Goal: Task Accomplishment & Management: Complete application form

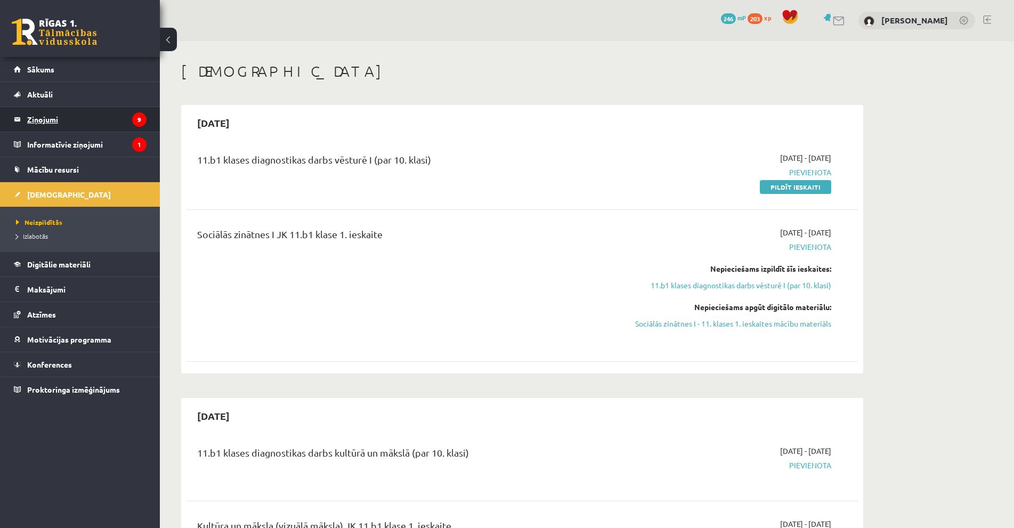
click at [105, 129] on legend "Ziņojumi 9" at bounding box center [86, 119] width 119 height 25
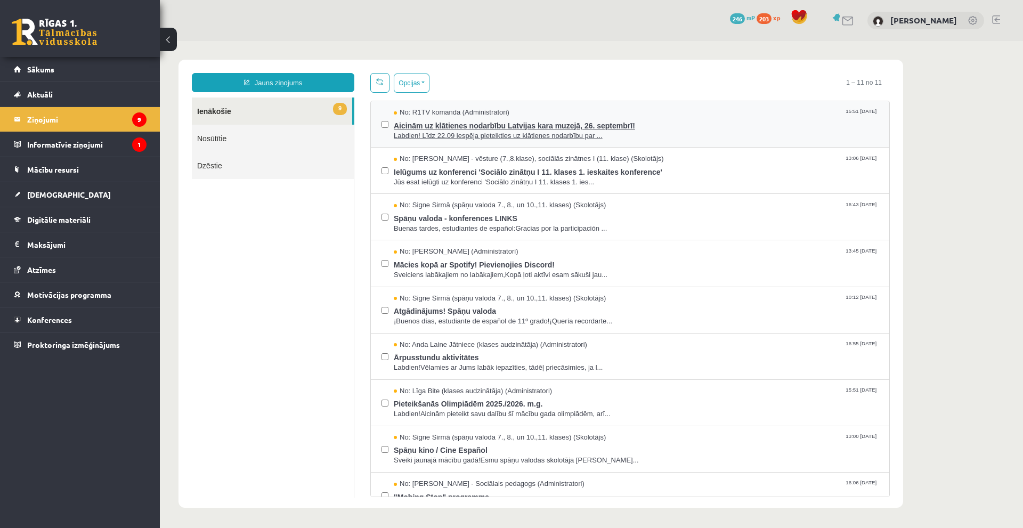
click at [580, 123] on span "Aicinām uz klātienes nodarbību Latvijas kara muzejā, 26. septembrī!" at bounding box center [636, 124] width 485 height 13
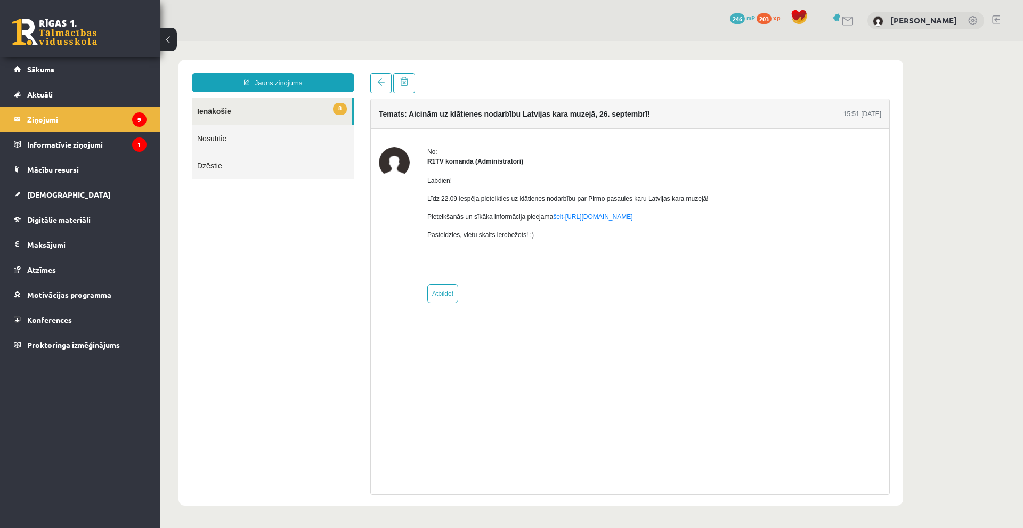
click at [369, 82] on div "Temats: Aicinām uz klātienes nodarbību Latvijas kara muzejā, 26. septembrī! 15:…" at bounding box center [629, 284] width 535 height 422
click at [372, 82] on link at bounding box center [380, 83] width 21 height 20
click at [380, 87] on link at bounding box center [380, 83] width 21 height 20
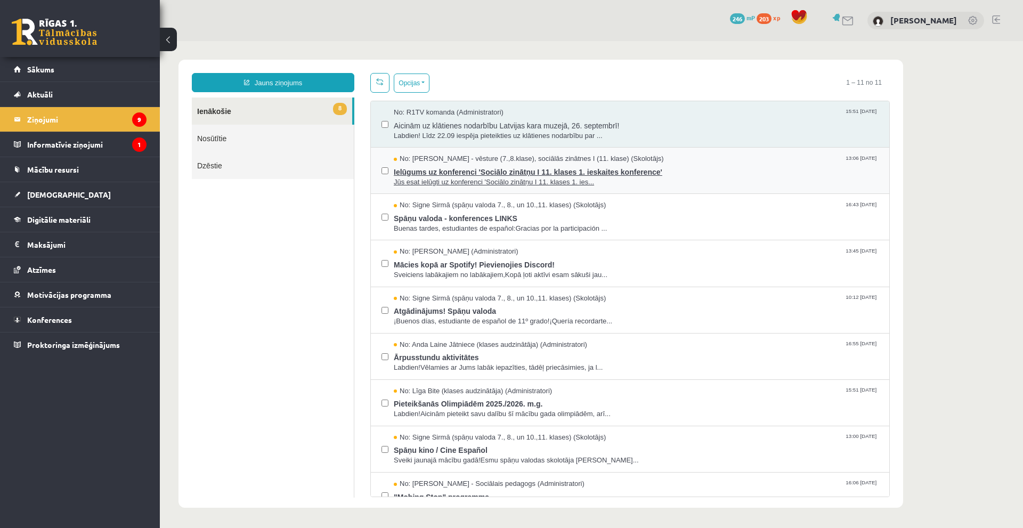
click at [462, 175] on span "Ielūgums uz konferenci 'Sociālo zinātņu I 11. klases 1. ieskaites konference'" at bounding box center [636, 170] width 485 height 13
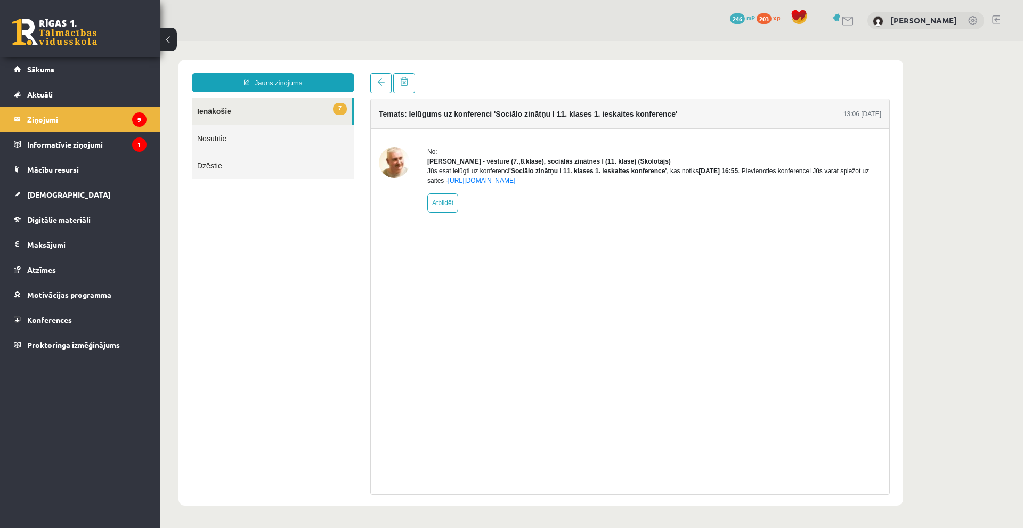
click at [235, 112] on link "7 Ienākošie" at bounding box center [272, 110] width 160 height 27
click at [379, 86] on span at bounding box center [380, 81] width 7 height 7
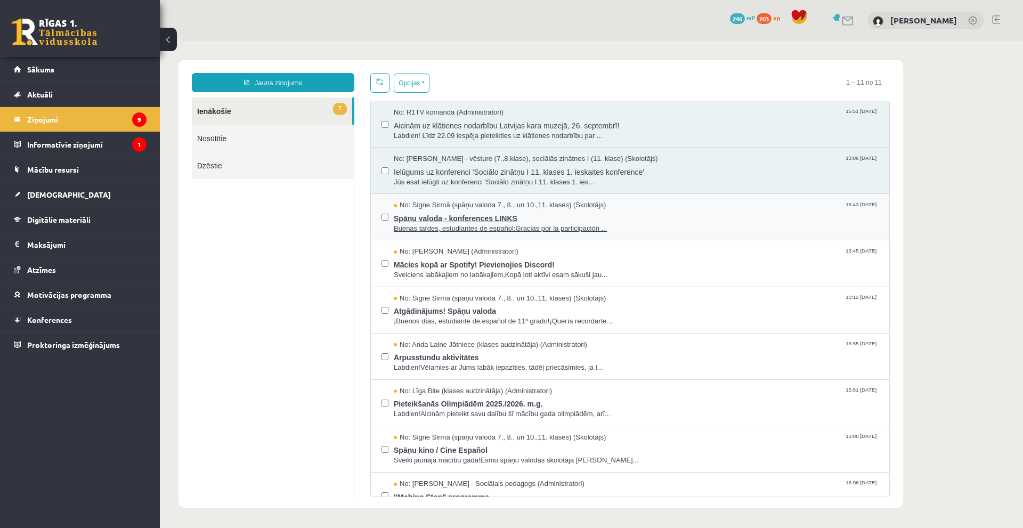
click at [507, 221] on span "Spāņu valoda - konferences LINKS" at bounding box center [636, 216] width 485 height 13
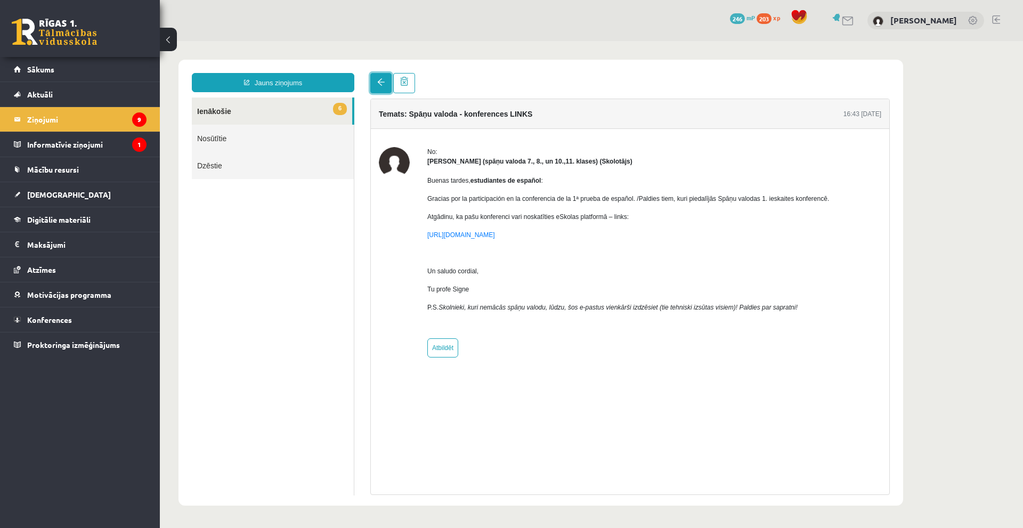
click at [383, 87] on link at bounding box center [380, 83] width 21 height 20
click at [106, 149] on legend "Informatīvie ziņojumi 1" at bounding box center [86, 144] width 119 height 25
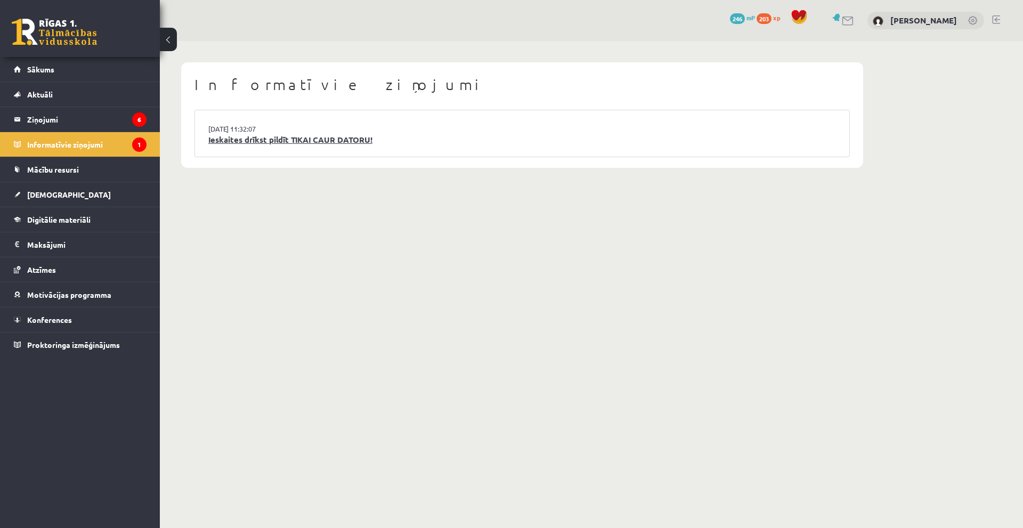
click at [283, 141] on link "Ieskaites drīkst pildīt TIKAI CAUR DATORU!" at bounding box center [522, 140] width 628 height 12
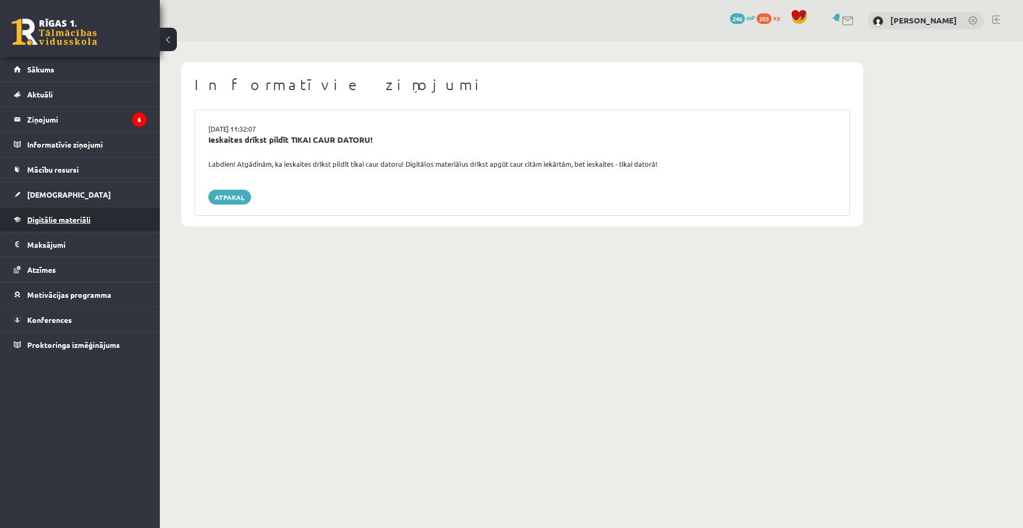
click at [87, 222] on span "Digitālie materiāli" at bounding box center [58, 220] width 63 height 10
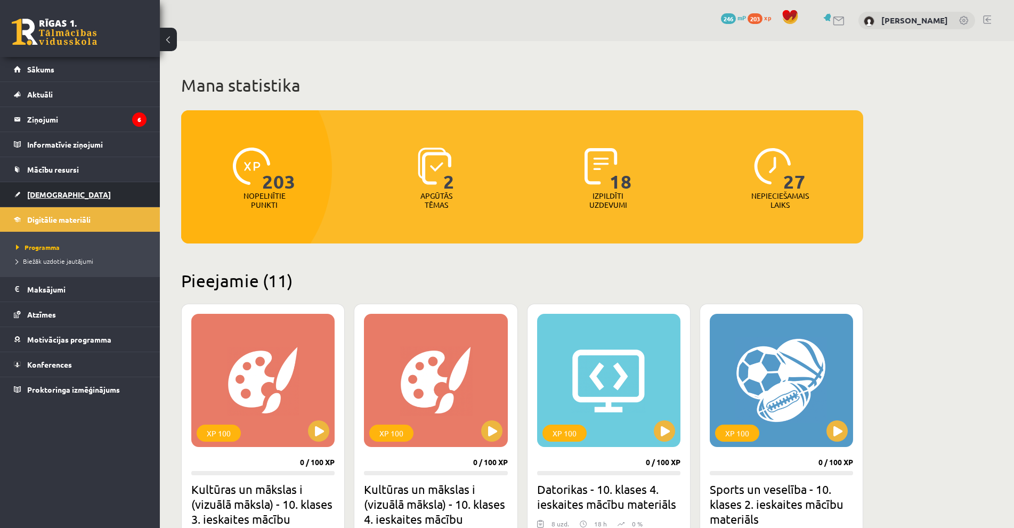
click at [44, 194] on span "[DEMOGRAPHIC_DATA]" at bounding box center [69, 195] width 84 height 10
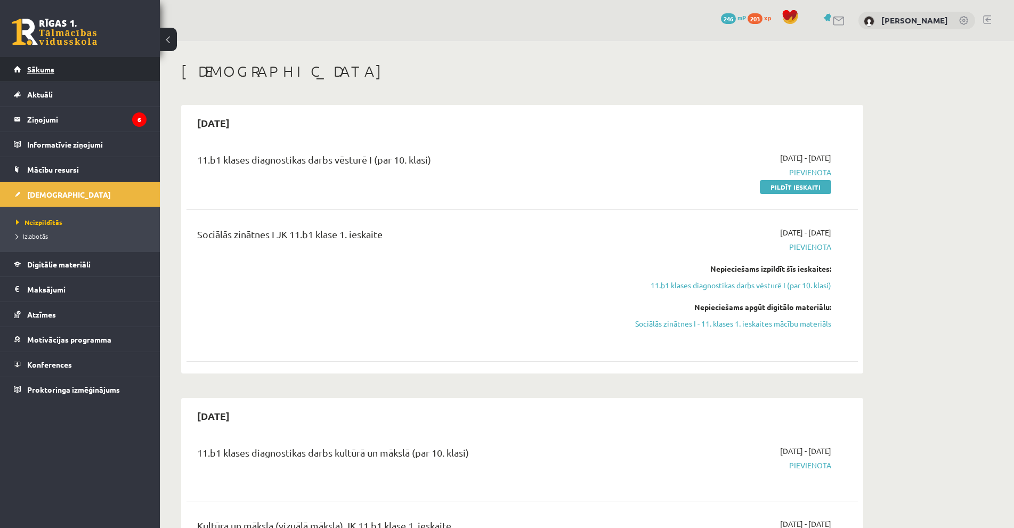
click at [42, 71] on span "Sākums" at bounding box center [40, 69] width 27 height 10
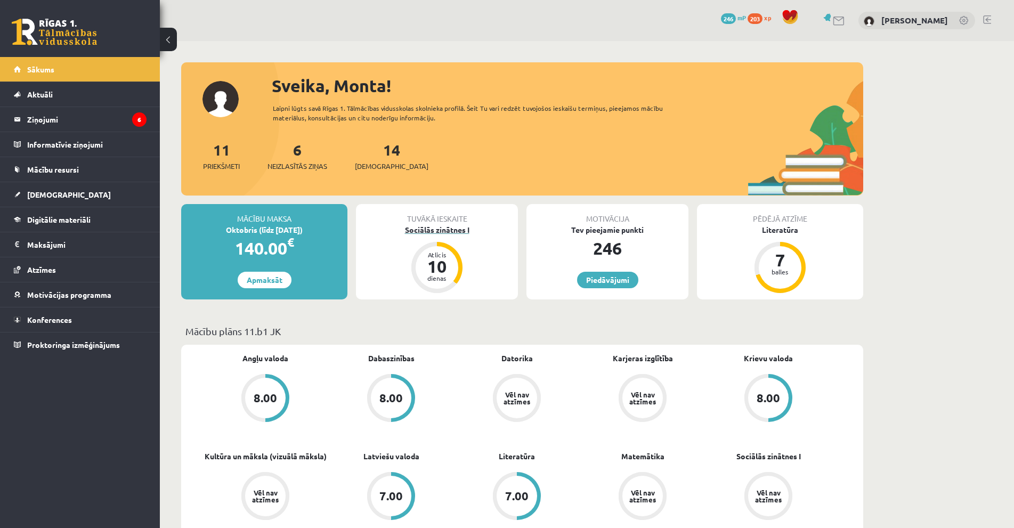
click at [444, 233] on div "Sociālās zinātnes I" at bounding box center [437, 229] width 162 height 11
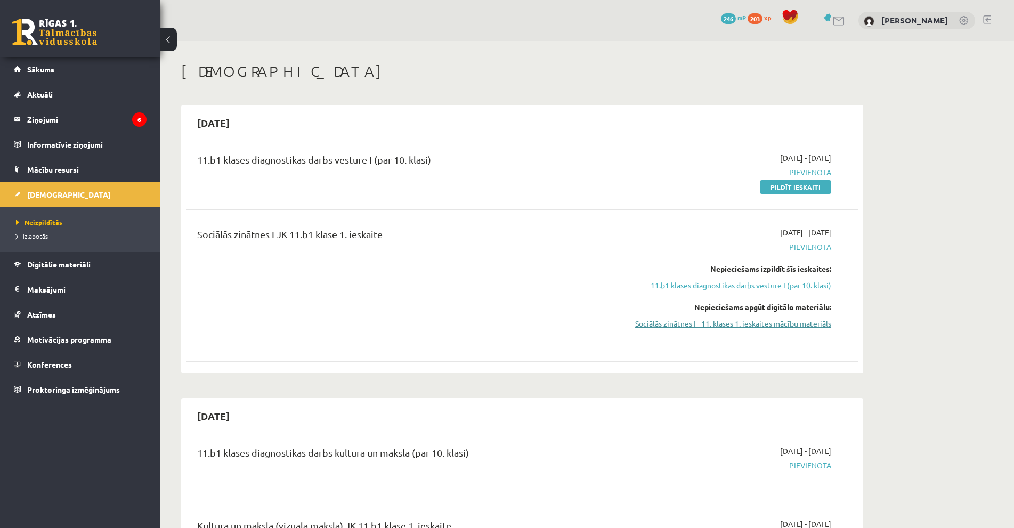
click at [786, 326] on link "Sociālās zinātnes I - 11. klases 1. ieskaites mācību materiāls" at bounding box center [730, 323] width 201 height 11
click at [773, 285] on link "11.b1 klases diagnostikas darbs vēsturē I (par 10. klasi)" at bounding box center [730, 285] width 201 height 11
click at [781, 286] on link "11.b1 klases diagnostikas darbs vēsturē I (par 10. klasi)" at bounding box center [730, 285] width 201 height 11
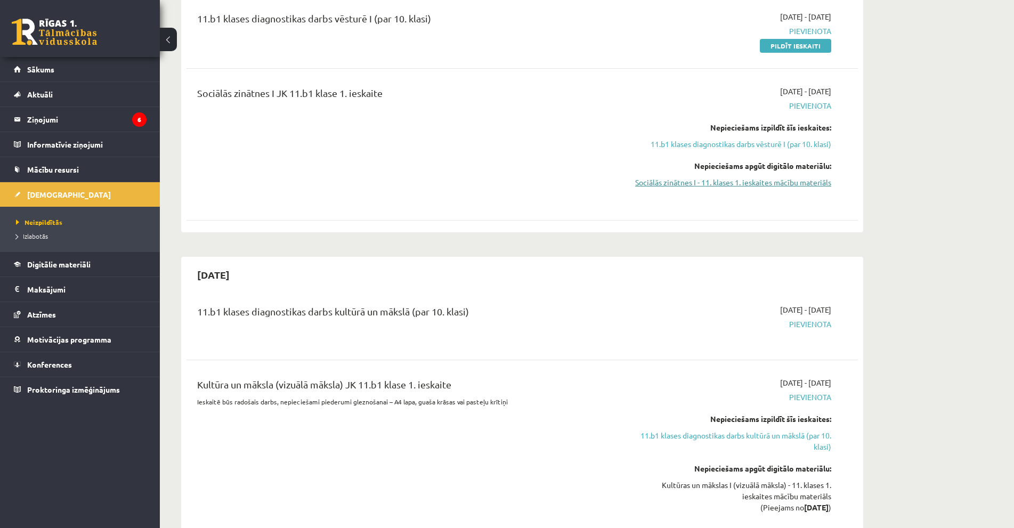
click at [759, 184] on link "Sociālās zinātnes I - 11. klases 1. ieskaites mācību materiāls" at bounding box center [730, 182] width 201 height 11
click at [810, 47] on link "Pildīt ieskaiti" at bounding box center [795, 46] width 71 height 14
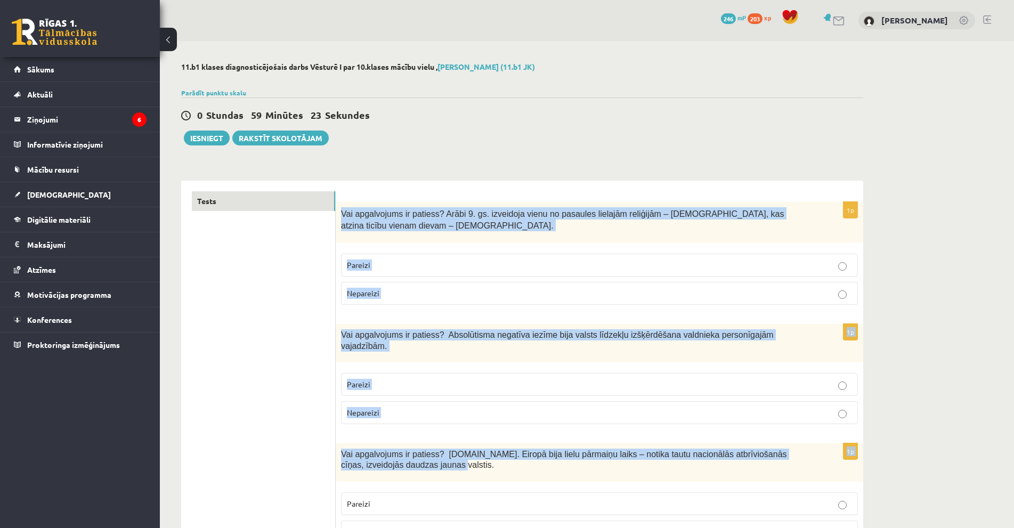
drag, startPoint x: 340, startPoint y: 212, endPoint x: 710, endPoint y: 457, distance: 443.3
copy form "Vai apgalvojums ir patiess? Arābi 9. gs. izveidoja vienu no pasaules lielajām r…"
click at [381, 258] on label "Pareizi" at bounding box center [599, 265] width 517 height 23
click at [403, 384] on label "Pareizi" at bounding box center [599, 384] width 517 height 23
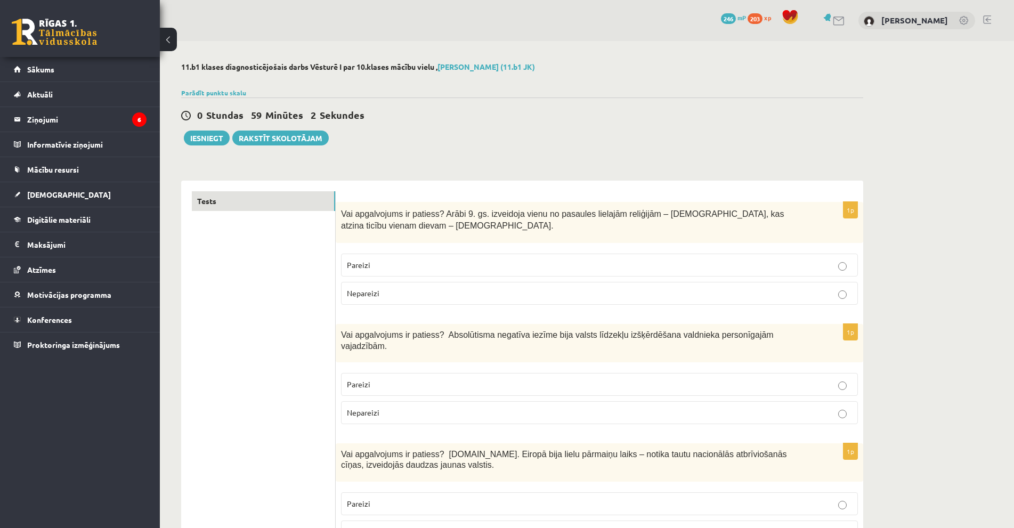
click at [422, 498] on p "Pareizi" at bounding box center [599, 503] width 505 height 11
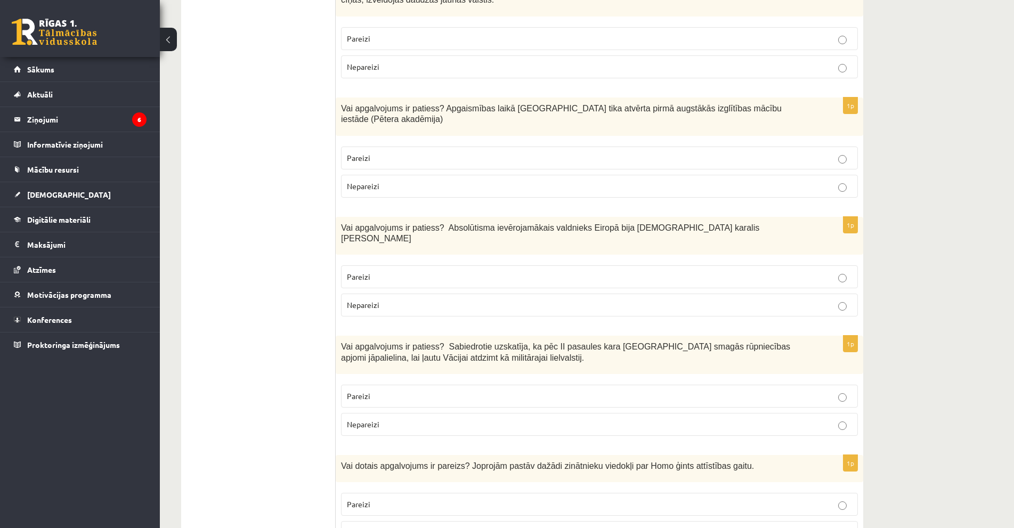
scroll to position [479, 0]
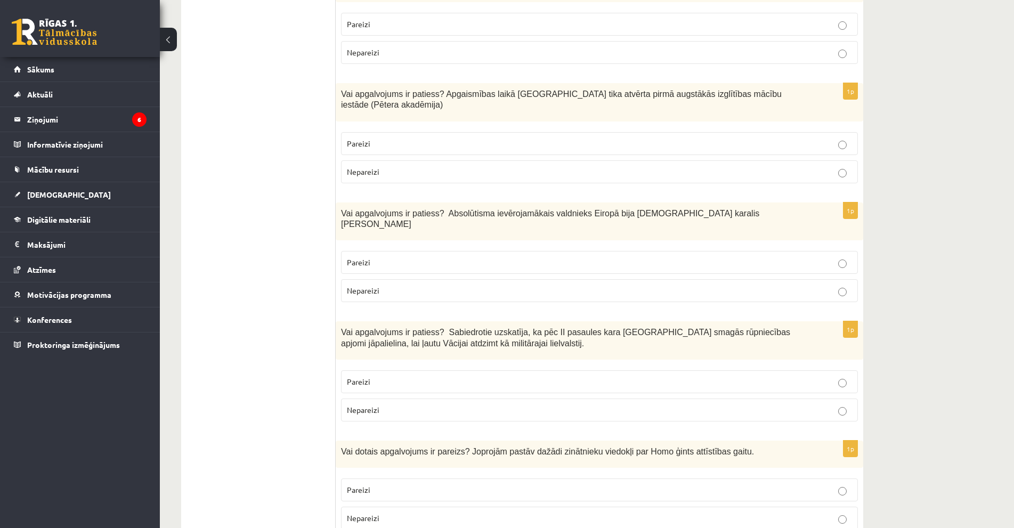
drag, startPoint x: 334, startPoint y: 82, endPoint x: 562, endPoint y: 100, distance: 228.7
click at [481, 103] on div "1p Vai apgalvojums ir patiess? Apgaismības laikā Jelgavā tika atvērta pirmā aug…" at bounding box center [599, 137] width 527 height 109
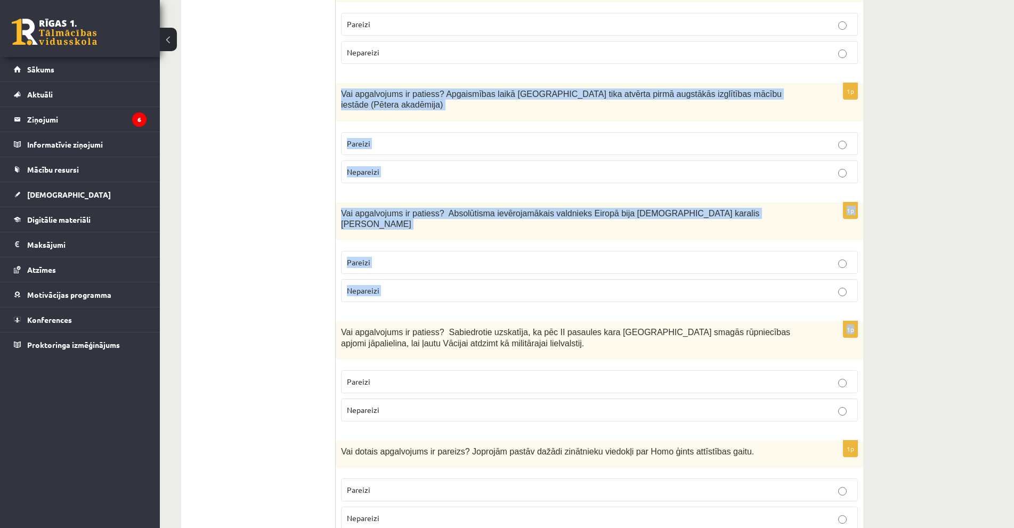
drag, startPoint x: 342, startPoint y: 81, endPoint x: 336, endPoint y: 288, distance: 206.8
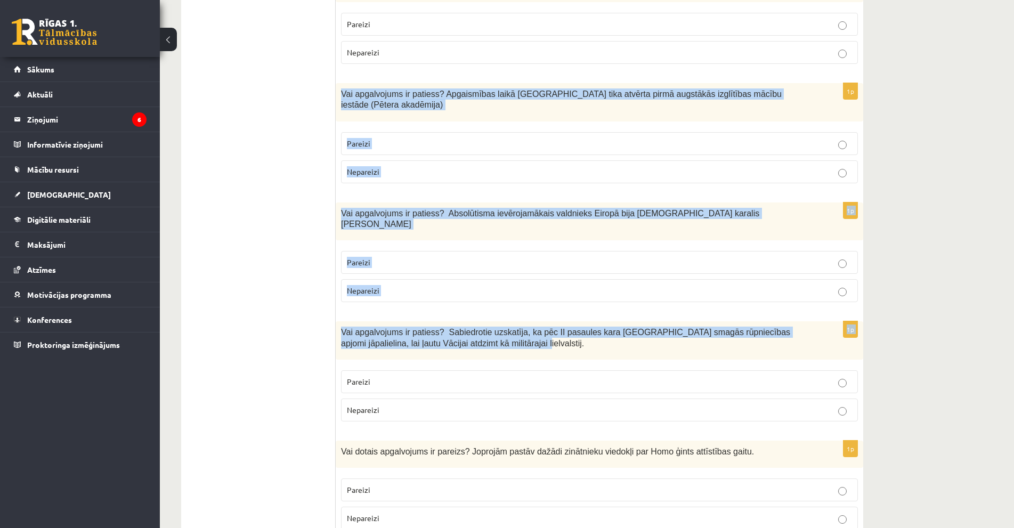
drag, startPoint x: 340, startPoint y: 82, endPoint x: 726, endPoint y: 310, distance: 447.8
copy form "Vai apgalvojums ir patiess? Apgaismības laikā Jelgavā tika atvērta pirmā augstā…"
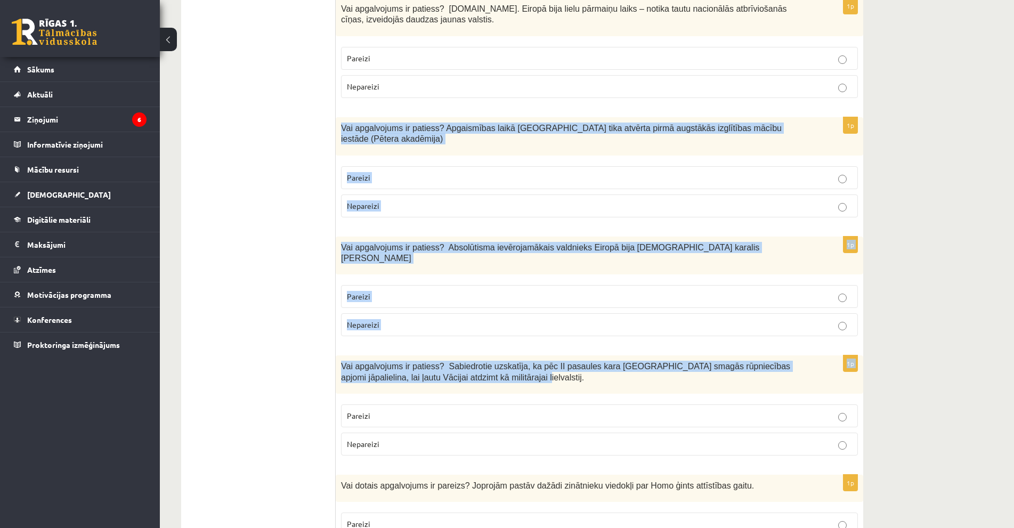
scroll to position [426, 0]
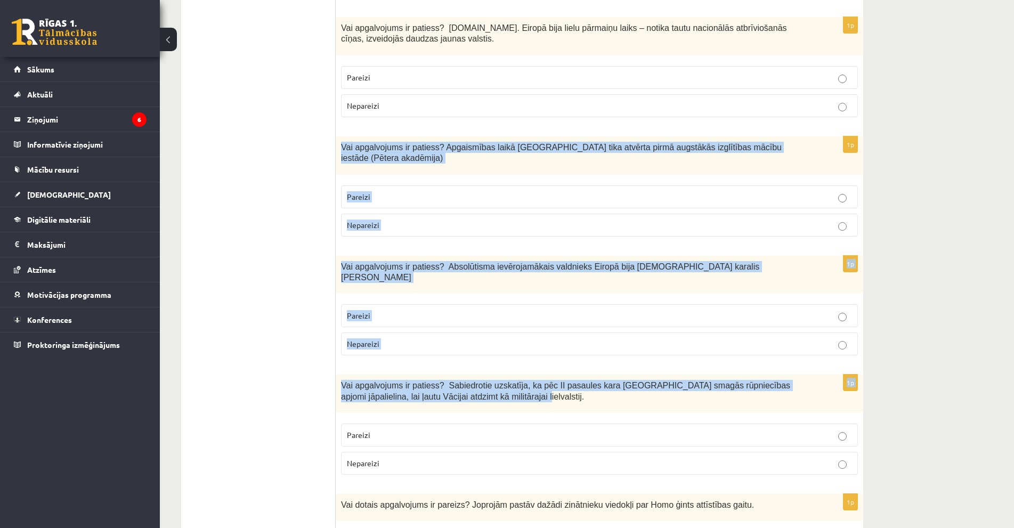
click at [451, 191] on p "Pareizi" at bounding box center [599, 196] width 505 height 11
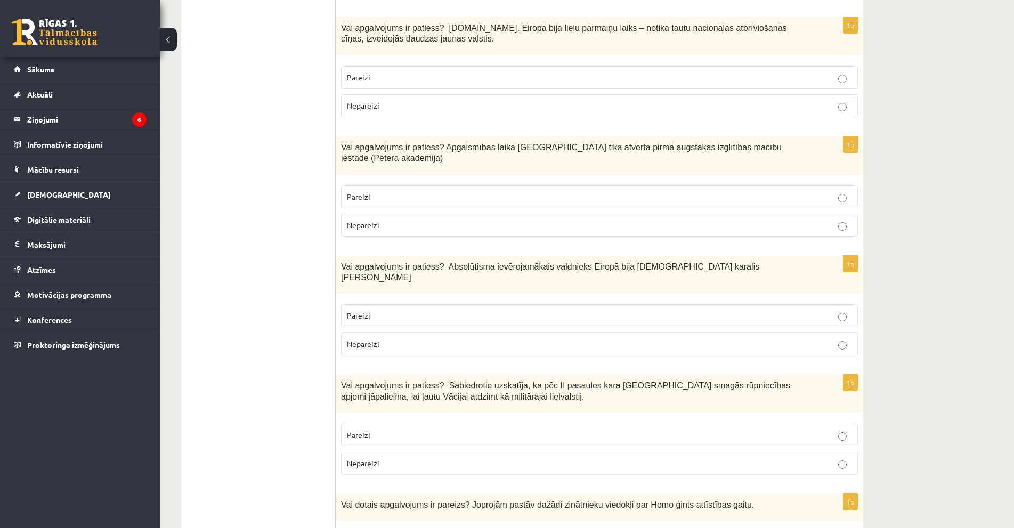
click at [437, 310] on p "Pareizi" at bounding box center [599, 315] width 505 height 11
click at [396, 458] on p "Nepareizi" at bounding box center [599, 463] width 505 height 11
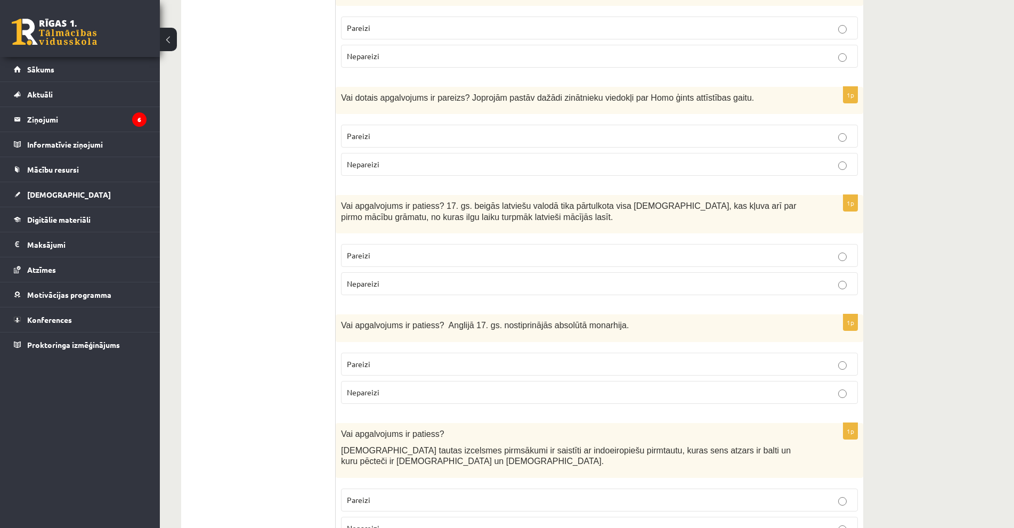
scroll to position [852, 0]
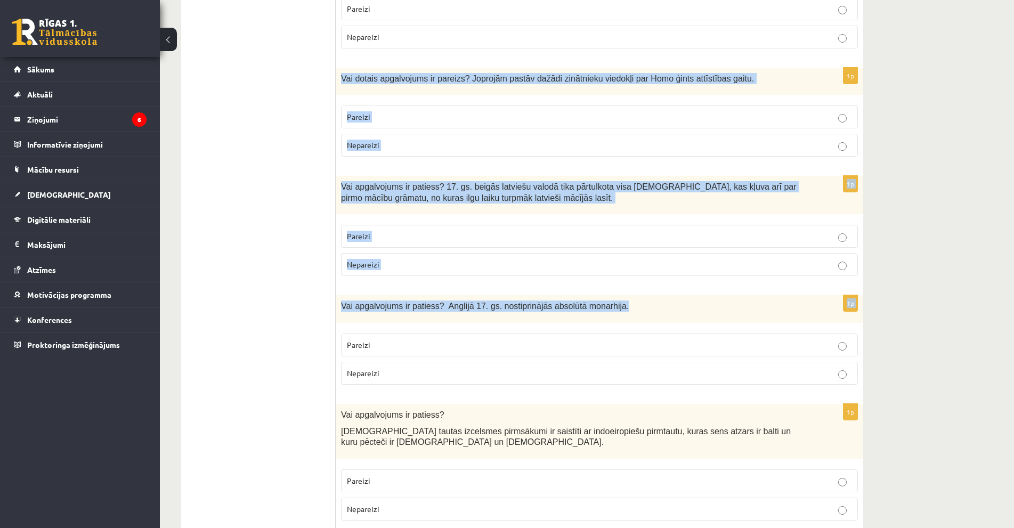
drag, startPoint x: 339, startPoint y: 47, endPoint x: 653, endPoint y: 282, distance: 392.1
click at [345, 295] on div "Vai apgalvojums ir patiess? Anglijā 17. gs. nostiprinājās absolūtā monarhija." at bounding box center [599, 308] width 527 height 27
drag, startPoint x: 340, startPoint y: 46, endPoint x: 613, endPoint y: 332, distance: 395.3
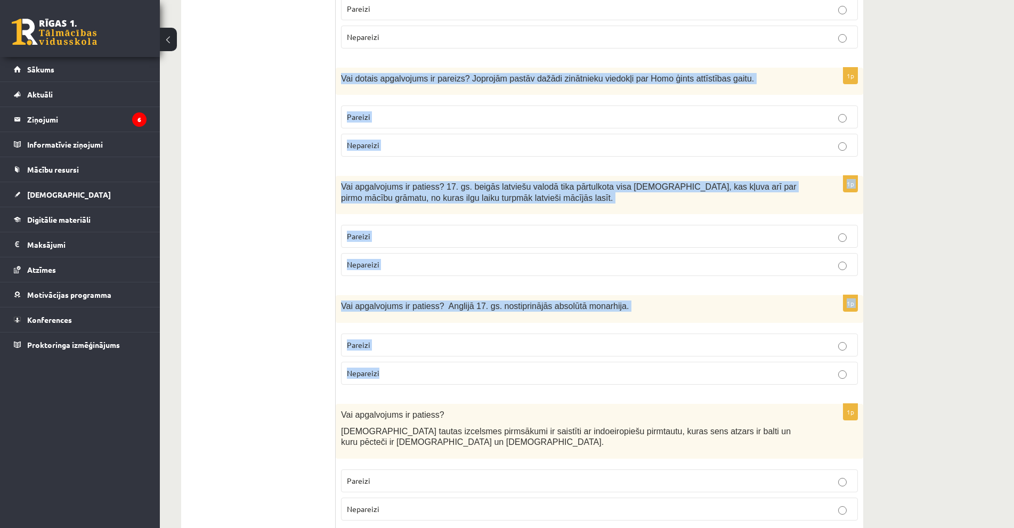
copy form "Vai dotais apgalvojums ir pareizs? Joprojām pastāv dažādi zinātnieku viedokļi p…"
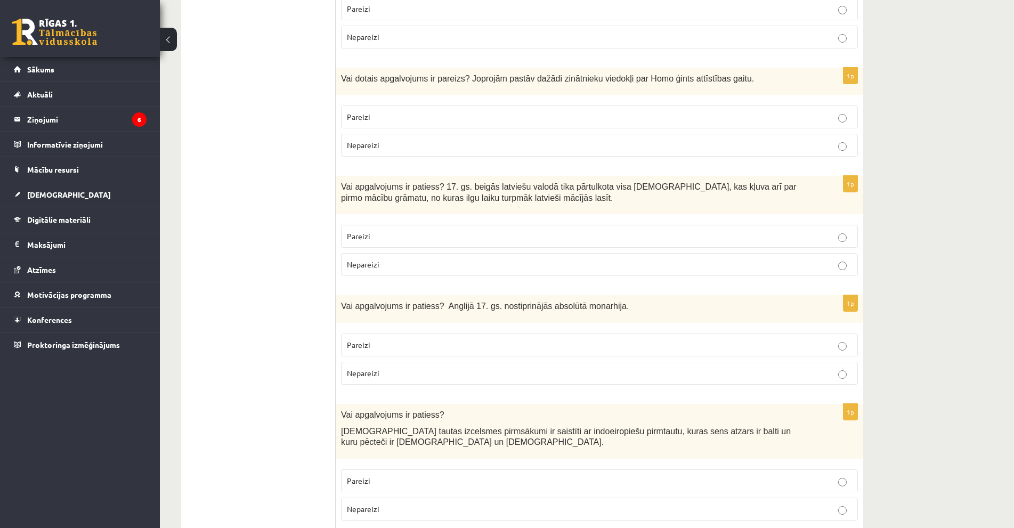
click at [417, 111] on p "Pareizi" at bounding box center [599, 116] width 505 height 11
click at [379, 231] on p "Pareizi" at bounding box center [599, 236] width 505 height 11
click at [364, 368] on span "Nepareizi" at bounding box center [363, 373] width 32 height 10
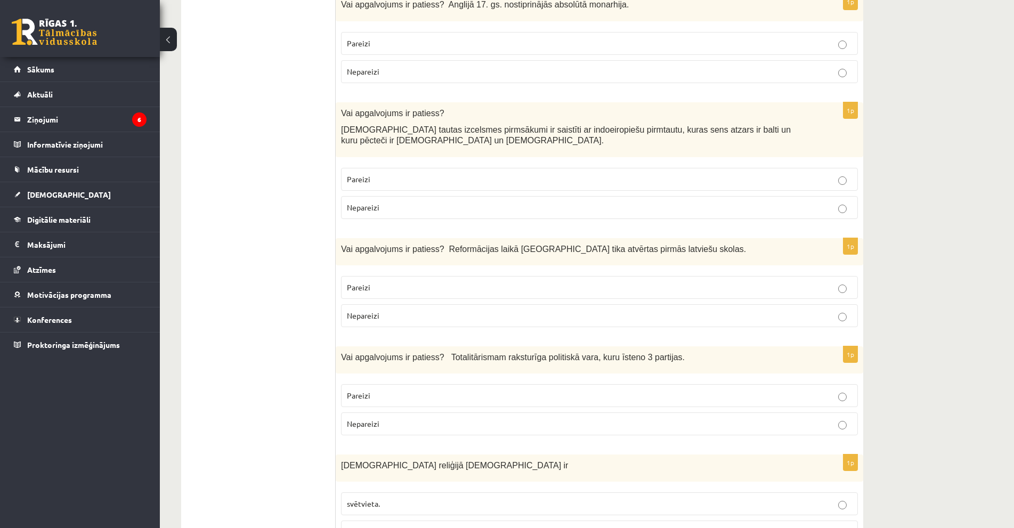
scroll to position [1172, 0]
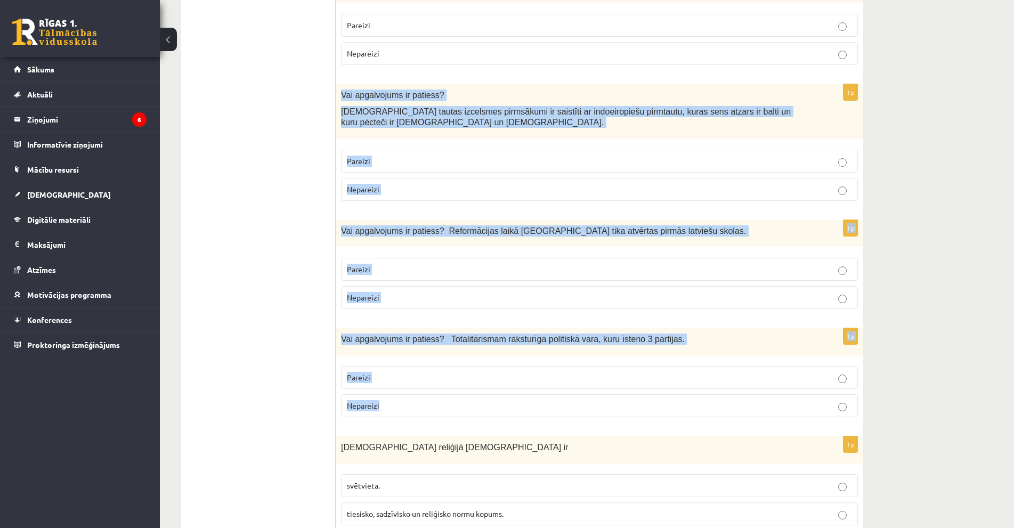
drag, startPoint x: 336, startPoint y: 61, endPoint x: 453, endPoint y: 377, distance: 336.5
copy form "Vai apgalvojums ir patiess? Latviešu tautas izcelsmes pirmsākumi ir saistīti ar…"
click at [395, 156] on p "Pareizi" at bounding box center [599, 161] width 505 height 11
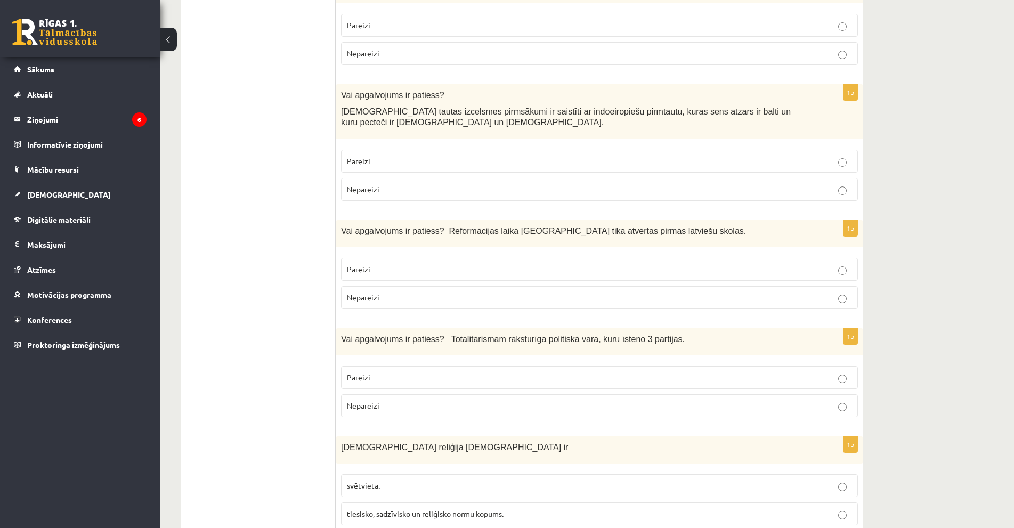
click at [380, 264] on p "Pareizi" at bounding box center [599, 269] width 505 height 11
click at [371, 385] on fieldset "Pareizi Nepareizi" at bounding box center [599, 391] width 517 height 60
click at [370, 394] on label "Nepareizi" at bounding box center [599, 405] width 517 height 23
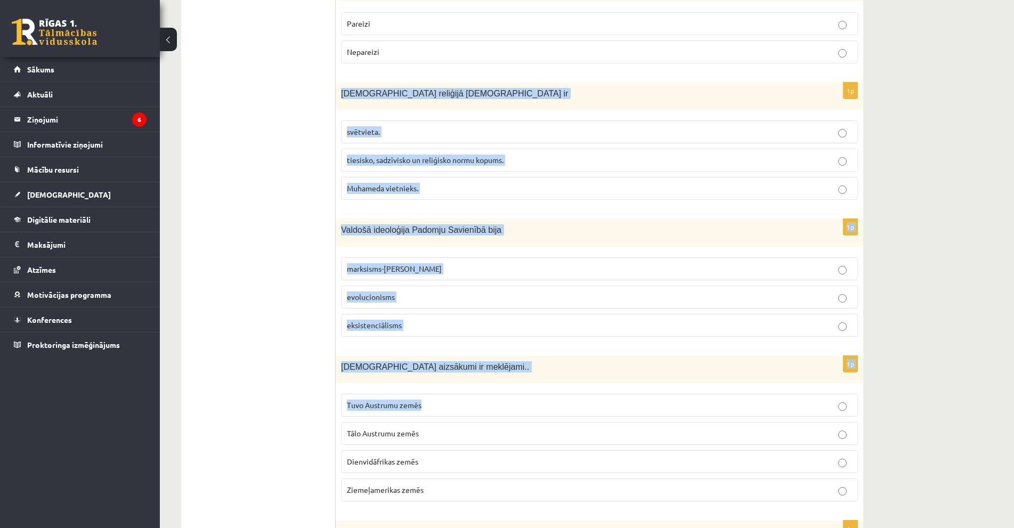
scroll to position [1545, 0]
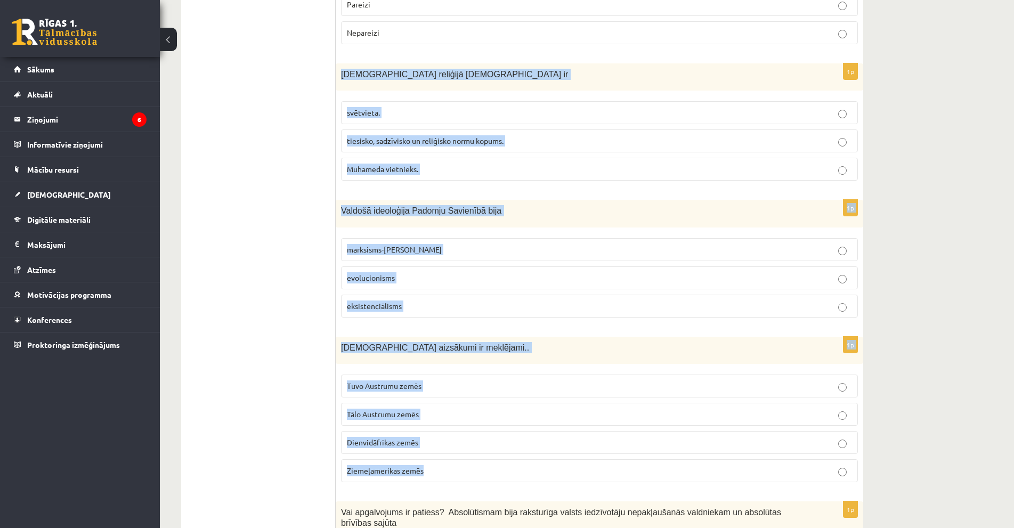
drag, startPoint x: 350, startPoint y: 99, endPoint x: 442, endPoint y: 432, distance: 345.4
copy form "Islāma reliģijā Šariata ir svētvieta. tiesisko, sadzīvisko un reliģisko normu k…"
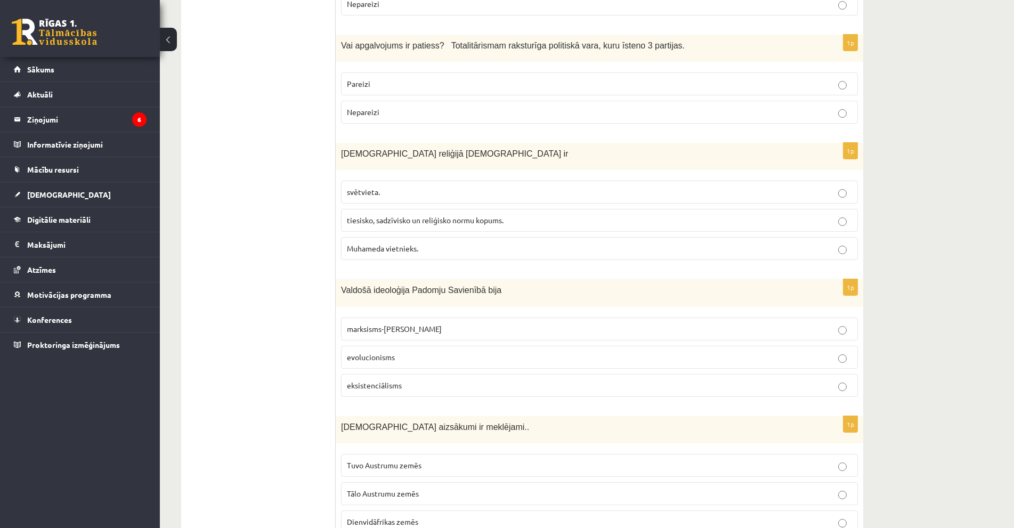
scroll to position [1438, 0]
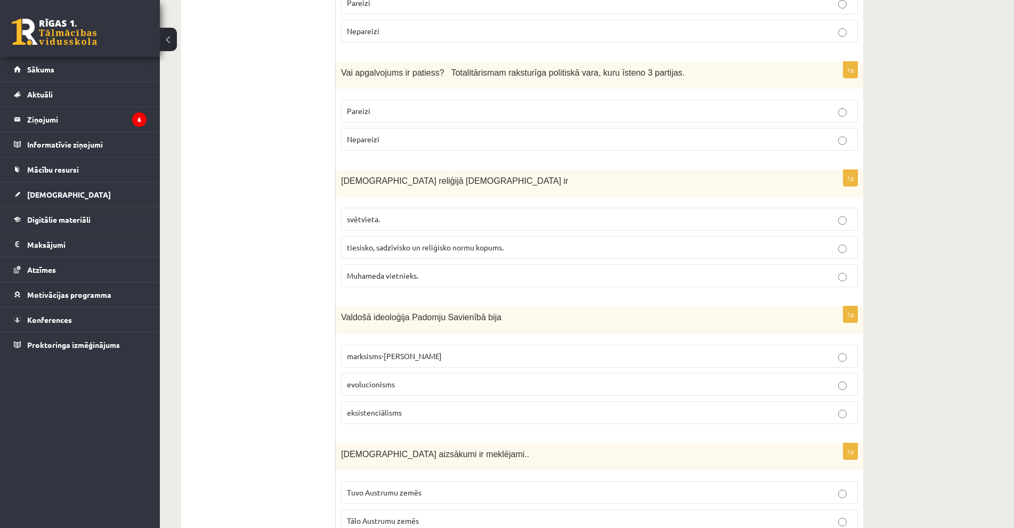
click at [423, 242] on span "tiesisko, sadzīvisko un reliģisko normu kopums." at bounding box center [425, 247] width 157 height 10
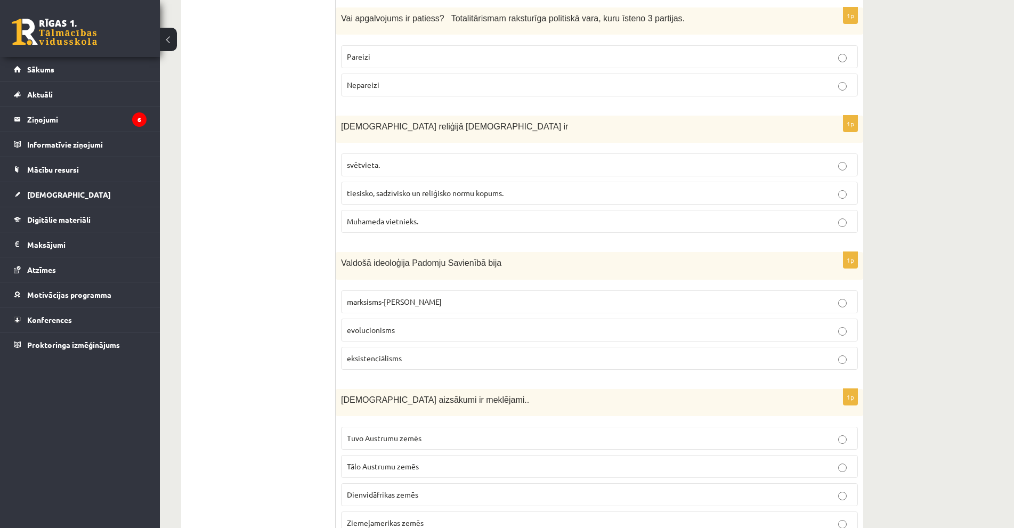
scroll to position [1545, 0]
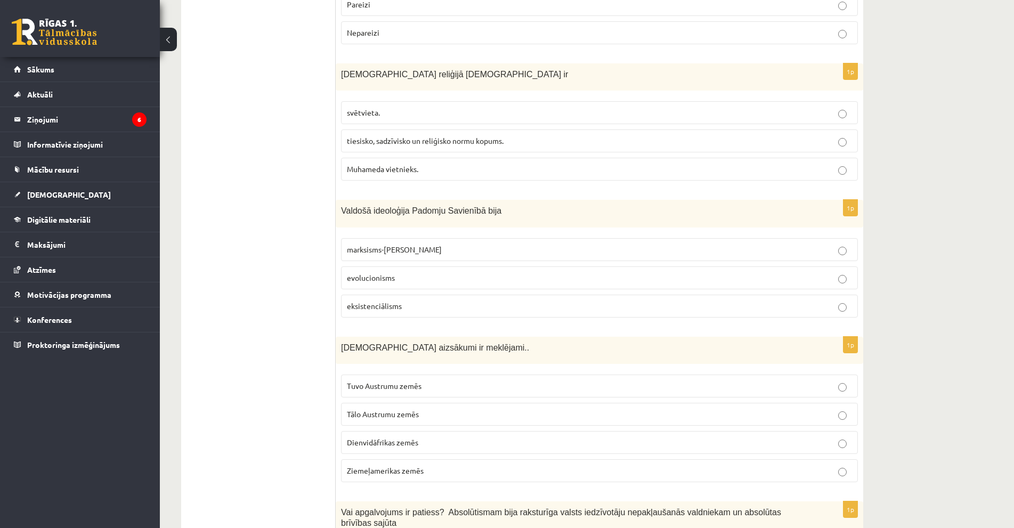
click at [520, 238] on label "marksisms-ļeņinisms" at bounding box center [599, 249] width 517 height 23
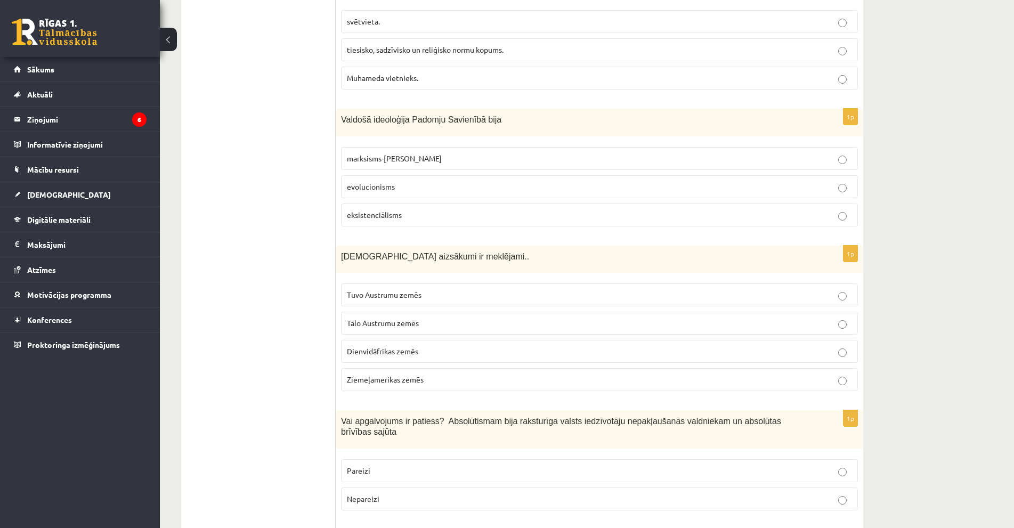
scroll to position [1652, 0]
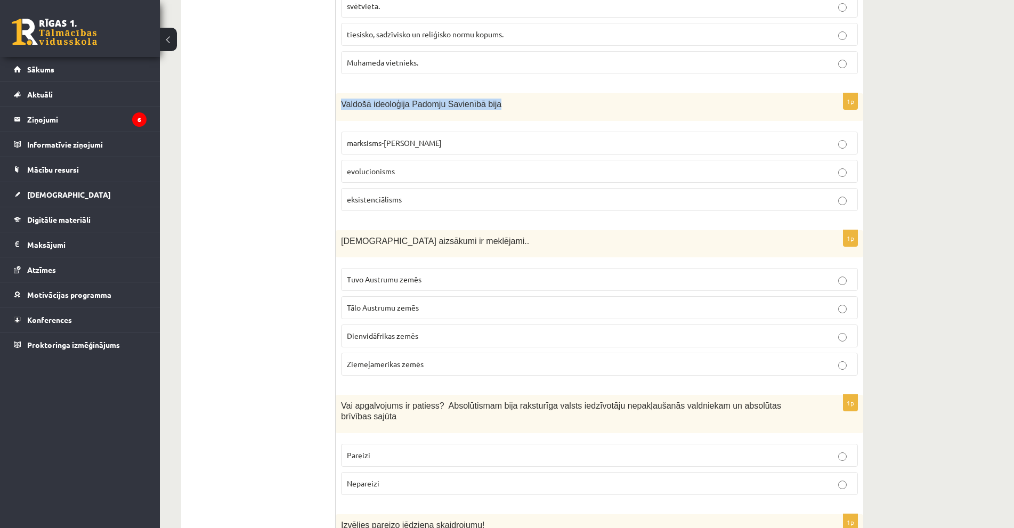
drag, startPoint x: 368, startPoint y: 73, endPoint x: 494, endPoint y: 74, distance: 126.3
click at [494, 93] on div "Valdošā ideoloģija Padomju Savienībā bija" at bounding box center [599, 106] width 527 height 27
click at [222, 258] on ul "Tests" at bounding box center [264, 464] width 144 height 3848
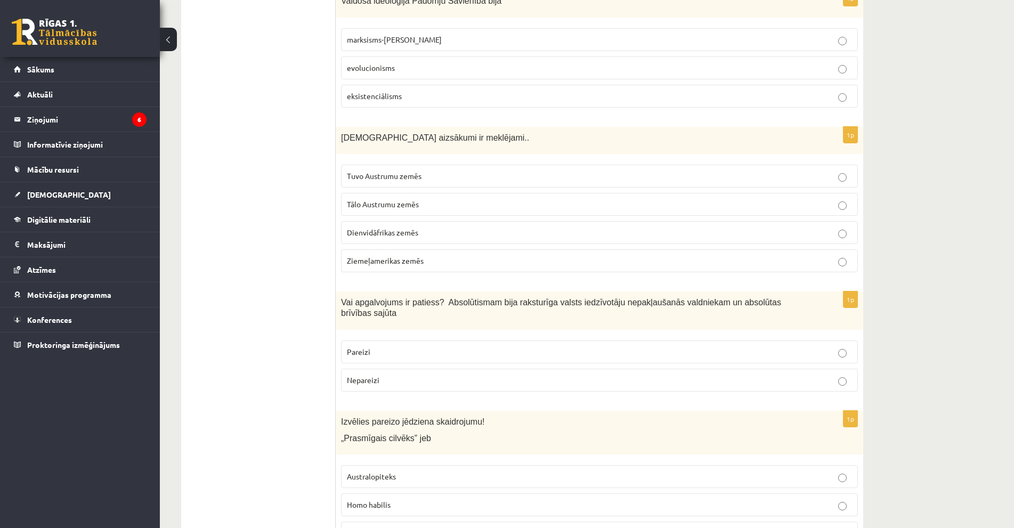
scroll to position [1811, 0]
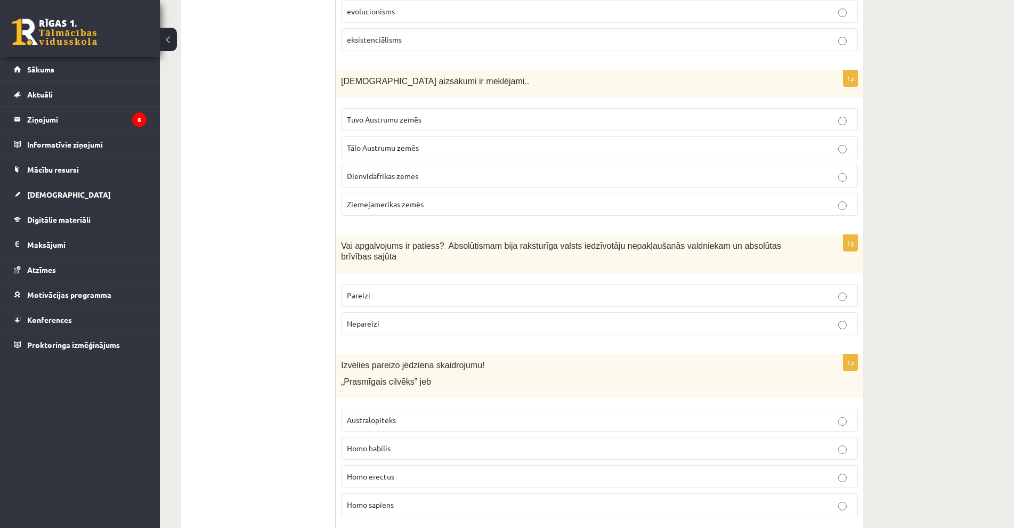
click at [459, 114] on p "Tuvo Austrumu zemēs" at bounding box center [599, 119] width 505 height 11
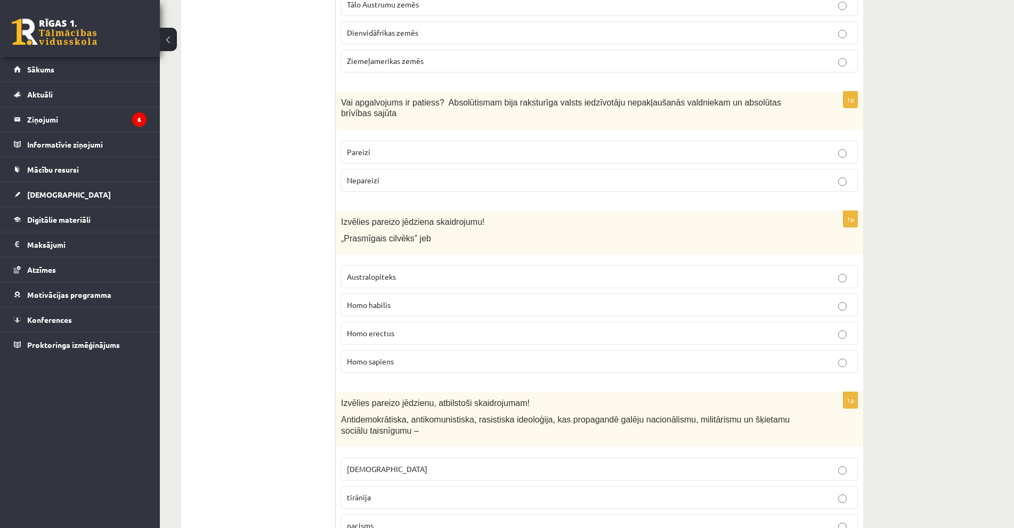
scroll to position [1971, 0]
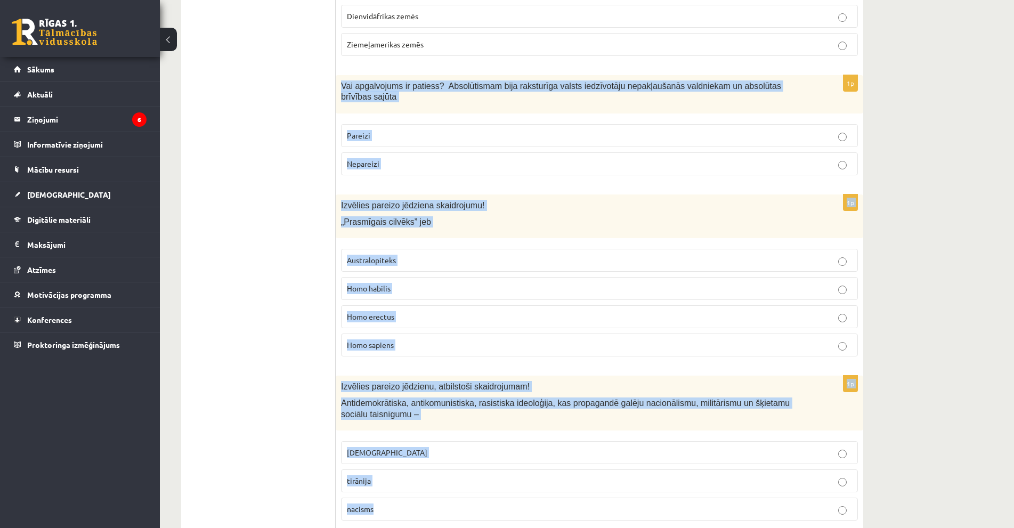
drag, startPoint x: 338, startPoint y: 52, endPoint x: 468, endPoint y: 451, distance: 420.0
click at [478, 462] on form "1p Vai apgalvojums ir patiess? Arābi 9. gs. izveidoja vienu no pasaules lielajā…" at bounding box center [599, 144] width 506 height 3848
copy form "Vai apgalvojums ir patiess? Absolūtismam bija raksturīga valsts iedzīvotāju nep…"
click at [414, 158] on p "Nepareizi" at bounding box center [599, 163] width 505 height 11
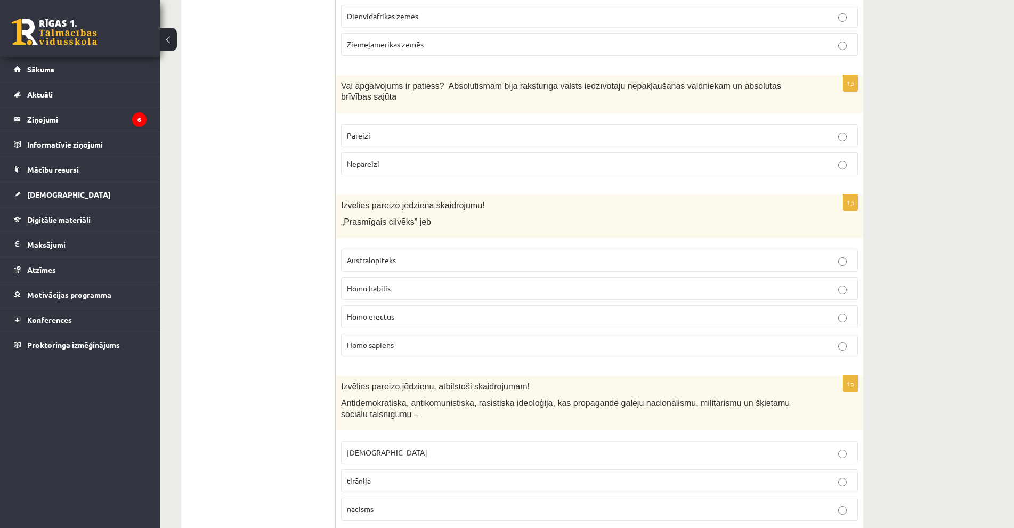
click at [405, 283] on p "Homo habilis" at bounding box center [599, 288] width 505 height 11
click at [427, 447] on p "fašisms" at bounding box center [599, 452] width 505 height 11
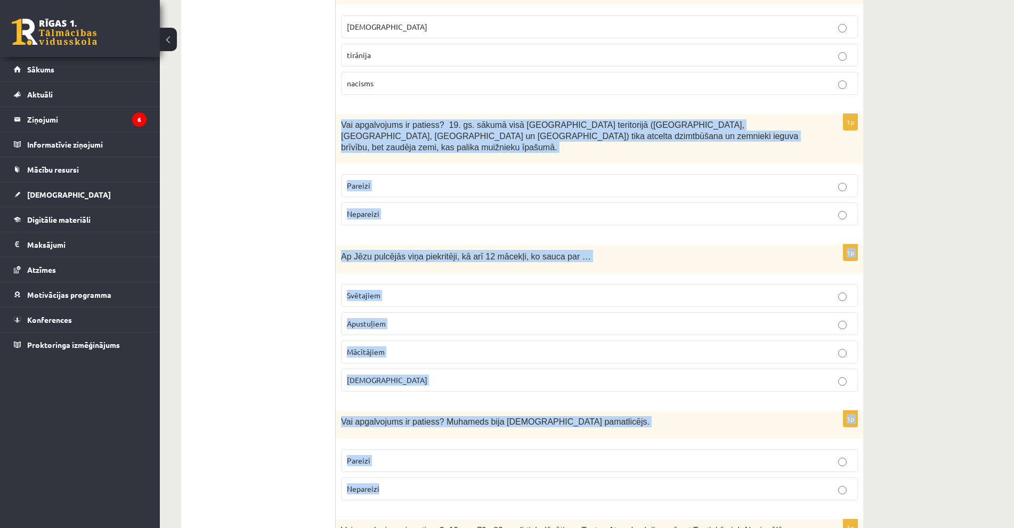
scroll to position [2397, 0]
drag, startPoint x: 339, startPoint y: 133, endPoint x: 434, endPoint y: 430, distance: 312.0
copy form "Vai apgalvojums ir patiess? 19. gs. sākumā visā Latvijas teritorijā (Kurzemē, Z…"
click at [417, 180] on p "Pareizi" at bounding box center [599, 185] width 505 height 11
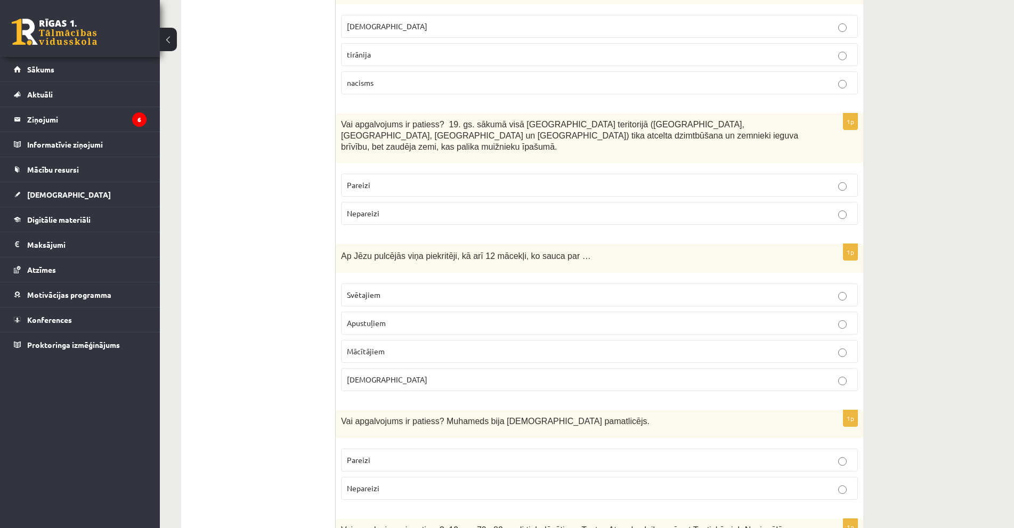
click at [393, 318] on p "Apustuļiem" at bounding box center [599, 323] width 505 height 11
click at [359, 455] on span "Pareizi" at bounding box center [358, 460] width 23 height 10
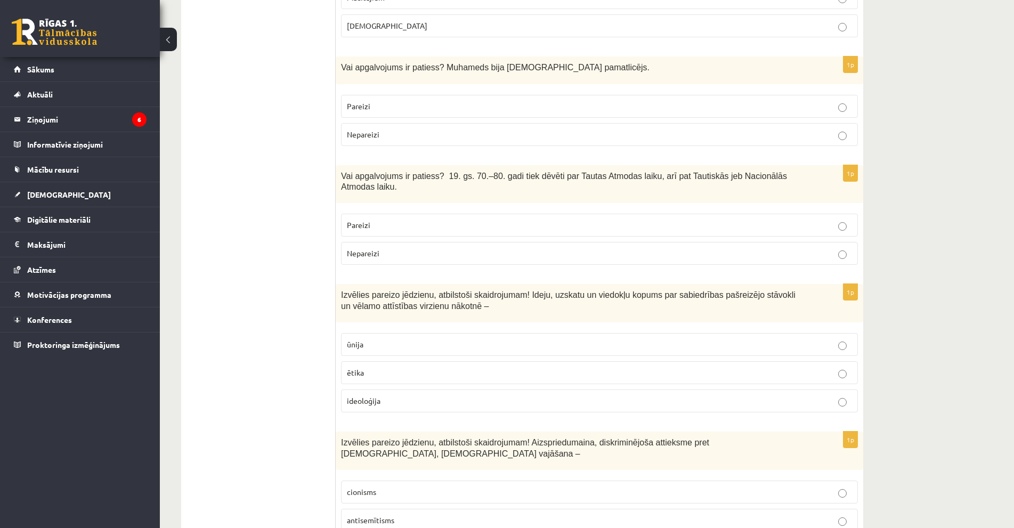
scroll to position [2770, 0]
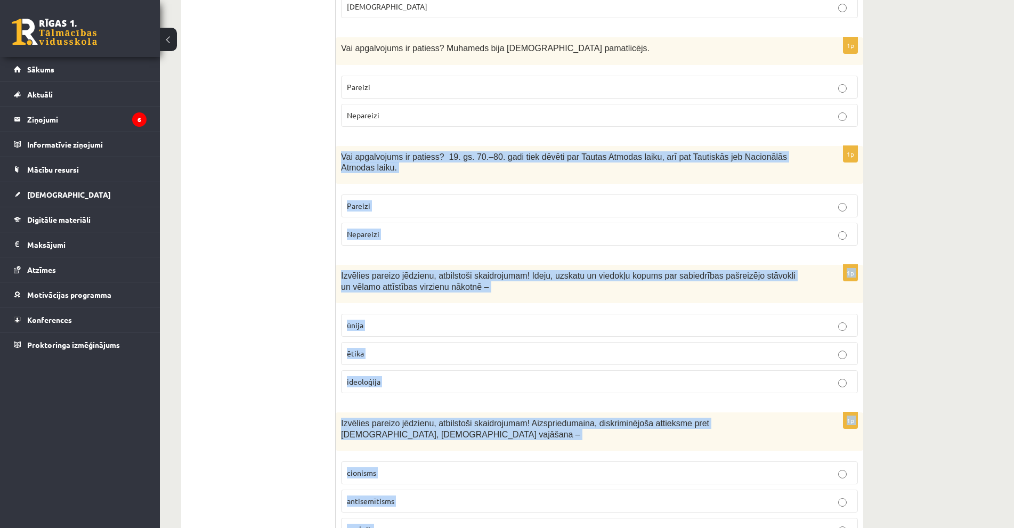
drag, startPoint x: 339, startPoint y: 102, endPoint x: 458, endPoint y: 456, distance: 373.7
copy form "Vai apgalvojums ir patiess? 19. gs. 70.–80. gadi tiek dēvēti par Tautas Atmodas…"
click at [399, 200] on p "Pareizi" at bounding box center [599, 205] width 505 height 11
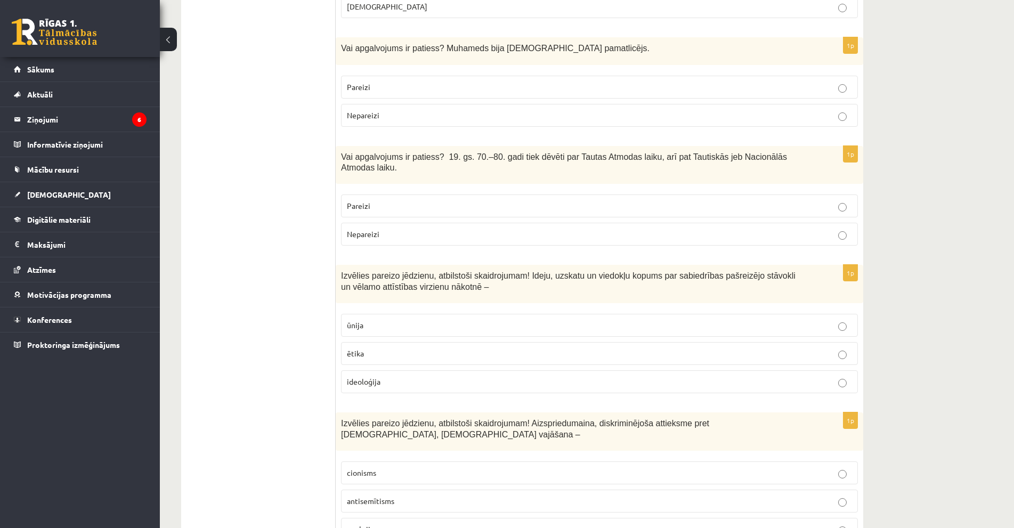
click at [380, 376] on p "ideoloģija" at bounding box center [599, 381] width 505 height 11
click at [374, 496] on span "antisemītisms" at bounding box center [370, 501] width 47 height 10
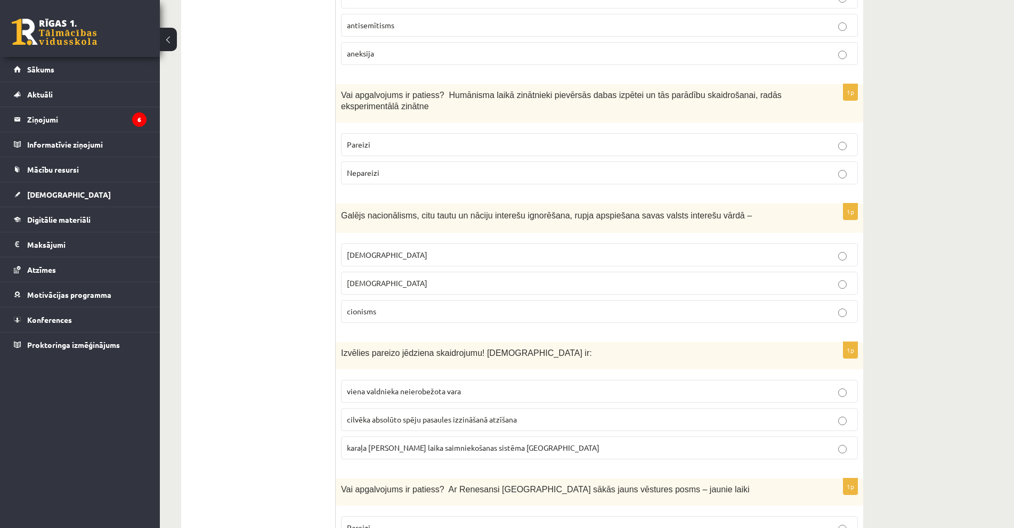
scroll to position [3250, 0]
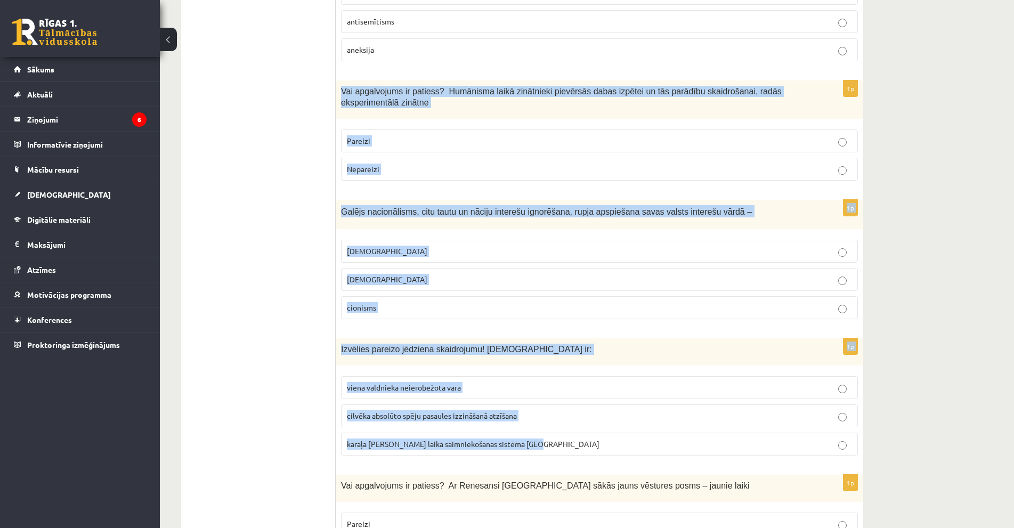
drag, startPoint x: 337, startPoint y: 13, endPoint x: 532, endPoint y: 370, distance: 407.2
copy form "Vai apgalvojums ir patiess? Humānisma laikā zinātnieki pievērsās dabas izpētei …"
click at [392, 135] on p "Pareizi" at bounding box center [599, 140] width 505 height 11
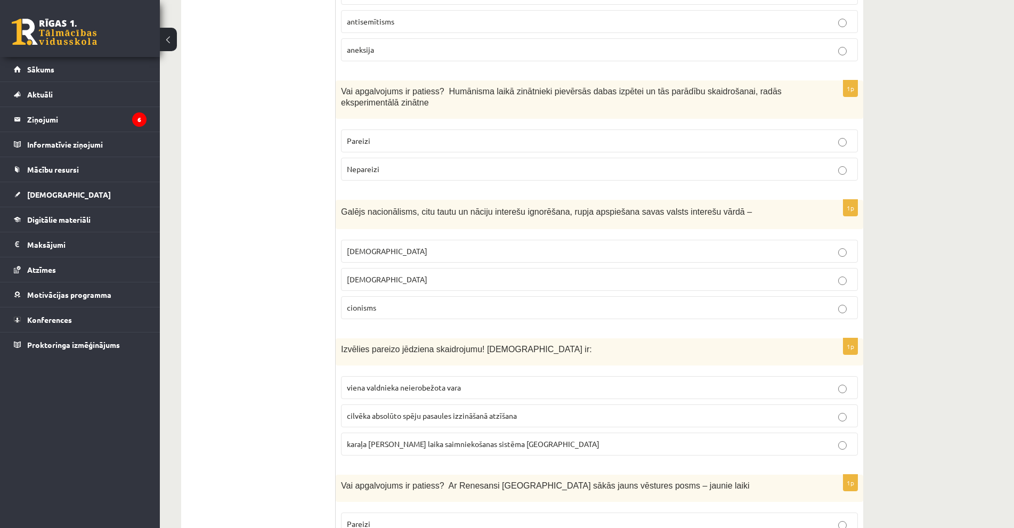
click at [394, 240] on label "šovinisms" at bounding box center [599, 251] width 517 height 23
click at [452, 383] on span "viena valdnieka neierobežota vara" at bounding box center [404, 388] width 114 height 10
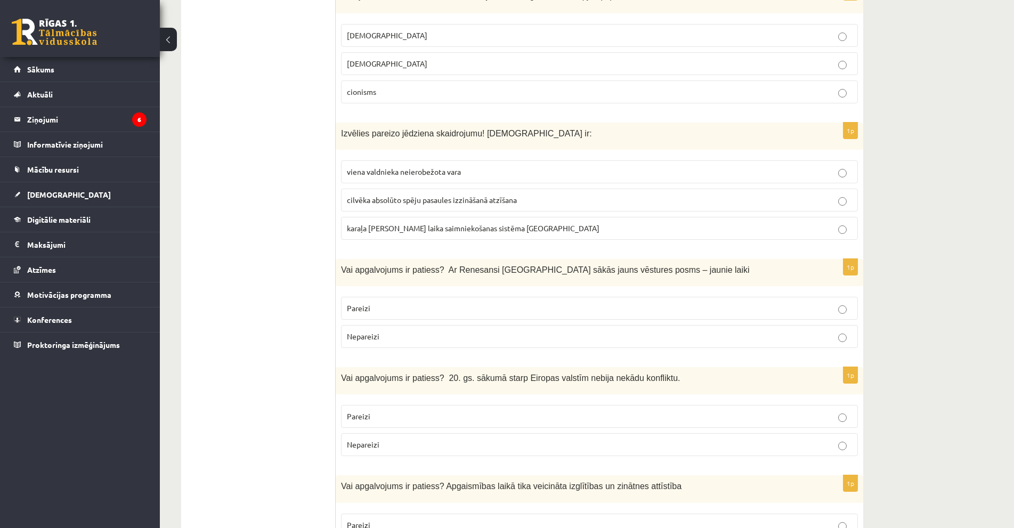
scroll to position [3466, 0]
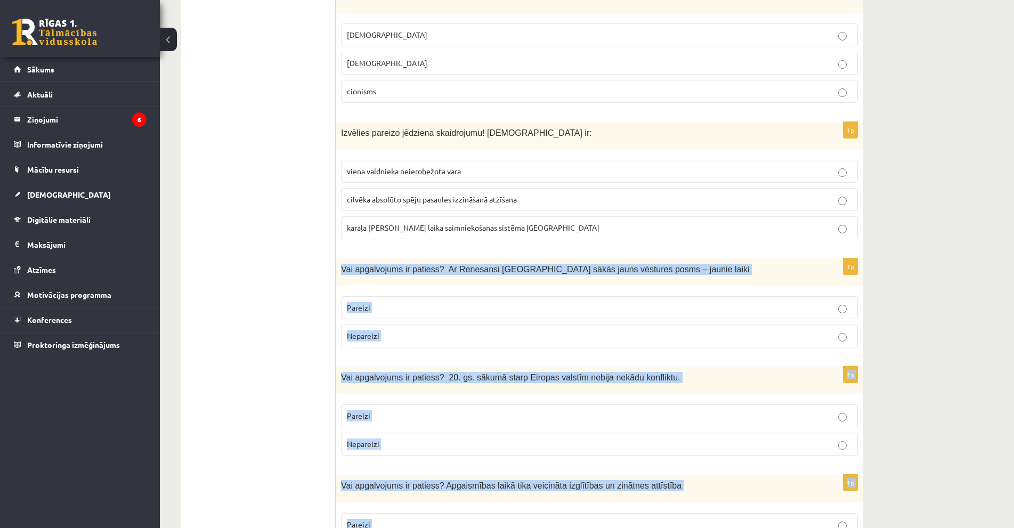
drag, startPoint x: 342, startPoint y: 195, endPoint x: 419, endPoint y: 494, distance: 308.7
copy form "Vai apgalvojums ir patiess? Ar Renesansi Eiropā sākās jauns vēstures posms – ja…"
click at [420, 296] on label "Pareizi" at bounding box center [599, 307] width 517 height 23
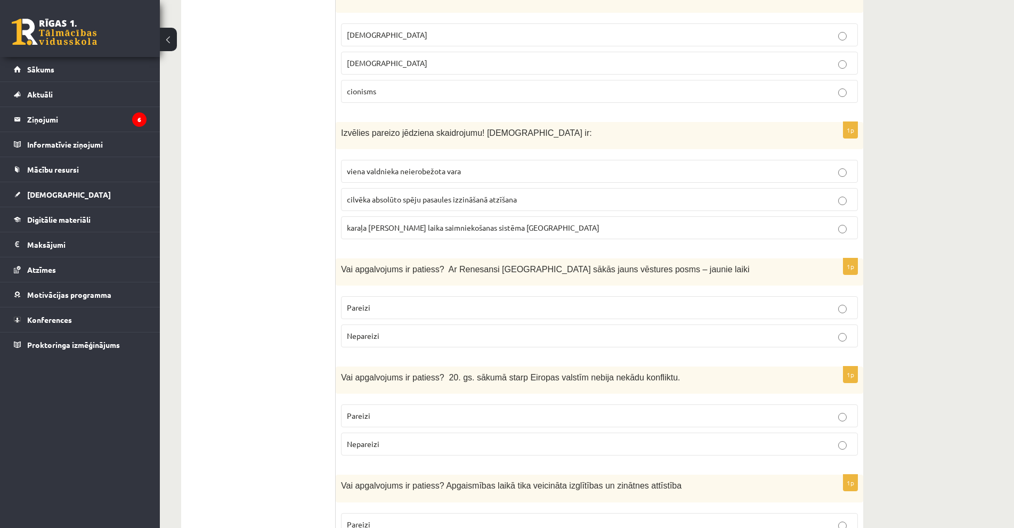
click at [399, 438] on p "Nepareizi" at bounding box center [599, 443] width 505 height 11
click at [399, 519] on p "Pareizi" at bounding box center [599, 524] width 505 height 11
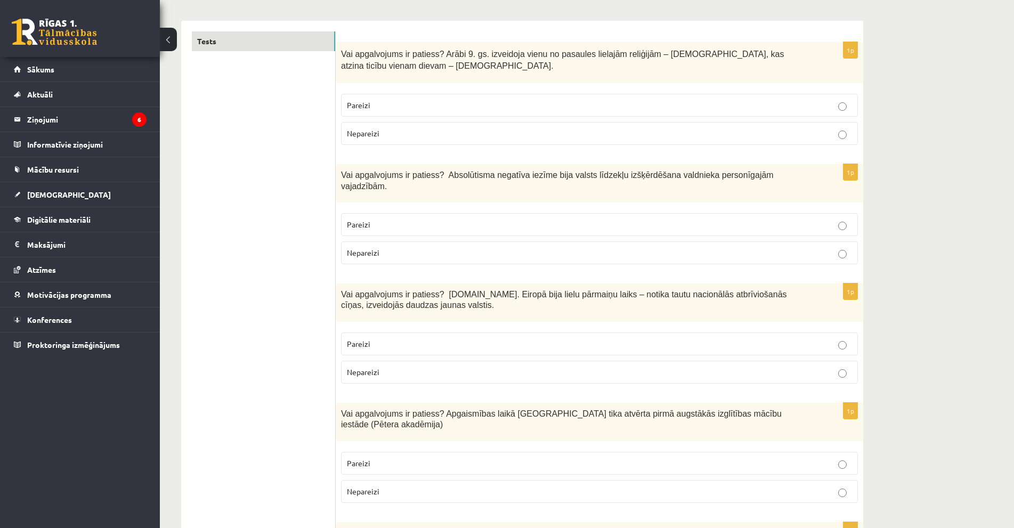
scroll to position [0, 0]
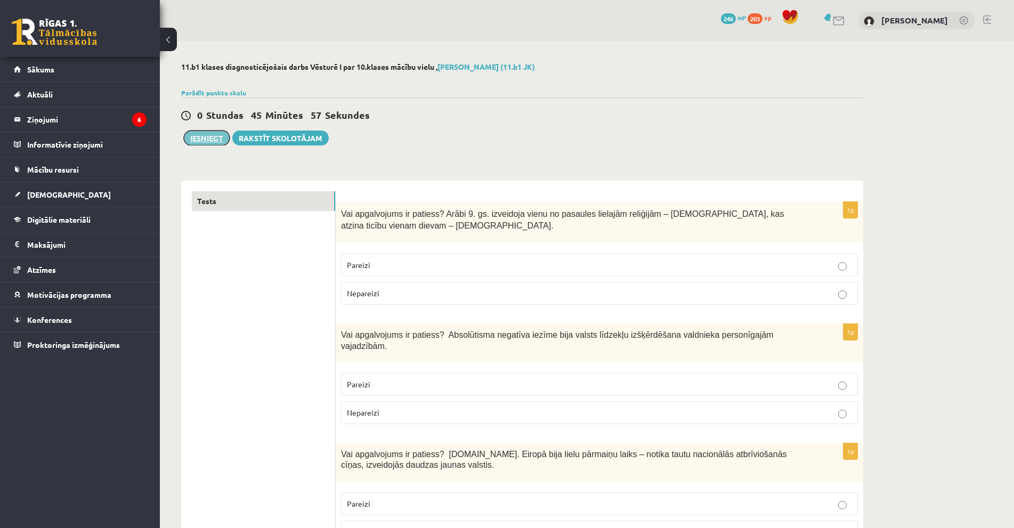
click at [205, 141] on button "Iesniegt" at bounding box center [207, 138] width 46 height 15
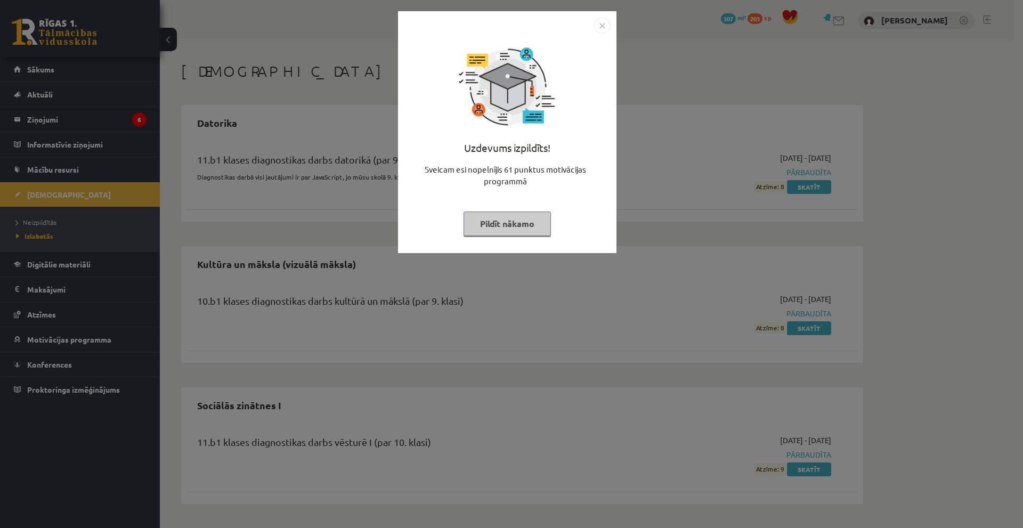
click at [599, 25] on img "Close" at bounding box center [602, 26] width 16 height 16
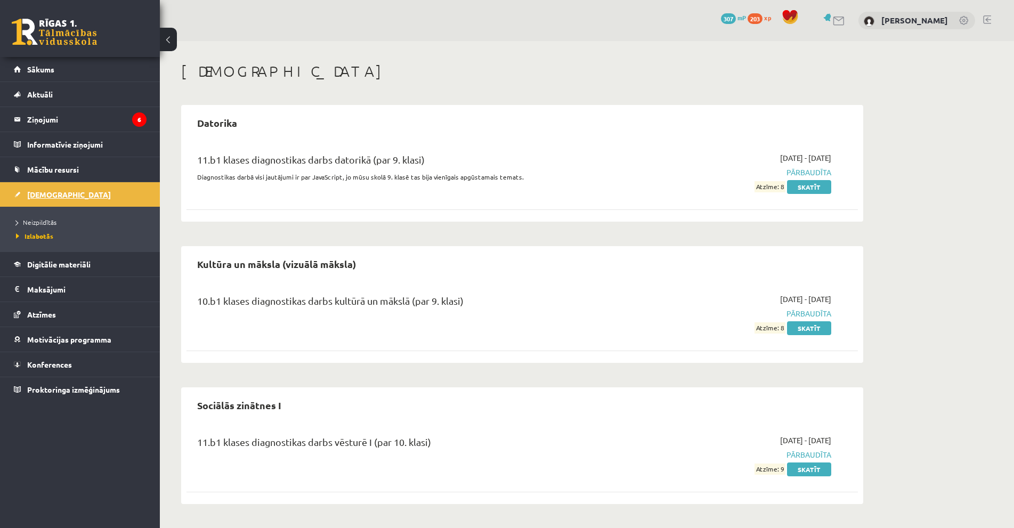
click at [48, 194] on span "[DEMOGRAPHIC_DATA]" at bounding box center [69, 195] width 84 height 10
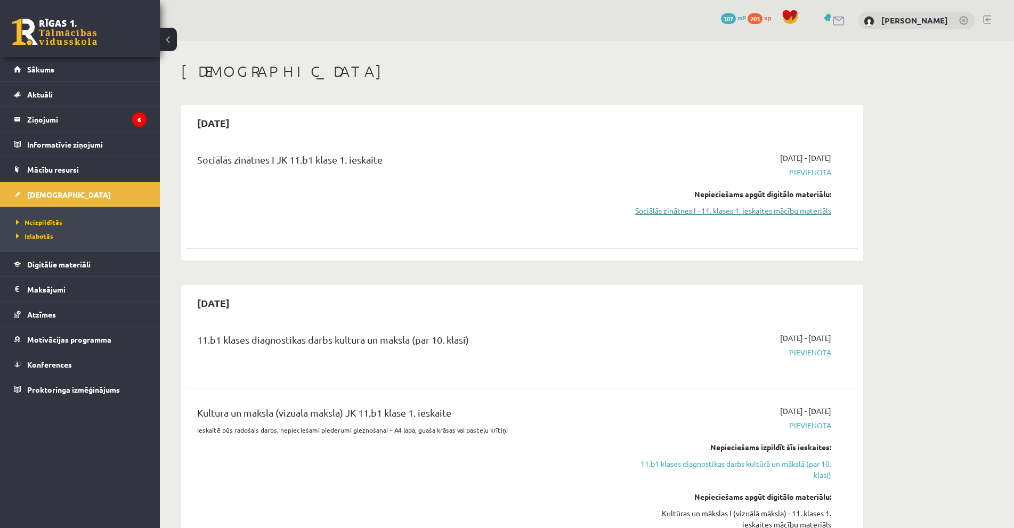
click at [758, 212] on link "Sociālās zinātnes I - 11. klases 1. ieskaites mācību materiāls" at bounding box center [730, 210] width 201 height 11
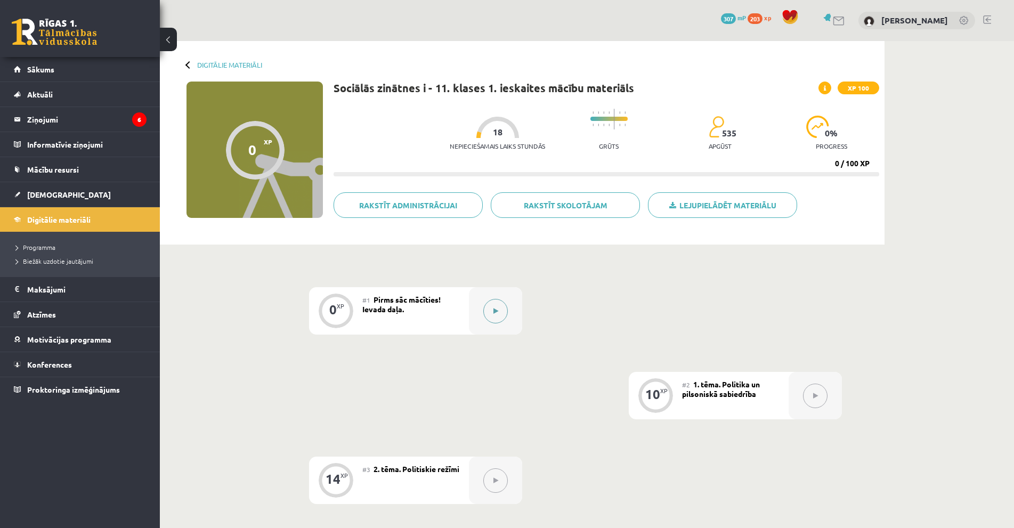
click at [506, 310] on button at bounding box center [495, 311] width 25 height 25
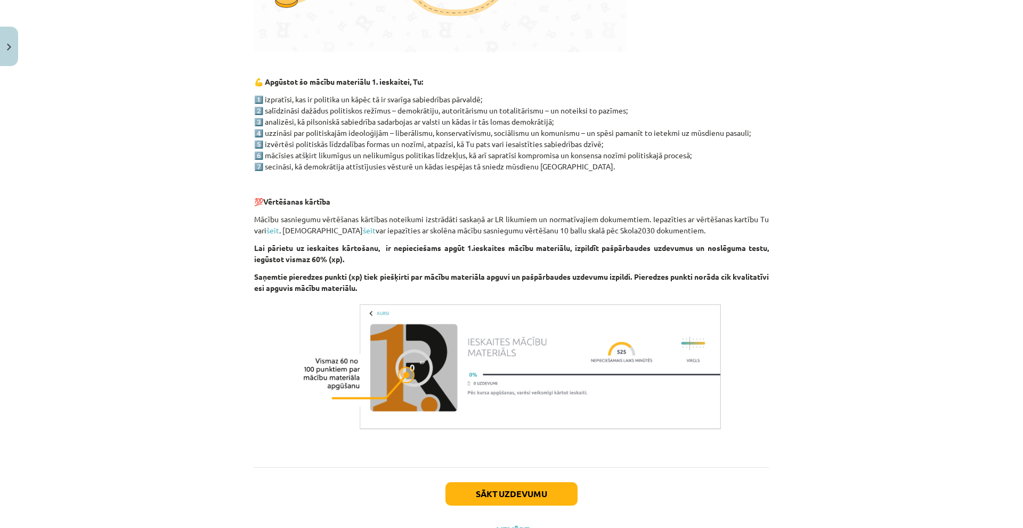
scroll to position [541, 0]
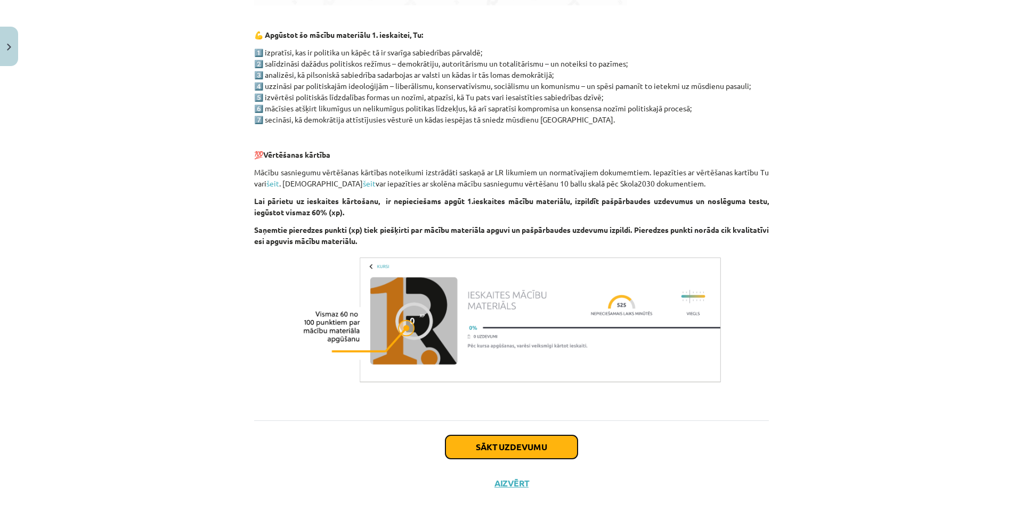
click at [543, 449] on button "Sākt uzdevumu" at bounding box center [511, 446] width 132 height 23
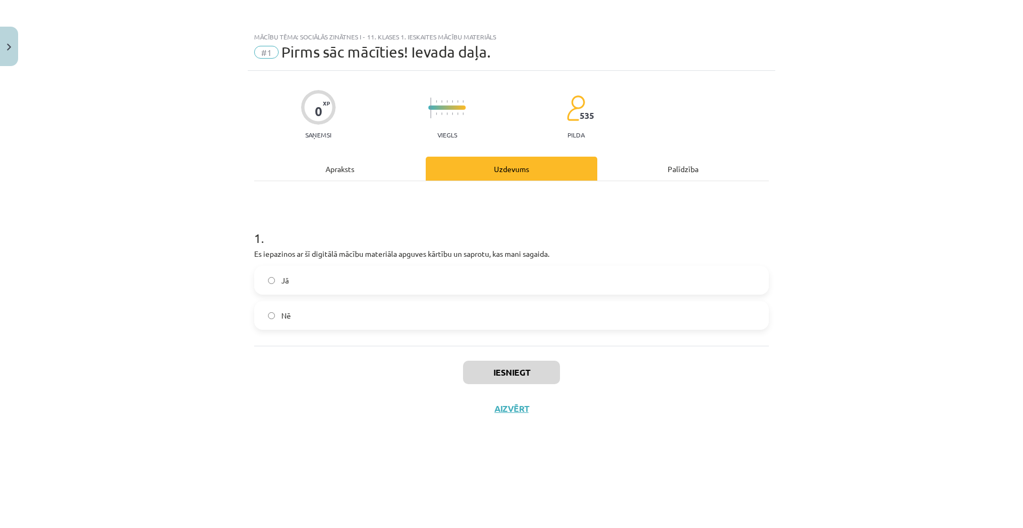
scroll to position [0, 0]
click at [387, 272] on label "Jā" at bounding box center [511, 280] width 513 height 27
click at [542, 372] on button "Iesniegt" at bounding box center [511, 372] width 97 height 23
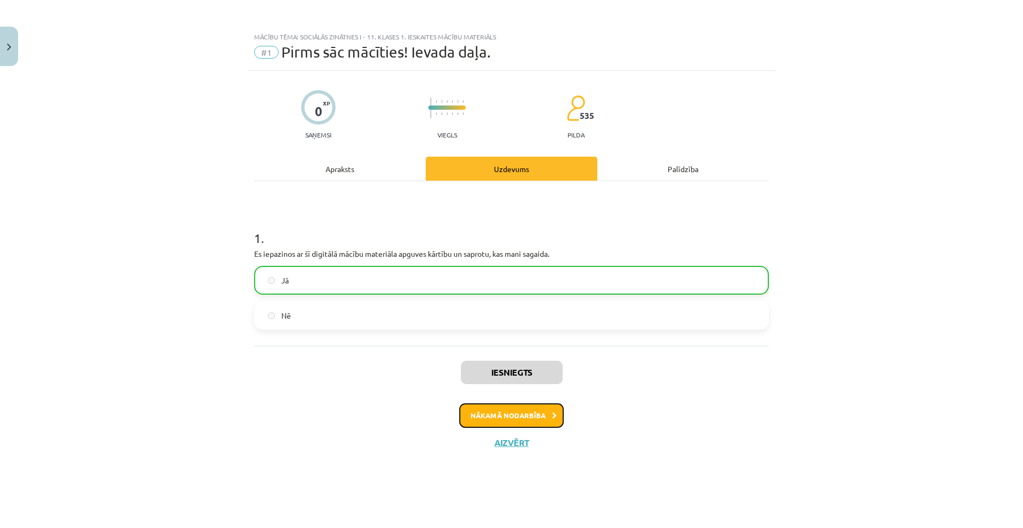
click at [529, 411] on button "Nākamā nodarbība" at bounding box center [511, 415] width 104 height 25
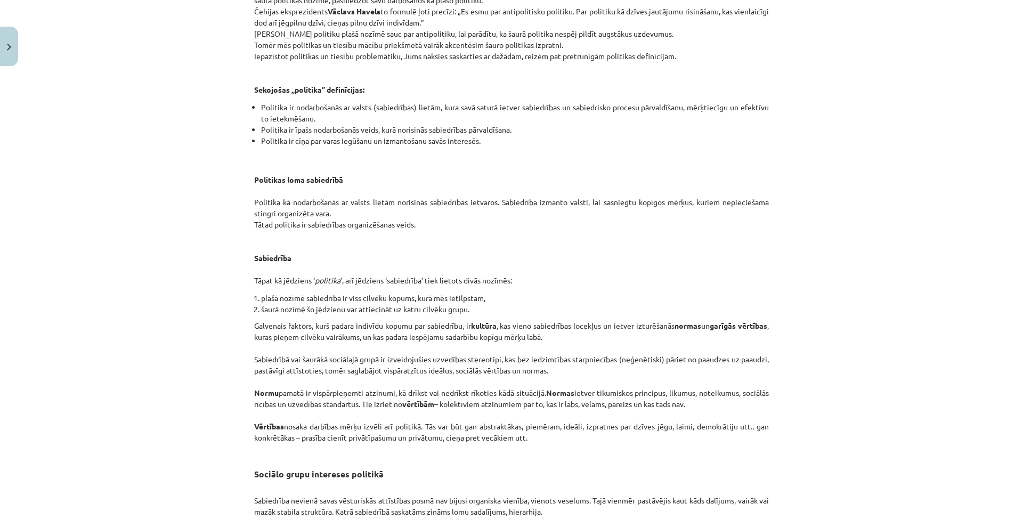
scroll to position [1529, 0]
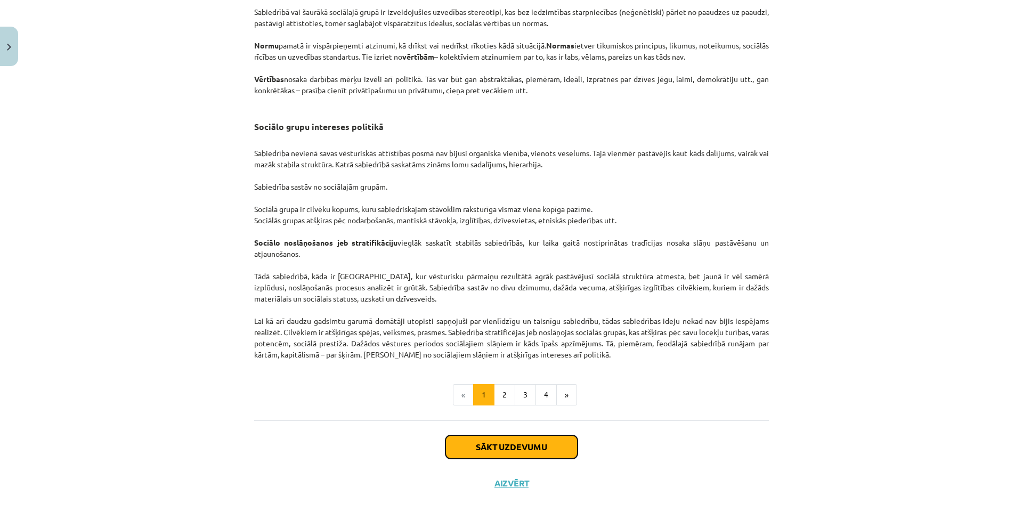
click at [495, 444] on button "Sākt uzdevumu" at bounding box center [511, 446] width 132 height 23
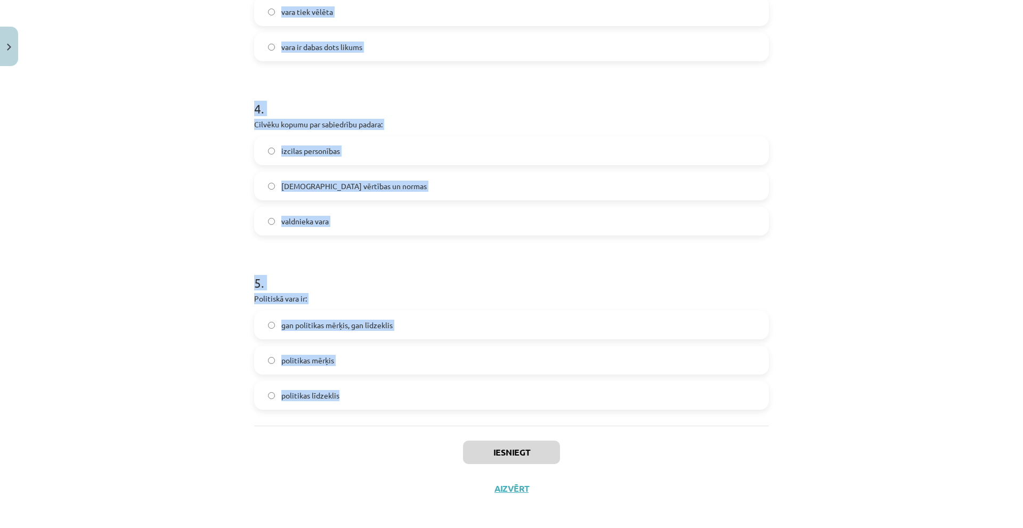
scroll to position [657, 0]
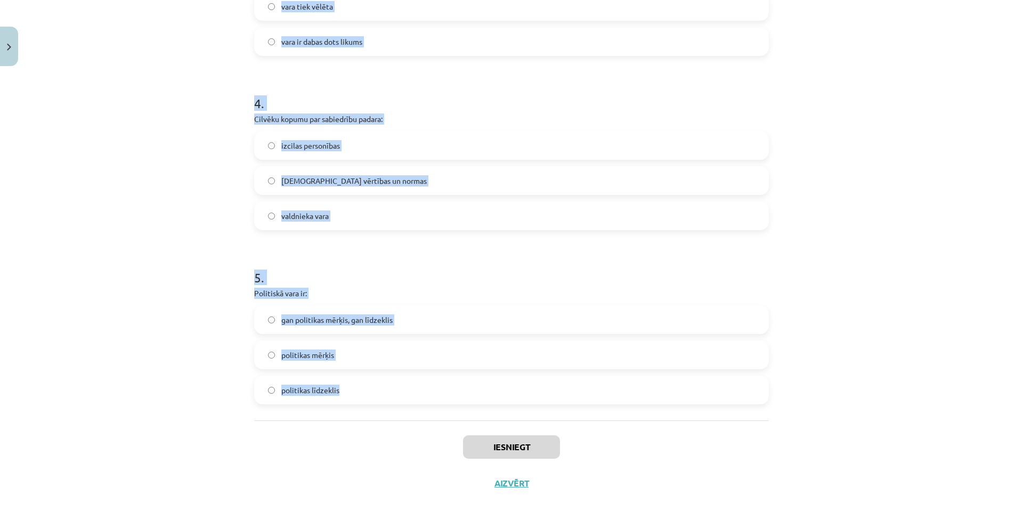
drag, startPoint x: 240, startPoint y: 251, endPoint x: 420, endPoint y: 404, distance: 235.9
click at [425, 403] on div "Mācību tēma: Sociālās zinātnes i - 11. klases 1. ieskaites mācību materiāls #2 …" at bounding box center [511, 264] width 1023 height 528
drag, startPoint x: 297, startPoint y: 295, endPoint x: 314, endPoint y: 298, distance: 17.3
click at [314, 298] on p "Politiskā vara ir:" at bounding box center [511, 293] width 515 height 11
drag, startPoint x: 234, startPoint y: 228, endPoint x: 365, endPoint y: 385, distance: 204.2
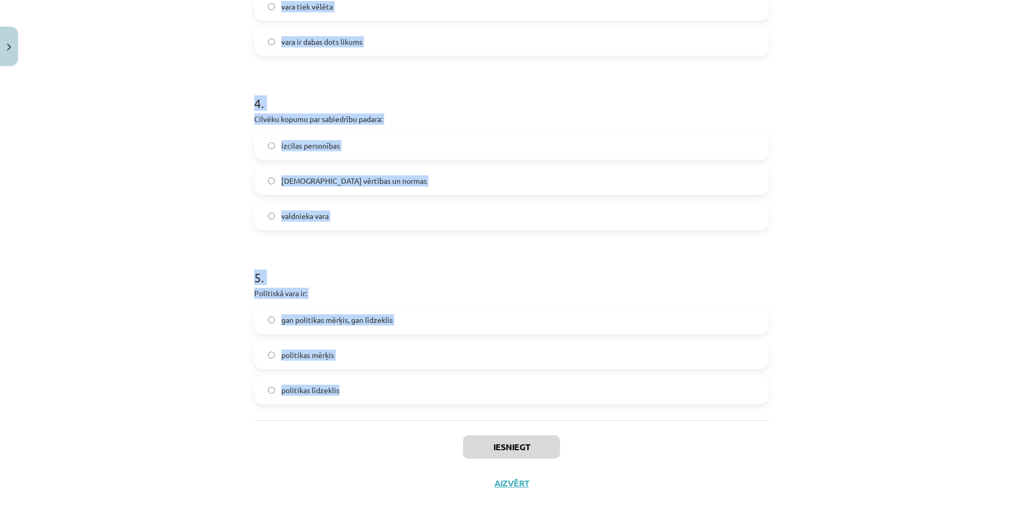
click at [365, 385] on div "Mācību tēma: Sociālās zinātnes i - 11. klases 1. ieskaites mācību materiāls #2 …" at bounding box center [511, 264] width 1023 height 528
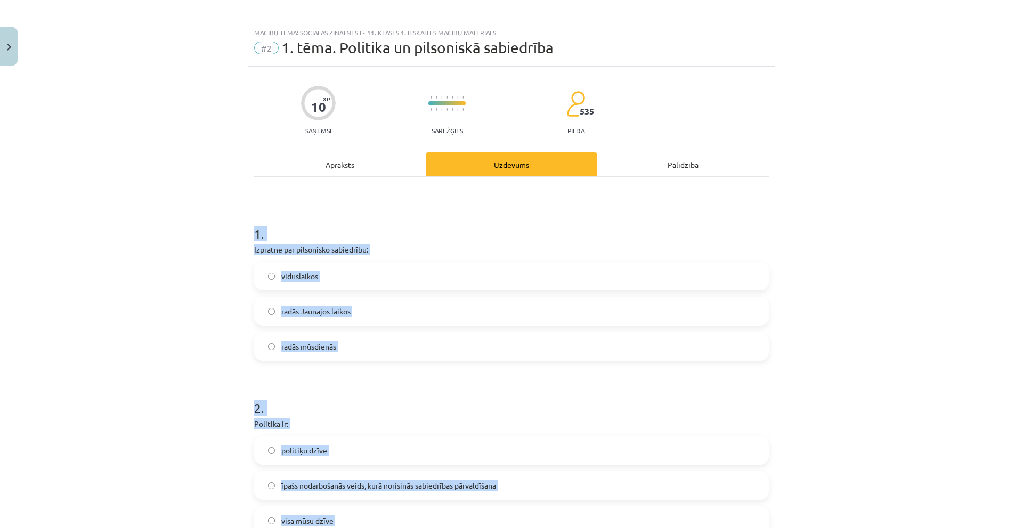
scroll to position [0, 0]
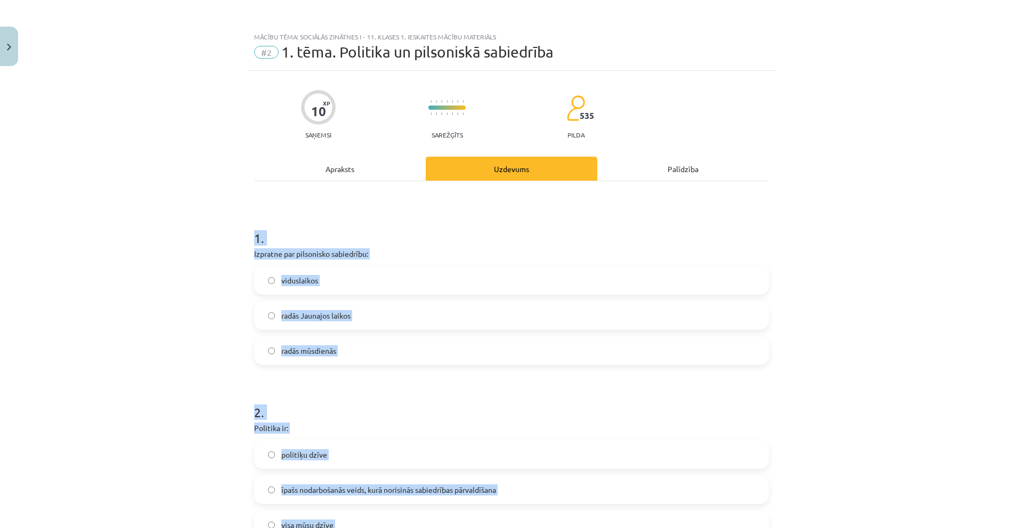
click at [158, 313] on div "Mācību tēma: Sociālās zinātnes i - 11. klases 1. ieskaites mācību materiāls #2 …" at bounding box center [511, 264] width 1023 height 528
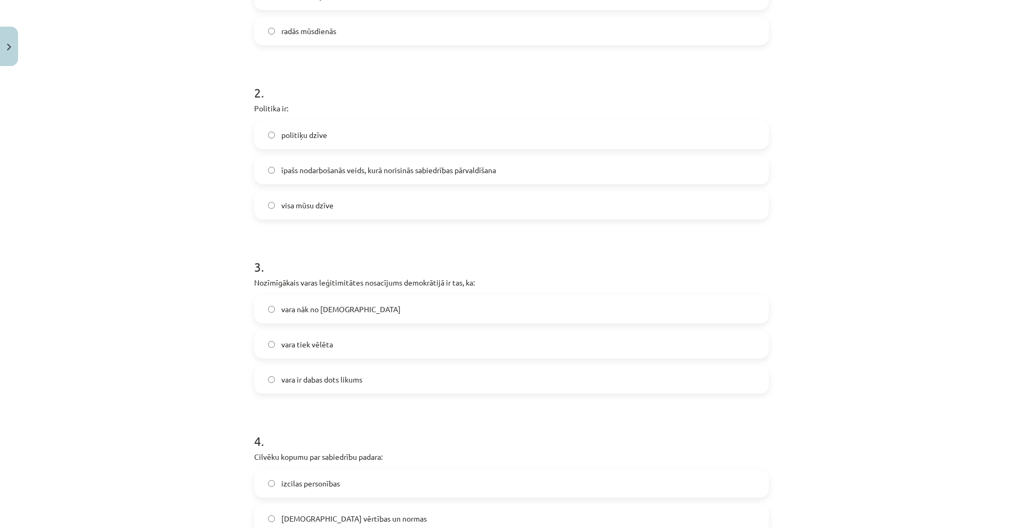
scroll to position [160, 0]
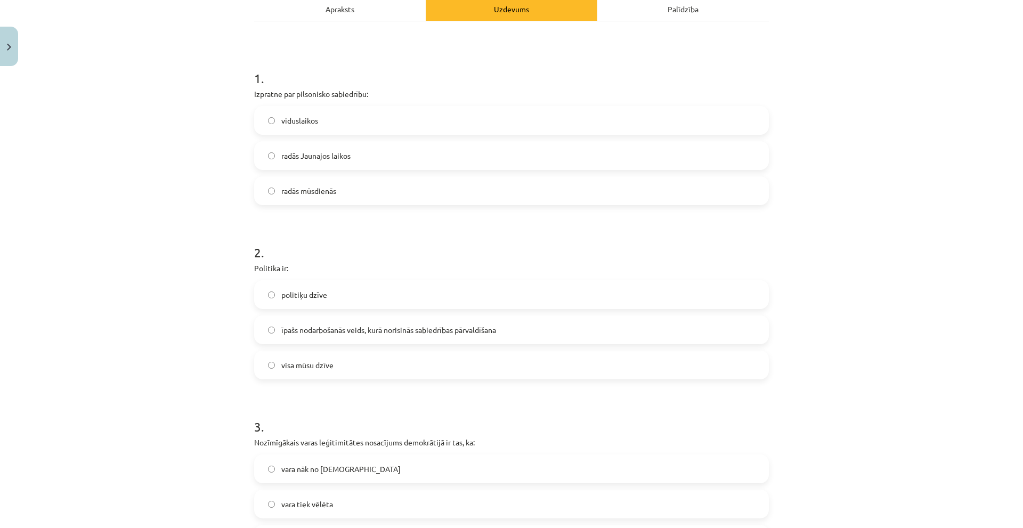
click at [309, 188] on span "radās mūsdienās" at bounding box center [308, 190] width 55 height 11
click at [446, 340] on label "īpašs nodarbošanās veids, kurā norisinās sabiedrības pārvaldīšana" at bounding box center [511, 329] width 513 height 27
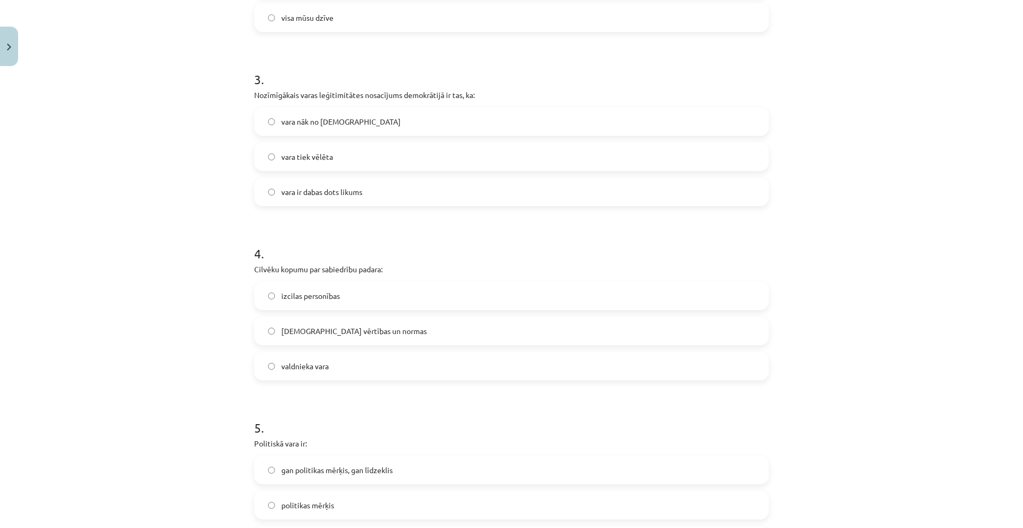
scroll to position [533, 0]
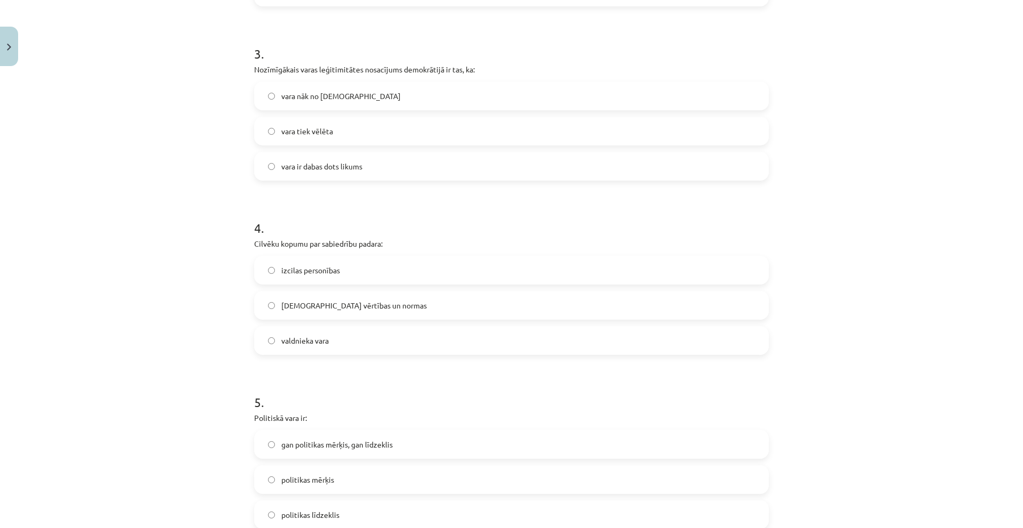
click at [306, 308] on span "kopīgās vērtības un normas" at bounding box center [353, 305] width 145 height 11
click at [312, 127] on span "vara tiek vēlēta" at bounding box center [307, 131] width 52 height 11
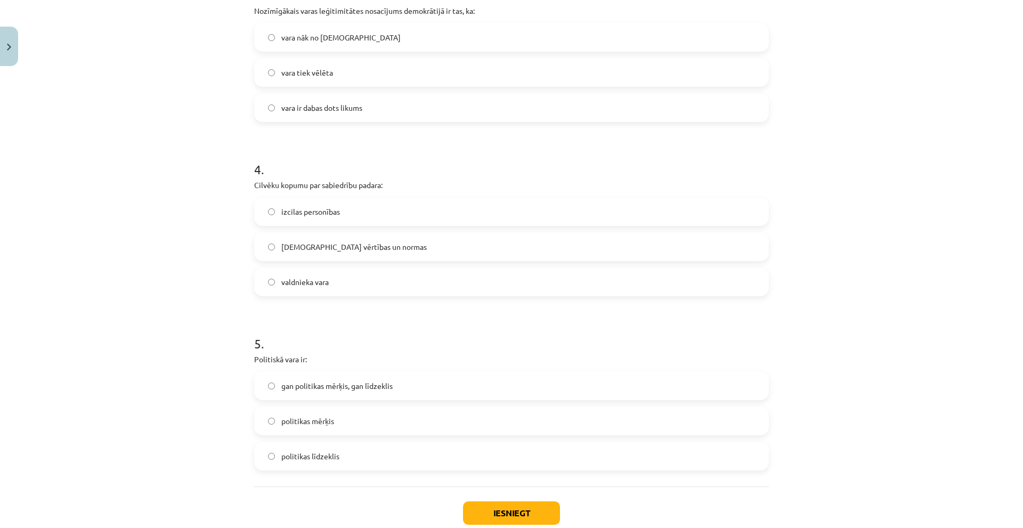
scroll to position [657, 0]
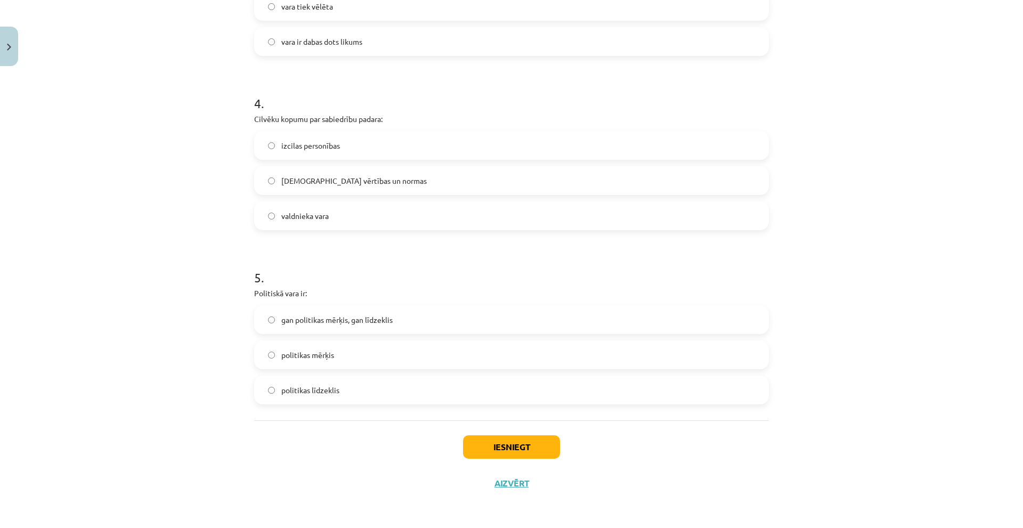
click at [384, 313] on label "gan politikas mērķis, gan līdzeklis" at bounding box center [511, 319] width 513 height 27
click at [515, 454] on button "Iesniegt" at bounding box center [511, 446] width 97 height 23
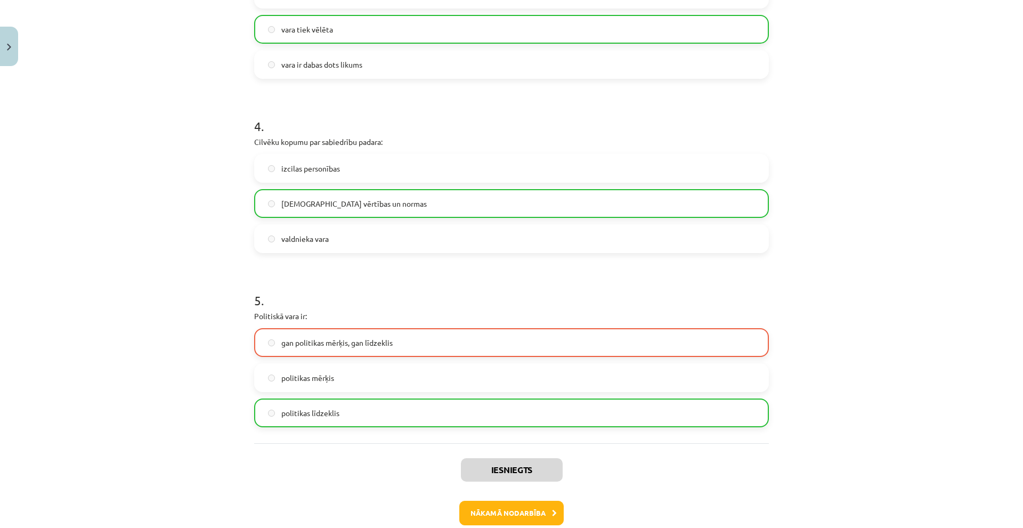
scroll to position [692, 0]
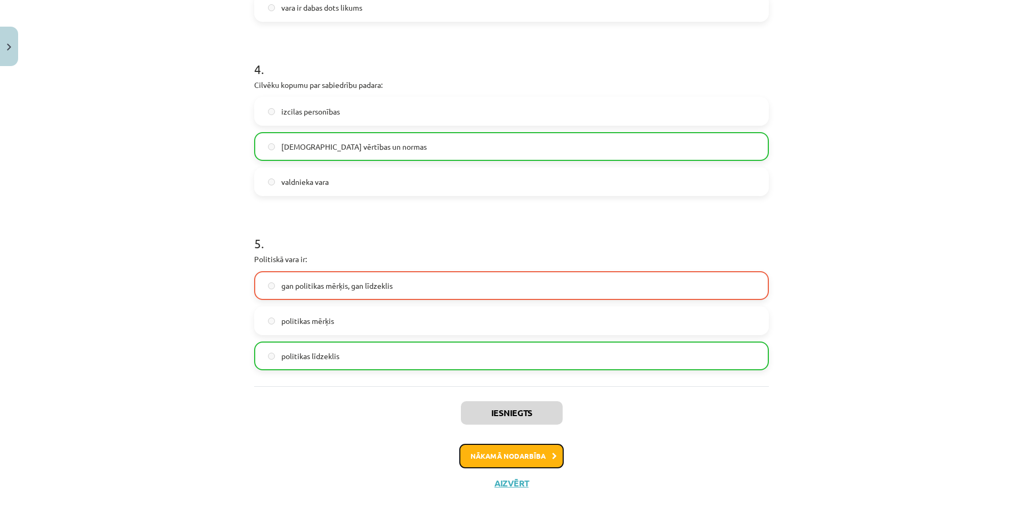
click at [499, 457] on button "Nākamā nodarbība" at bounding box center [511, 456] width 104 height 25
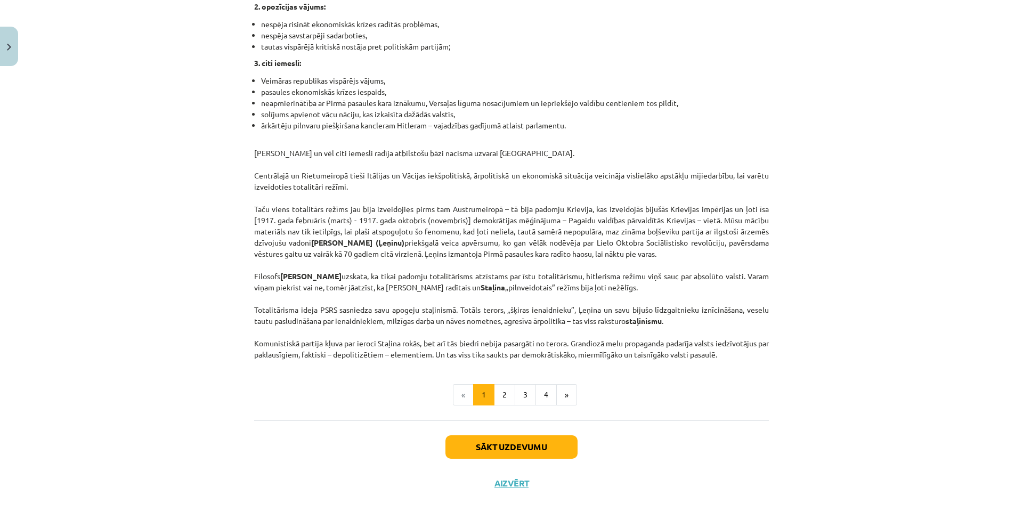
scroll to position [2615, 0]
click at [479, 434] on div "Sākt uzdevumu Aizvērt" at bounding box center [511, 457] width 515 height 75
click at [478, 438] on button "Sākt uzdevumu" at bounding box center [511, 446] width 132 height 23
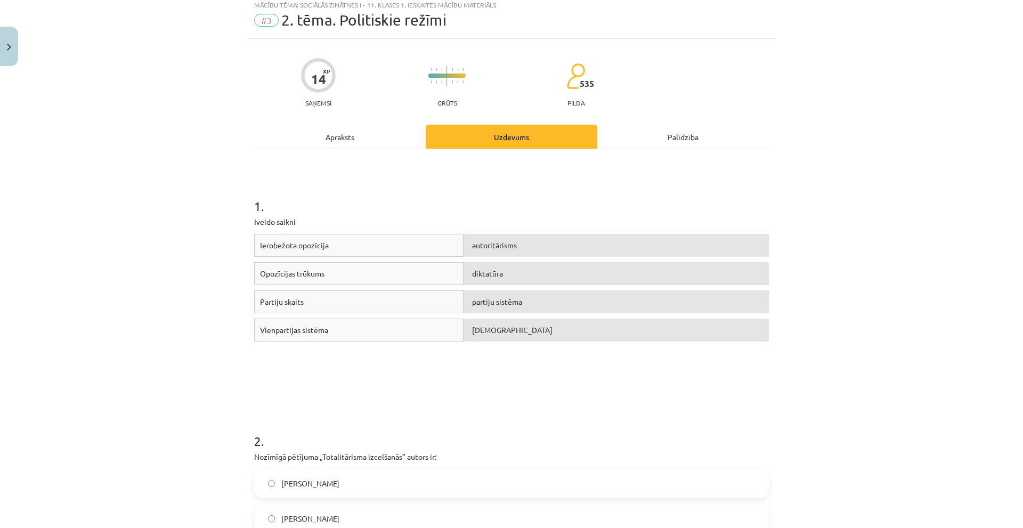
scroll to position [27, 0]
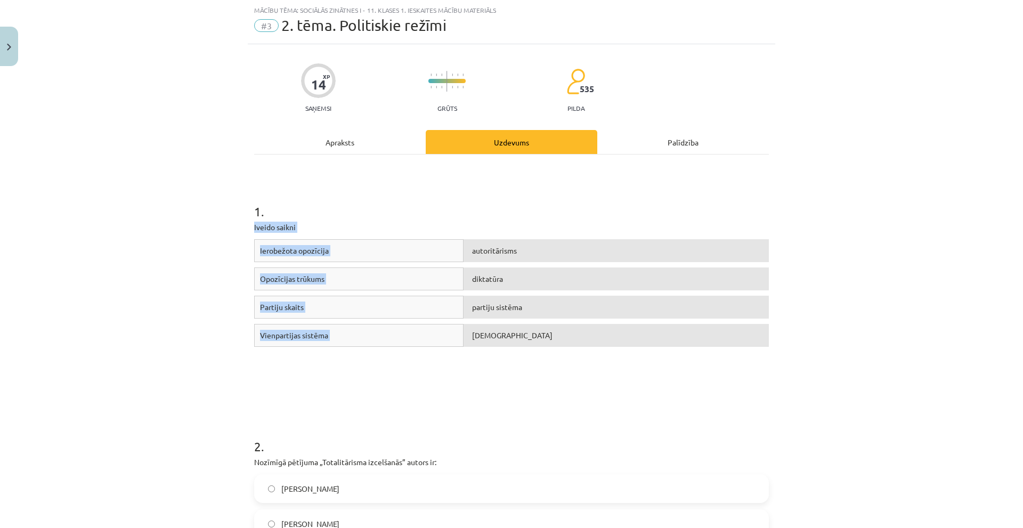
drag, startPoint x: 274, startPoint y: 240, endPoint x: 747, endPoint y: 350, distance: 485.5
click at [450, 280] on div "Opozīcijas trūkums" at bounding box center [358, 278] width 209 height 23
click at [490, 273] on div "diktatūra" at bounding box center [616, 278] width 305 height 23
click at [508, 369] on div "Ierobežota opozīcija autoritārisms Opozīcijas trūkums diktatūra Partiju skaits …" at bounding box center [511, 319] width 515 height 160
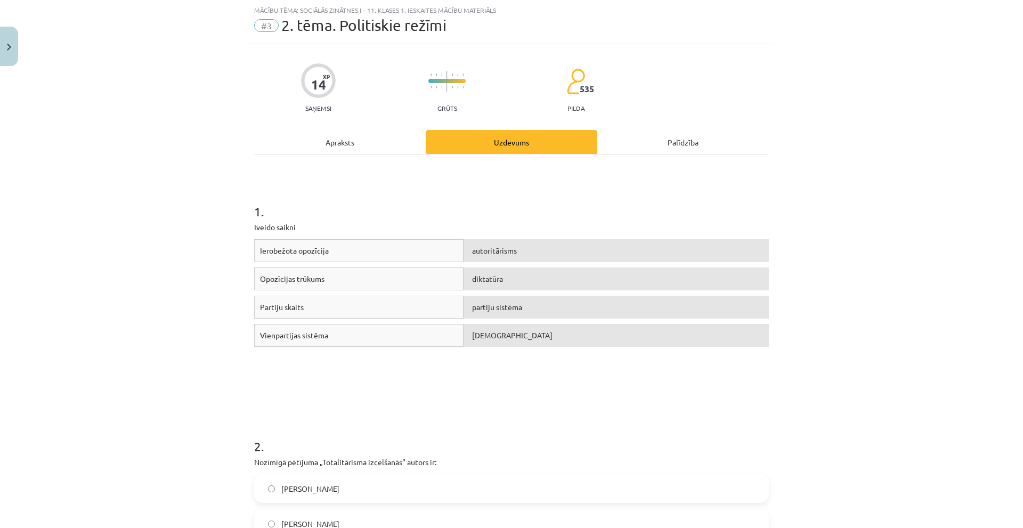
click at [321, 250] on span "Ierobežota opozīcija" at bounding box center [294, 251] width 69 height 10
click at [481, 249] on span "autoritārisms" at bounding box center [494, 251] width 45 height 10
drag, startPoint x: 242, startPoint y: 225, endPoint x: 634, endPoint y: 373, distance: 418.7
click at [634, 373] on div "Mācību tēma: Sociālās zinātnes i - 11. klases 1. ieskaites mācību materiāls #3 …" at bounding box center [511, 264] width 1023 height 528
copy div "Iveido saikni Ierobežota opozīcija partiju sistēma Opozīcijas trūkums diktatūra…"
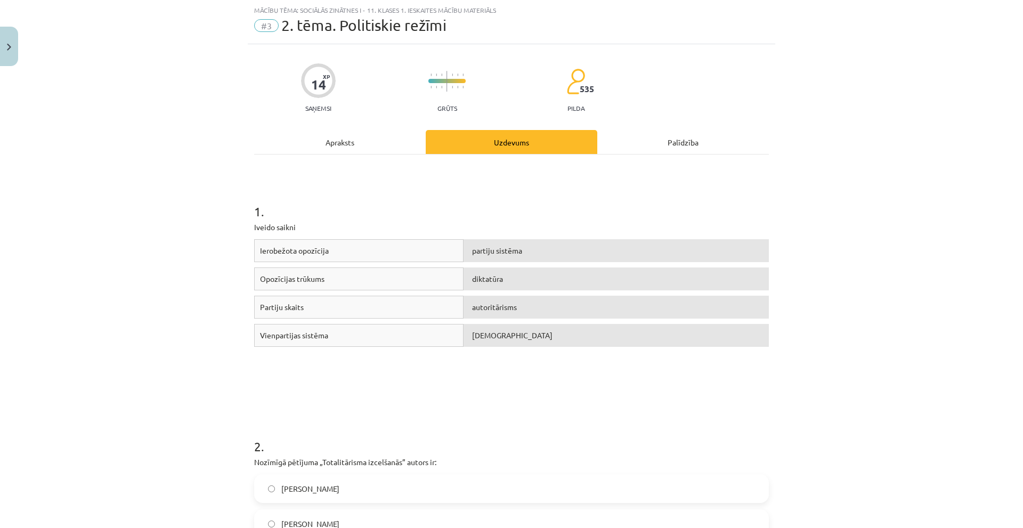
click at [476, 215] on h1 "1 ." at bounding box center [511, 201] width 515 height 33
drag, startPoint x: 461, startPoint y: 222, endPoint x: 464, endPoint y: 192, distance: 30.4
click at [464, 187] on div "1 . Iveido saikni Ierobežota opozīcija partiju sistēma Opozīcijas trūkums dikta…" at bounding box center [511, 281] width 515 height 235
drag, startPoint x: 506, startPoint y: 343, endPoint x: 495, endPoint y: 223, distance: 120.4
click at [495, 223] on div "1 . Iveido saikni Ierobežota opozīcija partiju sistēma Opozīcijas trūkums dikta…" at bounding box center [511, 281] width 515 height 235
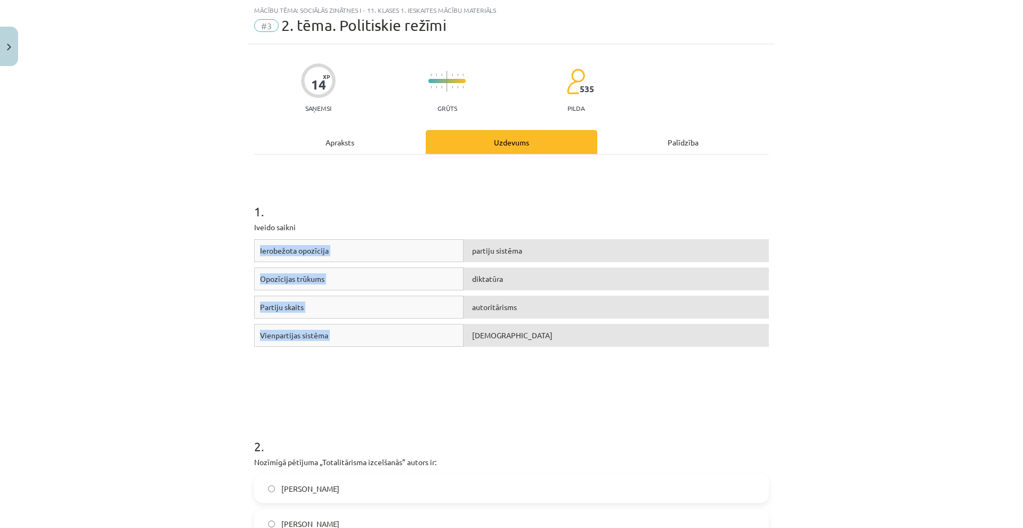
click at [494, 222] on p "Iveido saikni" at bounding box center [511, 227] width 515 height 11
drag, startPoint x: 379, startPoint y: 337, endPoint x: 468, endPoint y: 279, distance: 106.2
click at [441, 296] on div "Ierobežota opozīcija partiju sistēma Opozīcijas trūkums diktatūra Partiju skait…" at bounding box center [511, 319] width 515 height 160
click at [456, 379] on div "Ierobežota opozīcija partiju sistēma Opozīcijas trūkums totalitārisms Partiju s…" at bounding box center [511, 319] width 515 height 160
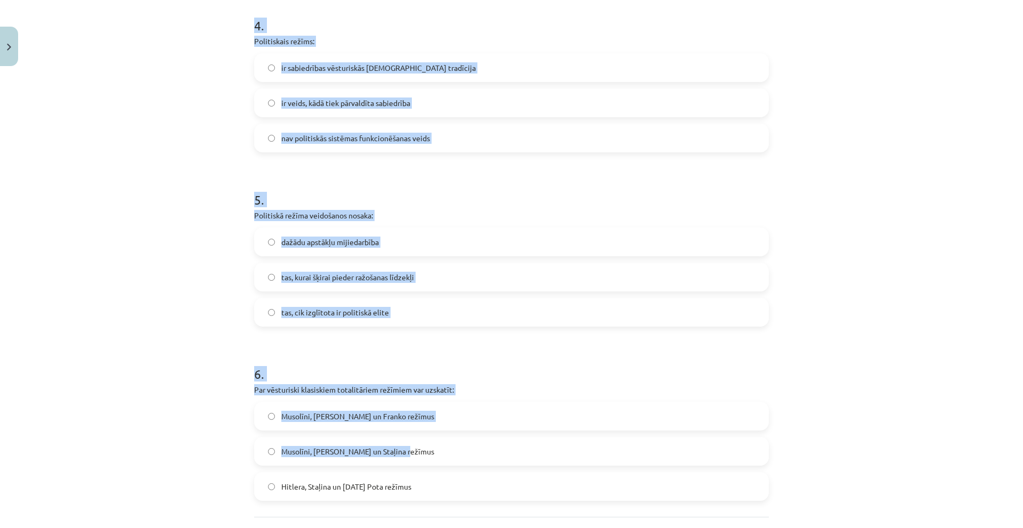
scroll to position [892, 0]
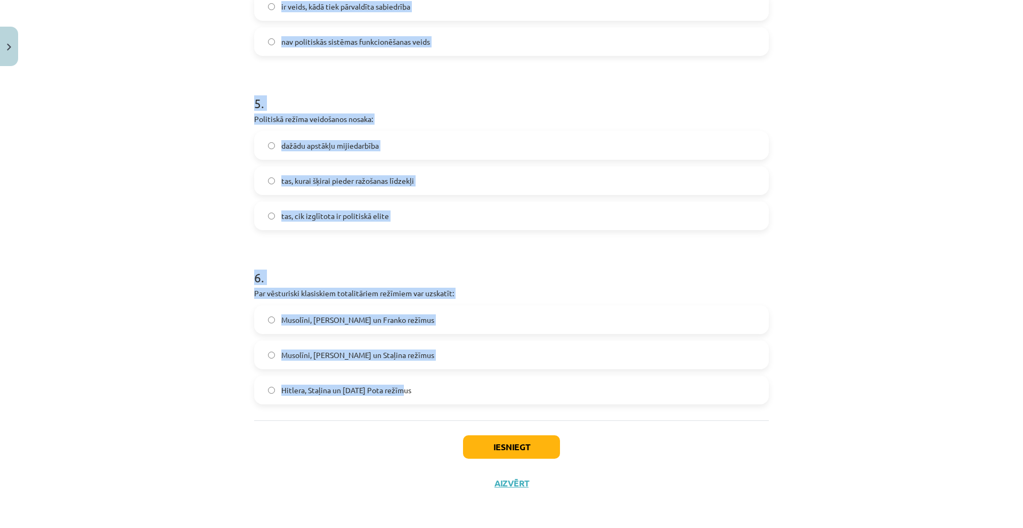
drag, startPoint x: 241, startPoint y: 194, endPoint x: 469, endPoint y: 370, distance: 287.5
click at [469, 370] on div "Mācību tēma: Sociālās zinātnes i - 11. klases 1. ieskaites mācību materiāls #3 …" at bounding box center [511, 264] width 1023 height 528
copy form "Nozīmīgā pētījuma „Totalitārisma izcelšanās” autors ir: Zbigņevs Bžezinskis Han…"
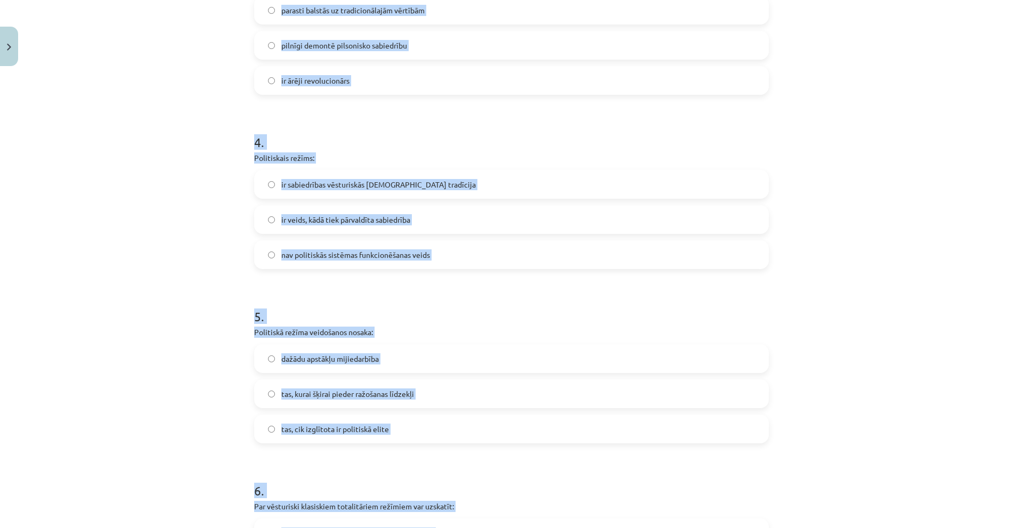
scroll to position [466, 0]
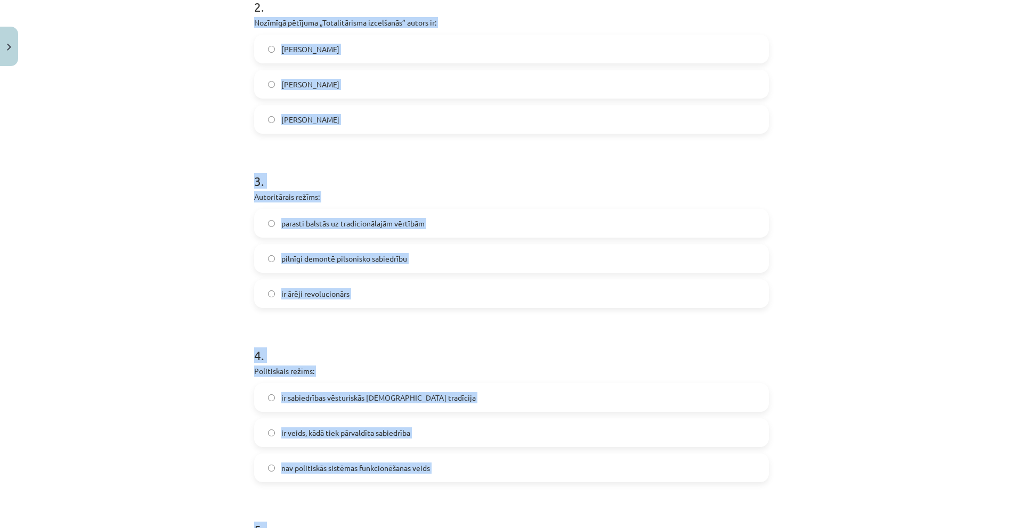
click at [143, 217] on div "Mācību tēma: Sociālās zinātnes i - 11. klases 1. ieskaites mācību materiāls #3 …" at bounding box center [511, 264] width 1023 height 528
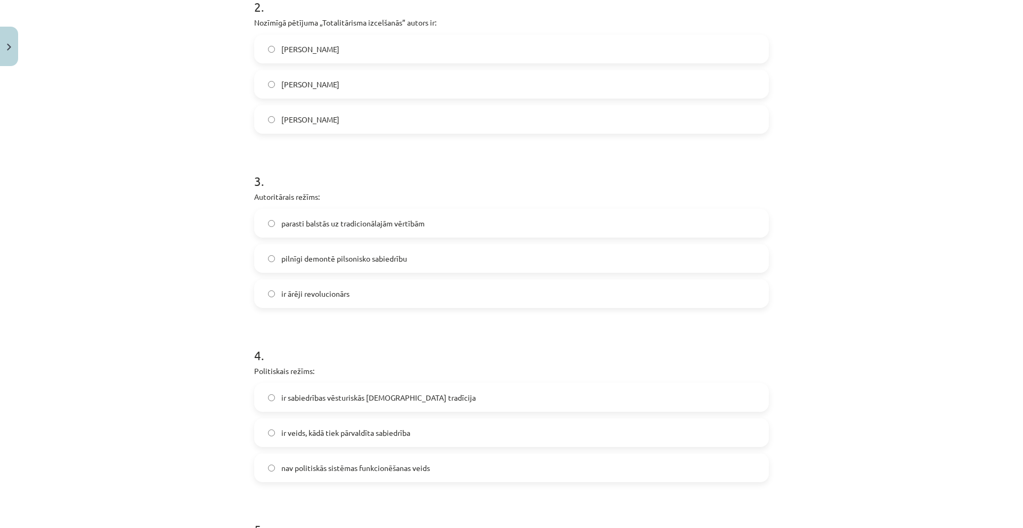
click at [337, 86] on label "Hanna Ārendte" at bounding box center [511, 84] width 513 height 27
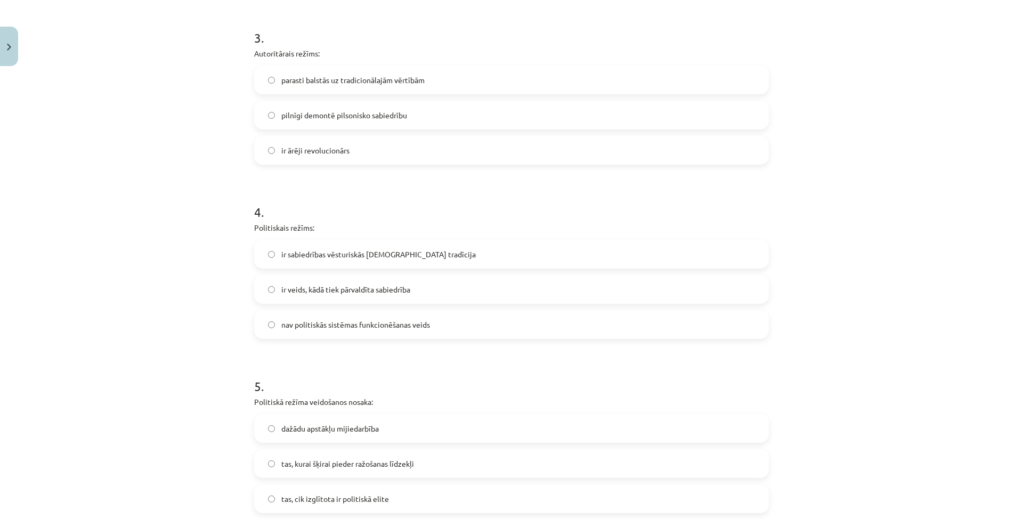
scroll to position [626, 0]
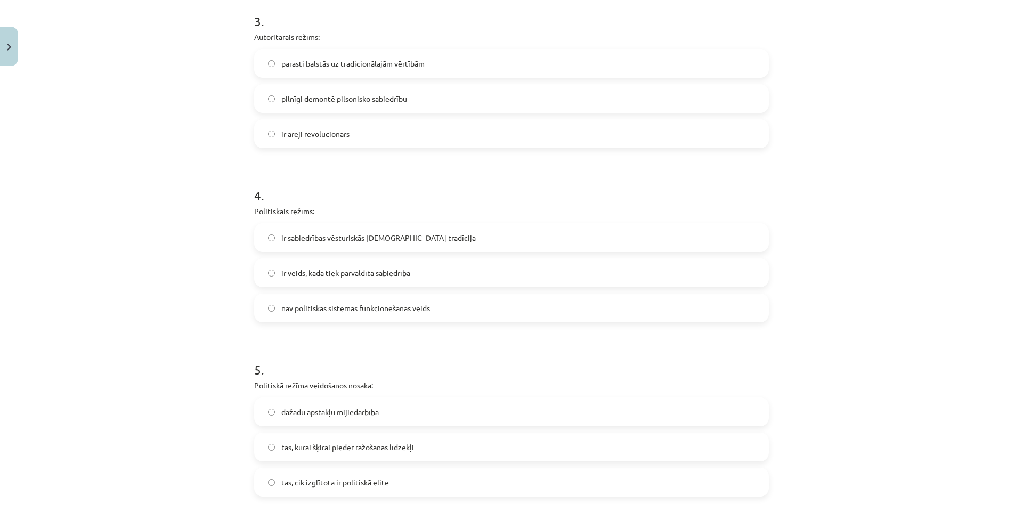
click at [439, 54] on label "parasti balstās uz tradicionālajām vērtībām" at bounding box center [511, 63] width 513 height 27
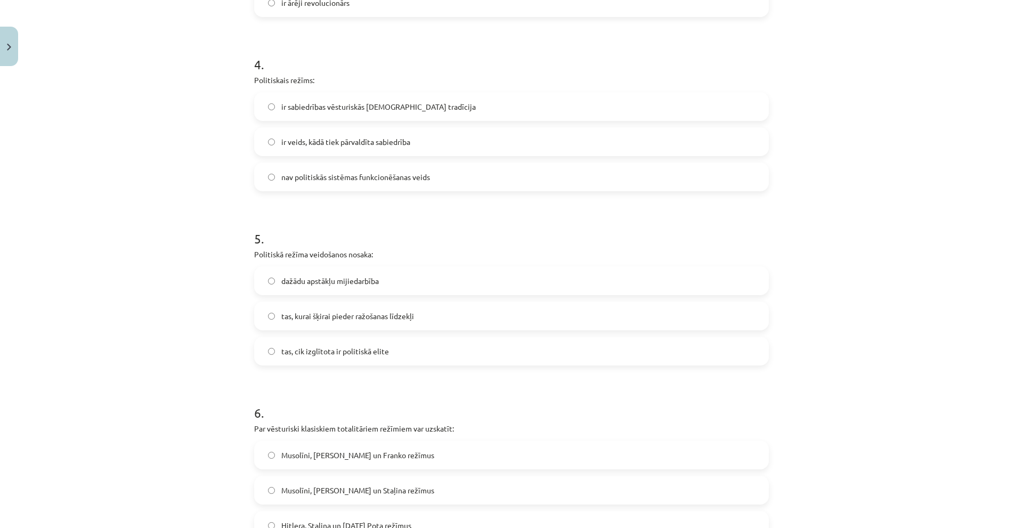
scroll to position [786, 0]
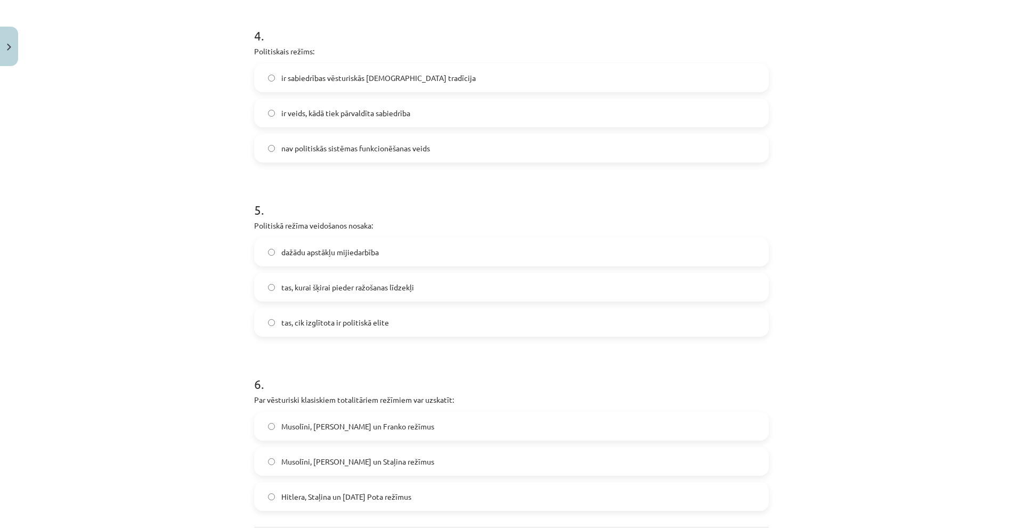
click at [446, 113] on label "ir veids, kādā tiek pārvaldīta sabiedrība" at bounding box center [511, 113] width 513 height 27
click at [436, 244] on label "dažādu apstākļu mijiedarbība" at bounding box center [511, 252] width 513 height 27
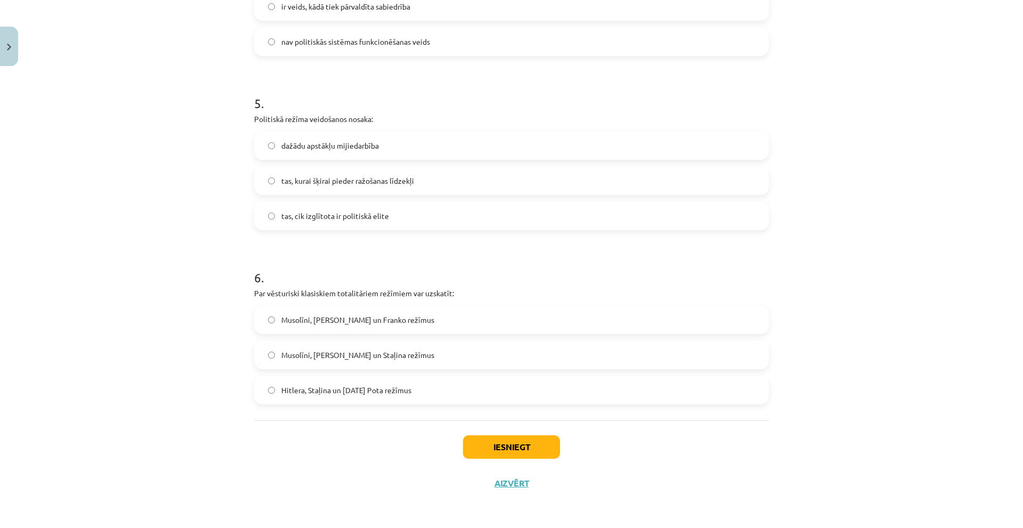
click at [442, 352] on label "Musolīni, Hitlera un Staļina režīmus" at bounding box center [511, 355] width 513 height 27
click at [506, 451] on button "Iesniegt" at bounding box center [511, 446] width 97 height 23
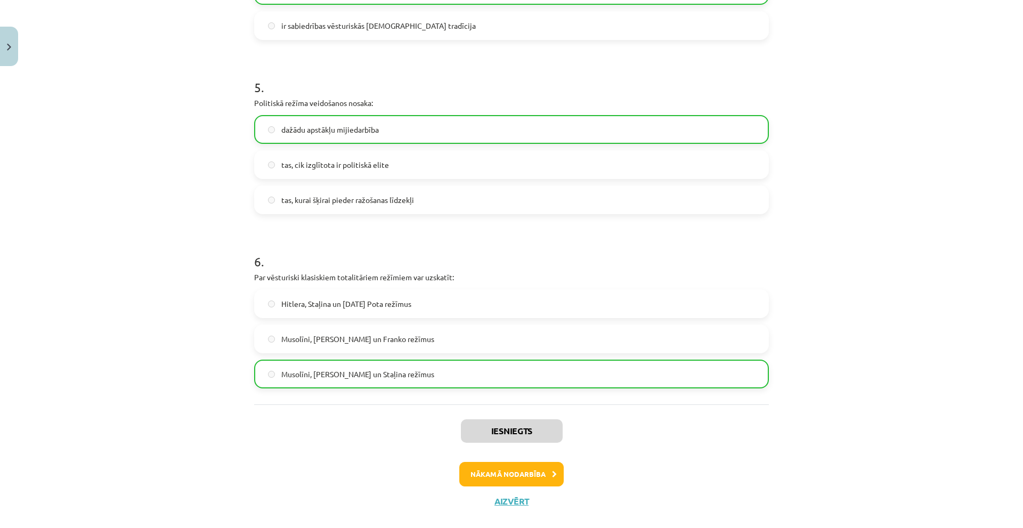
scroll to position [926, 0]
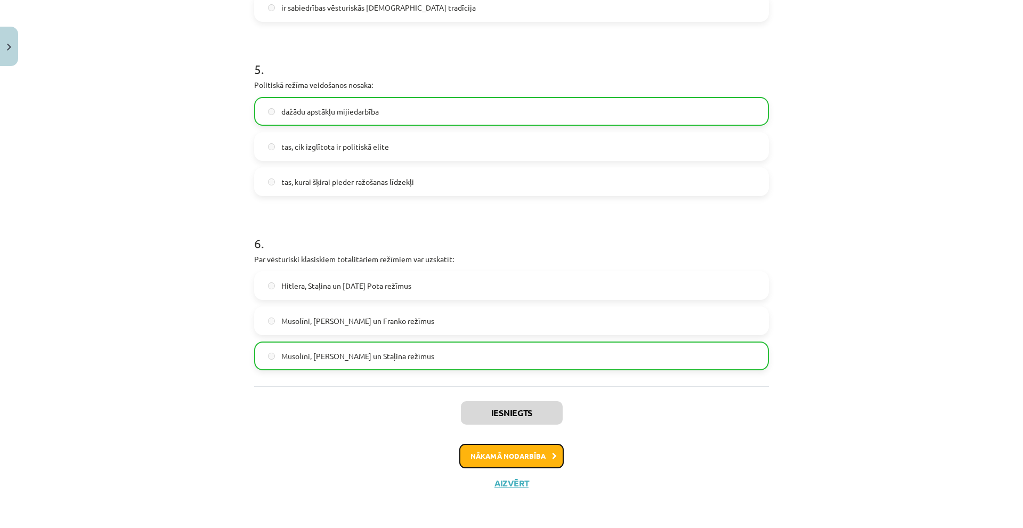
click at [554, 459] on button "Nākamā nodarbība" at bounding box center [511, 456] width 104 height 25
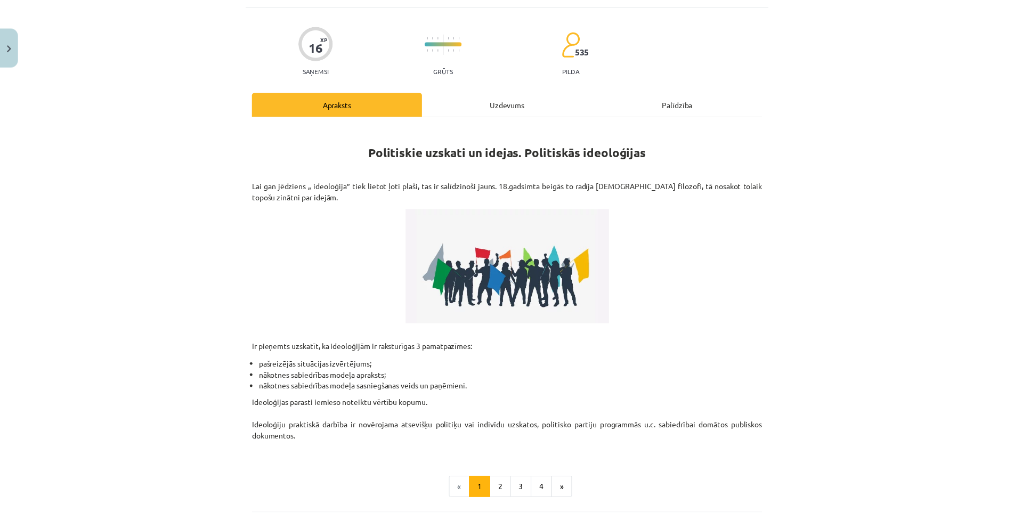
scroll to position [158, 0]
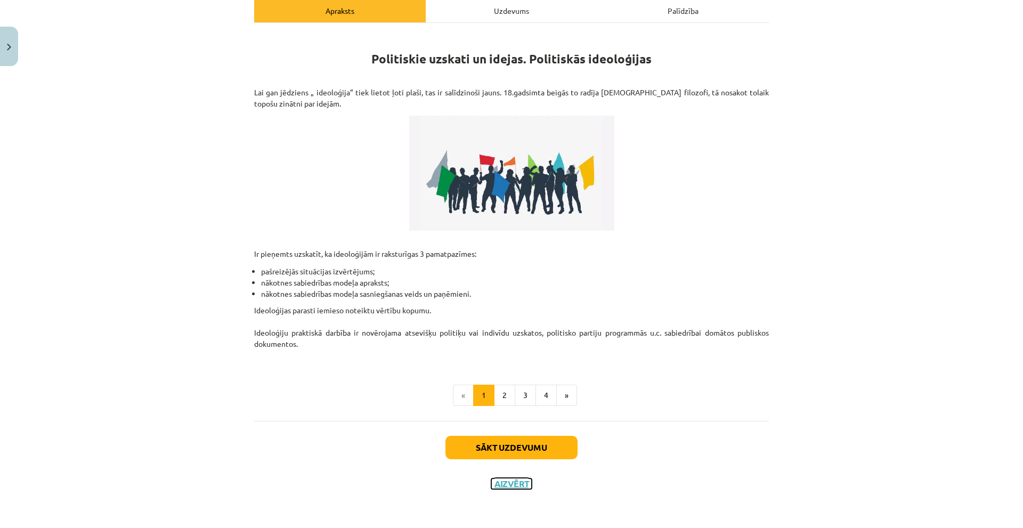
click at [521, 482] on button "Aizvērt" at bounding box center [511, 483] width 40 height 11
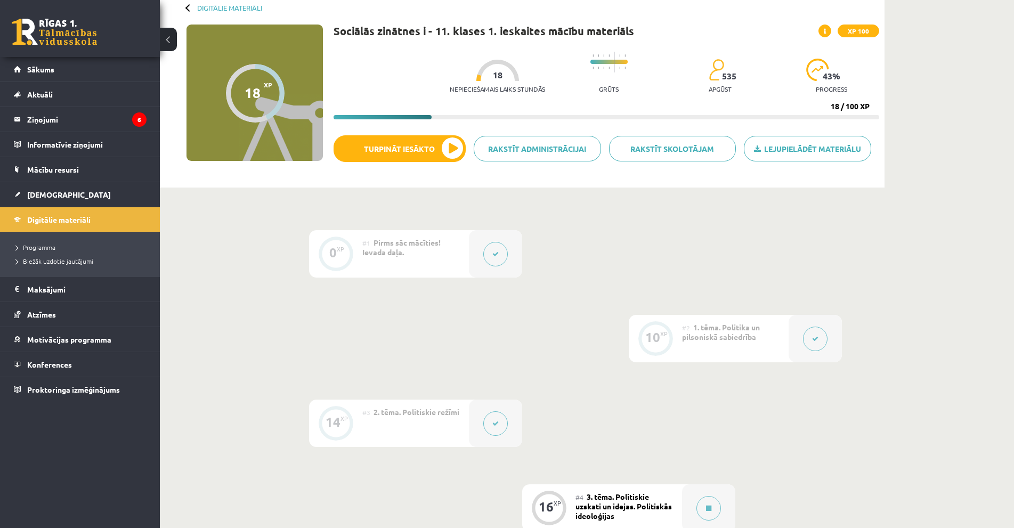
scroll to position [0, 0]
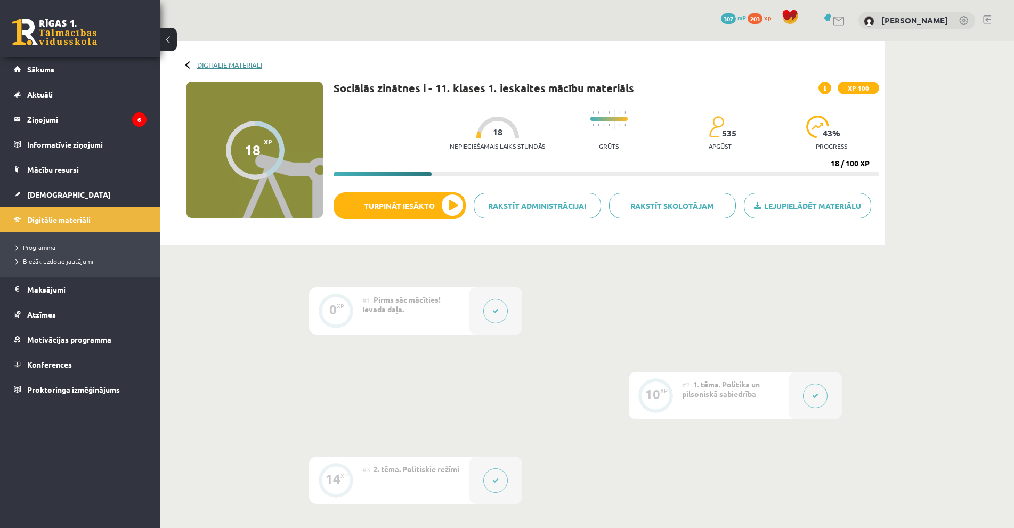
click at [254, 61] on link "Digitālie materiāli" at bounding box center [229, 65] width 65 height 8
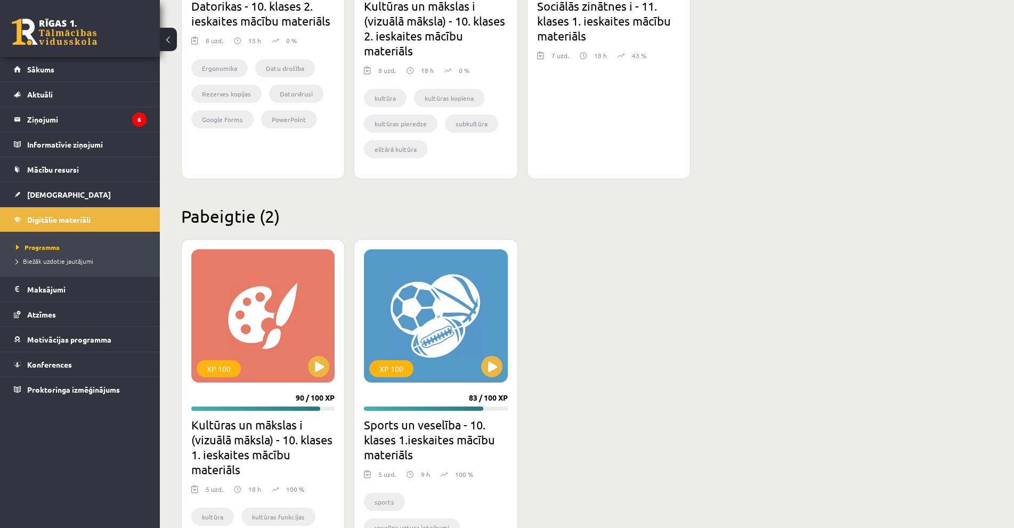
scroll to position [1013, 0]
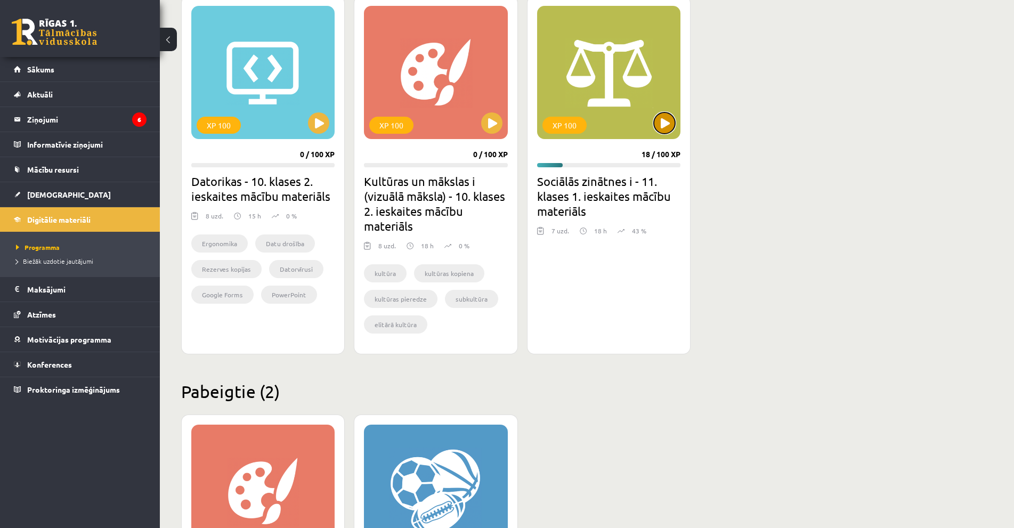
click at [664, 120] on button at bounding box center [664, 122] width 21 height 21
click at [655, 86] on div "XP 100" at bounding box center [608, 72] width 143 height 133
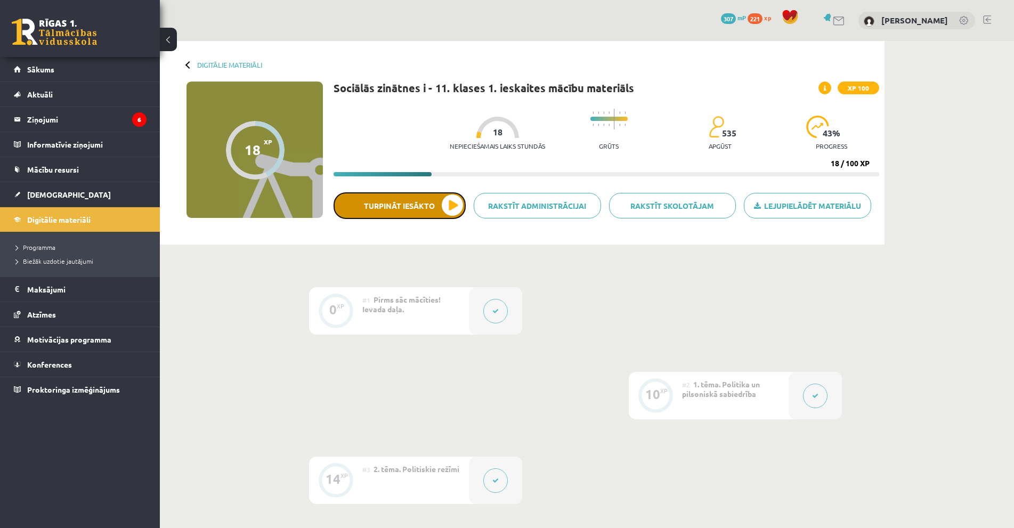
click at [410, 209] on button "Turpināt iesākto" at bounding box center [400, 205] width 132 height 27
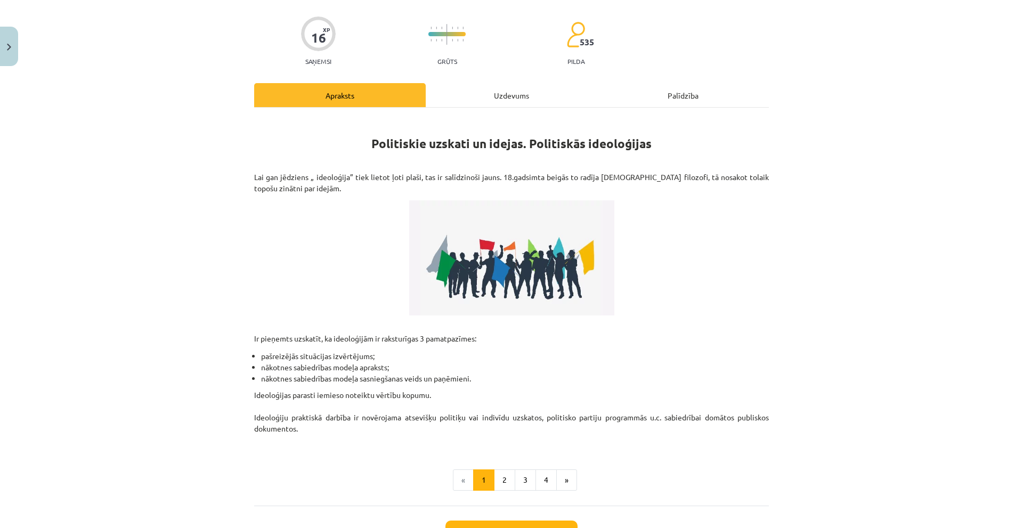
scroll to position [158, 0]
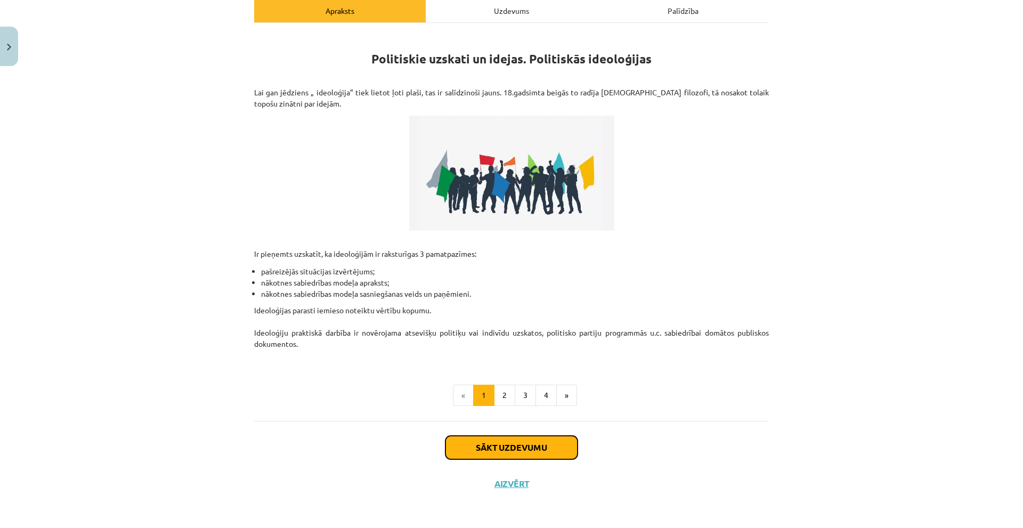
click at [501, 448] on button "Sākt uzdevumu" at bounding box center [511, 447] width 132 height 23
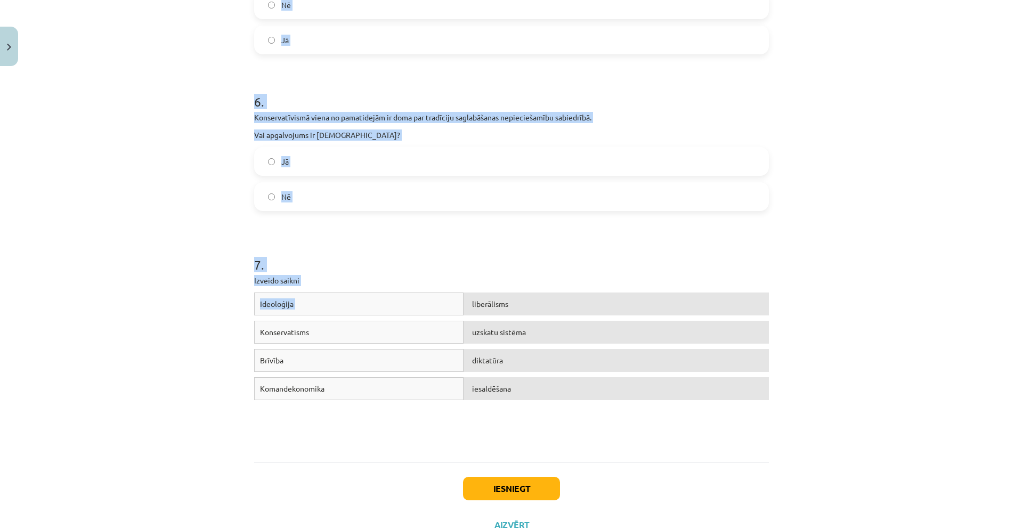
scroll to position [932, 0]
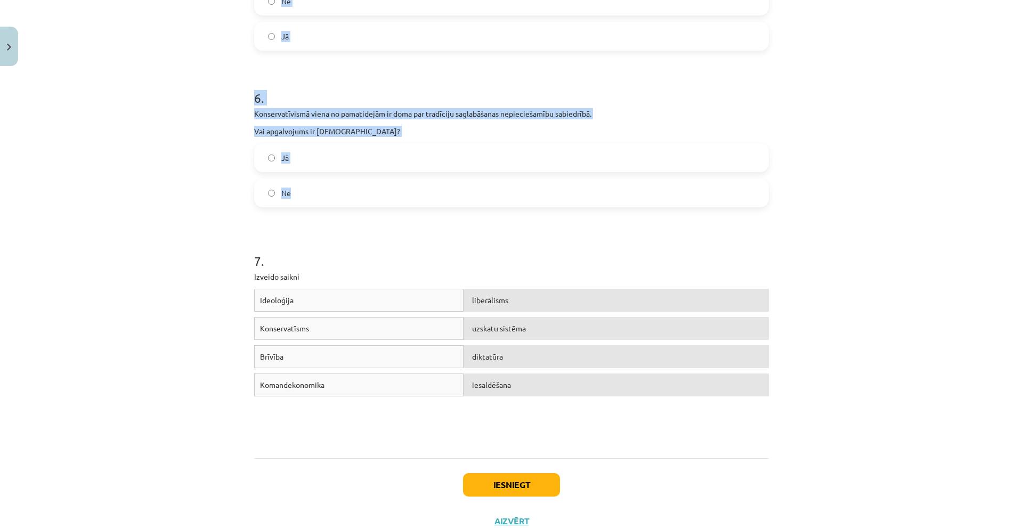
drag, startPoint x: 337, startPoint y: 178, endPoint x: 408, endPoint y: 193, distance: 72.8
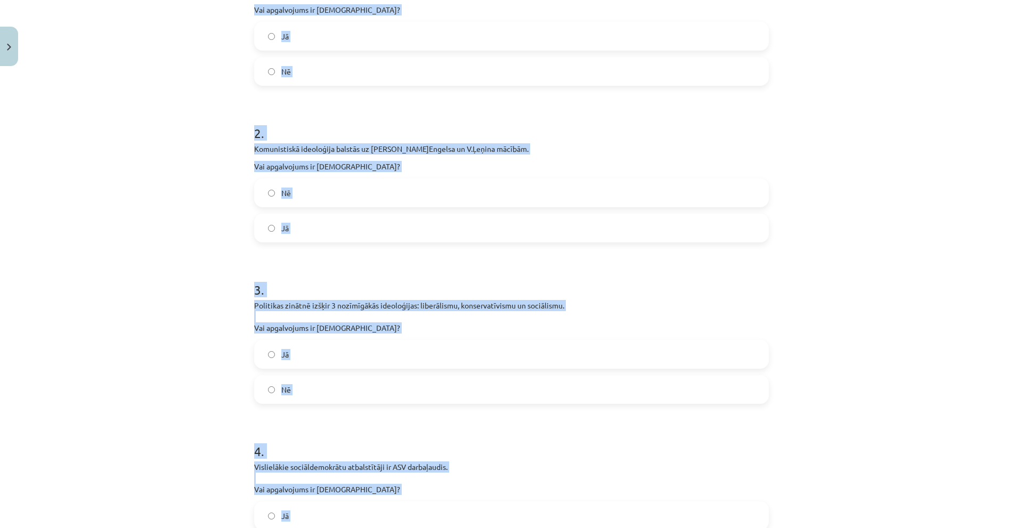
scroll to position [80, 0]
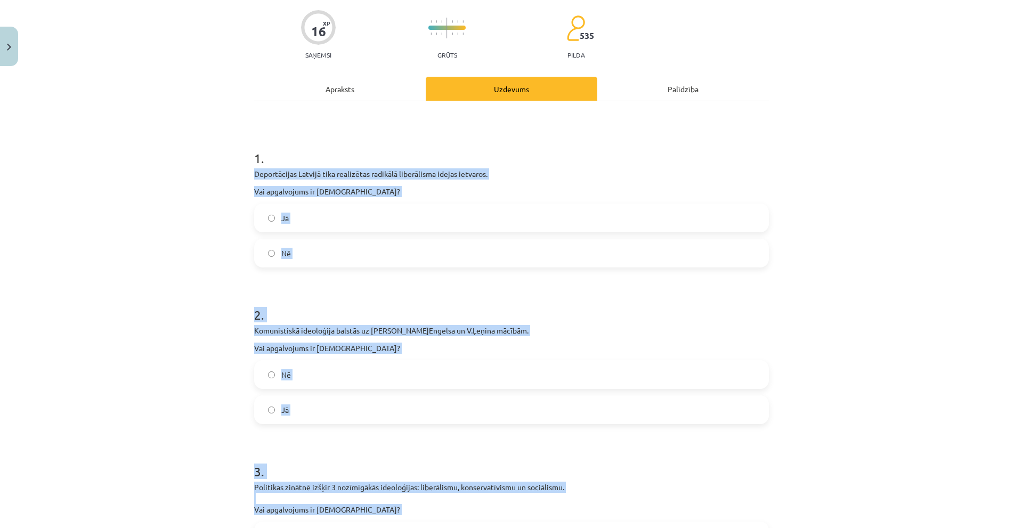
click at [101, 233] on div "Mācību tēma: Sociālās zinātnes i - 11. klases 1. ieskaites mācību materiāls #4 …" at bounding box center [511, 264] width 1023 height 528
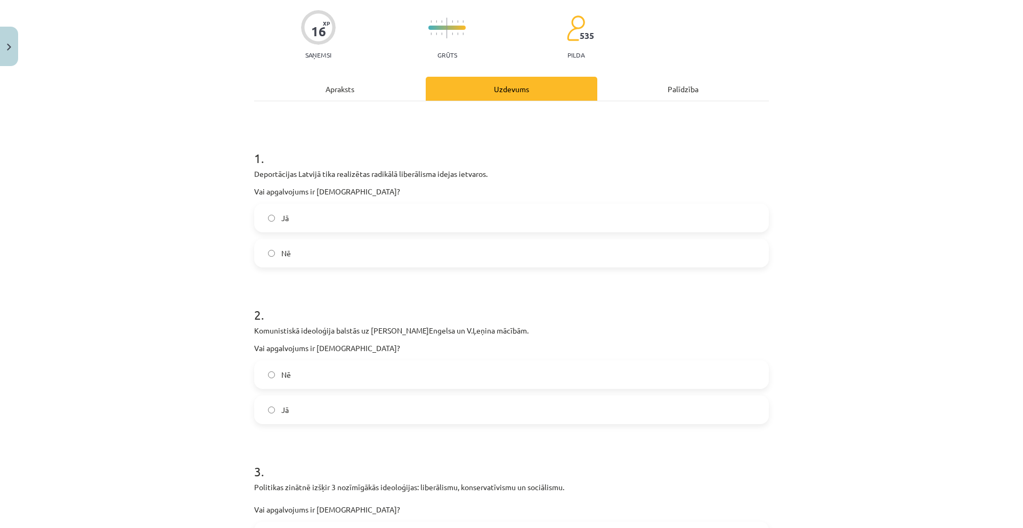
click at [326, 248] on label "Nē" at bounding box center [511, 253] width 513 height 27
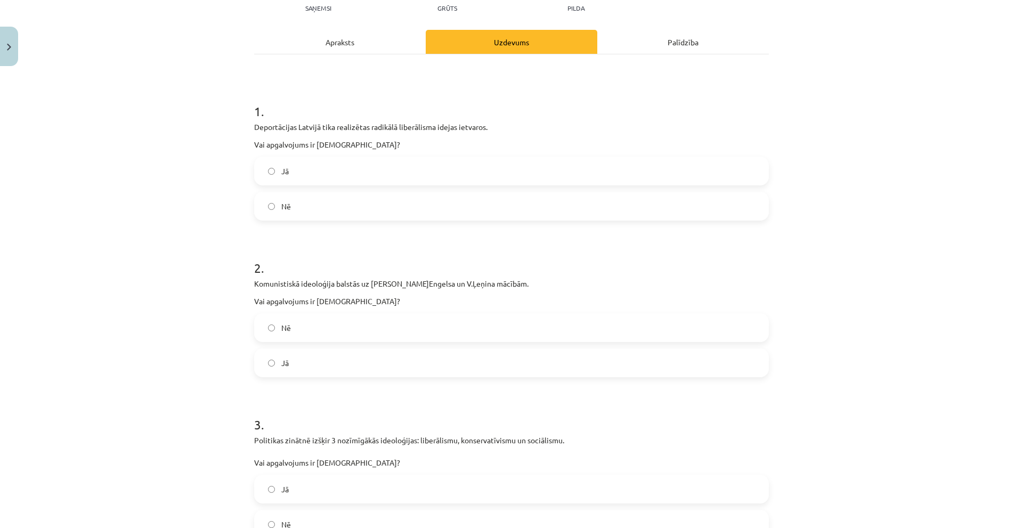
scroll to position [186, 0]
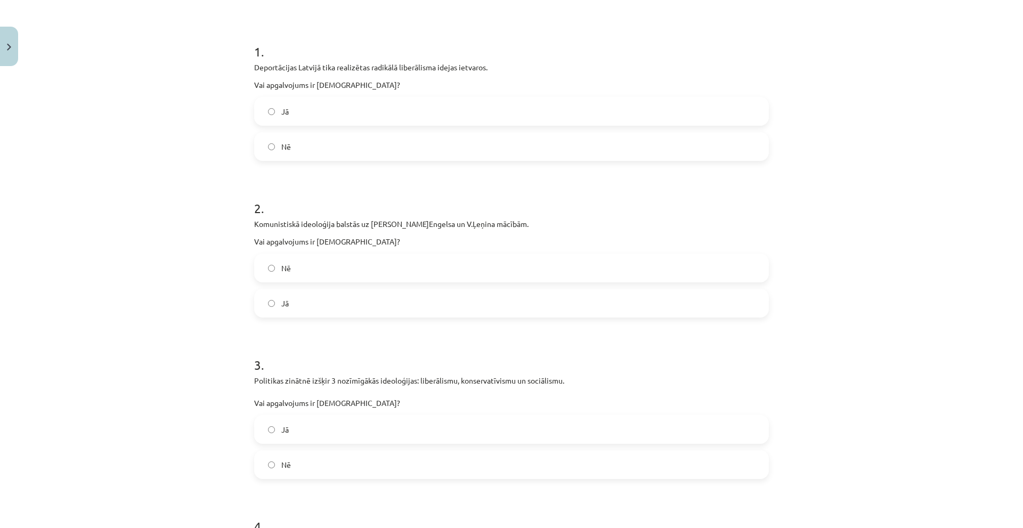
click at [304, 306] on label "Jā" at bounding box center [511, 303] width 513 height 27
click at [289, 428] on label "Jā" at bounding box center [511, 429] width 513 height 27
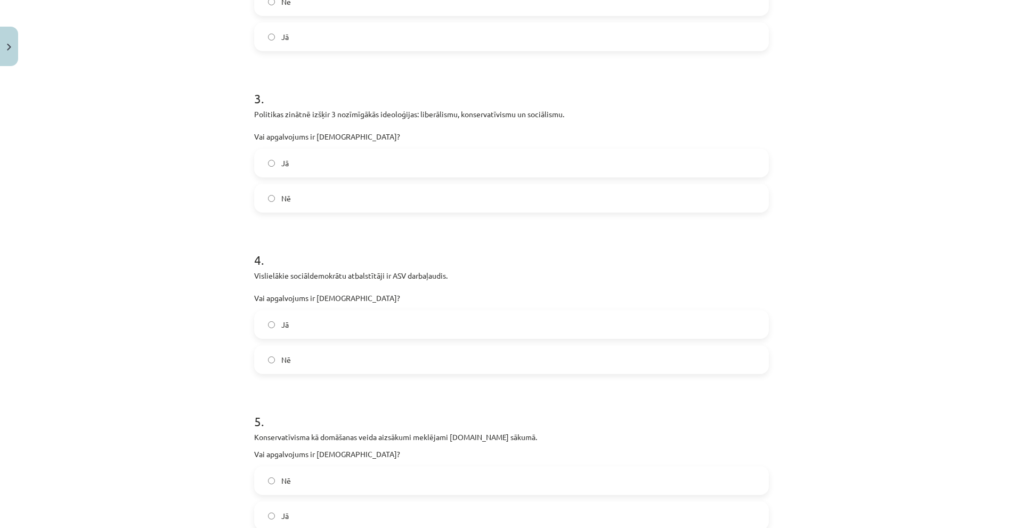
click at [277, 352] on label "Nē" at bounding box center [511, 359] width 513 height 27
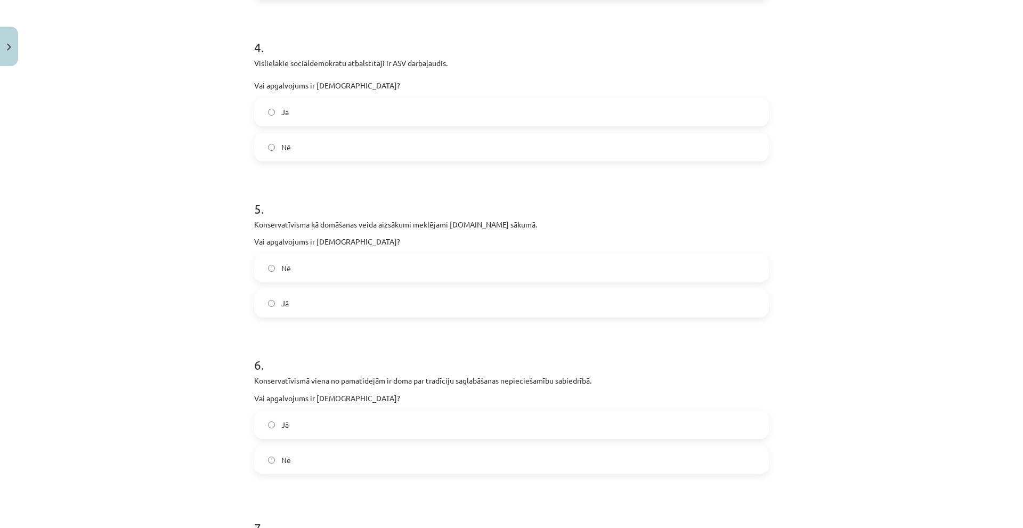
scroll to position [666, 0]
click at [312, 275] on label "Nē" at bounding box center [511, 267] width 513 height 27
click at [287, 420] on label "Jā" at bounding box center [511, 424] width 513 height 27
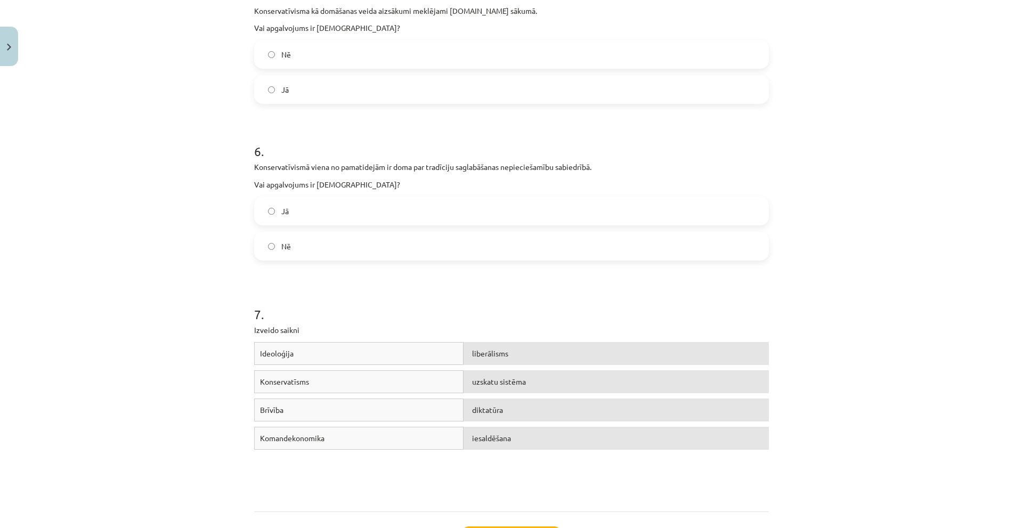
scroll to position [970, 0]
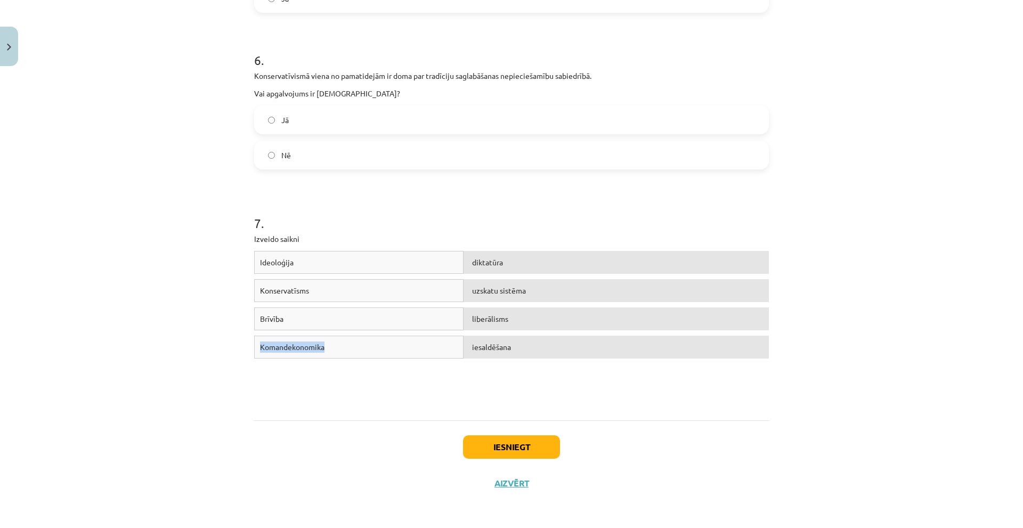
drag, startPoint x: 255, startPoint y: 345, endPoint x: 322, endPoint y: 347, distance: 67.7
click at [322, 347] on div "Komandekonomika" at bounding box center [358, 347] width 209 height 23
drag, startPoint x: 331, startPoint y: 391, endPoint x: 368, endPoint y: 357, distance: 49.8
click at [332, 391] on div "Ideoloģija diktatūra Konservatīsms uzskatu sistēma Brīvība liberālisms Komandek…" at bounding box center [511, 331] width 515 height 160
click at [470, 367] on div "Ideoloģija diktatūra Konservatīsms uzskatu sistēma Brīvība liberālisms Komandek…" at bounding box center [511, 331] width 515 height 160
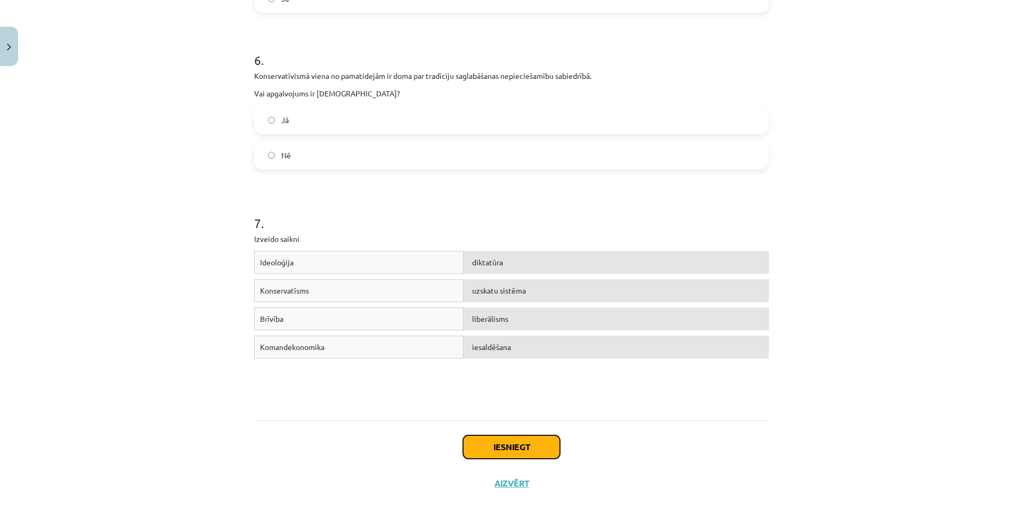
click at [480, 446] on button "Iesniegt" at bounding box center [511, 446] width 97 height 23
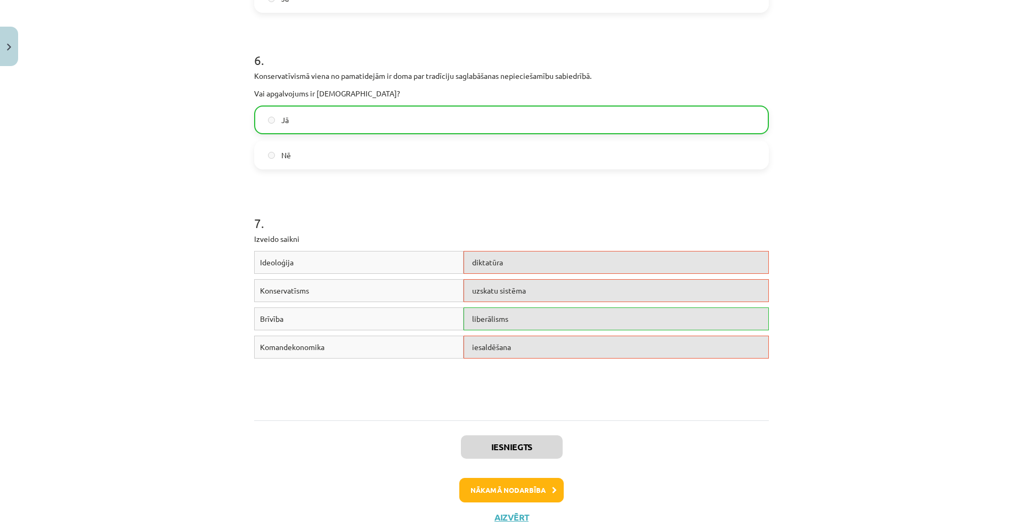
click at [494, 267] on div "diktatūra" at bounding box center [616, 262] width 305 height 23
drag, startPoint x: 472, startPoint y: 266, endPoint x: 471, endPoint y: 289, distance: 22.9
click at [471, 289] on div "Ideoloģija diktatūra Konservatīsms uzskatu sistēma Brīvība liberālisms Komandek…" at bounding box center [511, 331] width 515 height 160
click at [442, 254] on div "Ideoloģija" at bounding box center [358, 262] width 209 height 23
drag, startPoint x: 495, startPoint y: 264, endPoint x: 498, endPoint y: 293, distance: 29.4
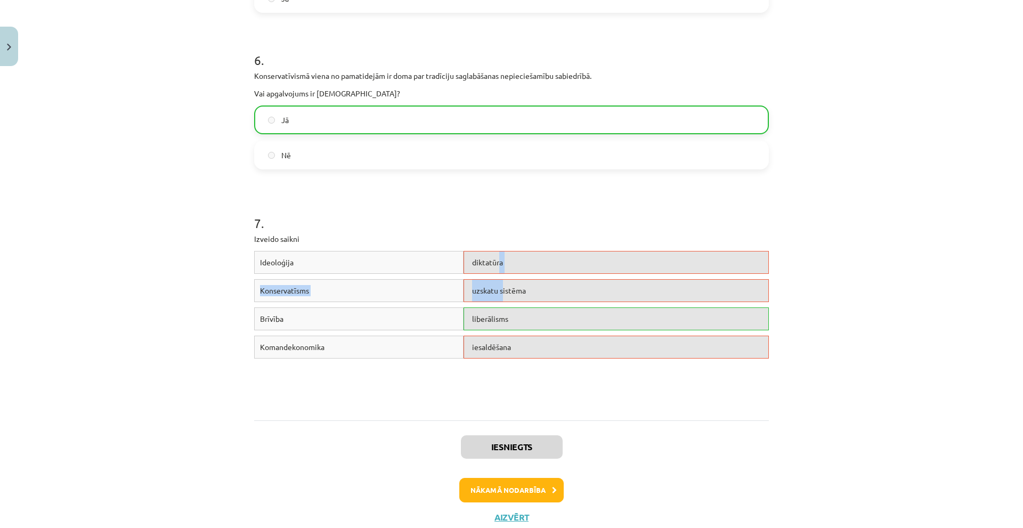
click at [498, 293] on div "Ideoloģija diktatūra Konservatīsms uzskatu sistēma Brīvība liberālisms Komandek…" at bounding box center [511, 331] width 515 height 160
click at [498, 298] on div "uzskatu sistēma" at bounding box center [616, 290] width 305 height 23
drag, startPoint x: 501, startPoint y: 298, endPoint x: 500, endPoint y: 280, distance: 18.1
click at [500, 280] on div "uzskatu sistēma" at bounding box center [616, 290] width 305 height 23
click at [484, 235] on p "Izveido saikni" at bounding box center [511, 238] width 515 height 11
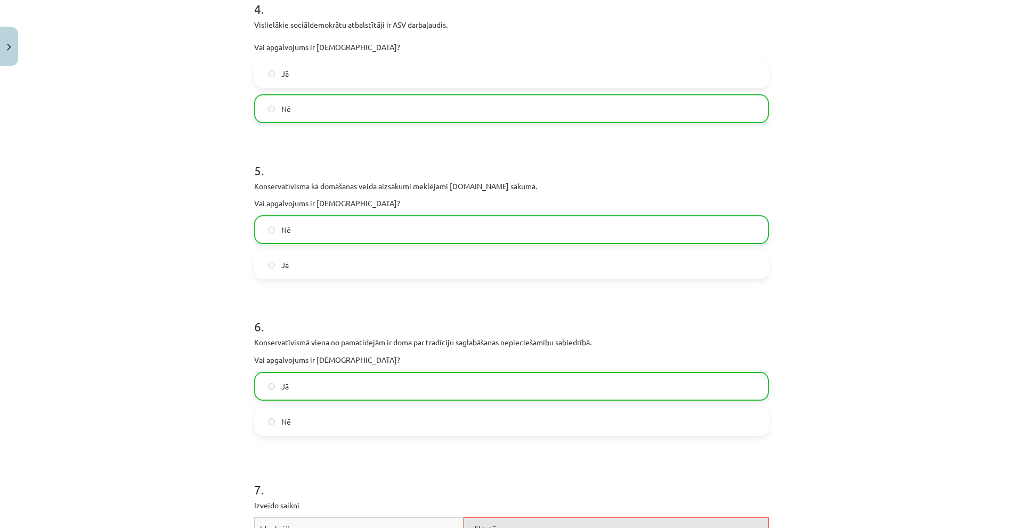
scroll to position [1004, 0]
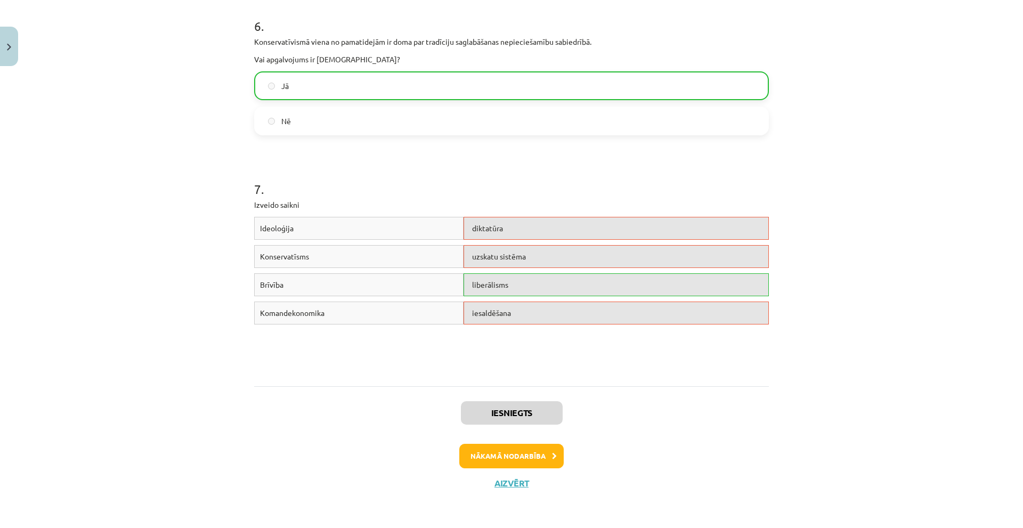
click at [498, 325] on div "Komandekonomika iesaldēšana" at bounding box center [511, 316] width 515 height 28
click at [500, 313] on span "iesaldēšana" at bounding box center [491, 313] width 39 height 10
drag, startPoint x: 495, startPoint y: 312, endPoint x: 475, endPoint y: 310, distance: 20.4
click at [475, 310] on span "iesaldēšana" at bounding box center [491, 313] width 39 height 10
click at [536, 308] on div "iesaldēšana" at bounding box center [616, 313] width 305 height 23
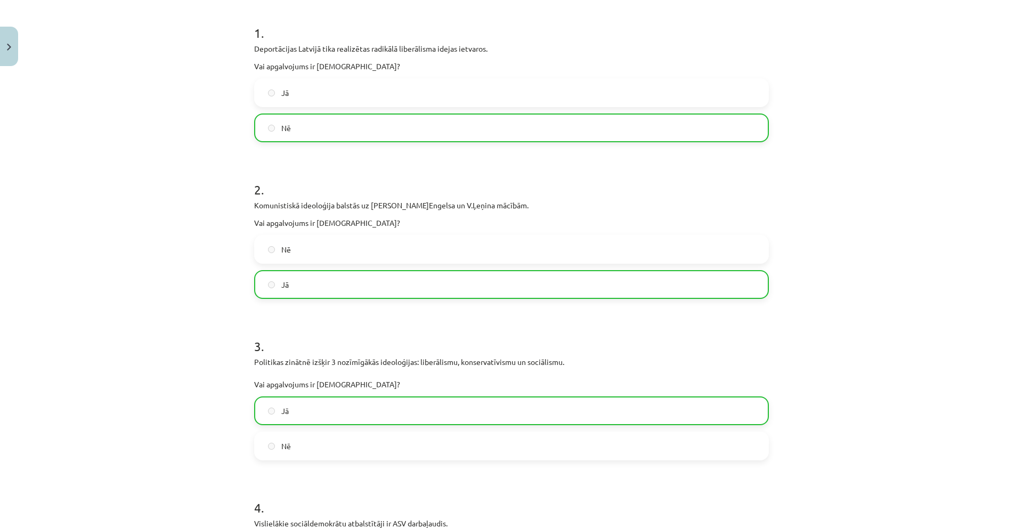
scroll to position [0, 0]
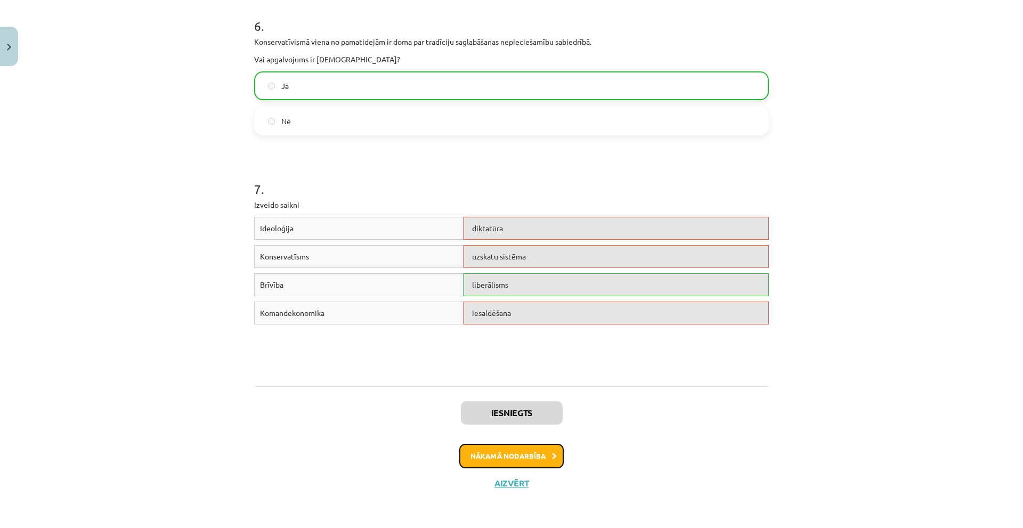
click at [502, 448] on button "Nākamā nodarbība" at bounding box center [511, 456] width 104 height 25
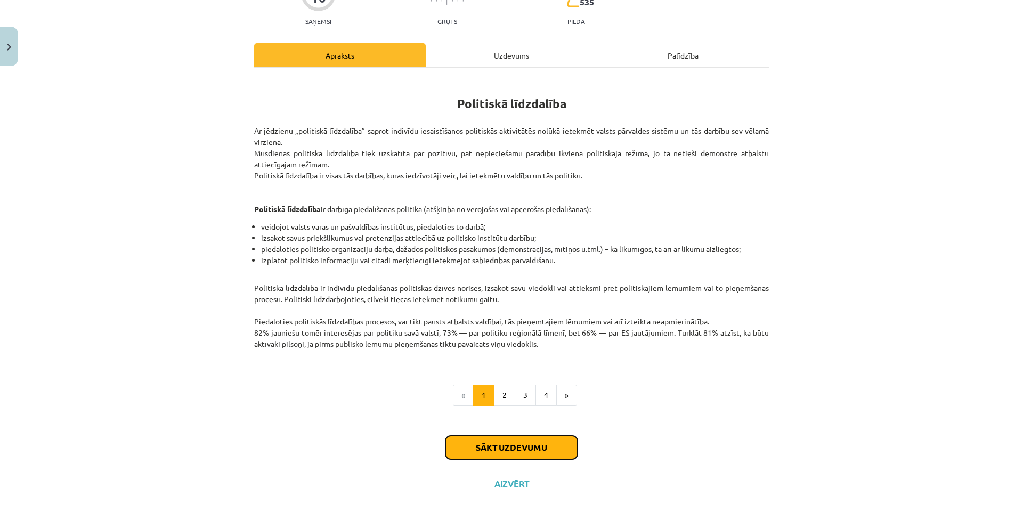
click at [503, 441] on button "Sākt uzdevumu" at bounding box center [511, 447] width 132 height 23
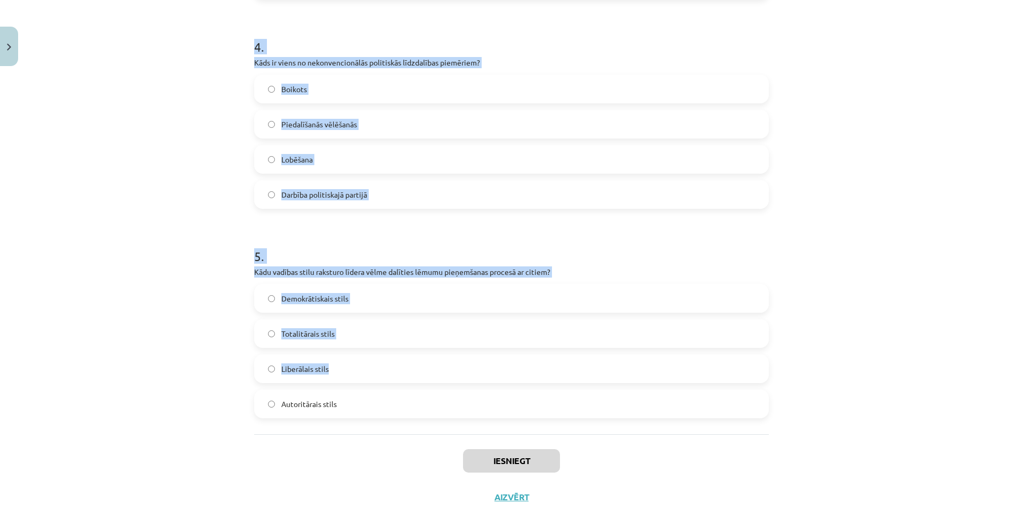
scroll to position [833, 0]
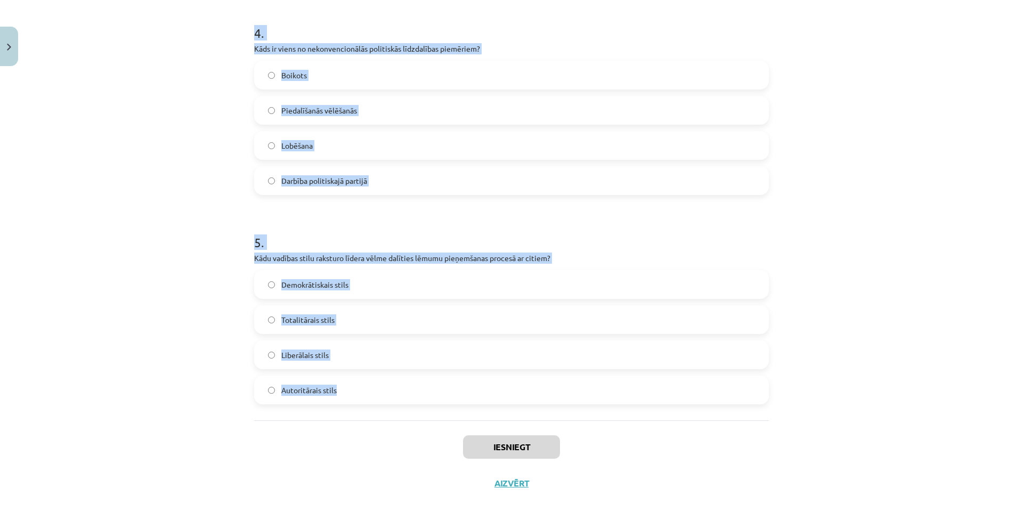
drag, startPoint x: 246, startPoint y: 61, endPoint x: 384, endPoint y: 392, distance: 359.2
copy form "Kas ir galvenā atšķirība starp politiķiem, kuri dzīvo “priekš politikas” un “no…"
click at [178, 252] on div "Mācību tēma: Sociālās zinātnes i - 11. klases 1. ieskaites mācību materiāls #5 …" at bounding box center [511, 264] width 1023 height 528
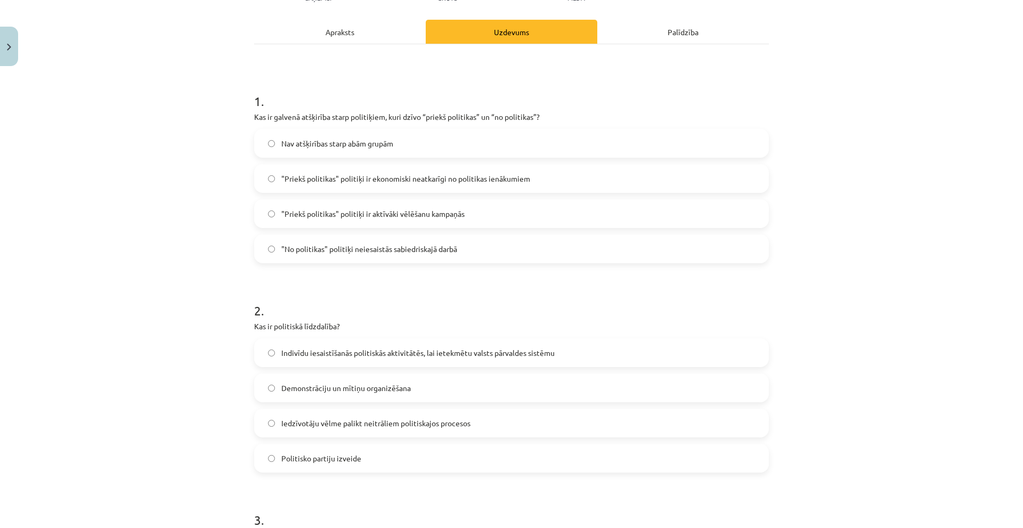
scroll to position [87, 0]
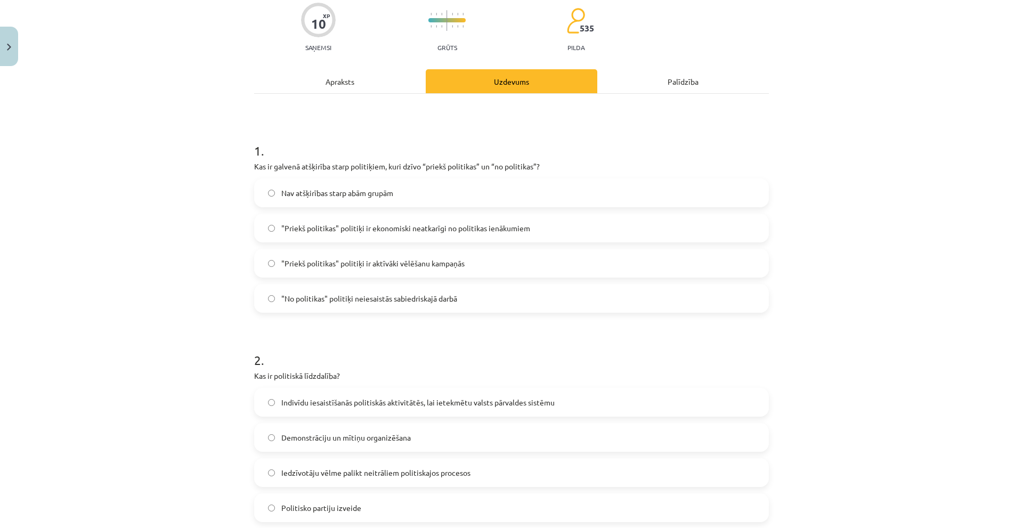
drag, startPoint x: 433, startPoint y: 224, endPoint x: 421, endPoint y: 235, distance: 16.6
click at [433, 224] on span ""Priekš politikas" politiķi ir ekonomiski neatkarīgi no politikas ienākumiem" at bounding box center [405, 228] width 249 height 11
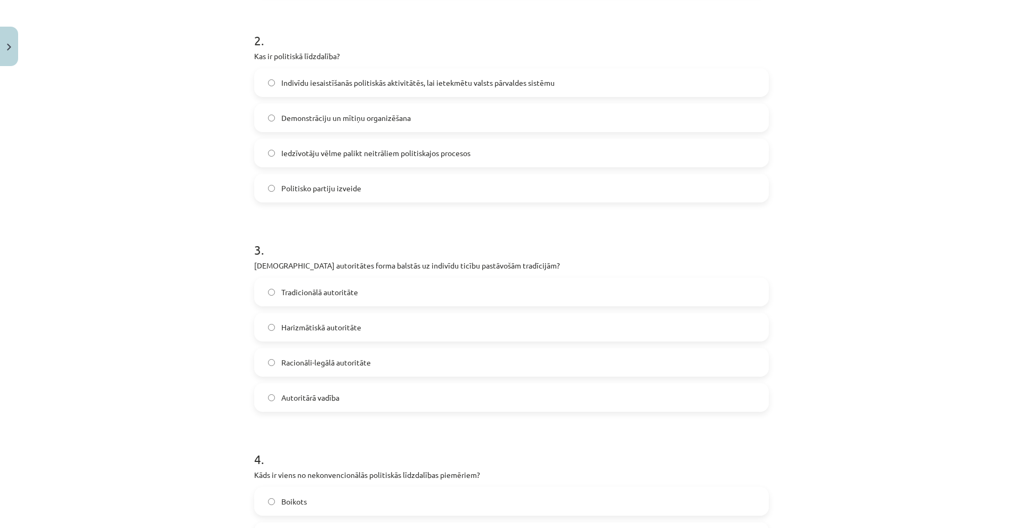
scroll to position [300, 0]
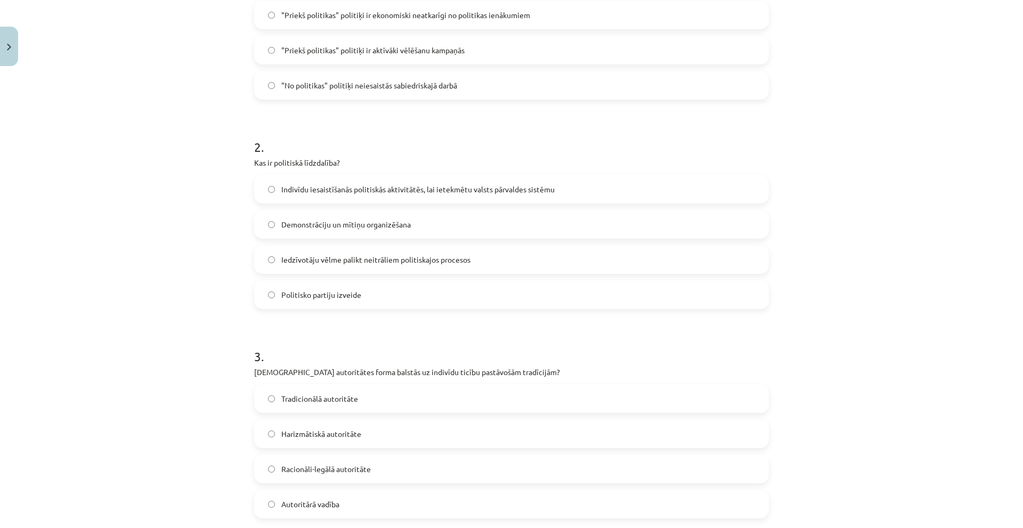
click at [436, 184] on span "Indivīdu iesaistīšanās politiskās aktivitātēs, lai ietekmētu valsts pārvaldes s…" at bounding box center [417, 189] width 273 height 11
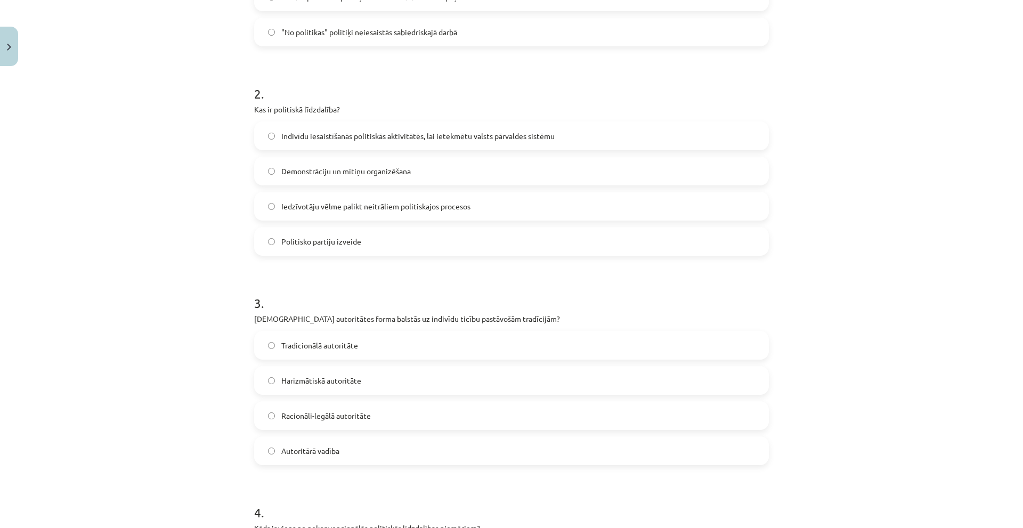
scroll to position [514, 0]
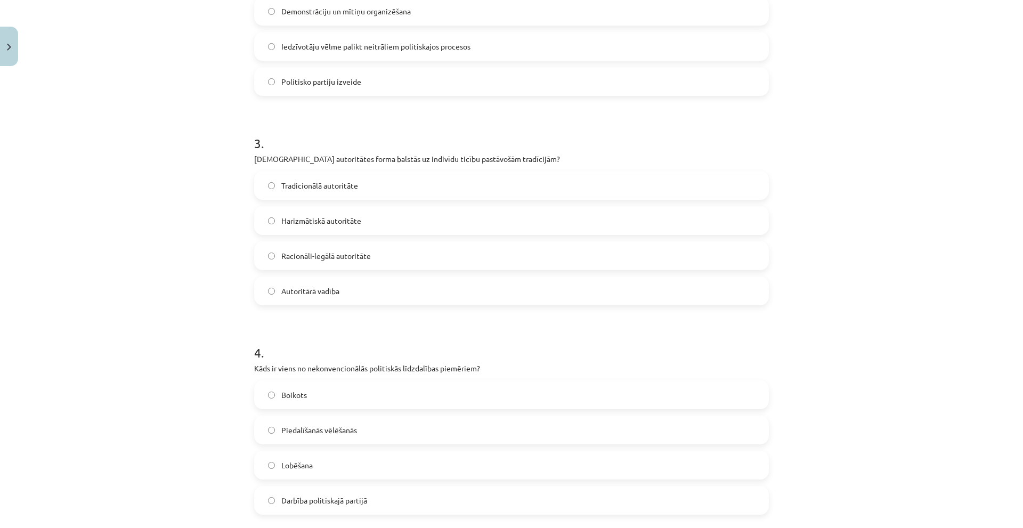
click at [377, 191] on label "Tradicionālā autoritāte" at bounding box center [511, 185] width 513 height 27
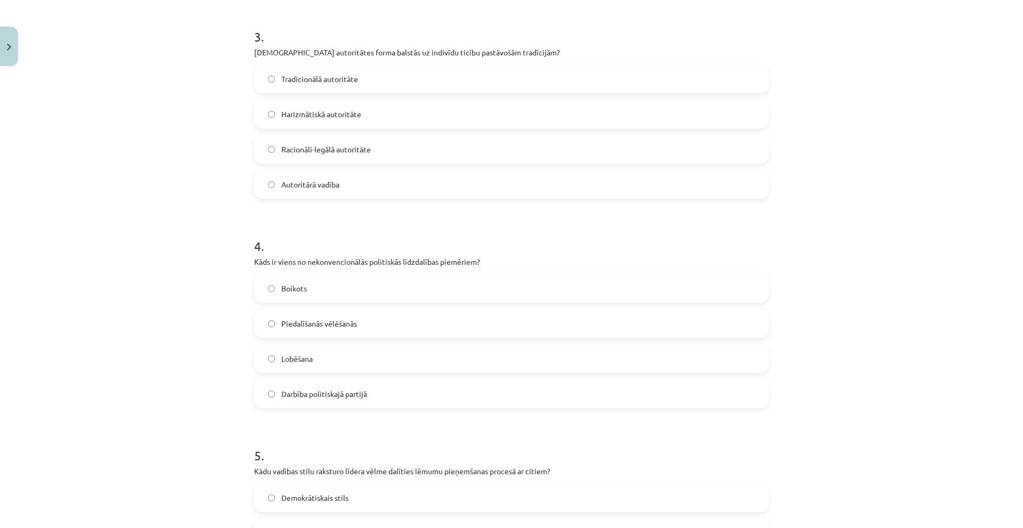
click at [393, 289] on label "Boikots" at bounding box center [511, 288] width 513 height 27
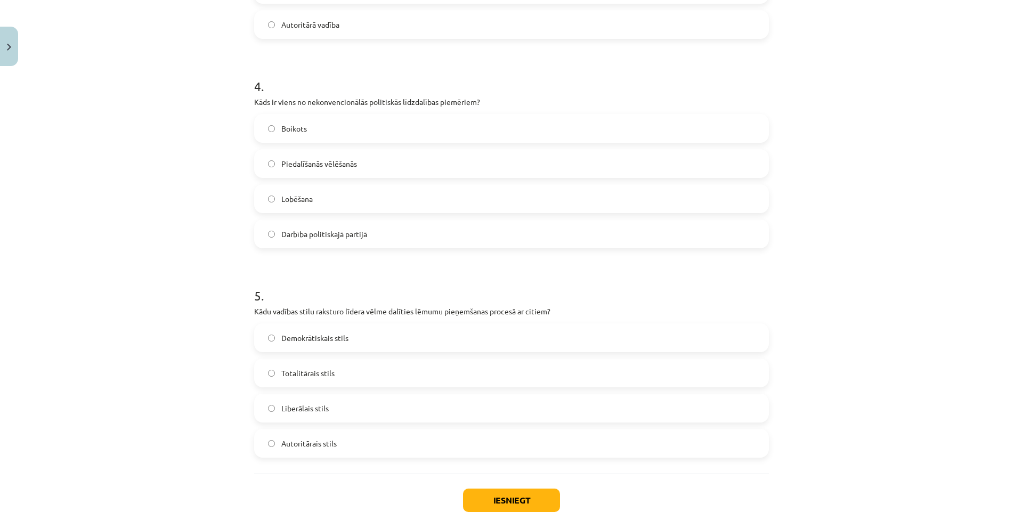
click at [352, 331] on label "Demokrātiskais stils" at bounding box center [511, 337] width 513 height 27
click at [486, 491] on button "Iesniegt" at bounding box center [511, 500] width 97 height 23
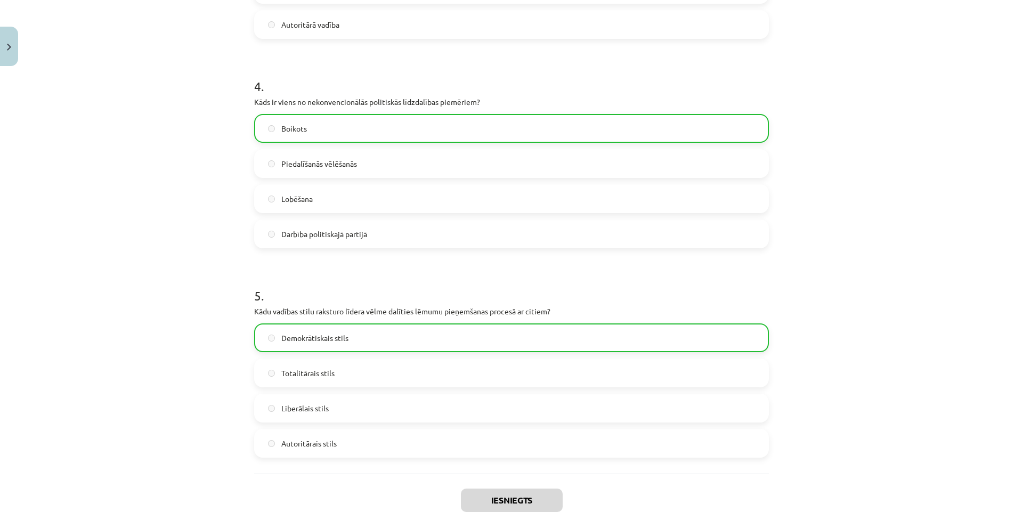
scroll to position [867, 0]
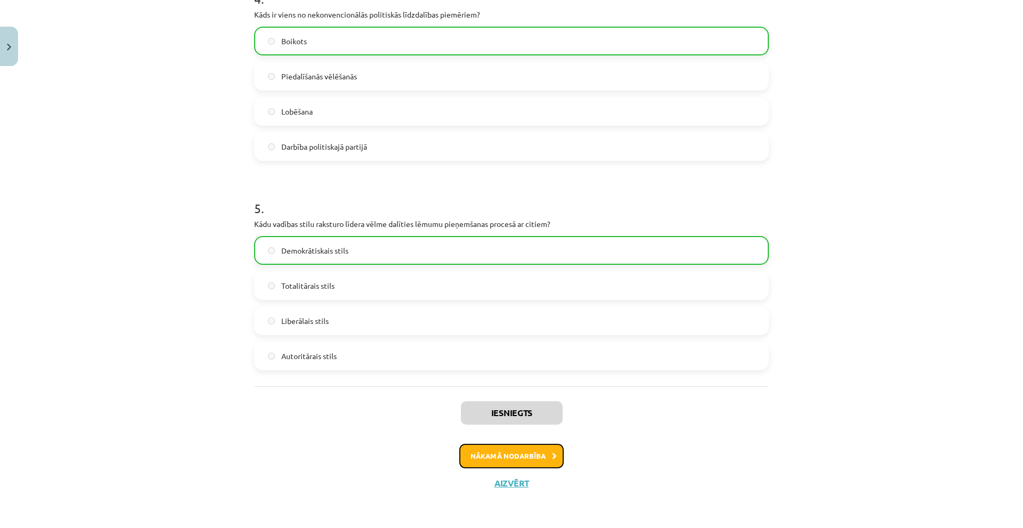
click at [522, 448] on button "Nākamā nodarbība" at bounding box center [511, 456] width 104 height 25
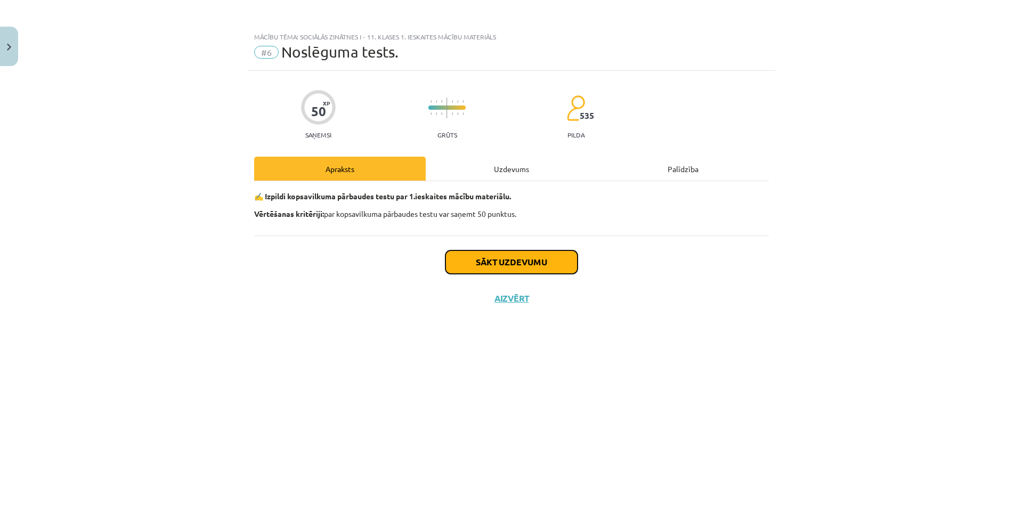
click at [520, 271] on button "Sākt uzdevumu" at bounding box center [511, 261] width 132 height 23
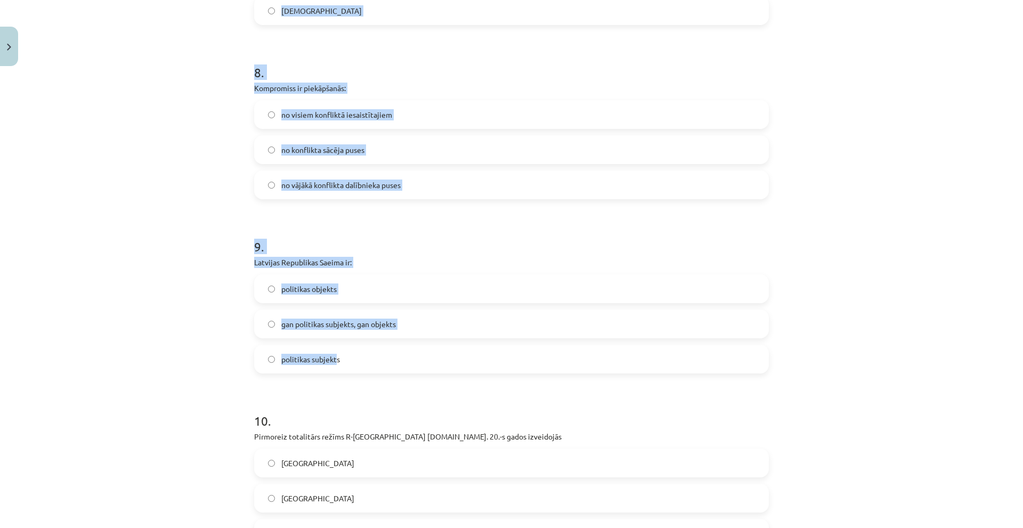
scroll to position [1529, 0]
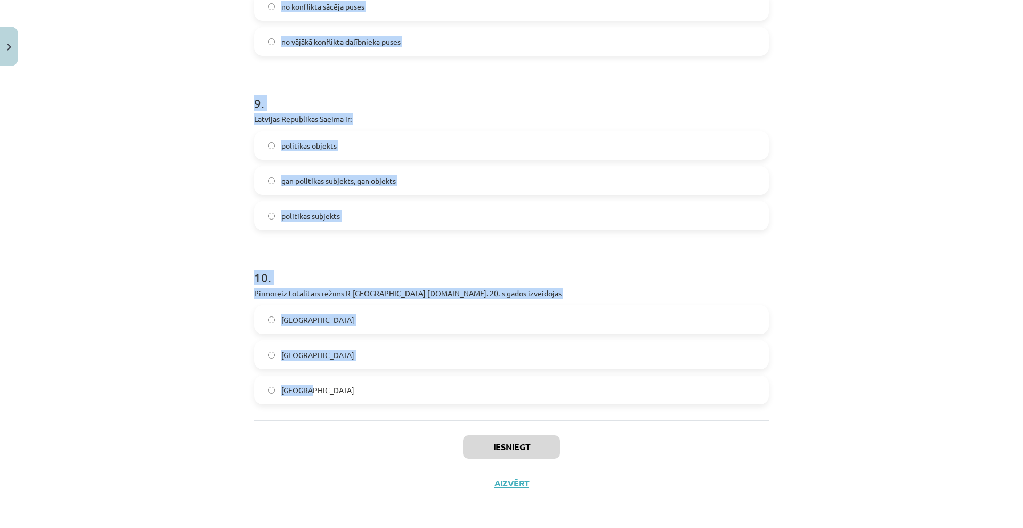
drag, startPoint x: 239, startPoint y: 252, endPoint x: 335, endPoint y: 396, distance: 173.6
click at [335, 396] on div "Mācību tēma: Sociālās zinātnes i - 11. klases 1. ieskaites mācību materiāls #6 …" at bounding box center [511, 264] width 1023 height 528
copy form "Autoritārisms raksturīgs demokrātijai plutokrātijai diktatūrai 2 . Sabiedrības …"
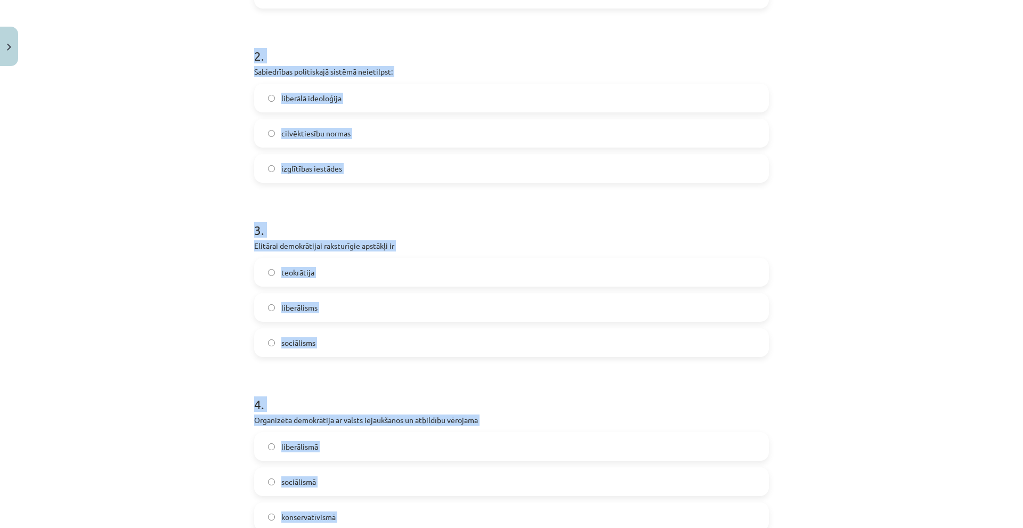
scroll to position [37, 0]
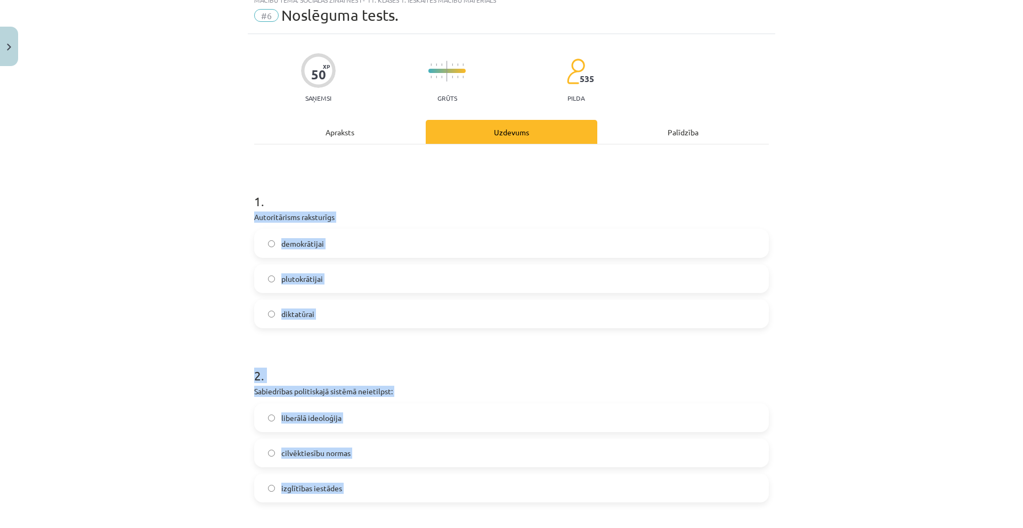
click at [178, 269] on div "Mācību tēma: Sociālās zinātnes i - 11. klases 1. ieskaites mācību materiāls #6 …" at bounding box center [511, 264] width 1023 height 528
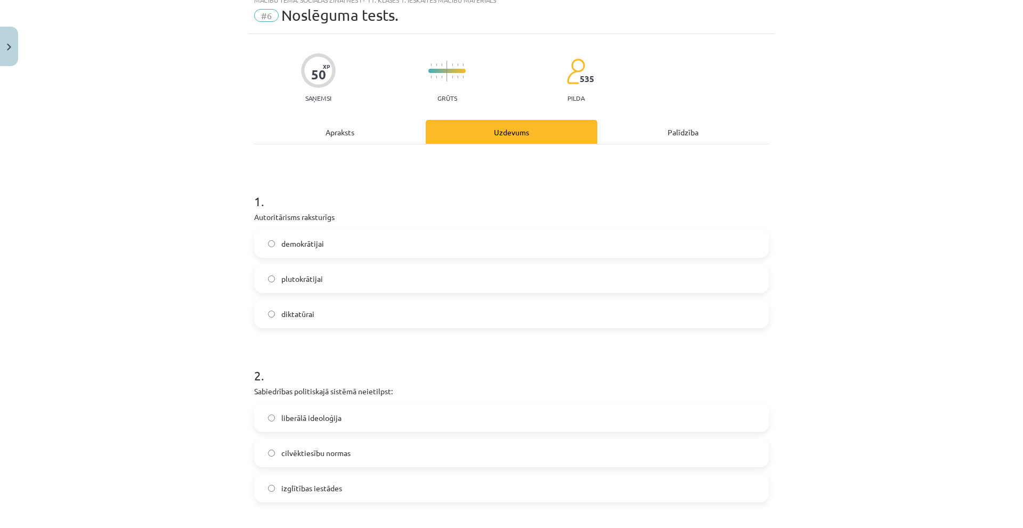
click at [291, 323] on label "diktatūrai" at bounding box center [511, 313] width 513 height 27
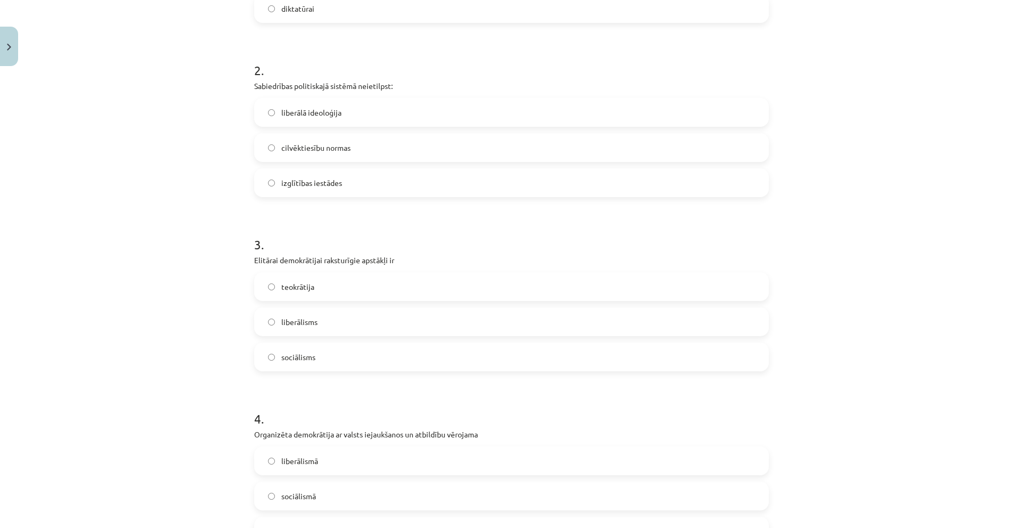
scroll to position [356, 0]
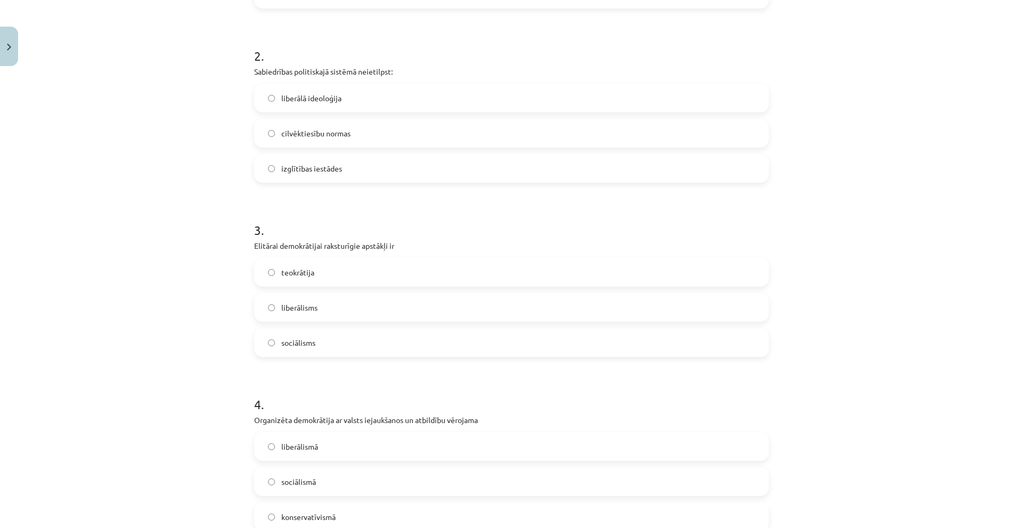
click at [337, 175] on label "izglītības iestādes" at bounding box center [511, 168] width 513 height 27
click at [321, 314] on label "liberālisms" at bounding box center [511, 307] width 513 height 27
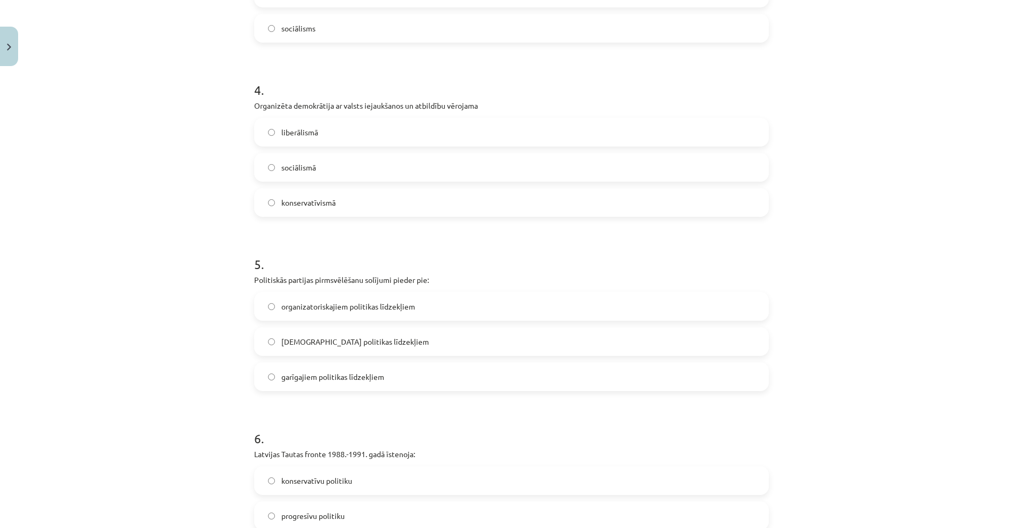
scroll to position [676, 0]
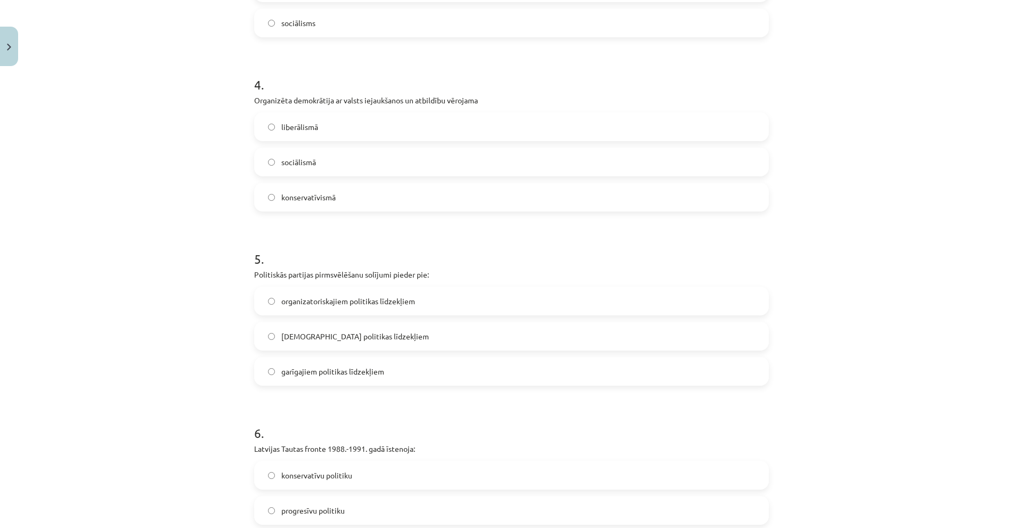
click at [379, 161] on label "sociālismā" at bounding box center [511, 162] width 513 height 27
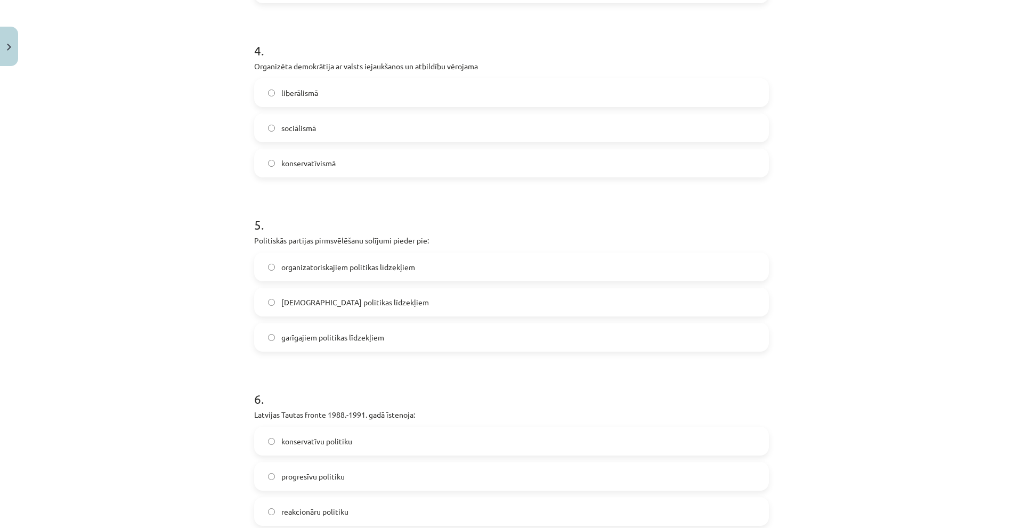
scroll to position [729, 0]
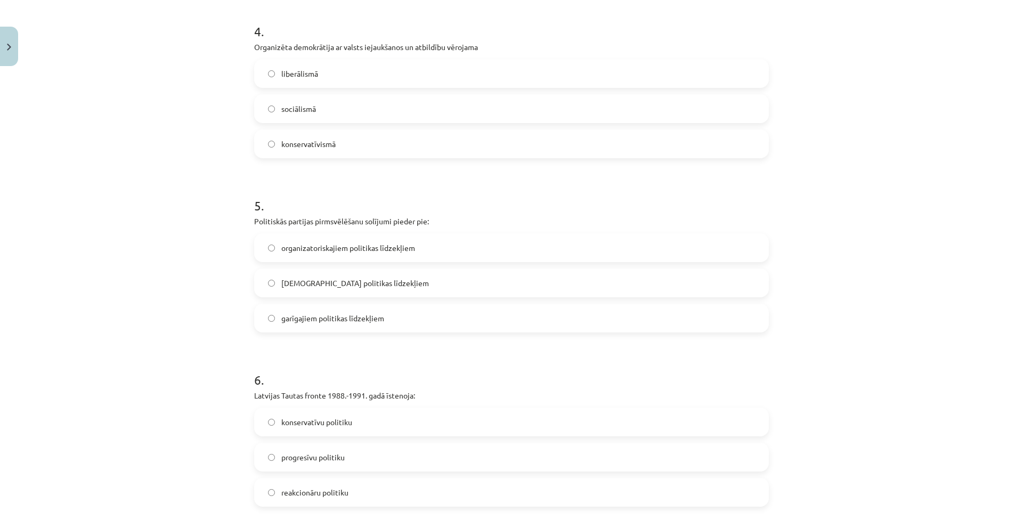
click at [359, 308] on label "garīgajiem politikas līdzekļiem" at bounding box center [511, 318] width 513 height 27
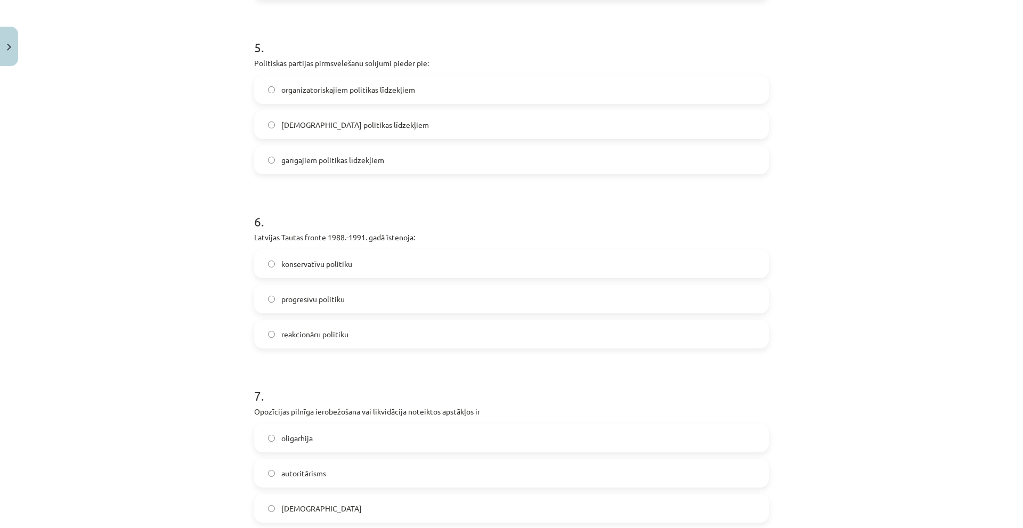
scroll to position [889, 0]
click at [348, 287] on label "progresīvu politiku" at bounding box center [511, 297] width 513 height 27
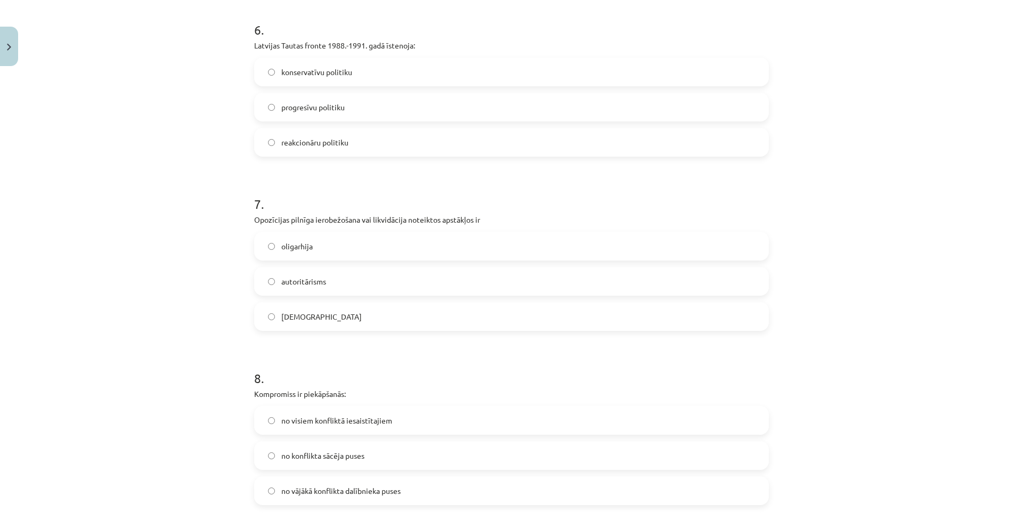
scroll to position [1102, 0]
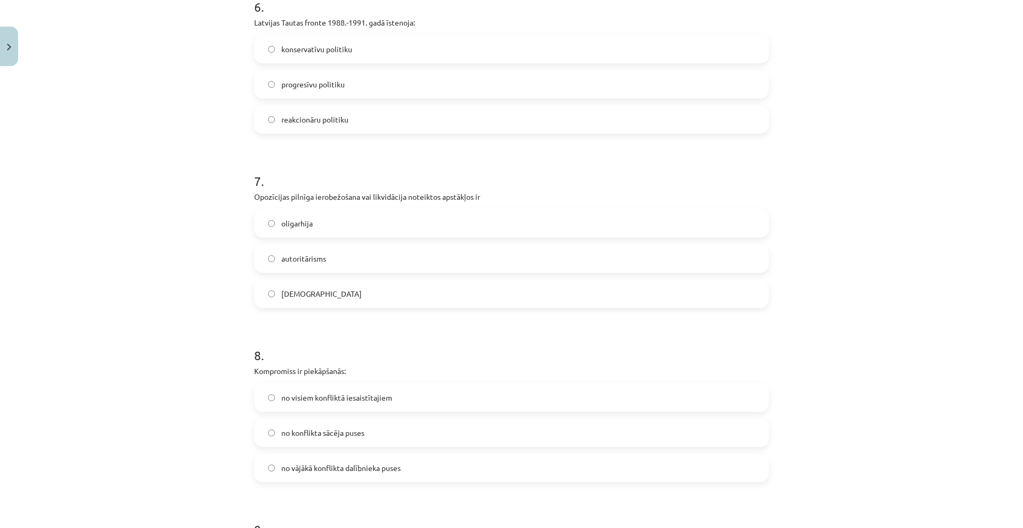
click at [322, 285] on label "totalitārisms" at bounding box center [511, 293] width 513 height 27
click at [401, 401] on label "no visiem konfliktā iesaistītajiem" at bounding box center [511, 397] width 513 height 27
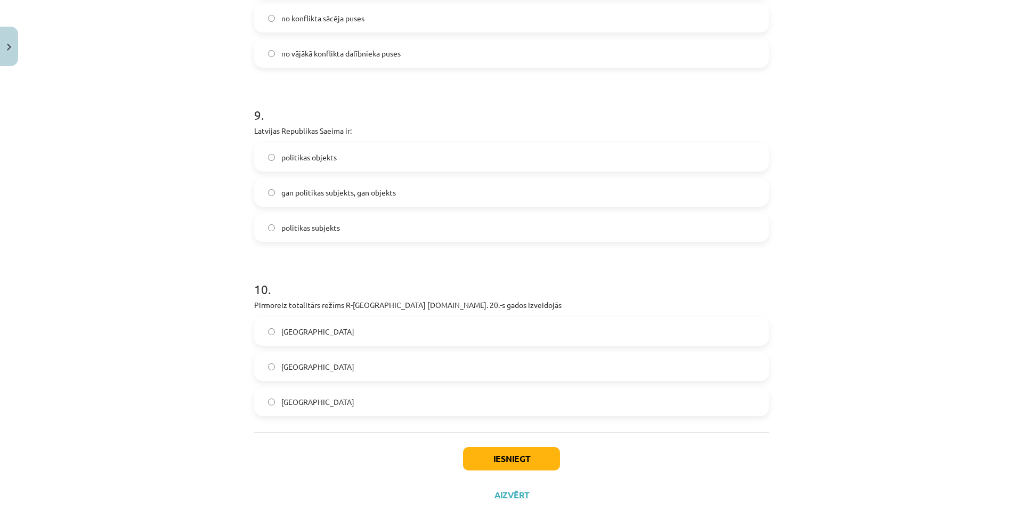
scroll to position [1529, 0]
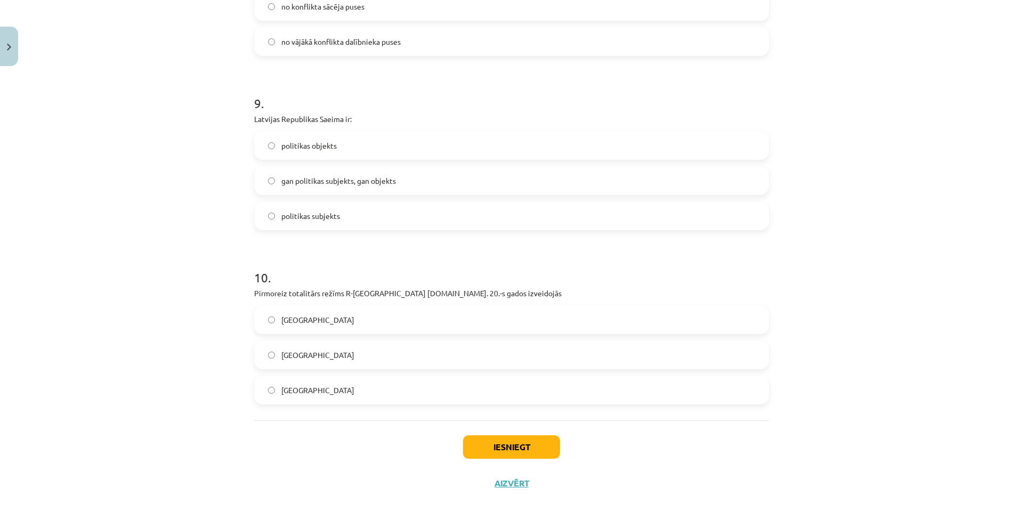
click at [420, 183] on label "gan politikas subjekts, gan objekts" at bounding box center [511, 180] width 513 height 27
click at [329, 377] on label "Itālijā" at bounding box center [511, 390] width 513 height 27
click at [523, 441] on button "Iesniegt" at bounding box center [511, 446] width 97 height 23
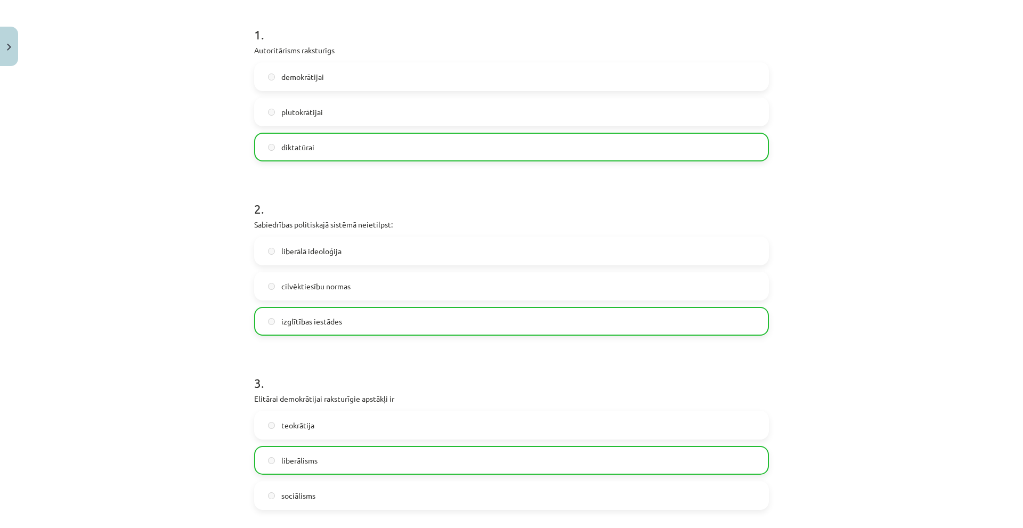
scroll to position [197, 0]
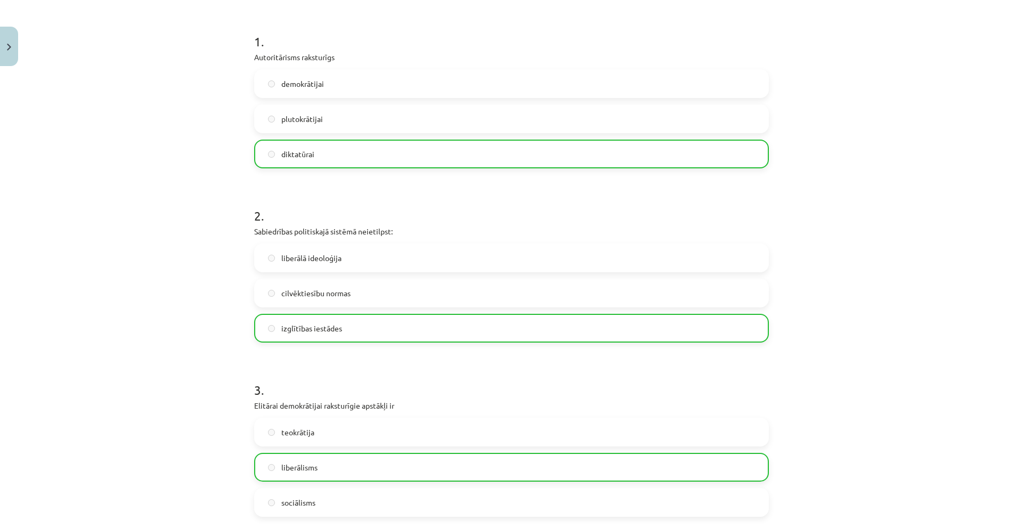
click at [587, 484] on div "teokrātija liberālisms sociālisms" at bounding box center [511, 467] width 515 height 99
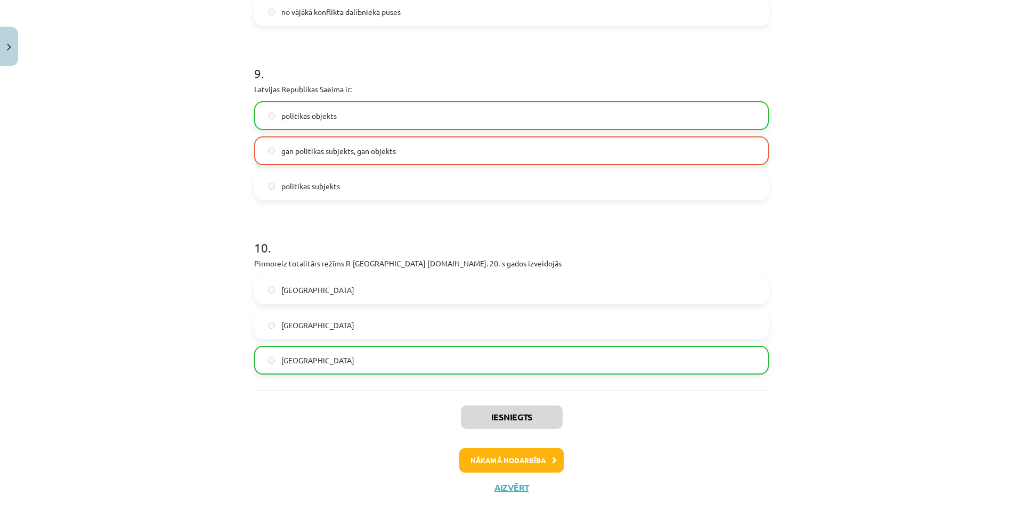
scroll to position [1563, 0]
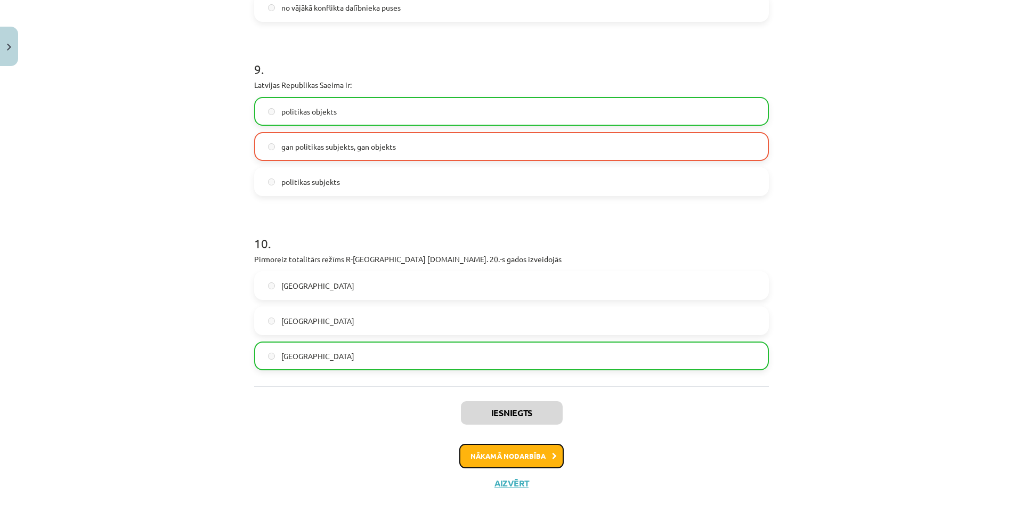
click at [493, 445] on button "Nākamā nodarbība" at bounding box center [511, 456] width 104 height 25
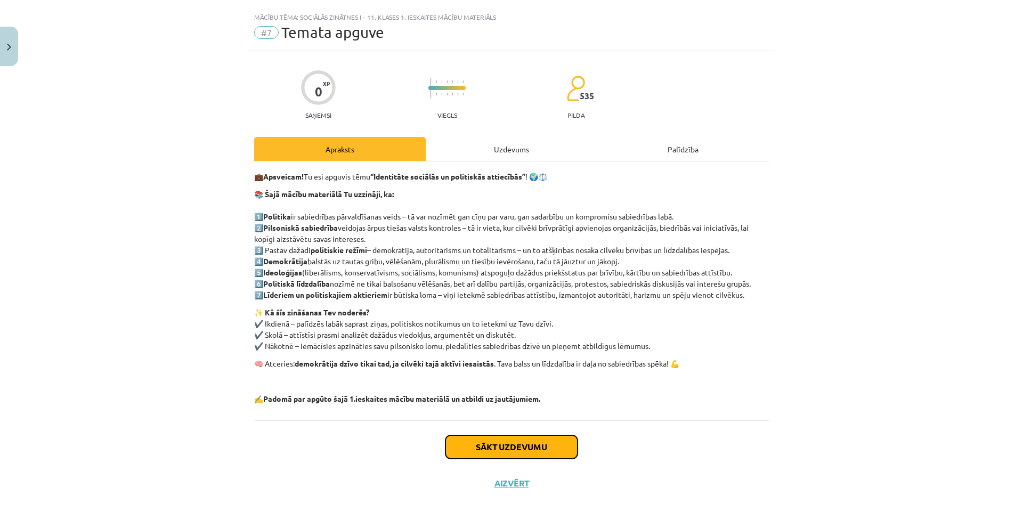
click at [509, 452] on button "Sākt uzdevumu" at bounding box center [511, 446] width 132 height 23
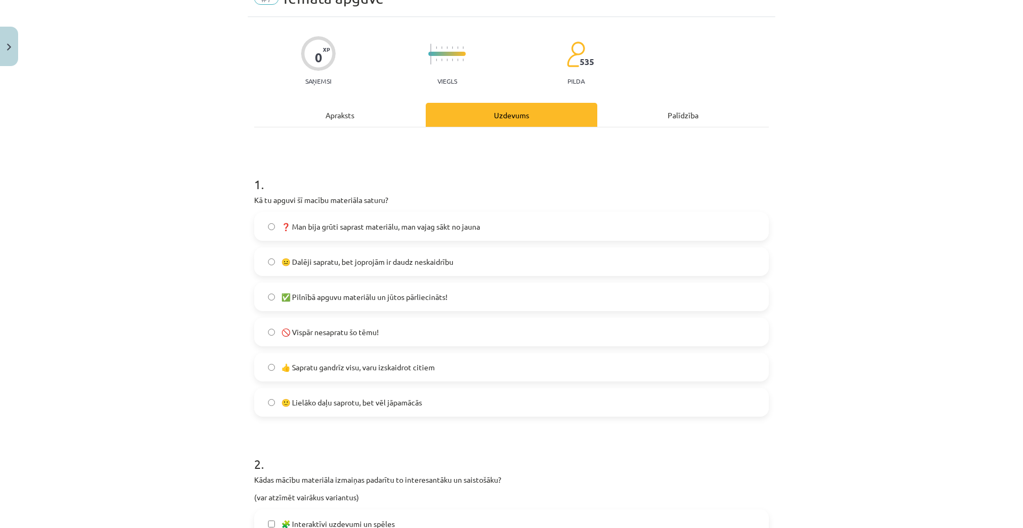
scroll to position [73, 0]
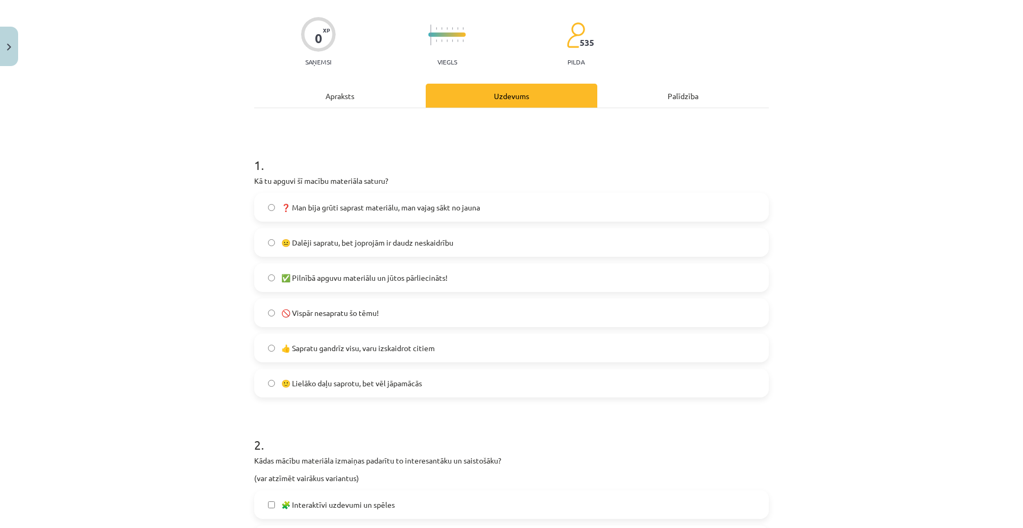
click at [339, 379] on span "🙂 Lielāko daļu saprotu, bet vēl jāpamācās" at bounding box center [351, 383] width 141 height 11
click at [387, 346] on span "👍 Sapratu gandrīz visu, varu izskaidrot citiem" at bounding box center [357, 348] width 153 height 11
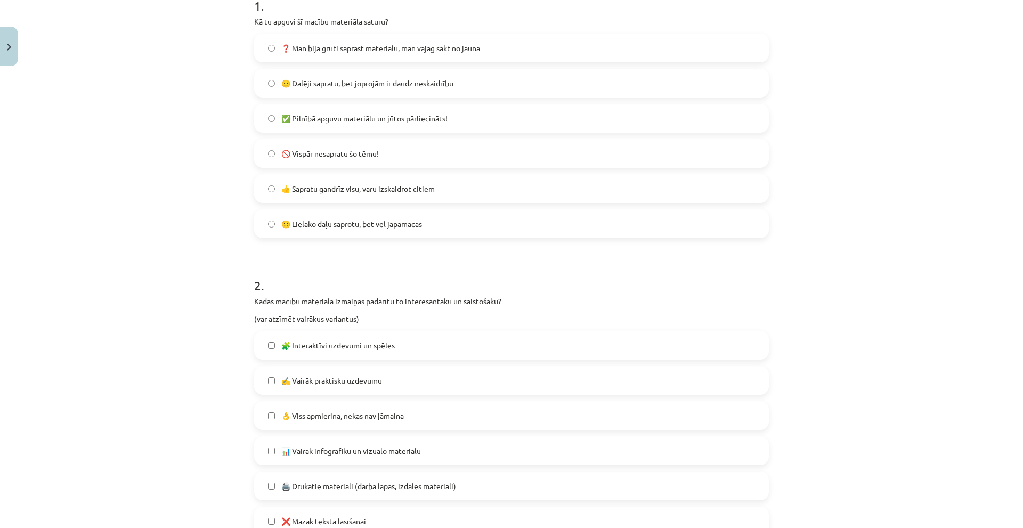
scroll to position [233, 0]
click at [340, 234] on label "🙂 Lielāko daļu saprotu, bet vēl jāpamācās" at bounding box center [511, 223] width 513 height 27
click at [345, 190] on span "👍 Sapratu gandrīz visu, varu izskaidrot citiem" at bounding box center [357, 188] width 153 height 11
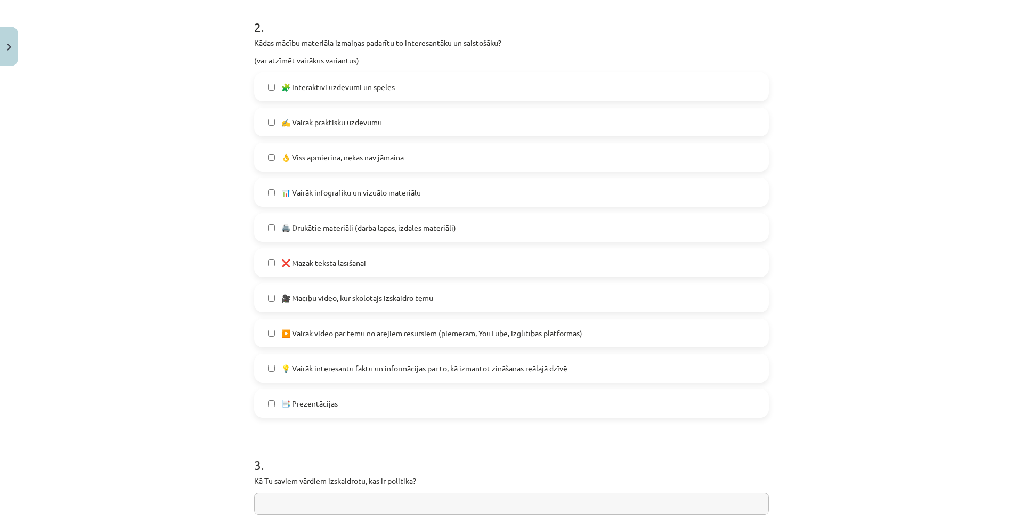
scroll to position [499, 0]
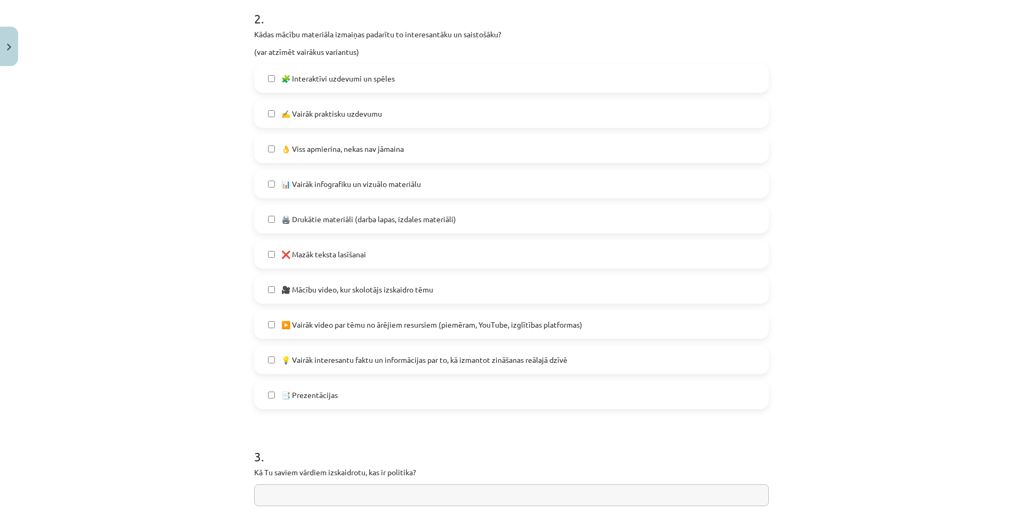
click at [320, 161] on label "👌 Viss apmierina, nekas nav jāmaina" at bounding box center [511, 148] width 513 height 27
click at [316, 297] on label "🎥 Mācību video, kur skolotājs izskaidro tēmu" at bounding box center [511, 289] width 513 height 27
click at [322, 331] on label "▶️ Vairāk video par tēmu no ārējiem resursiem (piemēram, YouTube, izglītības pl…" at bounding box center [511, 324] width 513 height 27
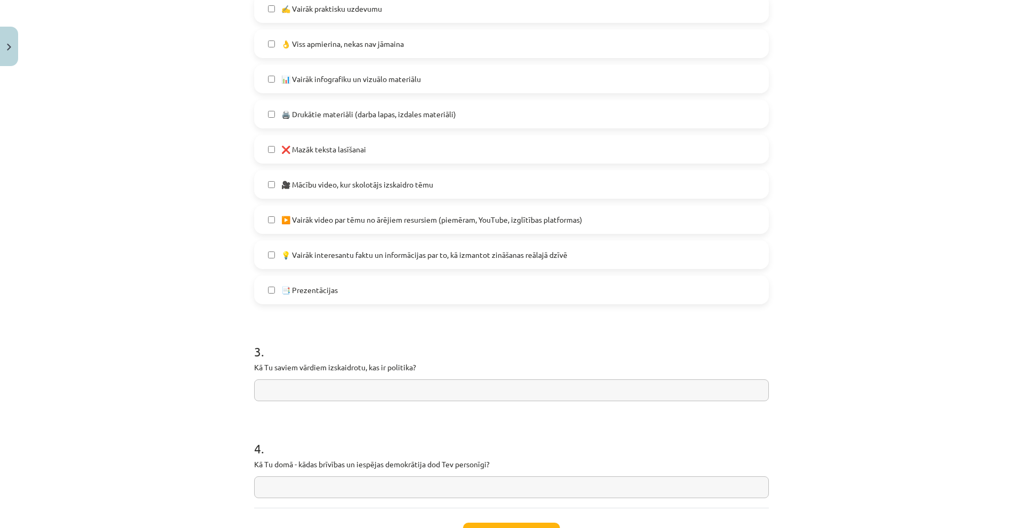
scroll to position [606, 0]
click at [343, 258] on span "💡 Vairāk interesantu faktu un informācijas par to, kā izmantot zināšanas reālaj…" at bounding box center [424, 253] width 286 height 11
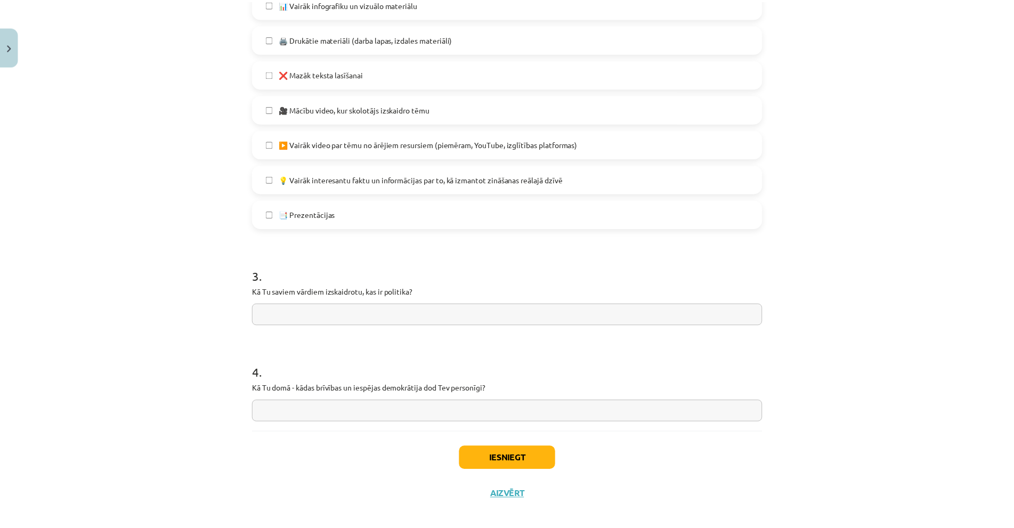
scroll to position [692, 0]
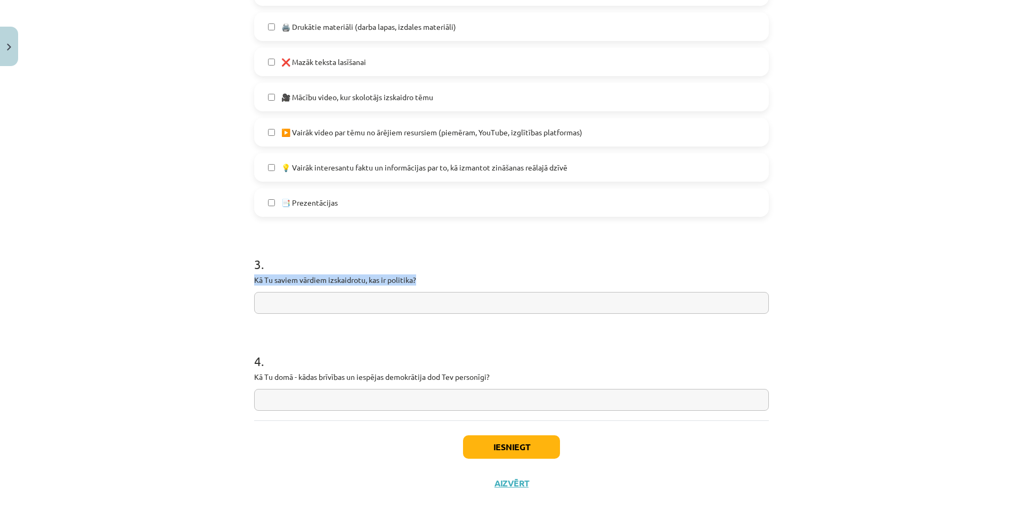
drag, startPoint x: 247, startPoint y: 280, endPoint x: 437, endPoint y: 280, distance: 190.7
copy p "Kā Tu saviem vārdiem izskaidrotu, kas ir politika?"
click at [419, 307] on input "text" at bounding box center [511, 303] width 515 height 22
paste input "**********"
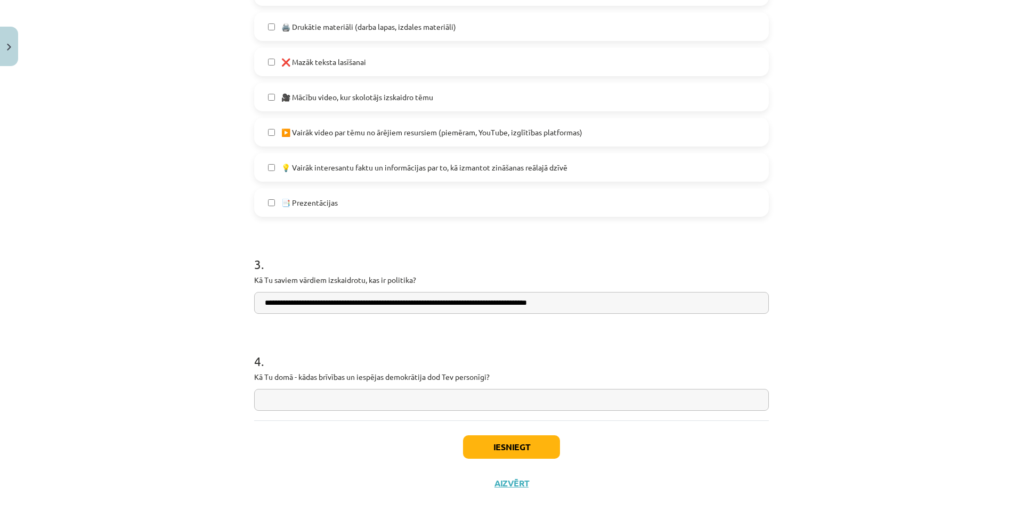
type input "**********"
drag, startPoint x: 251, startPoint y: 370, endPoint x: 564, endPoint y: 379, distance: 312.9
click at [564, 379] on div "4 . Kā Tu domā - kādas brīvības un iespējas demokrātija dod Tev personīgi?" at bounding box center [511, 373] width 515 height 76
copy p "Kā Tu domā - kādas brīvības un iespējas demokrātija dod Tev personīgi?"
click at [348, 400] on input "text" at bounding box center [511, 400] width 515 height 22
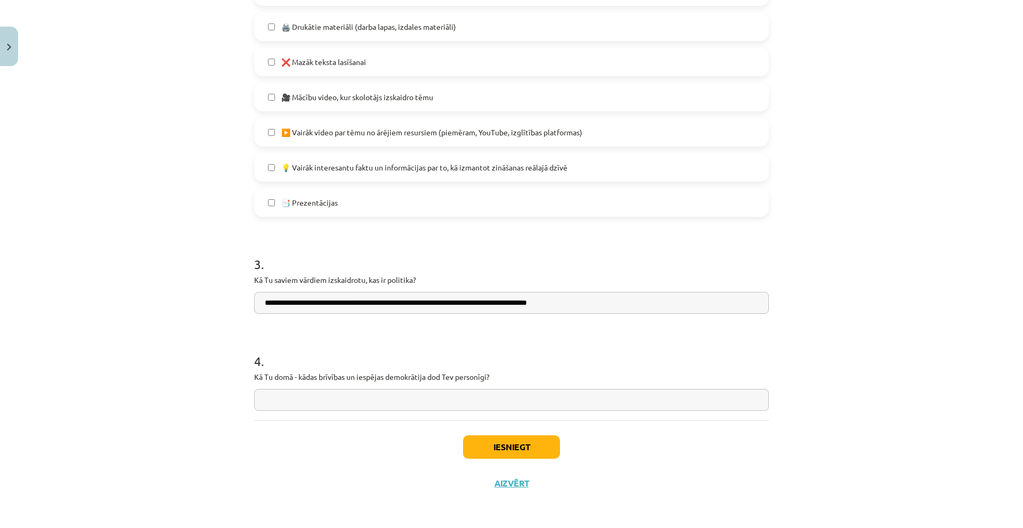
paste input "**********"
click at [265, 401] on input "**********" at bounding box center [511, 400] width 515 height 22
drag, startPoint x: 300, startPoint y: 405, endPoint x: 261, endPoint y: 403, distance: 40.0
click at [261, 403] on input "**********" at bounding box center [511, 400] width 515 height 22
click at [263, 405] on input "**********" at bounding box center [511, 400] width 515 height 22
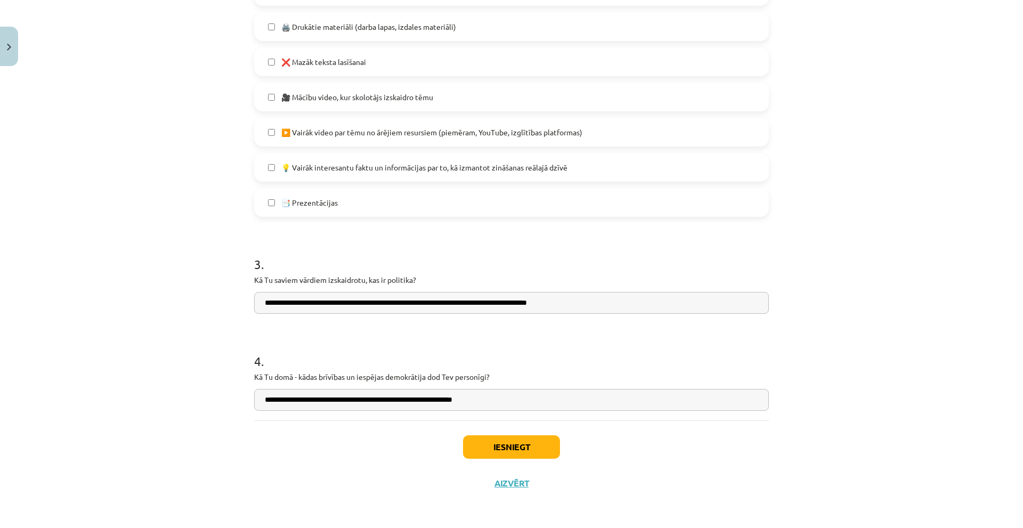
click at [266, 404] on input "**********" at bounding box center [511, 400] width 515 height 22
type input "**********"
click at [555, 366] on h1 "4 ." at bounding box center [511, 351] width 515 height 33
click at [524, 452] on button "Iesniegt" at bounding box center [511, 446] width 97 height 23
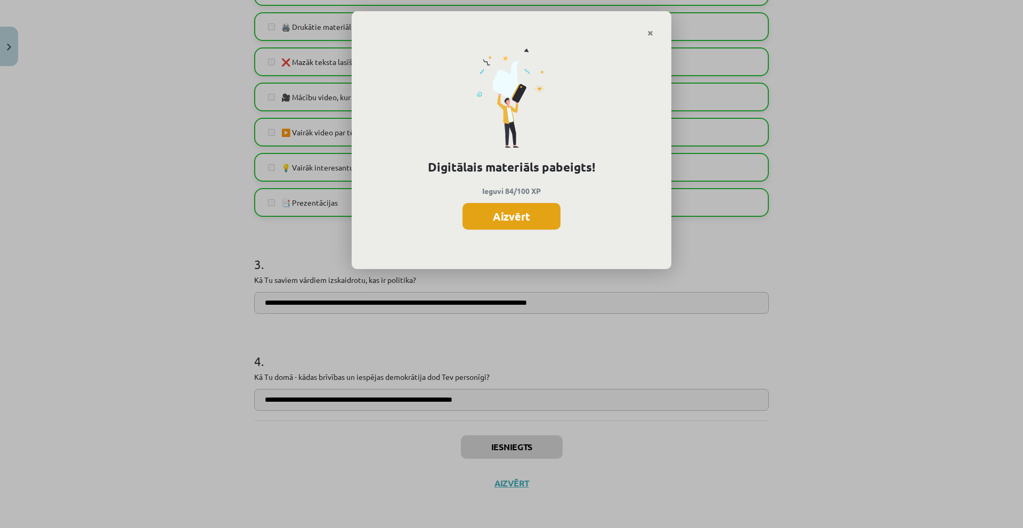
click at [503, 220] on button "Aizvērt" at bounding box center [511, 216] width 98 height 27
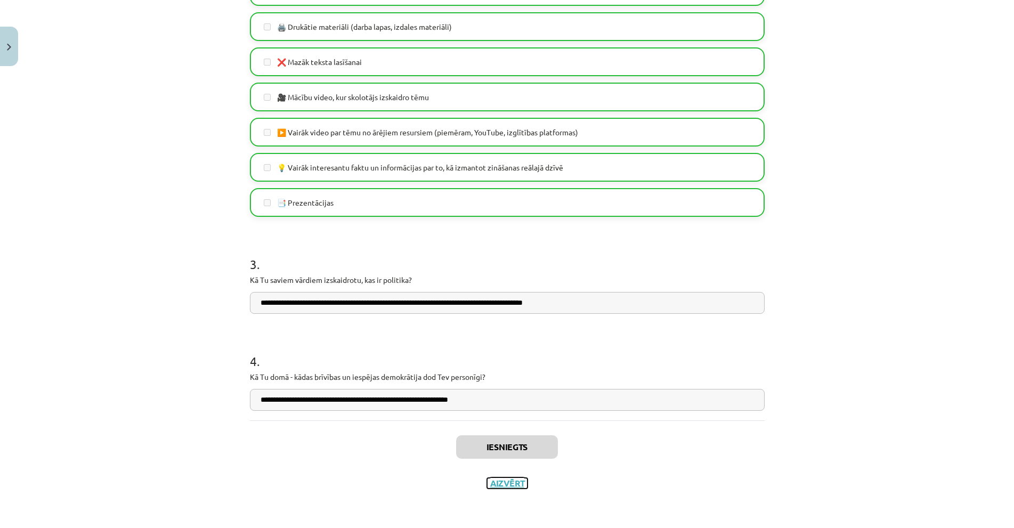
click at [508, 486] on button "Aizvērt" at bounding box center [507, 483] width 40 height 11
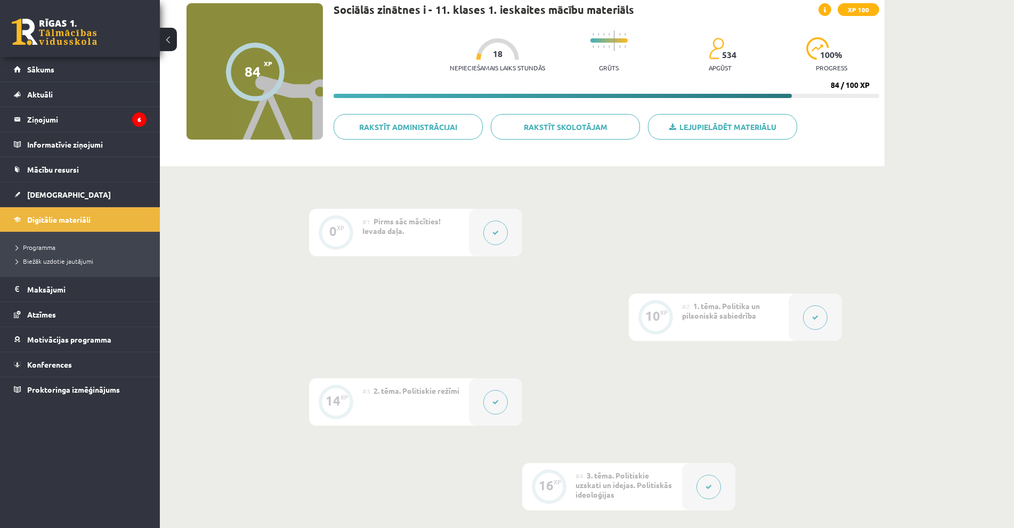
scroll to position [0, 0]
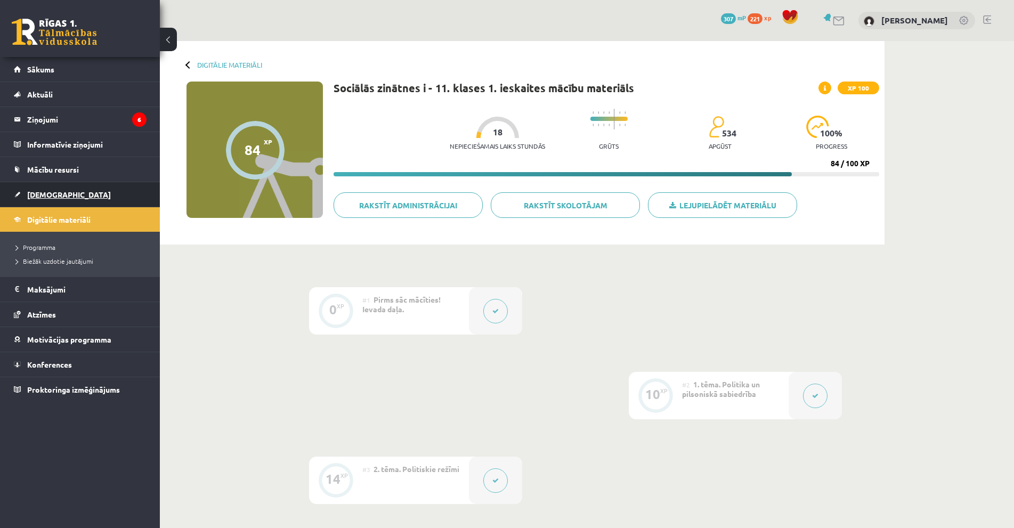
click at [41, 190] on link "[DEMOGRAPHIC_DATA]" at bounding box center [80, 194] width 133 height 25
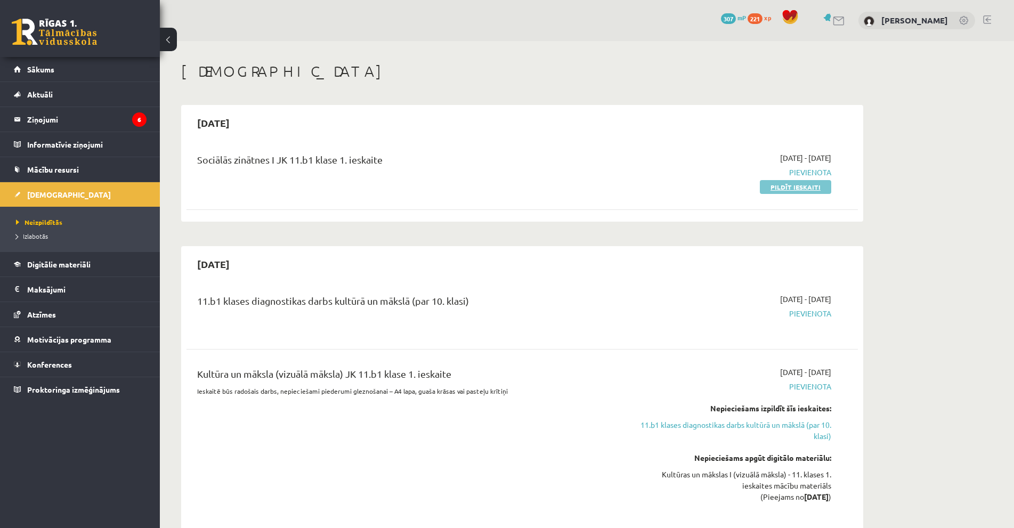
click at [778, 190] on link "Pildīt ieskaiti" at bounding box center [795, 187] width 71 height 14
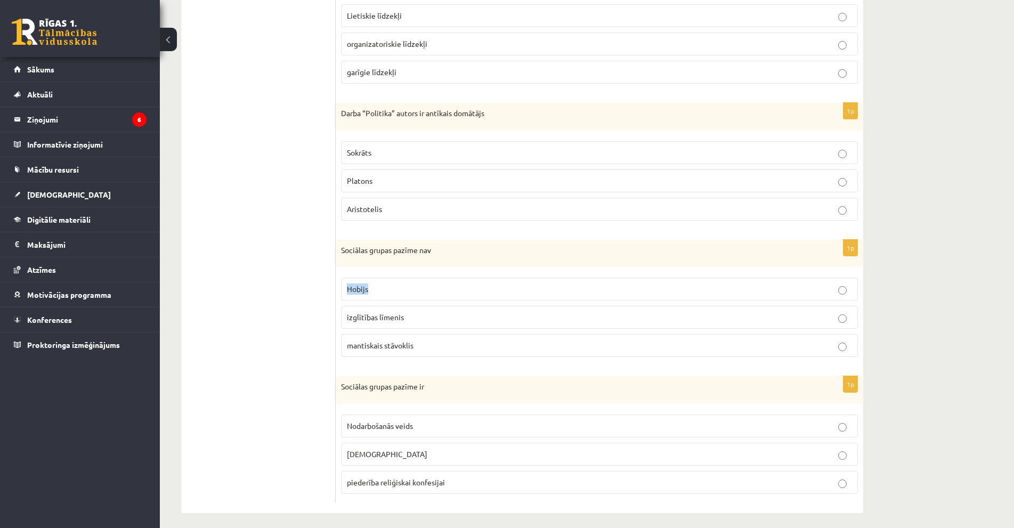
scroll to position [379, 0]
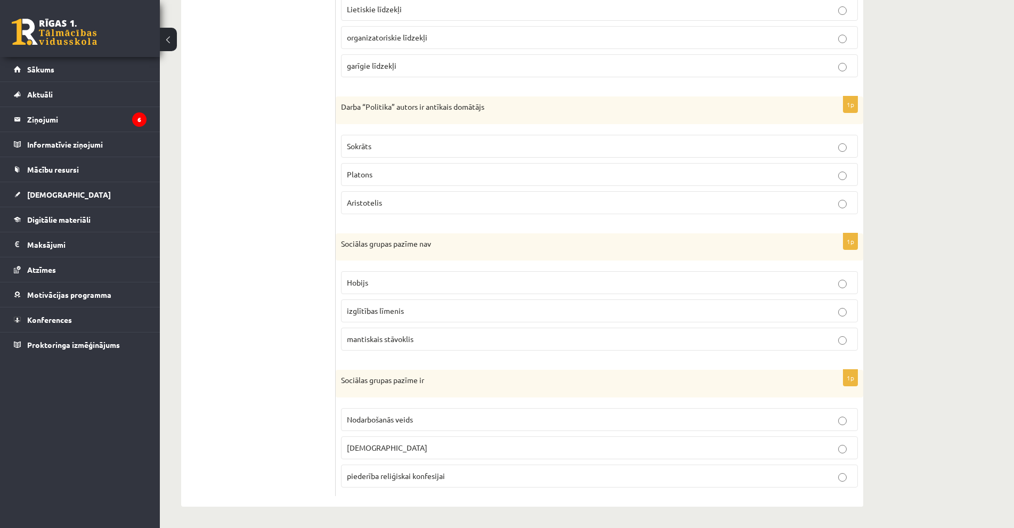
click at [262, 262] on ul "1. uzdevums 2. uzdevums 3. uzdevums 4. uzdevums 5. uzdevums 6. uzdevums 7. uzde…" at bounding box center [264, 154] width 144 height 684
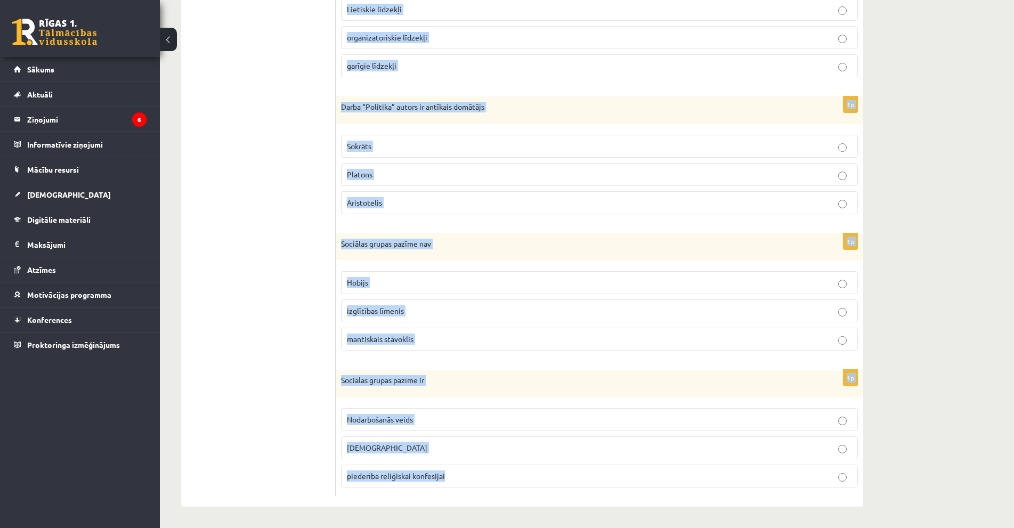
drag, startPoint x: 342, startPoint y: 212, endPoint x: 469, endPoint y: 501, distance: 315.8
click at [469, 501] on div "1p Ideoloģija ir Likumkrājums sistēmisks uzskatu kopums partijas statūti 1p Sak…" at bounding box center [599, 154] width 527 height 705
copy form "Ideoloģija ir Likumkrājums sistēmisks uzskatu kopums partijas statūti 1p Sakari…"
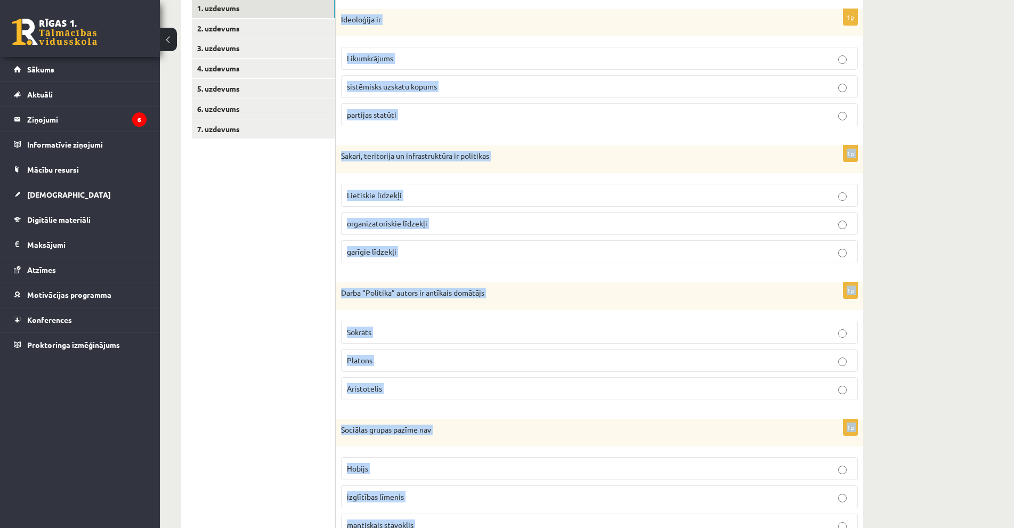
scroll to position [0, 0]
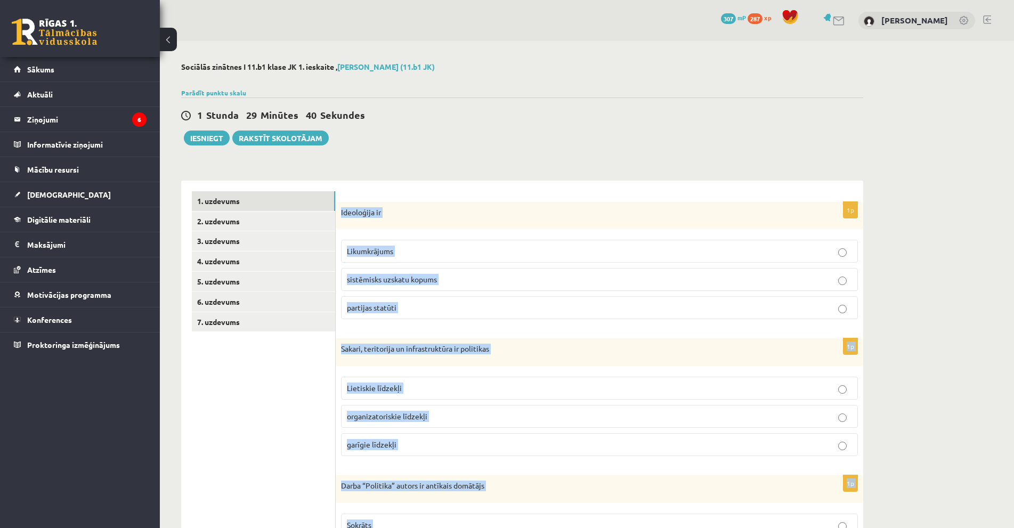
click at [483, 280] on p "sistēmisks uzskatu kopums" at bounding box center [599, 279] width 505 height 11
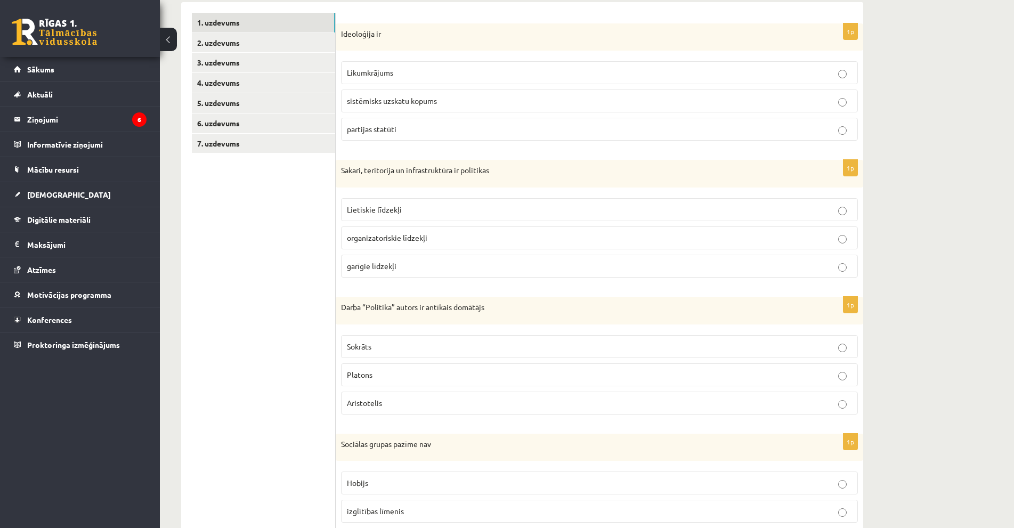
scroll to position [213, 0]
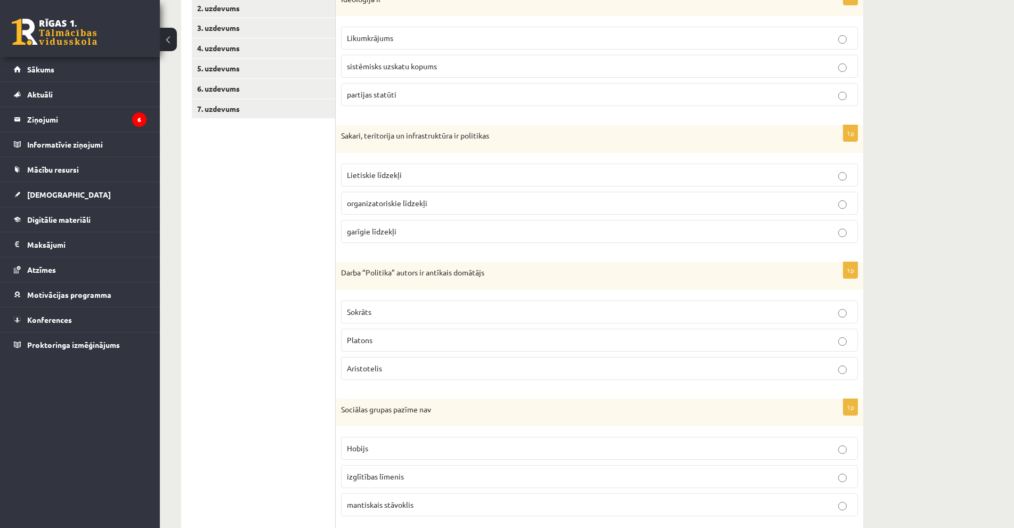
click at [408, 184] on label "Lietiskie līdzekļi" at bounding box center [599, 175] width 517 height 23
click at [399, 371] on p "Aristotelis" at bounding box center [599, 368] width 505 height 11
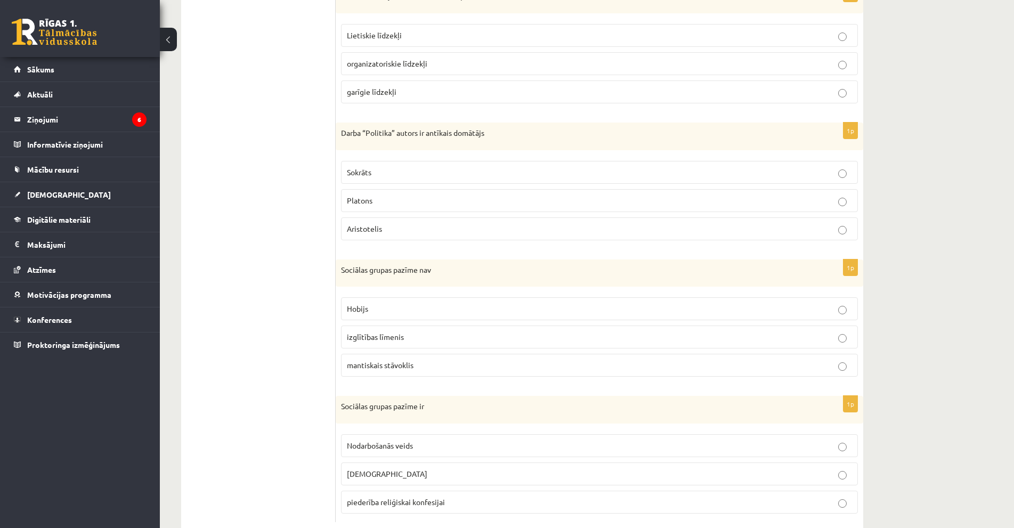
scroll to position [379, 0]
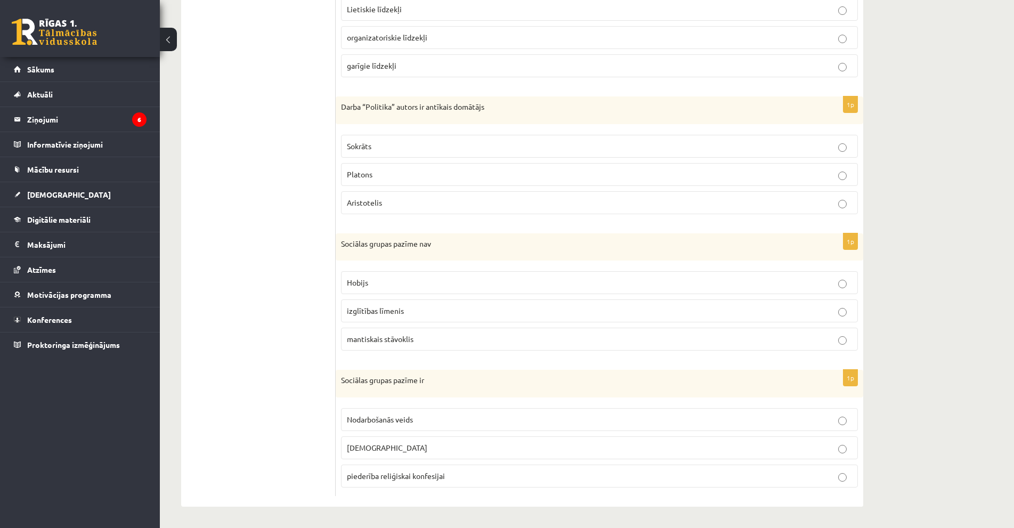
click at [396, 294] on label "Hobijs" at bounding box center [599, 282] width 517 height 23
click at [425, 470] on p "piederība reliģiskai konfesijai" at bounding box center [599, 475] width 505 height 11
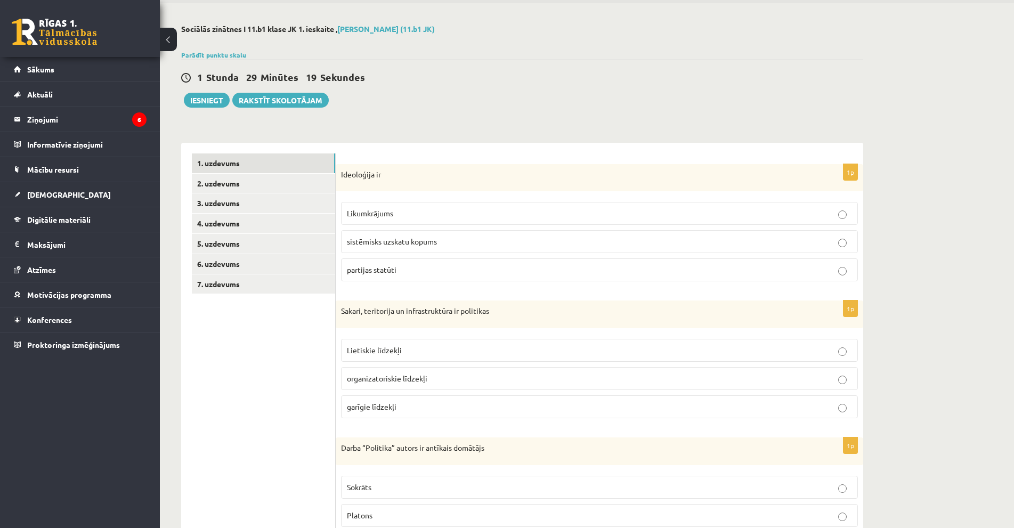
scroll to position [0, 0]
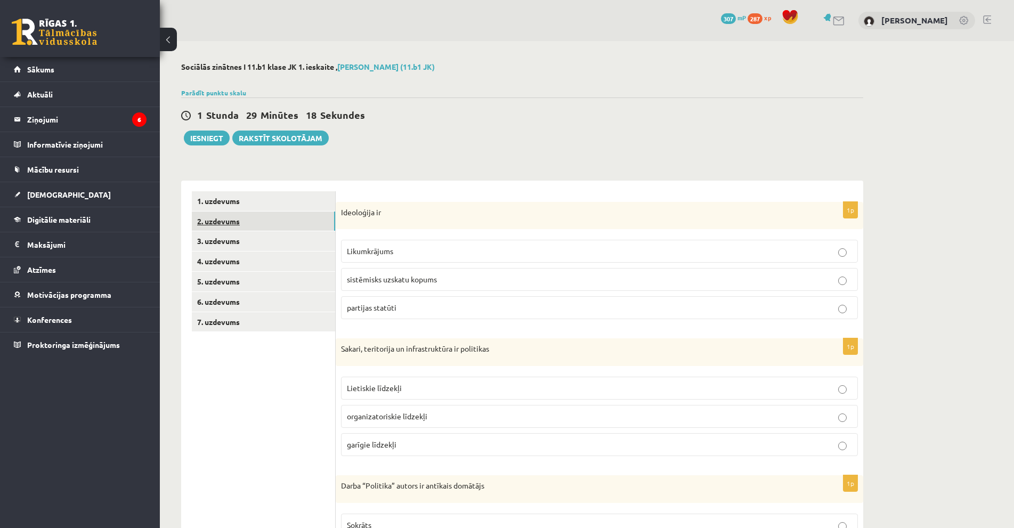
click at [283, 214] on link "2. uzdevums" at bounding box center [263, 222] width 143 height 20
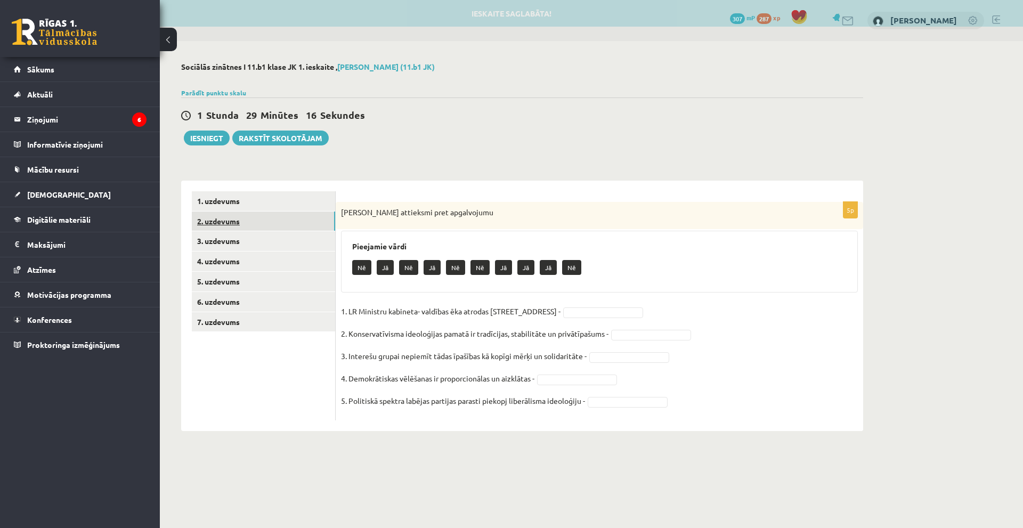
click at [302, 221] on link "2. uzdevums" at bounding box center [263, 222] width 143 height 20
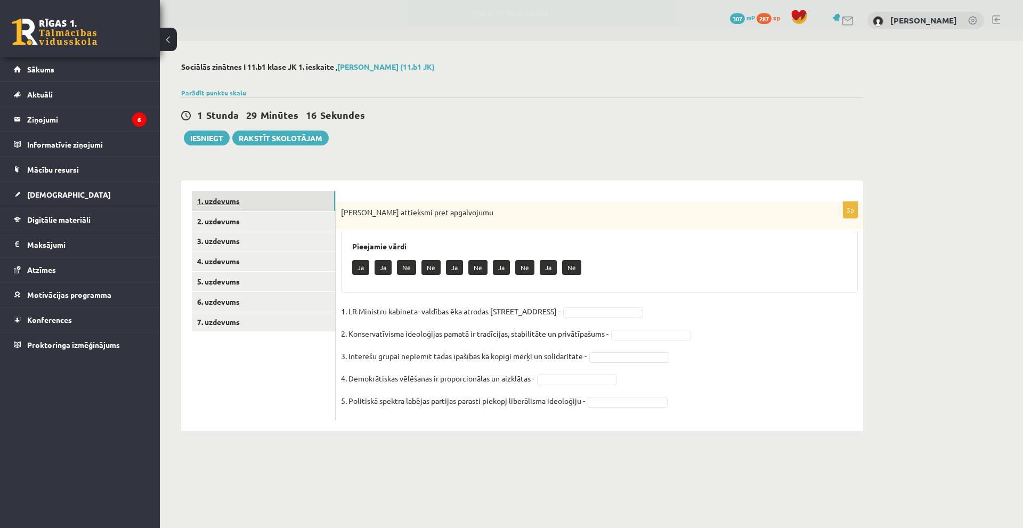
click at [299, 205] on link "1. uzdevums" at bounding box center [263, 201] width 143 height 20
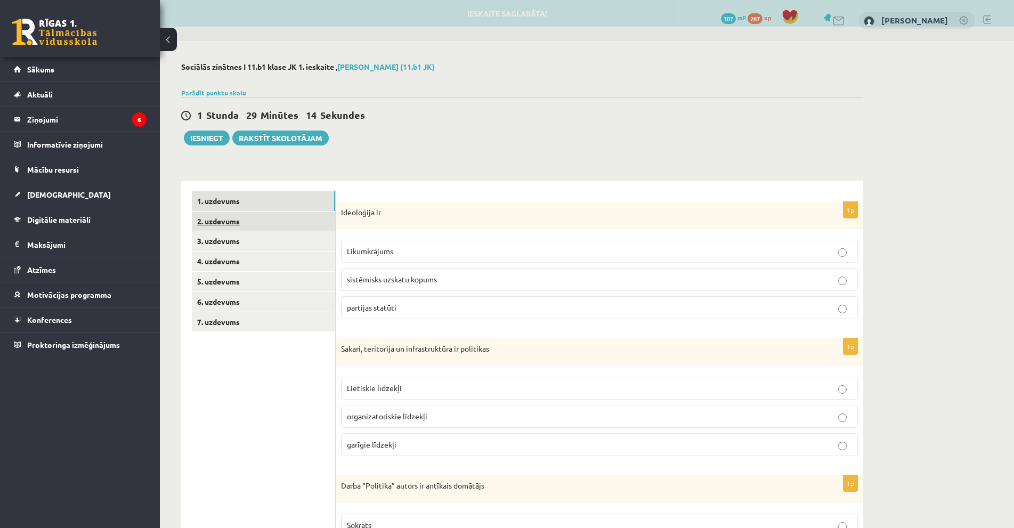
click at [266, 223] on link "2. uzdevums" at bounding box center [263, 222] width 143 height 20
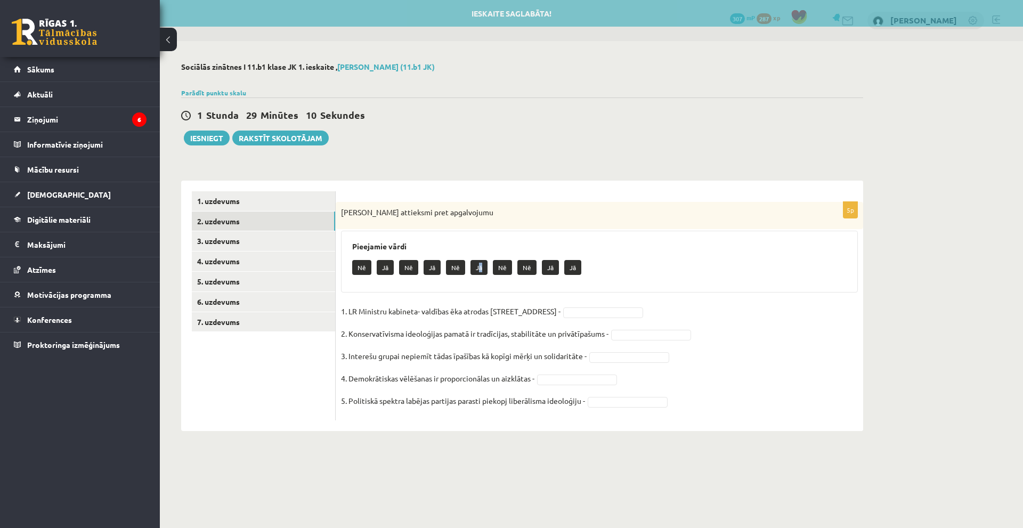
drag, startPoint x: 478, startPoint y: 265, endPoint x: 485, endPoint y: 270, distance: 8.4
click at [485, 270] on p "Jā" at bounding box center [478, 267] width 17 height 15
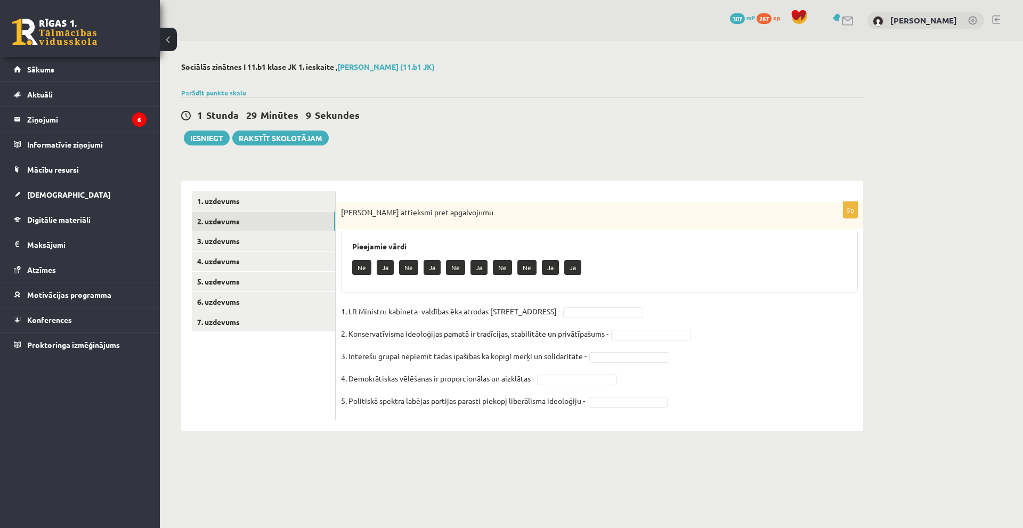
click at [509, 270] on p "Nē" at bounding box center [502, 267] width 19 height 15
click at [526, 270] on p "Nē" at bounding box center [526, 267] width 19 height 15
click at [544, 269] on p "Jā" at bounding box center [550, 267] width 17 height 15
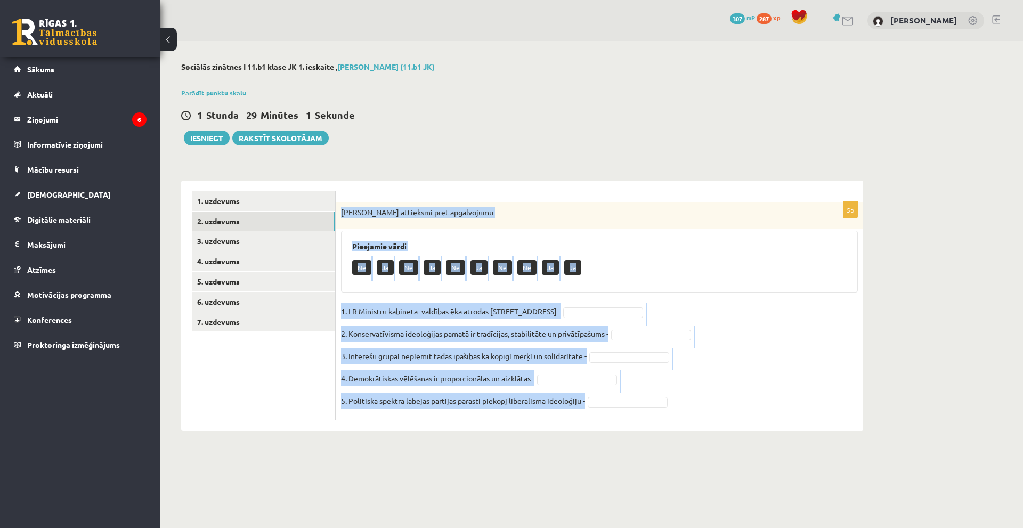
drag, startPoint x: 345, startPoint y: 214, endPoint x: 597, endPoint y: 419, distance: 324.9
click at [603, 429] on div "5p Izsaki attieksmi pret apgalvojumu Pieejamie vārdi Nē Jā Nē Jā Nē Jā Nē Nē Jā…" at bounding box center [599, 306] width 527 height 250
drag, startPoint x: 477, startPoint y: 310, endPoint x: 507, endPoint y: 312, distance: 30.4
click at [507, 312] on p "1. LR Ministru kabineta- valdības ēka atrodas Rīgā, Jēkaba ielā 11 -" at bounding box center [451, 311] width 220 height 16
drag, startPoint x: 338, startPoint y: 210, endPoint x: 643, endPoint y: 448, distance: 386.4
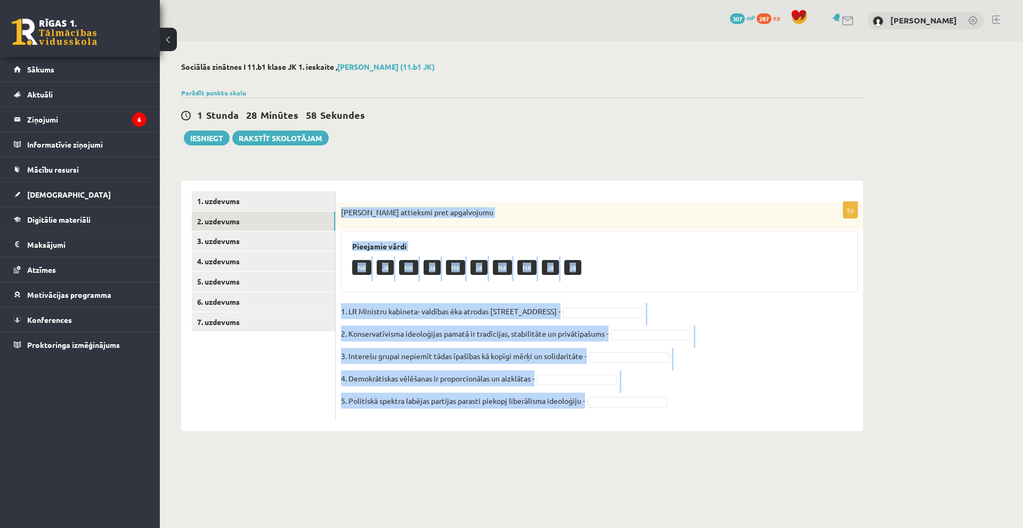
click at [643, 448] on div "**********" at bounding box center [522, 246] width 725 height 411
copy div "Izsaki attieksmi pret apgalvojumu Pieejamie vārdi Nē Jā Nē Jā Nē Jā Nē Nē Jā Jā…"
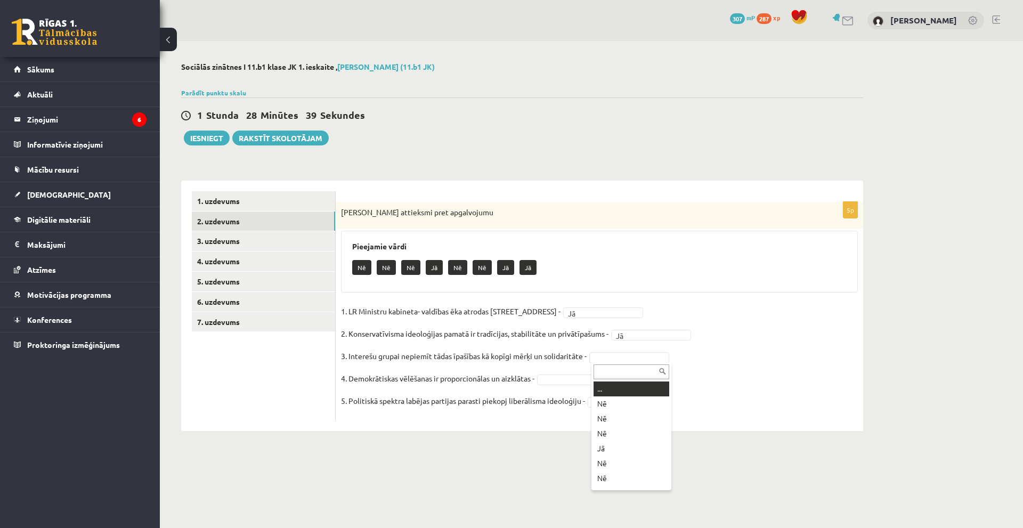
drag, startPoint x: 646, startPoint y: 359, endPoint x: 660, endPoint y: 373, distance: 19.6
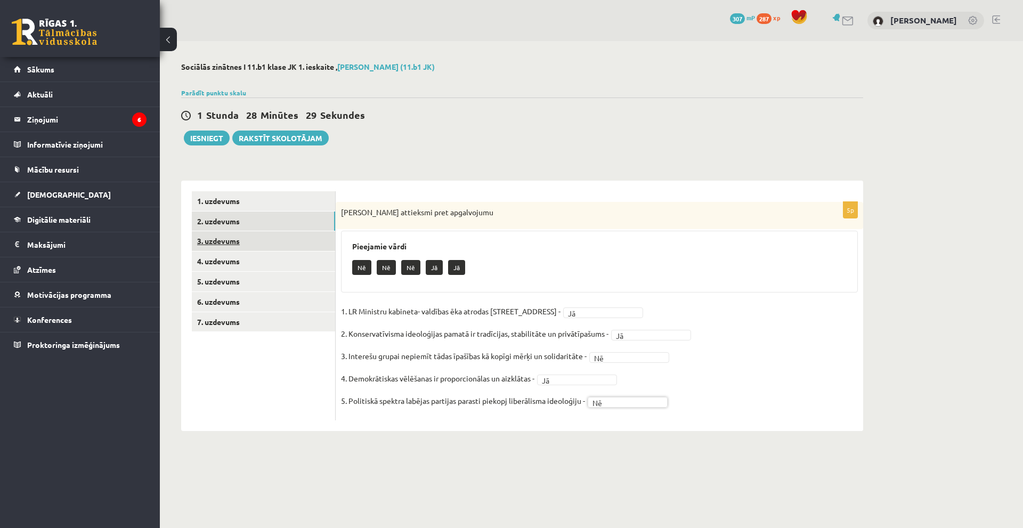
click at [264, 237] on link "3. uzdevums" at bounding box center [263, 241] width 143 height 20
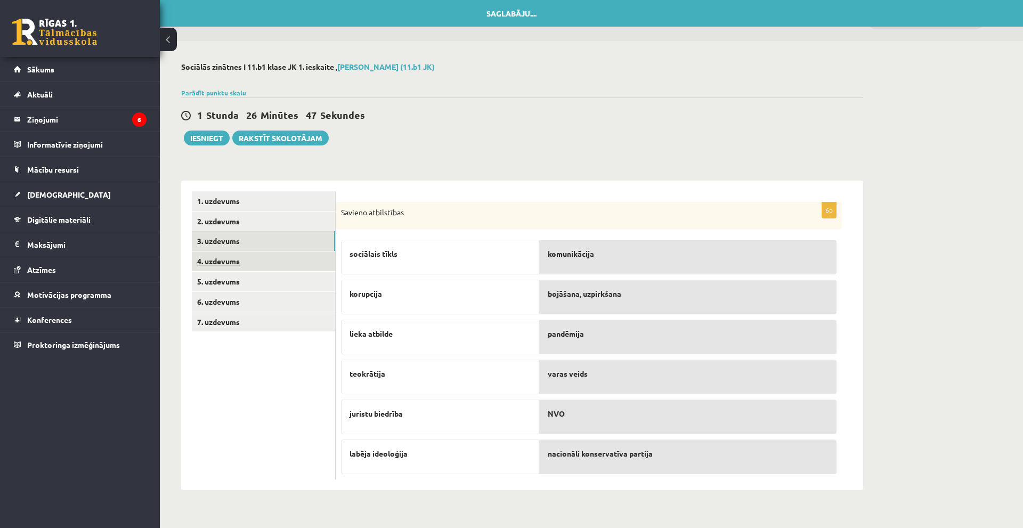
click at [280, 258] on link "4. uzdevums" at bounding box center [263, 261] width 143 height 20
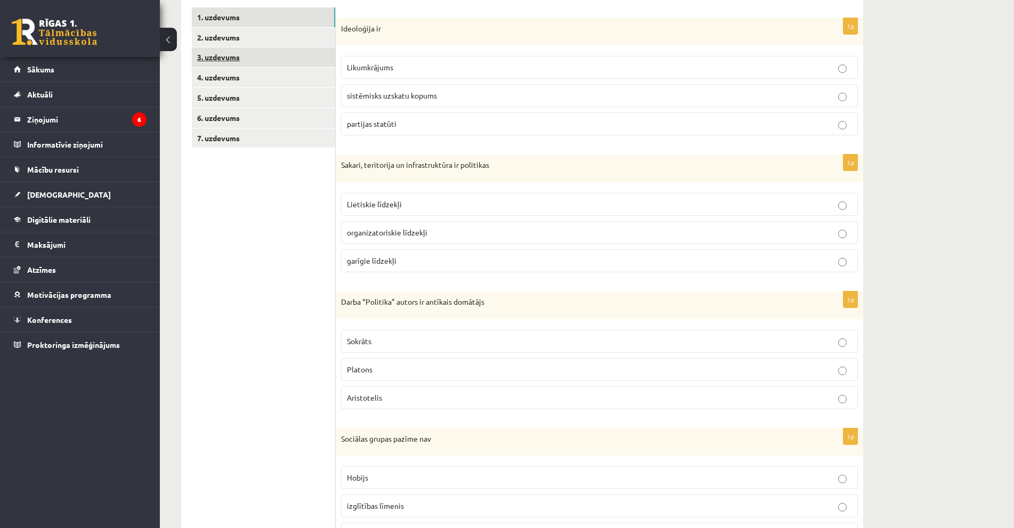
scroll to position [113, 0]
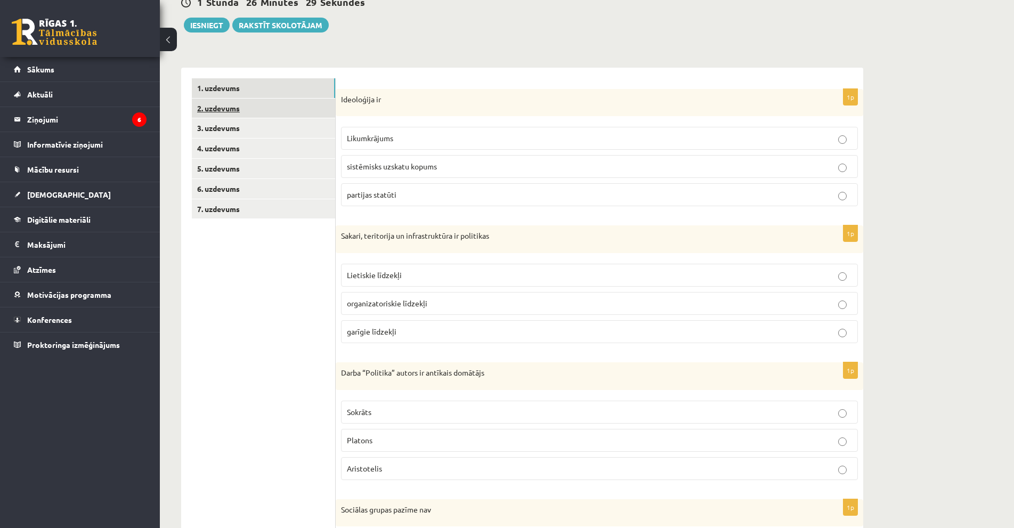
click at [226, 115] on link "2. uzdevums" at bounding box center [263, 109] width 143 height 20
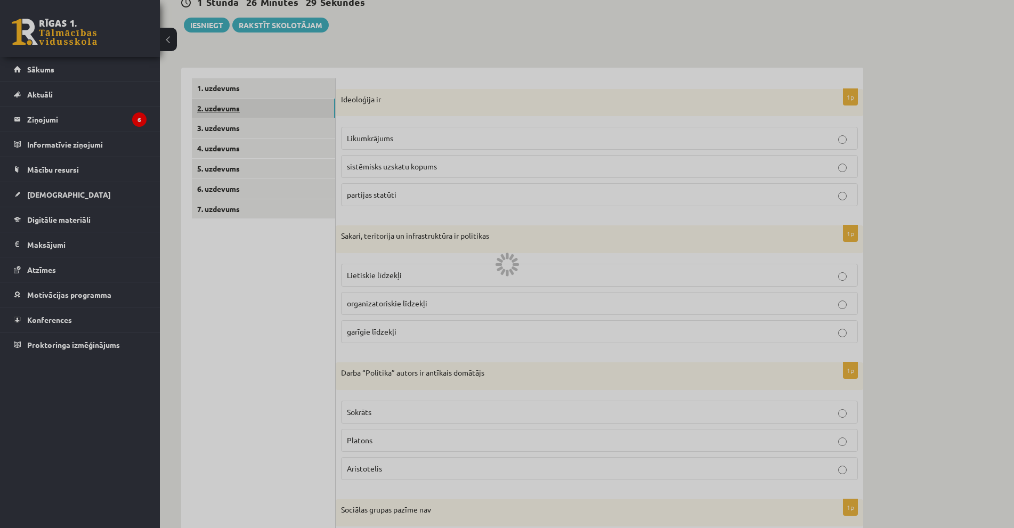
scroll to position [0, 0]
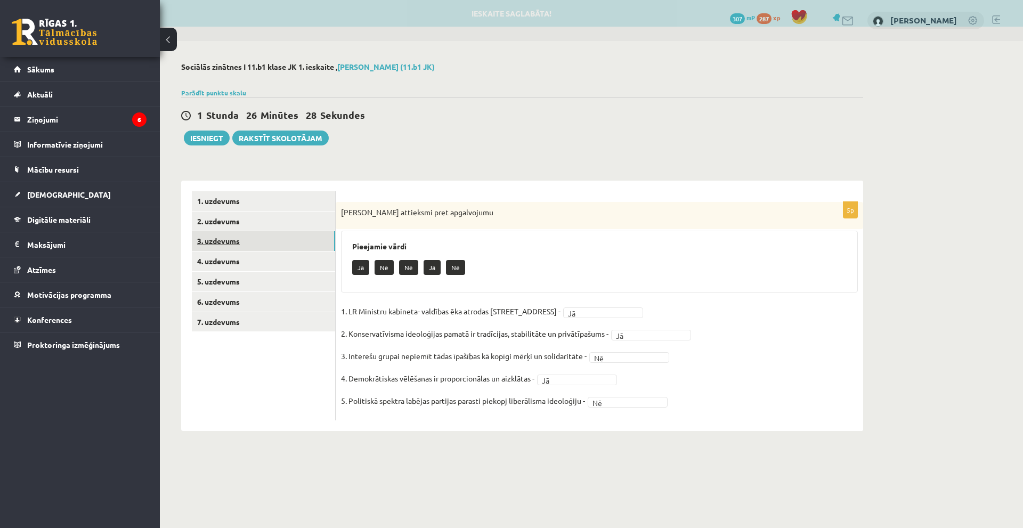
click at [269, 245] on link "3. uzdevums" at bounding box center [263, 241] width 143 height 20
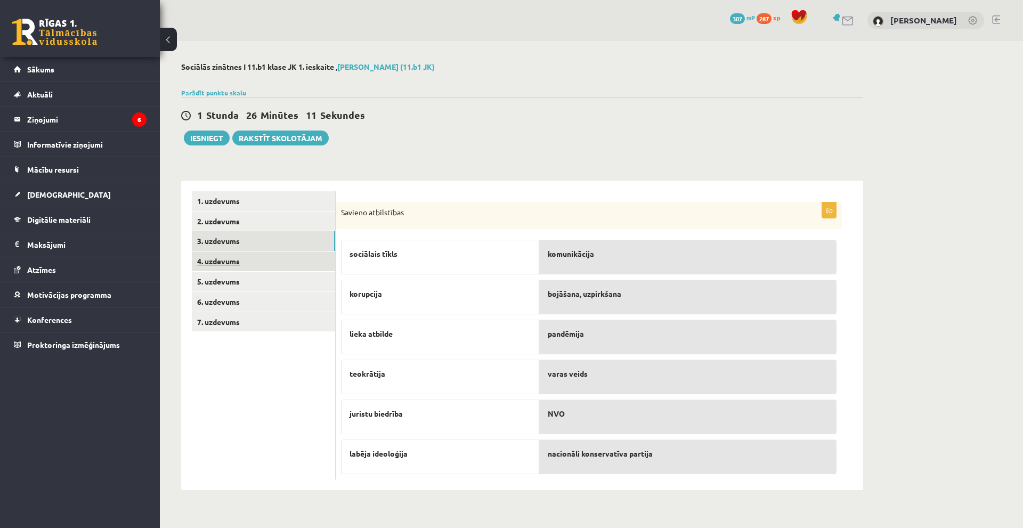
click at [238, 261] on link "4. uzdevums" at bounding box center [263, 261] width 143 height 20
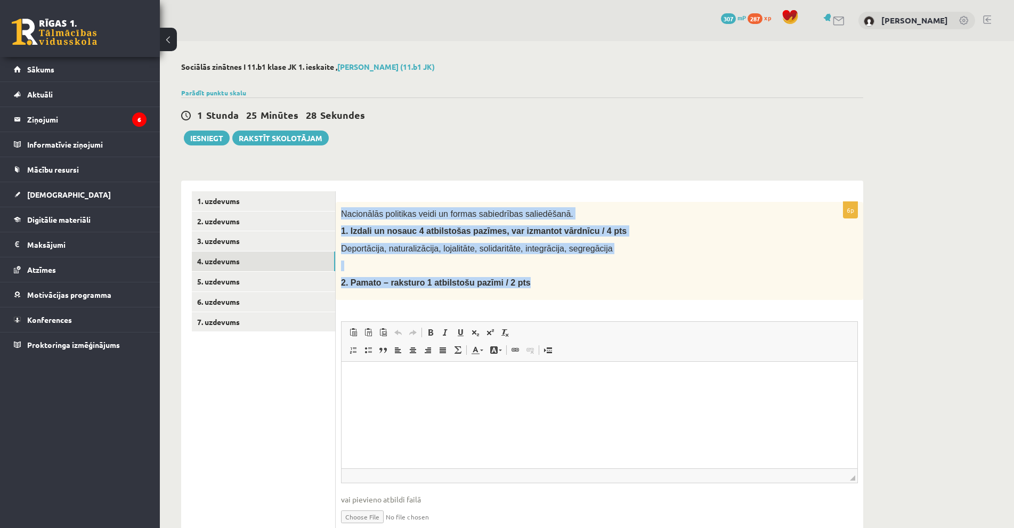
drag, startPoint x: 343, startPoint y: 210, endPoint x: 514, endPoint y: 294, distance: 190.6
click at [513, 296] on div "Nacionālās politikas veidi un formas sabiedrības saliedēšanā. 1. Izdali un nosa…" at bounding box center [599, 251] width 527 height 98
copy div "Nacionālās politikas veidi un formas sabiedrības saliedēšanā. 1. Izdali un nosa…"
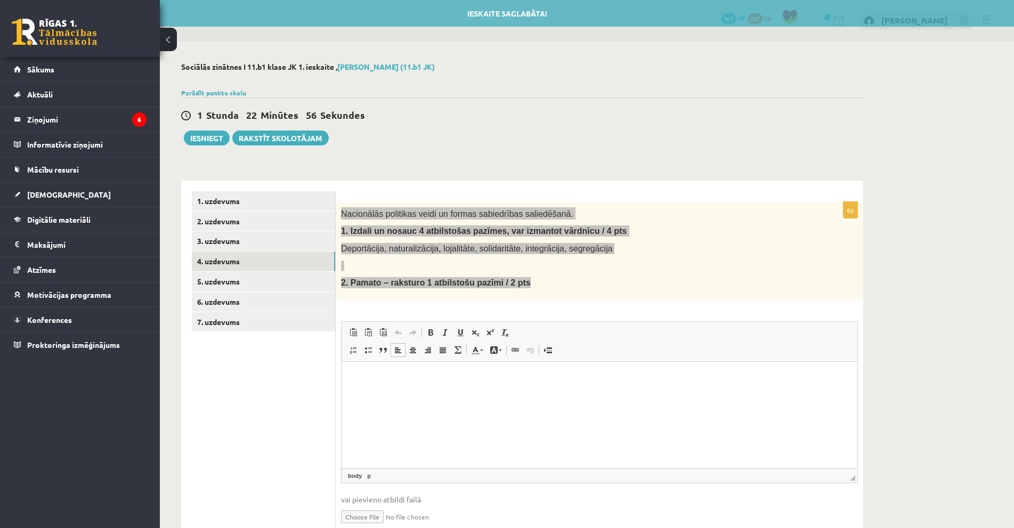
click at [395, 394] on html at bounding box center [600, 377] width 516 height 32
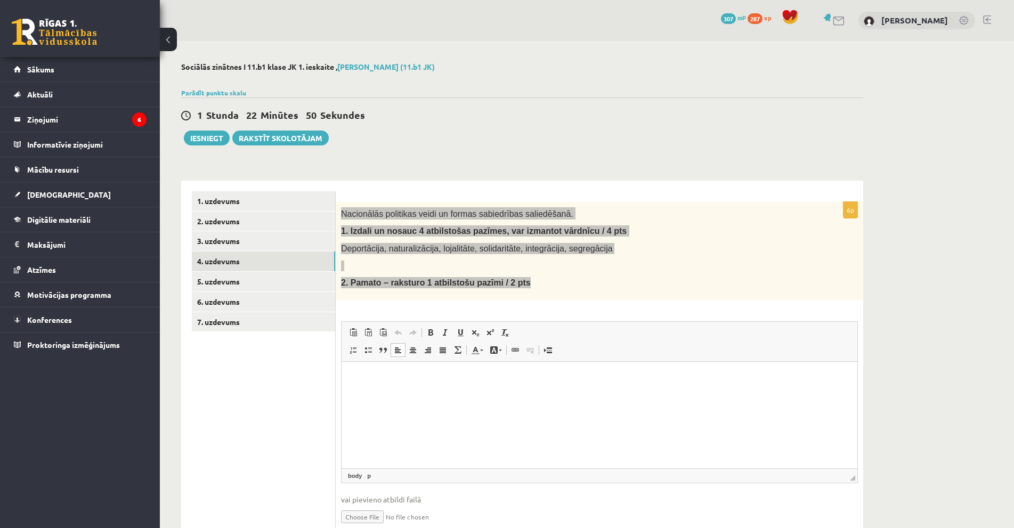
drag, startPoint x: 395, startPoint y: 394, endPoint x: 397, endPoint y: 437, distance: 43.2
click at [400, 394] on html at bounding box center [600, 377] width 516 height 32
click at [413, 389] on html at bounding box center [600, 377] width 516 height 32
paste body "Editor, wiswyg-editor-user-answer-47433803287540"
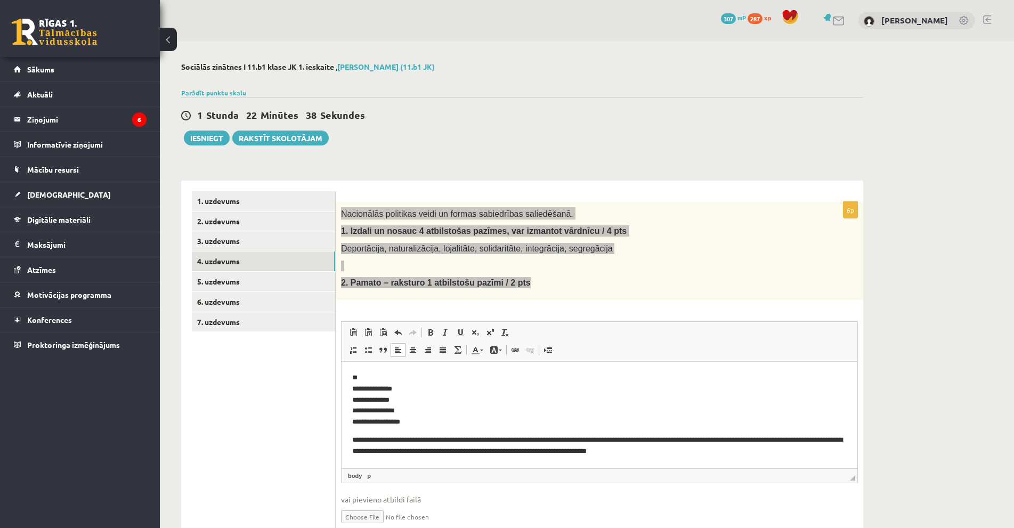
click at [368, 391] on p "**********" at bounding box center [599, 399] width 494 height 55
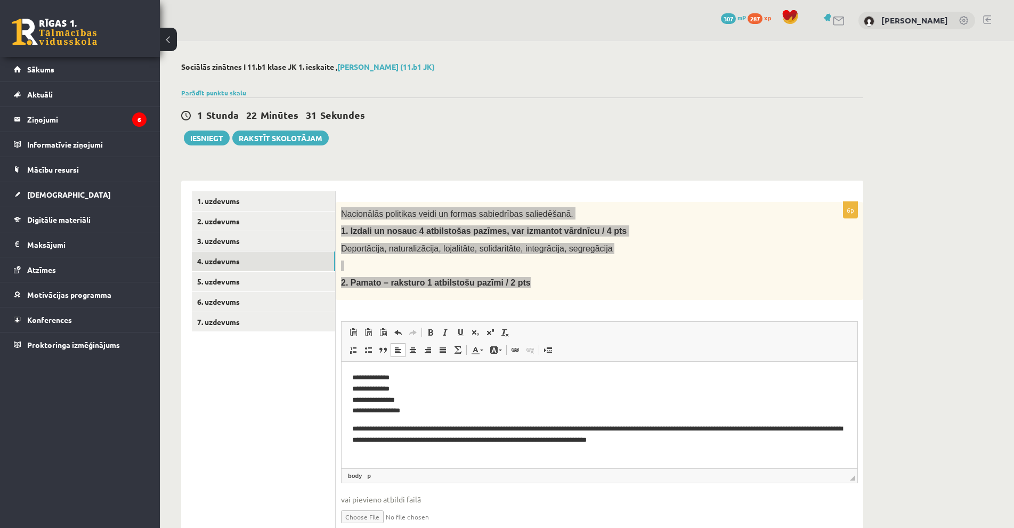
click at [368, 389] on p "**********" at bounding box center [599, 394] width 494 height 44
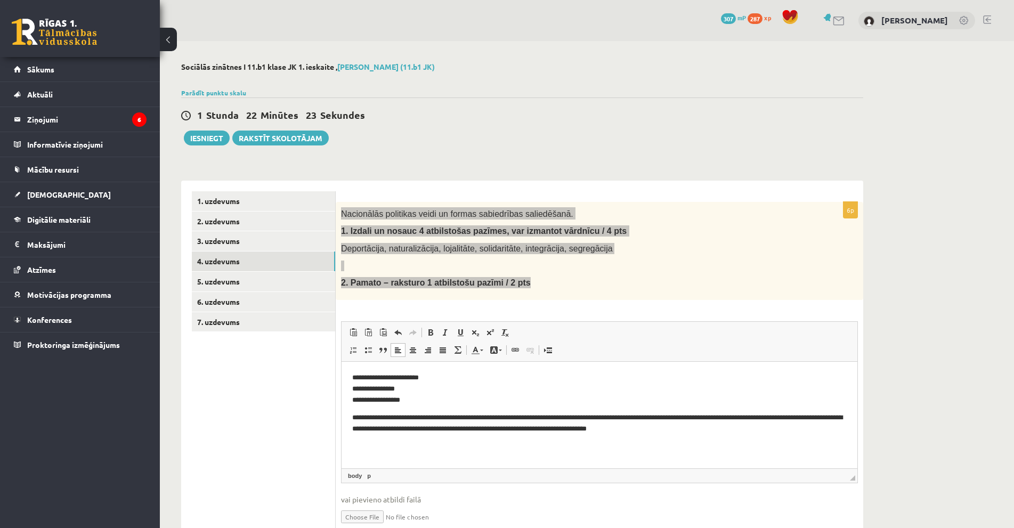
click at [397, 376] on p "**********" at bounding box center [599, 388] width 494 height 33
click at [392, 377] on p "**********" at bounding box center [599, 388] width 494 height 33
click at [394, 378] on p "**********" at bounding box center [599, 388] width 494 height 33
click at [368, 387] on p "**********" at bounding box center [599, 388] width 494 height 33
click at [372, 390] on p "**********" at bounding box center [599, 388] width 494 height 33
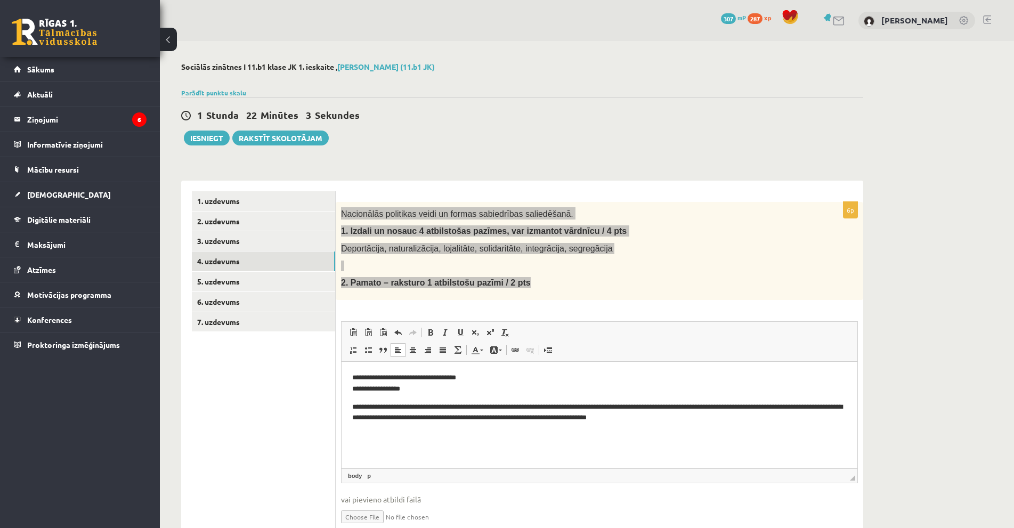
click at [462, 378] on p "**********" at bounding box center [599, 383] width 494 height 22
click at [373, 389] on p "**********" at bounding box center [599, 383] width 494 height 22
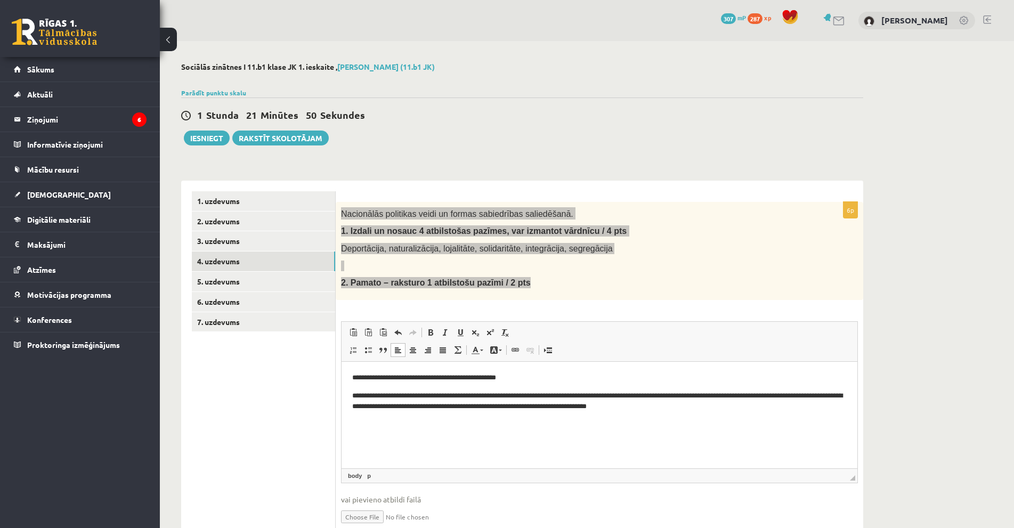
click at [503, 380] on p "**********" at bounding box center [599, 377] width 494 height 11
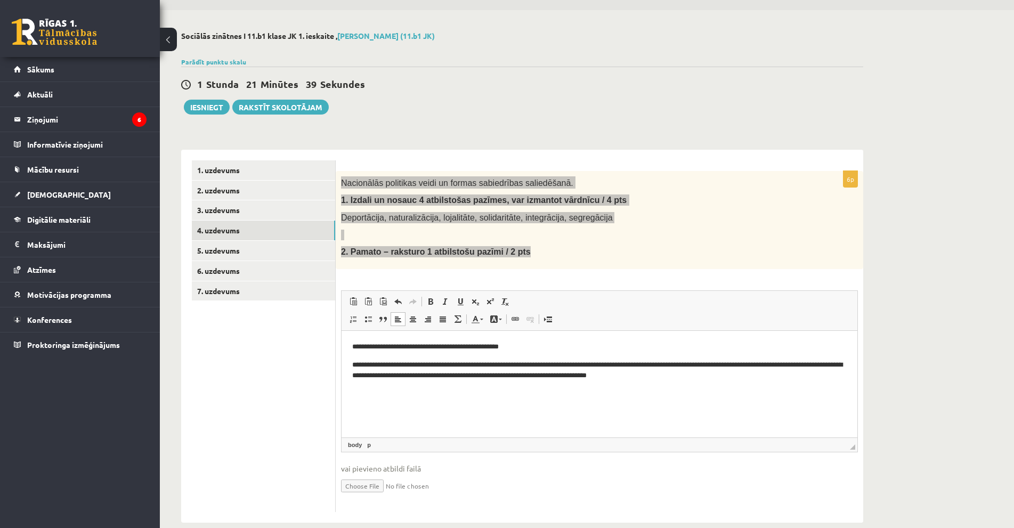
scroll to position [48, 0]
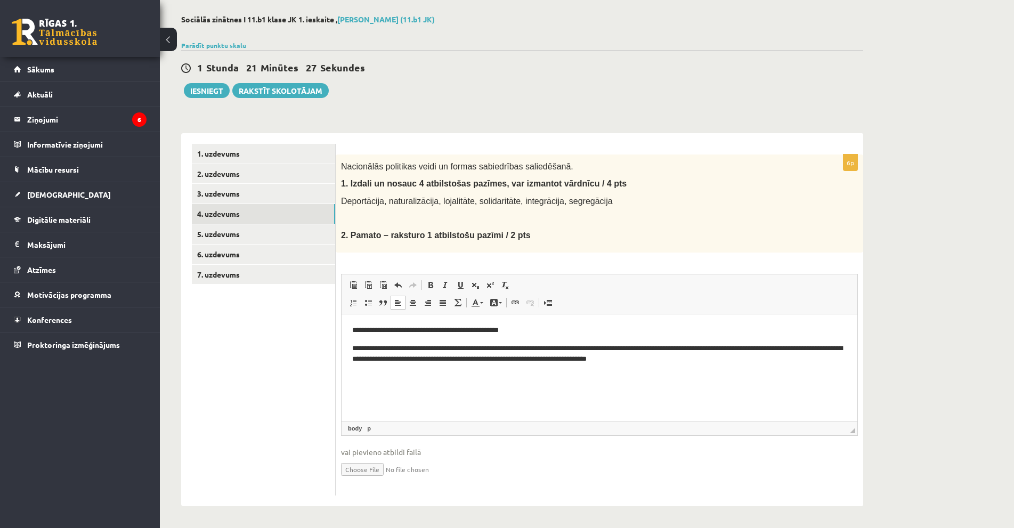
click at [265, 389] on ul "1. uzdevums 2. uzdevums 3. uzdevums 4. uzdevums 5. uzdevums 6. uzdevums 7. uzde…" at bounding box center [264, 320] width 144 height 352
click at [692, 360] on p "**********" at bounding box center [599, 354] width 494 height 22
click at [698, 363] on span "Paste" at bounding box center [699, 368] width 13 height 15
click at [670, 323] on link "X" at bounding box center [673, 326] width 11 height 11
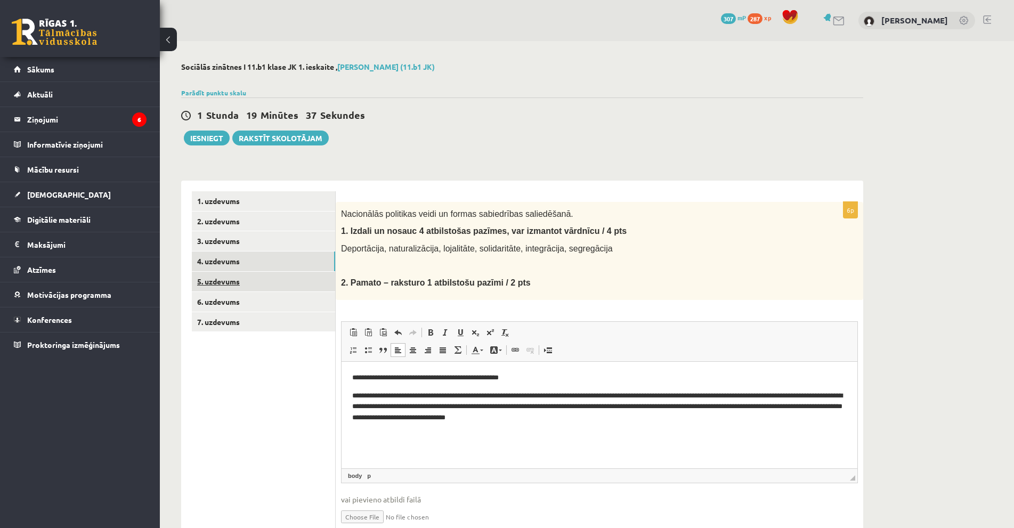
click at [281, 289] on link "5. uzdevums" at bounding box center [263, 282] width 143 height 20
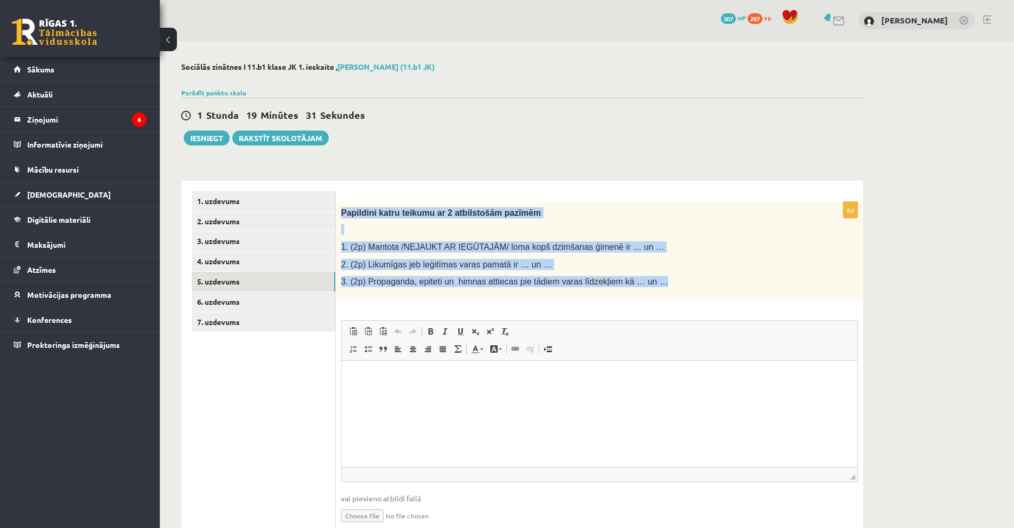
drag, startPoint x: 341, startPoint y: 211, endPoint x: 642, endPoint y: 282, distance: 309.2
click at [642, 282] on div "Papildini katru teikumu ar 2 atbilstošām pazīmēm 1. (2p) Mantota /NEJAUKT AR IE…" at bounding box center [599, 250] width 527 height 97
copy div "Papildini katru teikumu ar 2 atbilstošām pazīmēm 1. (2p) Mantota /NEJAUKT AR IE…"
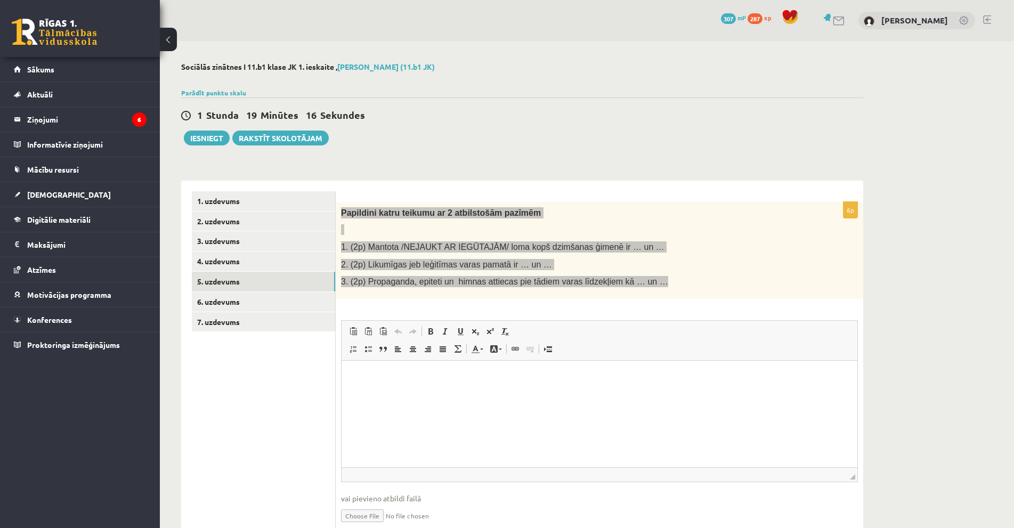
click at [433, 393] on html at bounding box center [600, 376] width 516 height 32
click at [452, 391] on html at bounding box center [600, 376] width 516 height 32
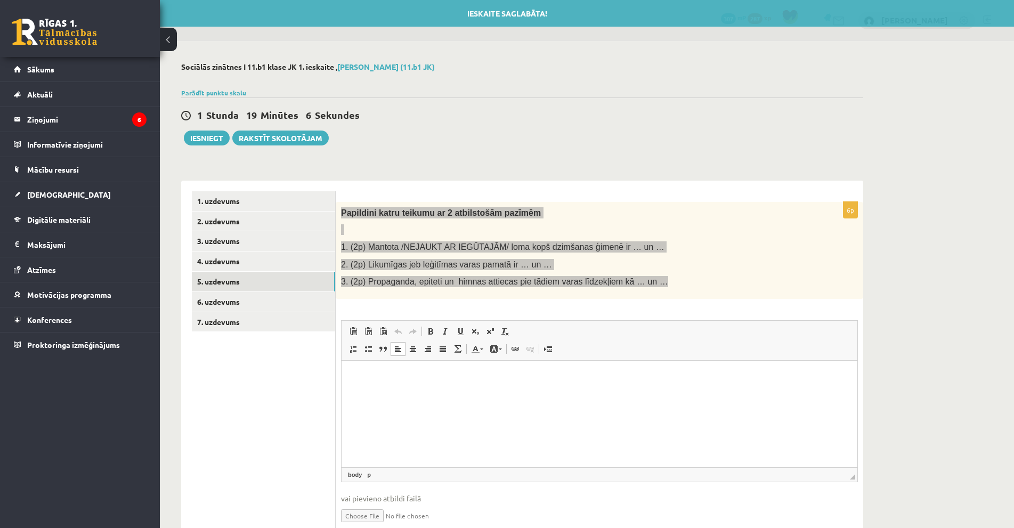
drag, startPoint x: 452, startPoint y: 391, endPoint x: 410, endPoint y: 376, distance: 45.3
click at [410, 376] on p "Editor, wiswyg-editor-user-answer-47433780623780" at bounding box center [599, 376] width 494 height 11
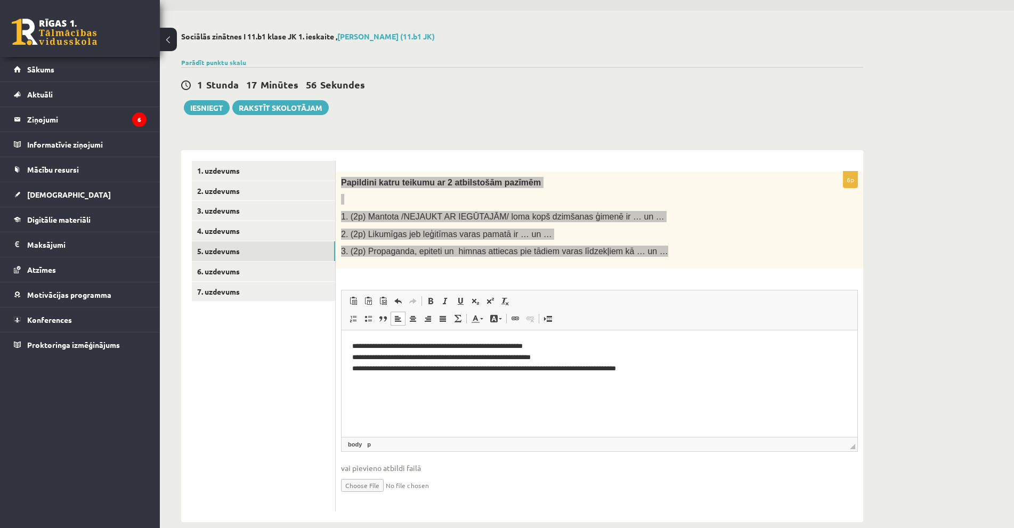
scroll to position [47, 0]
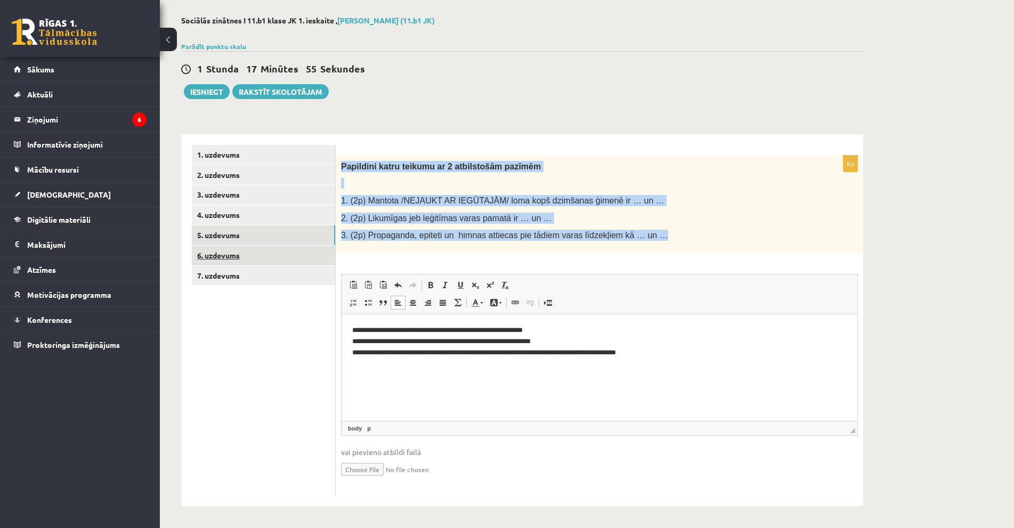
click at [269, 259] on link "6. uzdevums" at bounding box center [263, 256] width 143 height 20
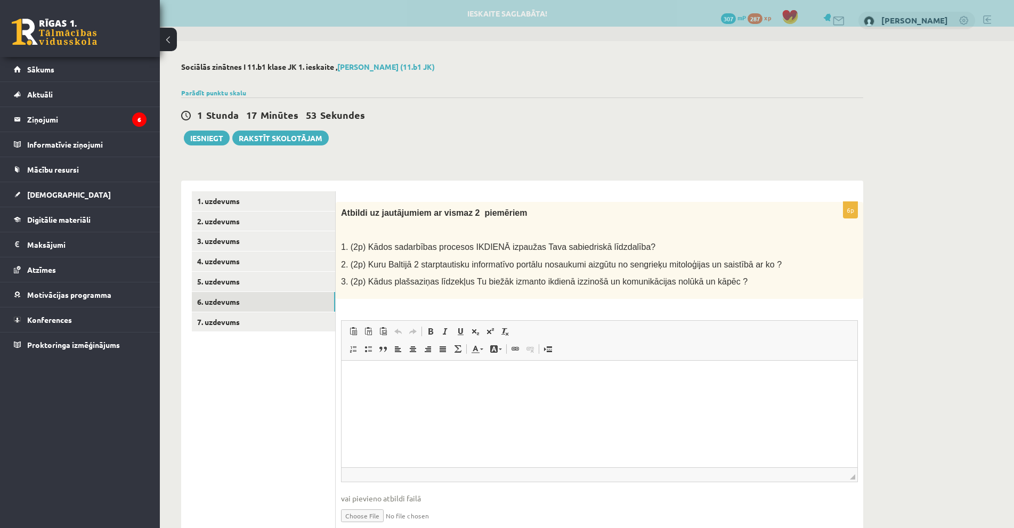
scroll to position [0, 0]
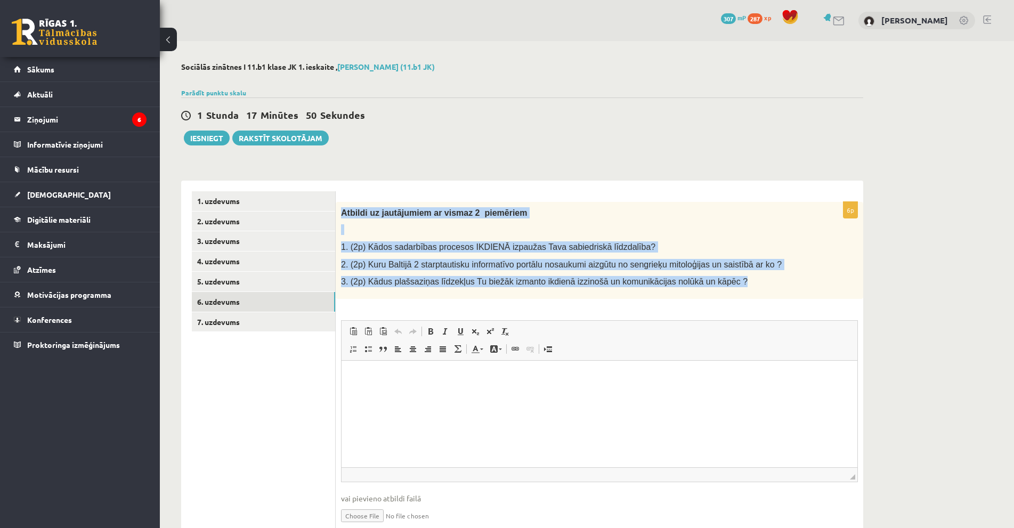
drag, startPoint x: 339, startPoint y: 213, endPoint x: 716, endPoint y: 294, distance: 384.8
click at [716, 294] on div "Atbildi uz jautājumiem ar vismaz 2 piemēriem 1. (2p) Kādos sadarbības procesos …" at bounding box center [599, 250] width 527 height 97
copy div "Atbildi uz jautājumiem ar vismaz 2 piemēriem 1. (2p) Kādos sadarbības procesos …"
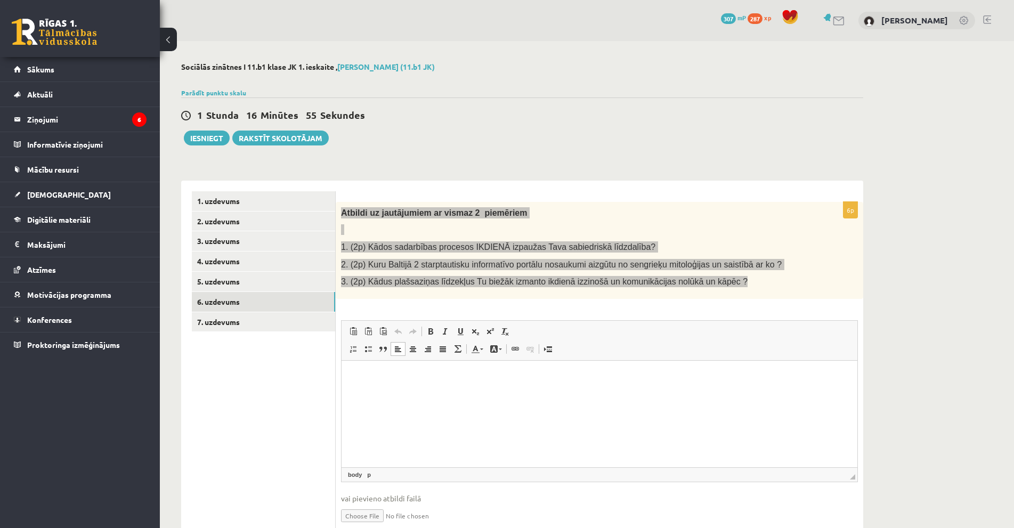
click at [373, 381] on p "Editor, wiswyg-editor-user-answer-47433889460860" at bounding box center [599, 376] width 494 height 11
click at [371, 385] on html at bounding box center [600, 376] width 516 height 32
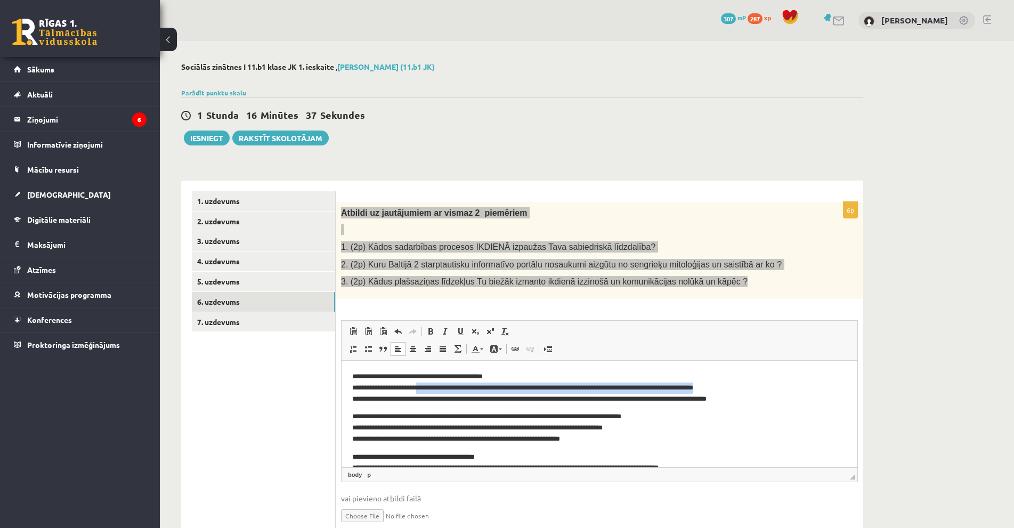
drag, startPoint x: 757, startPoint y: 387, endPoint x: 434, endPoint y: 387, distance: 322.9
click at [434, 387] on p "**********" at bounding box center [594, 387] width 485 height 33
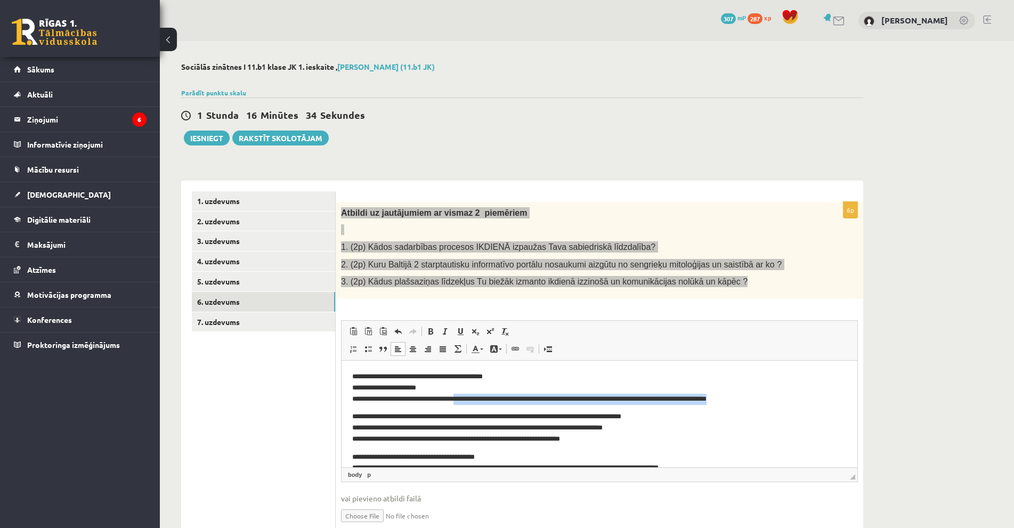
drag, startPoint x: 770, startPoint y: 398, endPoint x: 481, endPoint y: 400, distance: 288.8
click at [481, 400] on p "**********" at bounding box center [594, 387] width 485 height 33
click at [366, 392] on p "**********" at bounding box center [594, 387] width 485 height 33
click at [365, 353] on span at bounding box center [368, 349] width 9 height 9
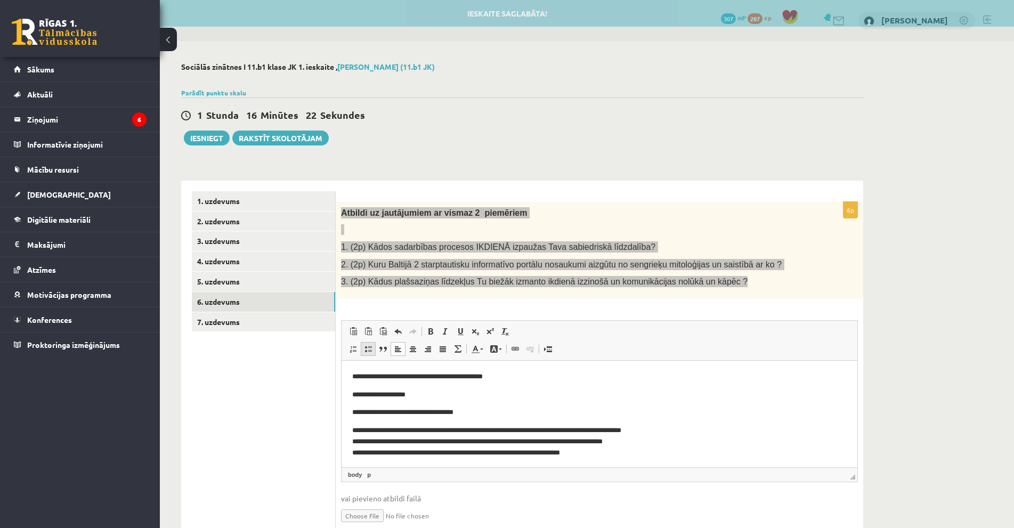
click at [365, 354] on link "Insert/Remove Bulleted List" at bounding box center [368, 349] width 15 height 14
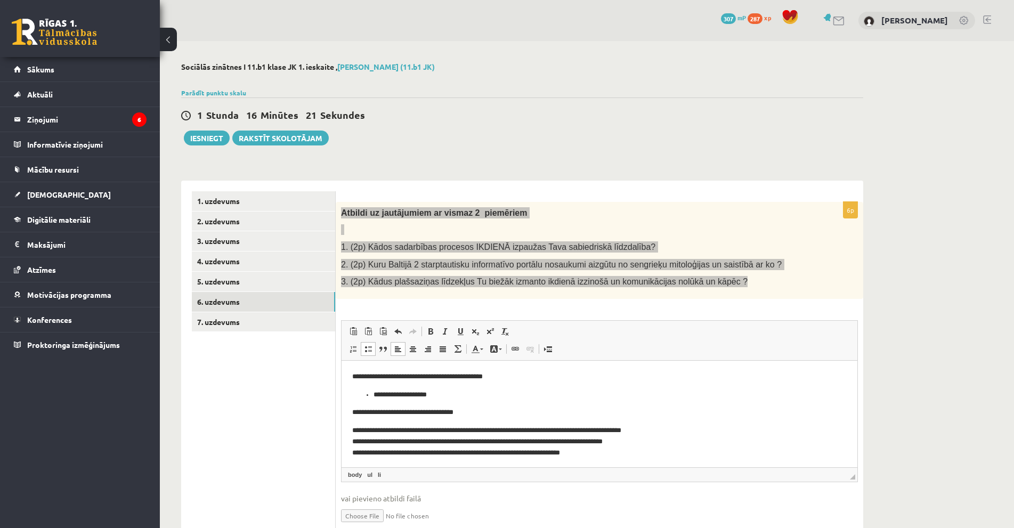
click at [365, 411] on p "**********" at bounding box center [594, 412] width 485 height 11
click at [369, 353] on span at bounding box center [368, 349] width 9 height 9
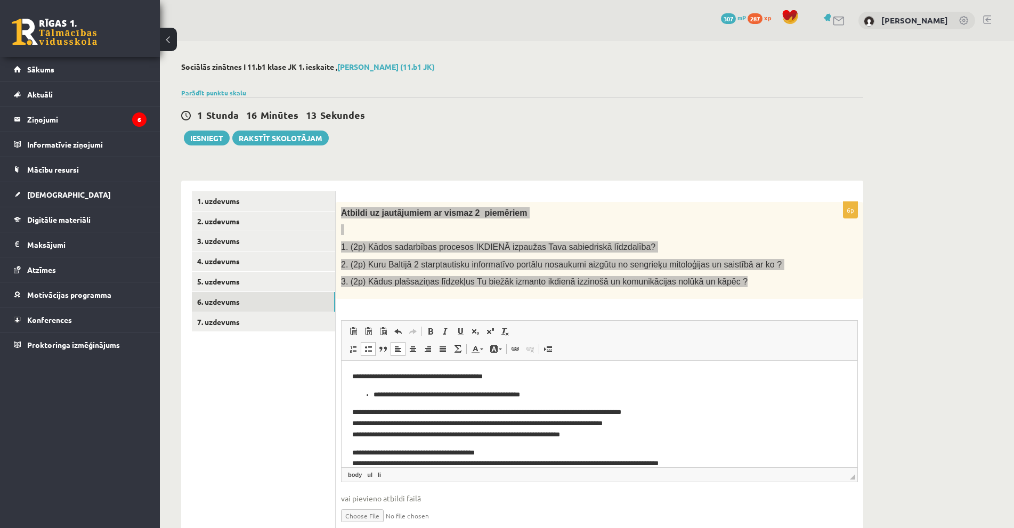
click at [445, 395] on li "**********" at bounding box center [594, 394] width 443 height 11
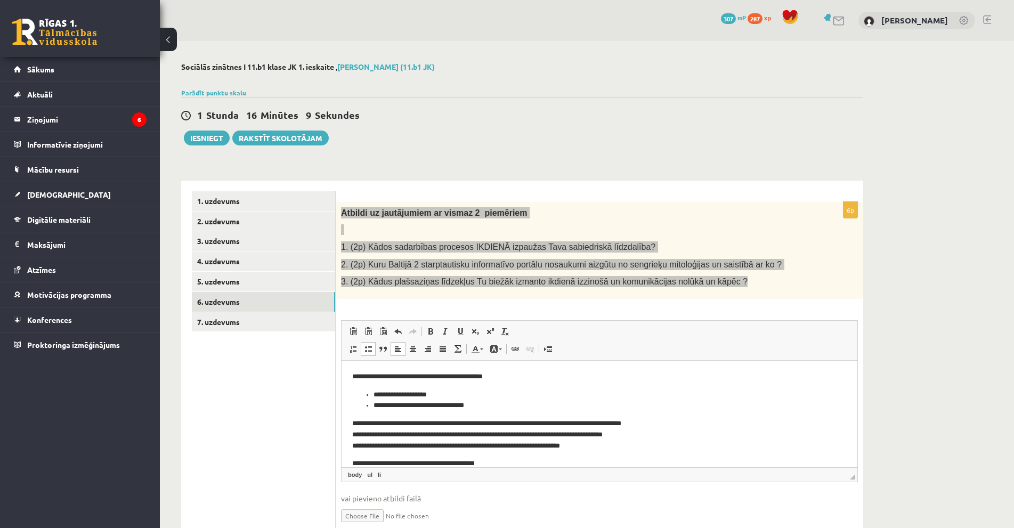
scroll to position [35, 0]
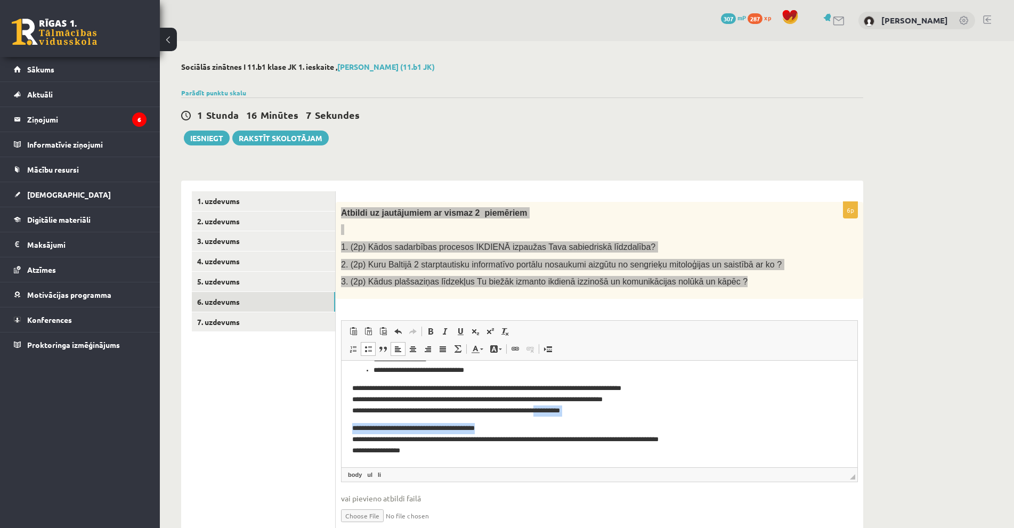
drag, startPoint x: 592, startPoint y: 417, endPoint x: 566, endPoint y: 405, distance: 28.1
click at [564, 405] on body "**********" at bounding box center [599, 396] width 494 height 120
click at [598, 412] on p "**********" at bounding box center [594, 399] width 485 height 33
drag, startPoint x: 587, startPoint y: 413, endPoint x: 393, endPoint y: 415, distance: 193.9
click at [393, 415] on p "**********" at bounding box center [594, 399] width 485 height 33
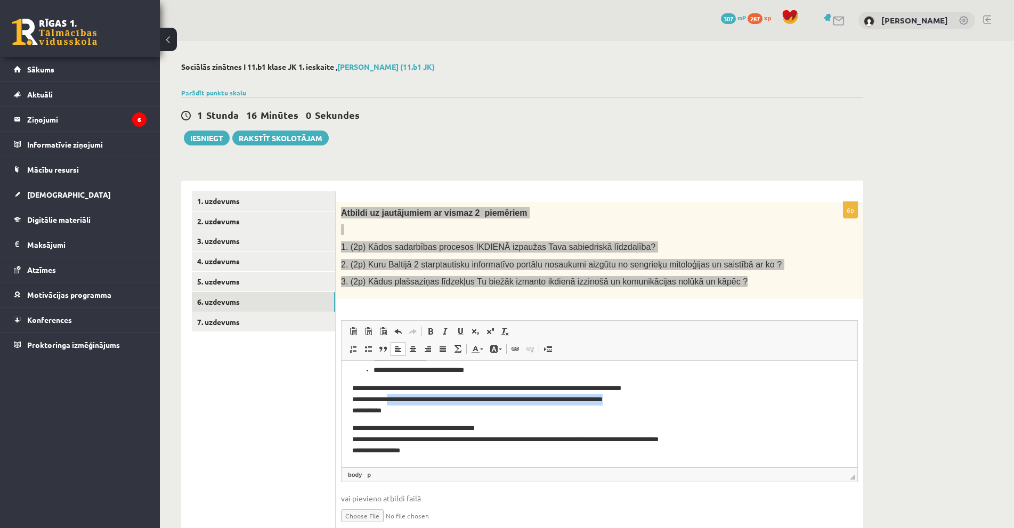
drag, startPoint x: 651, startPoint y: 399, endPoint x: 394, endPoint y: 402, distance: 256.8
click at [394, 402] on p "**********" at bounding box center [594, 399] width 485 height 33
click at [361, 400] on p "**********" at bounding box center [594, 399] width 485 height 33
click at [366, 352] on span at bounding box center [368, 349] width 9 height 9
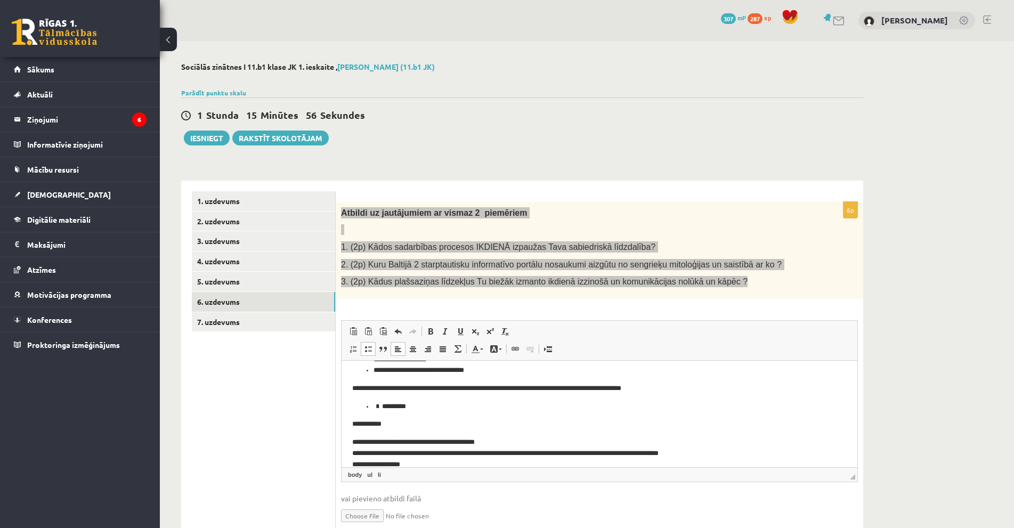
click at [363, 425] on p "**********" at bounding box center [594, 423] width 485 height 11
click at [369, 348] on span at bounding box center [368, 349] width 9 height 9
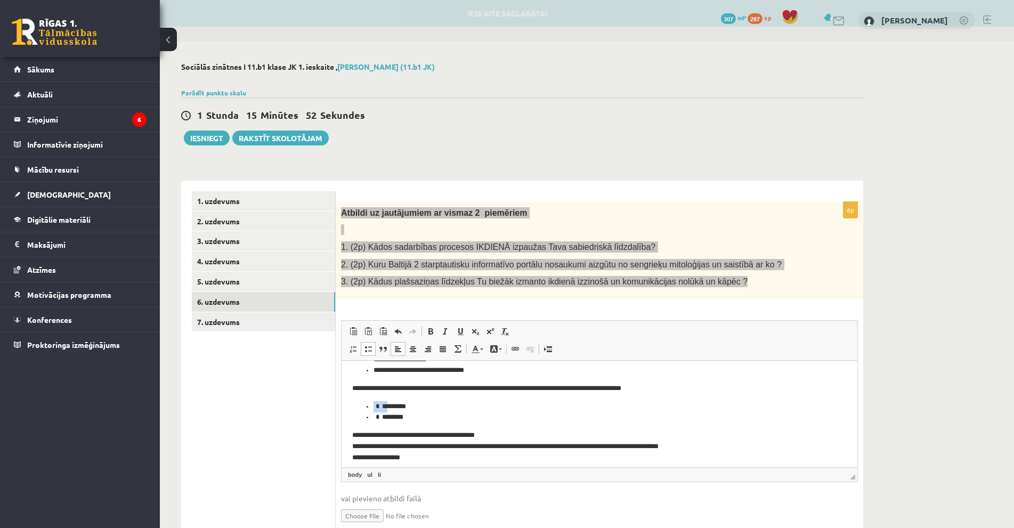
drag, startPoint x: 384, startPoint y: 408, endPoint x: 368, endPoint y: 407, distance: 15.5
click at [368, 407] on ul "******** *******" at bounding box center [599, 412] width 494 height 22
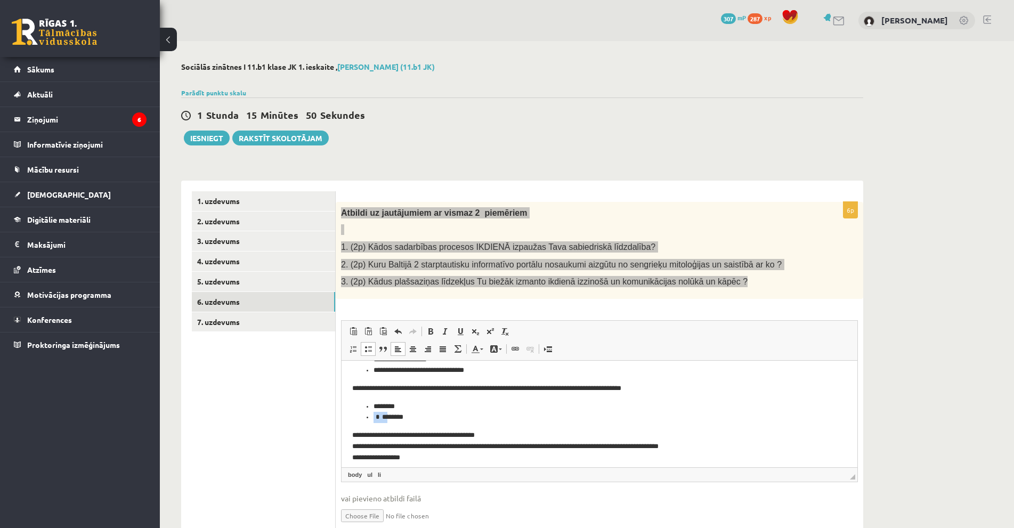
drag, startPoint x: 385, startPoint y: 416, endPoint x: 360, endPoint y: 417, distance: 25.6
click at [360, 417] on ul "******** *******" at bounding box center [599, 412] width 494 height 22
click at [377, 408] on li "********" at bounding box center [594, 406] width 443 height 11
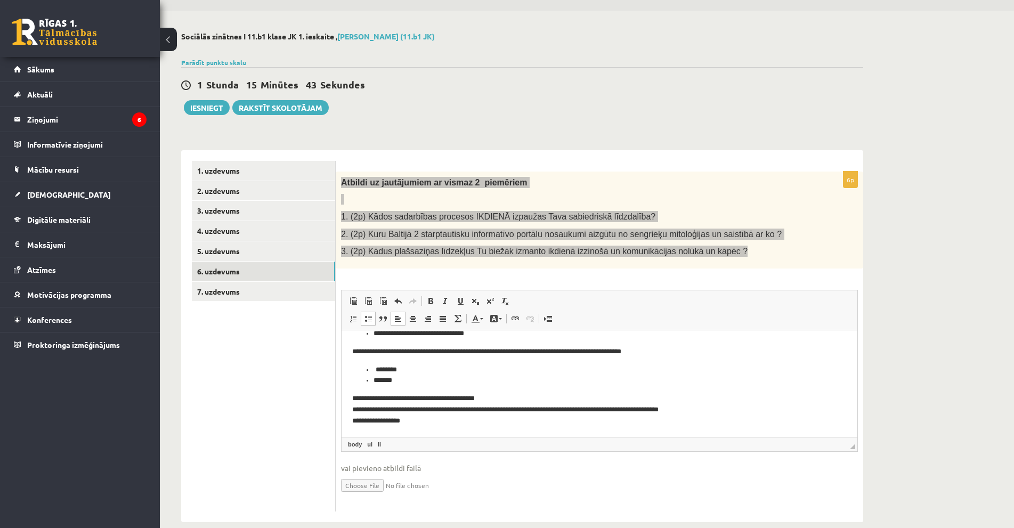
scroll to position [47, 0]
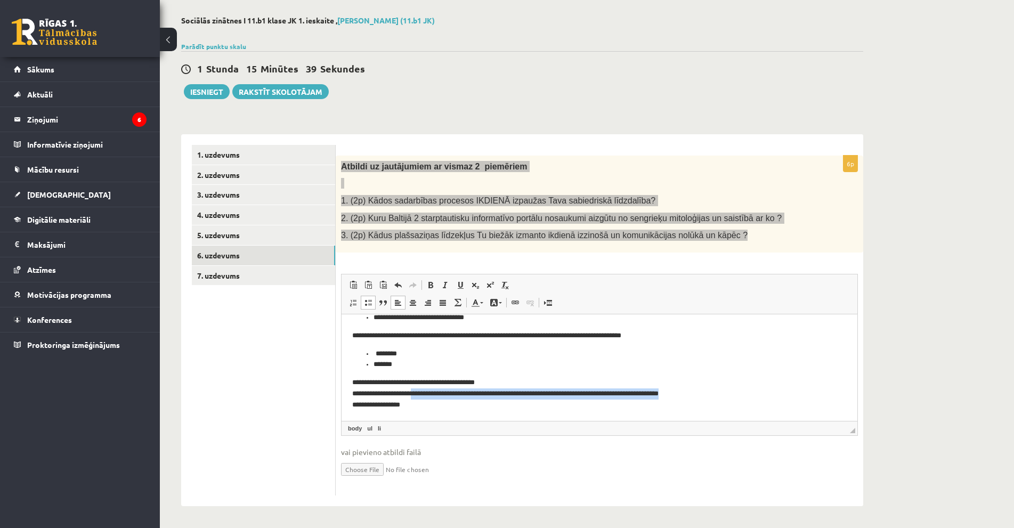
drag, startPoint x: 720, startPoint y: 395, endPoint x: 433, endPoint y: 394, distance: 286.6
click at [433, 394] on p "**********" at bounding box center [594, 393] width 485 height 33
click at [368, 394] on p "**********" at bounding box center [594, 393] width 485 height 33
click at [366, 305] on span at bounding box center [368, 302] width 9 height 9
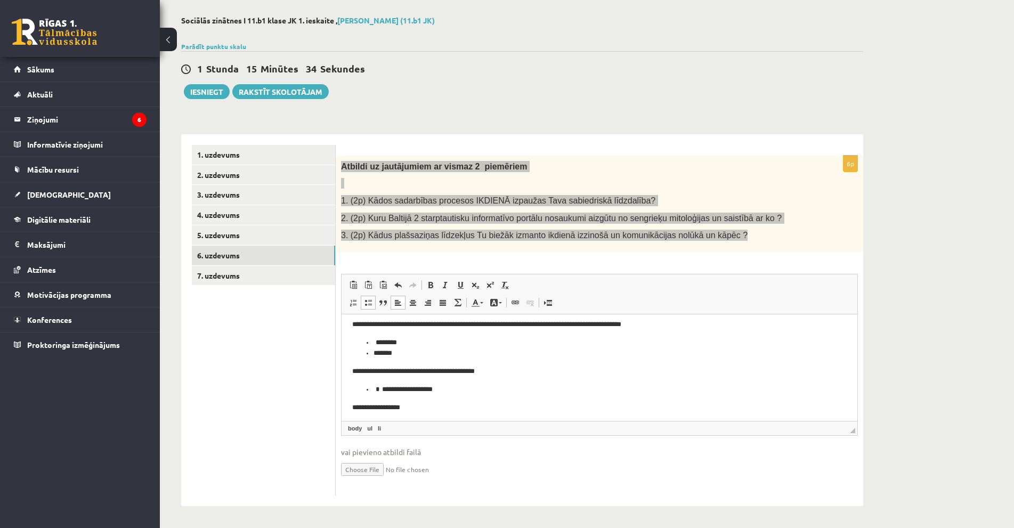
scroll to position [56, 0]
click at [397, 286] on span at bounding box center [398, 285] width 9 height 9
click at [368, 406] on p "**********" at bounding box center [594, 404] width 485 height 11
click at [370, 302] on span at bounding box center [368, 302] width 9 height 9
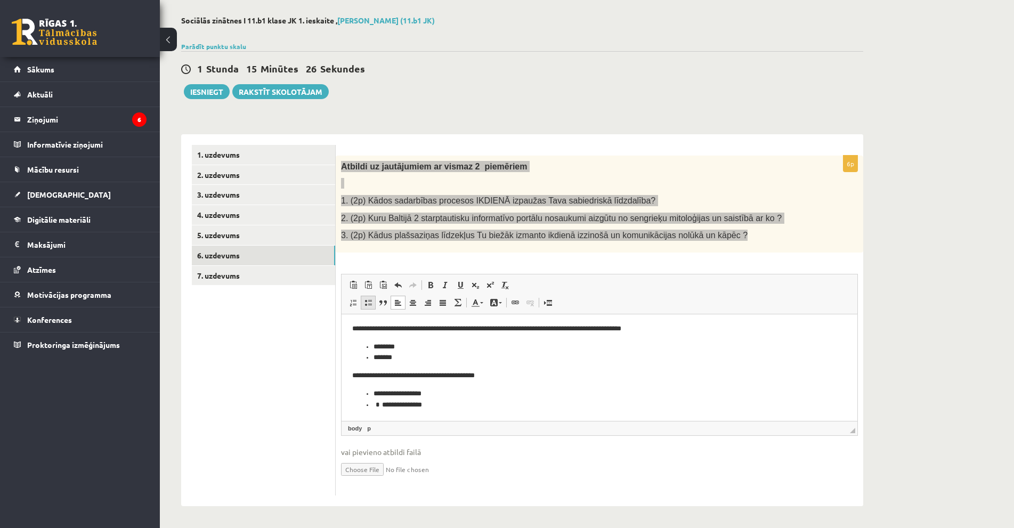
scroll to position [49, 0]
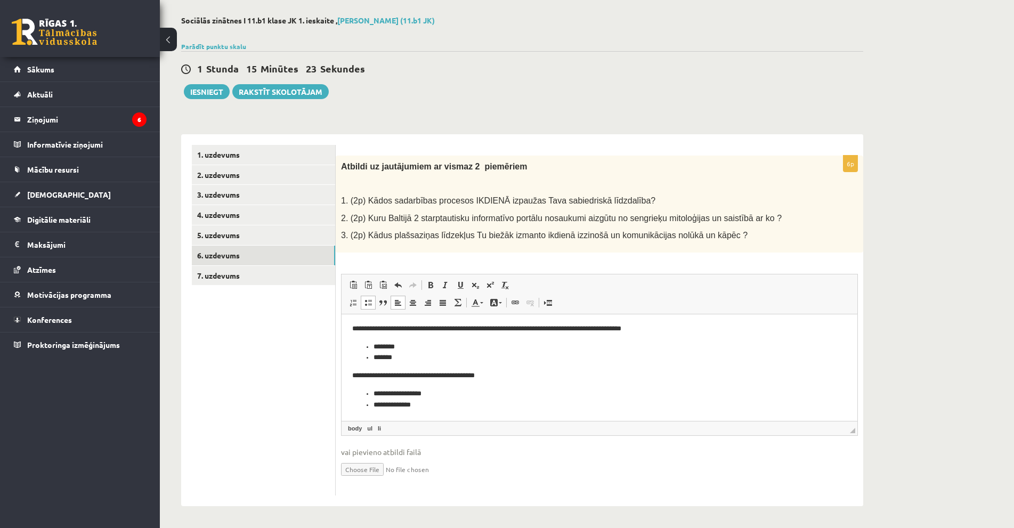
click at [506, 447] on span "vai pievieno atbildi failā" at bounding box center [599, 451] width 517 height 11
click at [429, 352] on li "*******" at bounding box center [594, 357] width 443 height 11
click at [414, 346] on li "********" at bounding box center [594, 346] width 443 height 11
click at [413, 346] on li "********" at bounding box center [594, 346] width 443 height 11
click at [410, 356] on li "*******" at bounding box center [594, 357] width 443 height 11
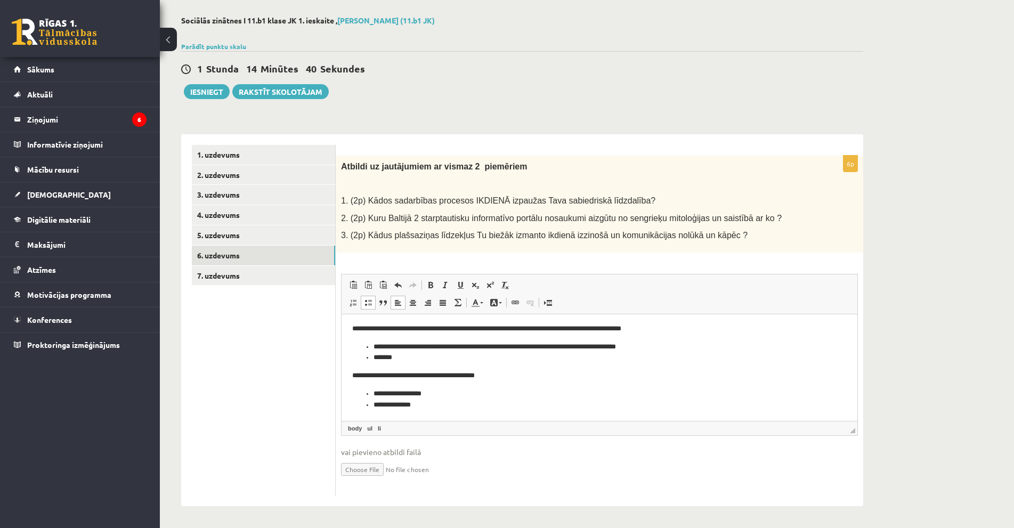
click at [412, 356] on li "*******" at bounding box center [594, 357] width 443 height 11
click at [460, 394] on li "**********" at bounding box center [594, 393] width 443 height 11
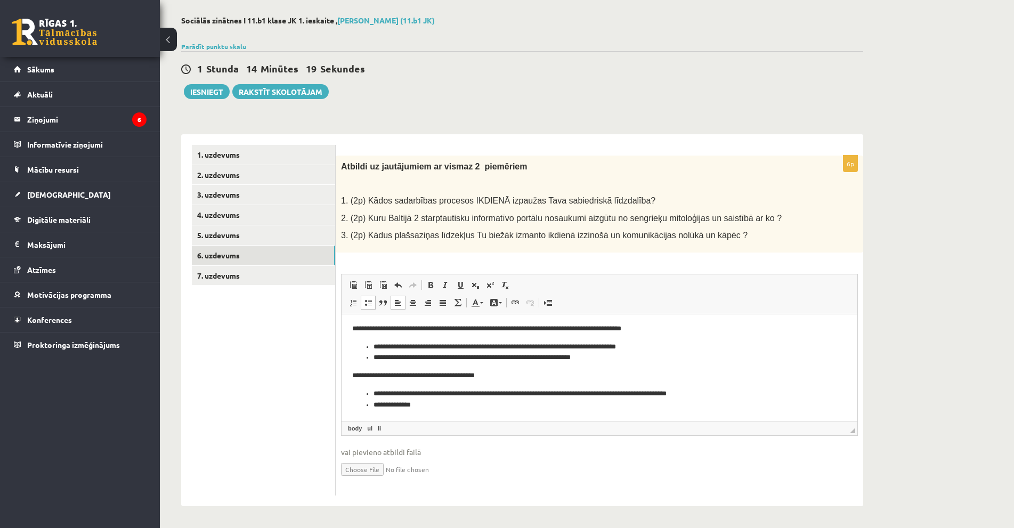
click at [439, 391] on li "**********" at bounding box center [594, 393] width 443 height 11
click at [441, 393] on li "**********" at bounding box center [594, 392] width 443 height 11
click at [430, 403] on li "**********" at bounding box center [594, 404] width 443 height 11
click at [280, 419] on ul "1. uzdevums 2. uzdevums 3. uzdevums 4. uzdevums 5. uzdevums 6. uzdevums 7. uzde…" at bounding box center [264, 320] width 144 height 351
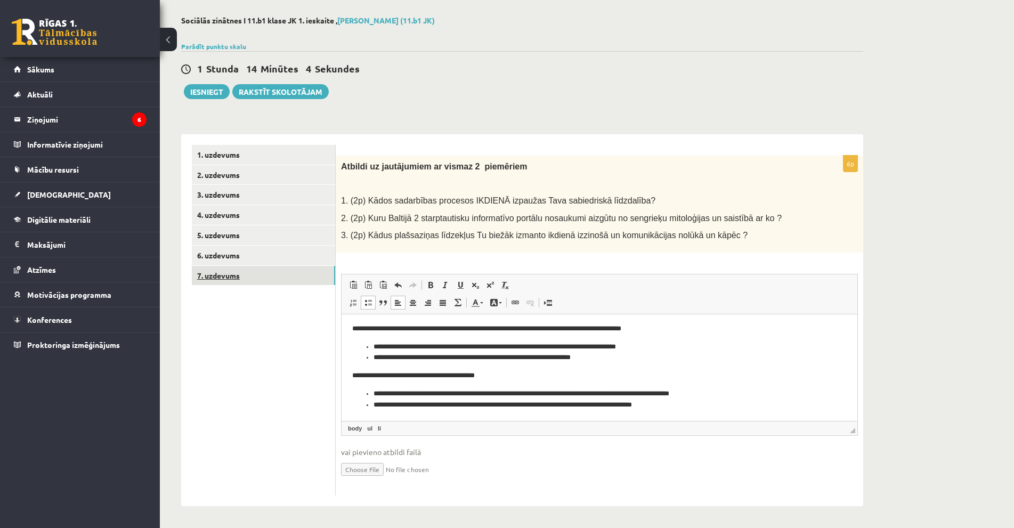
click at [250, 279] on link "7. uzdevums" at bounding box center [263, 276] width 143 height 20
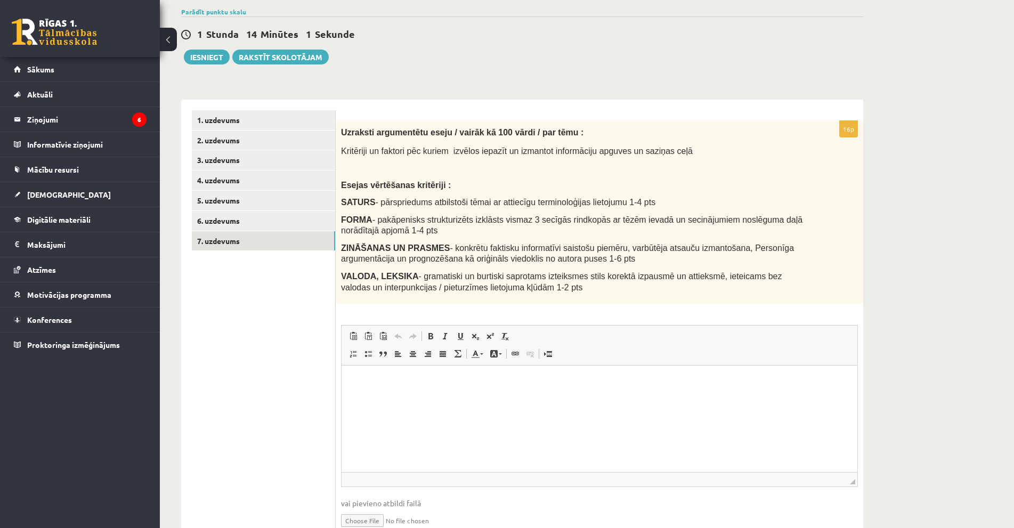
scroll to position [100, 0]
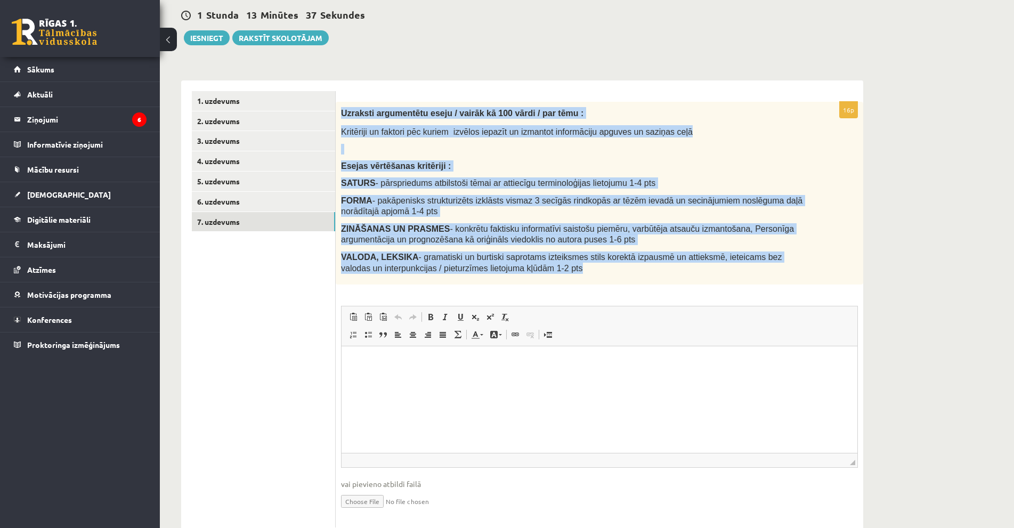
drag, startPoint x: 340, startPoint y: 113, endPoint x: 562, endPoint y: 267, distance: 270.2
click at [562, 267] on div "Uzraksti argumentētu eseju / vairāk kā 100 vārdi / par tēmu : Kritēriji un fakt…" at bounding box center [599, 193] width 527 height 183
copy div "Uzraksti argumentētu eseju / vairāk kā 100 vārdi / par tēmu : Kritēriji un fakt…"
click at [603, 143] on div "Uzraksti argumentētu eseju / vairāk kā 100 vārdi / par tēmu : Kritēriji un fakt…" at bounding box center [599, 193] width 527 height 183
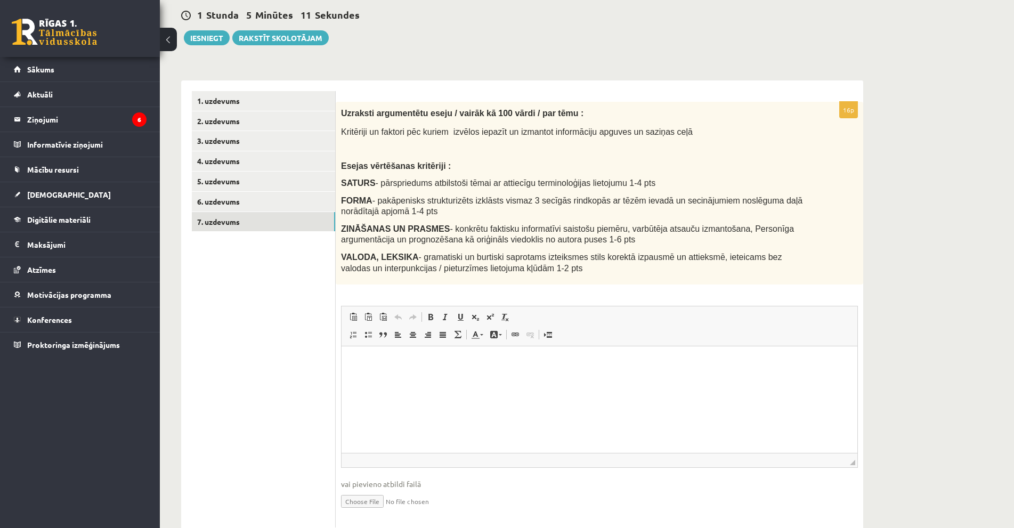
click at [412, 379] on html at bounding box center [600, 362] width 516 height 32
drag, startPoint x: 412, startPoint y: 382, endPoint x: 380, endPoint y: 374, distance: 33.5
click at [380, 374] on html at bounding box center [600, 362] width 516 height 32
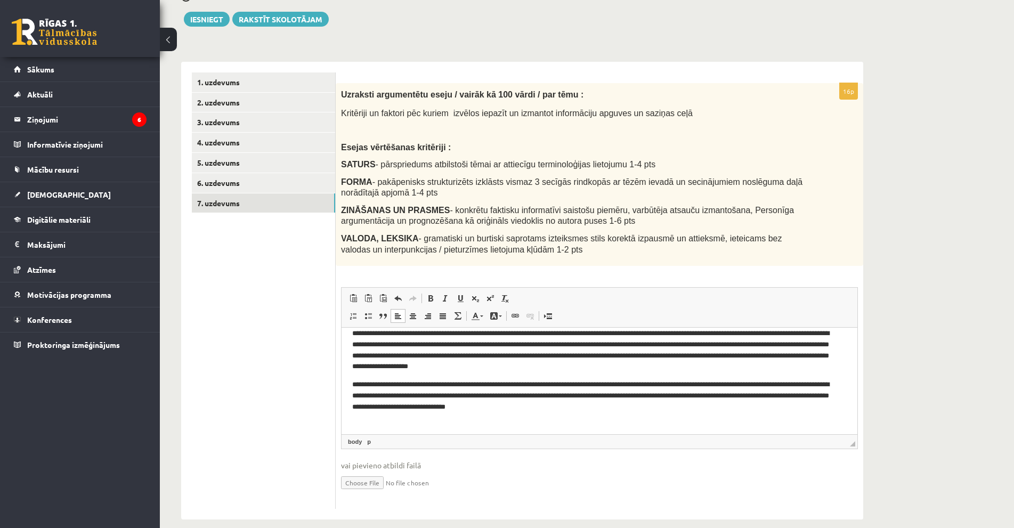
scroll to position [133, 0]
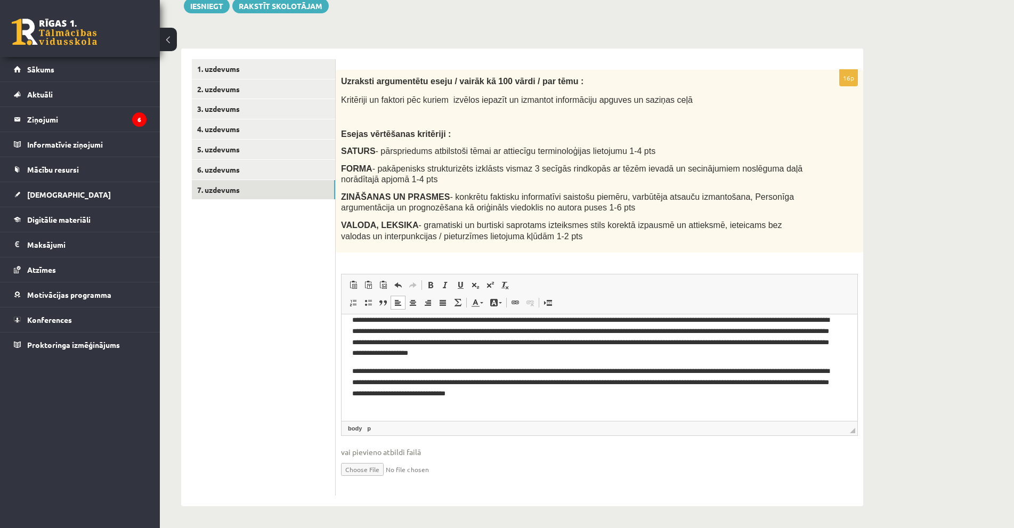
click at [436, 408] on p "**********" at bounding box center [594, 388] width 485 height 44
click at [414, 408] on p "**********" at bounding box center [594, 388] width 485 height 44
click at [405, 407] on p "**********" at bounding box center [594, 388] width 485 height 44
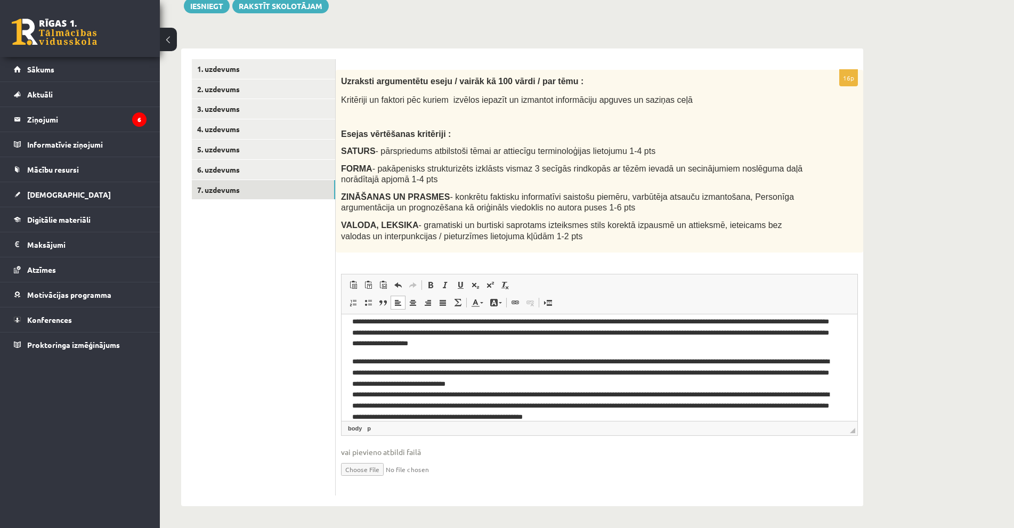
scroll to position [32, 0]
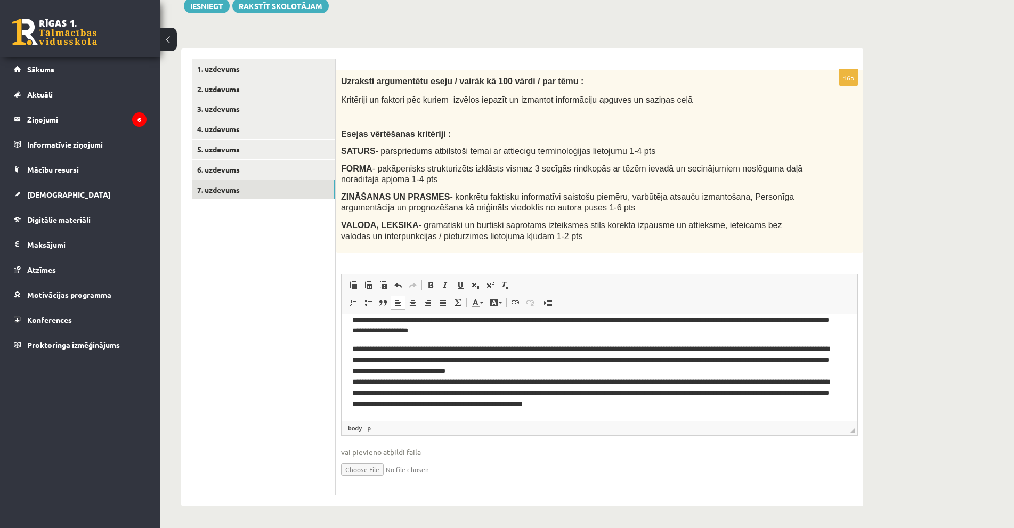
click at [565, 370] on p "**********" at bounding box center [594, 377] width 485 height 67
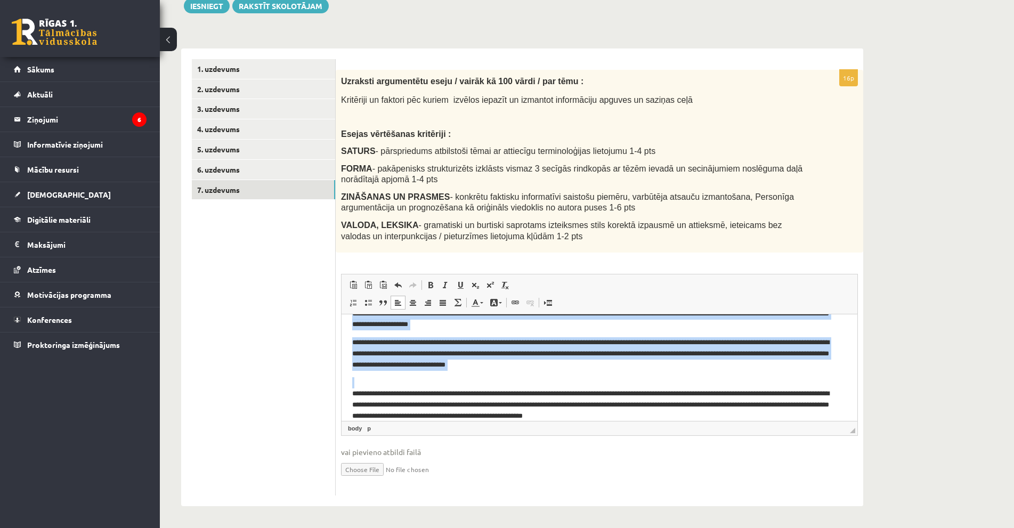
scroll to position [51, 0]
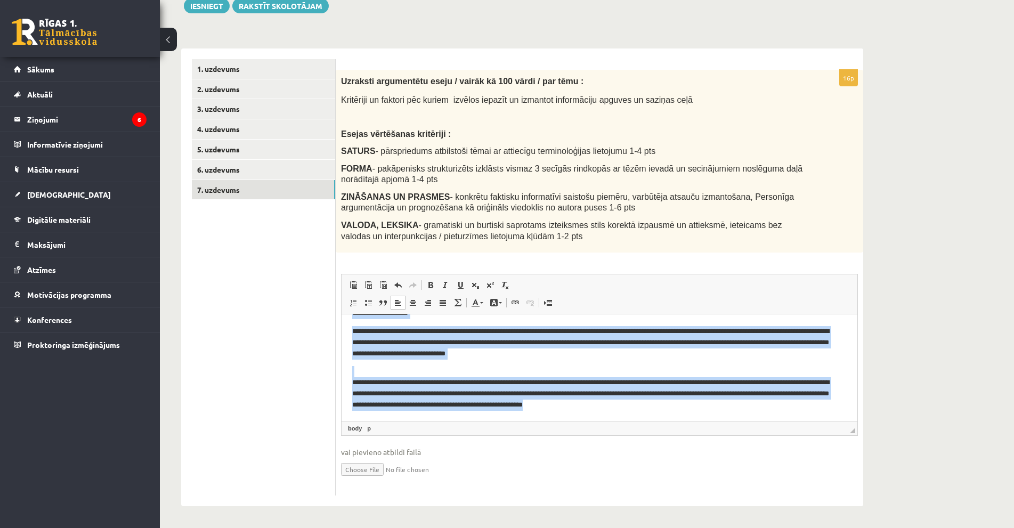
drag, startPoint x: 351, startPoint y: 328, endPoint x: 1078, endPoint y: 736, distance: 833.5
click at [743, 421] on html "**********" at bounding box center [600, 342] width 516 height 157
click at [639, 395] on p "**********" at bounding box center [594, 388] width 485 height 44
drag, startPoint x: 352, startPoint y: 328, endPoint x: 732, endPoint y: 422, distance: 391.9
click at [732, 421] on html "**********" at bounding box center [600, 342] width 516 height 157
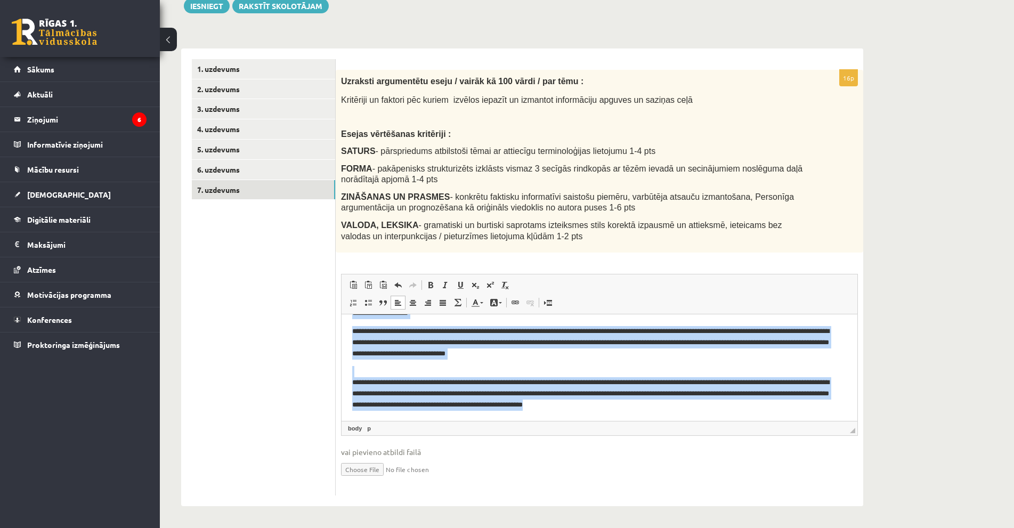
copy body "**********"
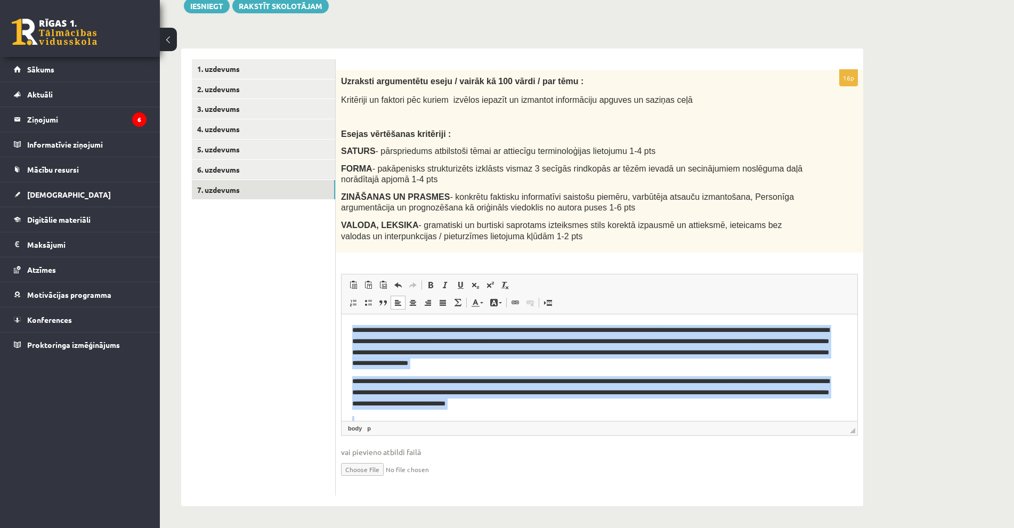
click at [604, 368] on p "**********" at bounding box center [594, 347] width 485 height 44
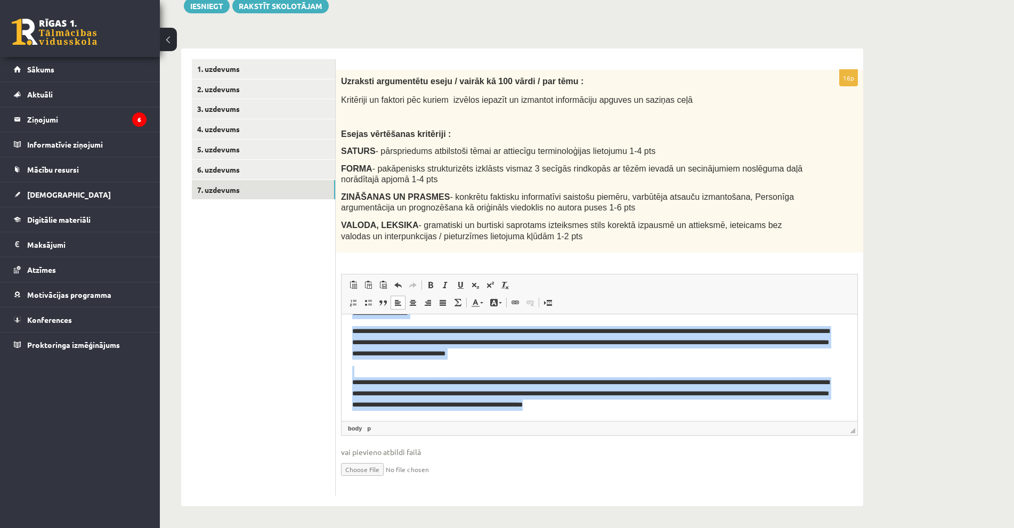
drag, startPoint x: 352, startPoint y: 331, endPoint x: 1091, endPoint y: 739, distance: 844.2
click at [749, 421] on html "**********" at bounding box center [600, 342] width 516 height 157
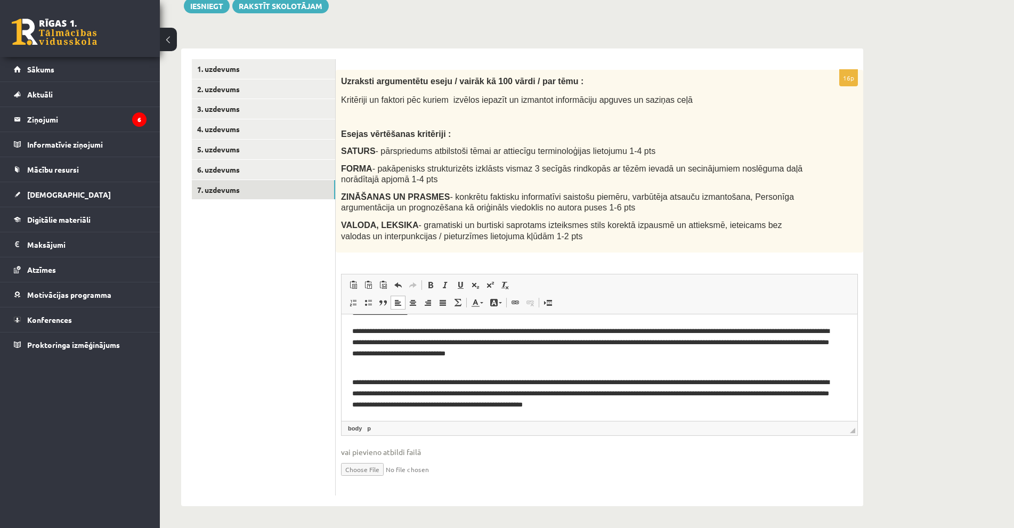
scroll to position [0, 0]
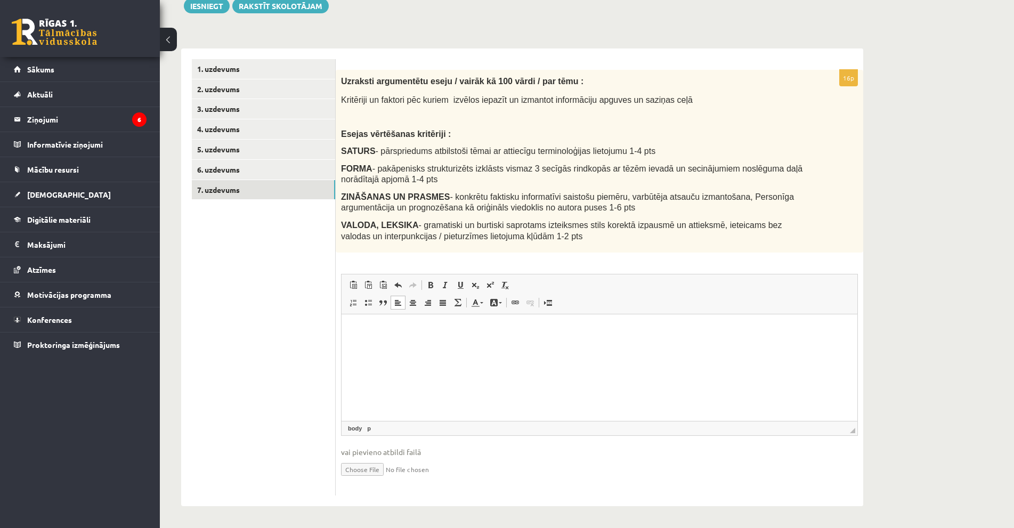
drag, startPoint x: 564, startPoint y: 343, endPoint x: 429, endPoint y: 346, distance: 135.4
click at [429, 346] on html at bounding box center [600, 330] width 516 height 32
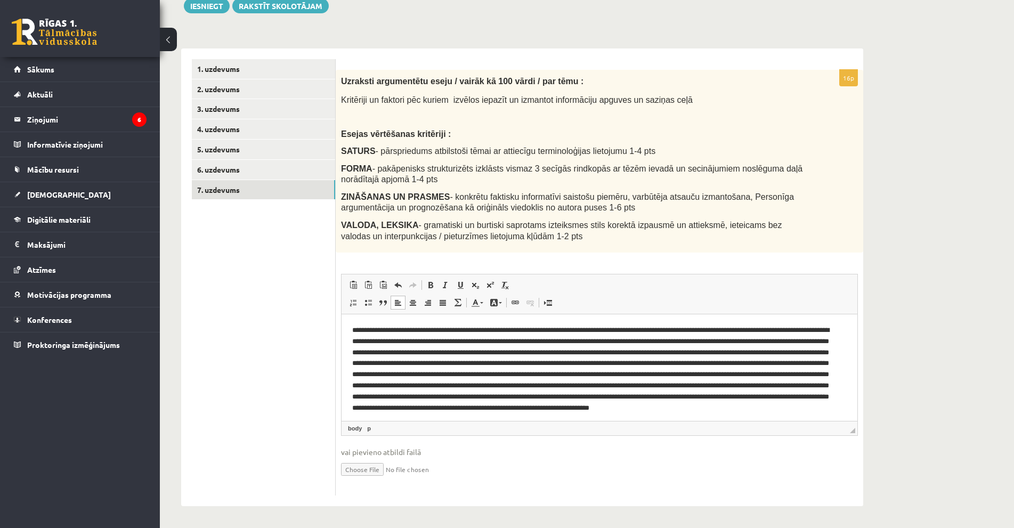
click at [353, 326] on p "Editor, wiswyg-editor-user-answer-47433943579020" at bounding box center [594, 375] width 485 height 100
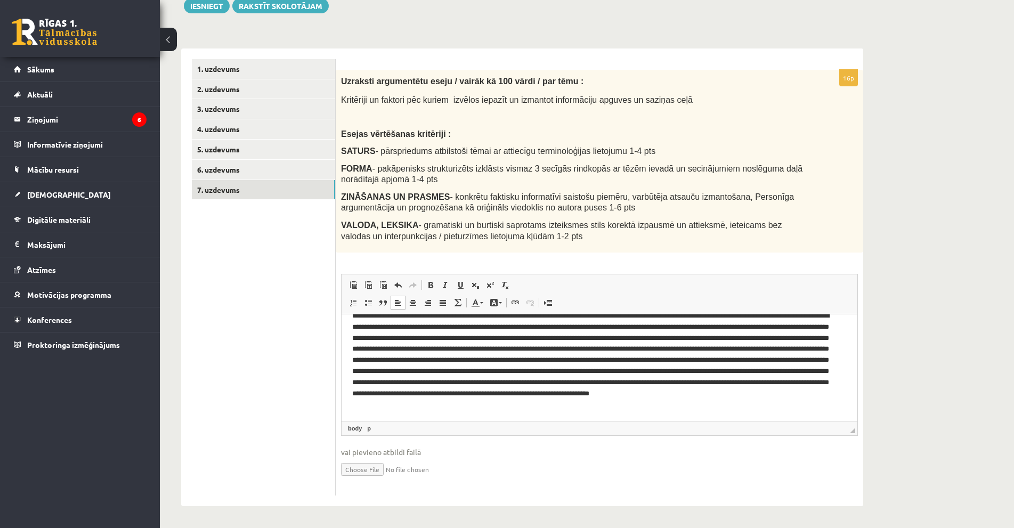
click at [809, 372] on p "Editor, wiswyg-editor-user-answer-47433943579020" at bounding box center [594, 361] width 485 height 100
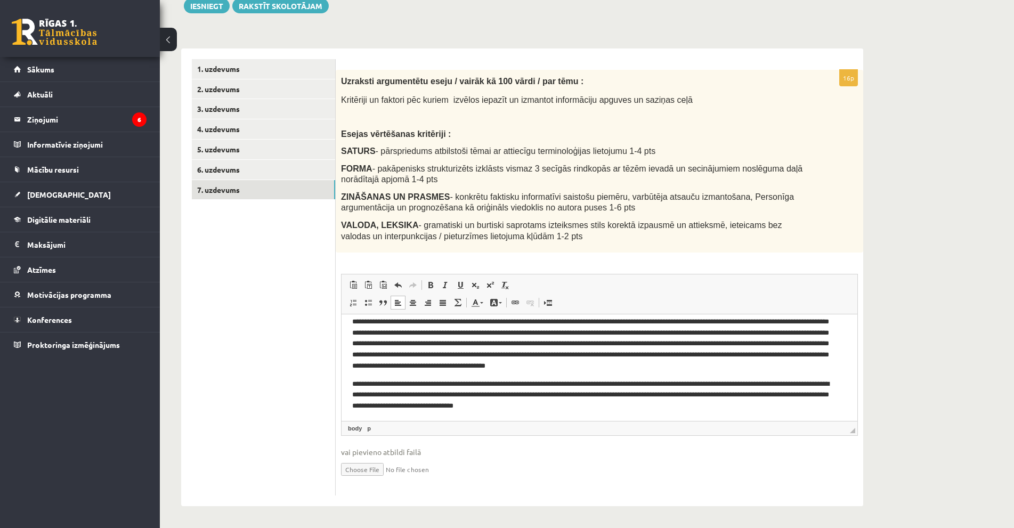
scroll to position [21, 0]
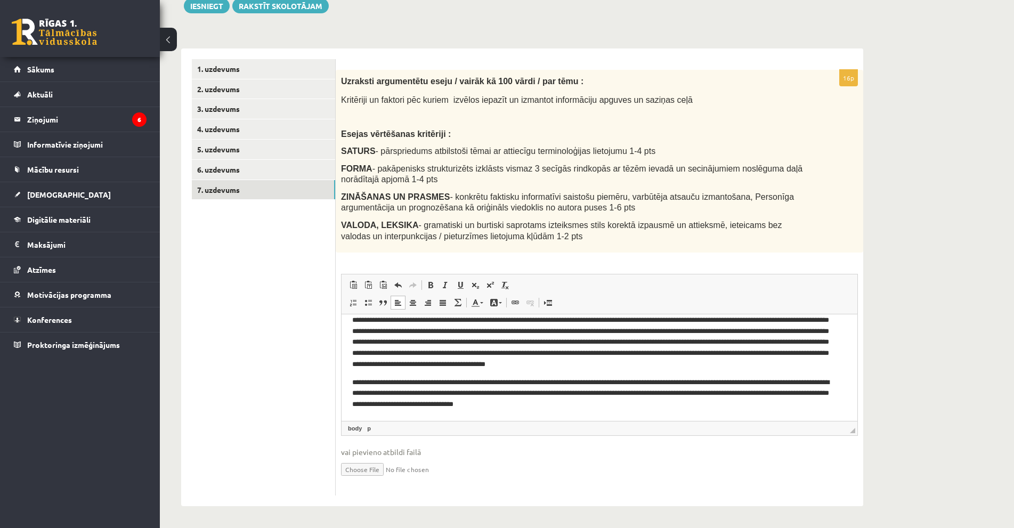
click at [549, 341] on p "**********" at bounding box center [594, 337] width 485 height 67
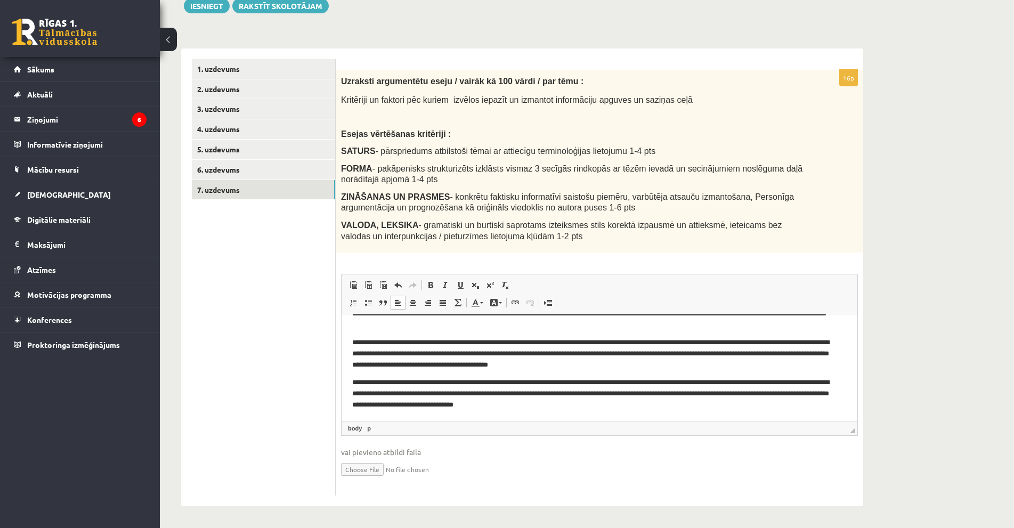
scroll to position [39, 0]
click at [455, 383] on p "**********" at bounding box center [594, 393] width 485 height 33
click at [459, 385] on p "**********" at bounding box center [594, 393] width 485 height 33
click at [461, 386] on p "**********" at bounding box center [594, 393] width 485 height 33
click at [741, 382] on p "**********" at bounding box center [594, 393] width 485 height 33
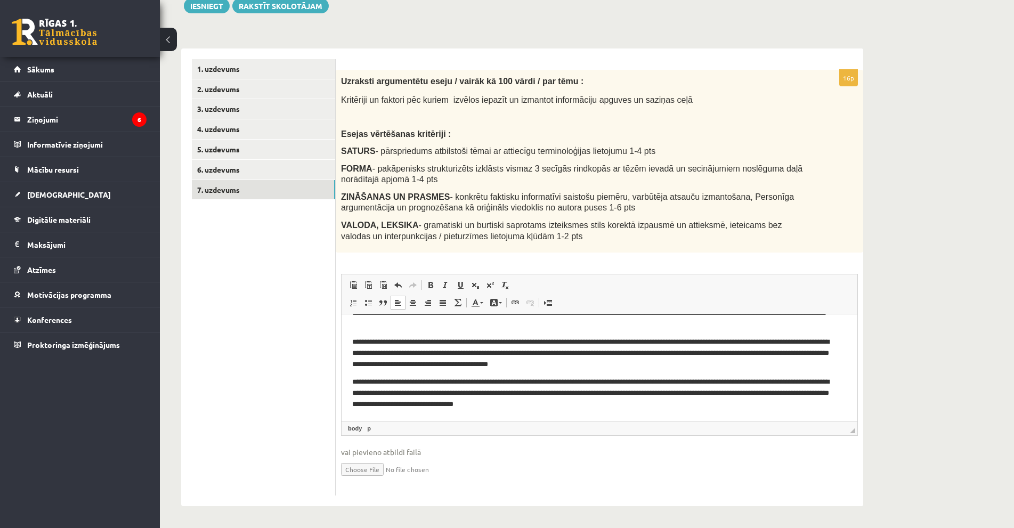
click at [743, 383] on p "**********" at bounding box center [594, 393] width 485 height 33
click at [540, 392] on p "**********" at bounding box center [594, 393] width 485 height 33
click at [606, 393] on p "**********" at bounding box center [594, 393] width 485 height 33
click at [676, 391] on p "**********" at bounding box center [594, 393] width 485 height 33
click at [477, 353] on p "**********" at bounding box center [594, 353] width 485 height 33
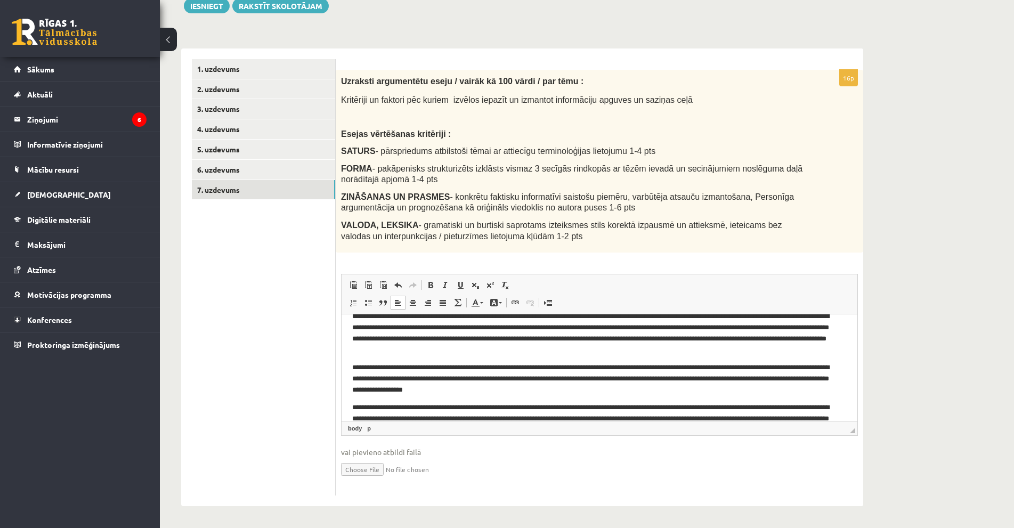
scroll to position [0, 0]
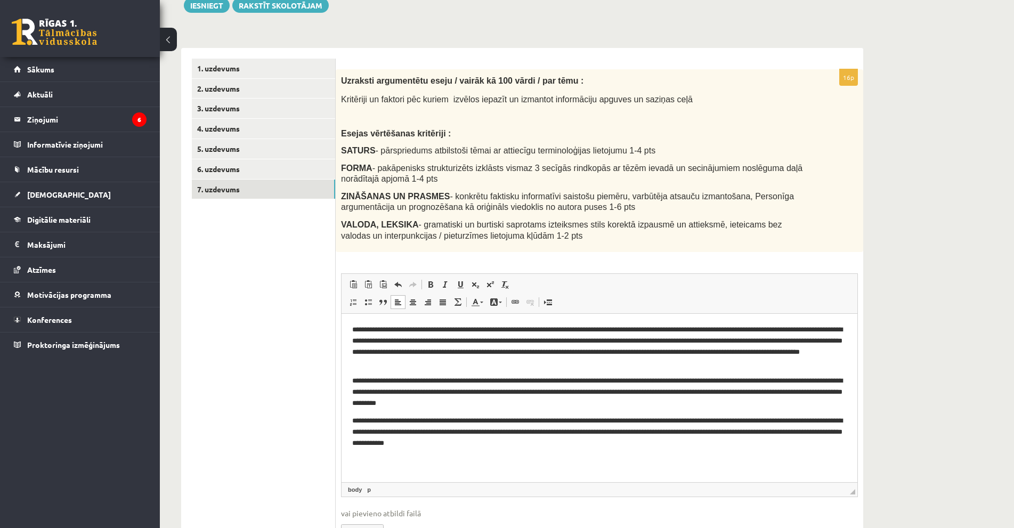
drag, startPoint x: 854, startPoint y: 433, endPoint x: 896, endPoint y: 494, distance: 74.5
click at [896, 494] on div "**********" at bounding box center [587, 248] width 854 height 680
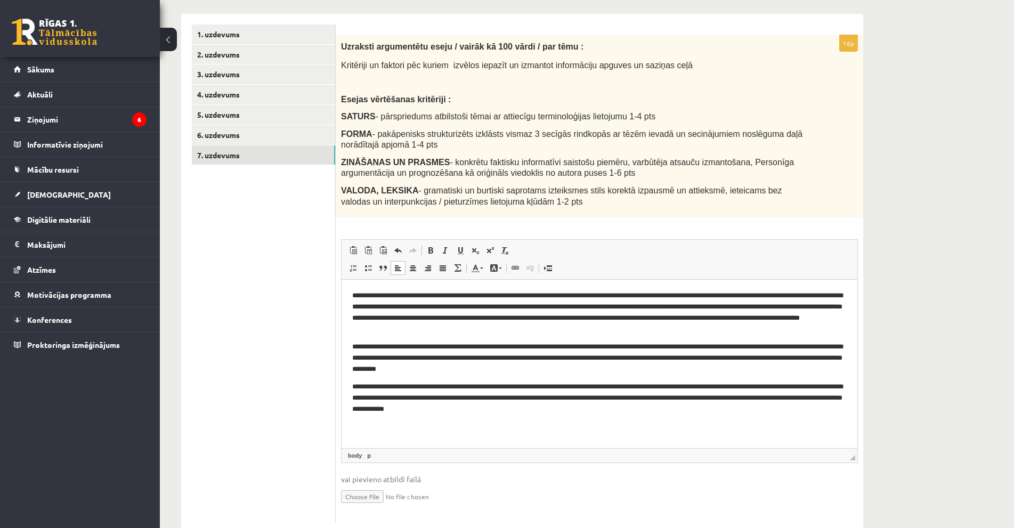
scroll to position [186, 0]
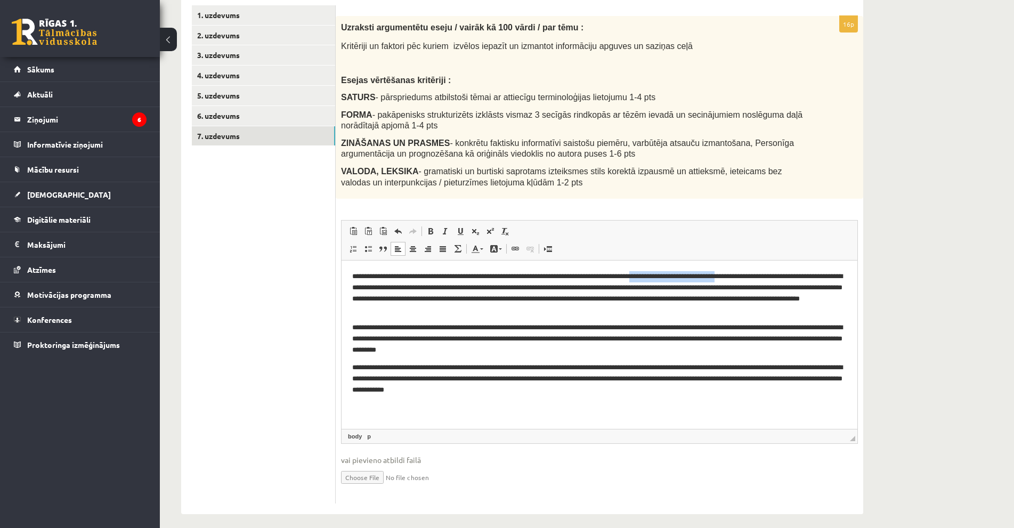
drag, startPoint x: 751, startPoint y: 275, endPoint x: 659, endPoint y: 275, distance: 92.7
click at [659, 275] on p "**********" at bounding box center [599, 293] width 494 height 44
click at [809, 278] on p "**********" at bounding box center [599, 293] width 494 height 44
click at [827, 275] on p "**********" at bounding box center [599, 293] width 494 height 44
click at [355, 288] on p "**********" at bounding box center [599, 293] width 494 height 44
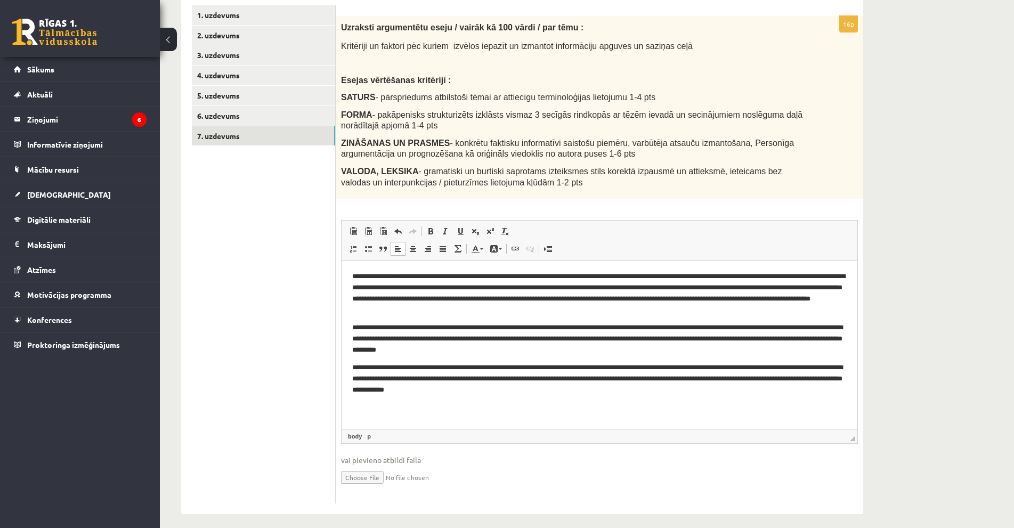
click at [752, 300] on p "**********" at bounding box center [599, 293] width 494 height 44
click at [754, 300] on p "**********" at bounding box center [599, 293] width 494 height 44
click at [394, 354] on p "**********" at bounding box center [599, 338] width 494 height 33
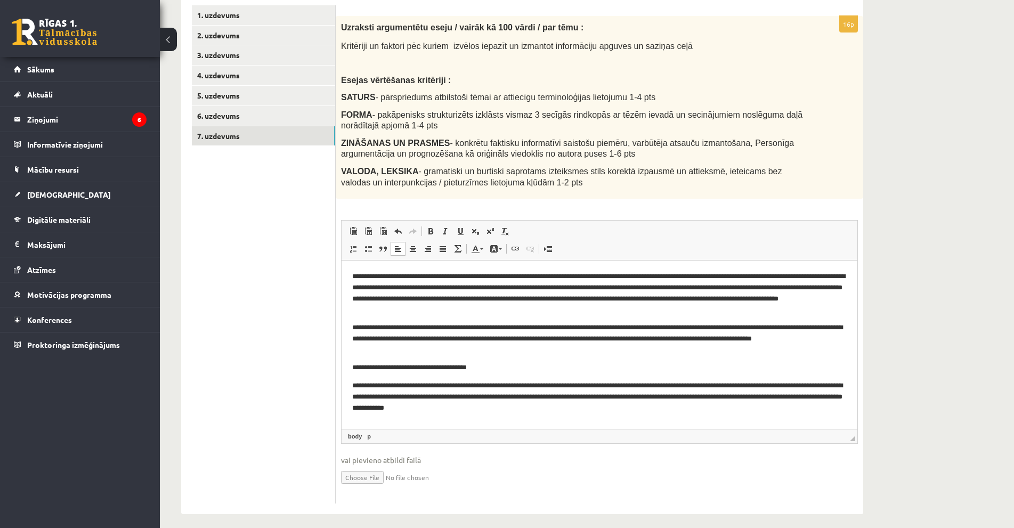
click at [407, 376] on body "**********" at bounding box center [599, 342] width 494 height 142
click at [353, 385] on p "**********" at bounding box center [599, 396] width 494 height 33
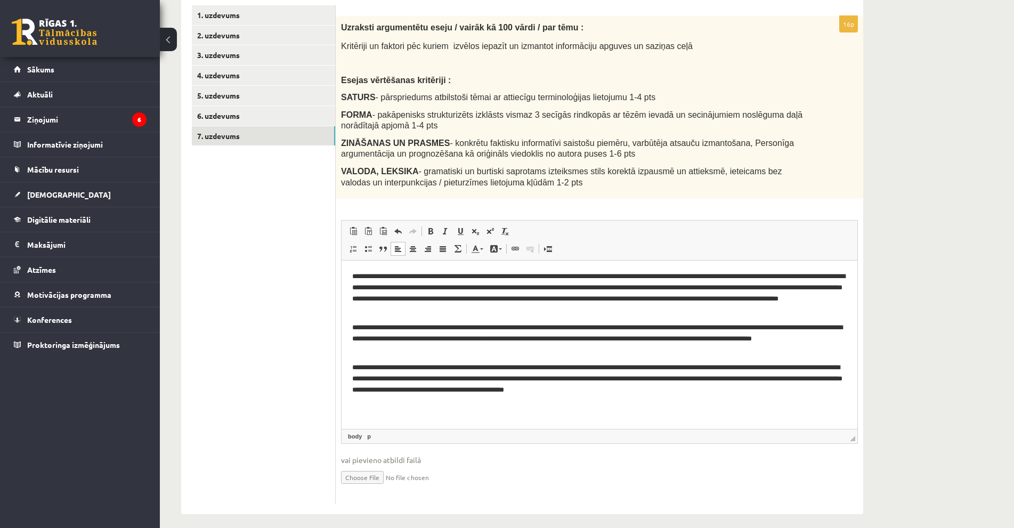
click at [511, 368] on p "**********" at bounding box center [599, 378] width 494 height 33
click at [383, 369] on p "**********" at bounding box center [599, 378] width 494 height 33
click at [391, 370] on p "**********" at bounding box center [599, 378] width 494 height 33
click at [505, 370] on p "**********" at bounding box center [599, 378] width 494 height 33
click at [606, 368] on p "**********" at bounding box center [599, 378] width 494 height 33
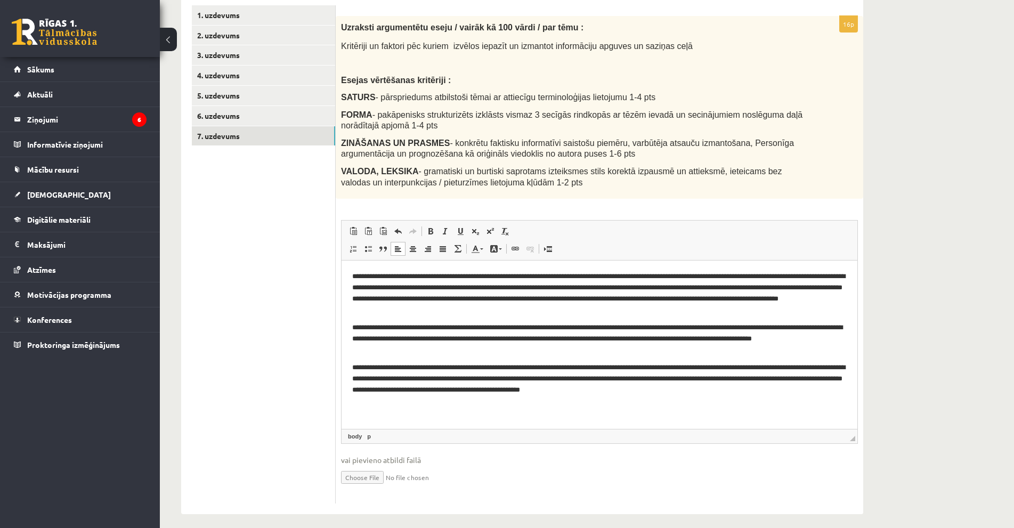
drag, startPoint x: 636, startPoint y: 405, endPoint x: 632, endPoint y: 360, distance: 45.4
click at [574, 461] on span "vai pievieno atbildi failā" at bounding box center [599, 459] width 517 height 11
click at [514, 379] on p "**********" at bounding box center [599, 378] width 494 height 33
click at [443, 377] on p "**********" at bounding box center [599, 378] width 494 height 33
drag, startPoint x: 600, startPoint y: 378, endPoint x: 517, endPoint y: 381, distance: 83.2
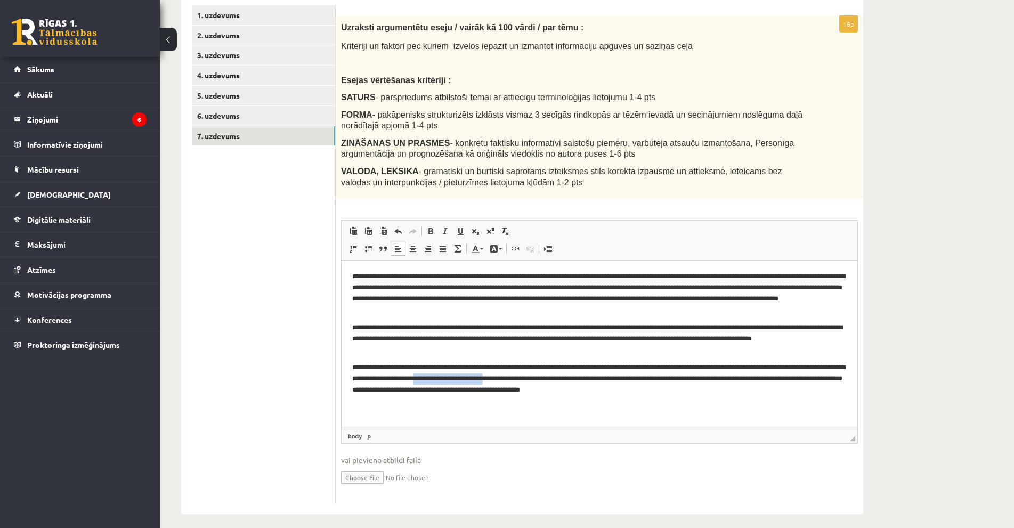
click at [517, 381] on p "**********" at bounding box center [599, 378] width 494 height 33
click at [690, 380] on p "**********" at bounding box center [599, 378] width 494 height 33
click at [689, 380] on p "**********" at bounding box center [599, 378] width 494 height 33
drag, startPoint x: 835, startPoint y: 365, endPoint x: 609, endPoint y: 367, distance: 225.9
click at [609, 367] on p "**********" at bounding box center [599, 378] width 494 height 33
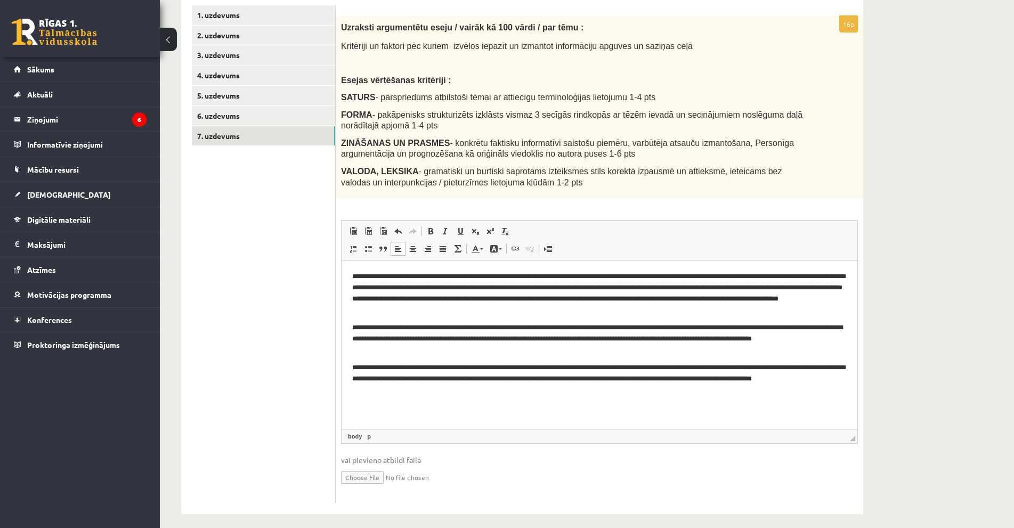
click at [828, 371] on p "**********" at bounding box center [599, 378] width 494 height 33
click at [468, 379] on p "**********" at bounding box center [599, 378] width 494 height 33
click at [570, 380] on p "**********" at bounding box center [599, 378] width 494 height 33
click at [573, 383] on p "**********" at bounding box center [599, 378] width 494 height 33
click at [572, 383] on p "**********" at bounding box center [599, 378] width 494 height 33
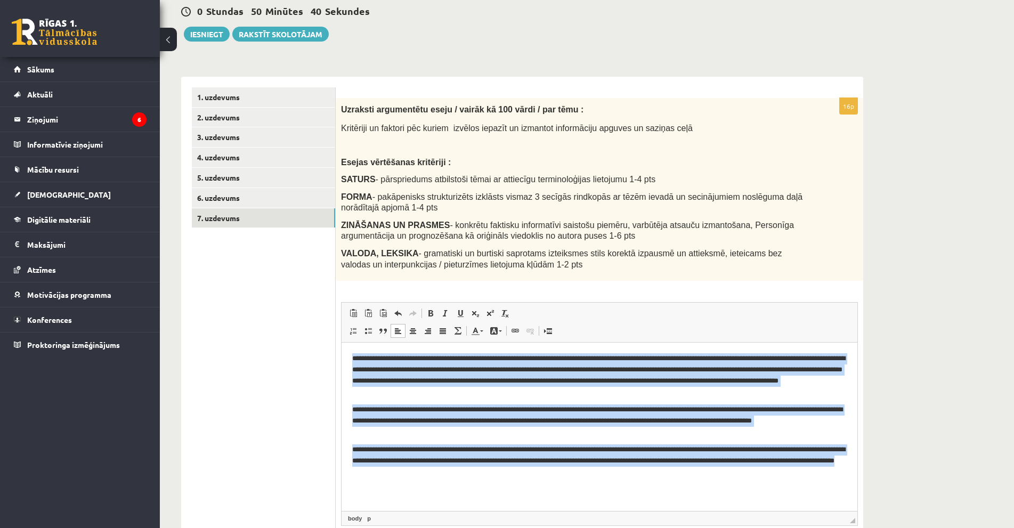
scroll to position [88, 0]
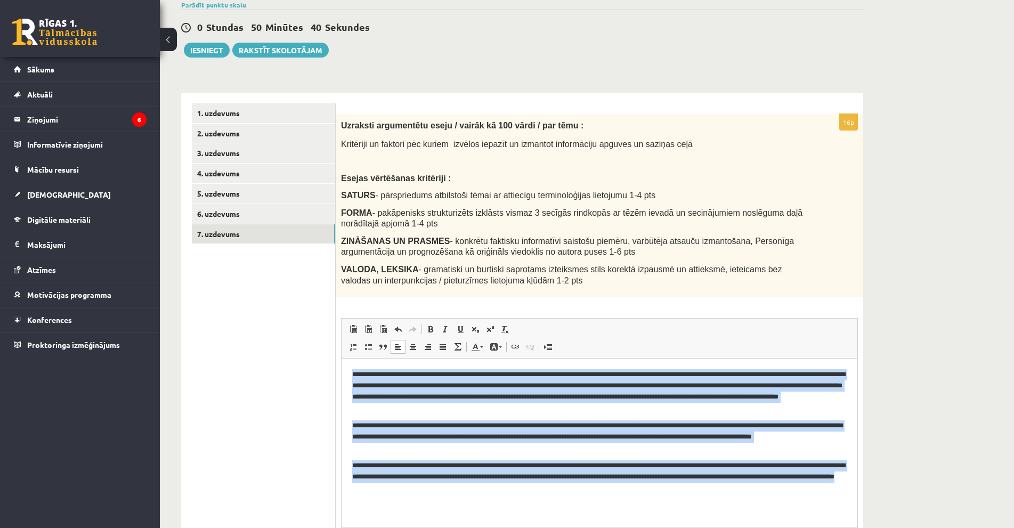
drag, startPoint x: 576, startPoint y: 496, endPoint x: 356, endPoint y: 353, distance: 262.3
click at [356, 359] on html "**********" at bounding box center [600, 432] width 516 height 146
click at [348, 422] on html "**********" at bounding box center [600, 432] width 516 height 146
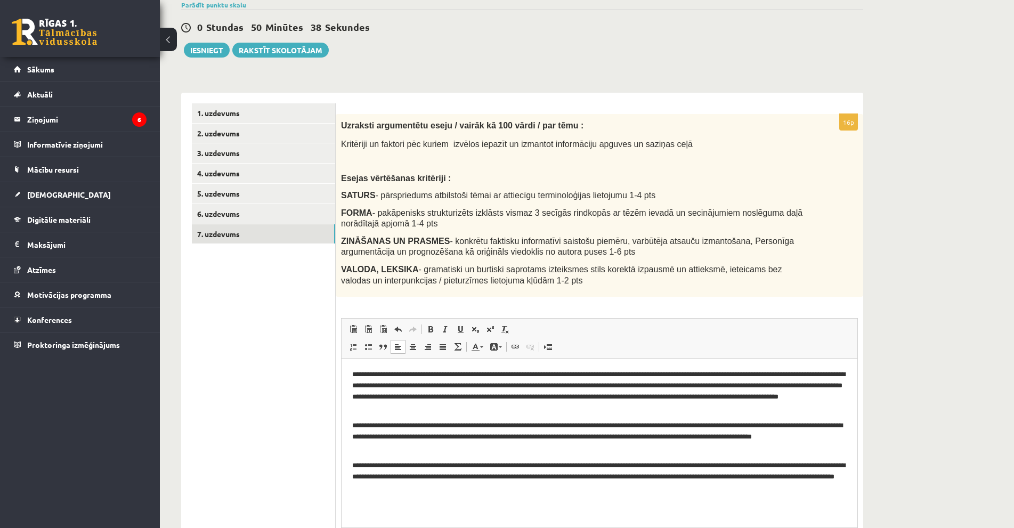
click at [350, 428] on html "**********" at bounding box center [600, 432] width 516 height 146
click at [353, 375] on p "**********" at bounding box center [599, 391] width 494 height 44
click at [351, 464] on html "**********" at bounding box center [600, 432] width 516 height 146
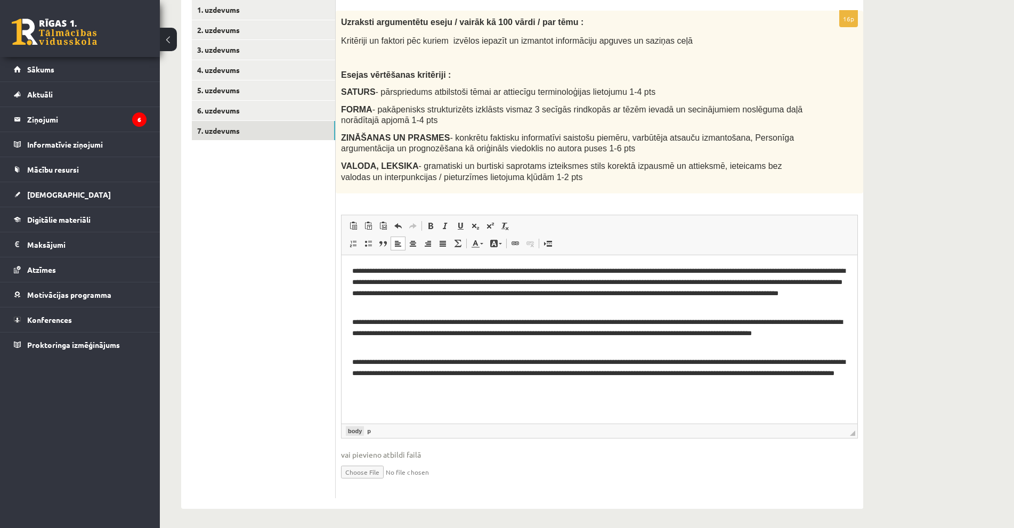
scroll to position [194, 0]
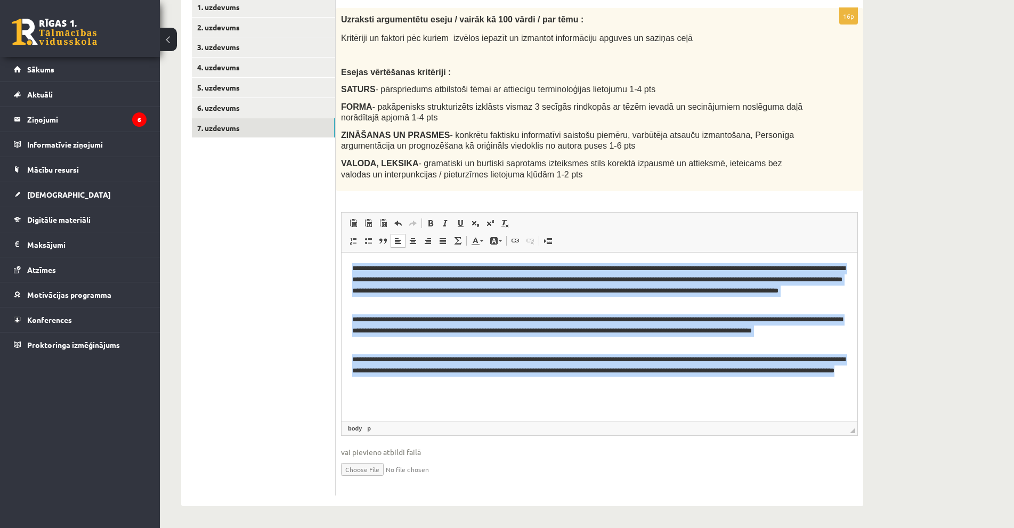
drag, startPoint x: 358, startPoint y: 270, endPoint x: 582, endPoint y: 385, distance: 251.6
click at [582, 385] on body "**********" at bounding box center [599, 325] width 494 height 125
click at [506, 373] on p "**********" at bounding box center [599, 370] width 494 height 33
drag, startPoint x: 568, startPoint y: 388, endPoint x: 339, endPoint y: 264, distance: 260.3
click at [342, 264] on html "**********" at bounding box center [600, 326] width 516 height 146
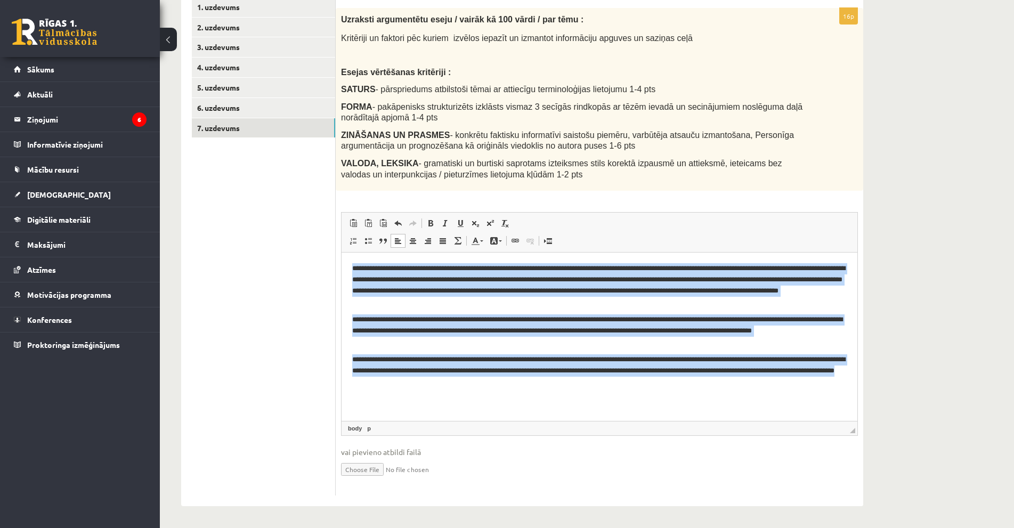
click at [582, 347] on body "**********" at bounding box center [599, 325] width 494 height 125
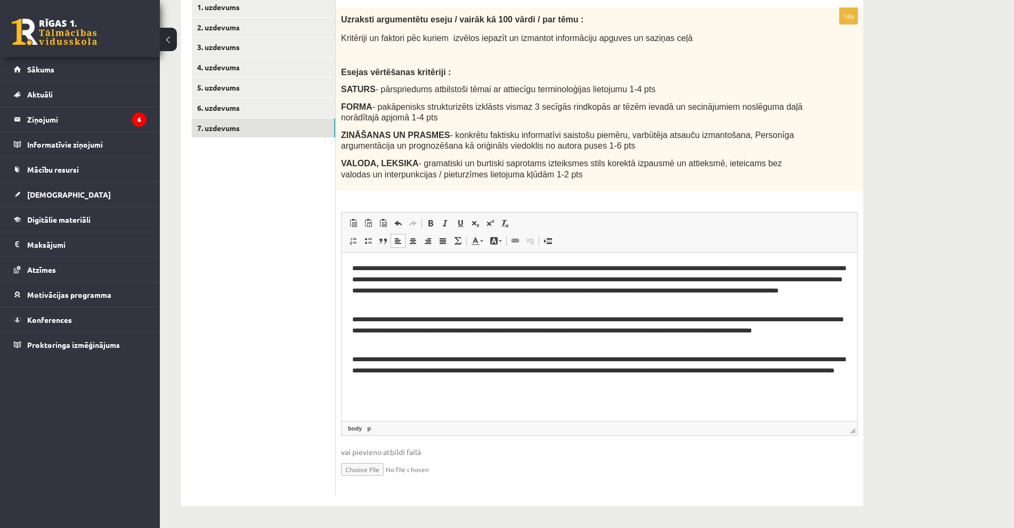
click at [568, 361] on p "**********" at bounding box center [599, 370] width 494 height 33
click at [539, 360] on p "**********" at bounding box center [599, 370] width 494 height 33
click at [431, 319] on p "**********" at bounding box center [599, 330] width 494 height 33
click at [576, 321] on p "**********" at bounding box center [599, 330] width 494 height 33
click at [448, 320] on p "**********" at bounding box center [599, 330] width 494 height 33
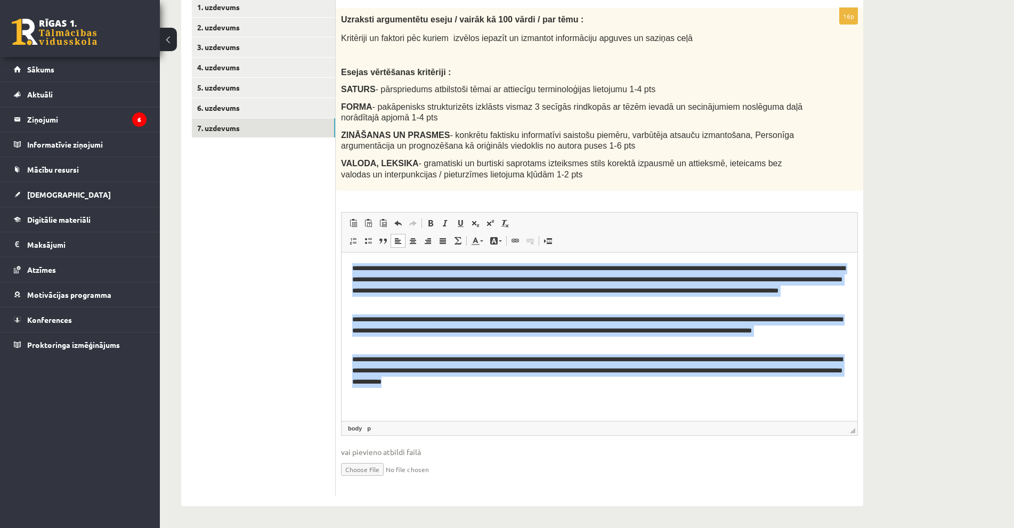
drag, startPoint x: 599, startPoint y: 382, endPoint x: 340, endPoint y: 243, distance: 293.9
click at [342, 253] on html "**********" at bounding box center [600, 326] width 516 height 146
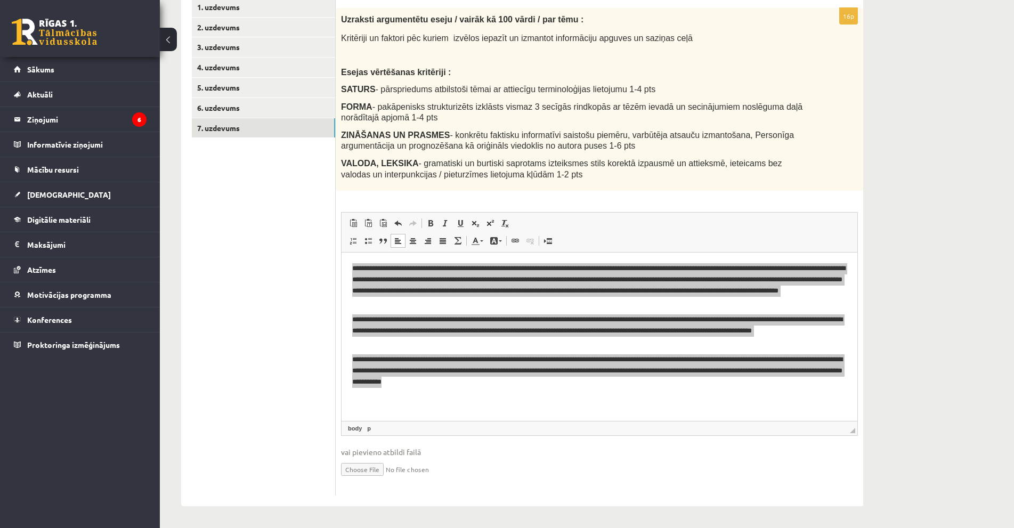
click at [242, 387] on ul "1. uzdevums 2. uzdevums 3. uzdevums 4. uzdevums 5. uzdevums 6. uzdevums 7. uzde…" at bounding box center [264, 246] width 144 height 498
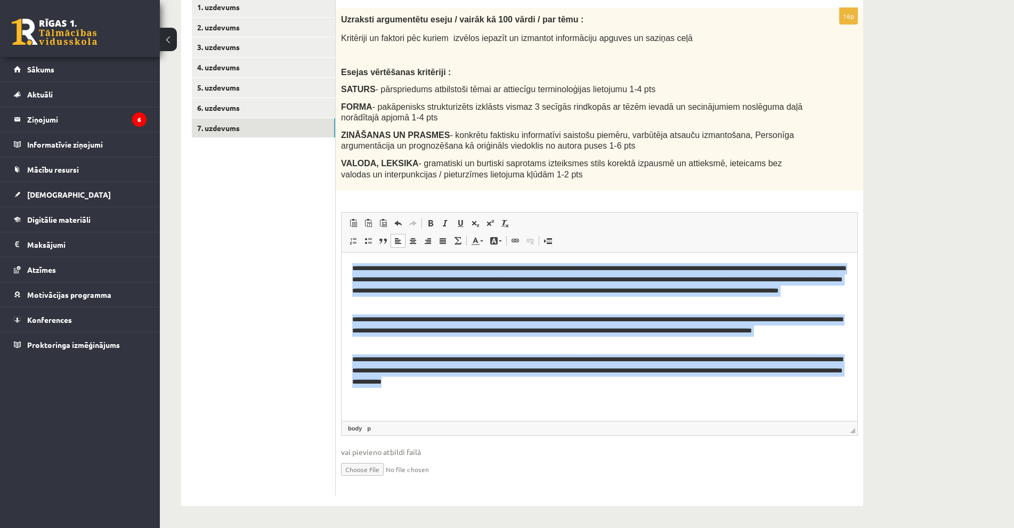
click at [620, 374] on p "**********" at bounding box center [599, 370] width 494 height 33
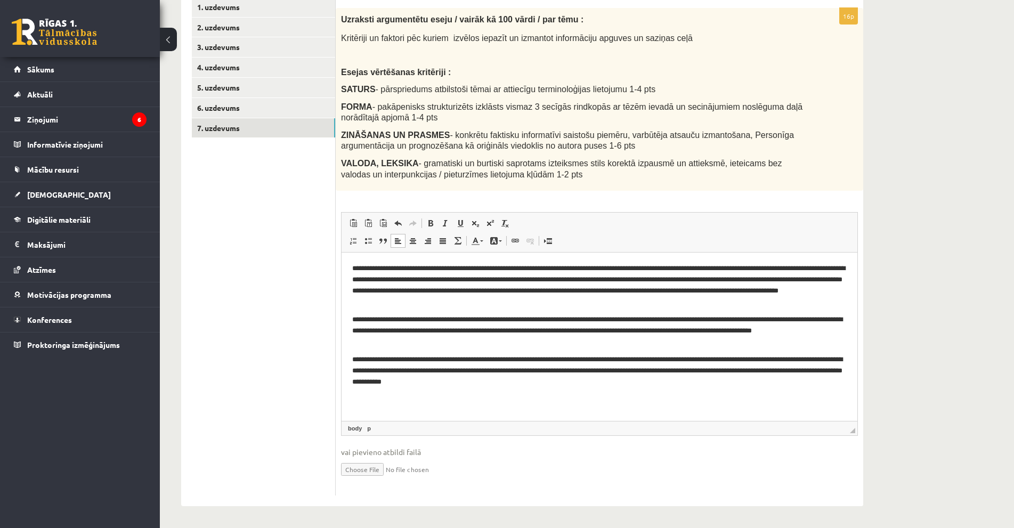
click at [786, 281] on p "**********" at bounding box center [599, 285] width 494 height 44
click at [524, 302] on p "**********" at bounding box center [599, 285] width 494 height 44
click at [510, 354] on p "**********" at bounding box center [599, 370] width 494 height 33
click at [489, 343] on p "**********" at bounding box center [599, 330] width 494 height 33
click at [448, 320] on p "**********" at bounding box center [599, 330] width 494 height 33
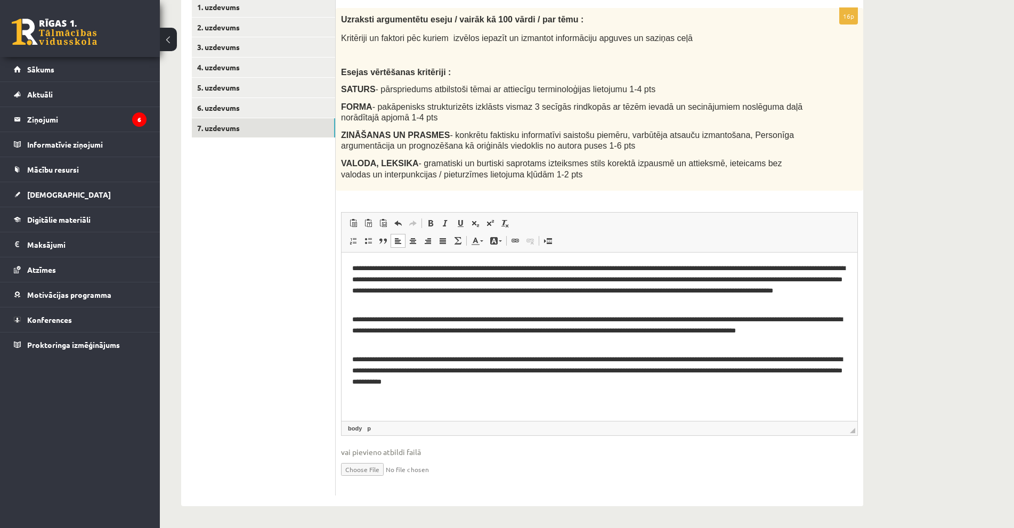
click at [440, 320] on p "**********" at bounding box center [599, 330] width 494 height 33
click at [556, 321] on p "**********" at bounding box center [599, 330] width 494 height 33
click at [440, 320] on p "**********" at bounding box center [599, 330] width 494 height 33
click at [496, 318] on p "**********" at bounding box center [599, 330] width 494 height 33
click at [476, 320] on p "**********" at bounding box center [599, 330] width 494 height 33
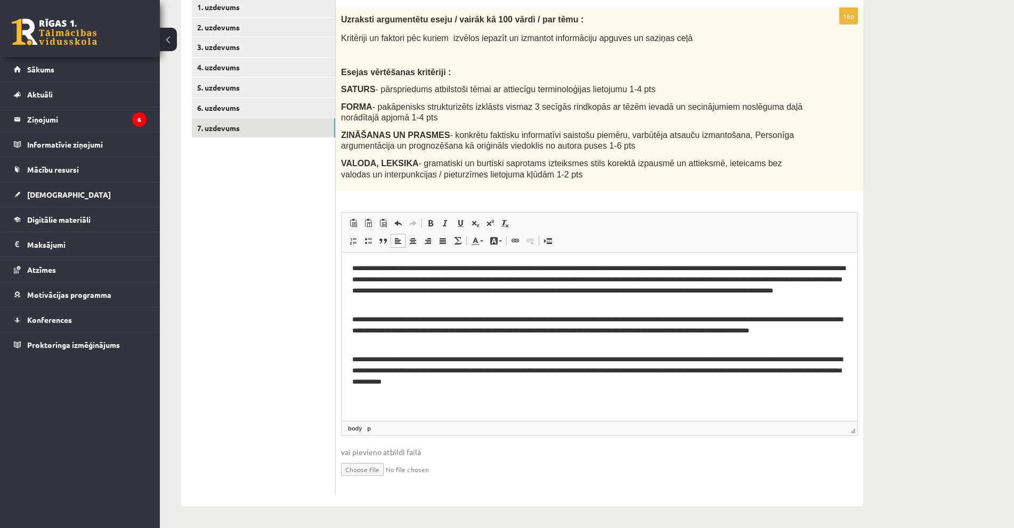
click at [508, 321] on p "**********" at bounding box center [599, 330] width 494 height 33
click at [441, 319] on p "**********" at bounding box center [599, 330] width 494 height 33
click at [475, 319] on p "**********" at bounding box center [599, 330] width 494 height 33
click at [656, 320] on p "**********" at bounding box center [599, 330] width 494 height 33
click at [375, 332] on p "**********" at bounding box center [599, 330] width 494 height 33
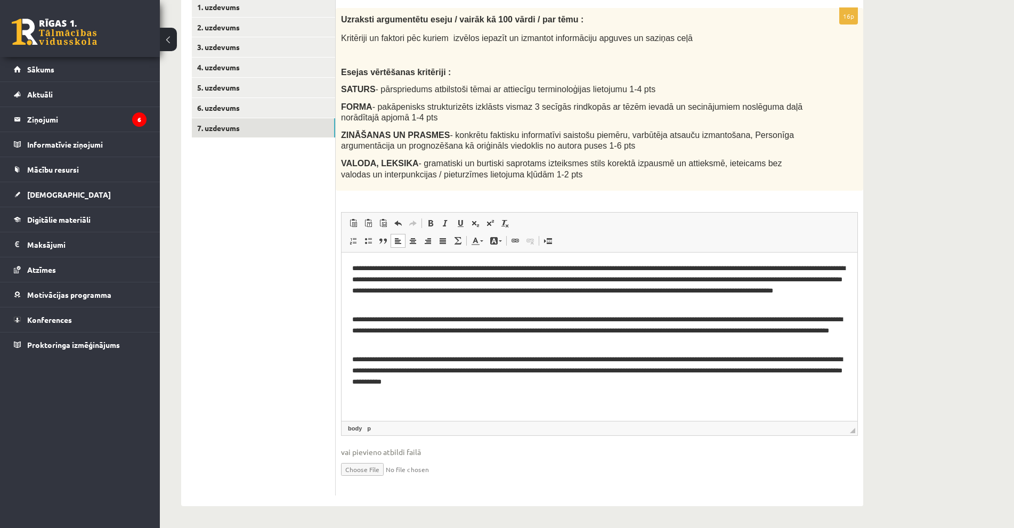
click at [823, 319] on p "**********" at bounding box center [599, 330] width 494 height 33
click at [376, 329] on p "**********" at bounding box center [599, 330] width 494 height 33
drag, startPoint x: 703, startPoint y: 332, endPoint x: 521, endPoint y: 332, distance: 181.7
click at [521, 332] on p "**********" at bounding box center [599, 330] width 494 height 33
click at [832, 332] on p "**********" at bounding box center [599, 330] width 494 height 33
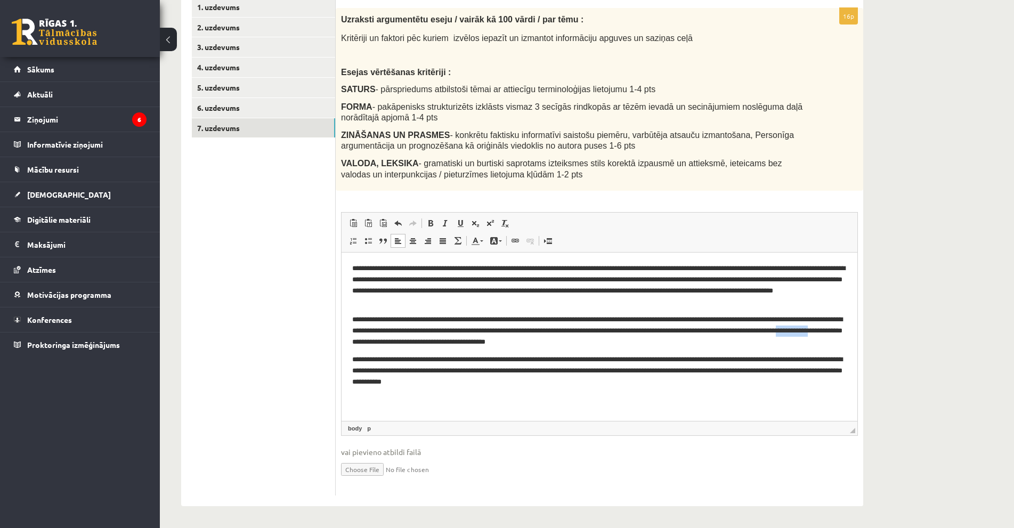
drag, startPoint x: 444, startPoint y: 342, endPoint x: 409, endPoint y: 342, distance: 34.6
click at [409, 342] on p "**********" at bounding box center [599, 330] width 494 height 33
click at [433, 345] on p "**********" at bounding box center [599, 330] width 494 height 33
drag, startPoint x: 445, startPoint y: 343, endPoint x: 437, endPoint y: 343, distance: 8.0
click at [437, 343] on p "**********" at bounding box center [599, 330] width 494 height 33
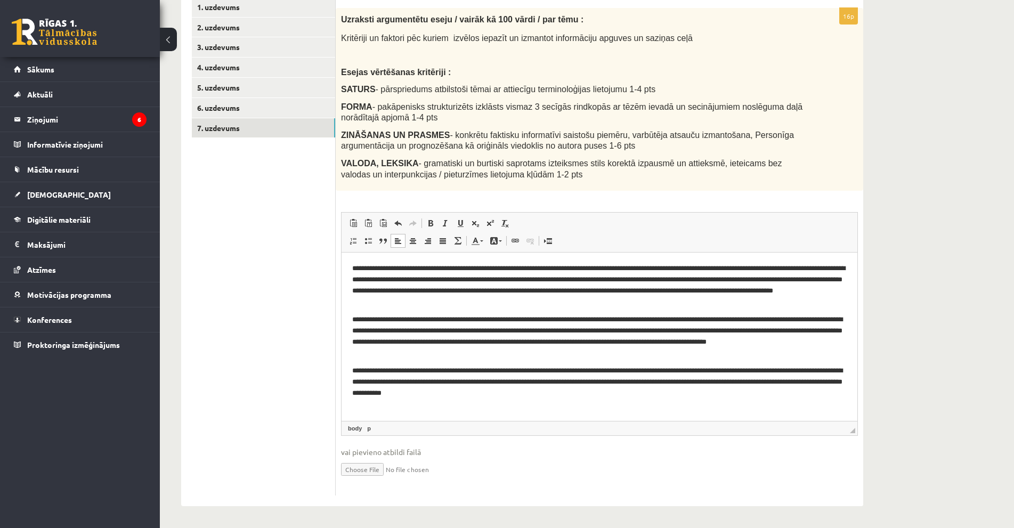
drag, startPoint x: 404, startPoint y: 355, endPoint x: 752, endPoint y: 347, distance: 348.0
click at [752, 347] on p "**********" at bounding box center [599, 336] width 494 height 44
drag, startPoint x: 739, startPoint y: 352, endPoint x: 719, endPoint y: 348, distance: 20.7
click at [719, 348] on p "**********" at bounding box center [599, 336] width 494 height 44
drag, startPoint x: 736, startPoint y: 342, endPoint x: 741, endPoint y: 353, distance: 11.9
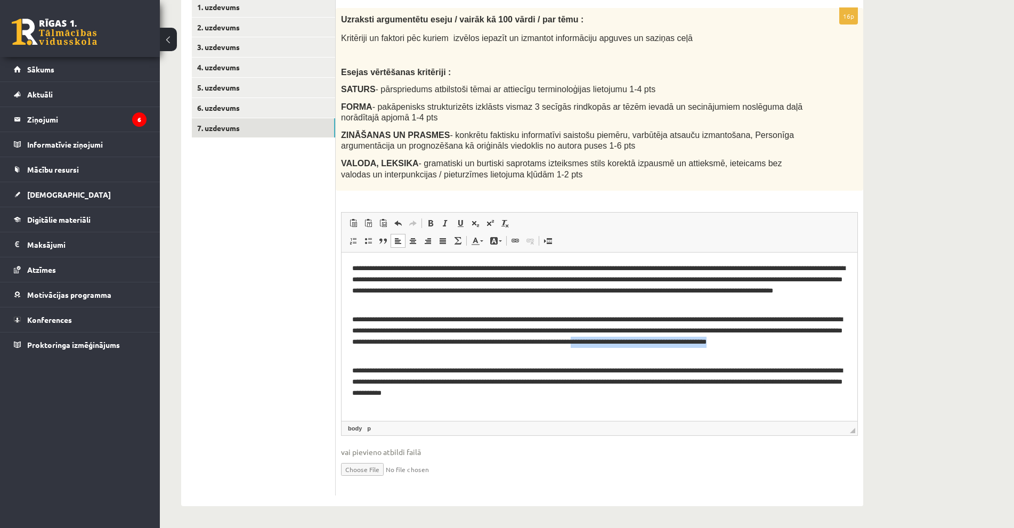
click at [741, 353] on p "**********" at bounding box center [599, 336] width 494 height 44
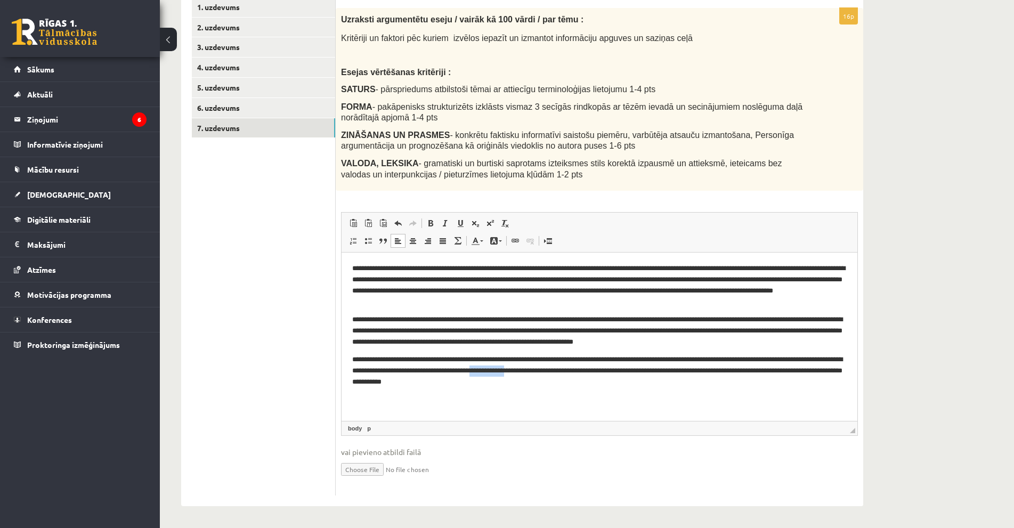
drag, startPoint x: 624, startPoint y: 370, endPoint x: 582, endPoint y: 369, distance: 42.1
click at [582, 369] on p "**********" at bounding box center [599, 370] width 494 height 33
click at [624, 372] on p "**********" at bounding box center [599, 370] width 494 height 33
click at [627, 375] on p "**********" at bounding box center [599, 370] width 494 height 33
drag, startPoint x: 428, startPoint y: 383, endPoint x: 393, endPoint y: 382, distance: 35.7
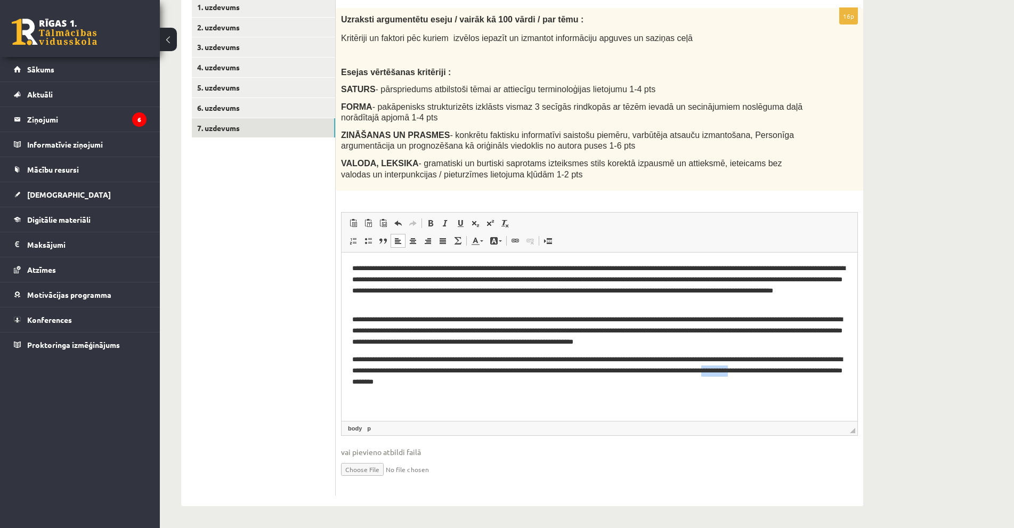
click at [393, 382] on p "**********" at bounding box center [599, 370] width 494 height 33
click at [588, 385] on p "**********" at bounding box center [599, 370] width 494 height 33
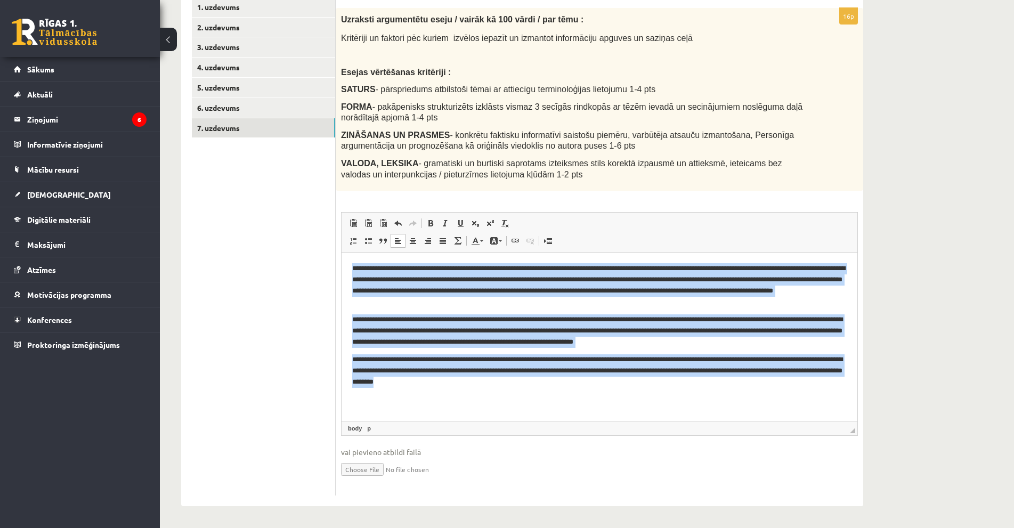
drag, startPoint x: 555, startPoint y: 368, endPoint x: 351, endPoint y: 272, distance: 225.5
click at [351, 272] on html "**********" at bounding box center [600, 326] width 516 height 146
click at [367, 290] on p "**********" at bounding box center [599, 285] width 494 height 44
drag, startPoint x: 353, startPoint y: 267, endPoint x: 611, endPoint y: 391, distance: 286.2
click at [611, 391] on html "**********" at bounding box center [600, 326] width 516 height 146
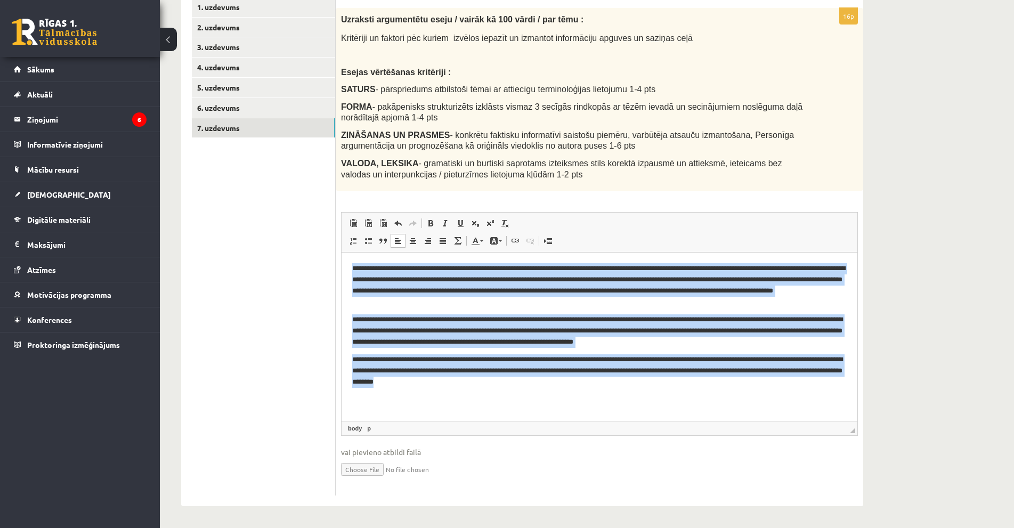
copy body "**********"
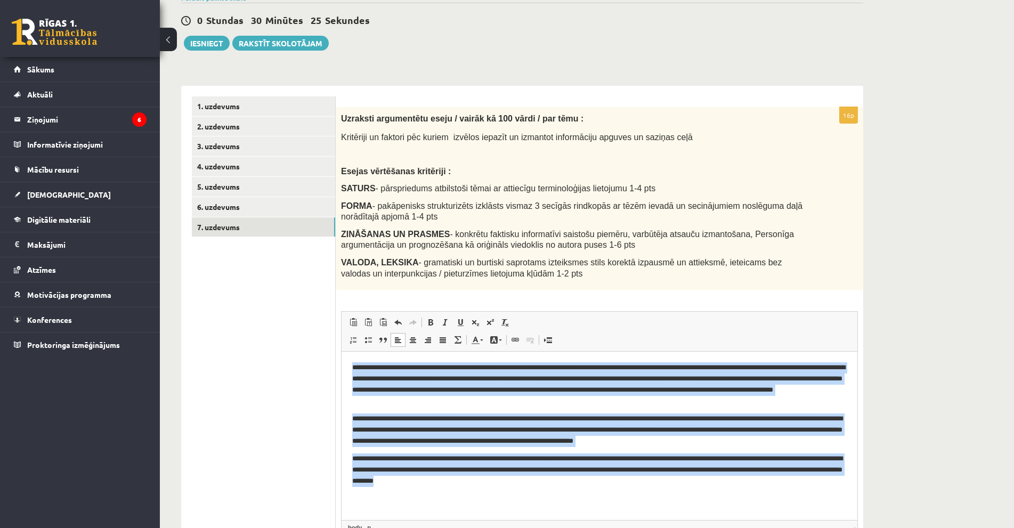
scroll to position [0, 0]
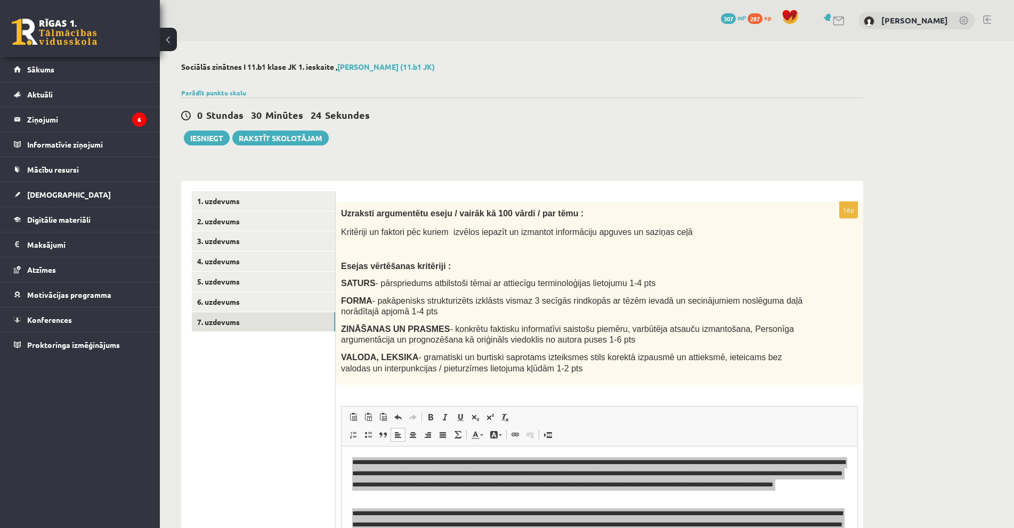
click at [368, 164] on div "**********" at bounding box center [522, 381] width 725 height 680
click at [210, 142] on button "Iesniegt" at bounding box center [207, 138] width 46 height 15
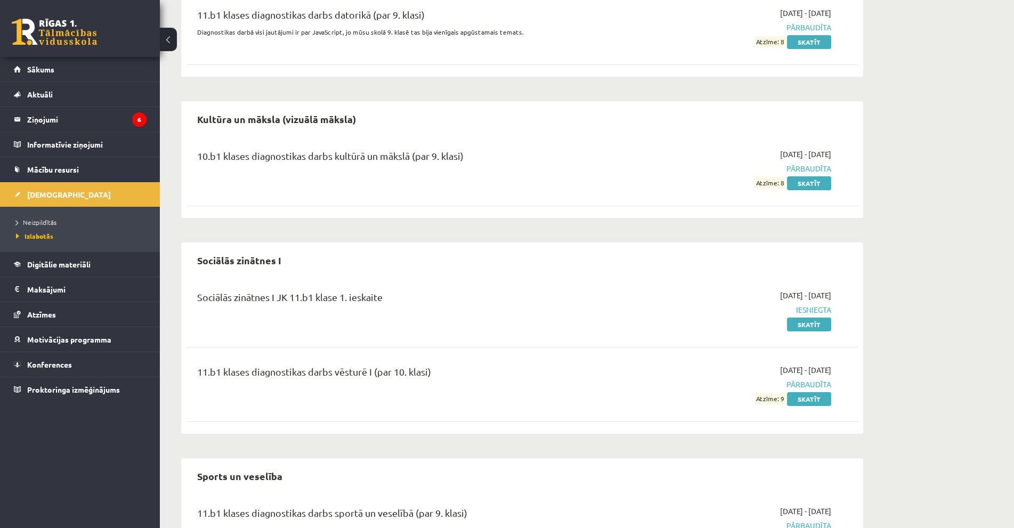
scroll to position [213, 0]
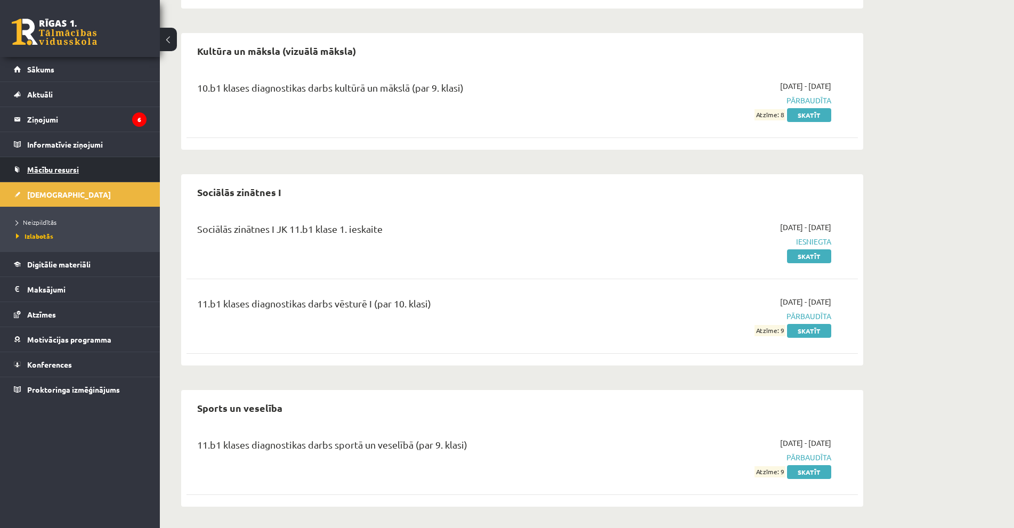
click at [66, 173] on span "Mācību resursi" at bounding box center [53, 170] width 52 height 10
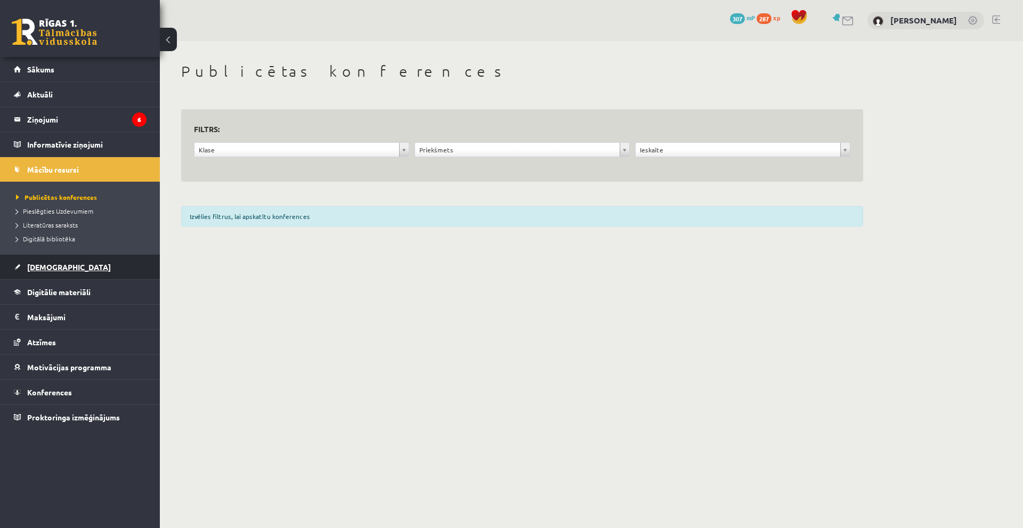
click at [47, 267] on span "[DEMOGRAPHIC_DATA]" at bounding box center [69, 267] width 84 height 10
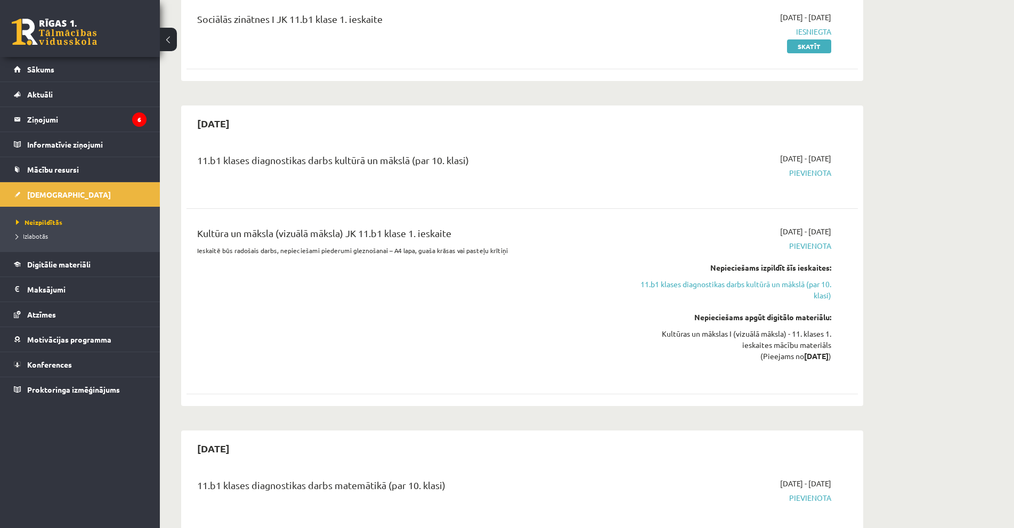
scroll to position [160, 0]
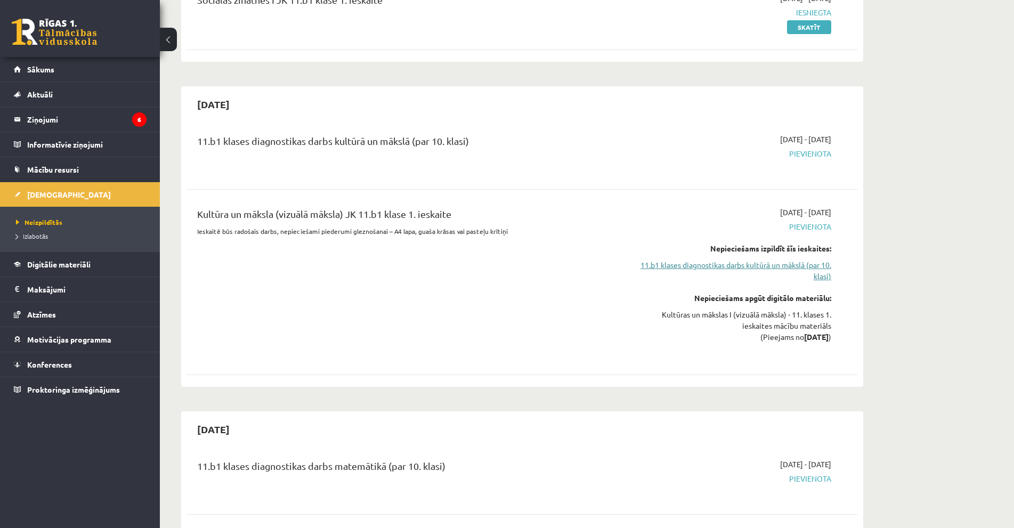
click at [790, 275] on link "11.b1 klases diagnostikas darbs kultūrā un mākslā (par 10. klasi)" at bounding box center [730, 270] width 201 height 22
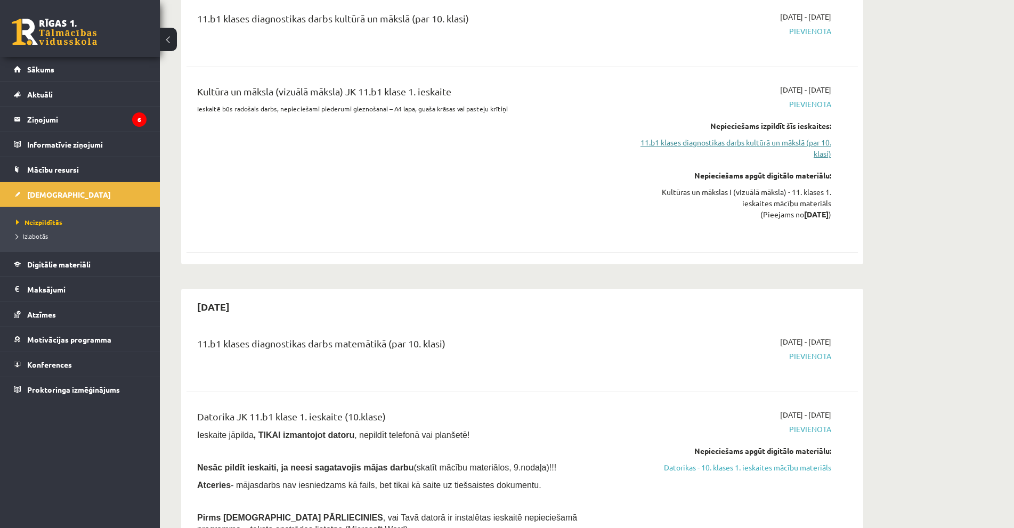
click at [771, 146] on link "11.b1 klases diagnostikas darbs kultūrā un mākslā (par 10. klasi)" at bounding box center [730, 148] width 201 height 22
click at [771, 144] on link "11.b1 klases diagnostikas darbs kultūrā un mākslā (par 10. klasi)" at bounding box center [730, 148] width 201 height 22
click at [812, 142] on link "11.b1 klases diagnostikas darbs kultūrā un mākslā (par 10. klasi)" at bounding box center [730, 148] width 201 height 22
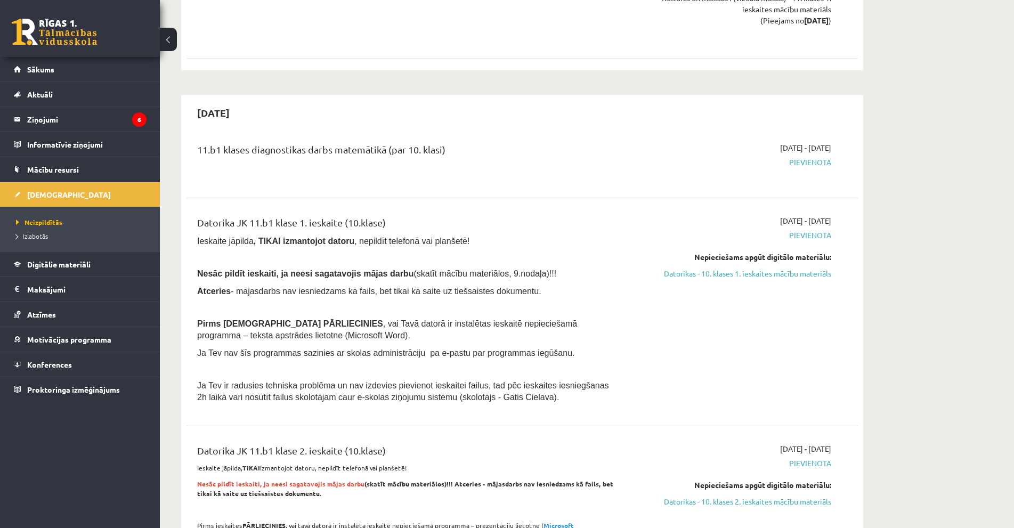
scroll to position [495, 0]
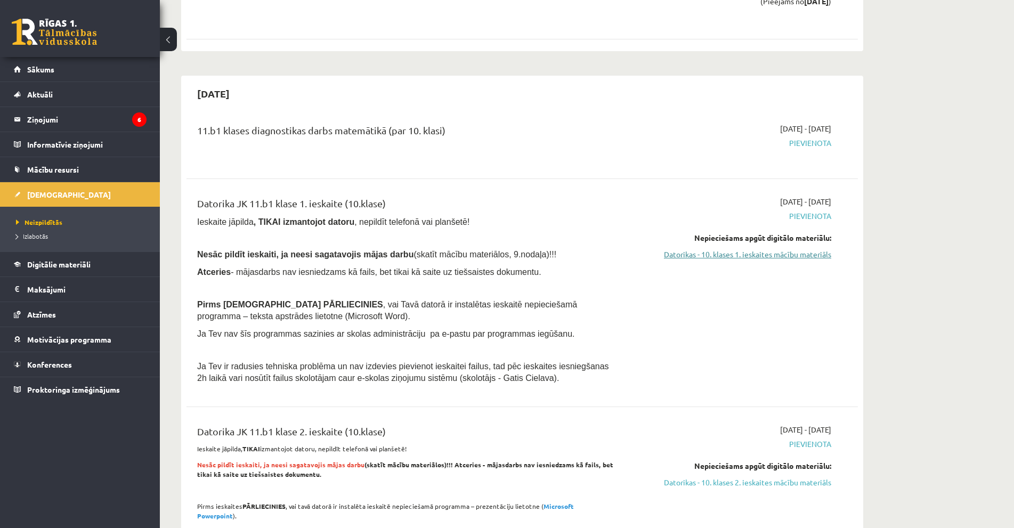
click at [697, 257] on link "Datorikas - 10. klases 1. ieskaites mācību materiāls" at bounding box center [730, 254] width 201 height 11
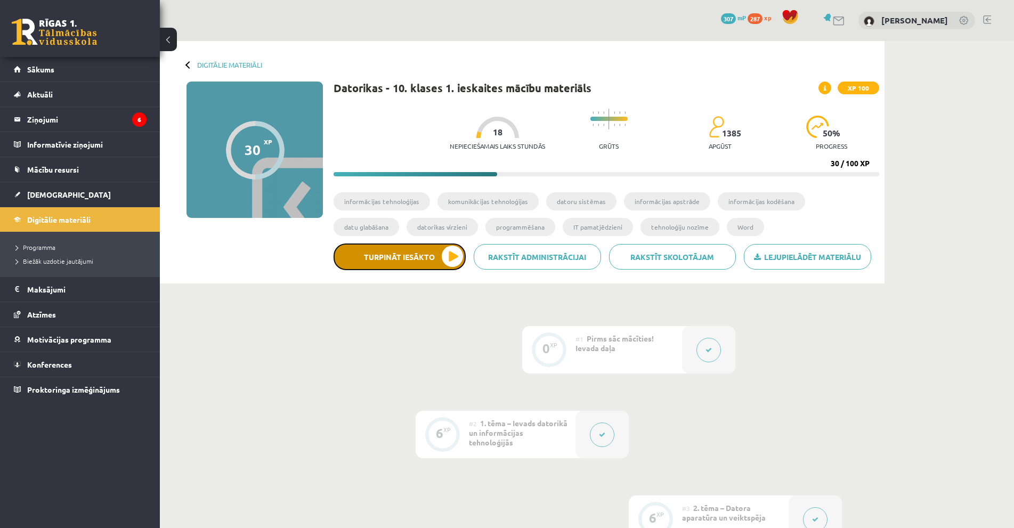
click at [417, 244] on button "Turpināt iesākto" at bounding box center [400, 256] width 132 height 27
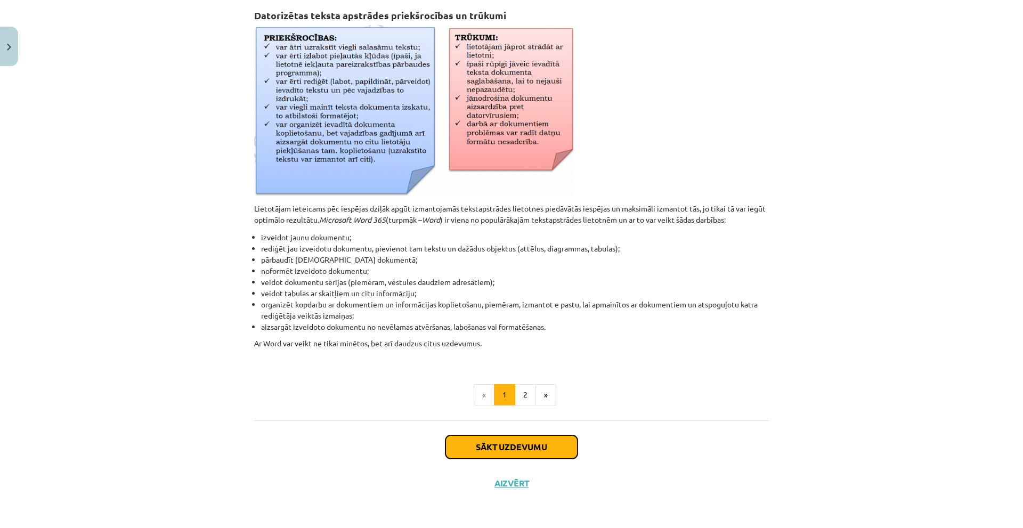
click at [527, 440] on button "Sākt uzdevumu" at bounding box center [511, 446] width 132 height 23
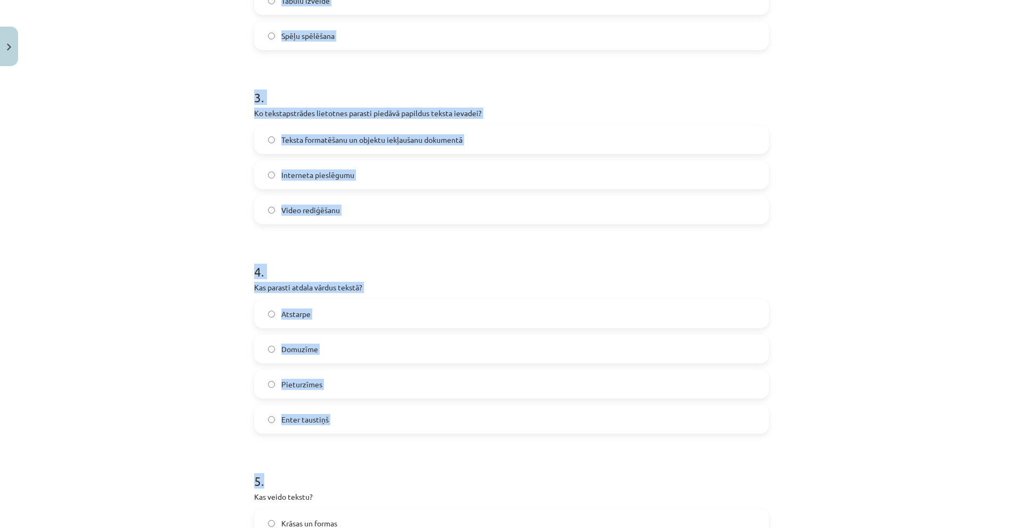
scroll to position [798, 0]
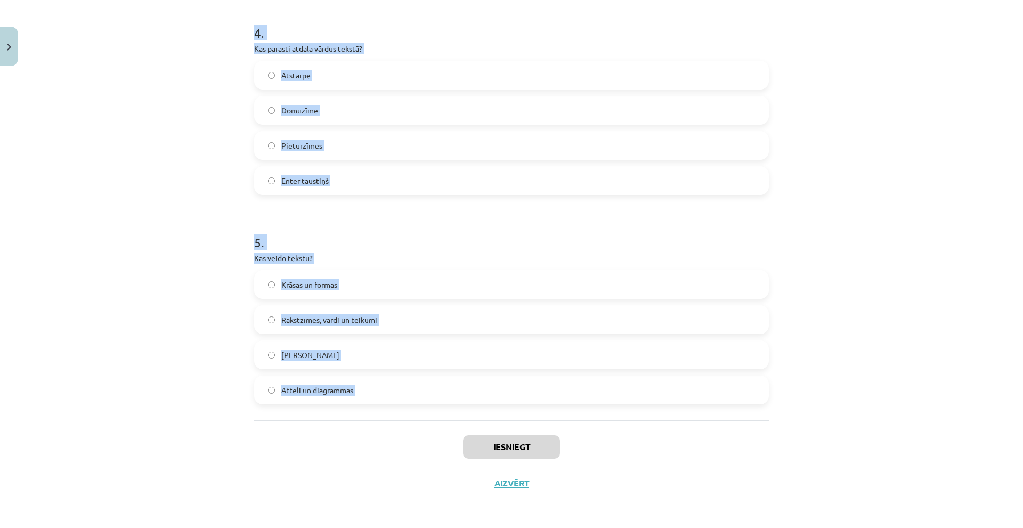
copy form "1 . Kāds taustiņš tiek lietots, lai datoram paziņotu par rindkopas beigām? Back…"
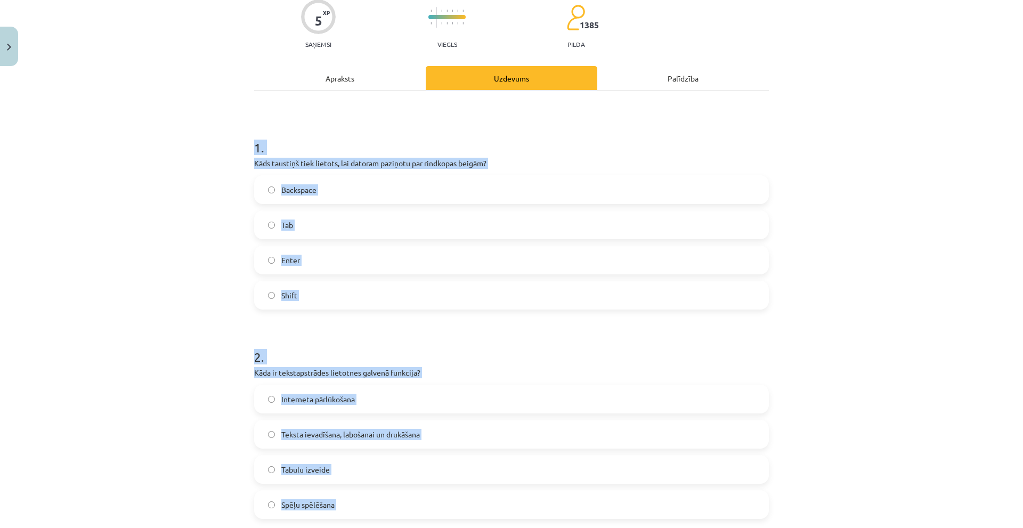
scroll to position [0, 0]
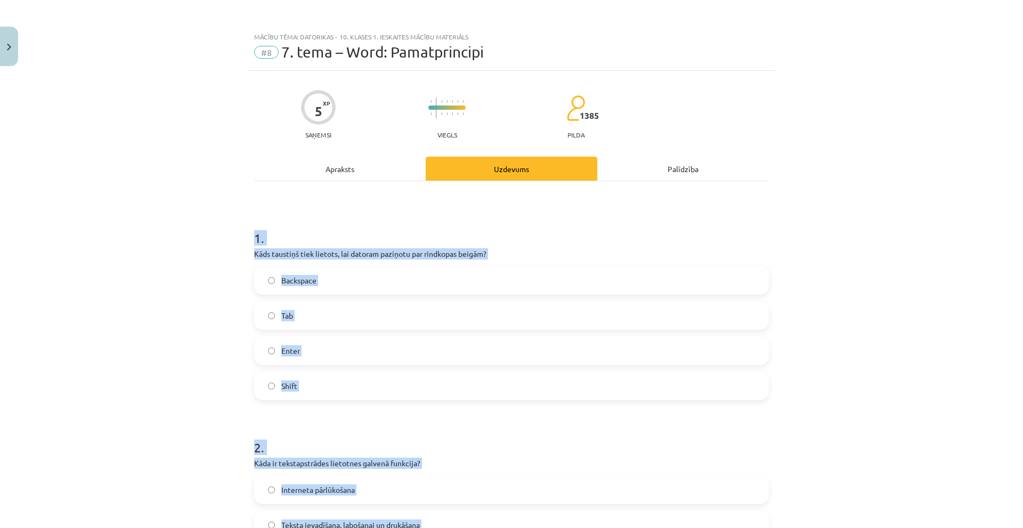
click at [77, 330] on div "Mācību tēma: Datorikas - 10. klases 1. ieskaites mācību materiāls #8 7. tema – …" at bounding box center [511, 264] width 1023 height 528
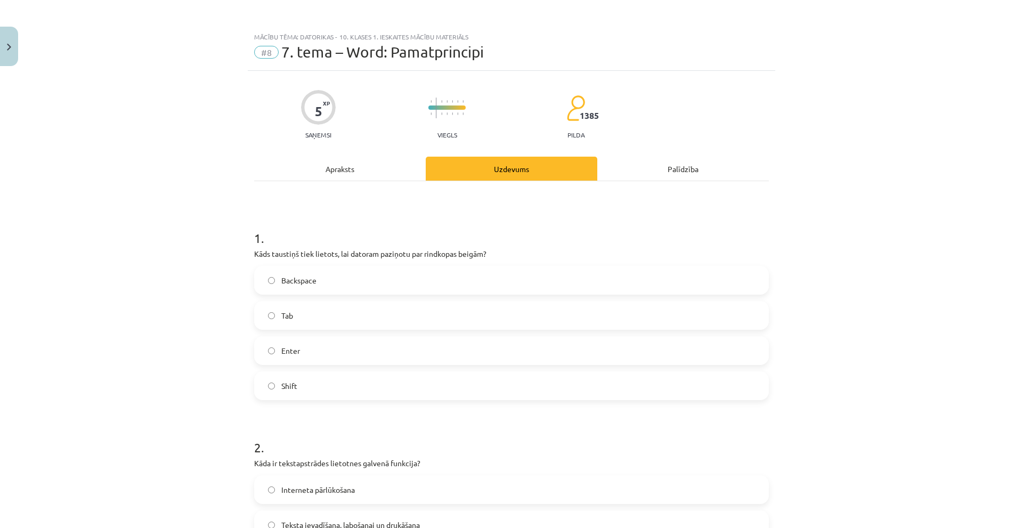
click at [328, 363] on label "Enter" at bounding box center [511, 350] width 513 height 27
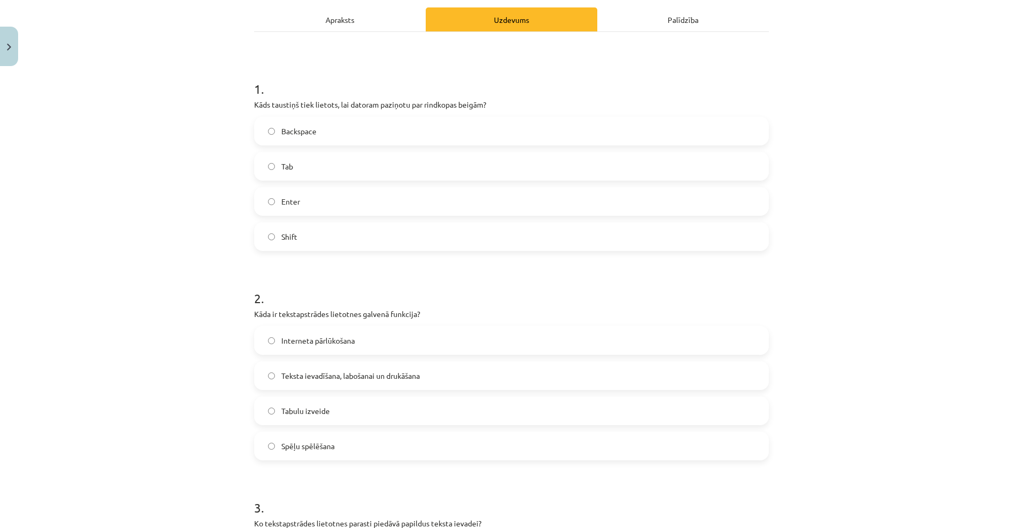
scroll to position [320, 0]
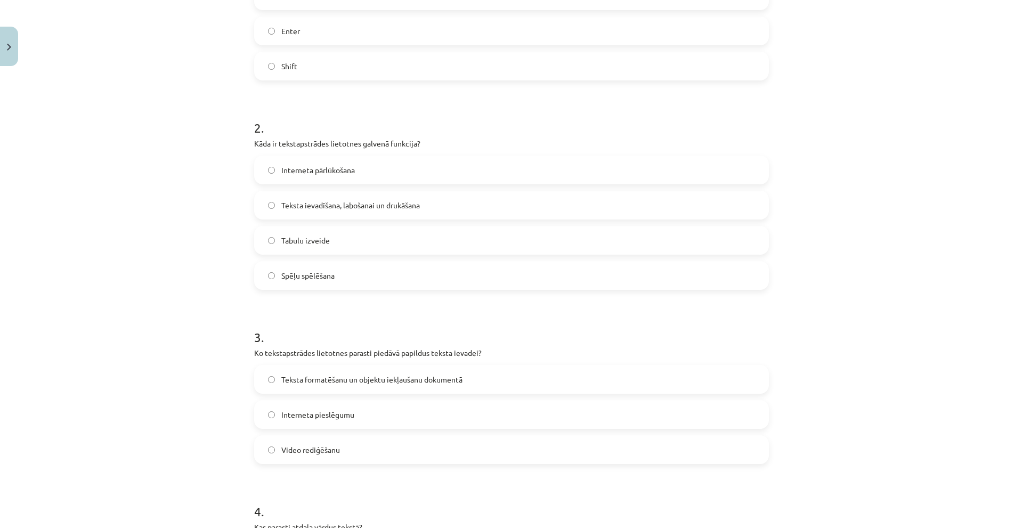
drag, startPoint x: 388, startPoint y: 202, endPoint x: 422, endPoint y: 131, distance: 78.6
click at [388, 202] on span "Teksta ievadīšana, labošanai un drukāšana" at bounding box center [350, 205] width 139 height 11
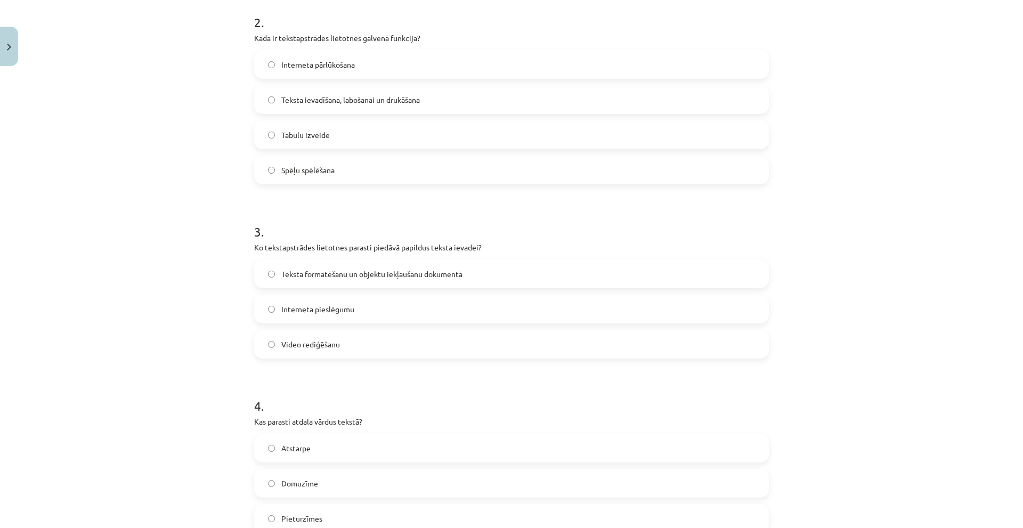
scroll to position [426, 0]
click at [373, 271] on span "Teksta formatēšanu un objektu iekļaušanu dokumentā" at bounding box center [371, 272] width 181 height 11
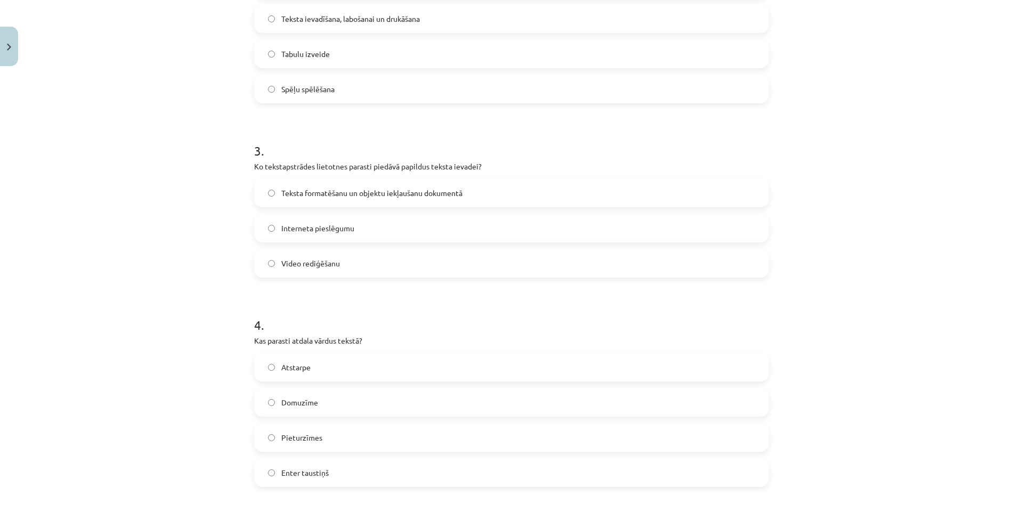
scroll to position [586, 0]
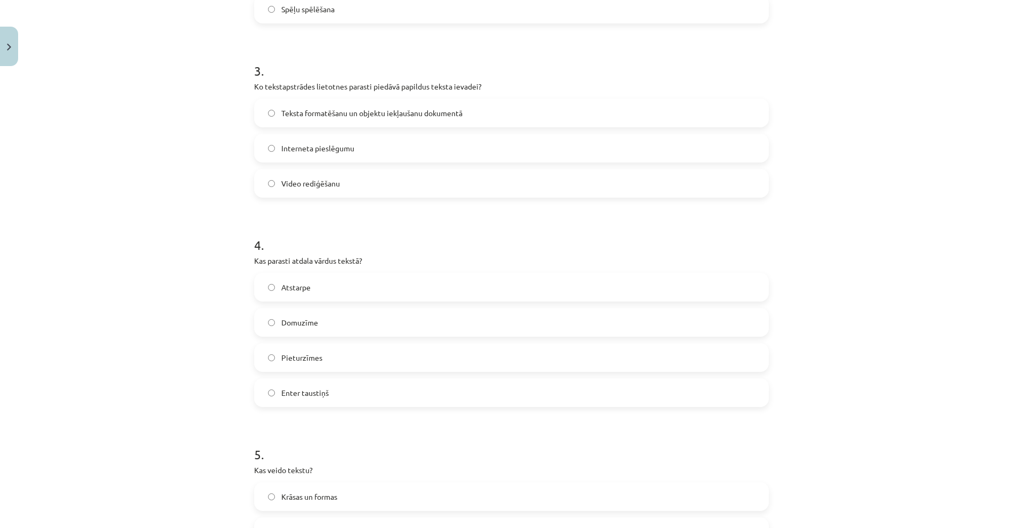
click at [356, 281] on label "Atstarpe" at bounding box center [511, 287] width 513 height 27
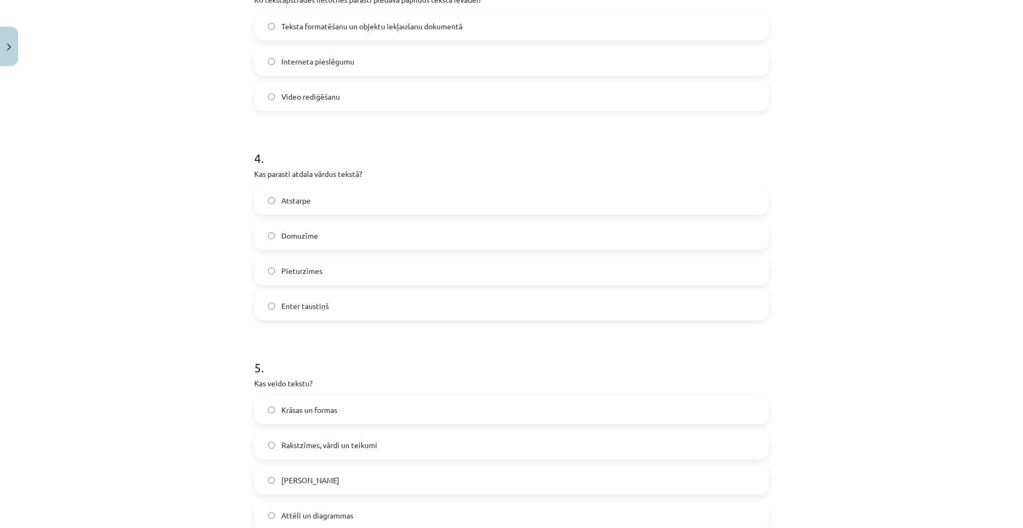
scroll to position [798, 0]
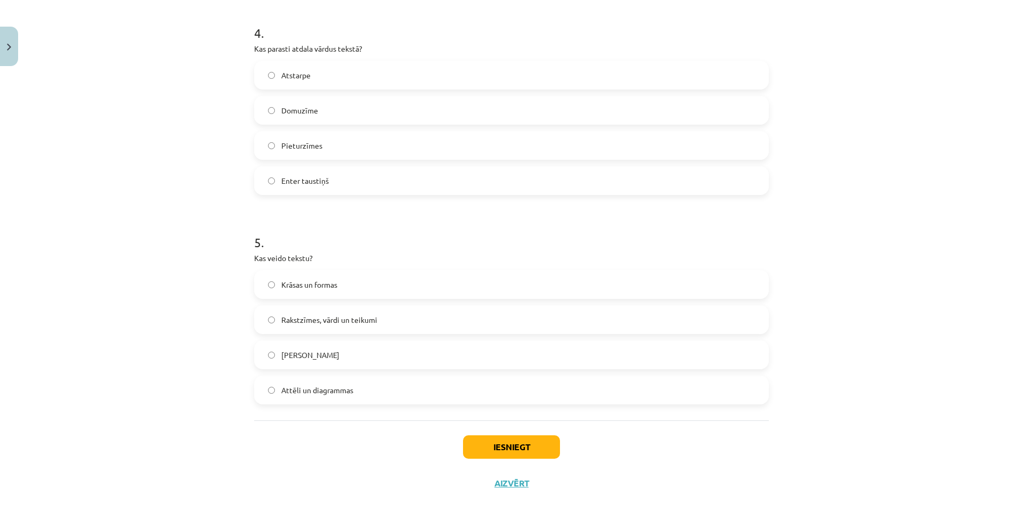
click at [355, 320] on span "Rakstzīmes, vārdi un teikumi" at bounding box center [329, 319] width 96 height 11
click at [509, 445] on button "Iesniegt" at bounding box center [511, 446] width 97 height 23
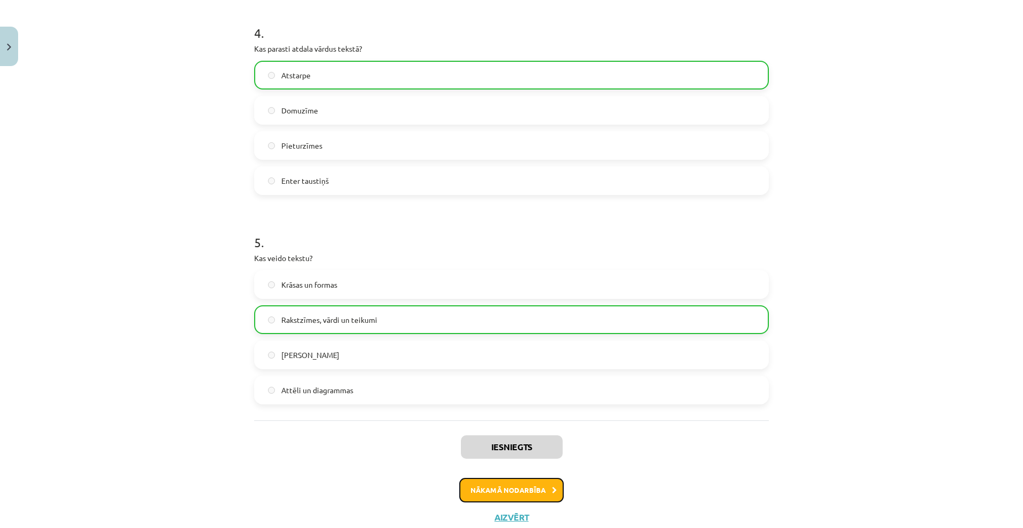
click at [497, 497] on button "Nākamā nodarbība" at bounding box center [511, 490] width 104 height 25
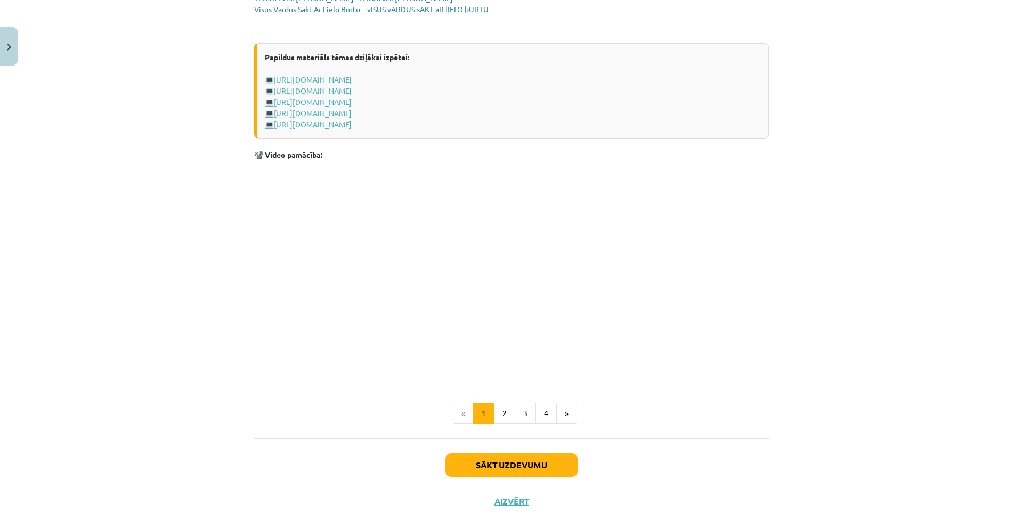
scroll to position [1996, 0]
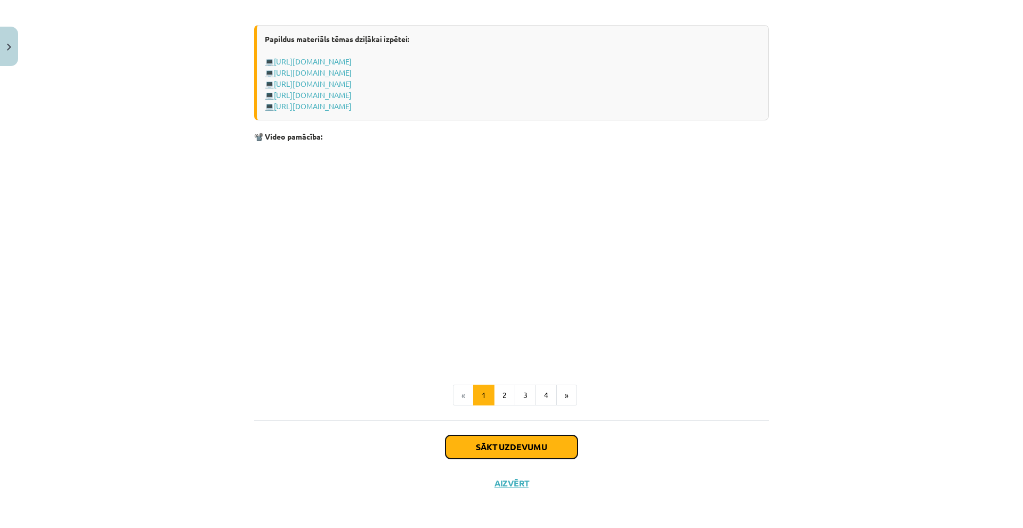
click at [533, 441] on button "Sākt uzdevumu" at bounding box center [511, 446] width 132 height 23
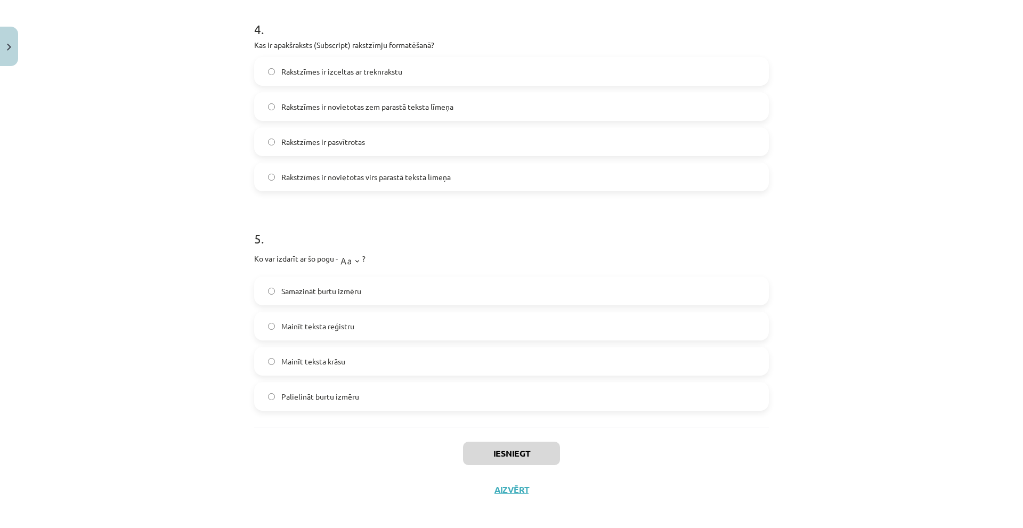
scroll to position [843, 0]
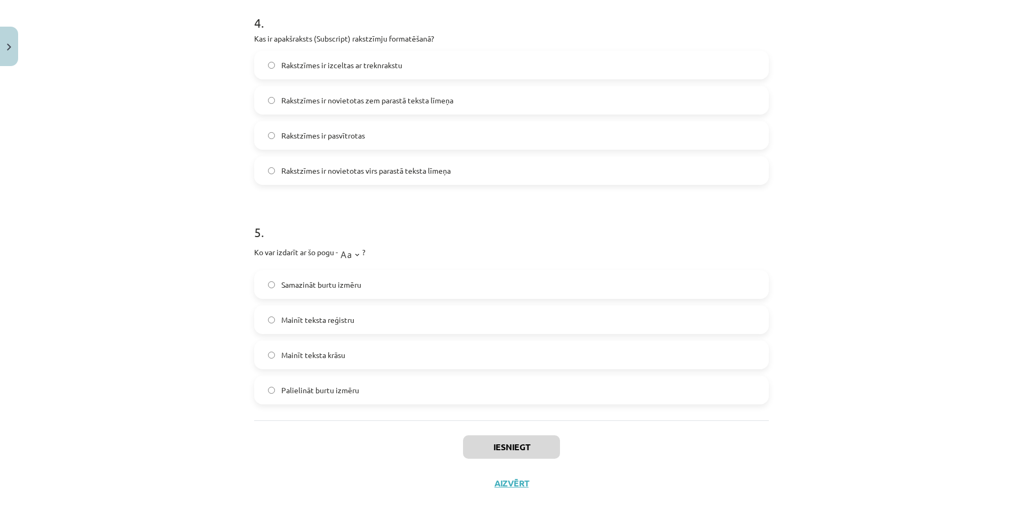
drag, startPoint x: 245, startPoint y: 226, endPoint x: 439, endPoint y: 386, distance: 251.0
copy form "Kura cilne ir [DEMOGRAPHIC_DATA], lai mainītu rakstzīmju fontu un lielumu? Revi…"
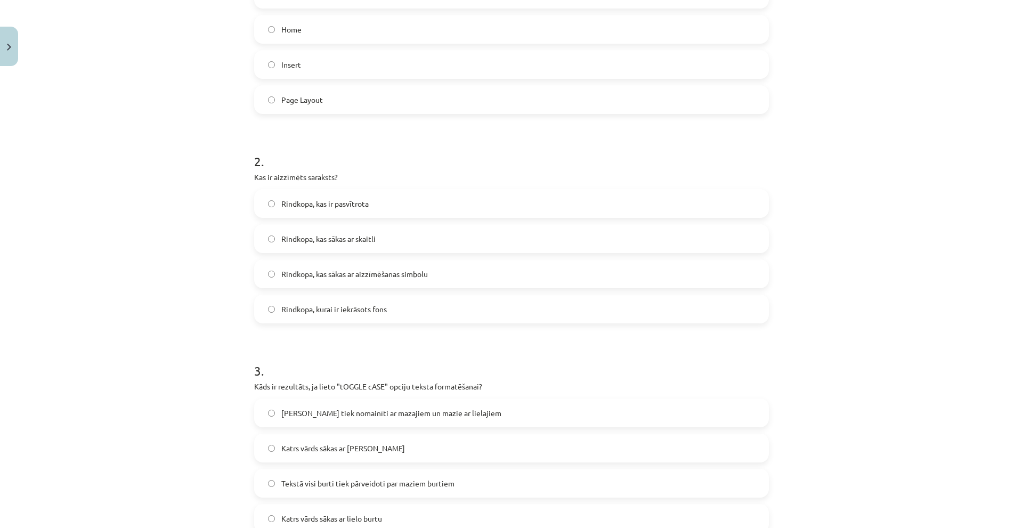
scroll to position [151, 0]
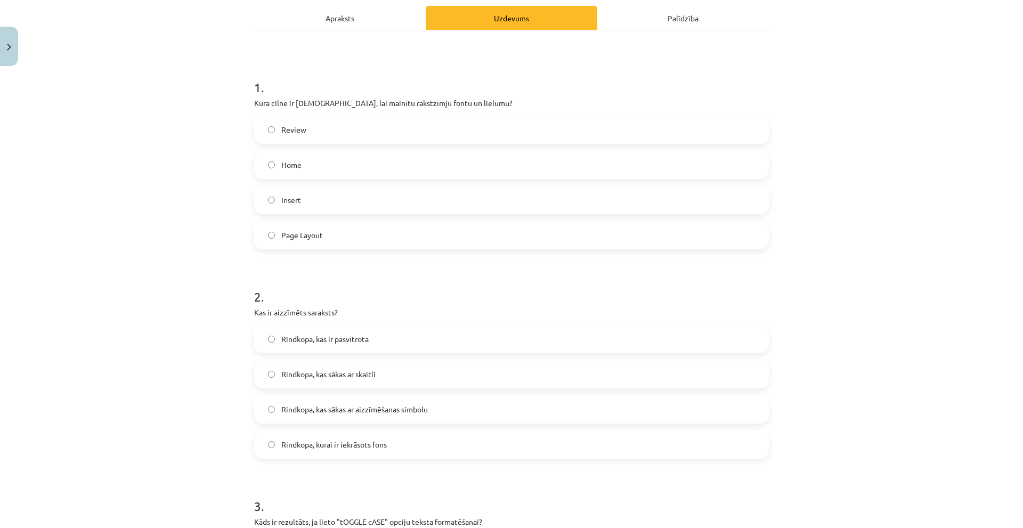
click at [303, 166] on label "Home" at bounding box center [511, 164] width 513 height 27
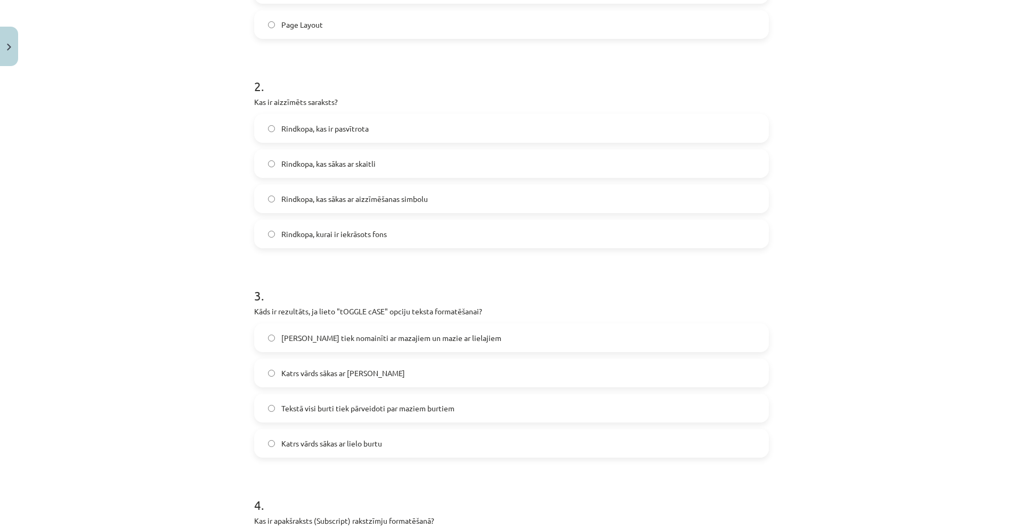
scroll to position [364, 0]
click at [436, 190] on label "Rindkopa, kas sākas ar aizzīmēšanas simbolu" at bounding box center [511, 196] width 513 height 27
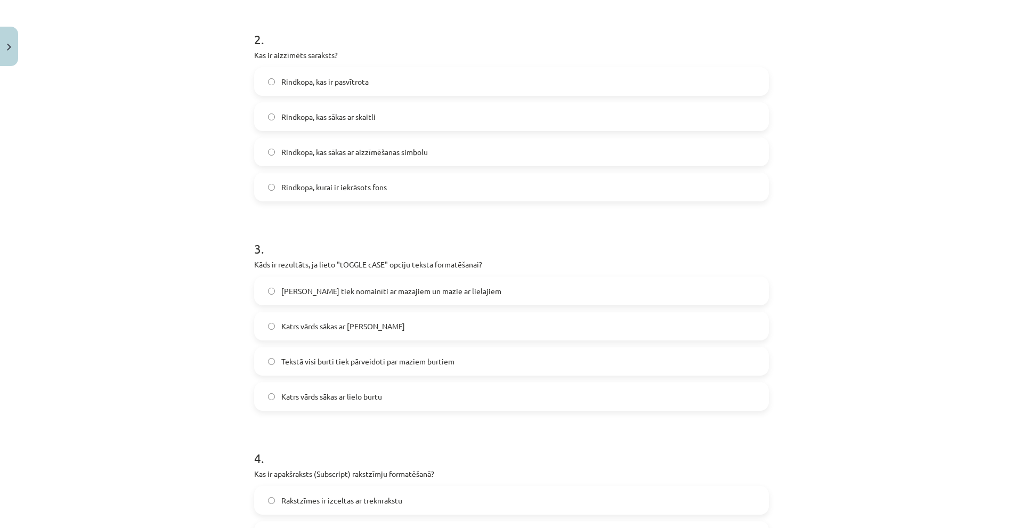
scroll to position [470, 0]
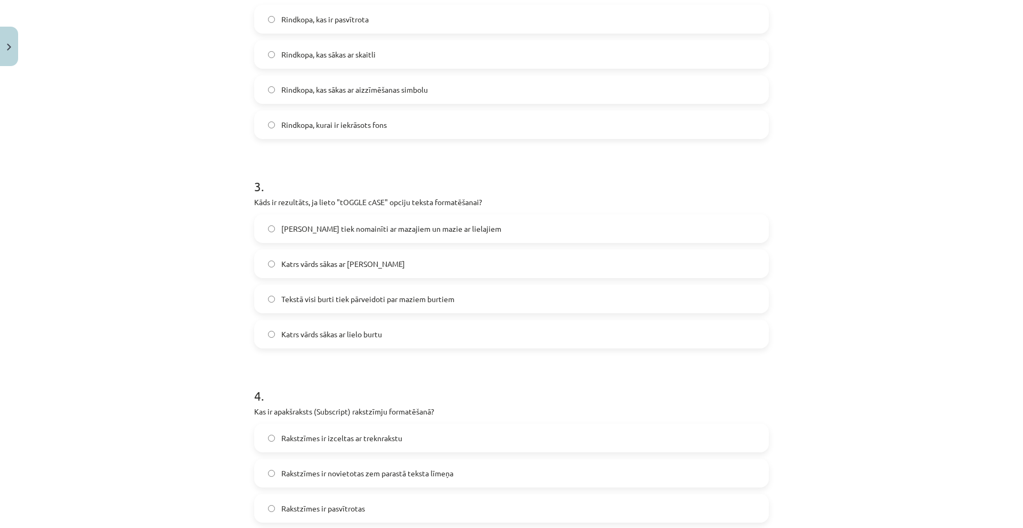
click at [476, 223] on label "[PERSON_NAME] tiek nomainīti ar mazajiem un mazie ar lielajiem" at bounding box center [511, 228] width 513 height 27
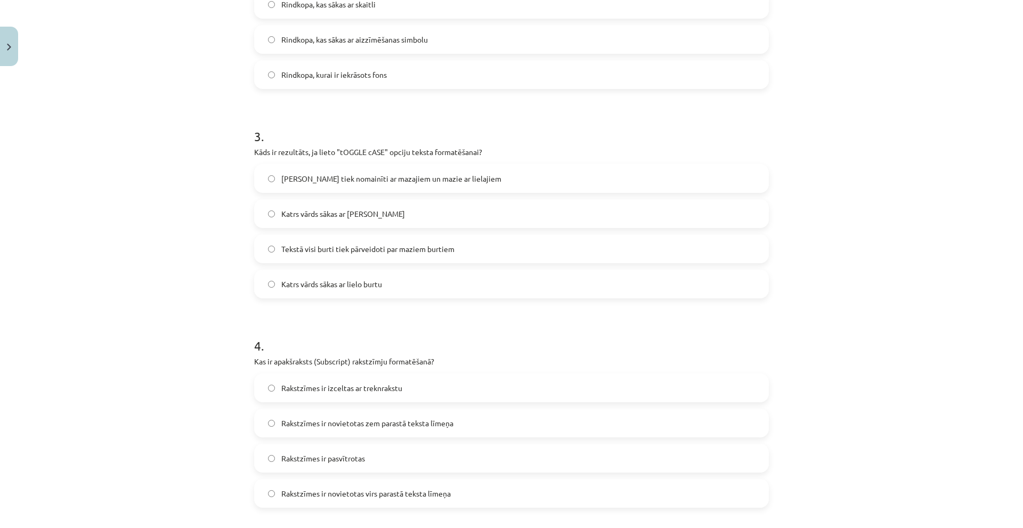
scroll to position [577, 0]
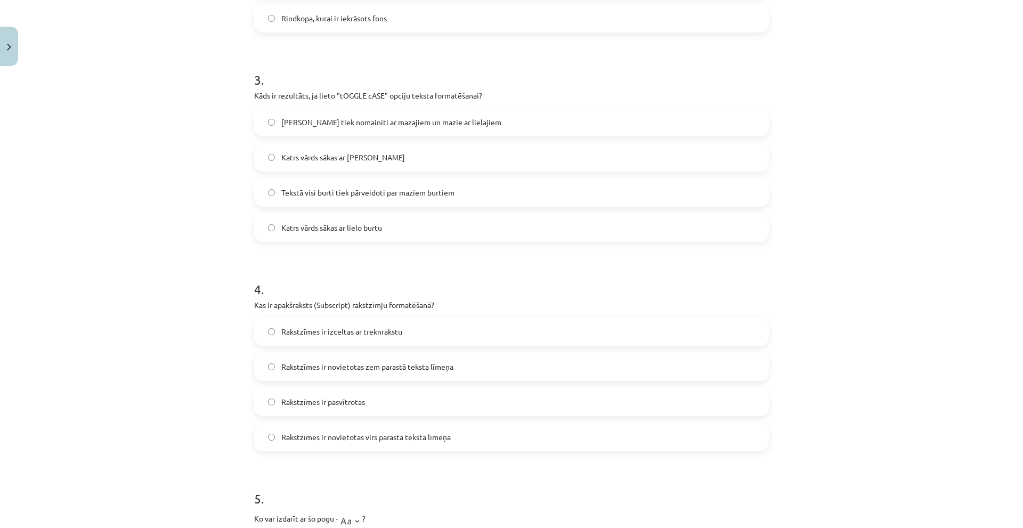
click at [443, 374] on label "Rakstzīmes ir novietotas zem parastā teksta līmeņa" at bounding box center [511, 366] width 513 height 27
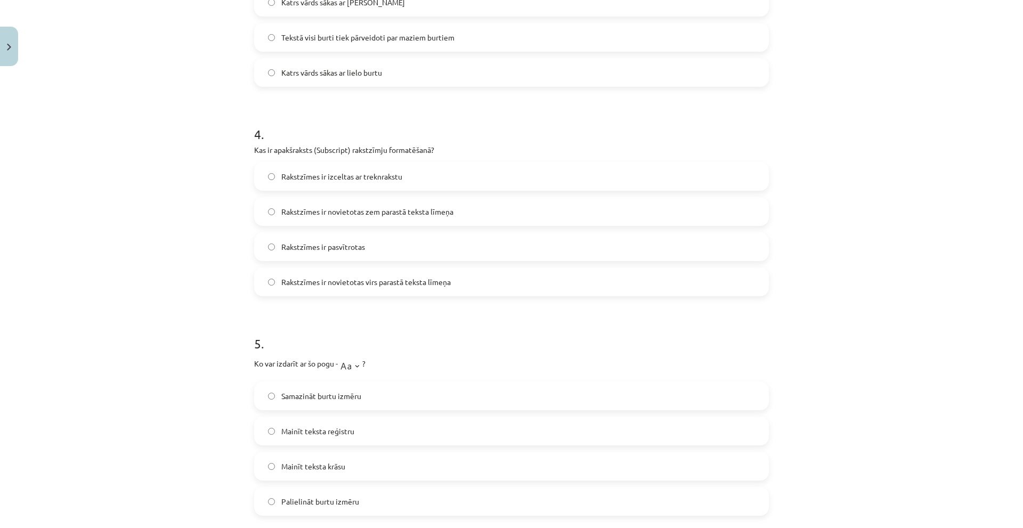
scroll to position [790, 0]
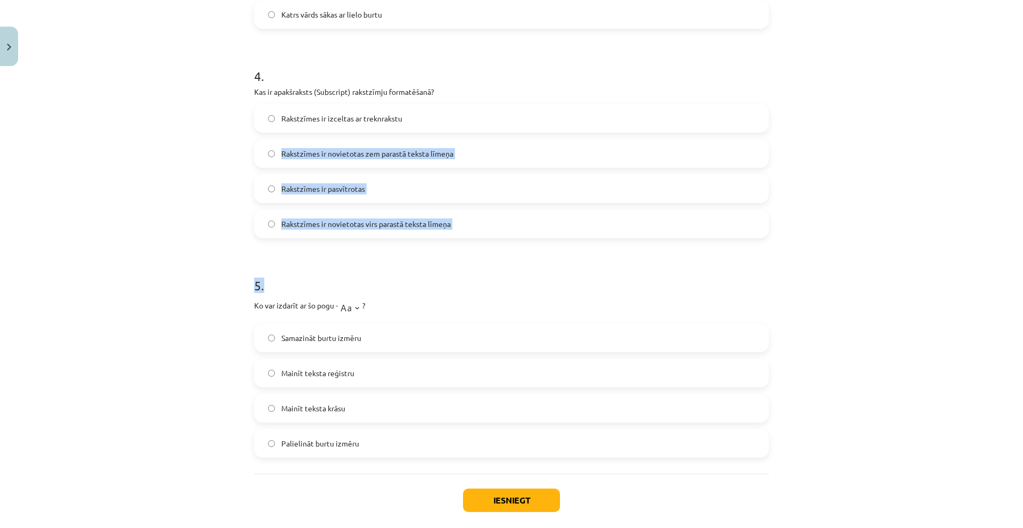
drag, startPoint x: 177, startPoint y: 198, endPoint x: 259, endPoint y: 288, distance: 122.2
click at [259, 288] on div "Mācību tēma: Datorikas - 10. klases 1. ieskaites mācību materiāls #9 8. tēma – …" at bounding box center [511, 264] width 1023 height 528
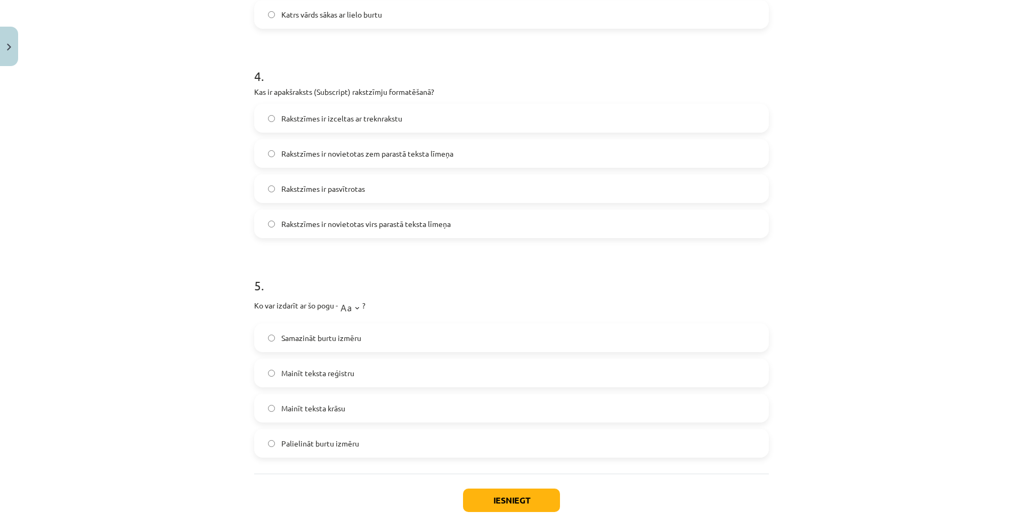
drag, startPoint x: 120, startPoint y: 150, endPoint x: 131, endPoint y: 351, distance: 201.7
click at [131, 351] on div "Mācību tēma: Datorikas - 10. klases 1. ieskaites mācību materiāls #9 8. tēma – …" at bounding box center [511, 264] width 1023 height 528
click at [422, 301] on p "Ko var izdarīt ar šo pogu - ?" at bounding box center [511, 306] width 515 height 21
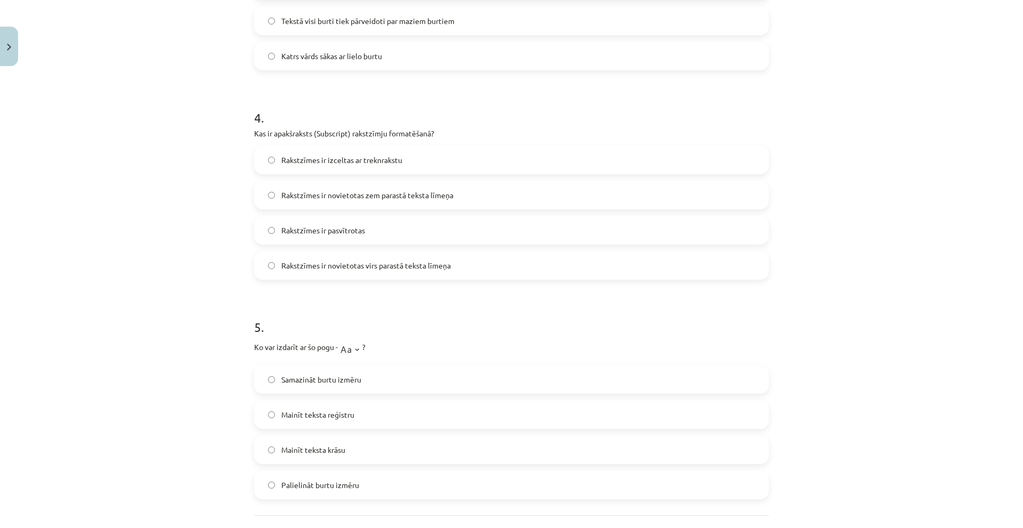
scroll to position [843, 0]
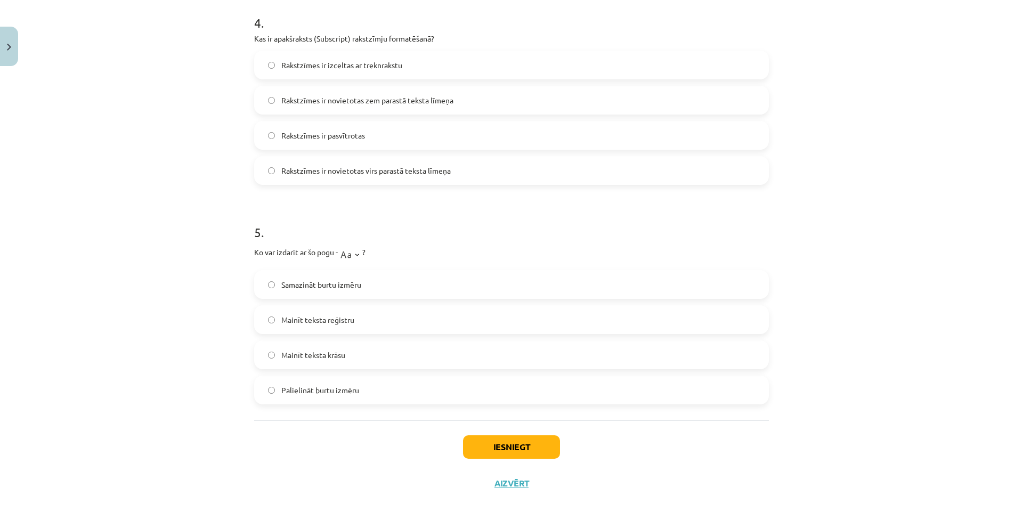
click at [353, 322] on label "Mainīt teksta reģistru" at bounding box center [511, 319] width 513 height 27
click at [495, 445] on button "Iesniegt" at bounding box center [511, 446] width 97 height 23
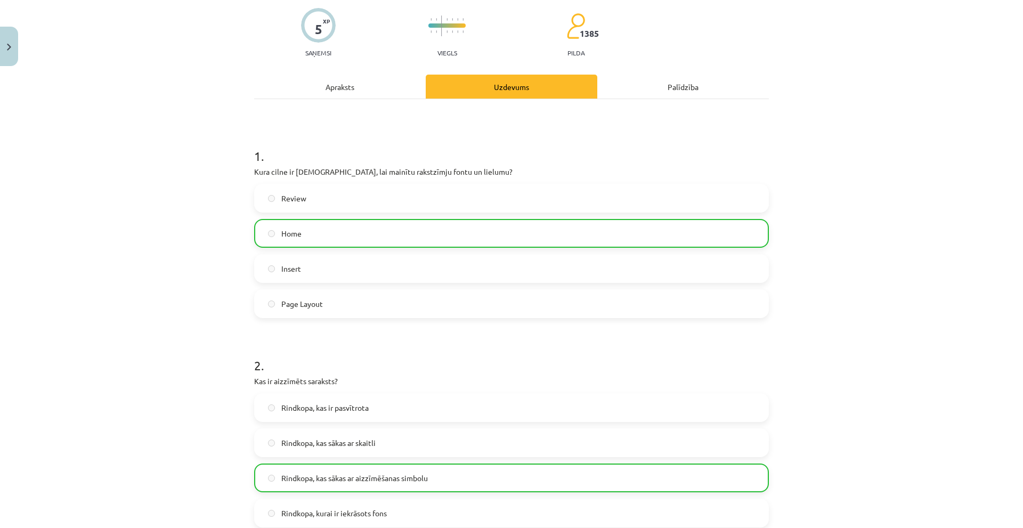
scroll to position [0, 0]
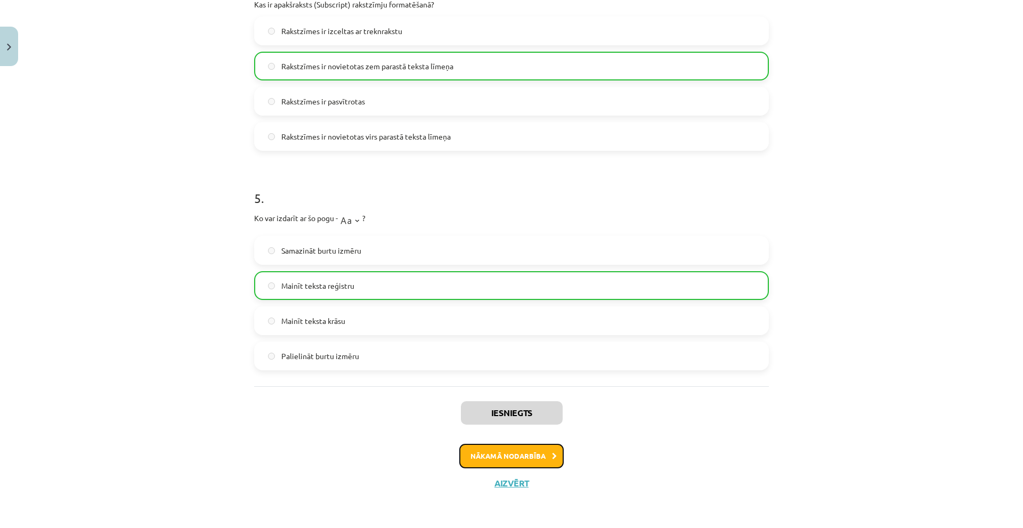
click at [513, 457] on button "Nākamā nodarbība" at bounding box center [511, 456] width 104 height 25
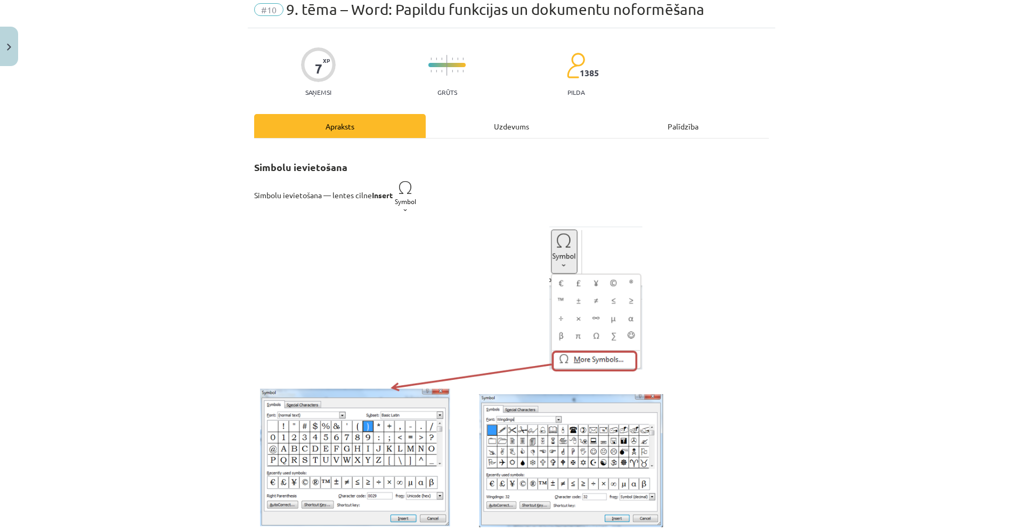
scroll to position [27, 0]
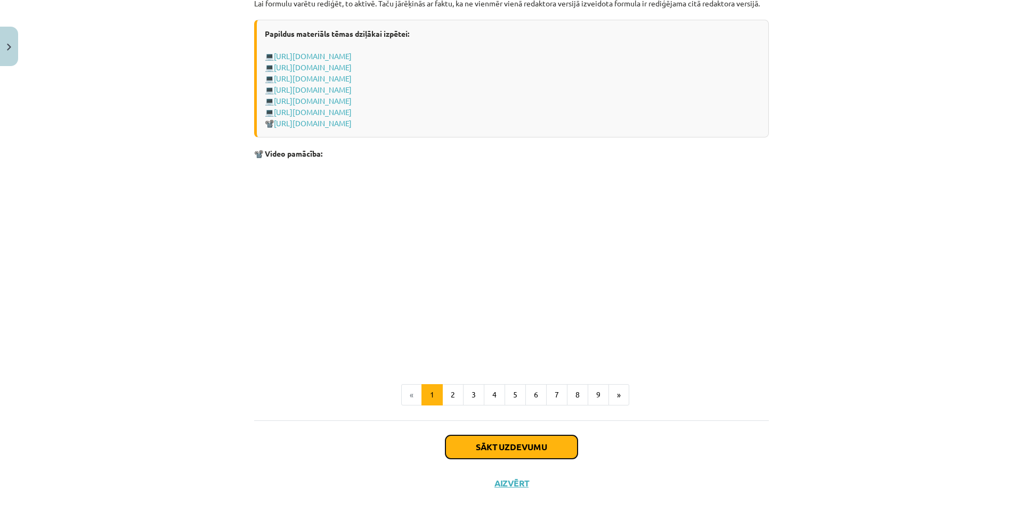
click at [517, 450] on button "Sākt uzdevumu" at bounding box center [511, 446] width 132 height 23
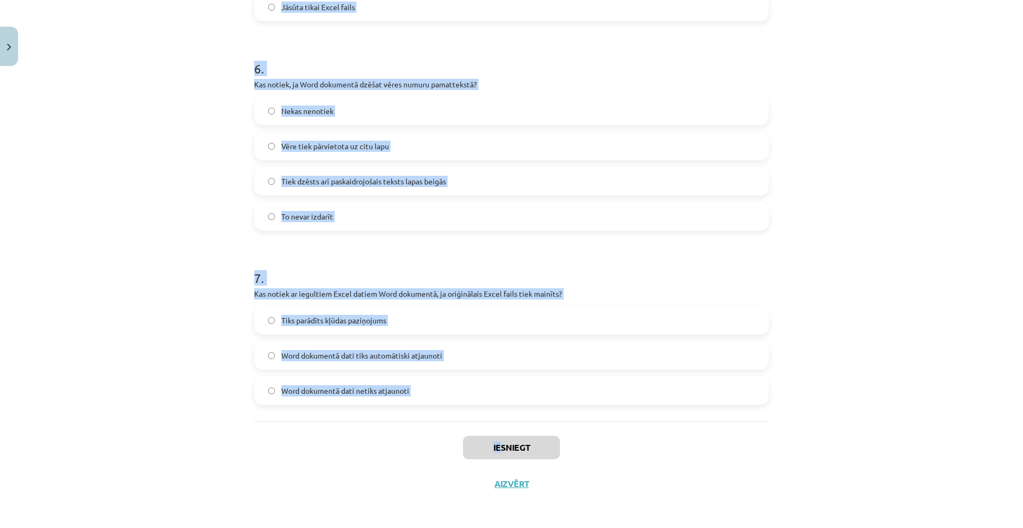
scroll to position [1182, 0]
drag, startPoint x: 245, startPoint y: 209, endPoint x: 443, endPoint y: 418, distance: 287.9
copy form "4 . Lore ipsumdo sita consectet, adi elitse doeius temporincid utla etdol? Magn…"
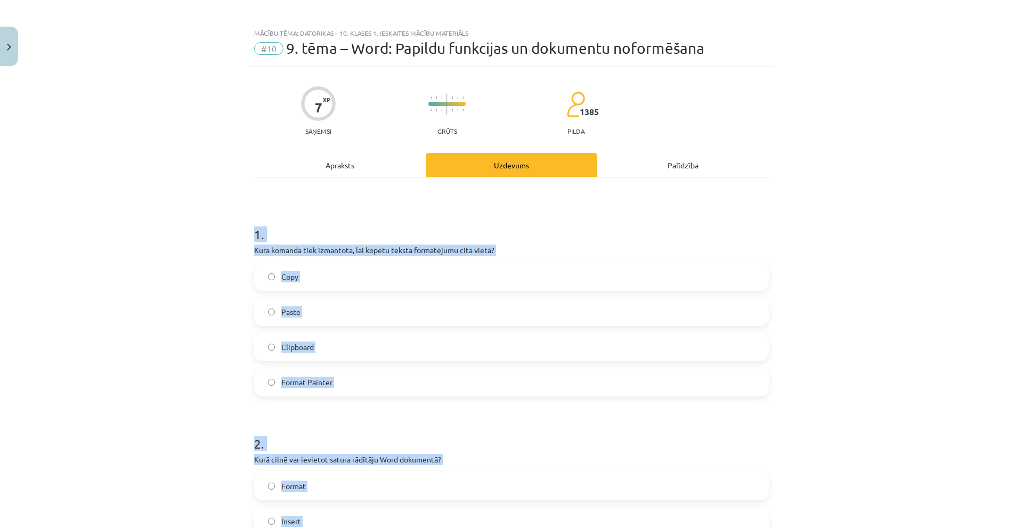
scroll to position [0, 0]
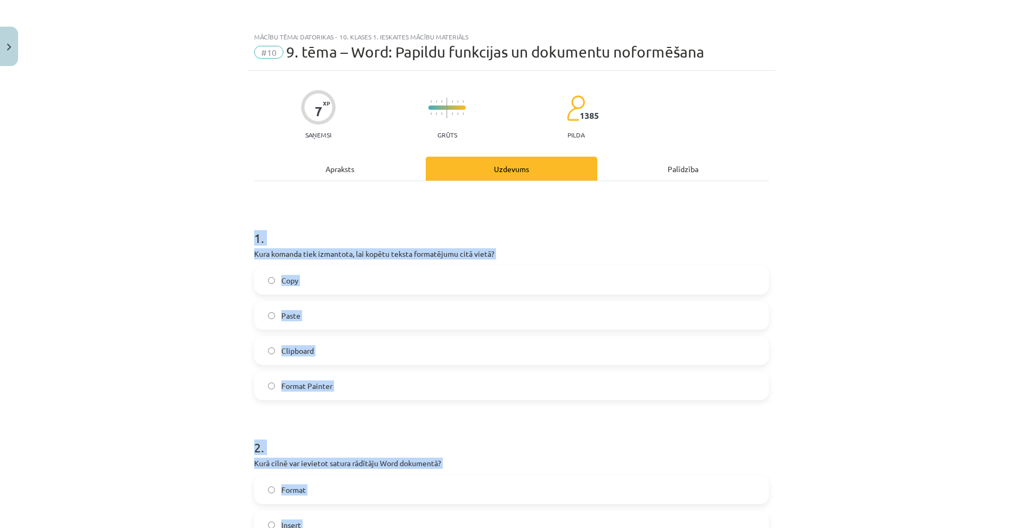
click at [25, 343] on div "Mācību tēma: Datorikas - 10. klases 1. ieskaites mācību materiāls #10 9. tēma –…" at bounding box center [511, 264] width 1023 height 528
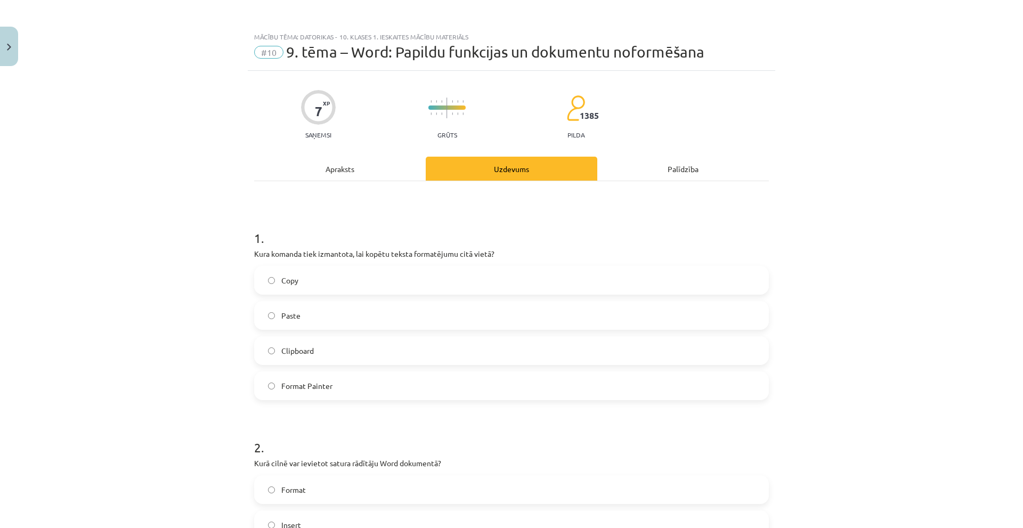
click at [395, 394] on label "Format Painter" at bounding box center [511, 385] width 513 height 27
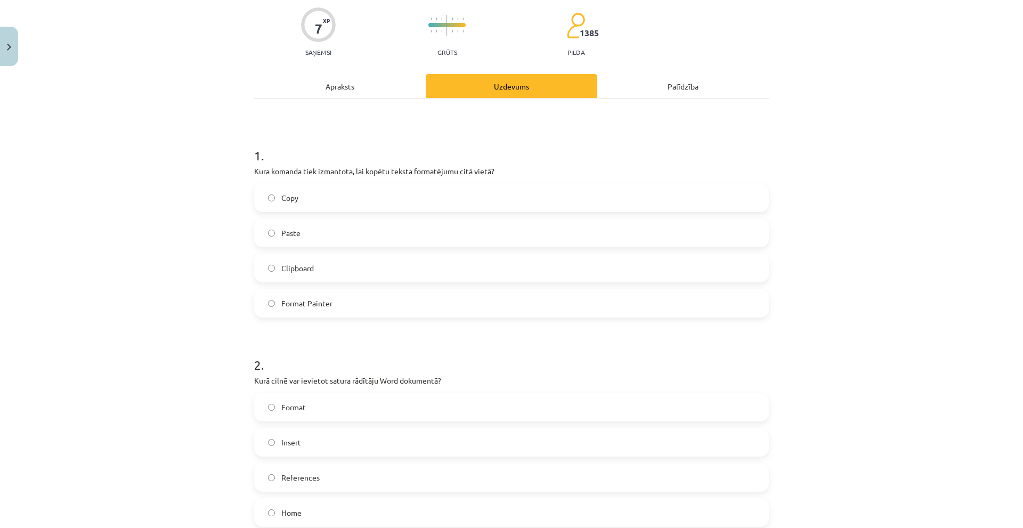
scroll to position [213, 0]
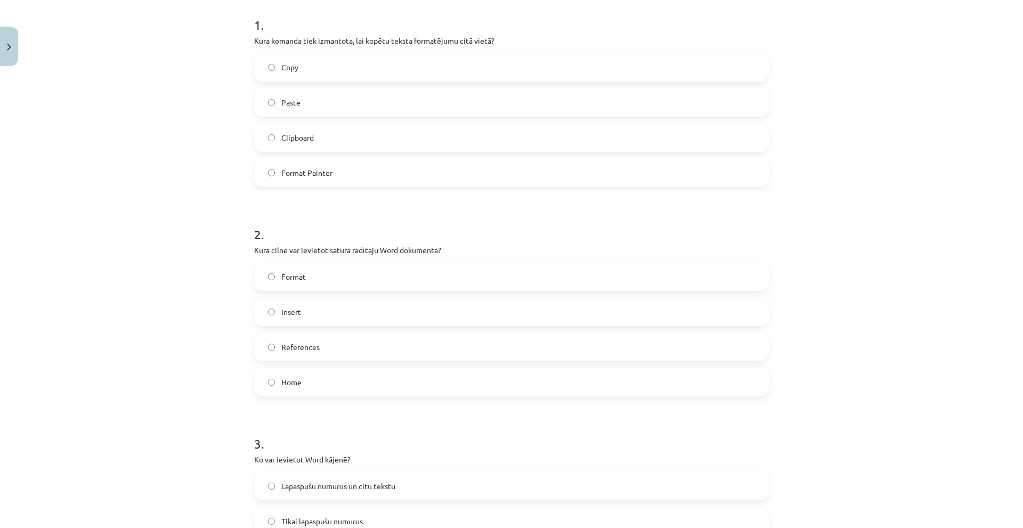
click at [323, 340] on label "References" at bounding box center [511, 347] width 513 height 27
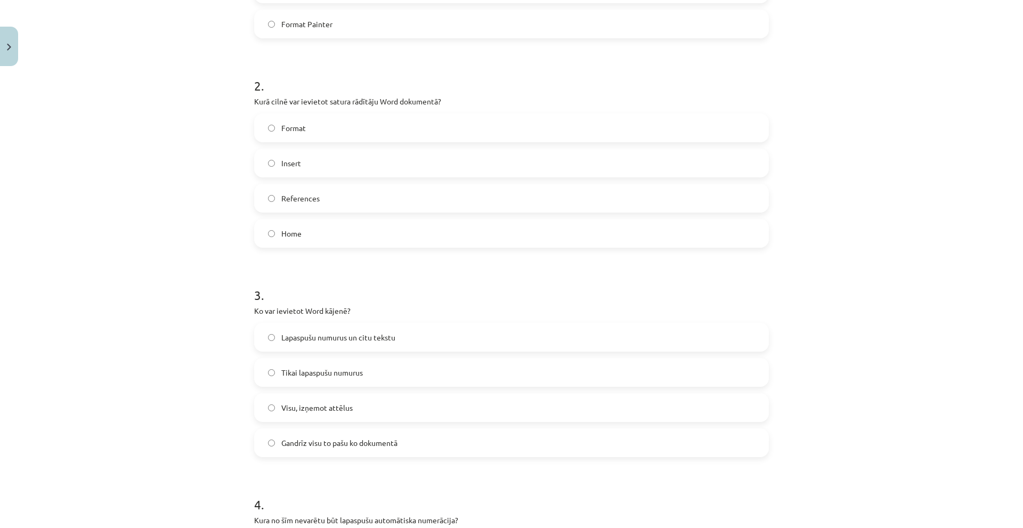
scroll to position [373, 0]
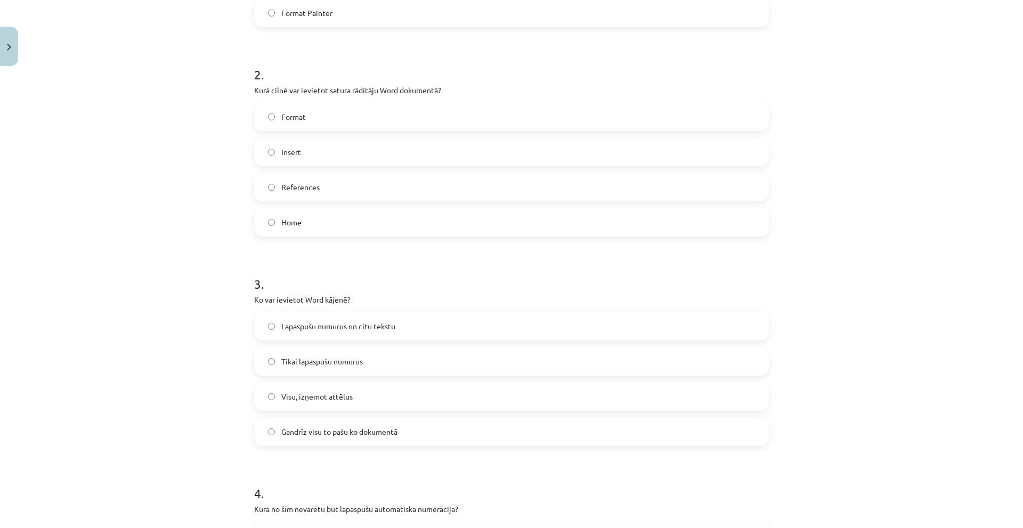
click at [367, 426] on span "Gandrīz visu to pašu ko dokumentā" at bounding box center [339, 431] width 116 height 11
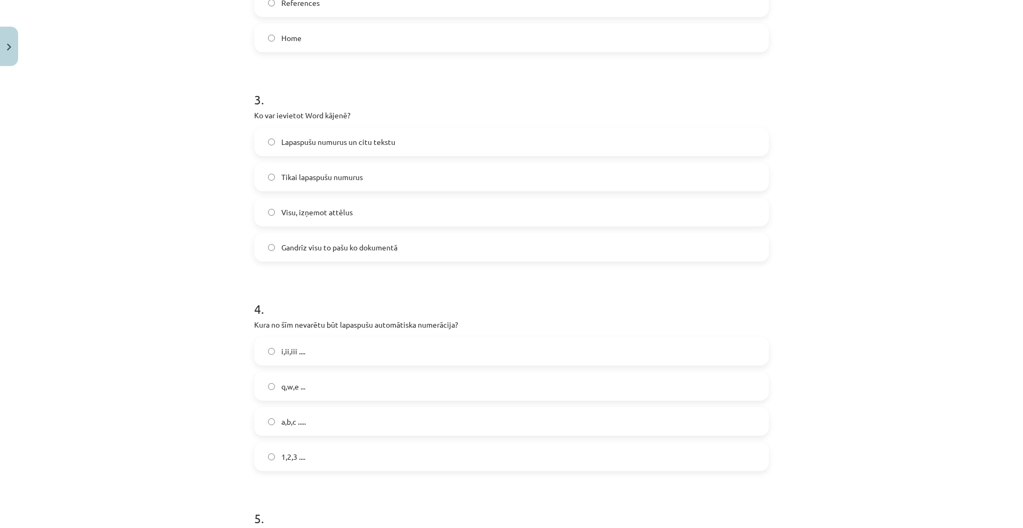
scroll to position [639, 0]
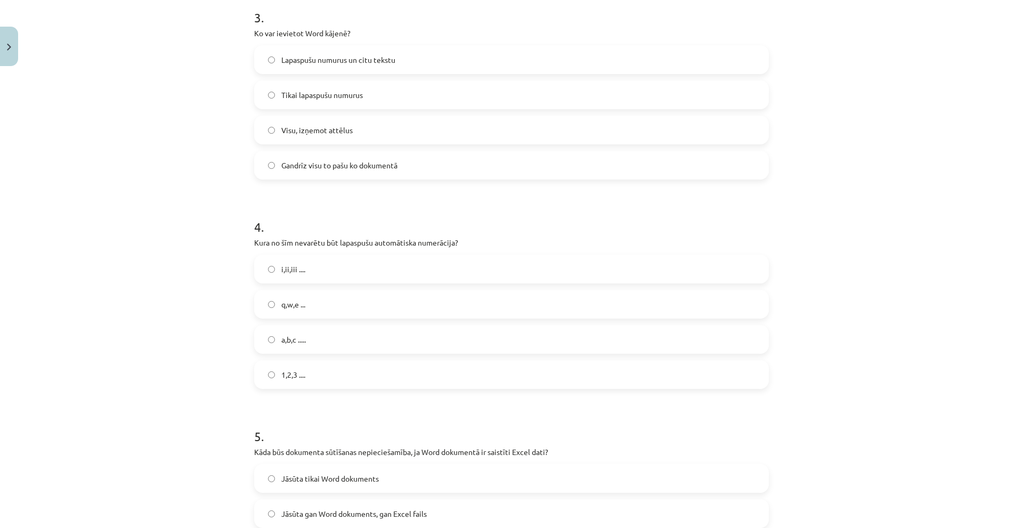
click at [377, 315] on label "q,w,e ..." at bounding box center [511, 304] width 513 height 27
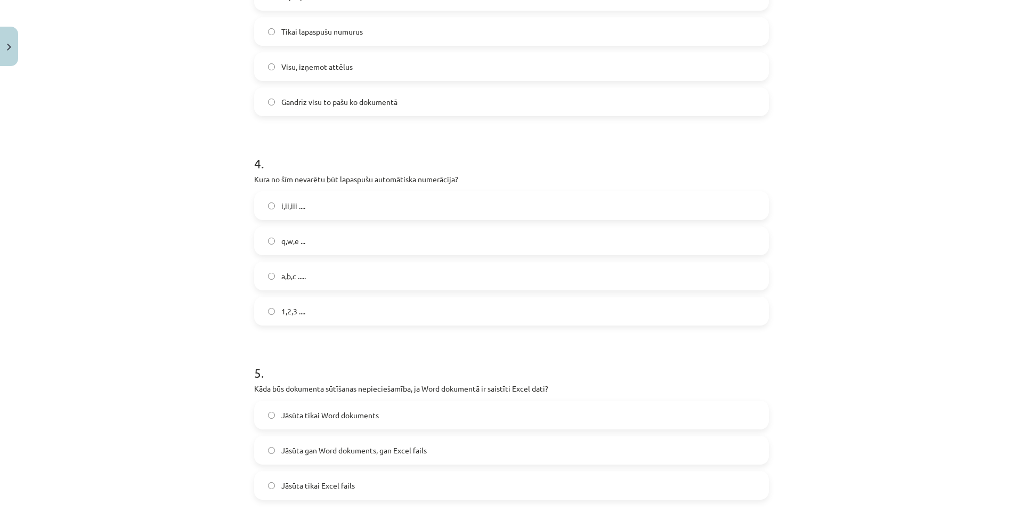
scroll to position [799, 0]
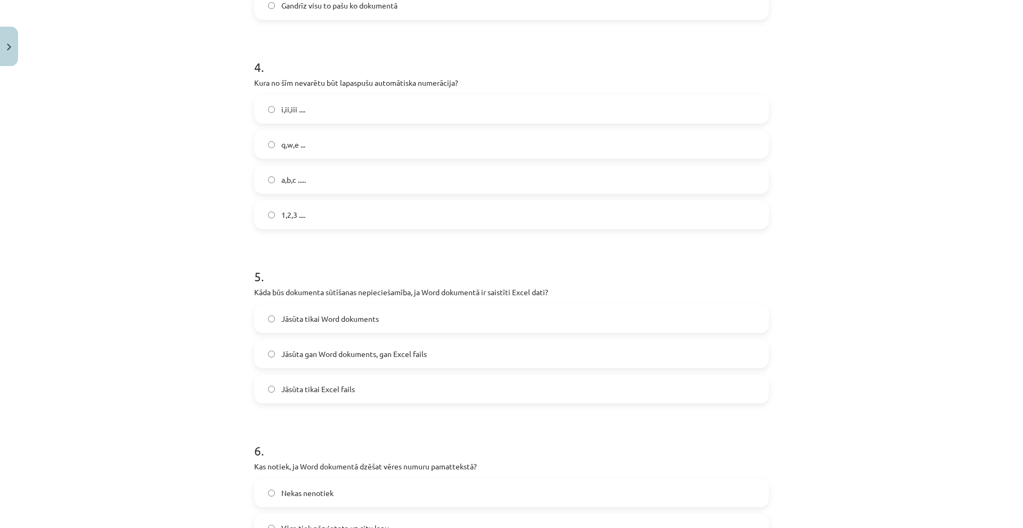
click at [444, 347] on label "Jāsūta gan Word dokuments, gan Excel fails" at bounding box center [511, 353] width 513 height 27
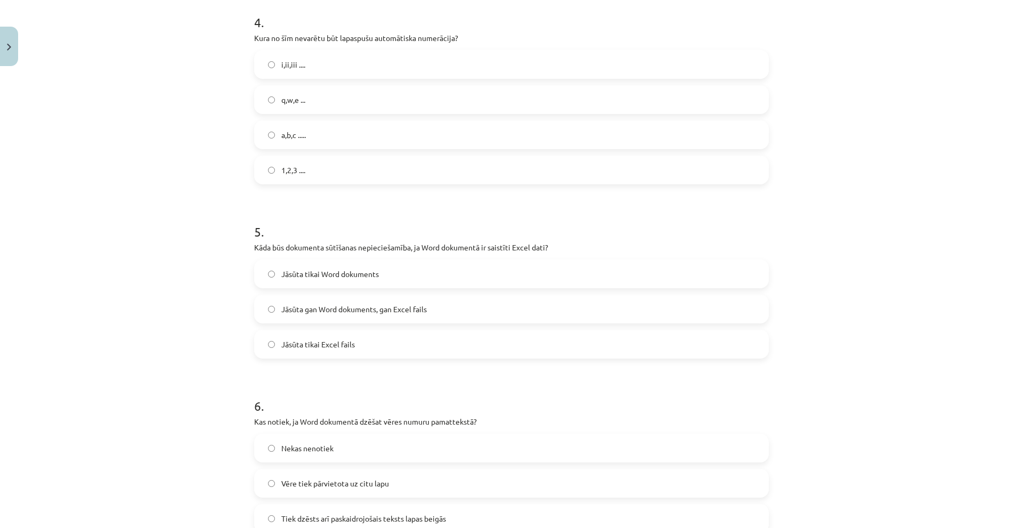
scroll to position [1012, 0]
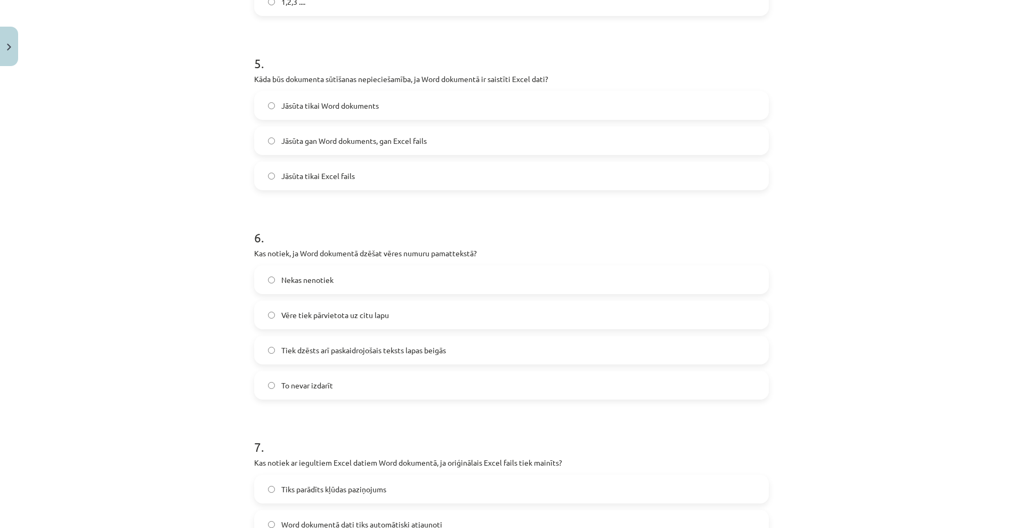
click at [428, 346] on span "Tiek dzēsts arī paskaidrojošais teksts lapas beigās" at bounding box center [363, 350] width 165 height 11
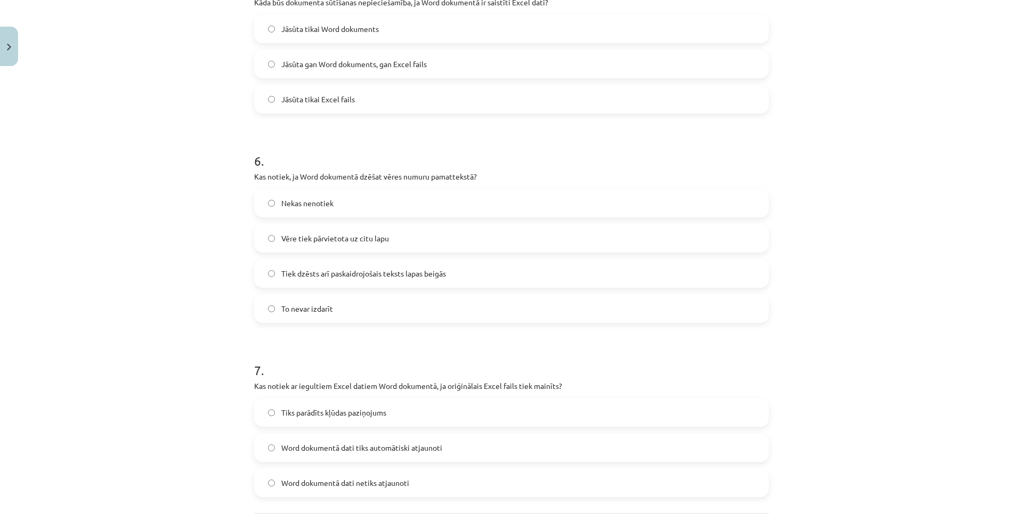
scroll to position [1182, 0]
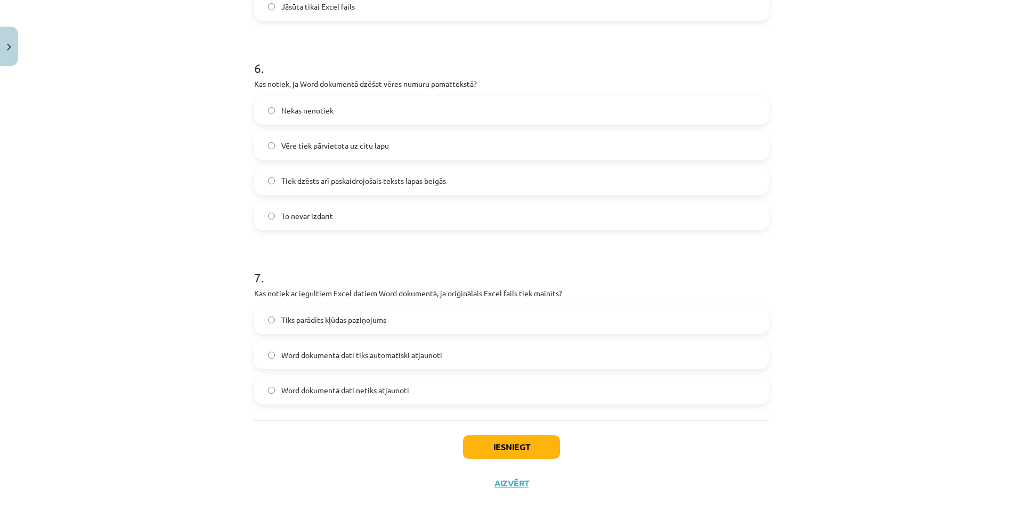
click at [405, 391] on label "Word dokumentā dati netiks atjaunoti" at bounding box center [511, 390] width 513 height 27
click at [511, 446] on button "Iesniegt" at bounding box center [511, 446] width 97 height 23
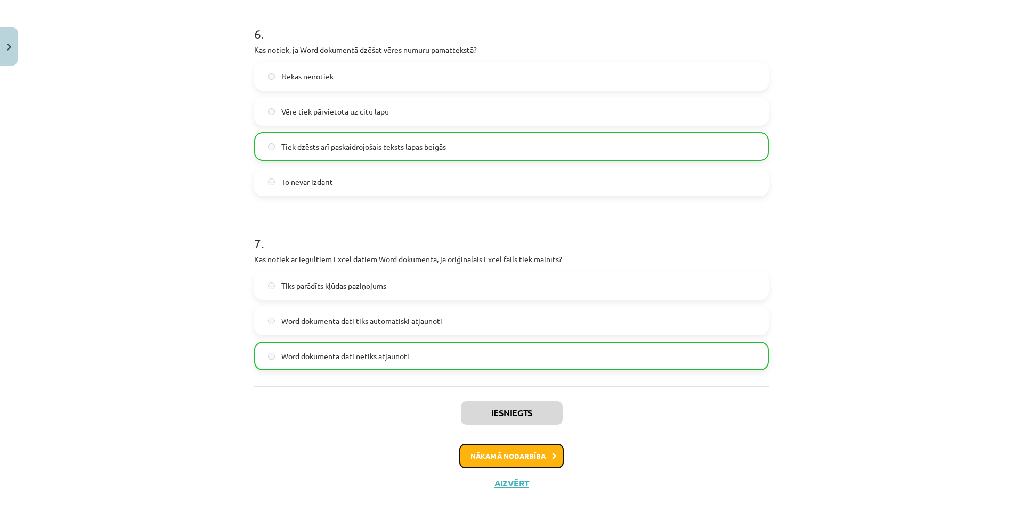
click at [527, 452] on button "Nākamā nodarbība" at bounding box center [511, 456] width 104 height 25
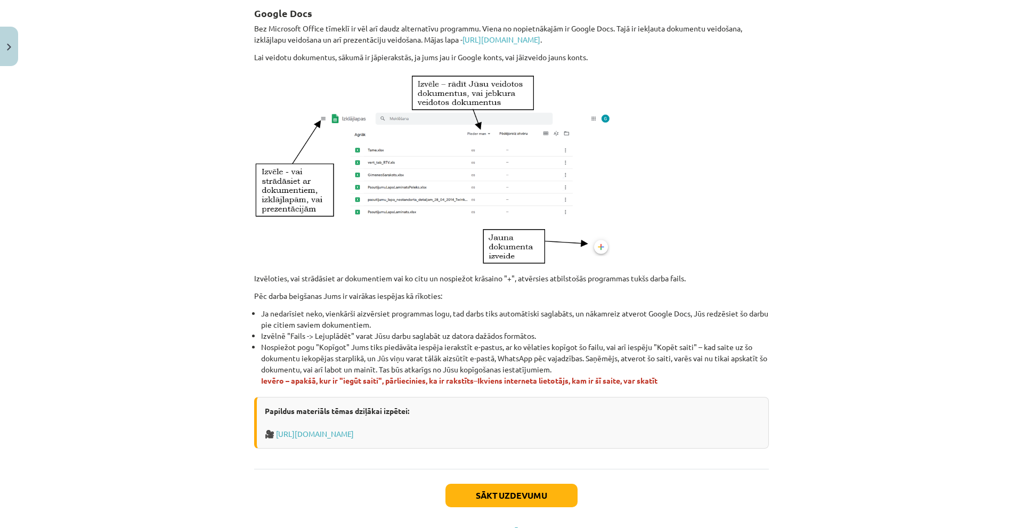
scroll to position [501, 0]
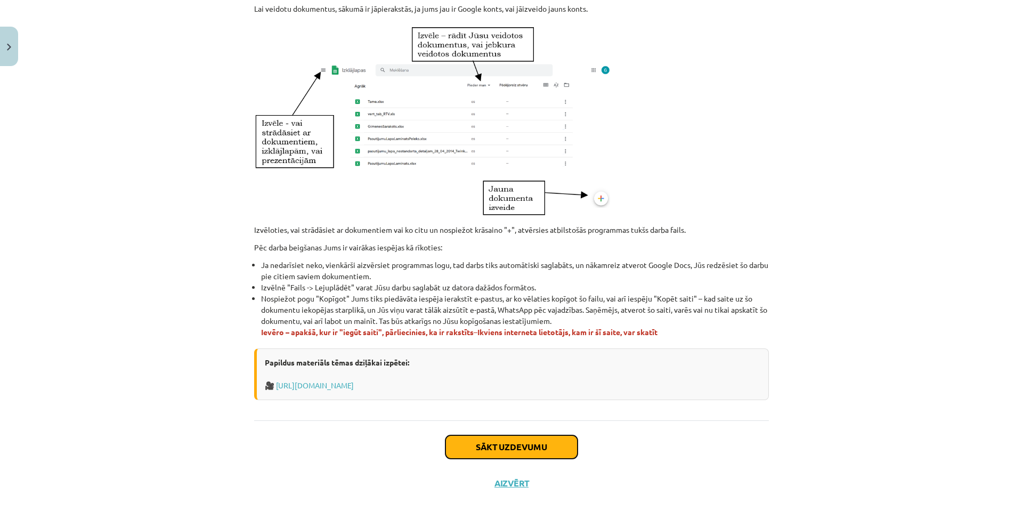
click at [538, 443] on button "Sākt uzdevumu" at bounding box center [511, 446] width 132 height 23
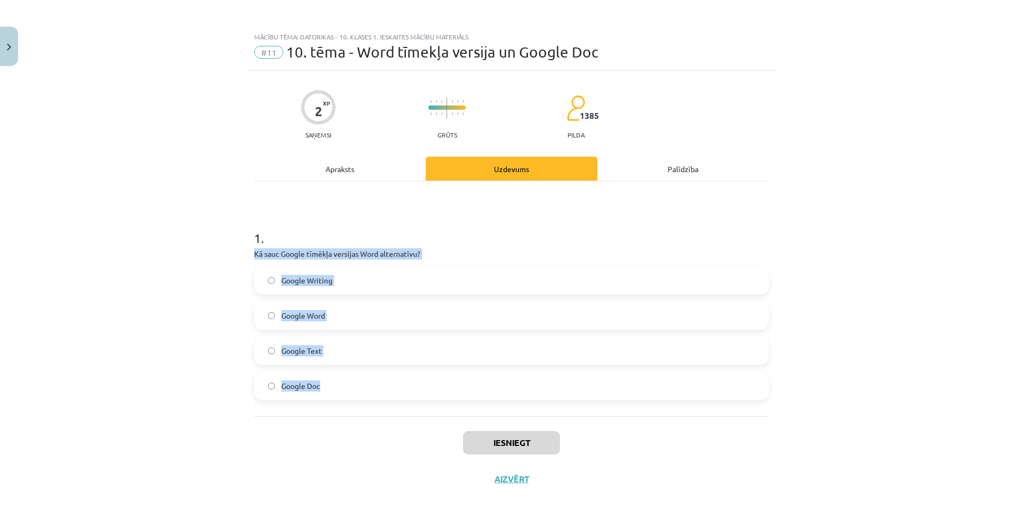
drag, startPoint x: 251, startPoint y: 251, endPoint x: 340, endPoint y: 386, distance: 161.4
click at [340, 386] on div "2 XP Saņemsi Grūts 1385 pilda Apraksts Uzdevums Palīdzība 1 . Kā sauc Google tī…" at bounding box center [511, 286] width 527 height 430
click at [192, 320] on div "Mācību tēma: Datorikas - 10. klases 1. ieskaites mācību materiāls #11 10. tēma …" at bounding box center [511, 264] width 1023 height 528
drag, startPoint x: 248, startPoint y: 255, endPoint x: 392, endPoint y: 392, distance: 198.2
click at [392, 392] on div "Mācību tēma: Datorikas - 10. klases 1. ieskaites mācību materiāls #11 10. tēma …" at bounding box center [511, 264] width 1023 height 528
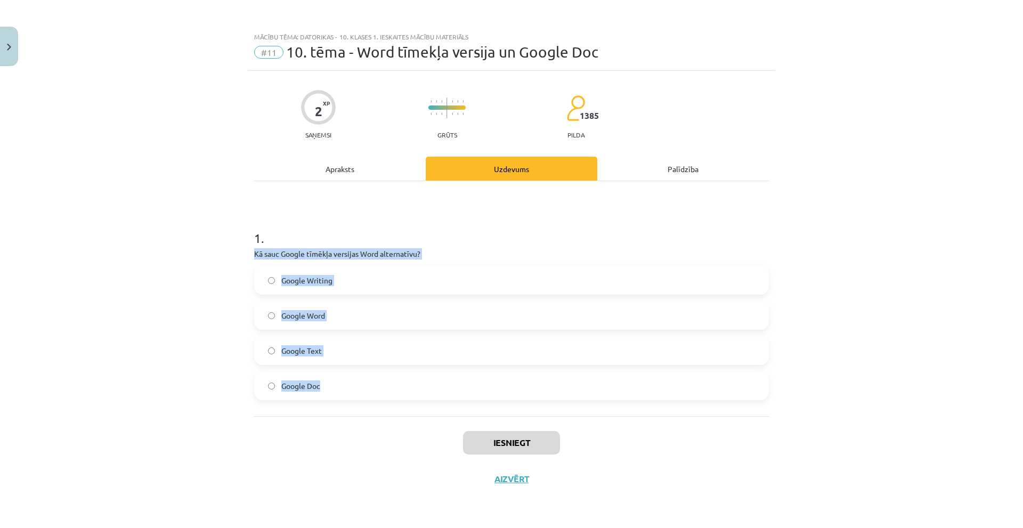
click at [370, 377] on label "Google Doc" at bounding box center [511, 385] width 513 height 27
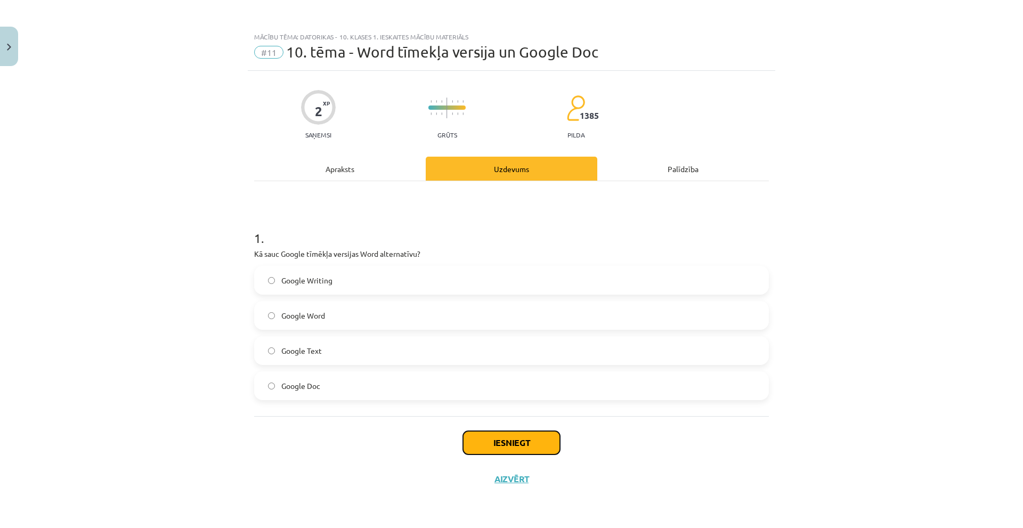
click at [546, 451] on button "Iesniegt" at bounding box center [511, 442] width 97 height 23
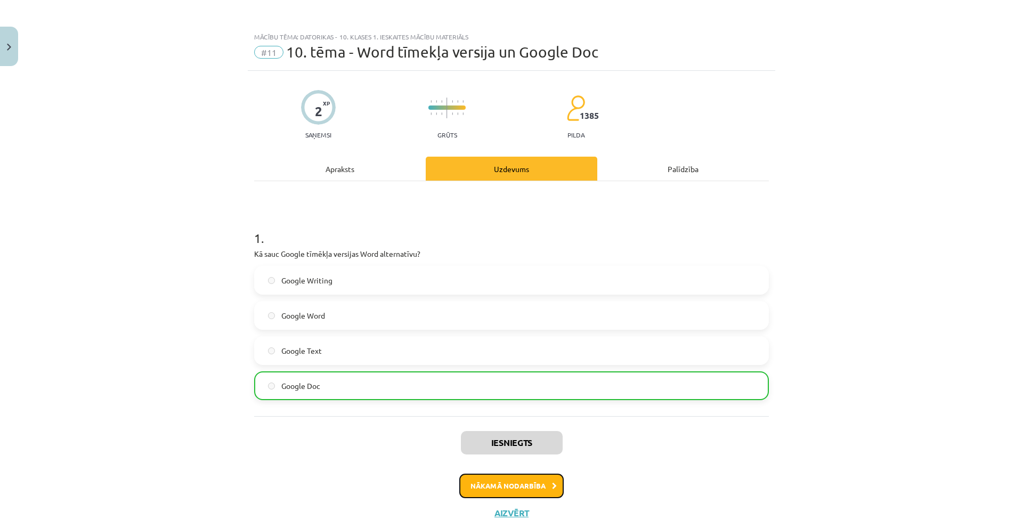
click at [504, 488] on button "Nākamā nodarbība" at bounding box center [511, 486] width 104 height 25
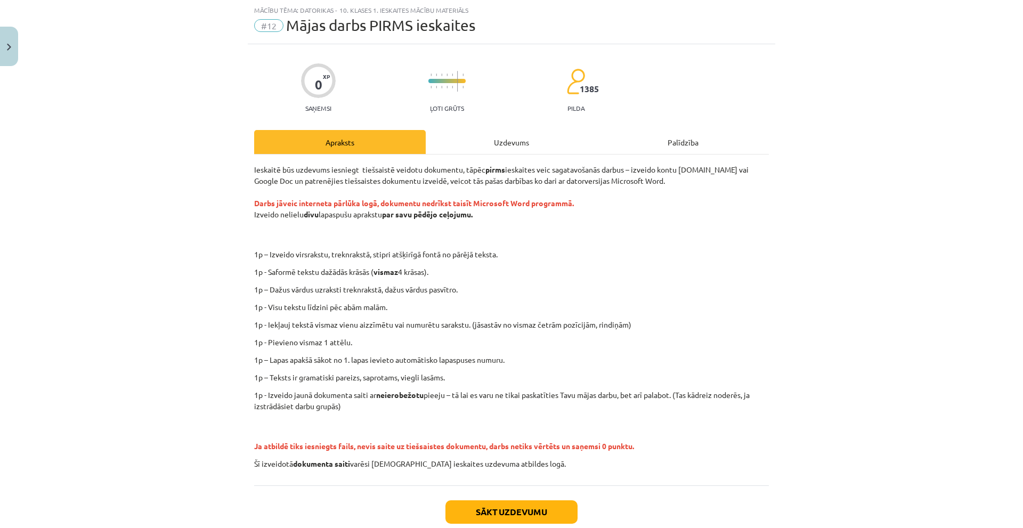
scroll to position [80, 0]
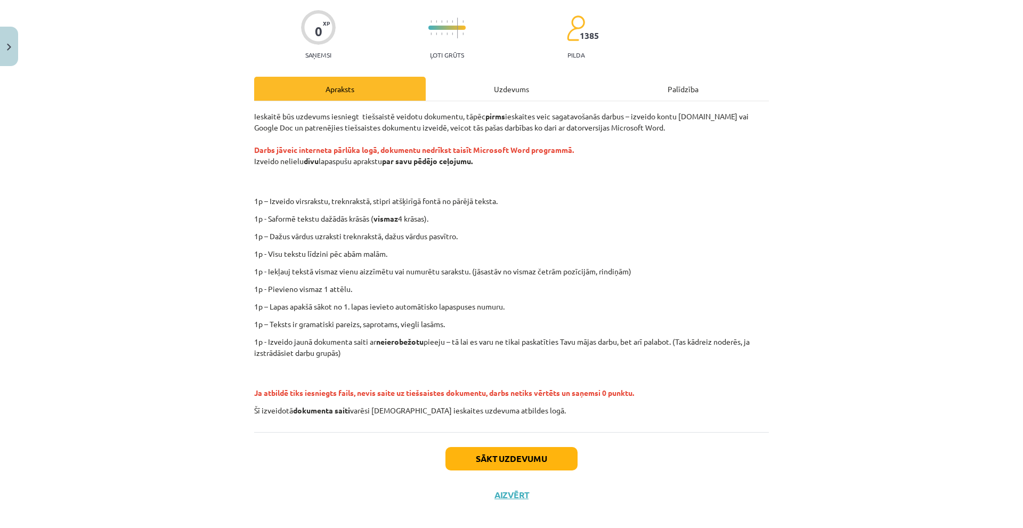
click at [492, 91] on div "Uzdevums" at bounding box center [512, 89] width 172 height 24
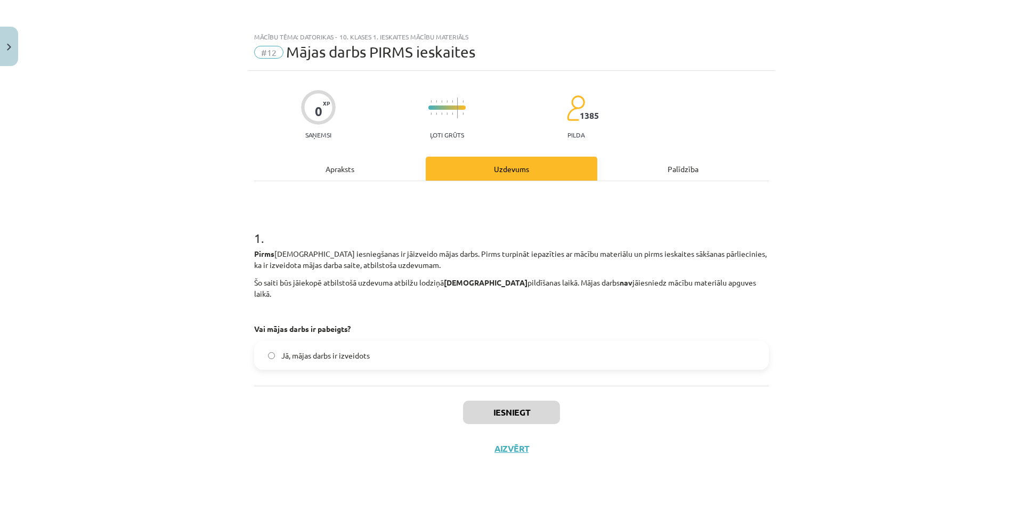
click at [647, 178] on div "Palīdzība" at bounding box center [683, 169] width 172 height 24
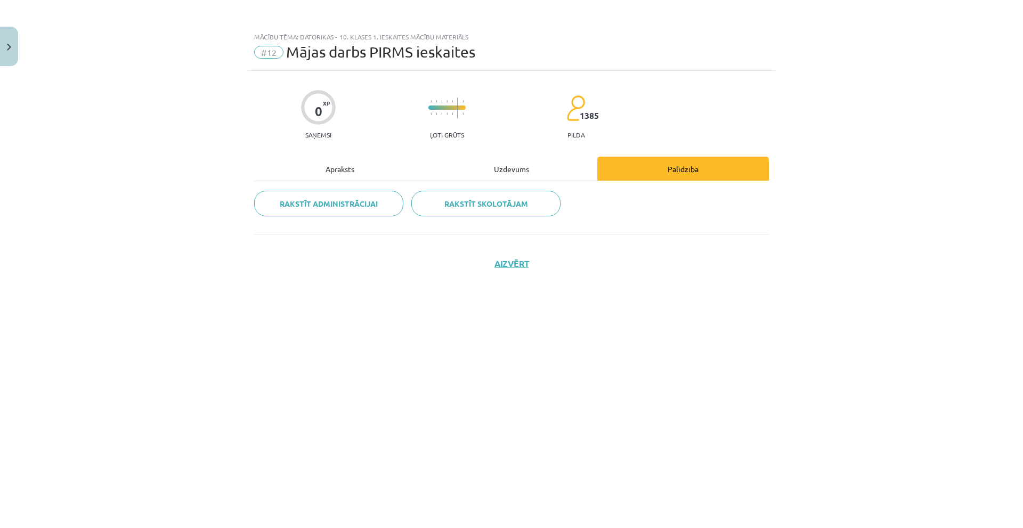
click at [372, 175] on div "Apraksts" at bounding box center [340, 169] width 172 height 24
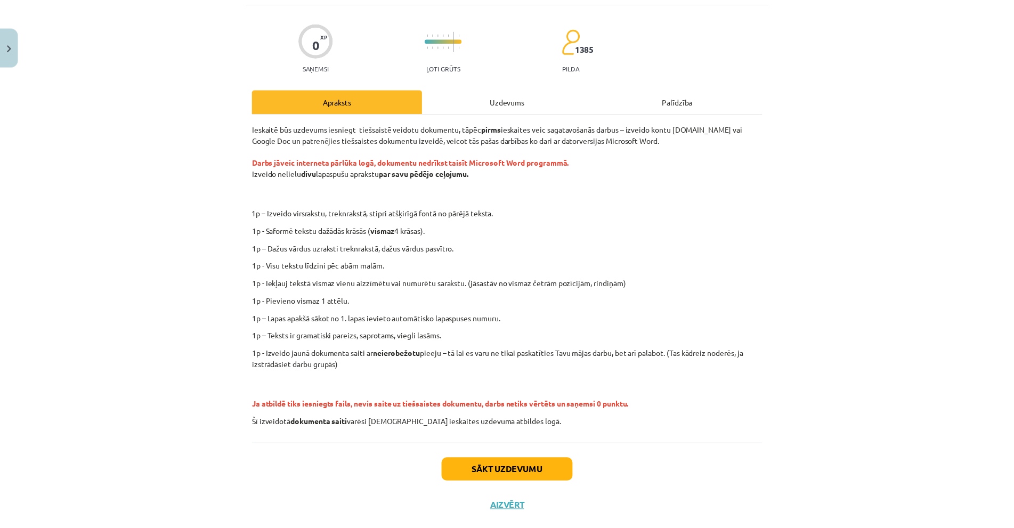
scroll to position [92, 0]
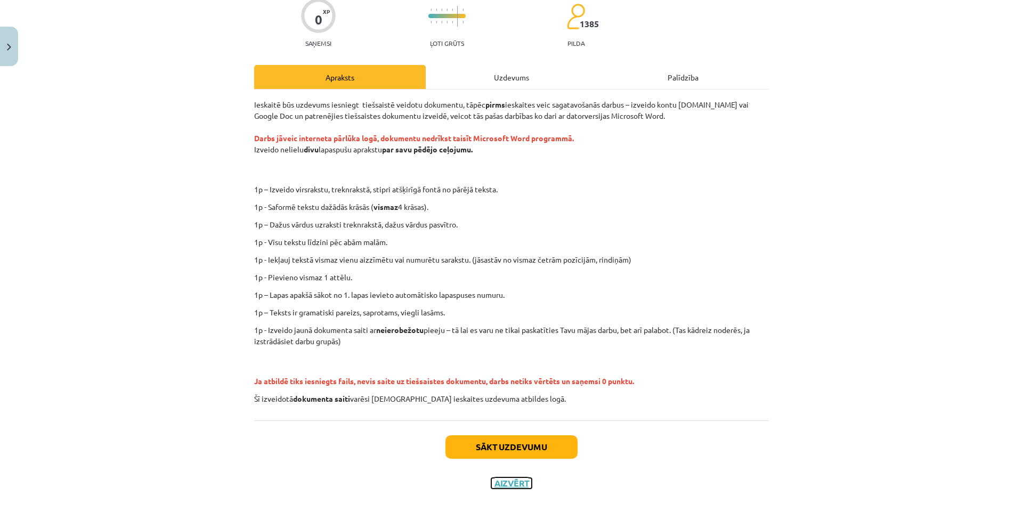
click at [505, 481] on button "Aizvērt" at bounding box center [511, 483] width 40 height 11
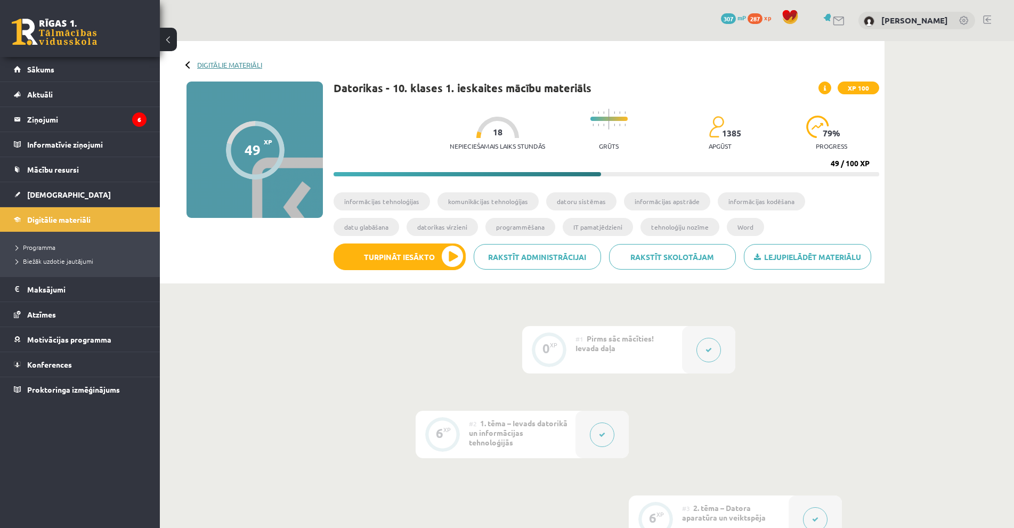
click at [228, 67] on link "Digitālie materiāli" at bounding box center [229, 65] width 65 height 8
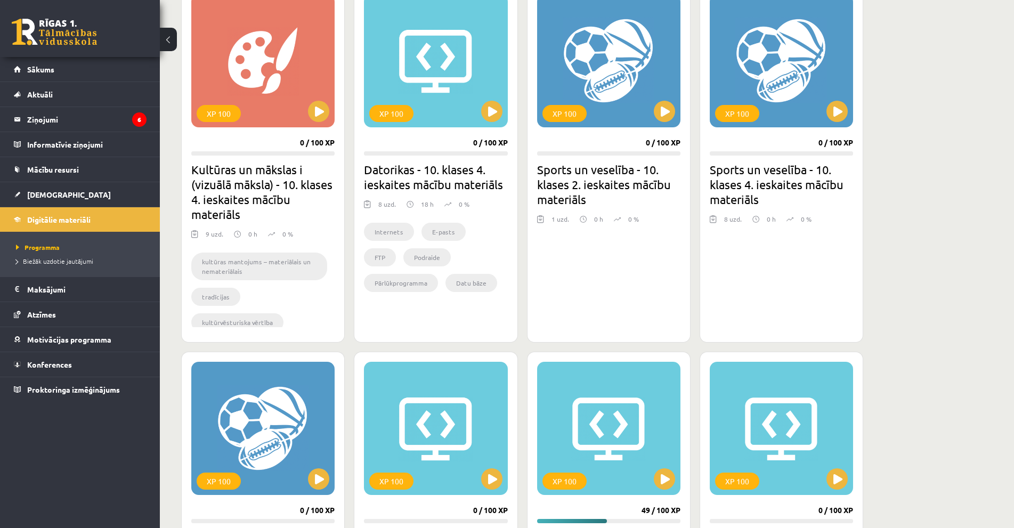
scroll to position [693, 0]
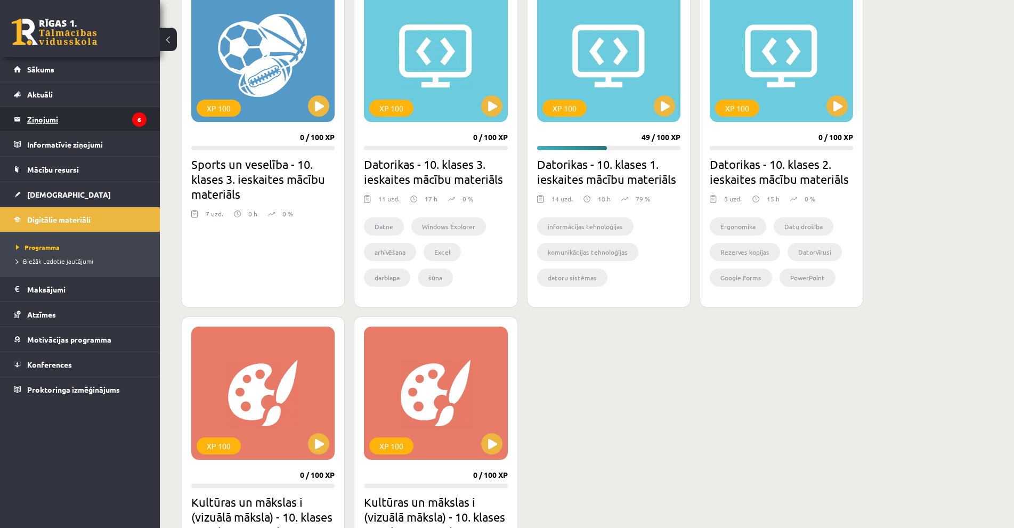
click at [73, 122] on legend "Ziņojumi 6" at bounding box center [86, 119] width 119 height 25
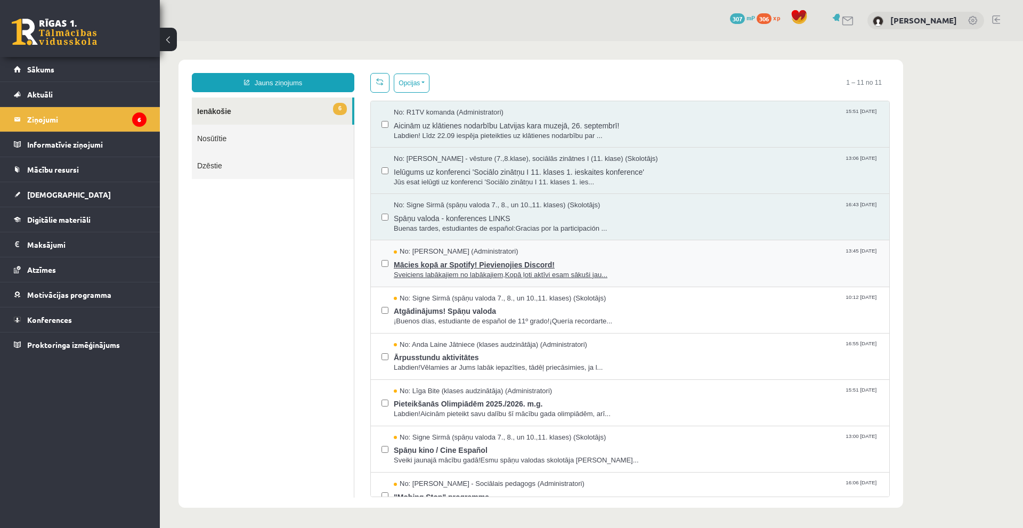
click at [455, 270] on span "Sveiciens labākajiem no labākajiem,Kopā ļoti aktīvi esam sākuši jau..." at bounding box center [636, 275] width 485 height 10
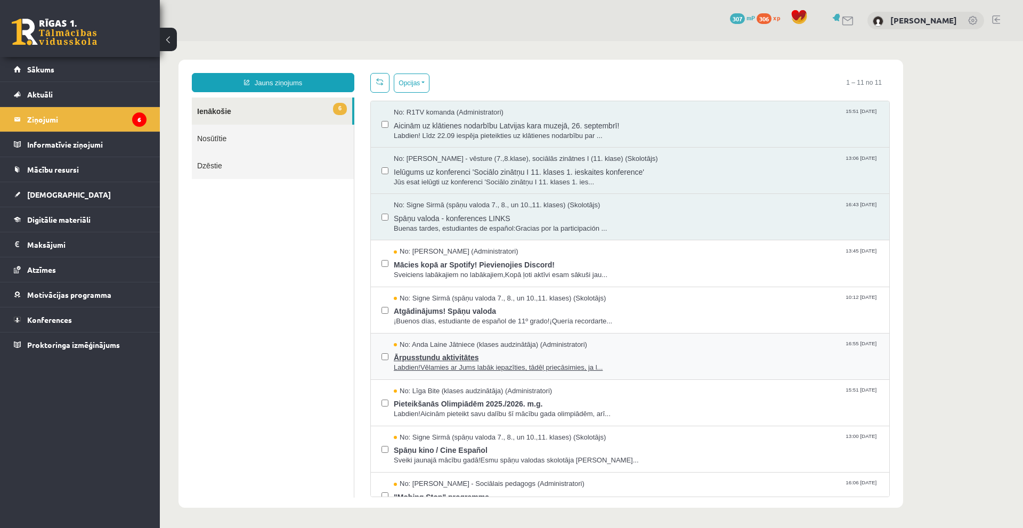
click at [548, 365] on span "Labdien!Vēlamies ar Jums labāk iepazīties, tādēļ priecāsimies, ja l..." at bounding box center [636, 368] width 485 height 10
click at [38, 214] on link "Digitālie materiāli" at bounding box center [80, 219] width 133 height 25
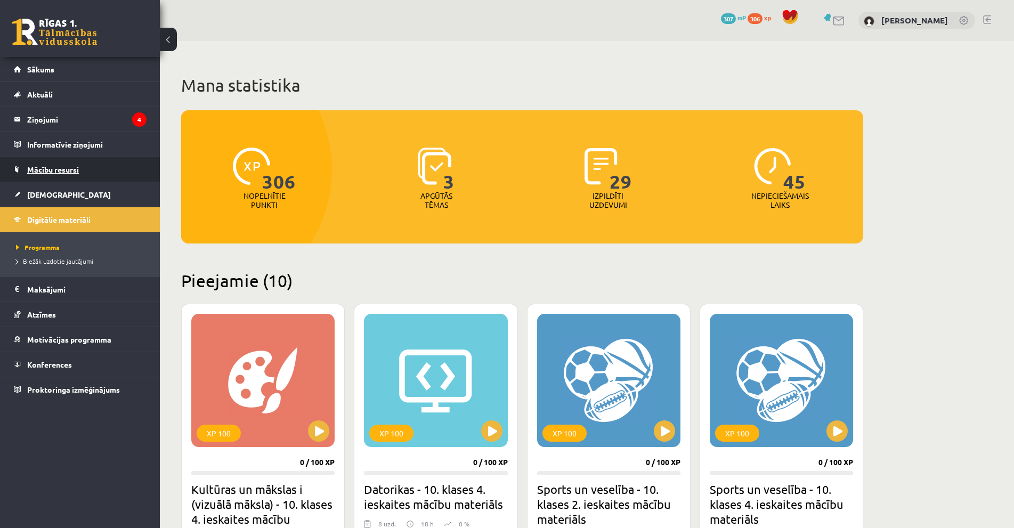
click at [52, 166] on span "Mācību resursi" at bounding box center [53, 170] width 52 height 10
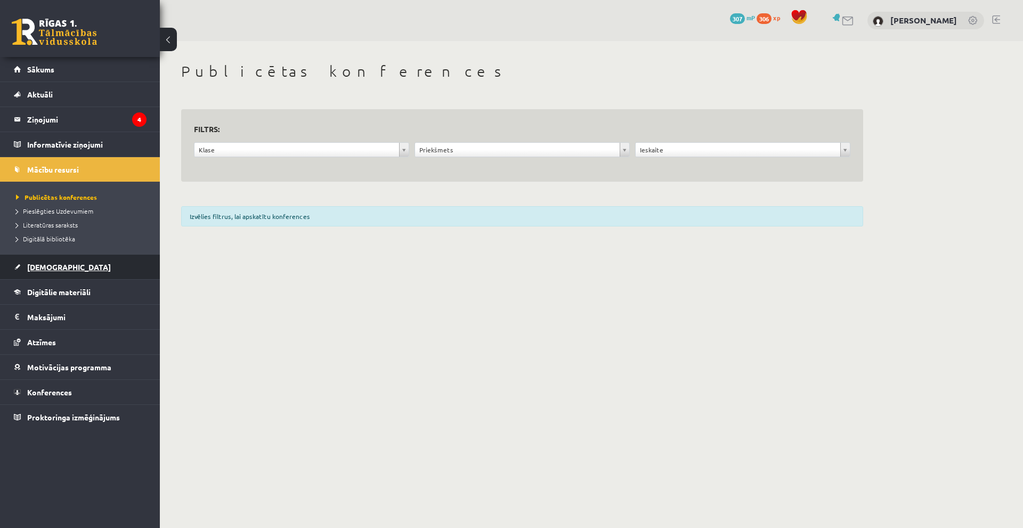
click at [57, 271] on link "[DEMOGRAPHIC_DATA]" at bounding box center [80, 267] width 133 height 25
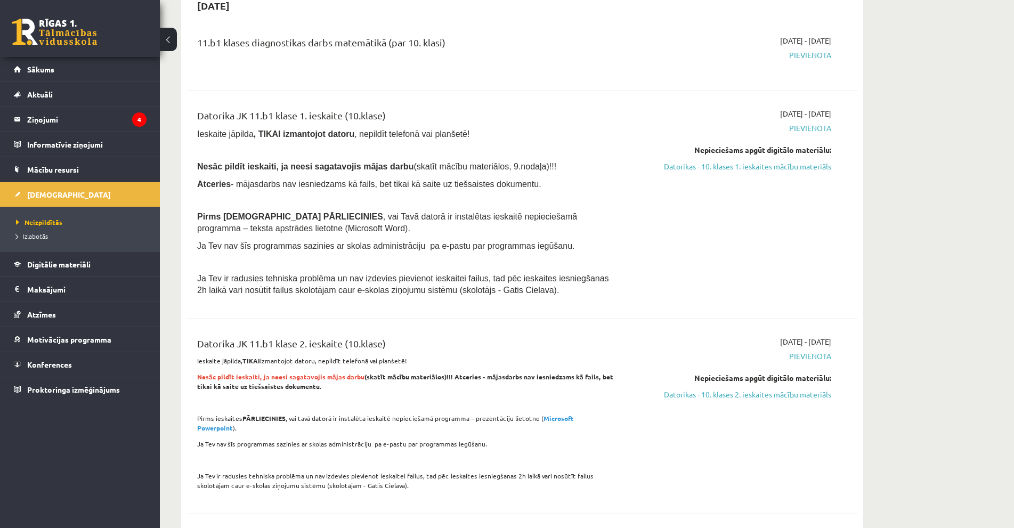
scroll to position [639, 0]
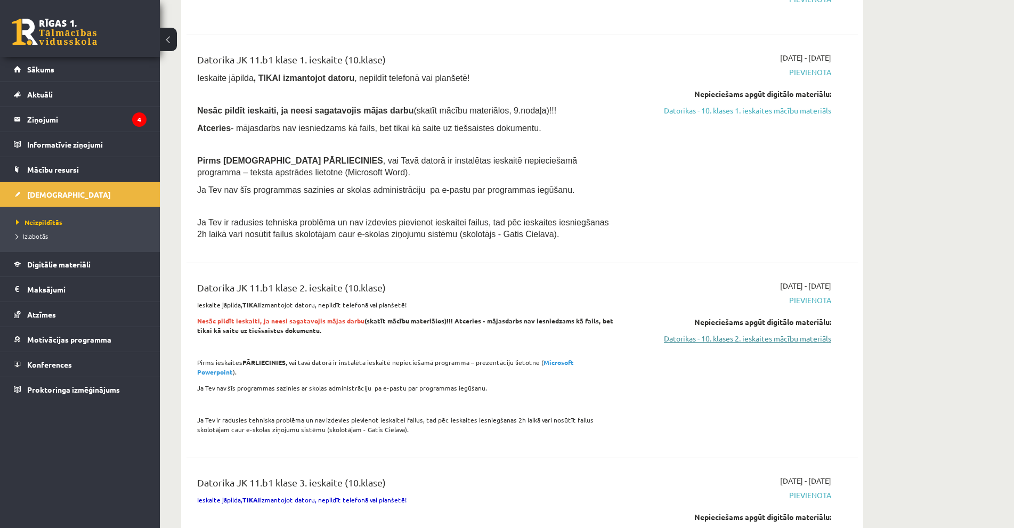
click at [709, 339] on link "Datorikas - 10. klases 2. ieskaites mācību materiāls" at bounding box center [730, 338] width 201 height 11
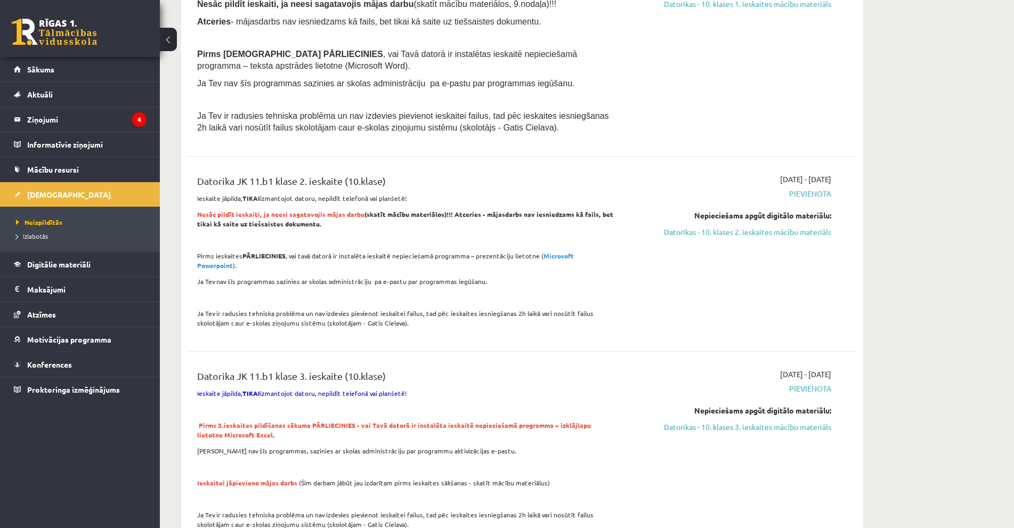
scroll to position [749, 0]
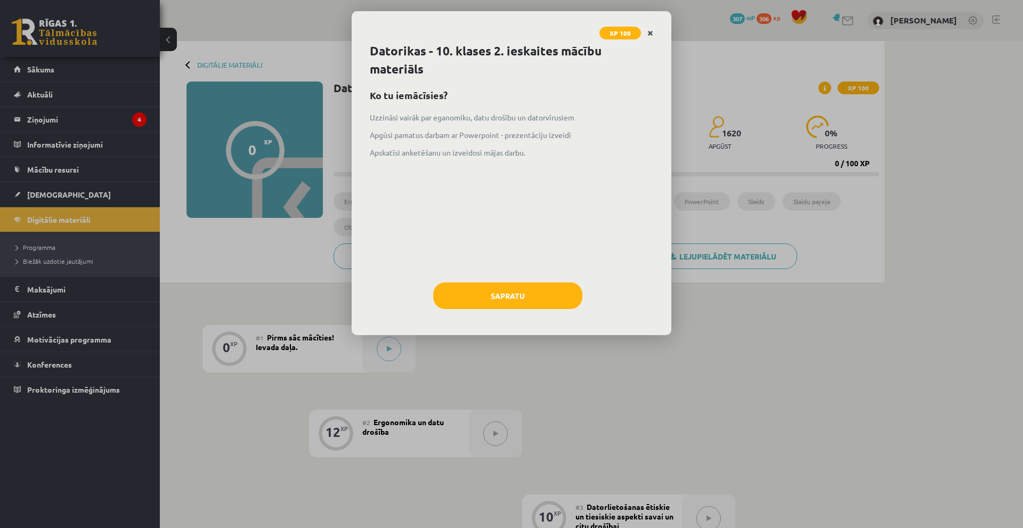
click at [651, 30] on icon "Close" at bounding box center [650, 33] width 6 height 7
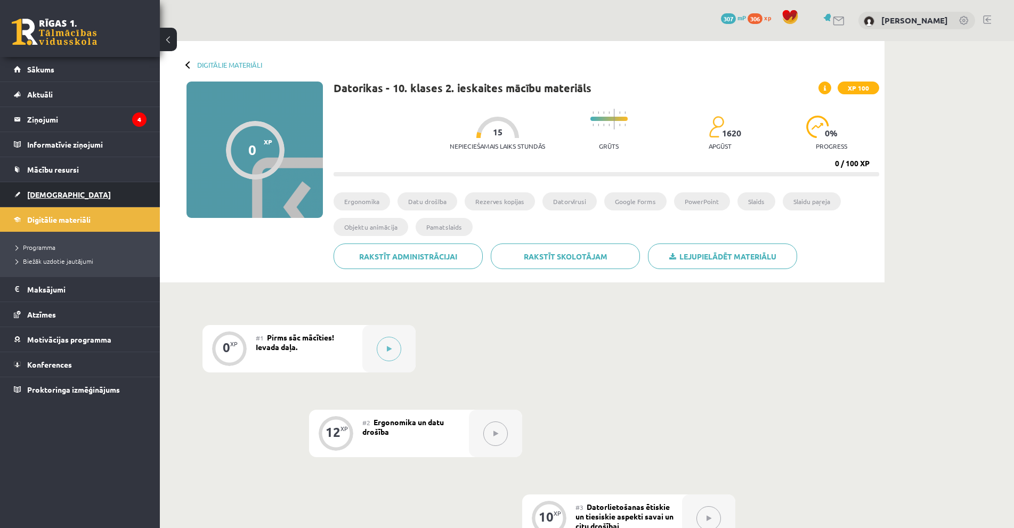
click at [44, 192] on span "[DEMOGRAPHIC_DATA]" at bounding box center [69, 195] width 84 height 10
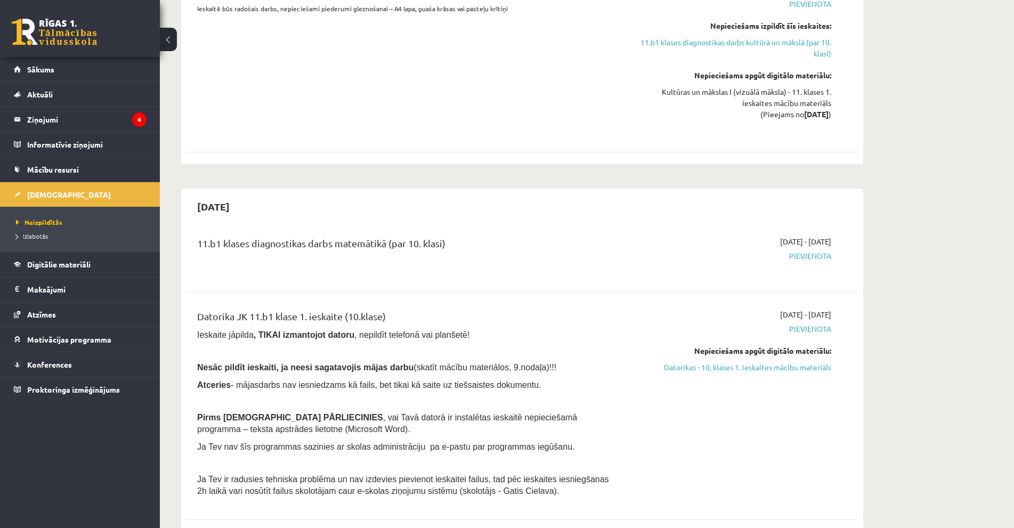
scroll to position [533, 0]
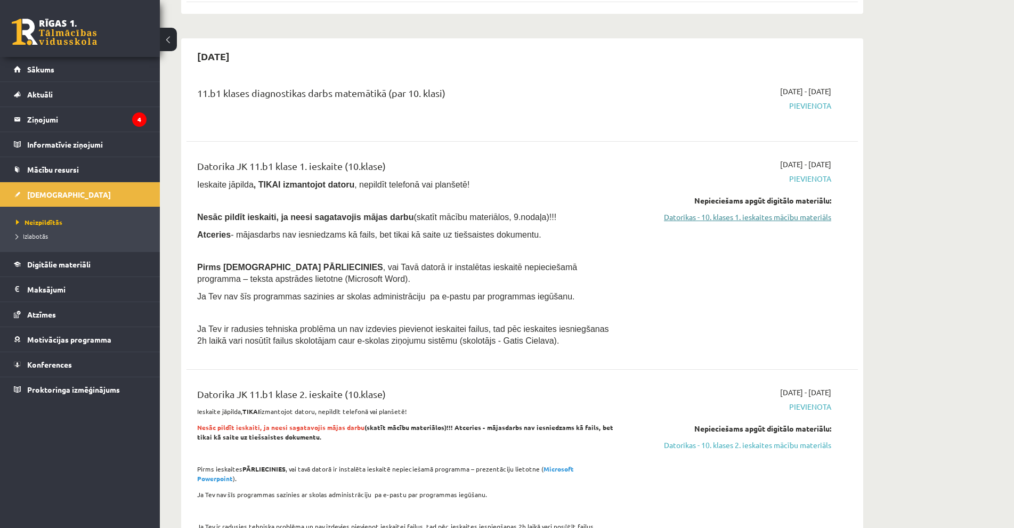
click at [782, 215] on link "Datorikas - 10. klases 1. ieskaites mācību materiāls" at bounding box center [730, 217] width 201 height 11
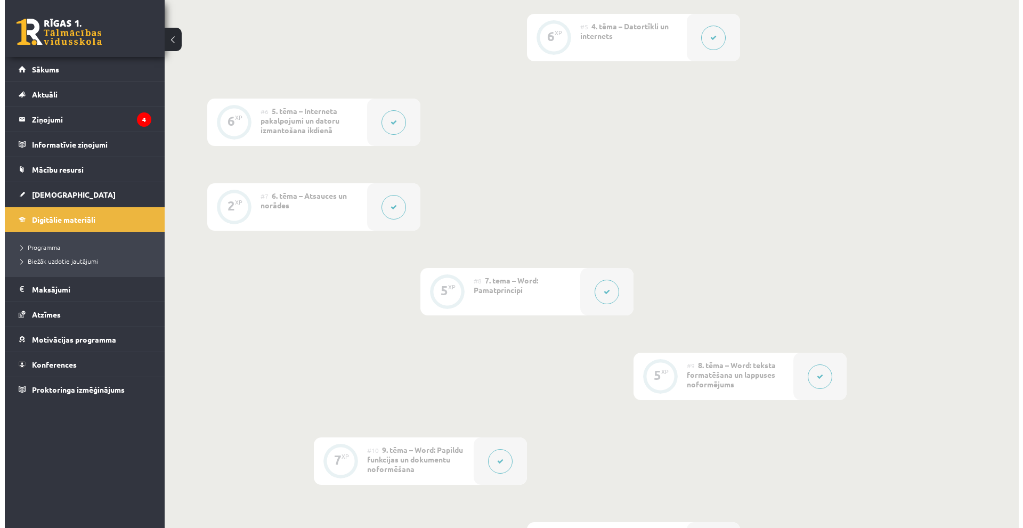
scroll to position [654, 0]
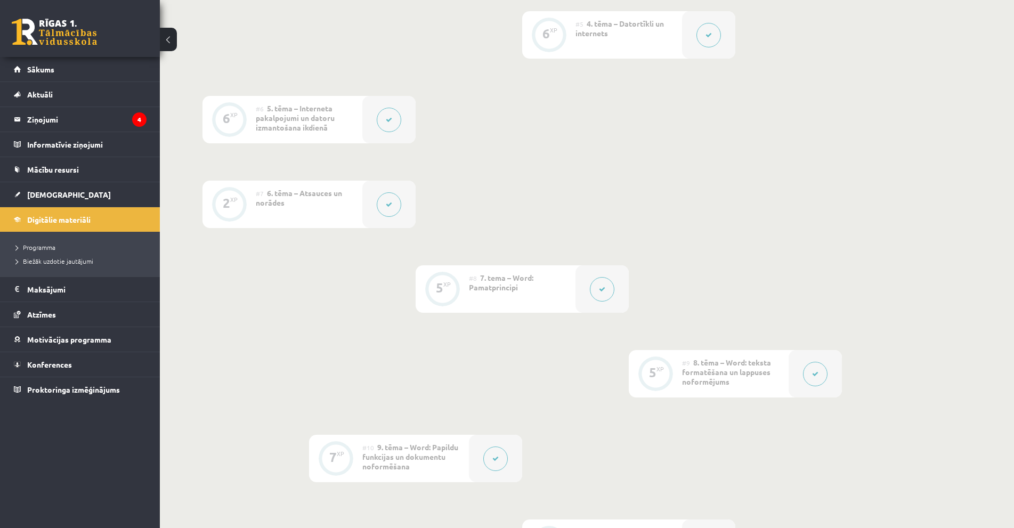
click at [571, 291] on div "#8 7. tema – Word: Pamatprincipi" at bounding box center [522, 288] width 107 height 47
click at [599, 279] on button at bounding box center [602, 289] width 25 height 25
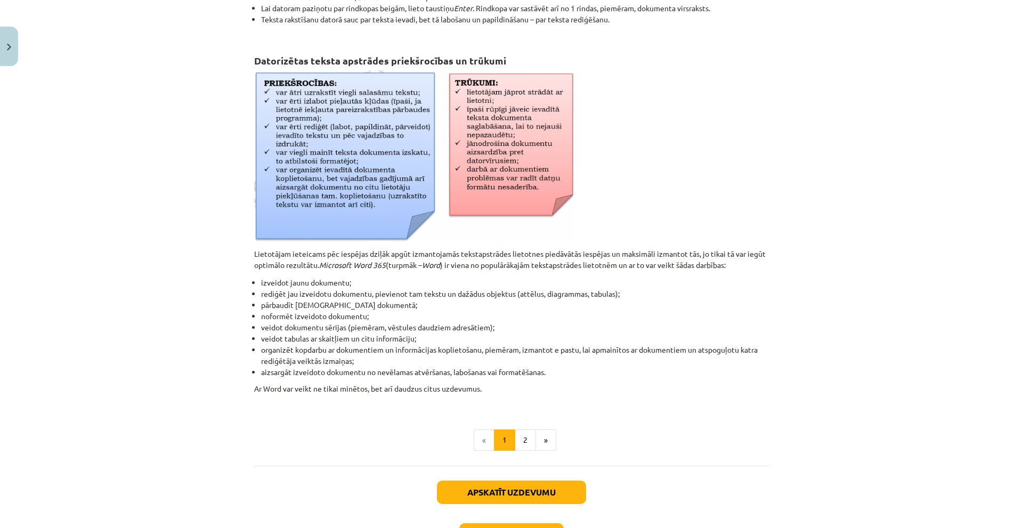
scroll to position [320, 0]
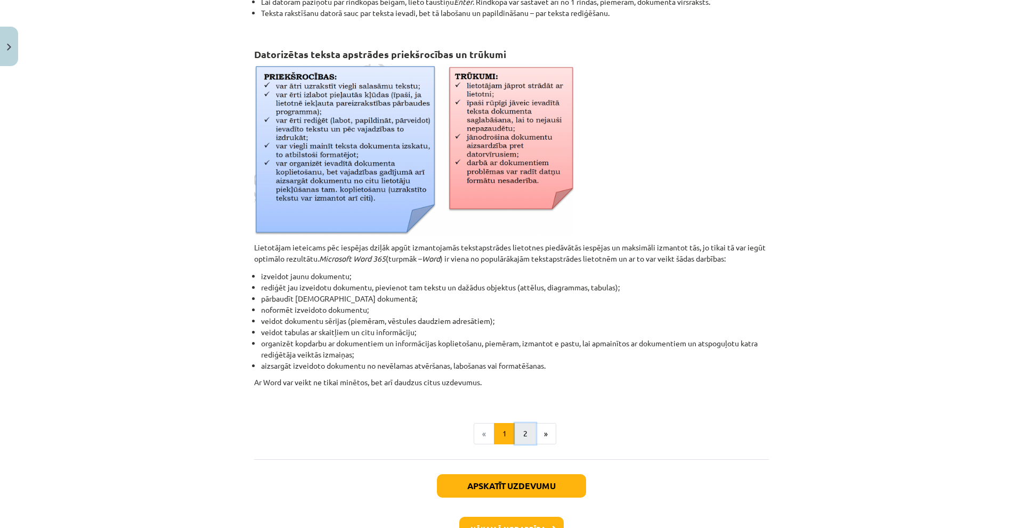
click at [521, 436] on button "2" at bounding box center [525, 433] width 21 height 21
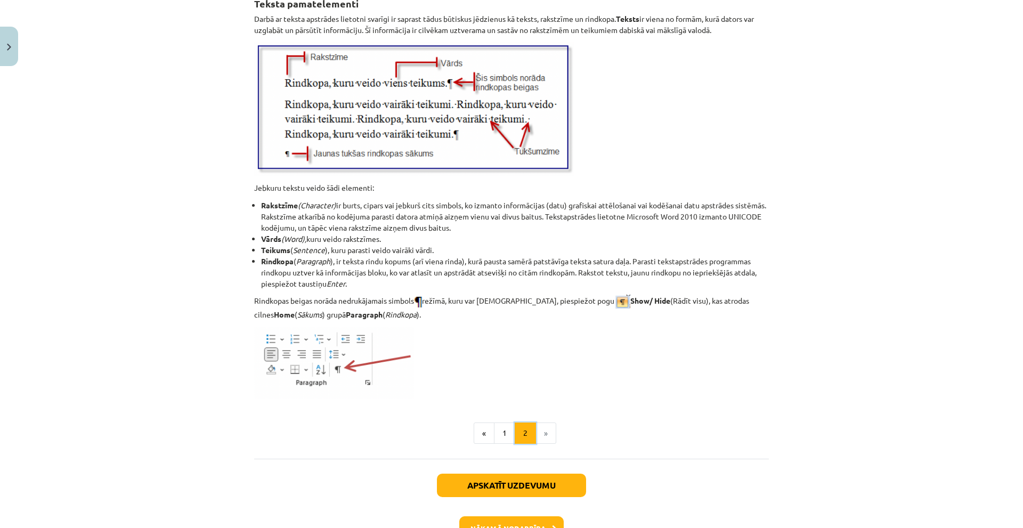
scroll to position [1270, 0]
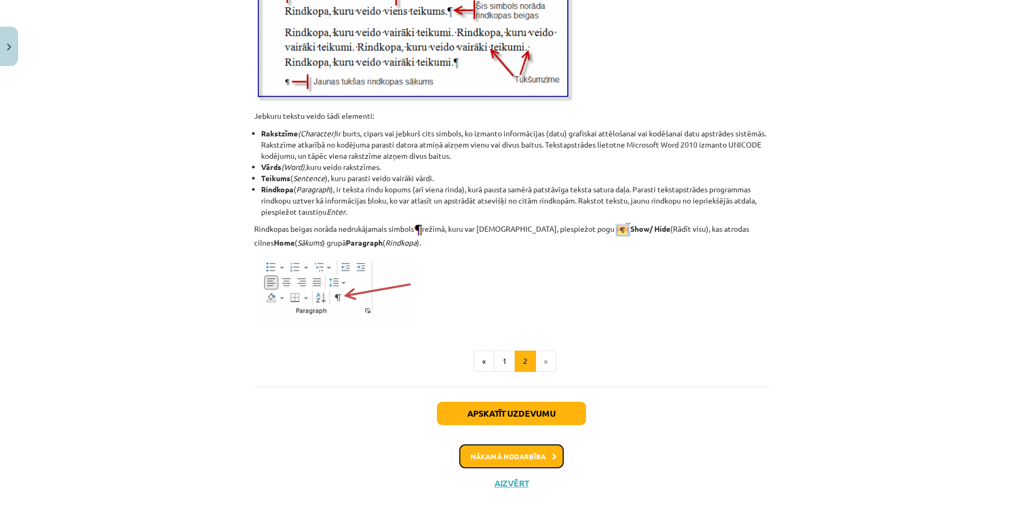
click at [523, 459] on button "Nākamā nodarbība" at bounding box center [511, 456] width 104 height 25
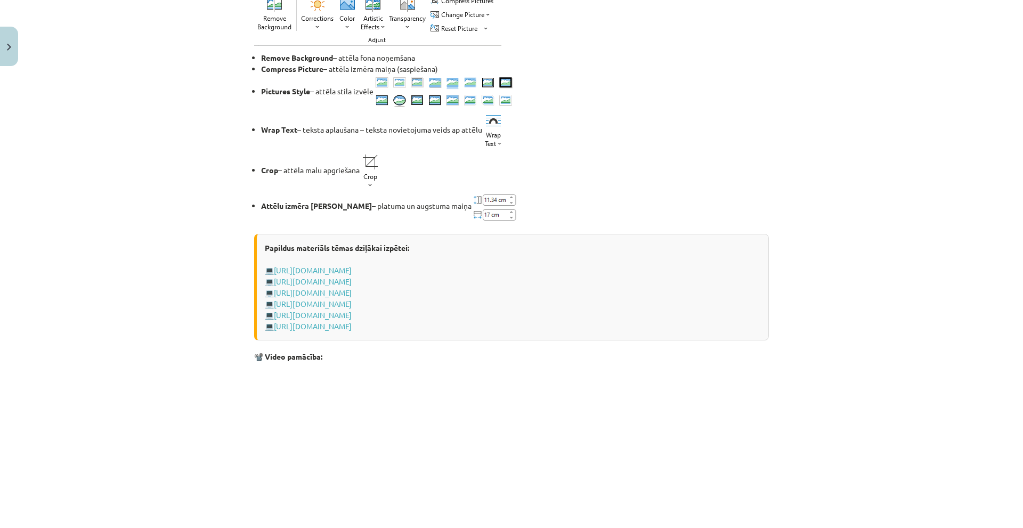
scroll to position [1543, 0]
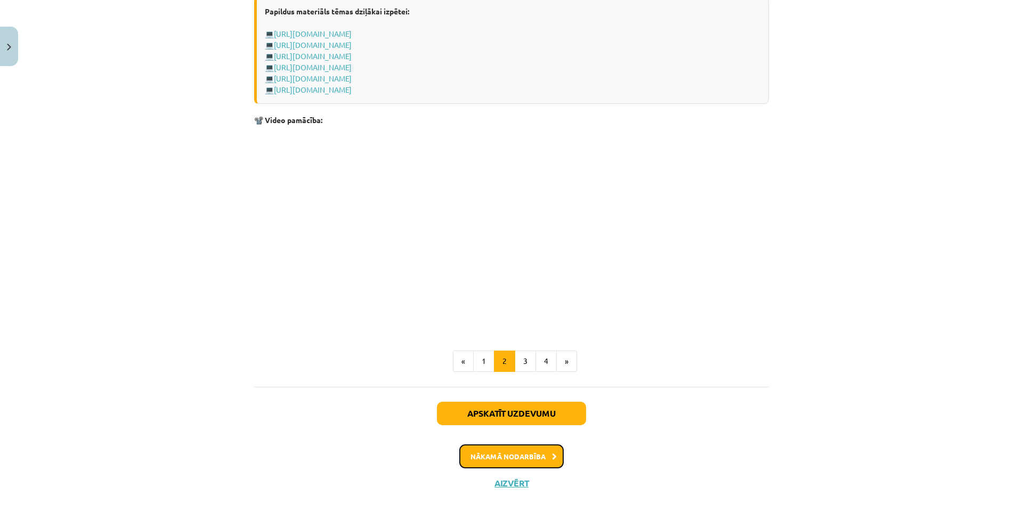
click at [537, 456] on button "Nākamā nodarbība" at bounding box center [511, 456] width 104 height 25
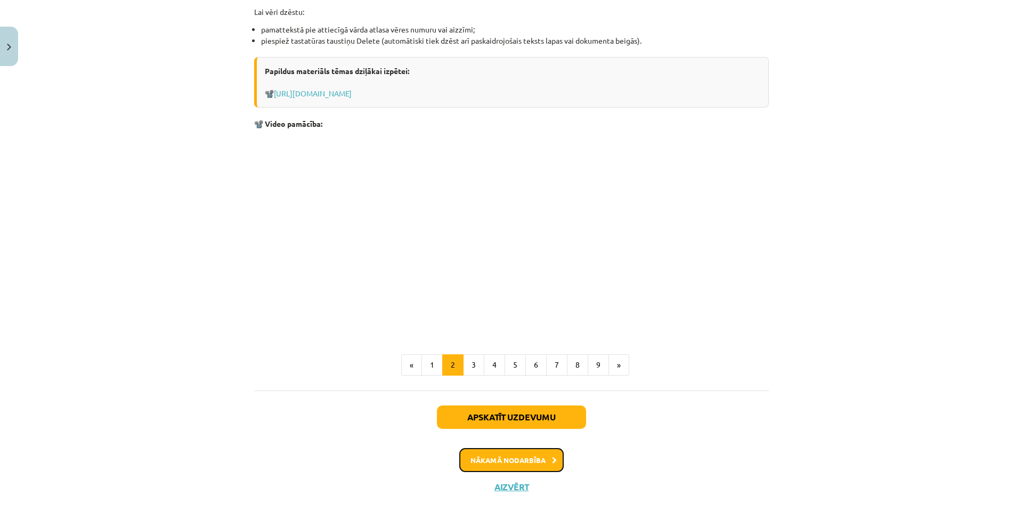
scroll to position [1196, 0]
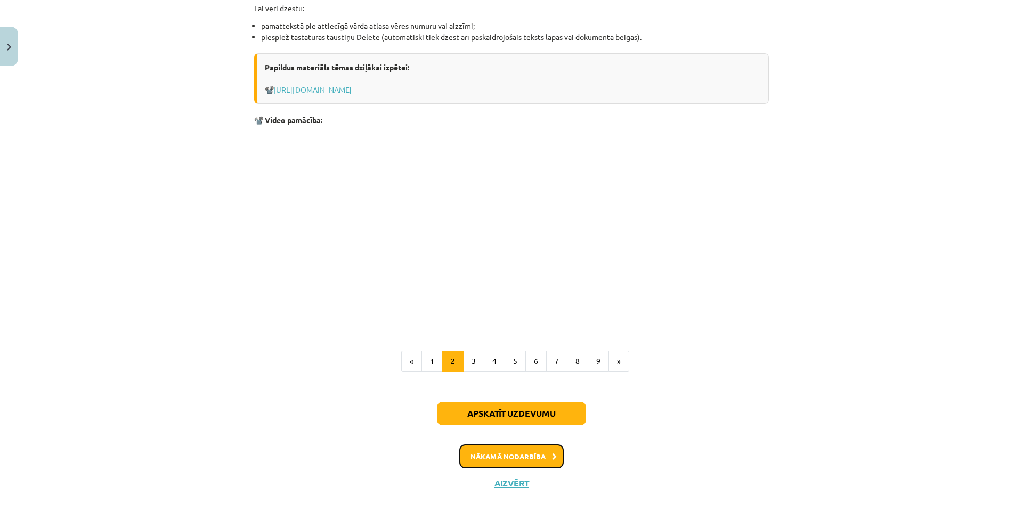
click at [520, 452] on button "Nākamā nodarbība" at bounding box center [511, 456] width 104 height 25
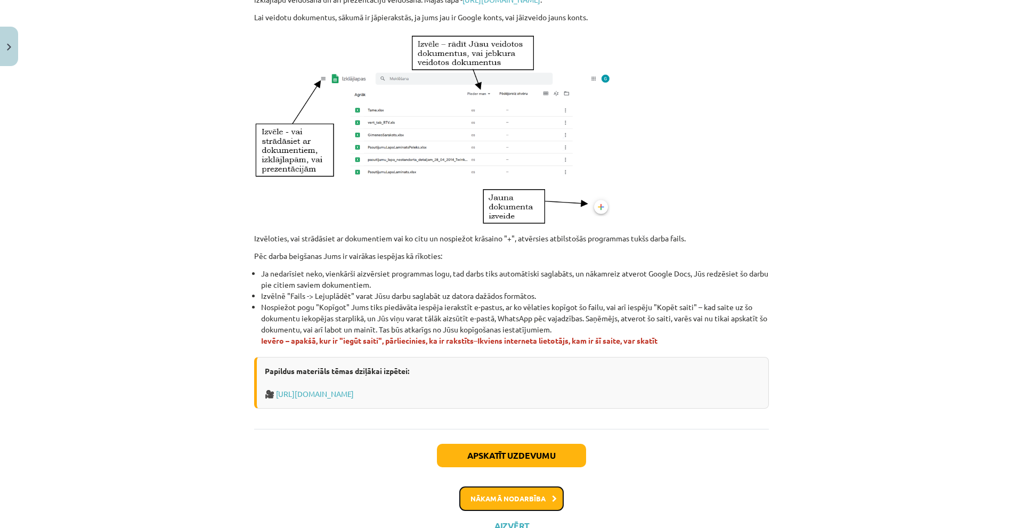
scroll to position [535, 0]
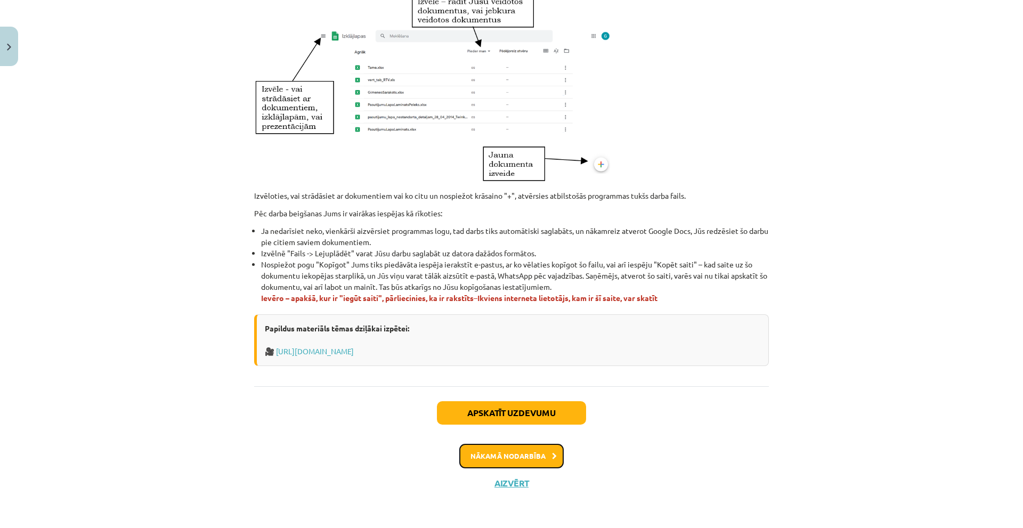
click at [516, 456] on button "Nākamā nodarbība" at bounding box center [511, 456] width 104 height 25
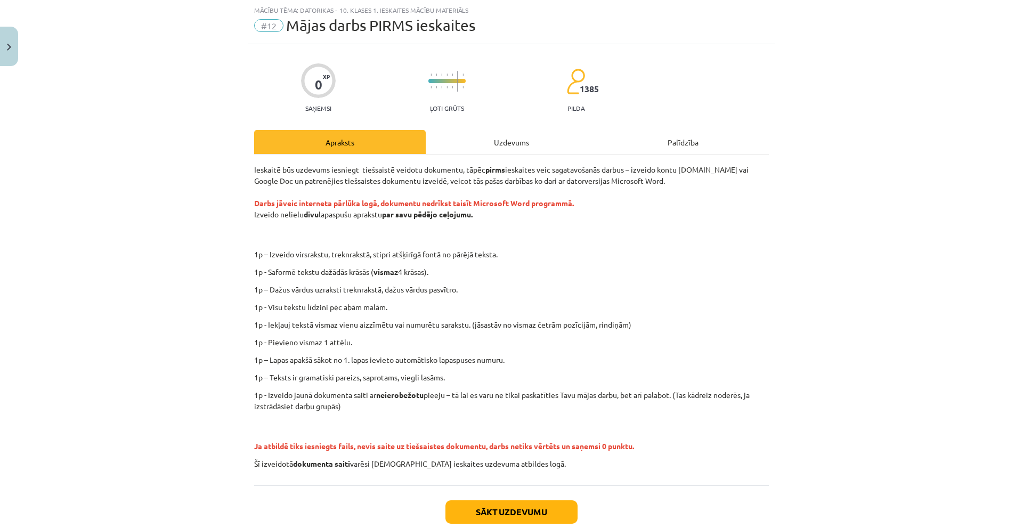
scroll to position [92, 0]
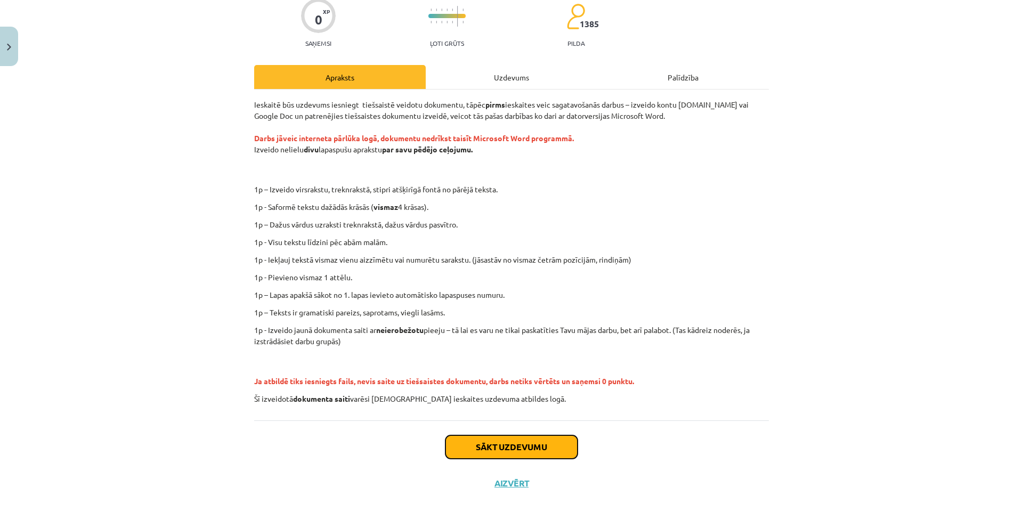
drag, startPoint x: 539, startPoint y: 445, endPoint x: 495, endPoint y: 444, distance: 43.2
click at [495, 442] on button "Sākt uzdevumu" at bounding box center [511, 446] width 132 height 23
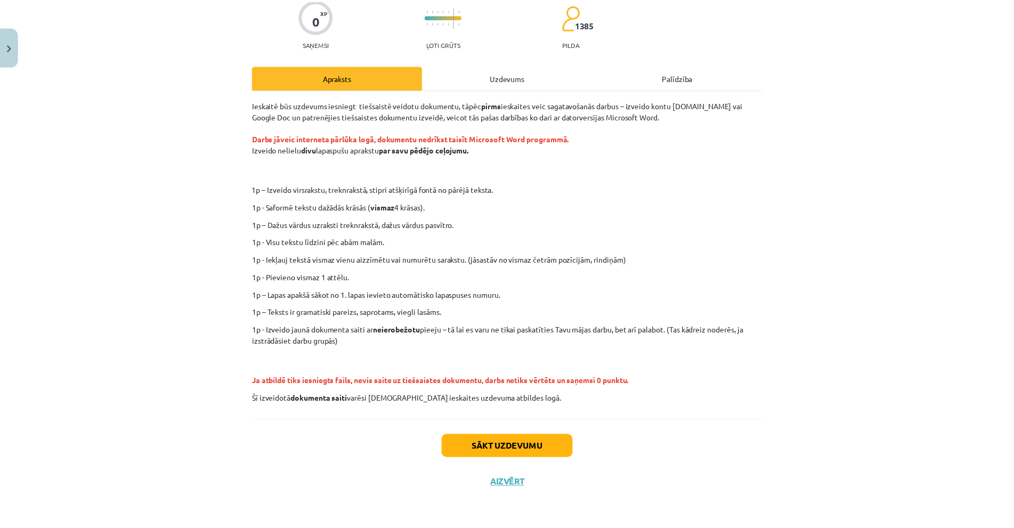
scroll to position [0, 0]
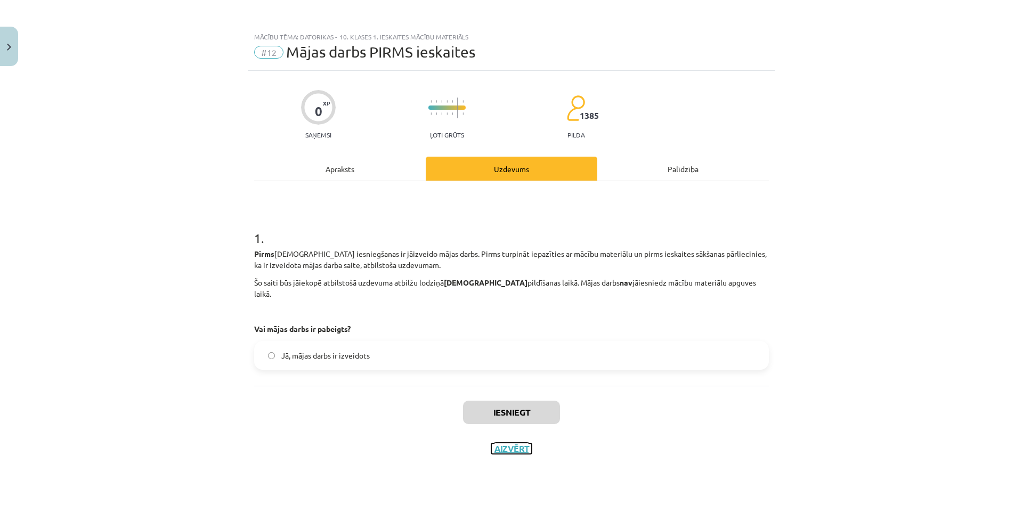
click at [510, 443] on button "Aizvērt" at bounding box center [511, 448] width 40 height 11
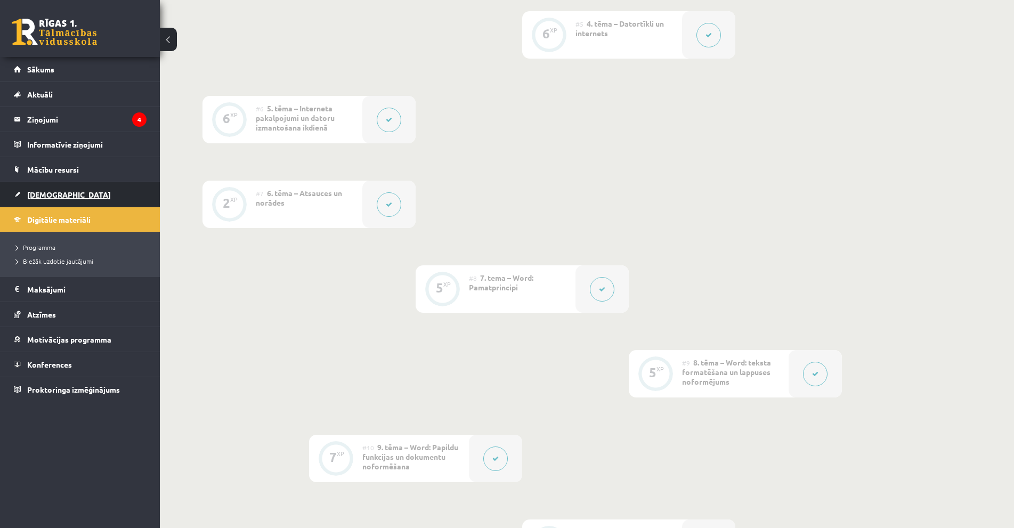
click at [59, 196] on span "[DEMOGRAPHIC_DATA]" at bounding box center [69, 195] width 84 height 10
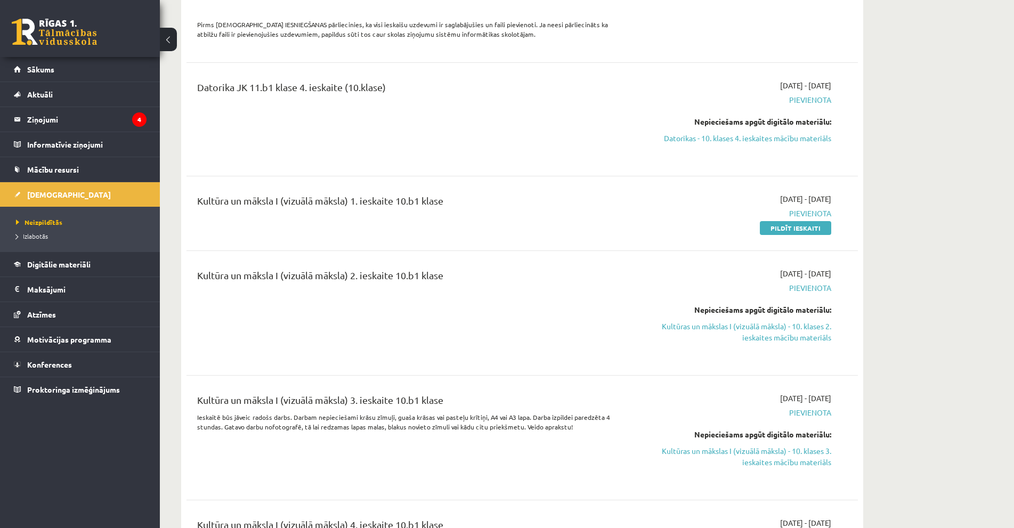
scroll to position [1279, 0]
click at [789, 220] on link "Pildīt ieskaiti" at bounding box center [795, 227] width 71 height 14
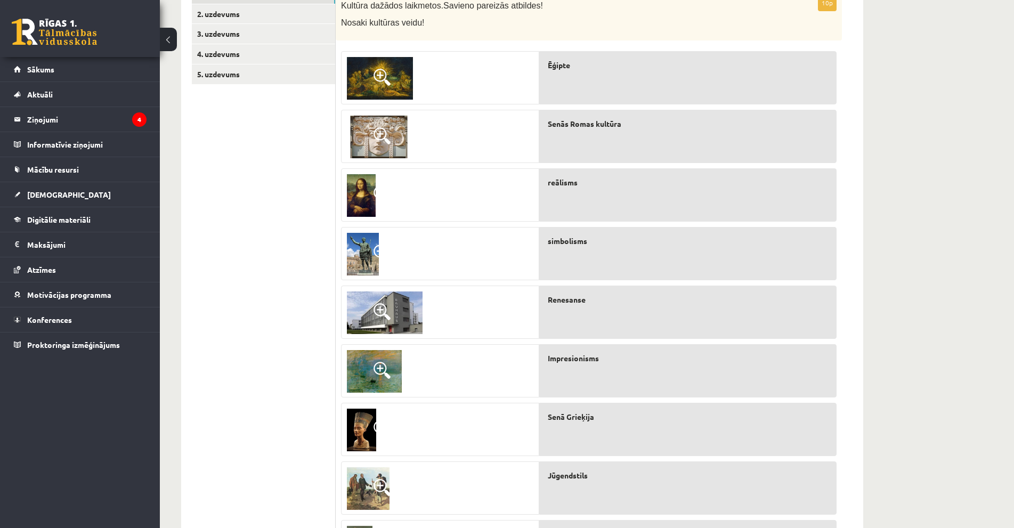
scroll to position [189, 0]
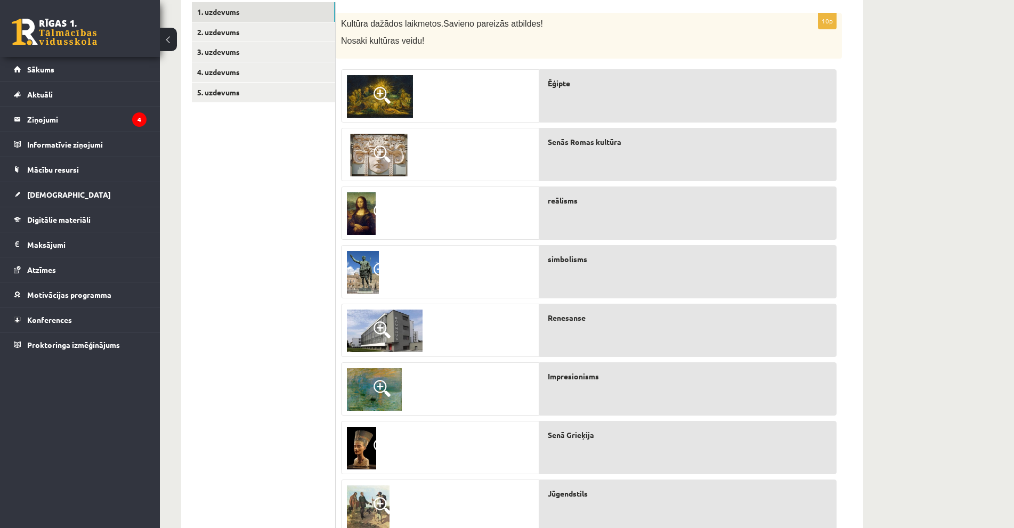
click at [393, 100] on img at bounding box center [380, 96] width 66 height 43
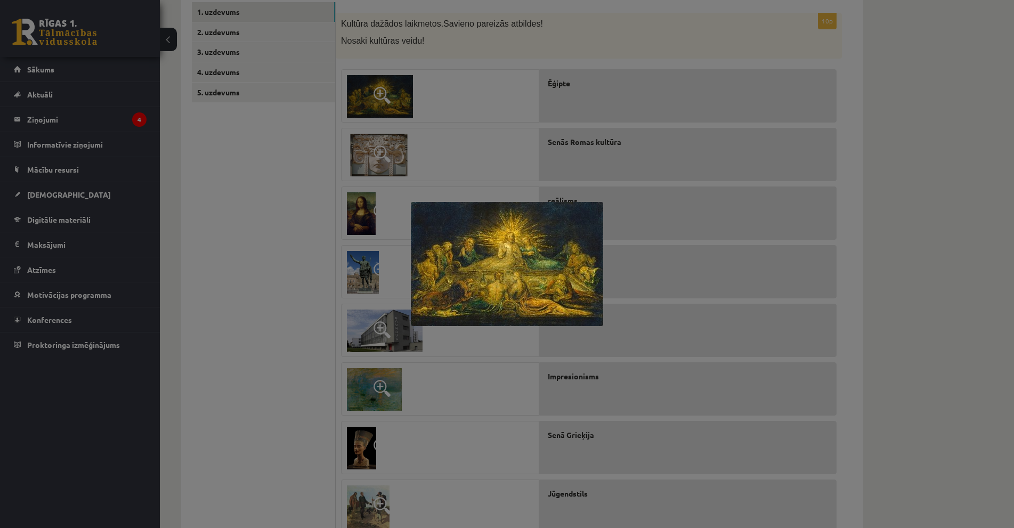
drag, startPoint x: 468, startPoint y: 259, endPoint x: 425, endPoint y: 271, distance: 44.6
click at [452, 260] on img at bounding box center [507, 264] width 192 height 124
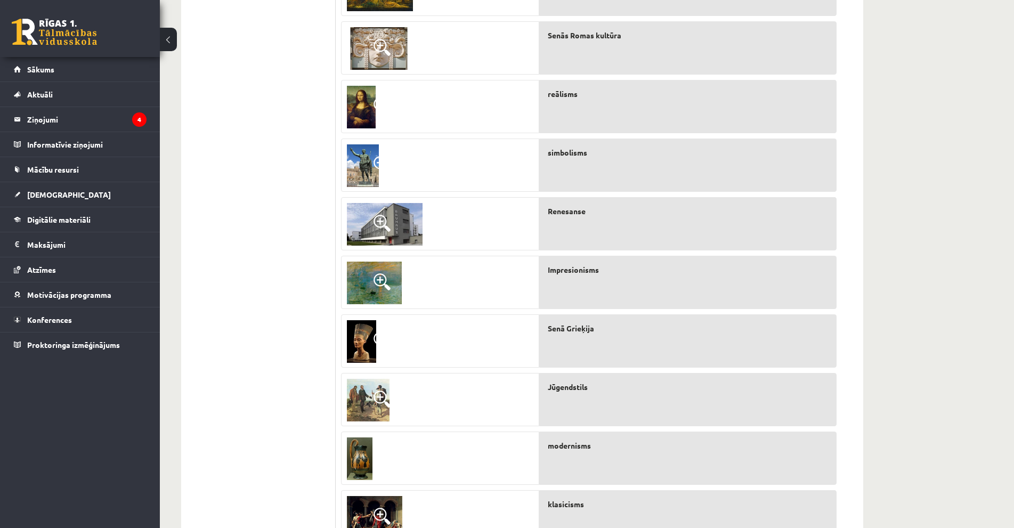
scroll to position [349, 0]
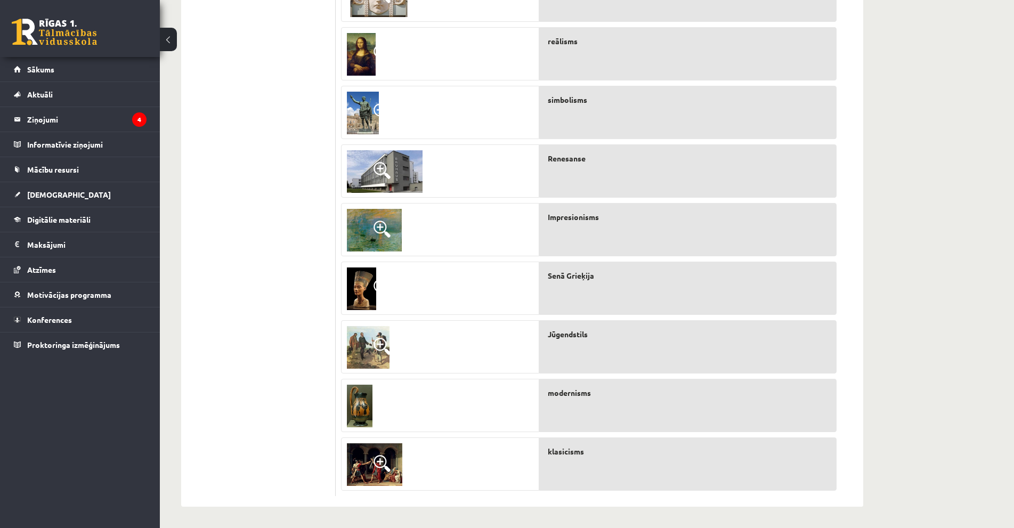
drag, startPoint x: 321, startPoint y: 218, endPoint x: 342, endPoint y: 251, distance: 39.8
click at [342, 251] on div "**********" at bounding box center [522, 169] width 682 height 674
click at [272, 223] on ul "1. uzdevums 2. uzdevums 3. uzdevums 4. uzdevums 5. uzdevums" at bounding box center [264, 169] width 144 height 653
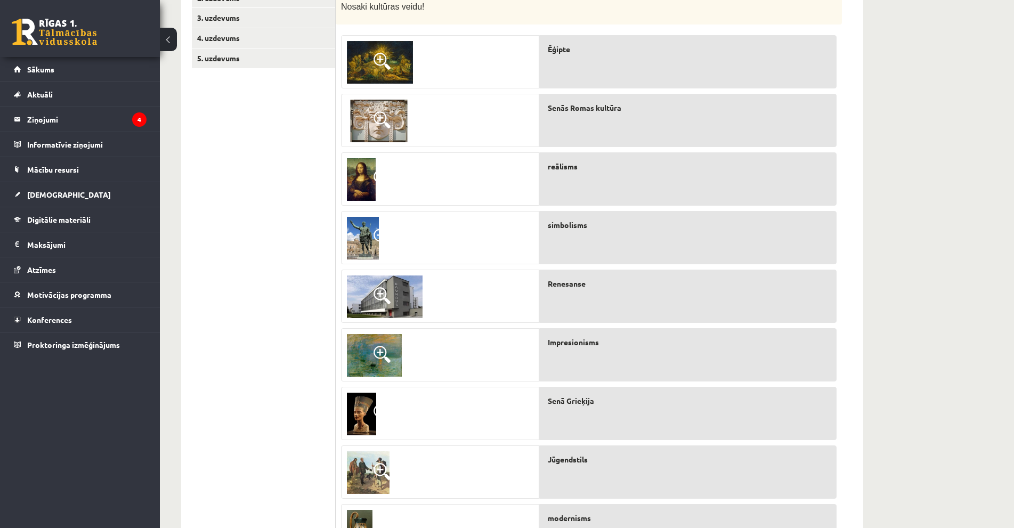
scroll to position [242, 0]
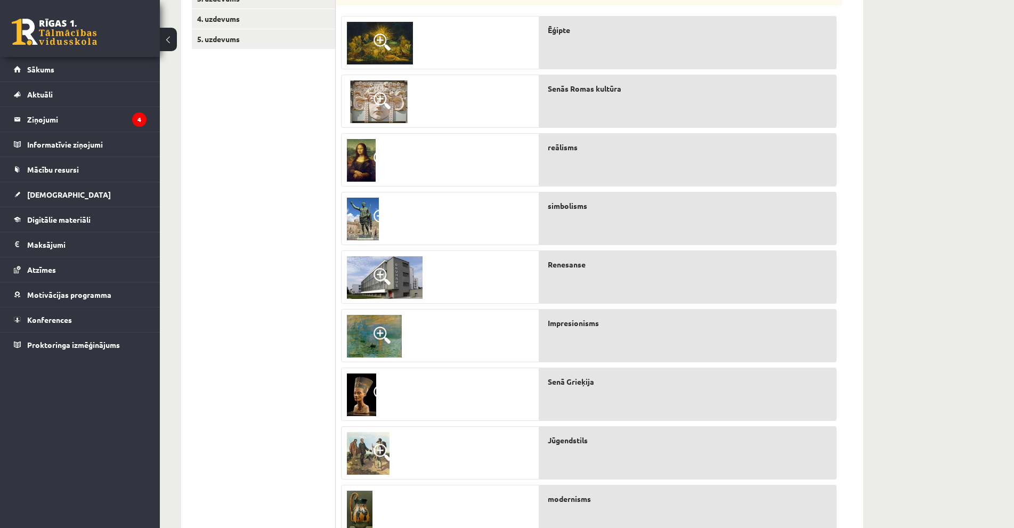
drag, startPoint x: 242, startPoint y: 334, endPoint x: 268, endPoint y: 374, distance: 47.7
click at [277, 382] on ul "1. uzdevums 2. uzdevums 3. uzdevums 4. uzdevums 5. uzdevums" at bounding box center [264, 275] width 144 height 653
drag, startPoint x: 231, startPoint y: 323, endPoint x: 251, endPoint y: 343, distance: 27.9
click at [251, 343] on ul "1. uzdevums 2. uzdevums 3. uzdevums 4. uzdevums 5. uzdevums" at bounding box center [264, 275] width 144 height 653
drag, startPoint x: 240, startPoint y: 328, endPoint x: 253, endPoint y: 351, distance: 25.5
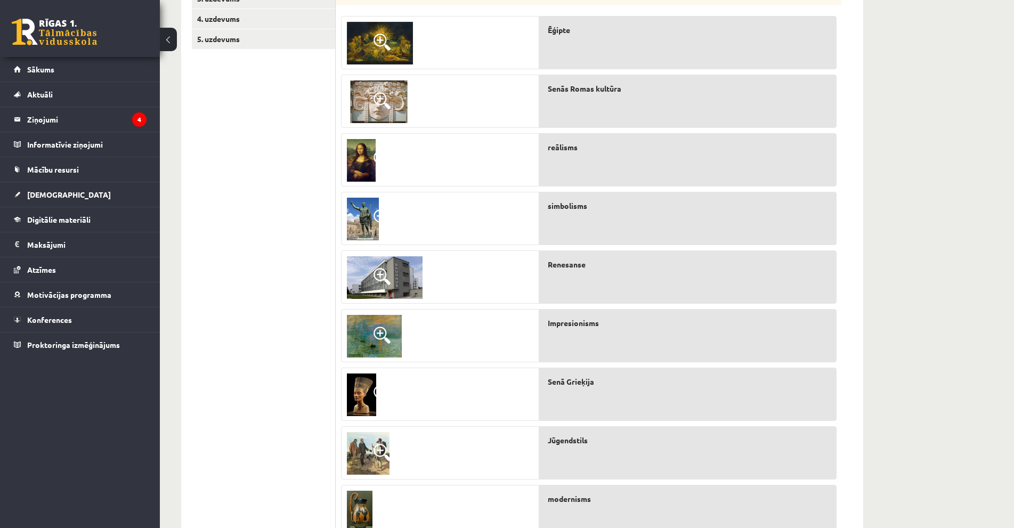
drag, startPoint x: 253, startPoint y: 351, endPoint x: 244, endPoint y: 303, distance: 48.2
click at [244, 303] on ul "1. uzdevums 2. uzdevums 3. uzdevums 4. uzdevums 5. uzdevums" at bounding box center [264, 275] width 144 height 653
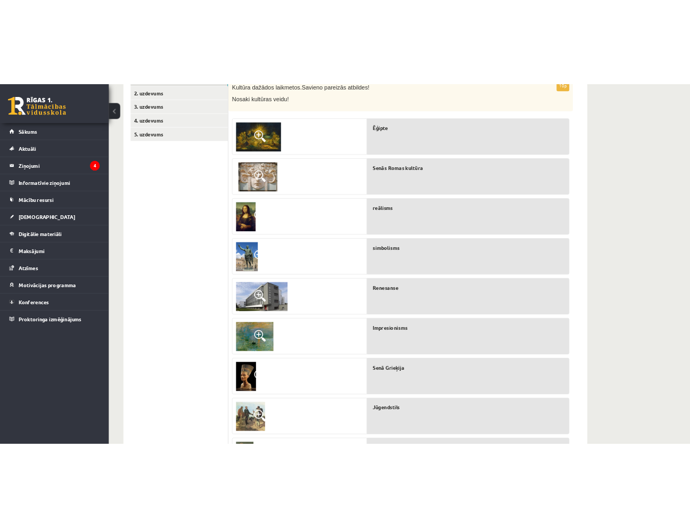
scroll to position [189, 0]
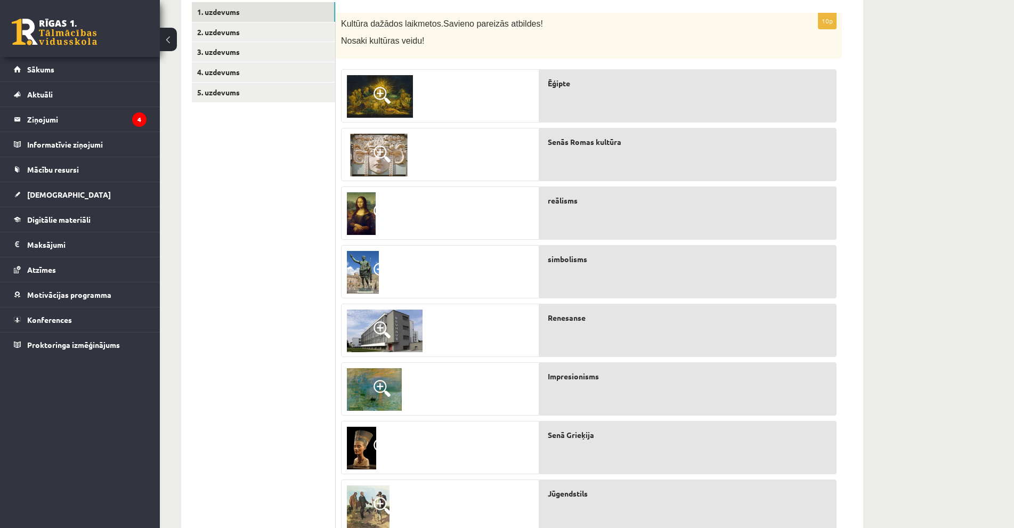
drag, startPoint x: 387, startPoint y: 107, endPoint x: 189, endPoint y: 200, distance: 218.5
click at [183, 202] on div "1. uzdevums 2. uzdevums 3. uzdevums 4. uzdevums 5. uzdevums" at bounding box center [258, 328] width 155 height 674
drag, startPoint x: 385, startPoint y: 89, endPoint x: 383, endPoint y: 109, distance: 20.4
click at [383, 109] on img at bounding box center [380, 96] width 66 height 43
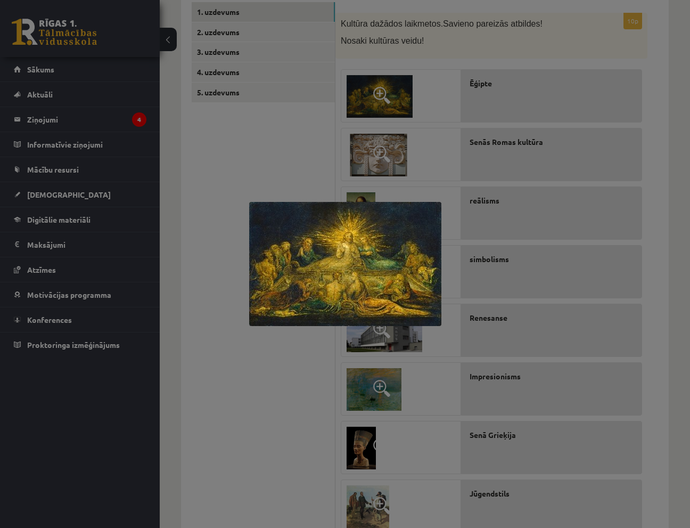
click at [226, 152] on div at bounding box center [345, 264] width 690 height 528
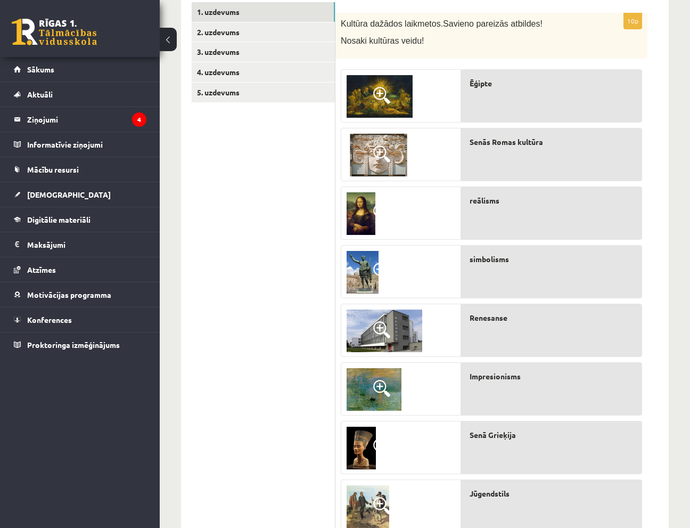
click at [392, 100] on img at bounding box center [380, 96] width 66 height 43
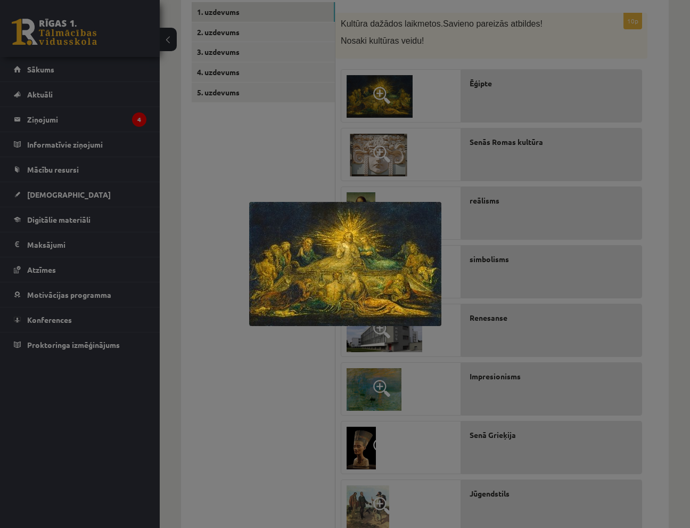
drag, startPoint x: 392, startPoint y: 100, endPoint x: 320, endPoint y: 257, distance: 172.6
click at [277, 168] on div at bounding box center [345, 264] width 690 height 528
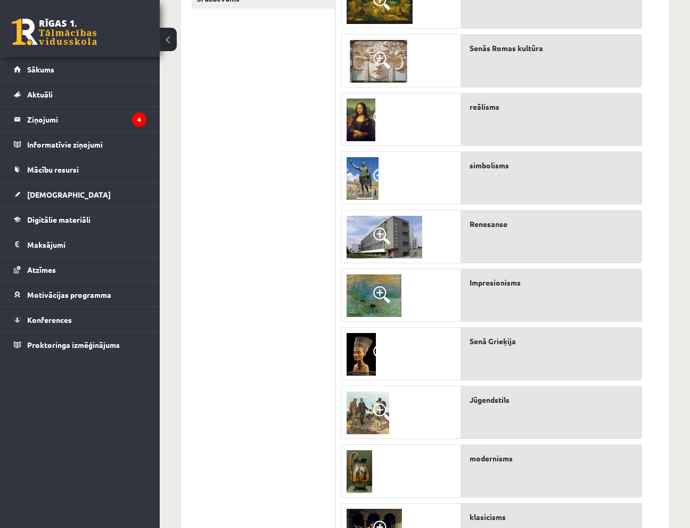
scroll to position [136, 0]
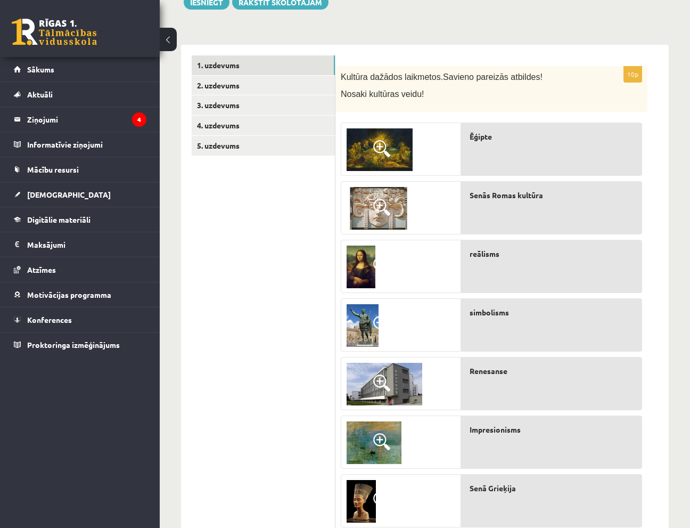
click at [402, 145] on img at bounding box center [380, 149] width 66 height 43
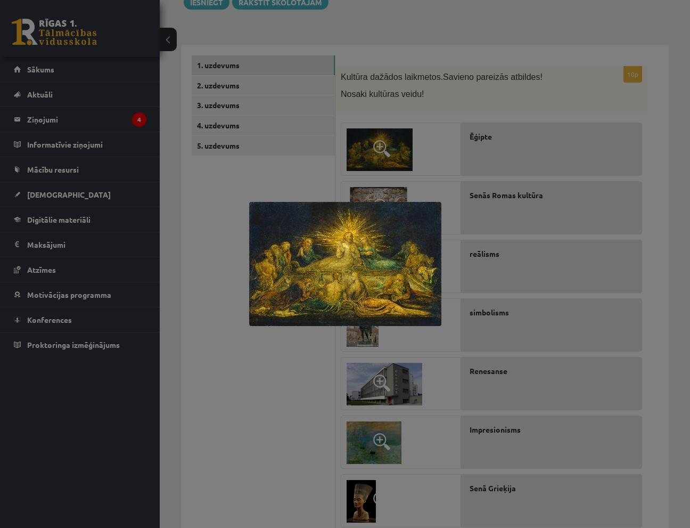
click at [274, 379] on div at bounding box center [345, 264] width 690 height 528
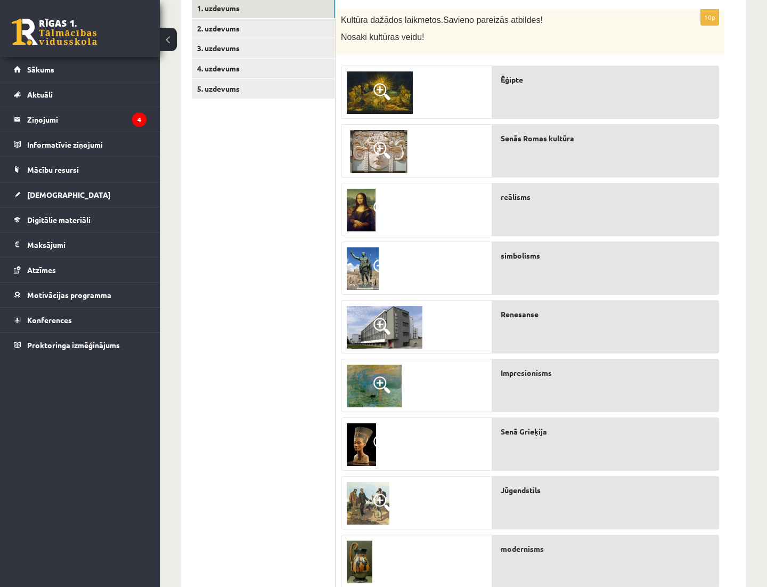
scroll to position [172, 0]
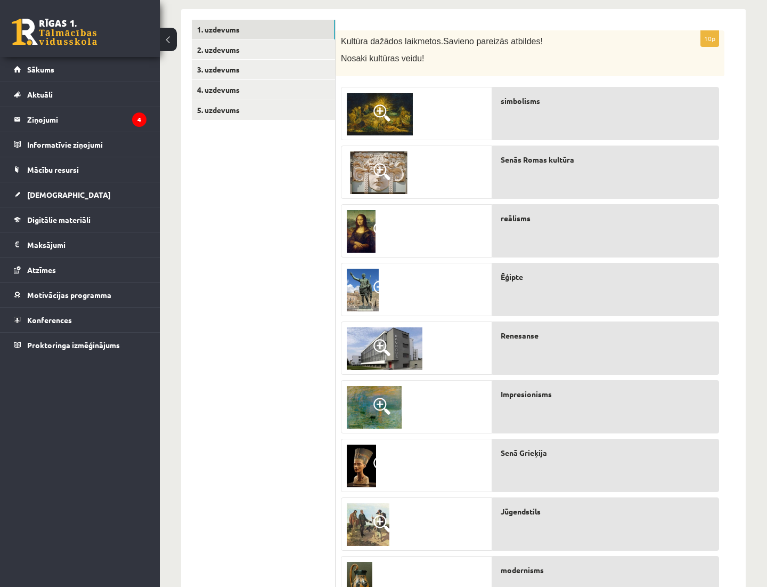
click at [371, 174] on img at bounding box center [379, 172] width 64 height 43
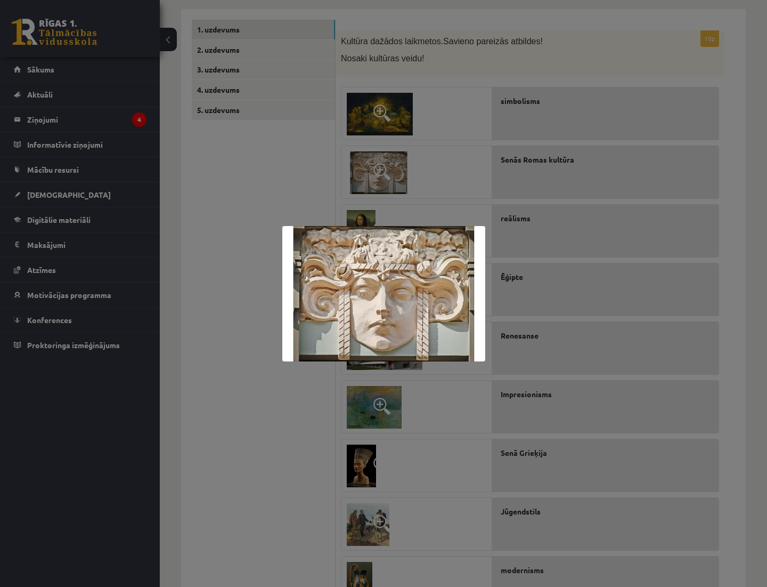
click at [561, 322] on div at bounding box center [383, 293] width 767 height 587
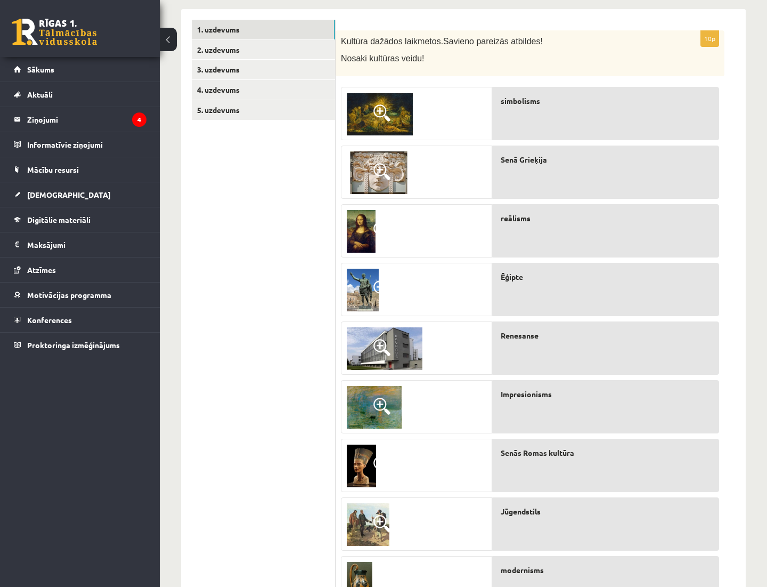
click at [364, 235] on img at bounding box center [361, 231] width 29 height 43
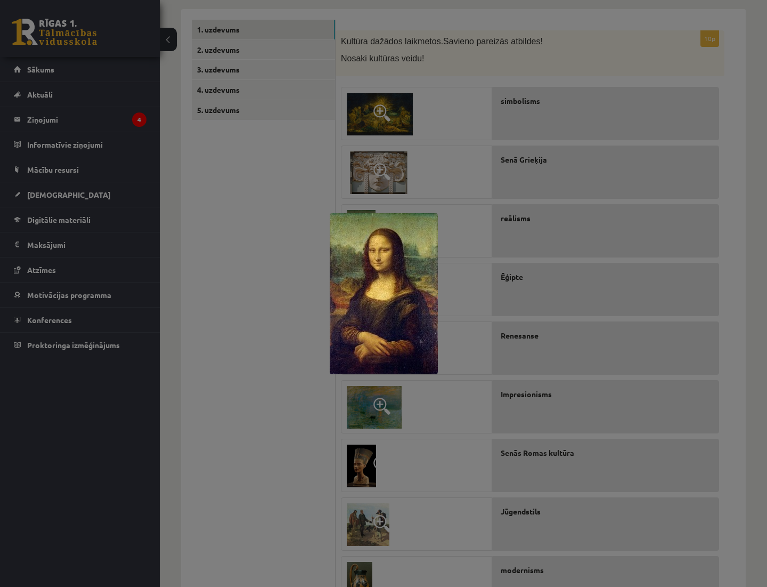
click at [563, 280] on div at bounding box center [383, 293] width 767 height 587
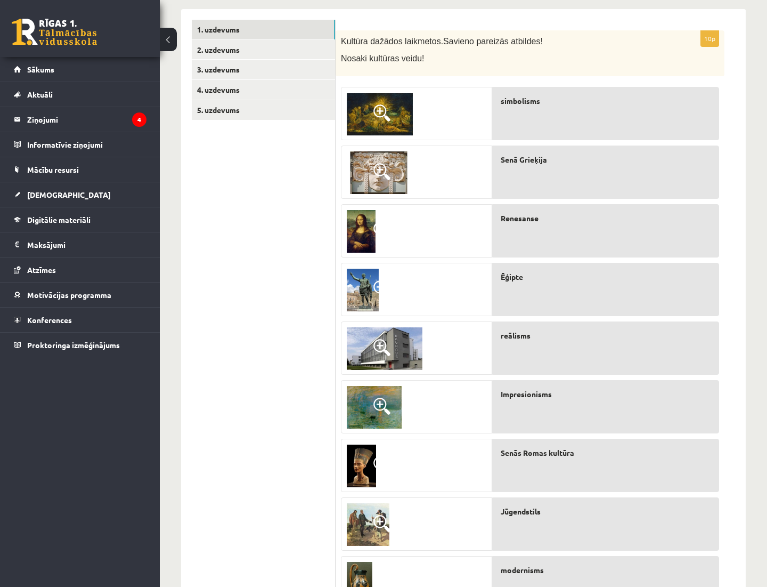
click at [369, 286] on img at bounding box center [363, 290] width 32 height 43
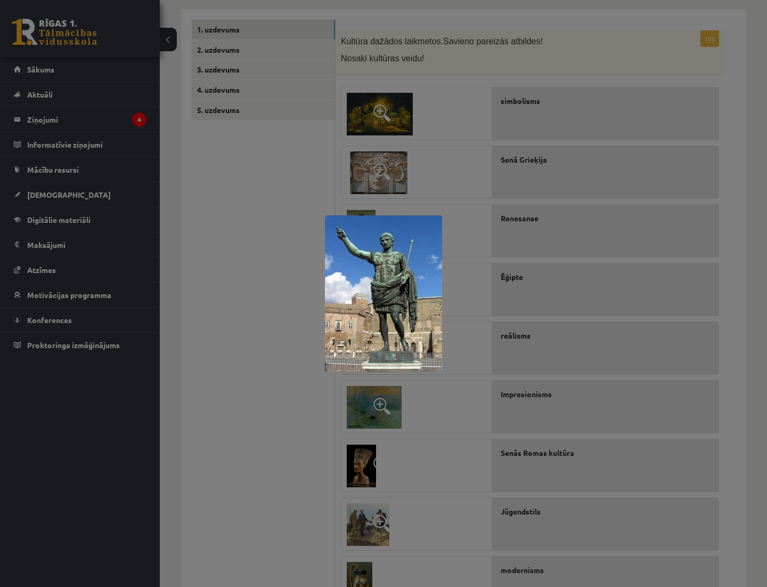
click at [587, 457] on div at bounding box center [383, 293] width 767 height 587
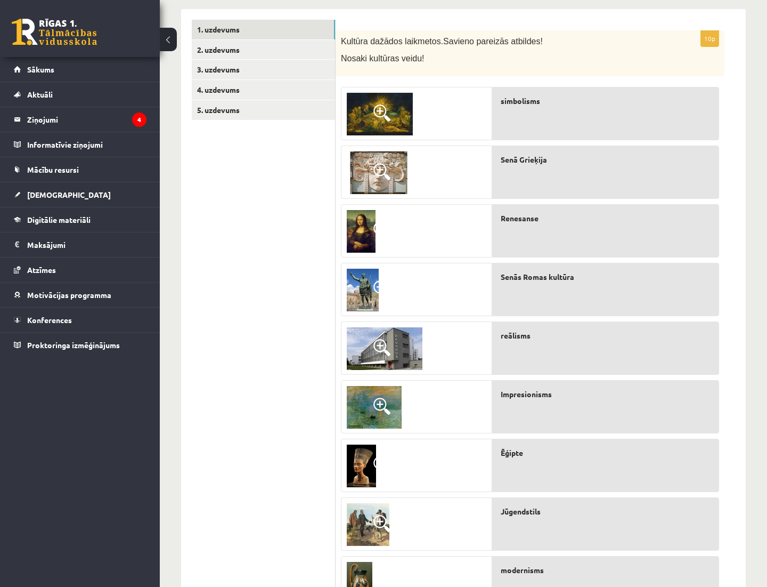
click at [377, 346] on span at bounding box center [381, 347] width 17 height 17
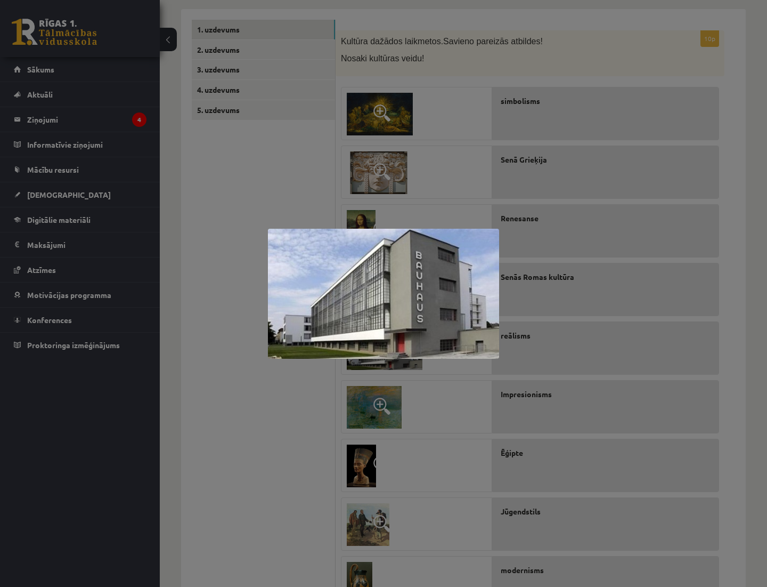
click at [557, 400] on div at bounding box center [383, 293] width 767 height 587
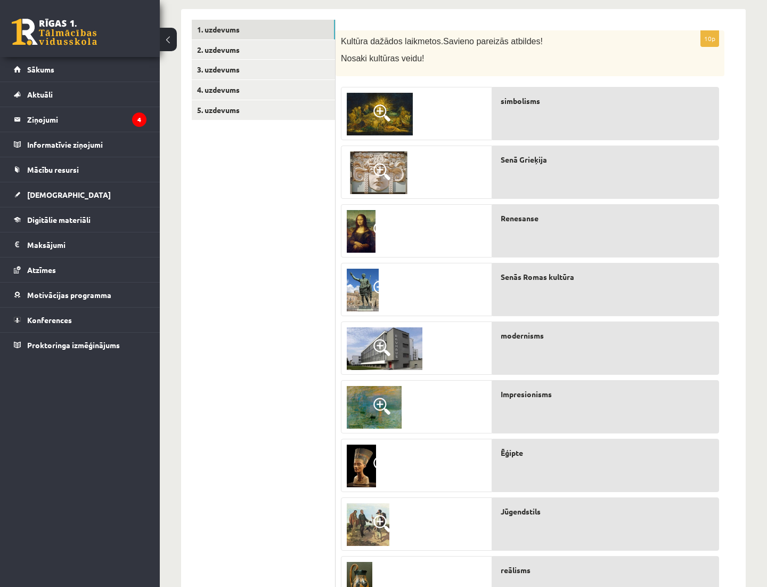
click at [384, 407] on span at bounding box center [381, 405] width 17 height 17
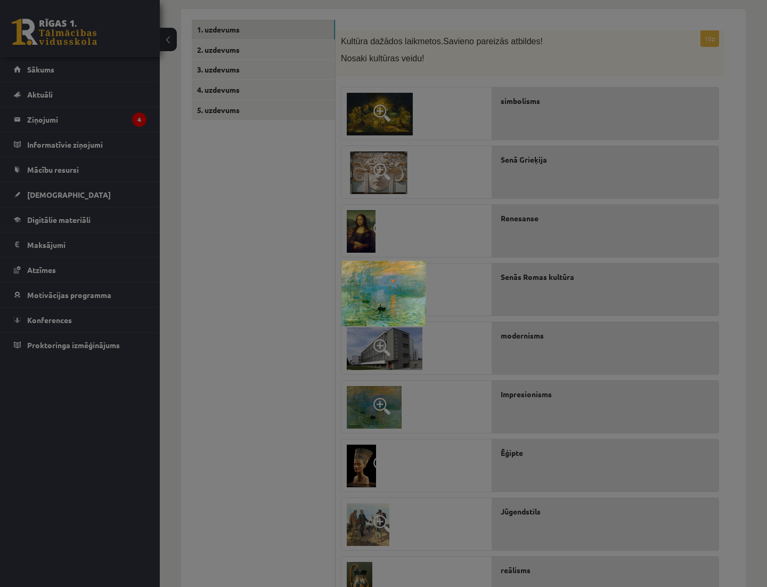
click at [222, 413] on div at bounding box center [383, 293] width 767 height 587
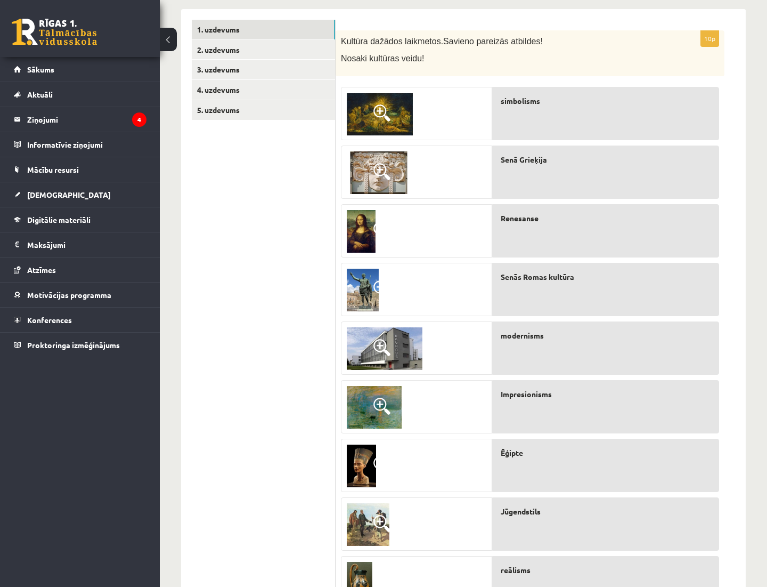
click at [358, 456] on img at bounding box center [361, 465] width 29 height 43
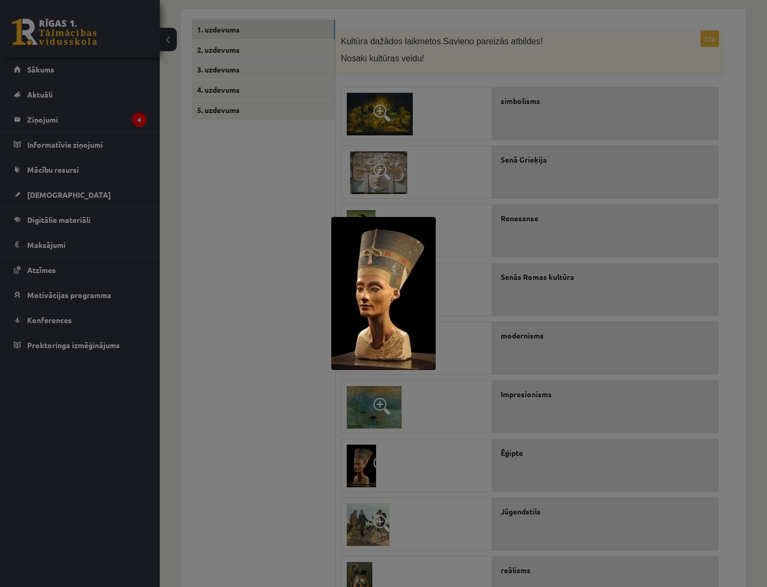
click at [278, 386] on div at bounding box center [383, 293] width 767 height 587
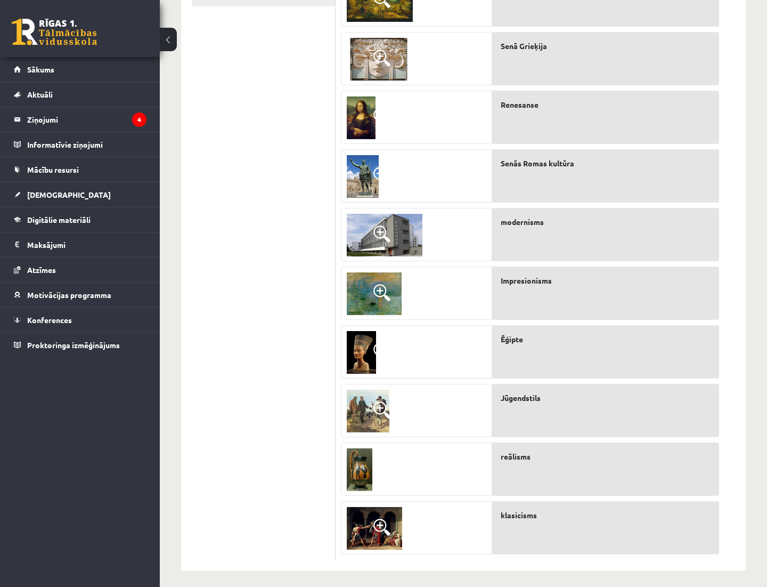
scroll to position [290, 0]
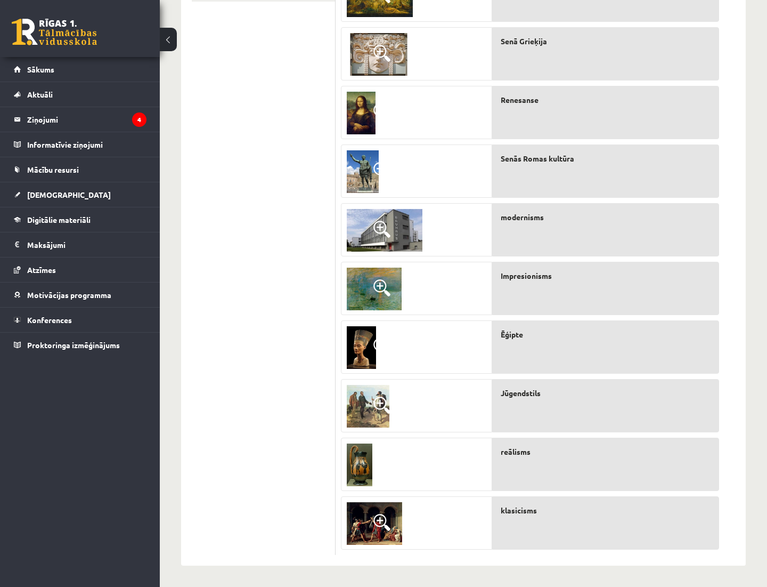
click at [371, 401] on img at bounding box center [368, 406] width 43 height 43
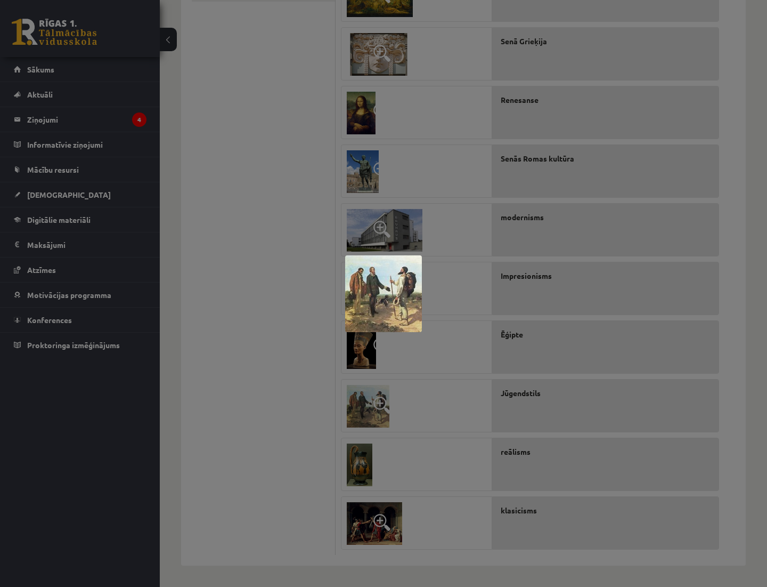
click at [267, 399] on div at bounding box center [383, 293] width 767 height 587
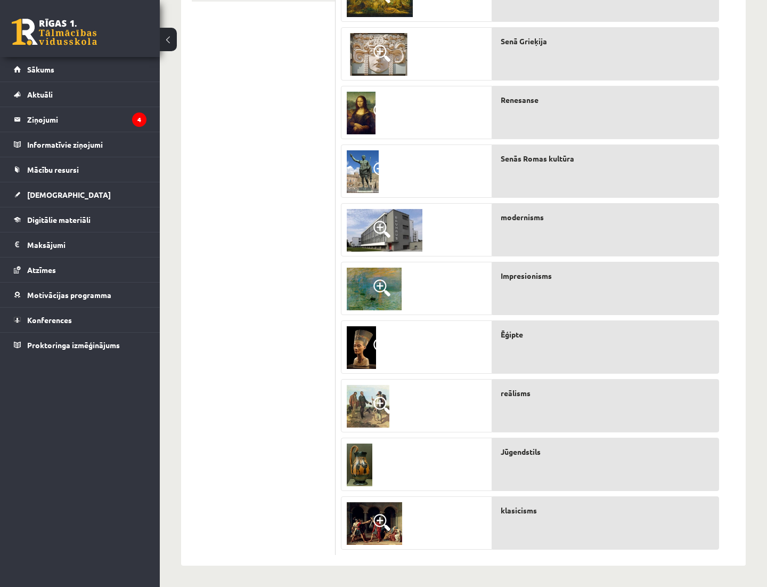
click at [368, 508] on img at bounding box center [374, 523] width 55 height 43
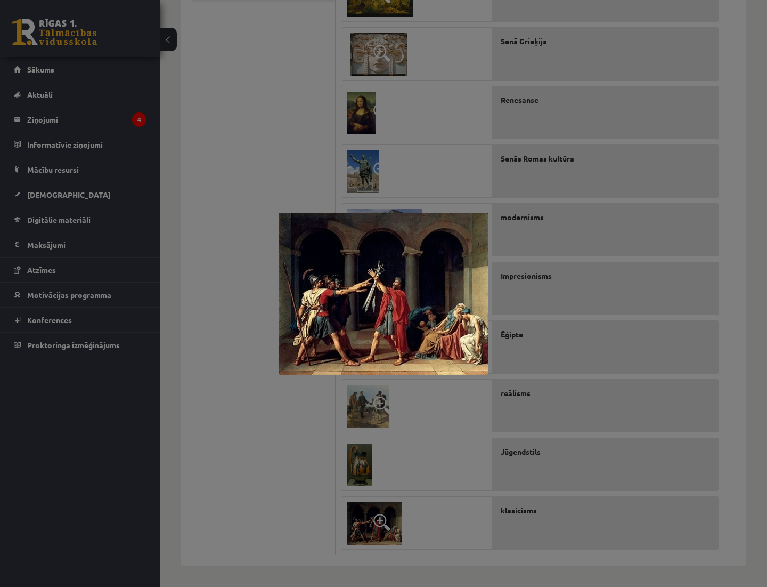
click at [322, 480] on div at bounding box center [383, 293] width 767 height 587
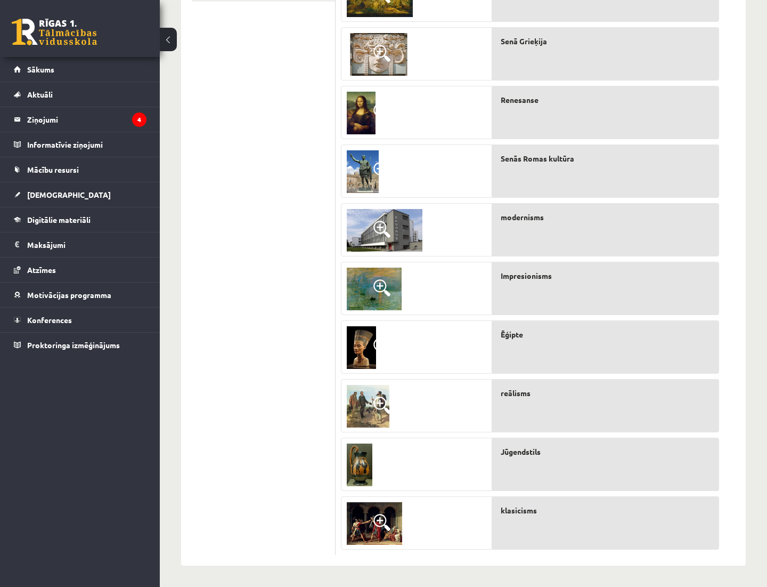
click at [369, 467] on img at bounding box center [360, 464] width 26 height 43
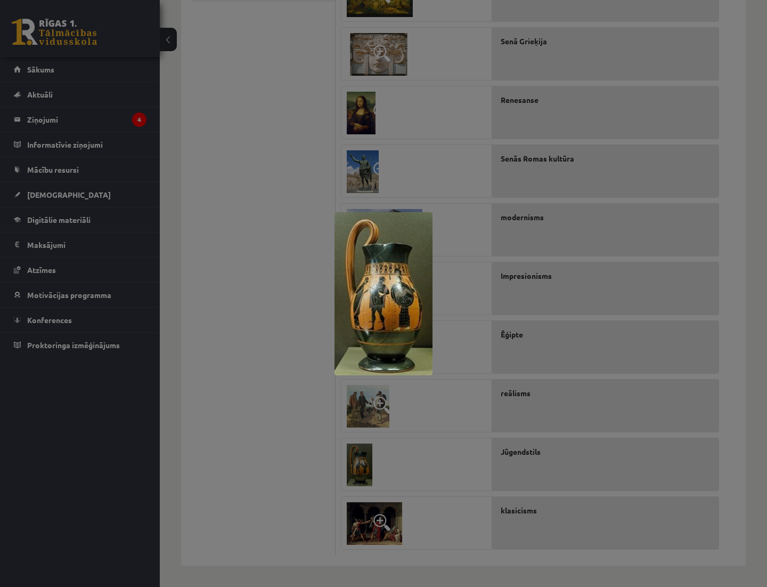
click at [254, 433] on div at bounding box center [383, 293] width 767 height 587
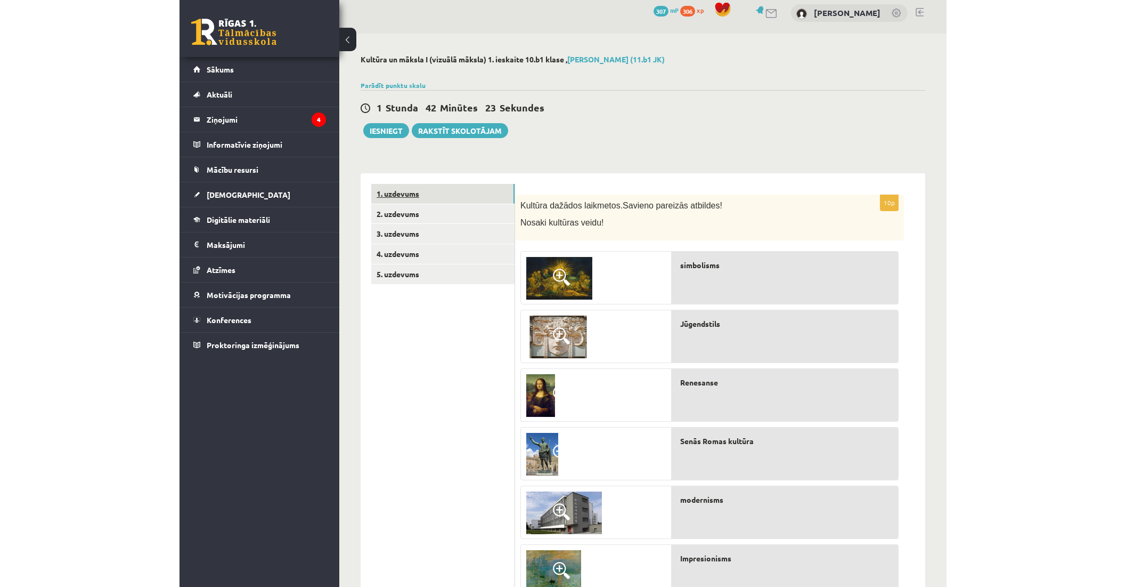
scroll to position [0, 0]
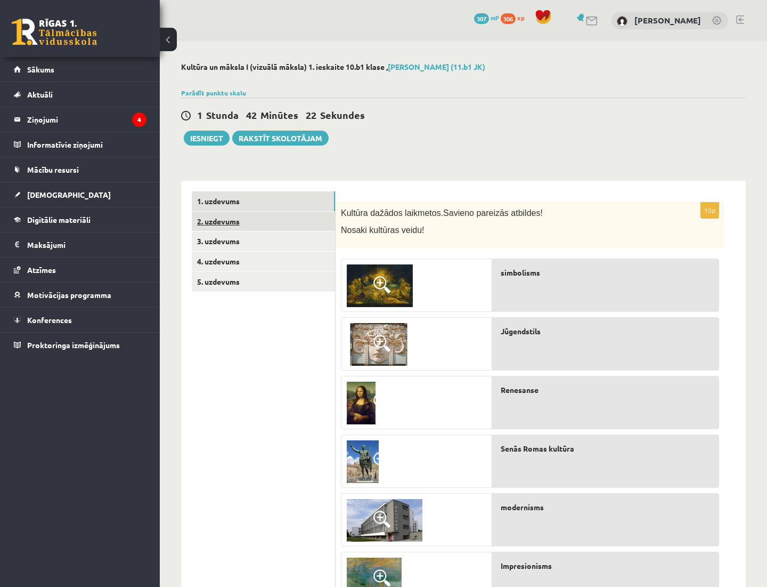
click at [240, 227] on link "2. uzdevums" at bounding box center [263, 222] width 143 height 20
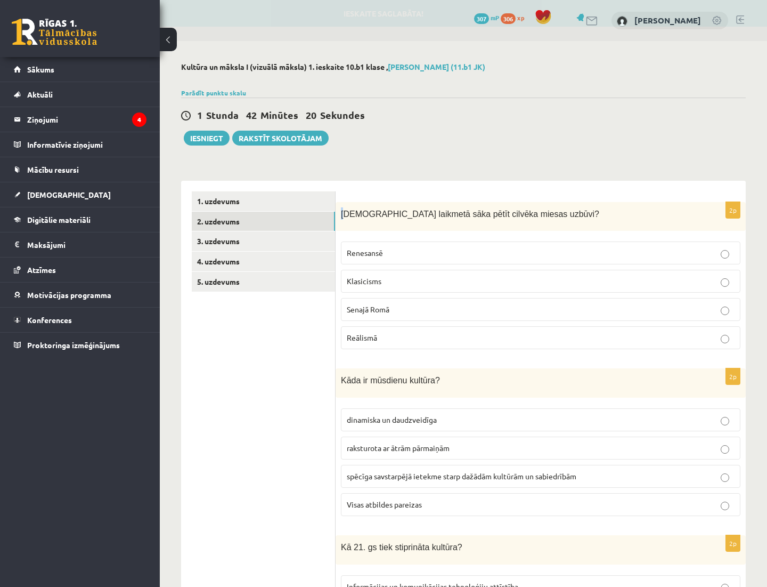
drag, startPoint x: 337, startPoint y: 211, endPoint x: 346, endPoint y: 221, distance: 13.6
click at [346, 221] on div "Kurā laikmetā sāka pētīt cilvēka miesas uzbūvi?" at bounding box center [541, 216] width 410 height 29
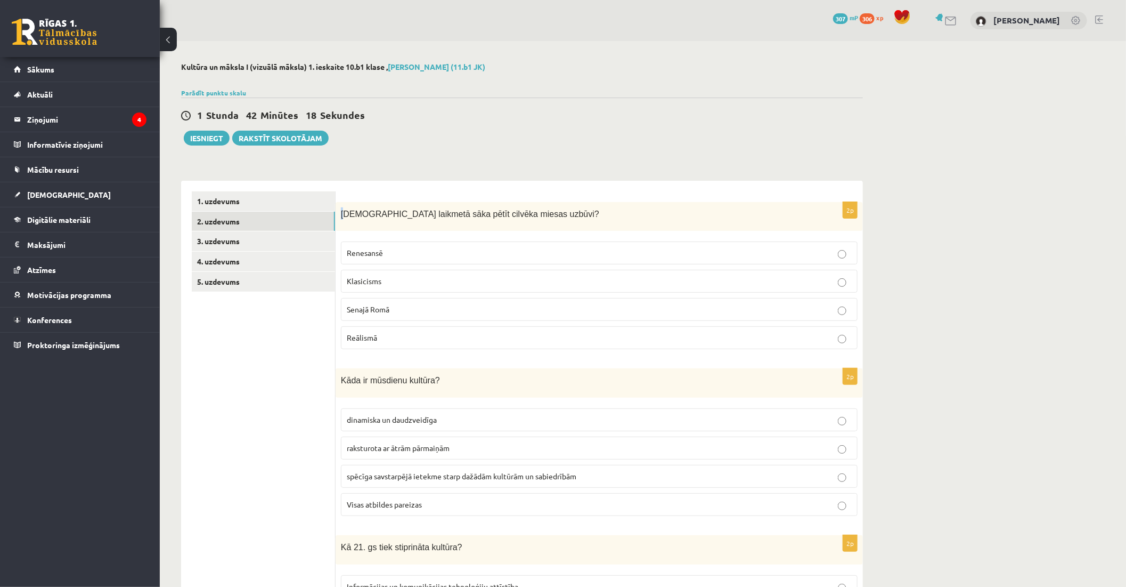
click at [338, 207] on div "Kurā laikmetā sāka pētīt cilvēka miesas uzbūvi?" at bounding box center [599, 216] width 527 height 29
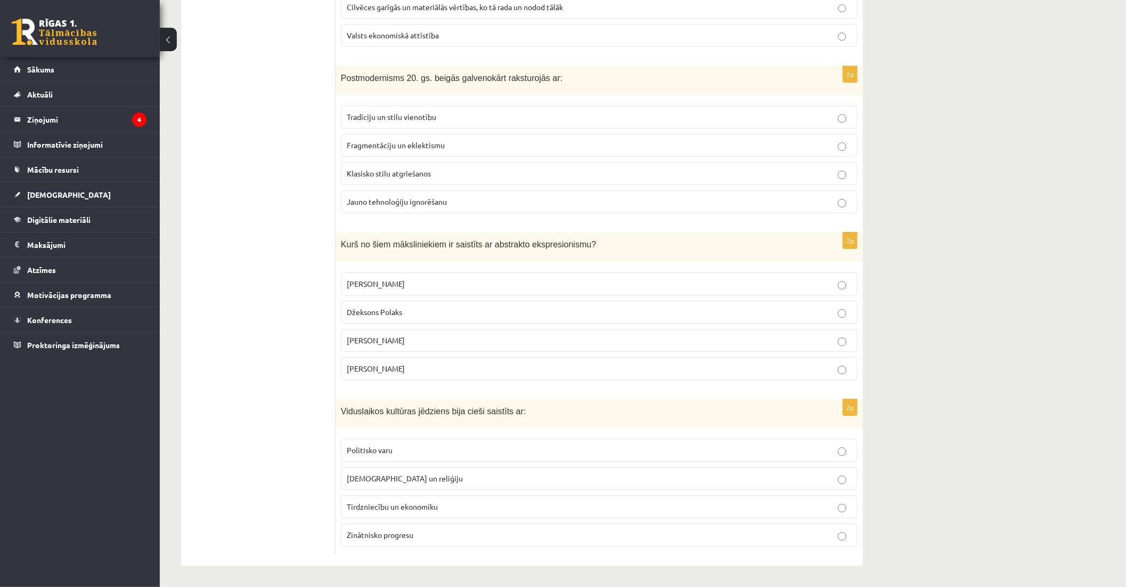
scroll to position [2150, 0]
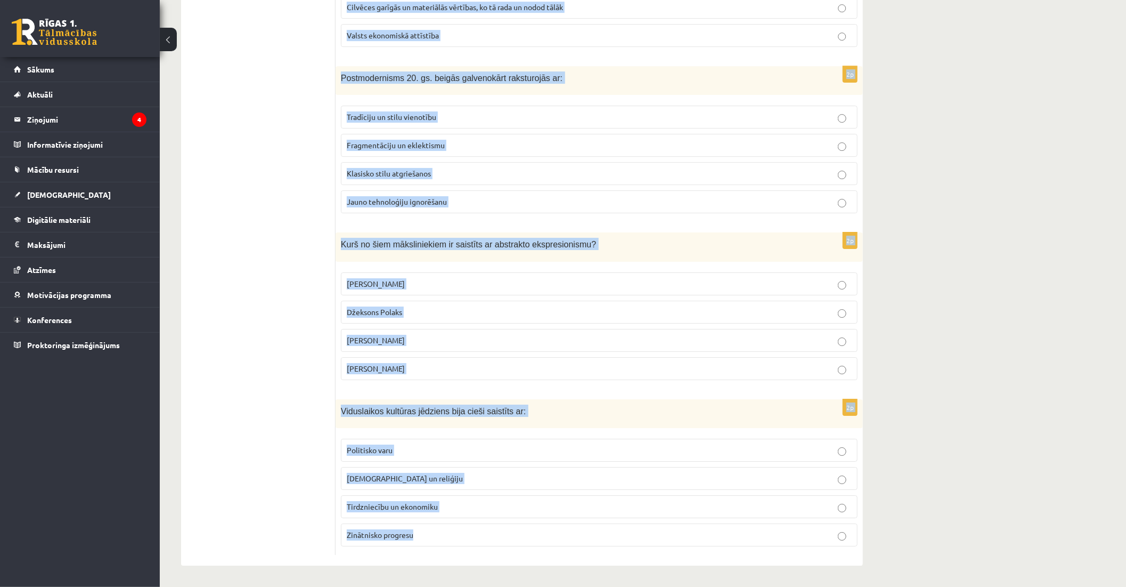
drag, startPoint x: 340, startPoint y: 210, endPoint x: 448, endPoint y: 533, distance: 340.5
copy form "Kurā laikmetā sāka pētīt cilvēka miesas uzbūvi? Renesansē Klasicisms Senajā Rom…"
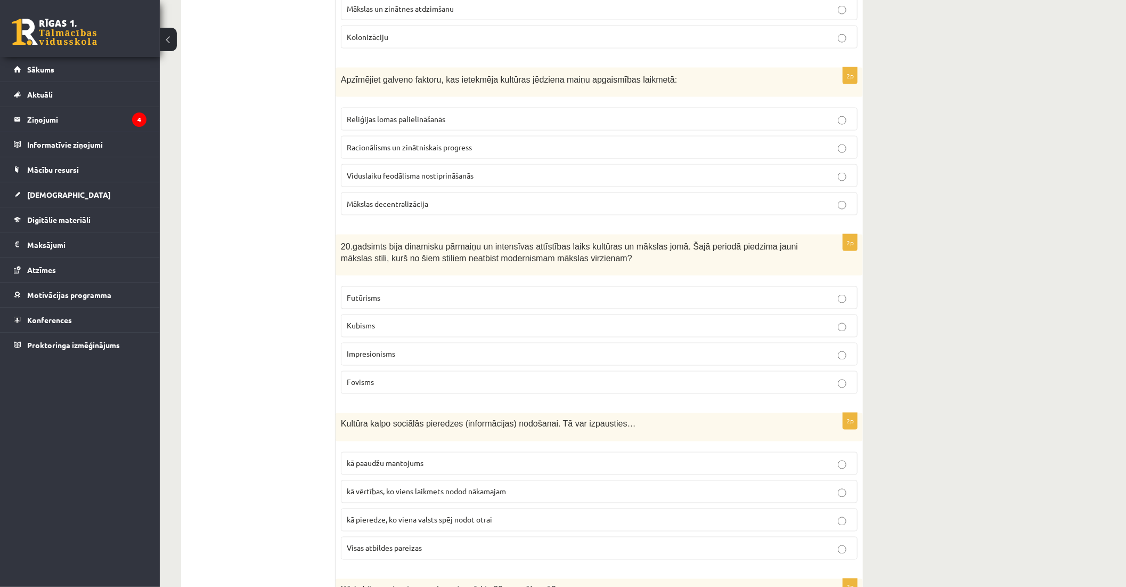
click at [239, 321] on ul "1. uzdevums 2. uzdevums 3. uzdevums 4. uzdevums 5. uzdevums" at bounding box center [264, 479] width 144 height 2508
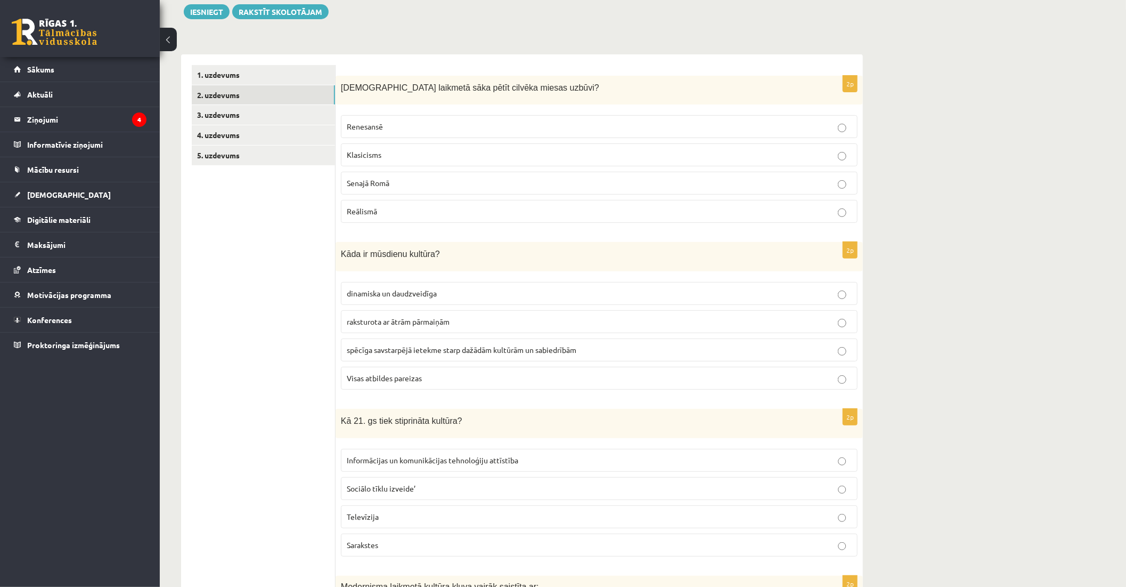
scroll to position [78, 0]
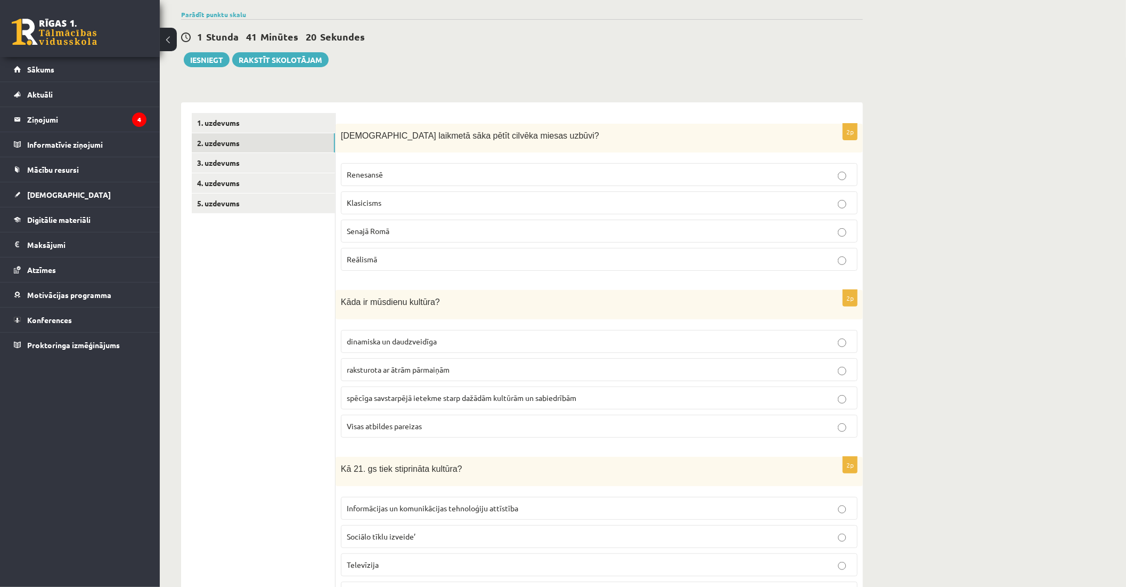
click at [404, 172] on p "Renesansē" at bounding box center [599, 174] width 505 height 11
click at [412, 419] on label "Visas atbildes pareizas" at bounding box center [599, 425] width 517 height 23
click at [445, 514] on label "Informācijas un komunikācijas tehnoloģiju attīstība" at bounding box center [599, 508] width 517 height 23
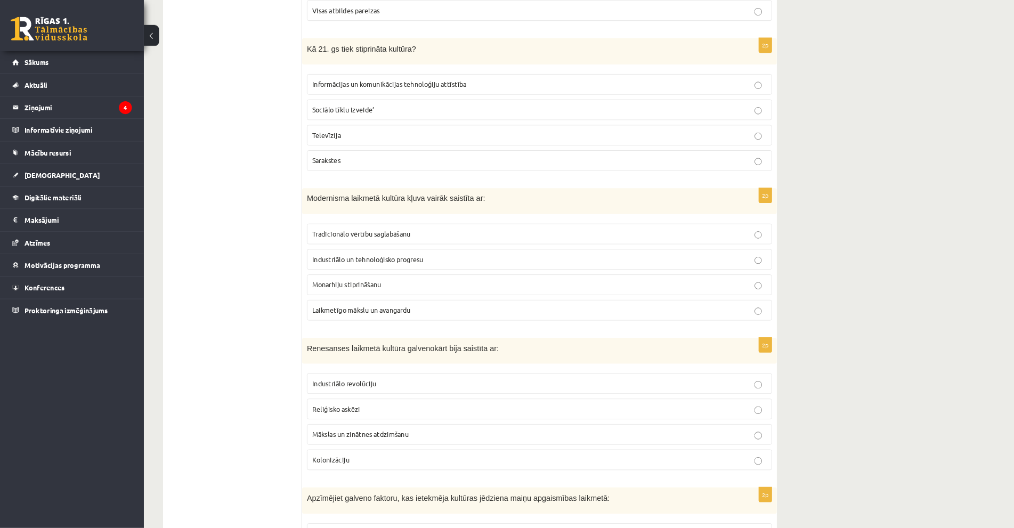
scroll to position [493, 0]
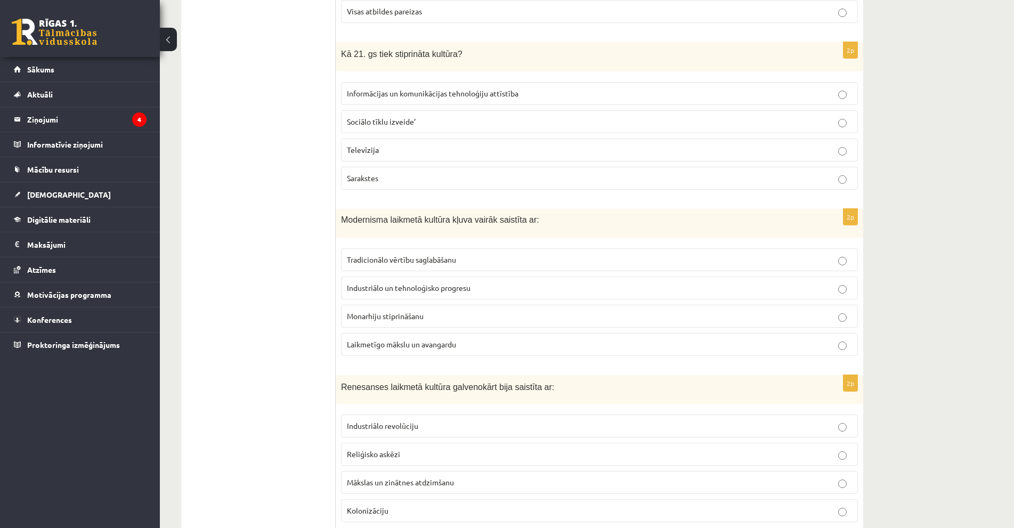
click at [434, 343] on span "Laikmetīgo mākslu un avangardu" at bounding box center [401, 344] width 109 height 10
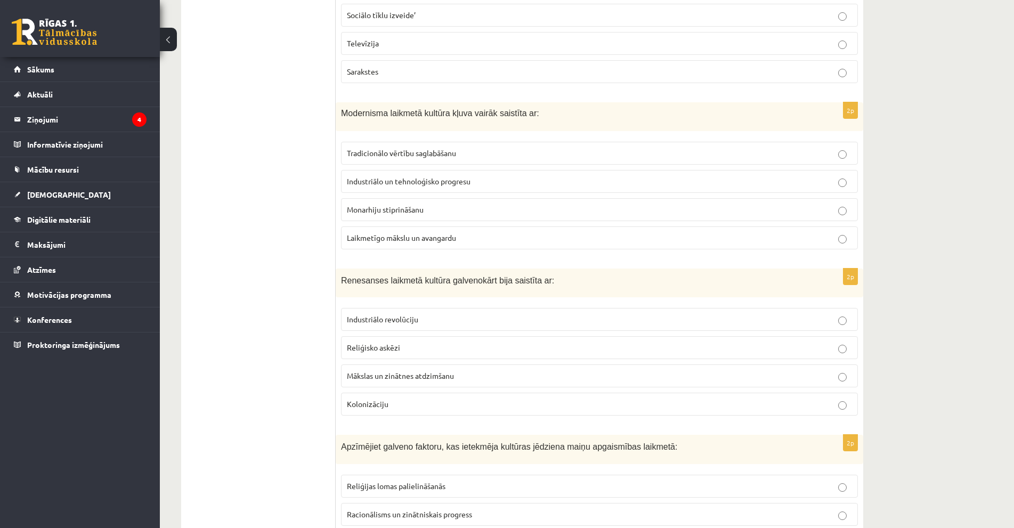
click at [400, 381] on p "Mākslas un zinātnes atdzimšanu" at bounding box center [599, 375] width 505 height 11
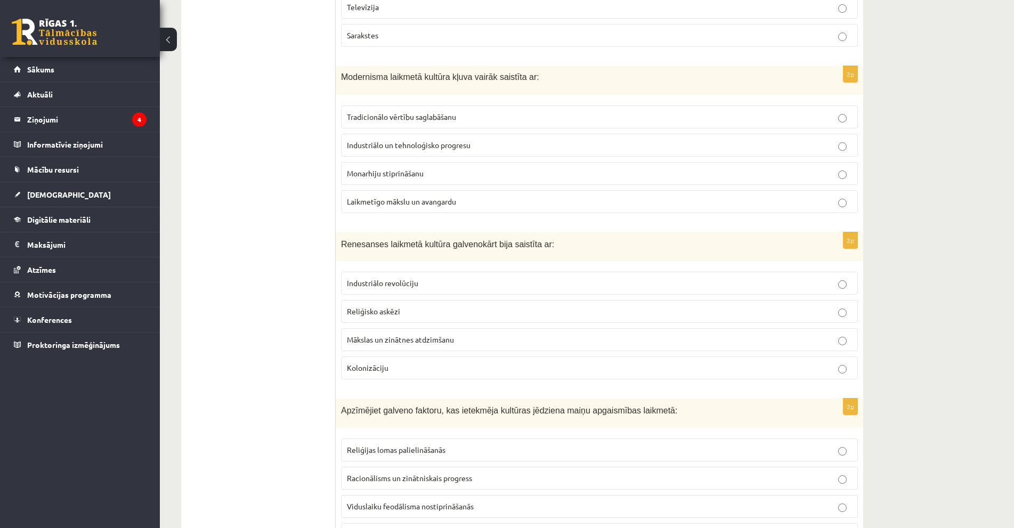
scroll to position [706, 0]
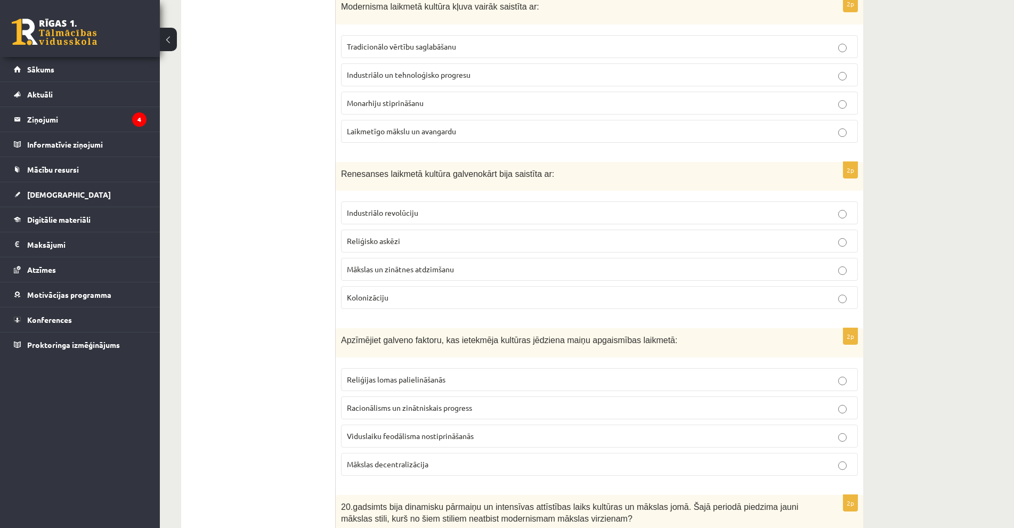
click at [424, 409] on span "Racionālisms un zinātniskais progress" at bounding box center [409, 408] width 125 height 10
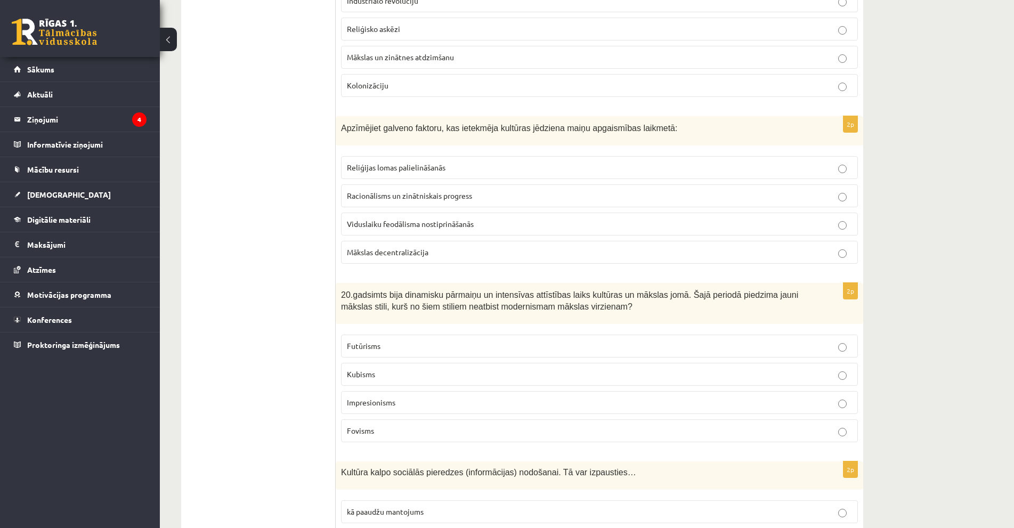
scroll to position [919, 0]
click at [392, 396] on p "Impresionisms" at bounding box center [599, 401] width 505 height 11
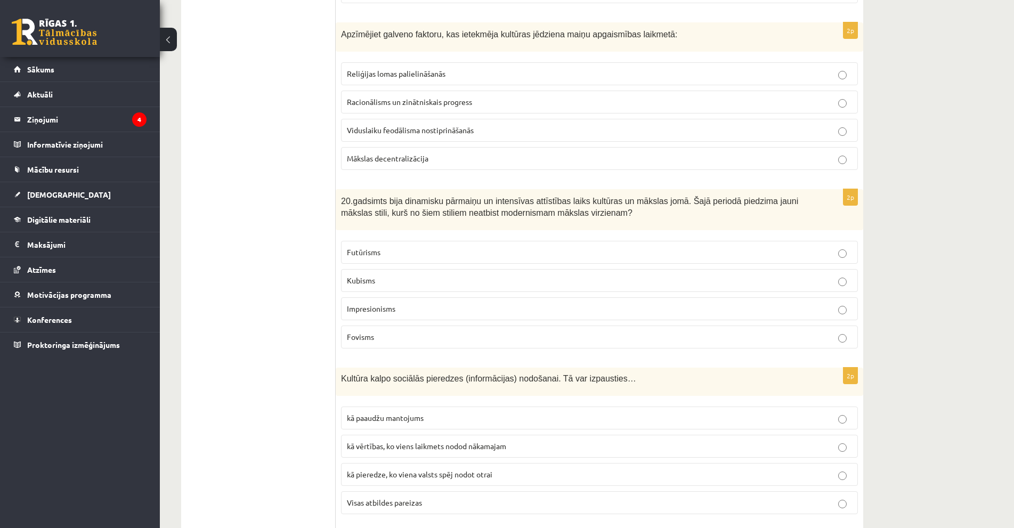
scroll to position [1185, 0]
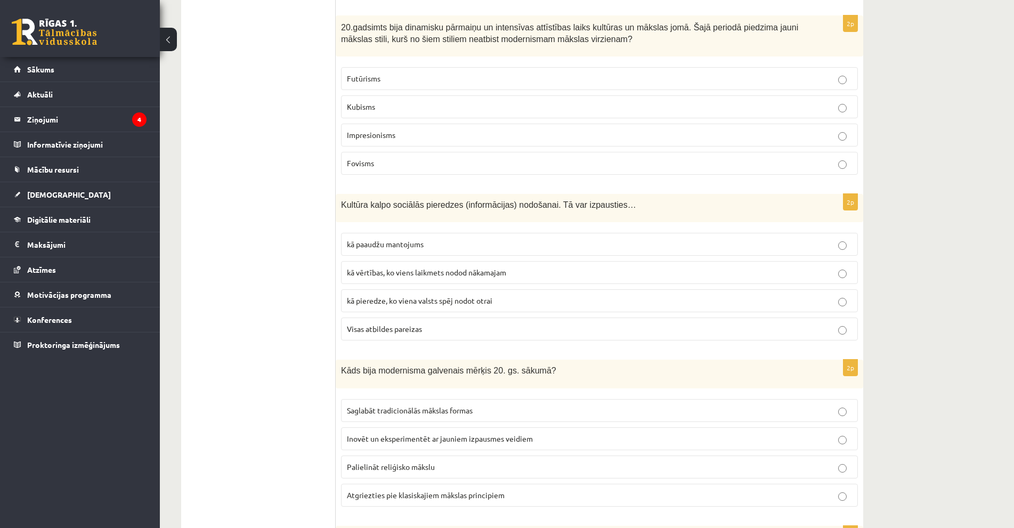
click at [406, 315] on fieldset "kā paaudžu mantojums kā vērtības, ko viens laikmets nodod nākamajam kā pieredze…" at bounding box center [599, 285] width 517 height 116
click at [401, 324] on p "Visas atbildes pareizas" at bounding box center [599, 328] width 505 height 11
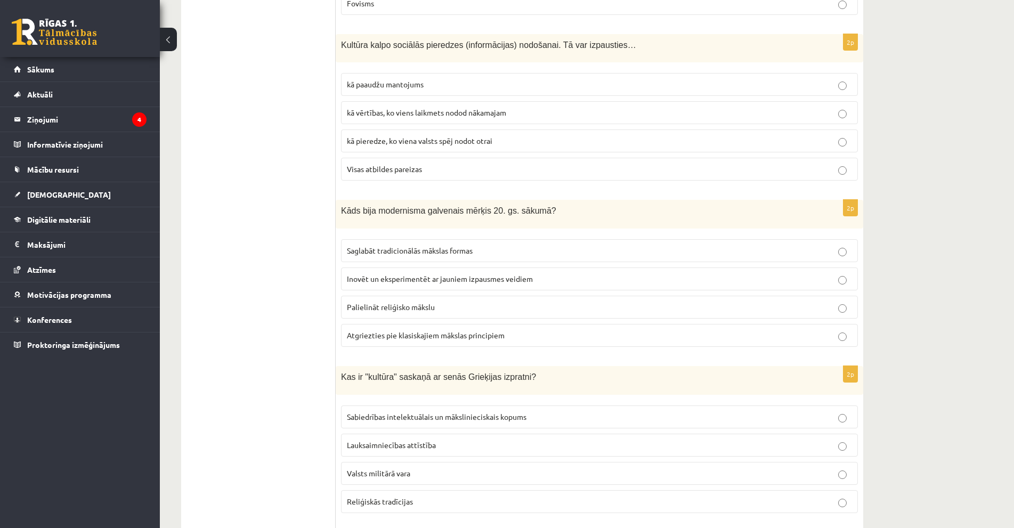
click at [434, 285] on p "Inovēt un eksperimentēt ar jauniem izpausmes veidiem" at bounding box center [599, 278] width 505 height 11
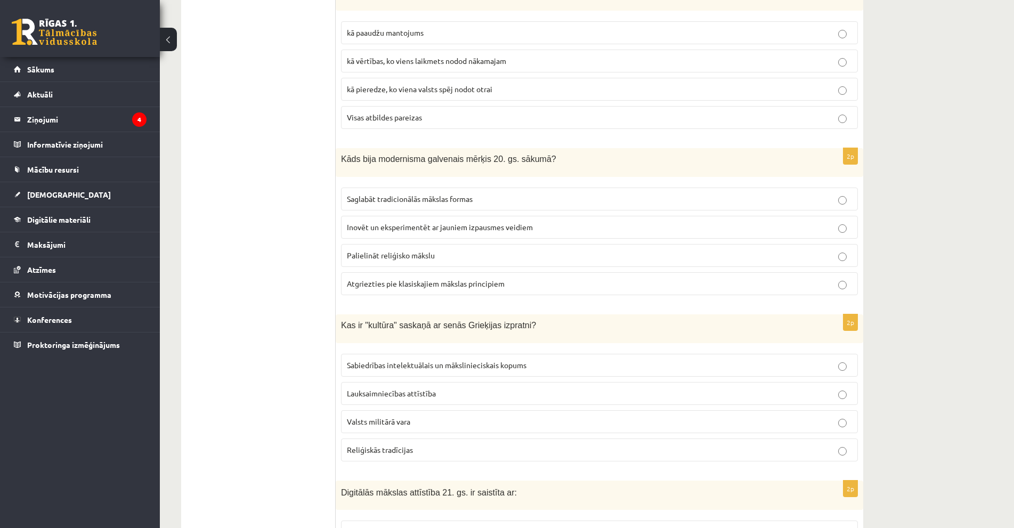
scroll to position [1505, 0]
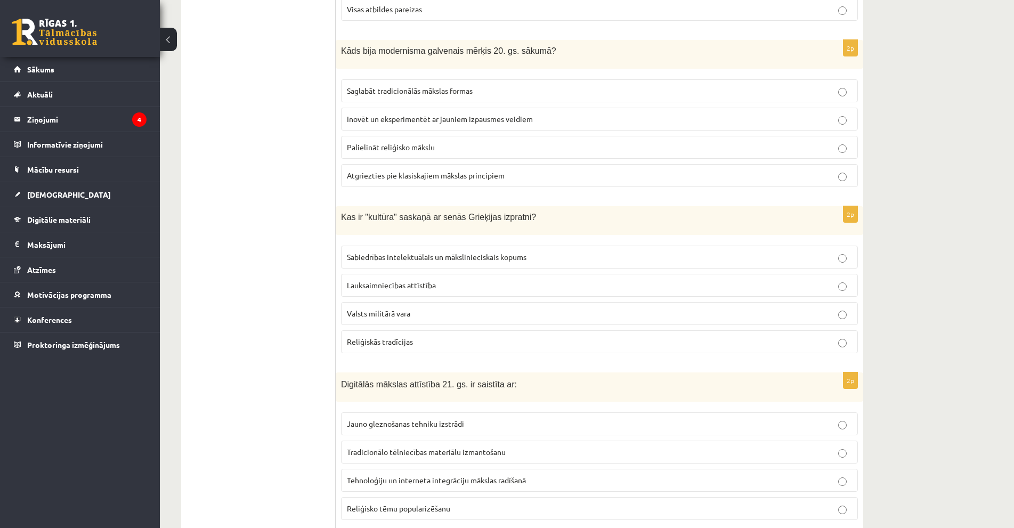
click at [486, 260] on span "Sabiedrības intelektuālais un mākslinieciskais kopums" at bounding box center [437, 257] width 180 height 10
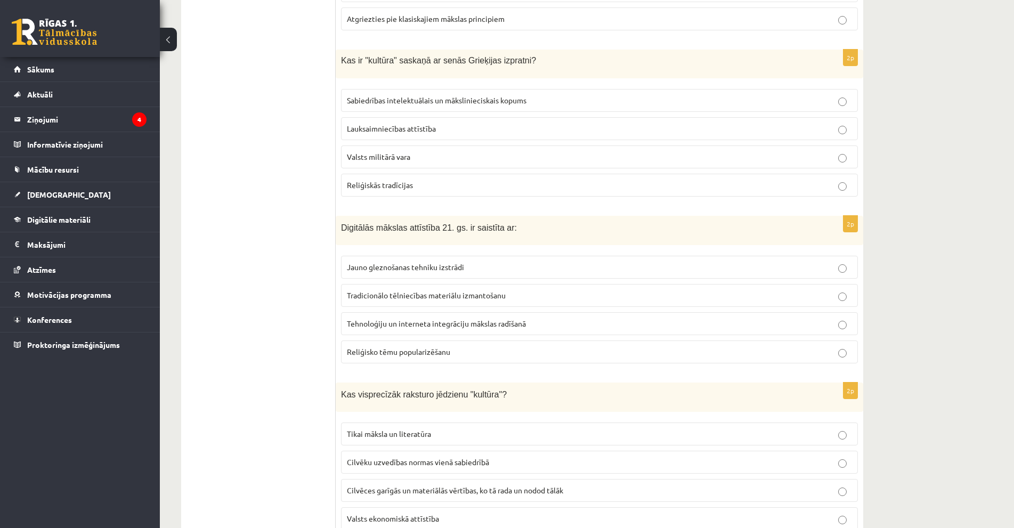
scroll to position [1665, 0]
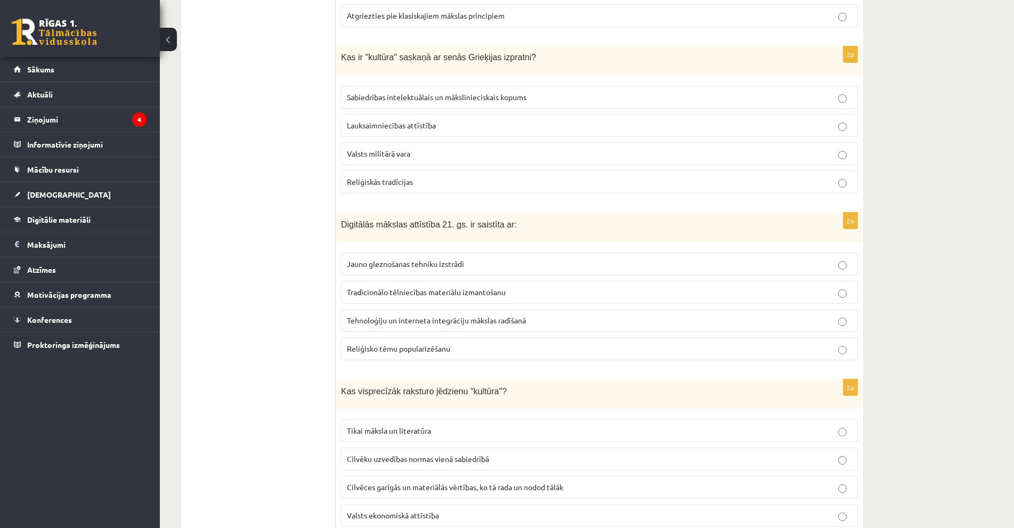
click at [448, 324] on span "Tehnoloģiju un interneta integrāciju mākslas radīšanā" at bounding box center [436, 320] width 179 height 10
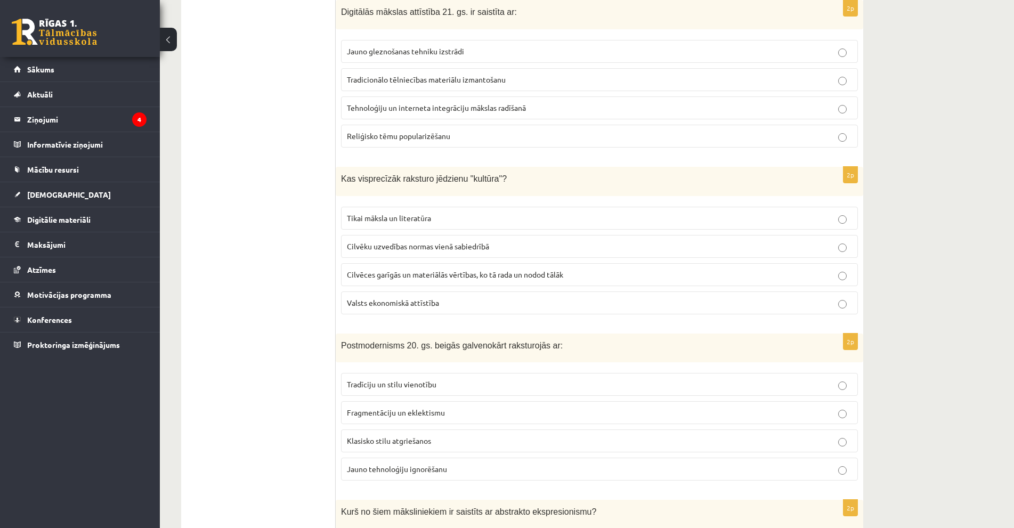
scroll to position [1878, 0]
click at [430, 277] on span "Cilvēces garīgās un materiālās vērtības, ko tā rada un nodod tālāk" at bounding box center [455, 274] width 216 height 10
click at [420, 419] on label "Fragmentāciju un eklektismu" at bounding box center [599, 412] width 517 height 23
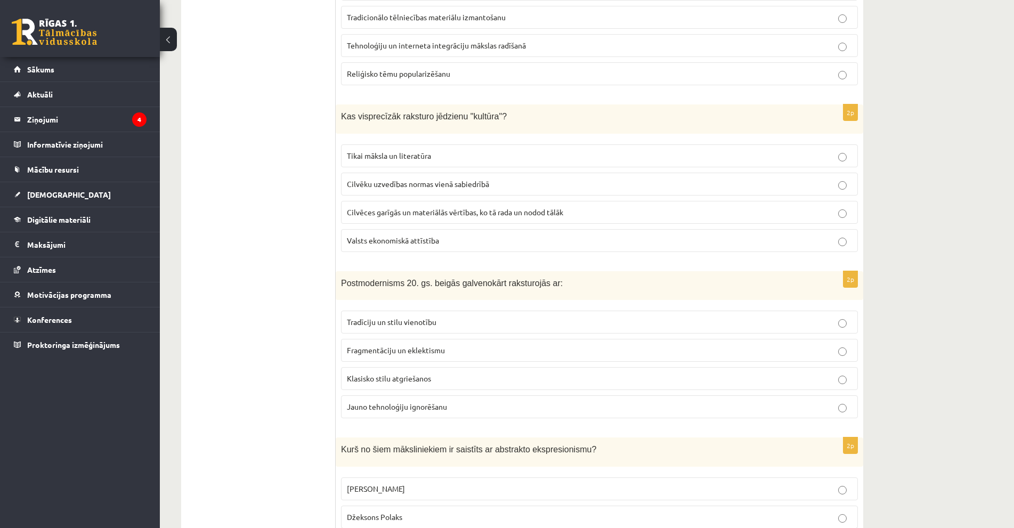
scroll to position [2091, 0]
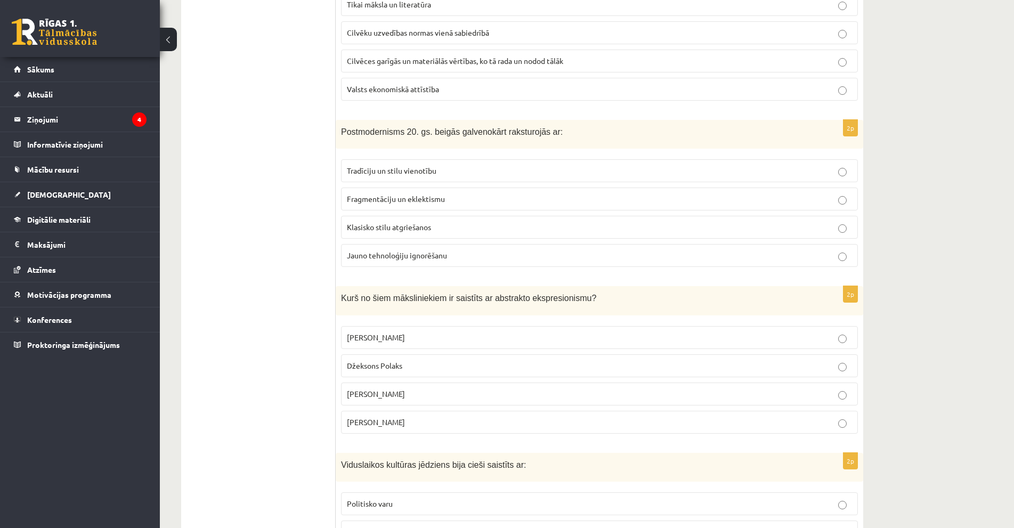
click at [396, 371] on p "Džeksons Polaks" at bounding box center [599, 365] width 505 height 11
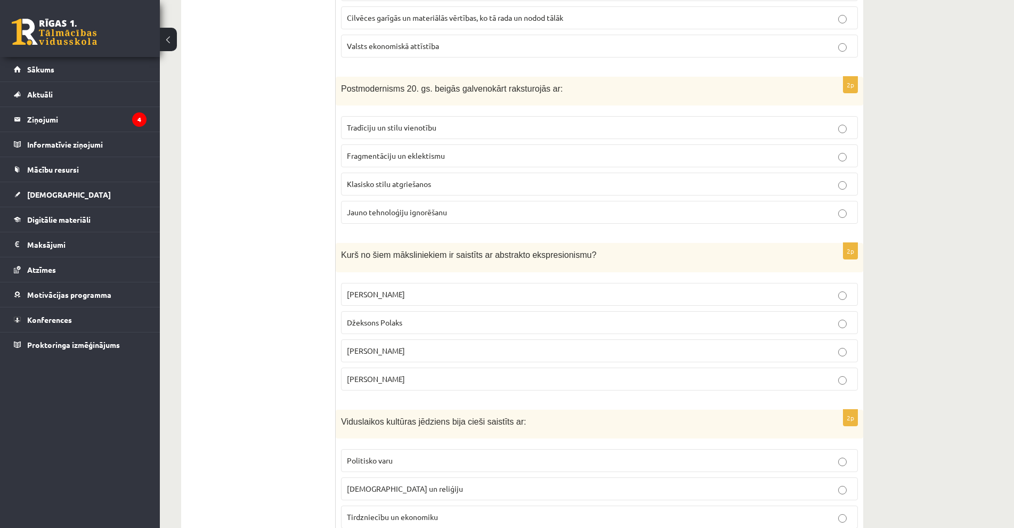
scroll to position [2204, 0]
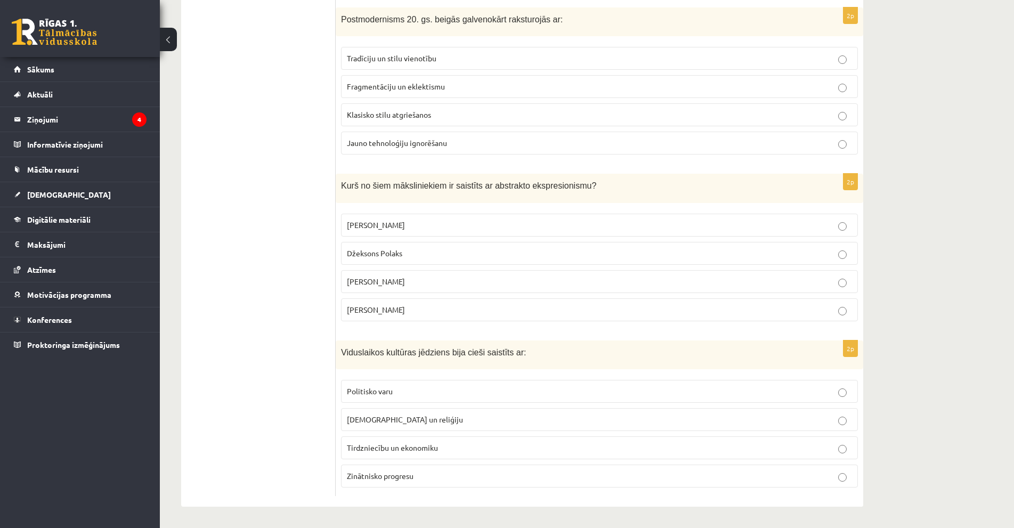
click at [411, 424] on p "Baznīcu un reliģiju" at bounding box center [599, 419] width 505 height 11
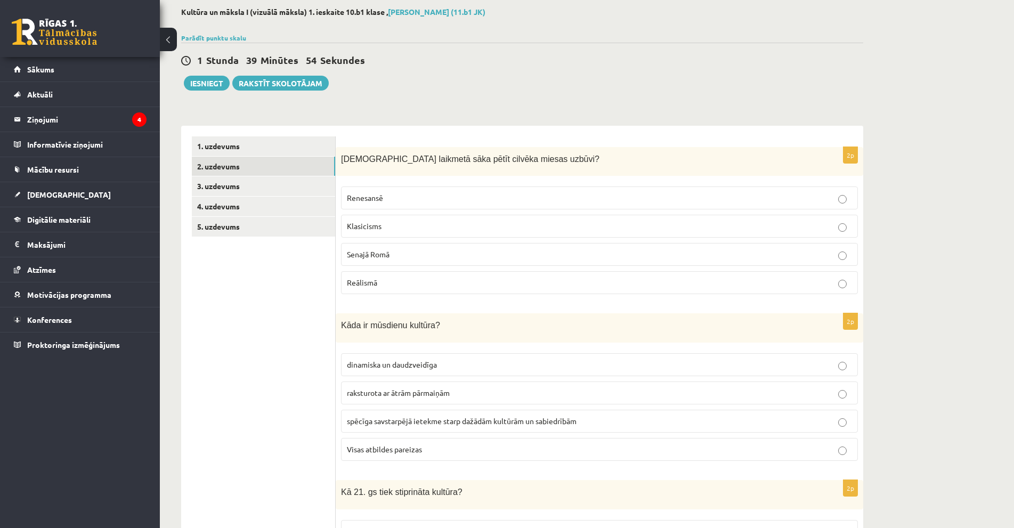
scroll to position [0, 0]
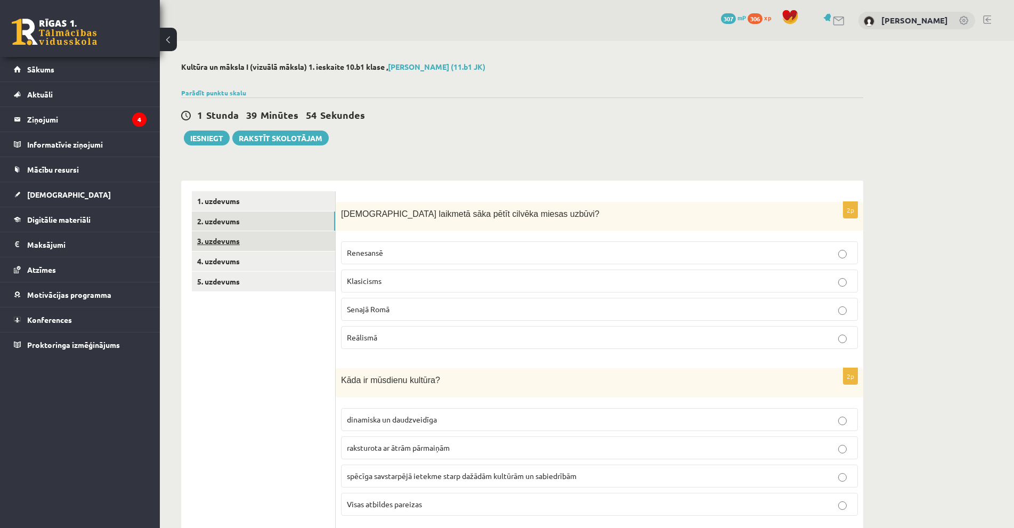
click at [267, 248] on link "3. uzdevums" at bounding box center [263, 241] width 143 height 20
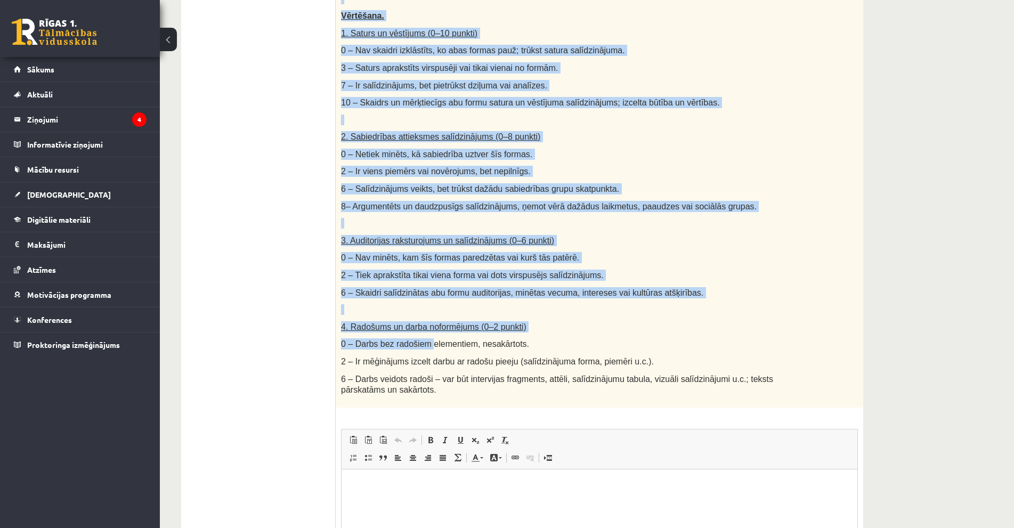
scroll to position [484, 0]
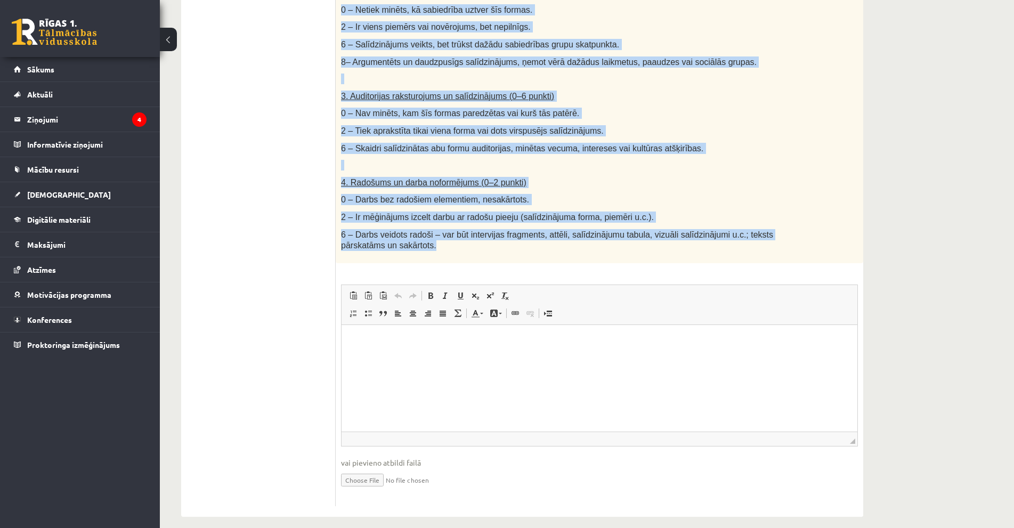
drag, startPoint x: 339, startPoint y: 212, endPoint x: 435, endPoint y: 250, distance: 103.5
copy div "Salīdzini divas kultūras izpausmes formas - Izvēlies vienu tradicionālu kultūra…"
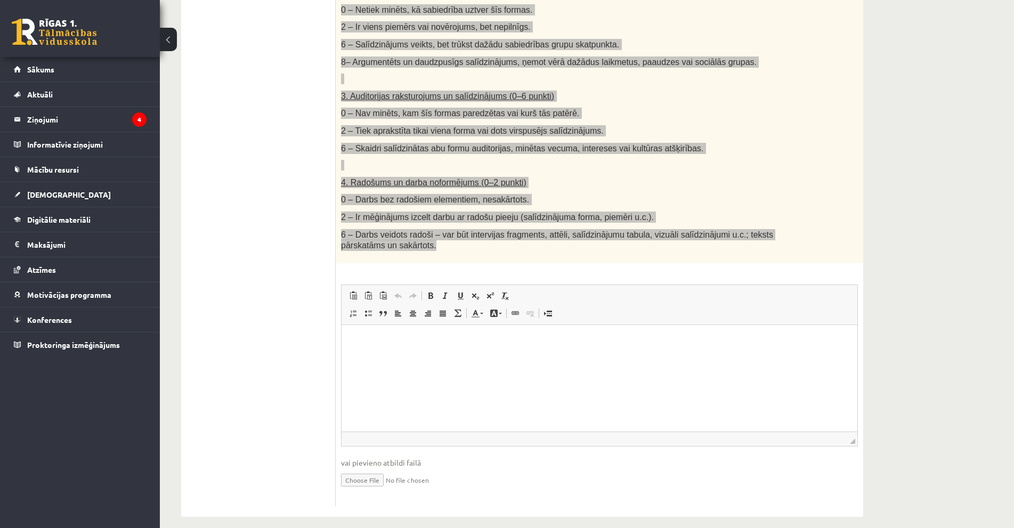
click at [425, 357] on html at bounding box center [600, 340] width 516 height 32
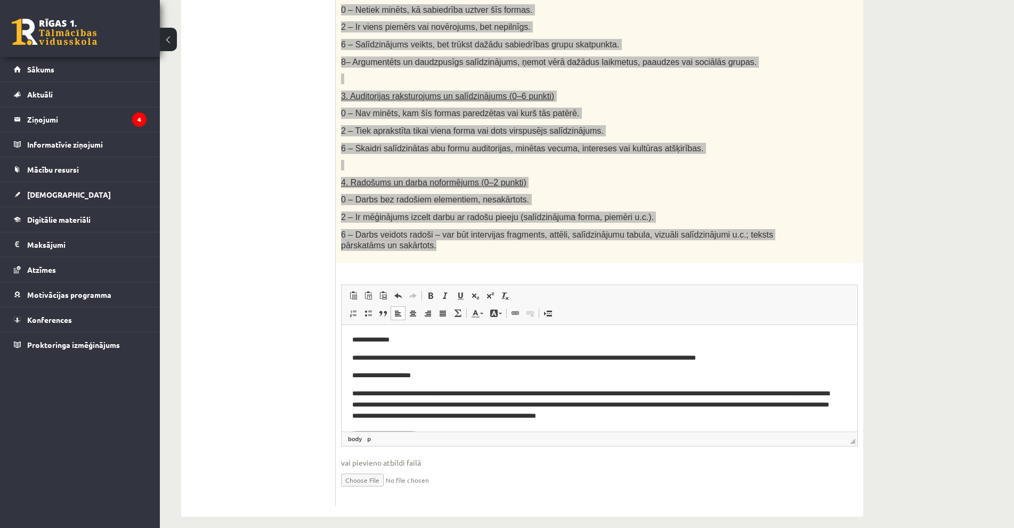
scroll to position [0, 0]
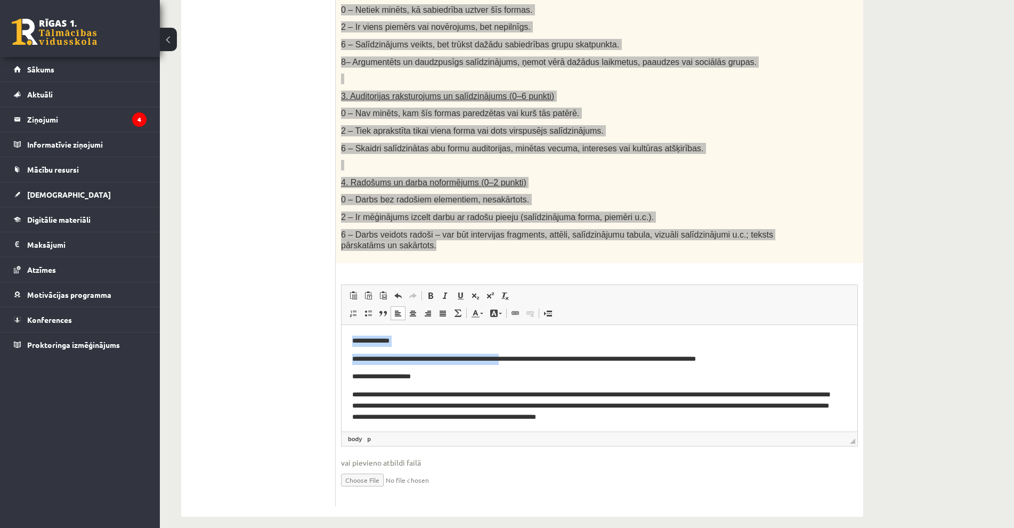
drag, startPoint x: 528, startPoint y: 357, endPoint x: 343, endPoint y: 332, distance: 186.6
click at [343, 332] on html "**********" at bounding box center [600, 445] width 516 height 242
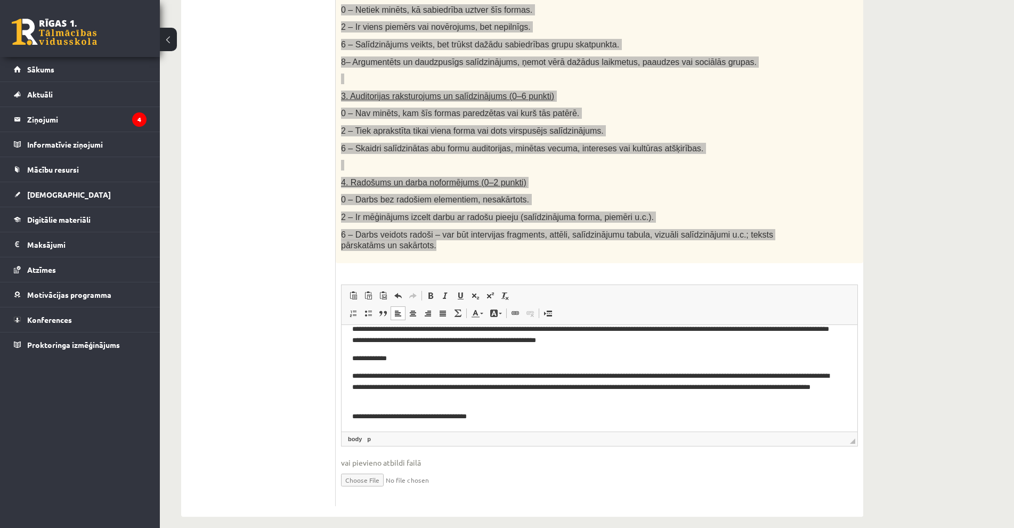
scroll to position [118, 0]
drag, startPoint x: 506, startPoint y: 414, endPoint x: 349, endPoint y: 415, distance: 156.6
click at [349, 415] on html "**********" at bounding box center [600, 319] width 516 height 224
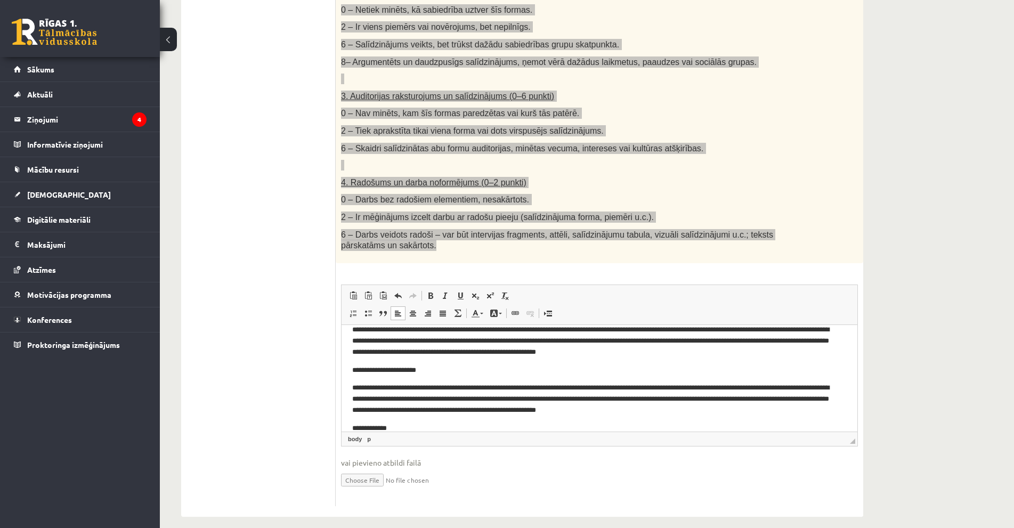
scroll to position [100, 0]
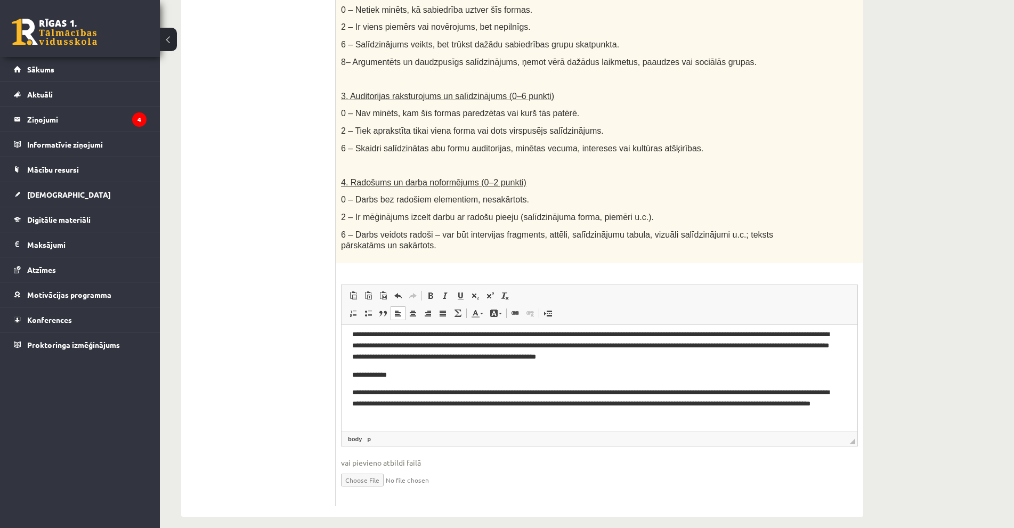
click at [258, 374] on ul "1. uzdevums 2. uzdevums 3. uzdevums 4. uzdevums 5. uzdevums" at bounding box center [264, 106] width 144 height 799
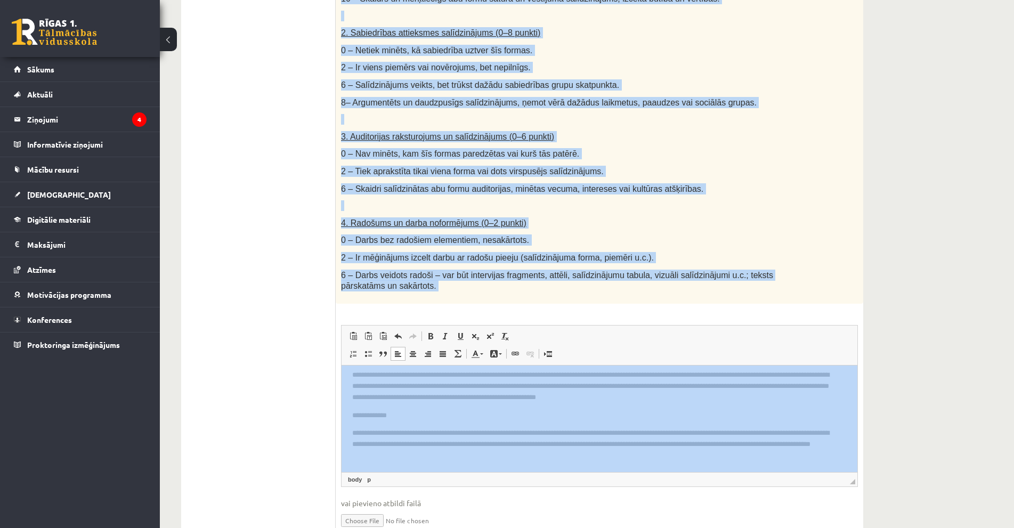
scroll to position [479, 0]
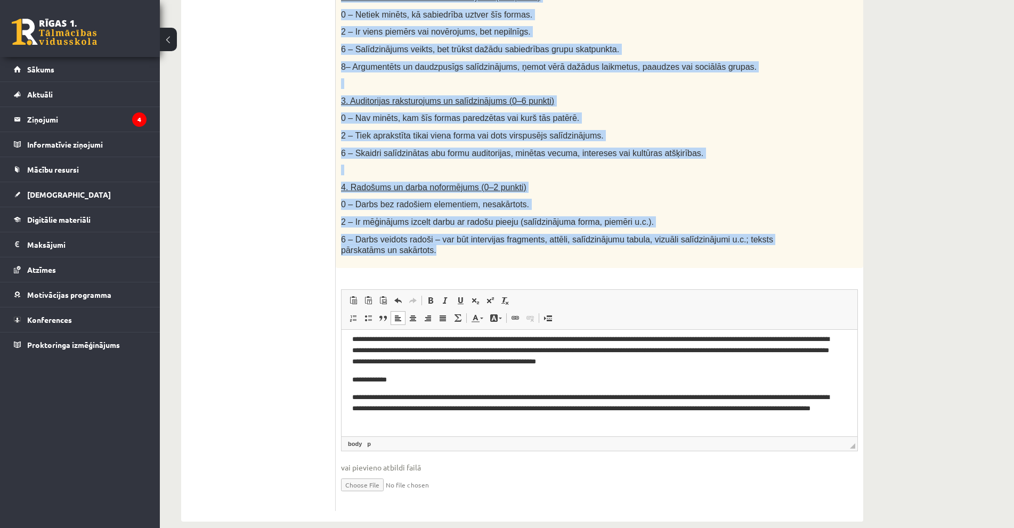
drag, startPoint x: 338, startPoint y: 209, endPoint x: 427, endPoint y: 254, distance: 99.6
copy div "Salīdzini divas kultūras izpausmes formas - Izvēlies vienu tradicionālu kultūra…"
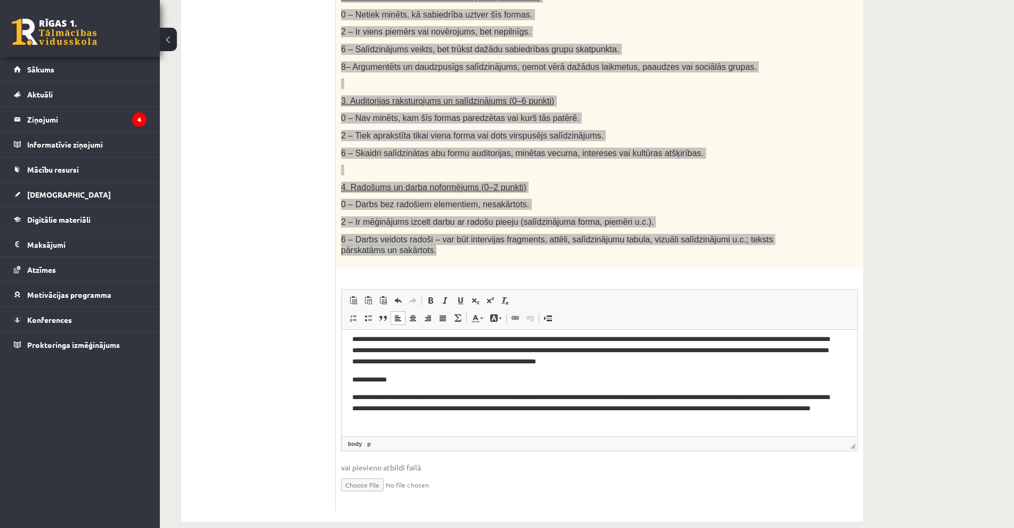
click at [469, 424] on p "**********" at bounding box center [594, 408] width 485 height 33
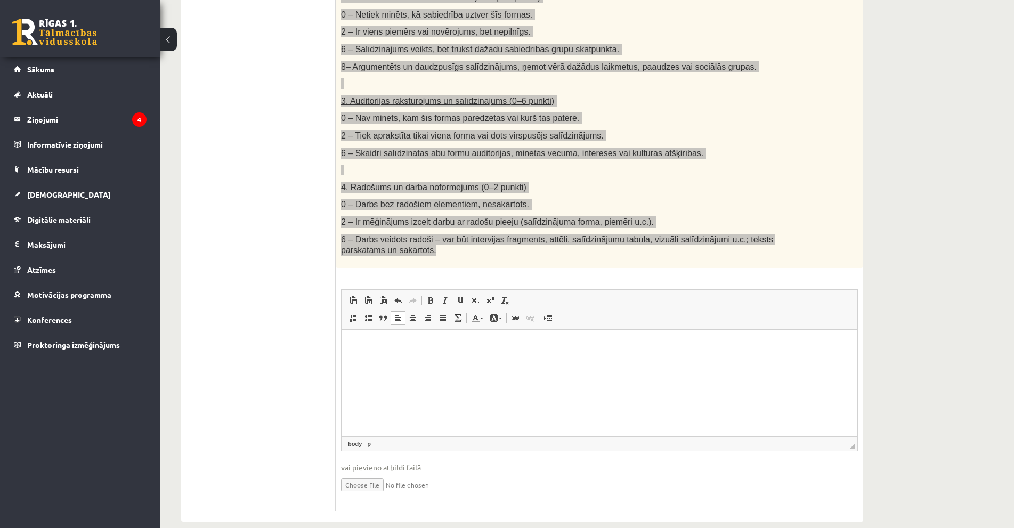
scroll to position [0, 0]
click at [440, 362] on html at bounding box center [600, 345] width 516 height 32
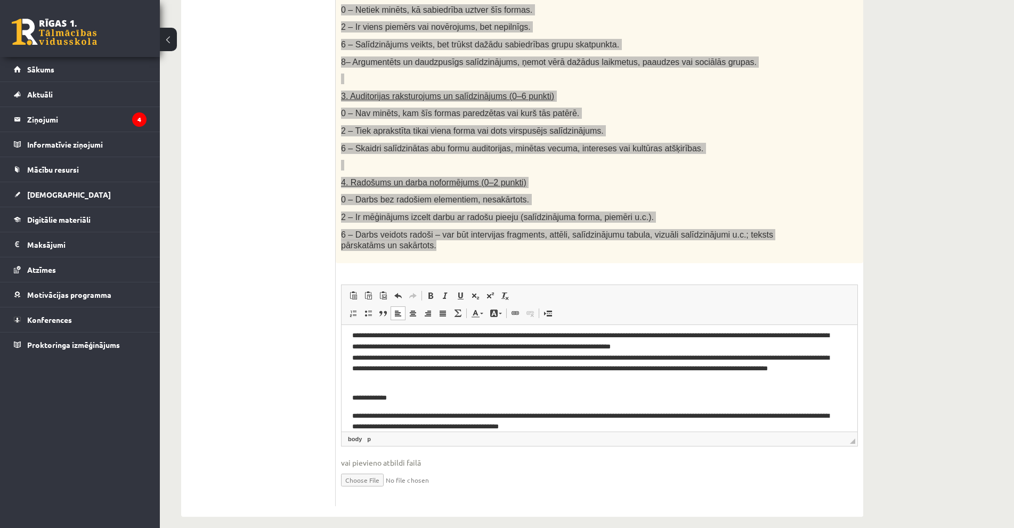
scroll to position [156, 0]
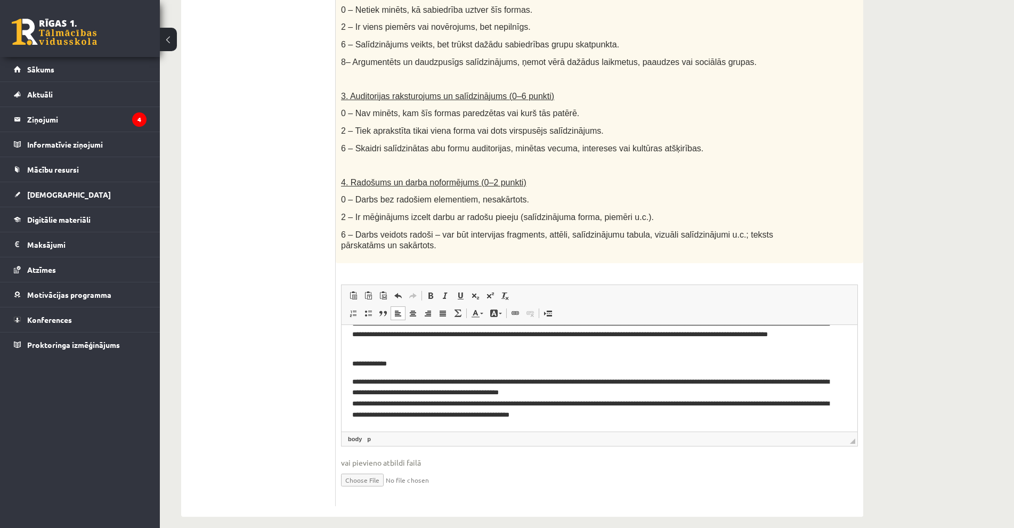
click at [505, 258] on div "26p Salīdzini divas kultūras izpausmes formas - Izvēlies vienu tradicionālu kul…" at bounding box center [599, 112] width 527 height 789
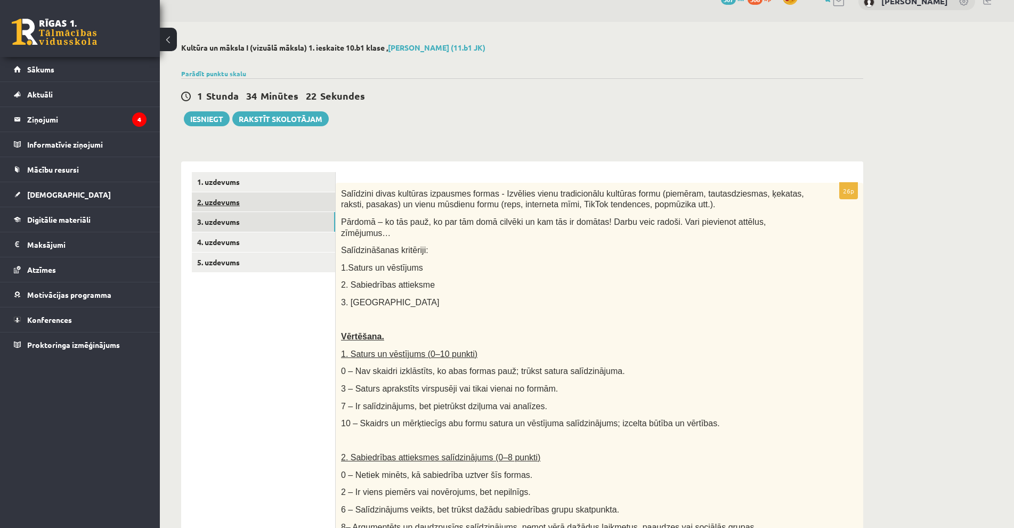
scroll to position [0, 0]
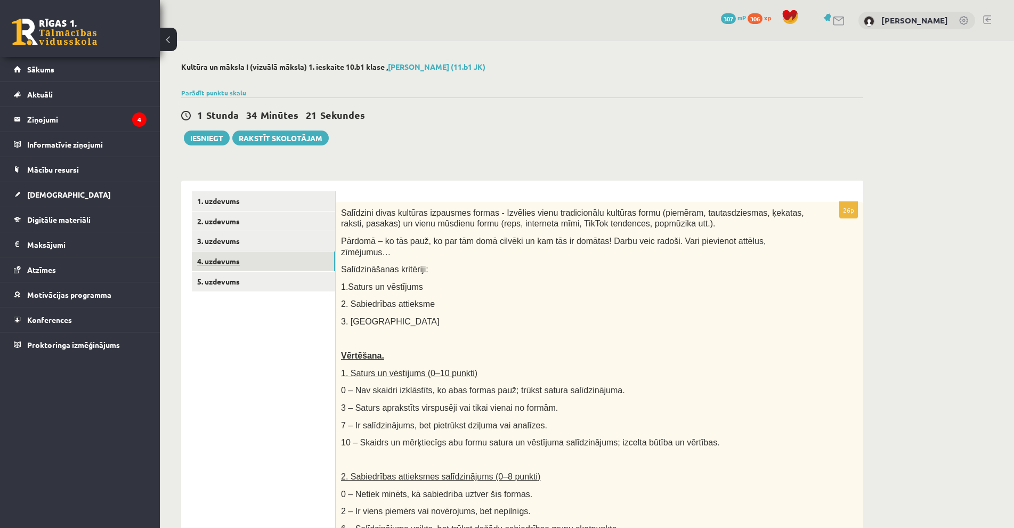
click at [275, 263] on link "4. uzdevums" at bounding box center [263, 261] width 143 height 20
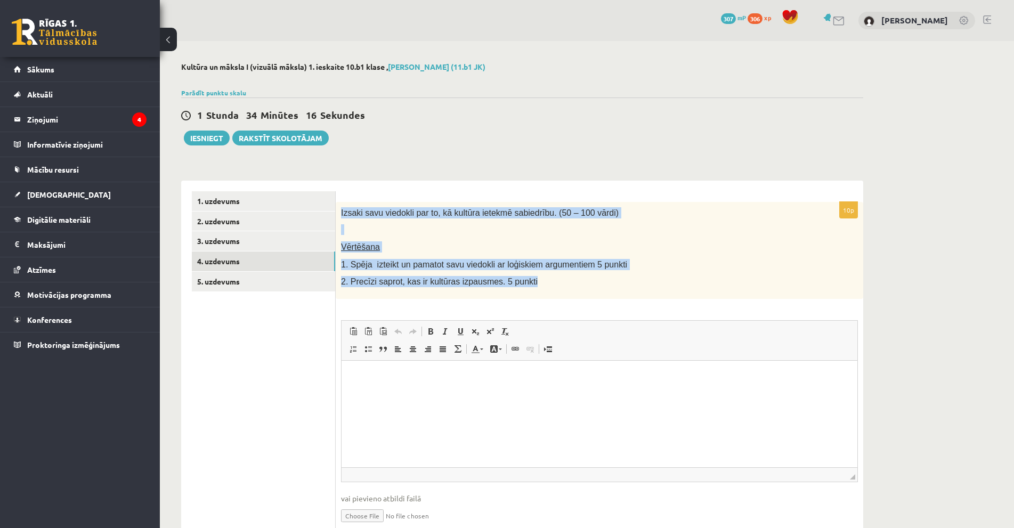
drag, startPoint x: 337, startPoint y: 212, endPoint x: 529, endPoint y: 291, distance: 207.4
click at [529, 291] on div "Izsaki savu viedokli par to, kā kultūra ietekmē sabiedrību. (50 – 100 vārdi) Vē…" at bounding box center [599, 250] width 527 height 97
copy div "Izsaki savu viedokli par to, kā kultūra ietekmē sabiedrību. (50 – 100 vārdi) Vē…"
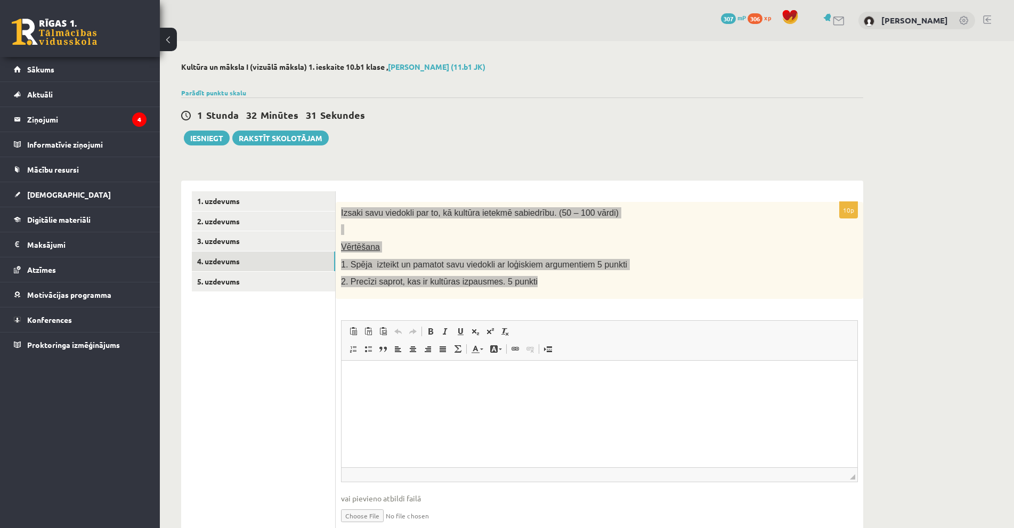
click at [397, 393] on html at bounding box center [600, 376] width 516 height 32
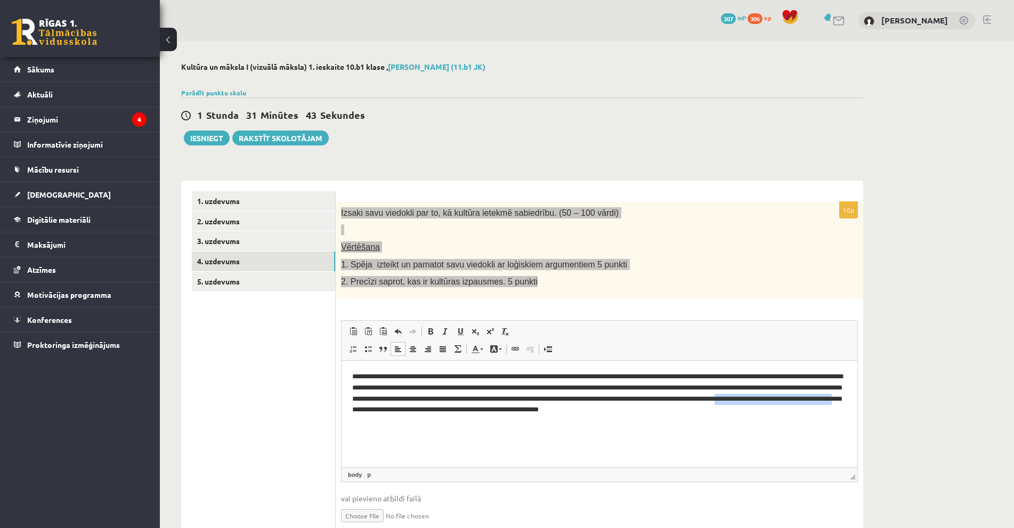
drag, startPoint x: 574, startPoint y: 412, endPoint x: 443, endPoint y: 409, distance: 131.1
click at [443, 409] on p "**********" at bounding box center [599, 393] width 494 height 44
drag, startPoint x: 418, startPoint y: 411, endPoint x: 389, endPoint y: 412, distance: 29.3
click at [389, 412] on p "**********" at bounding box center [599, 393] width 494 height 44
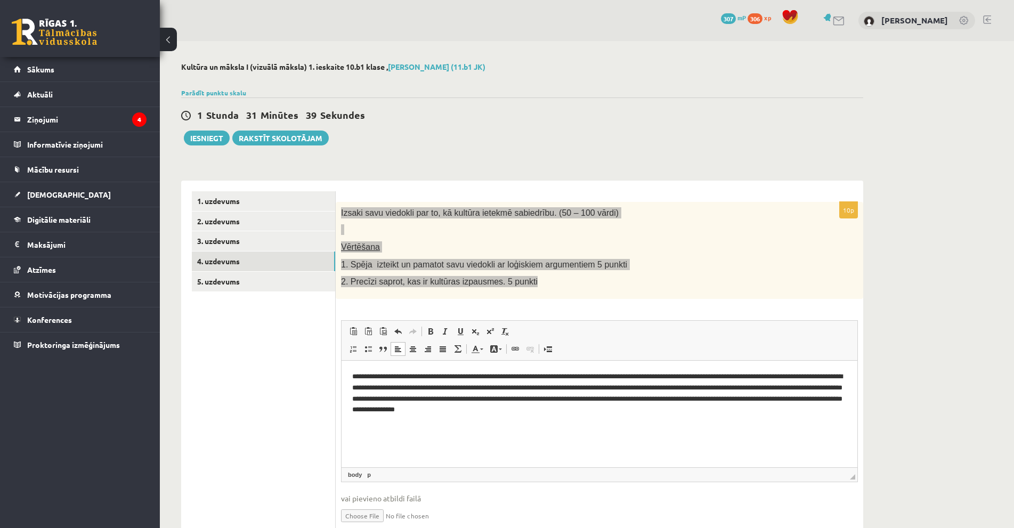
click at [391, 412] on p "**********" at bounding box center [599, 393] width 494 height 44
click at [415, 410] on p "**********" at bounding box center [599, 393] width 494 height 44
click at [411, 412] on p "**********" at bounding box center [599, 393] width 494 height 44
click at [410, 409] on p "**********" at bounding box center [599, 393] width 494 height 44
click at [414, 410] on p "**********" at bounding box center [599, 393] width 494 height 44
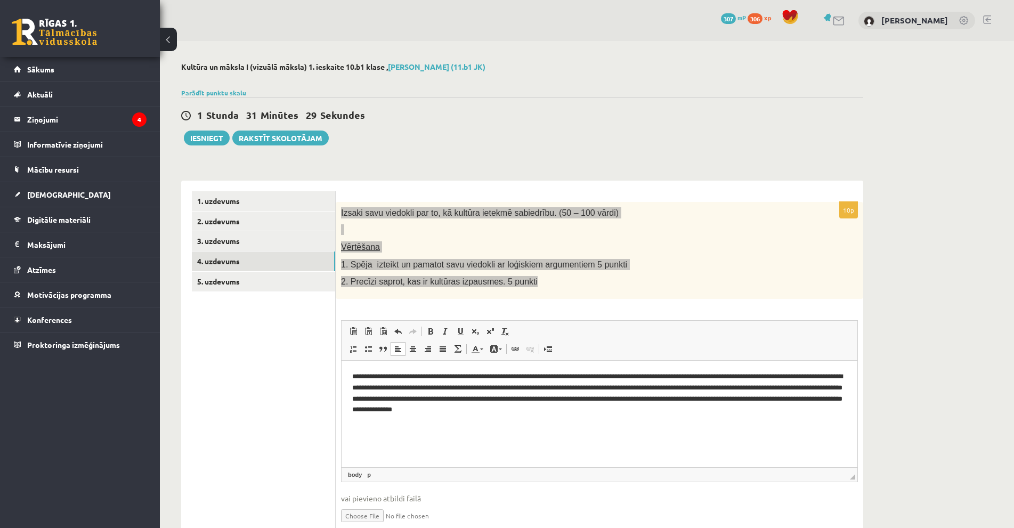
click at [443, 411] on p "**********" at bounding box center [599, 393] width 494 height 44
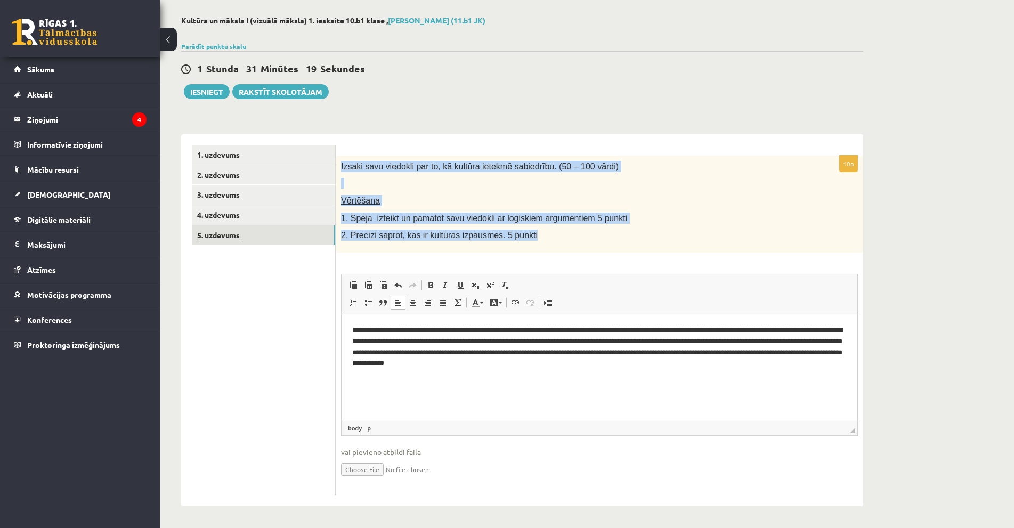
click at [263, 233] on link "5. uzdevums" at bounding box center [263, 235] width 143 height 20
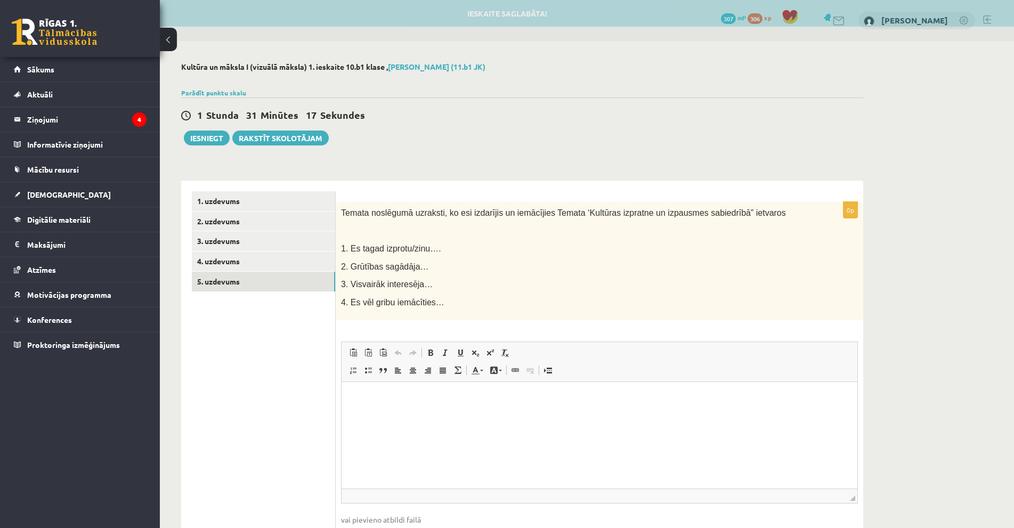
scroll to position [0, 0]
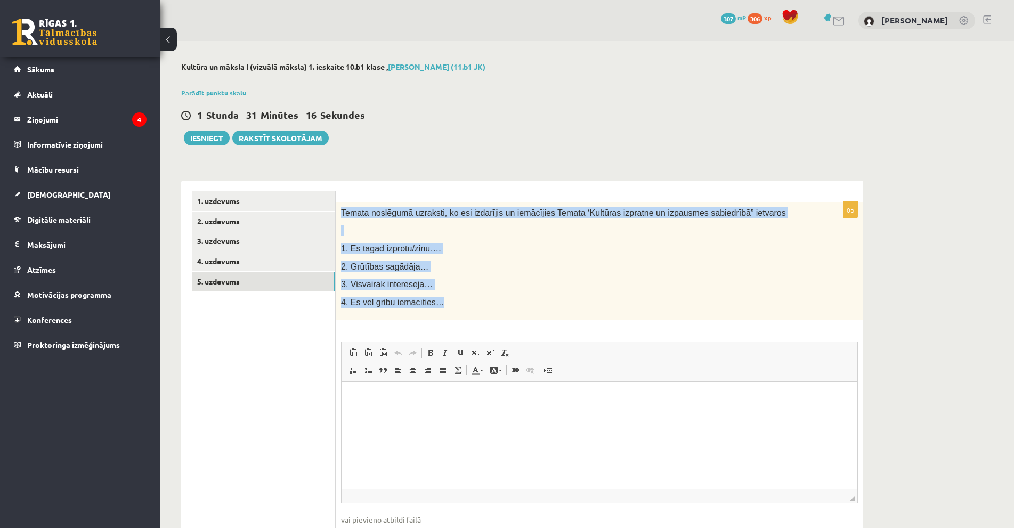
drag, startPoint x: 339, startPoint y: 210, endPoint x: 530, endPoint y: 315, distance: 217.7
click at [530, 315] on div "Temata noslēgumā uzraksti, ko esi izdarījis un iemācījies Temata ‘Kultūras izpr…" at bounding box center [599, 261] width 527 height 119
copy div "Temata noslēgumā uzraksti, ko esi izdarījis un iemācījies Temata ‘Kultūras izpr…"
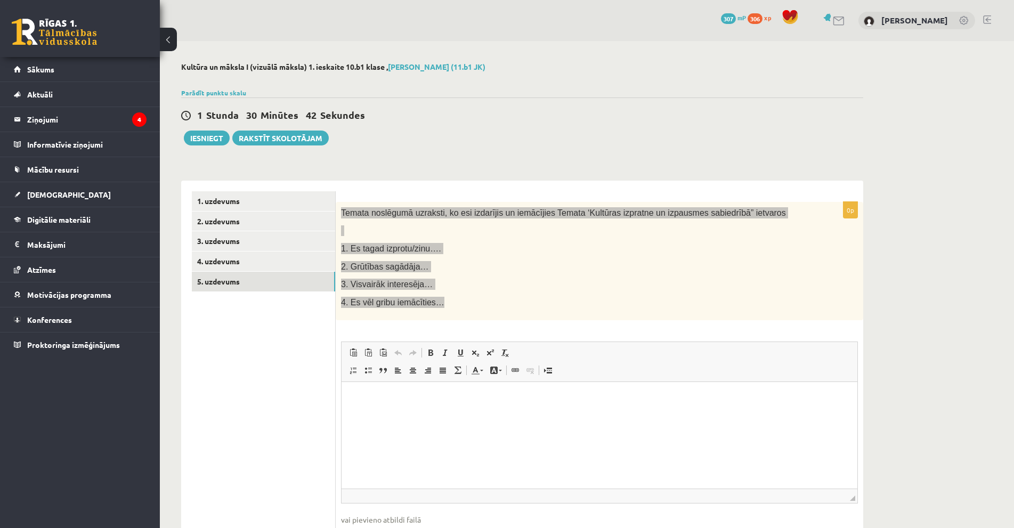
click at [423, 414] on html at bounding box center [600, 398] width 516 height 32
drag, startPoint x: 423, startPoint y: 449, endPoint x: 369, endPoint y: 395, distance: 76.5
click at [369, 395] on p "Editor, wiswyg-editor-user-answer-47433985365360" at bounding box center [599, 398] width 494 height 11
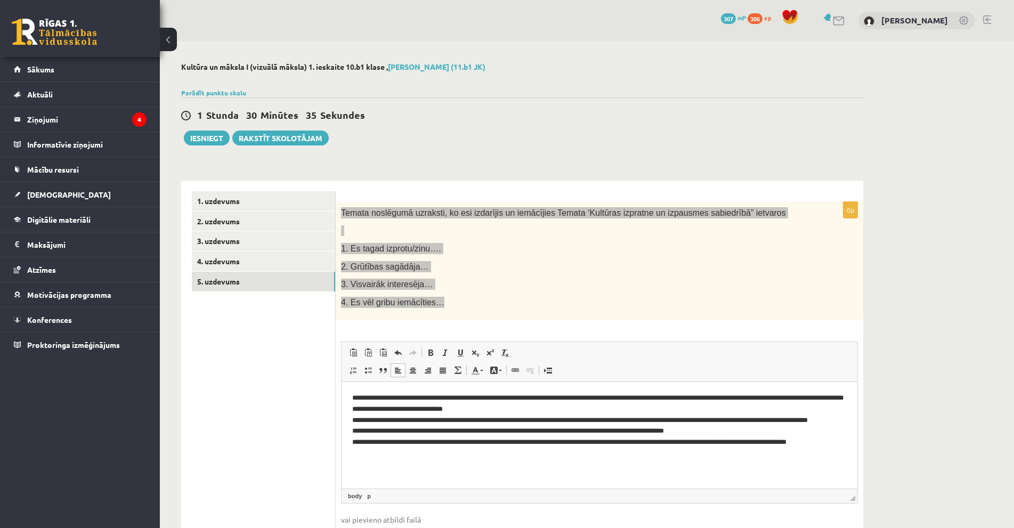
click at [426, 399] on p "**********" at bounding box center [599, 426] width 494 height 67
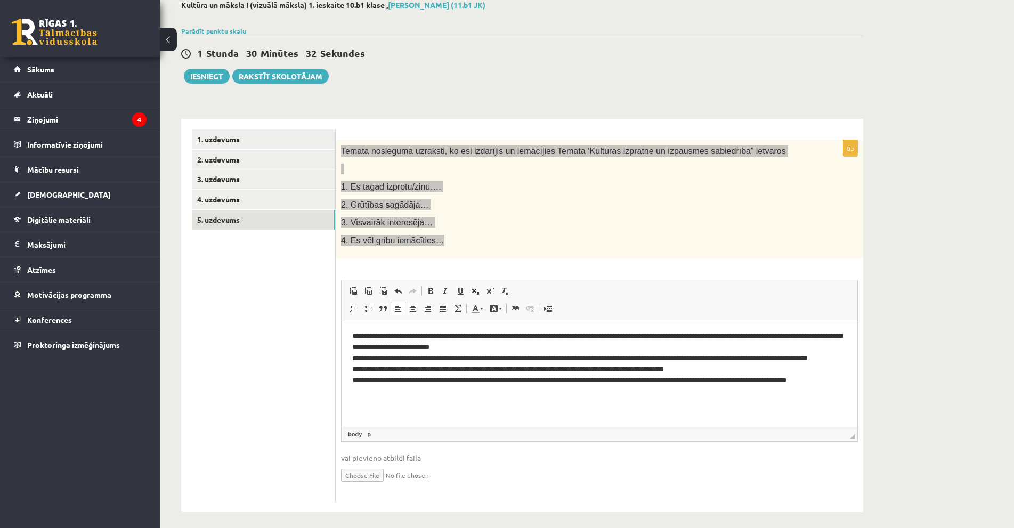
scroll to position [68, 0]
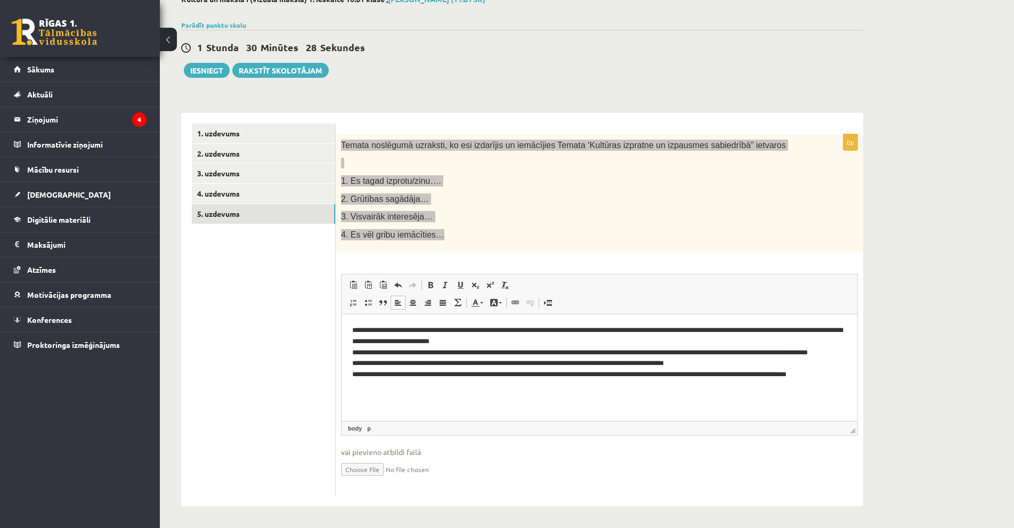
click at [605, 339] on p "**********" at bounding box center [599, 358] width 494 height 67
drag, startPoint x: 625, startPoint y: 330, endPoint x: 651, endPoint y: 331, distance: 25.6
click at [651, 331] on p "**********" at bounding box center [599, 358] width 494 height 67
click at [637, 331] on p "**********" at bounding box center [599, 358] width 494 height 67
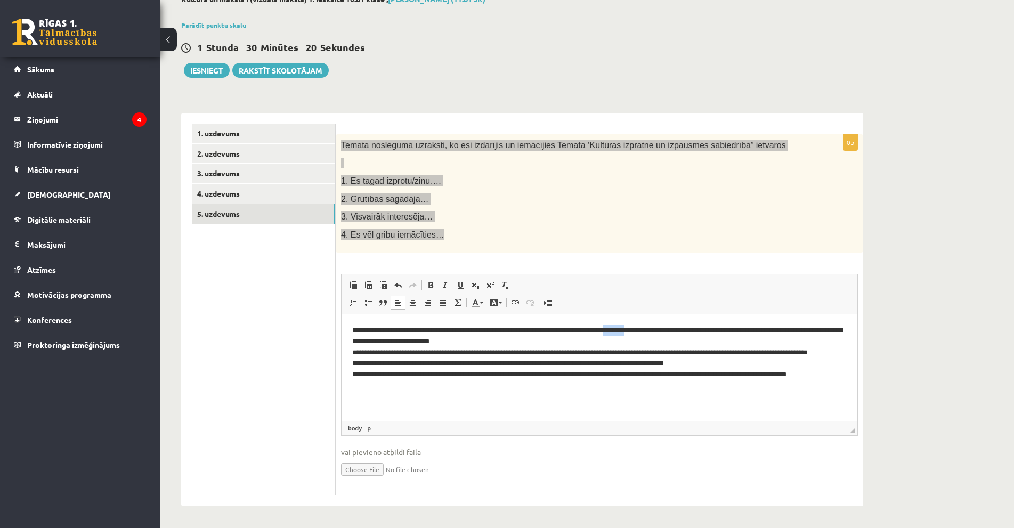
drag, startPoint x: 627, startPoint y: 331, endPoint x: 649, endPoint y: 334, distance: 22.6
click at [649, 334] on p "**********" at bounding box center [599, 358] width 494 height 67
copy p "********"
drag, startPoint x: 403, startPoint y: 363, endPoint x: 681, endPoint y: 356, distance: 278.2
click at [681, 356] on p "**********" at bounding box center [599, 358] width 494 height 67
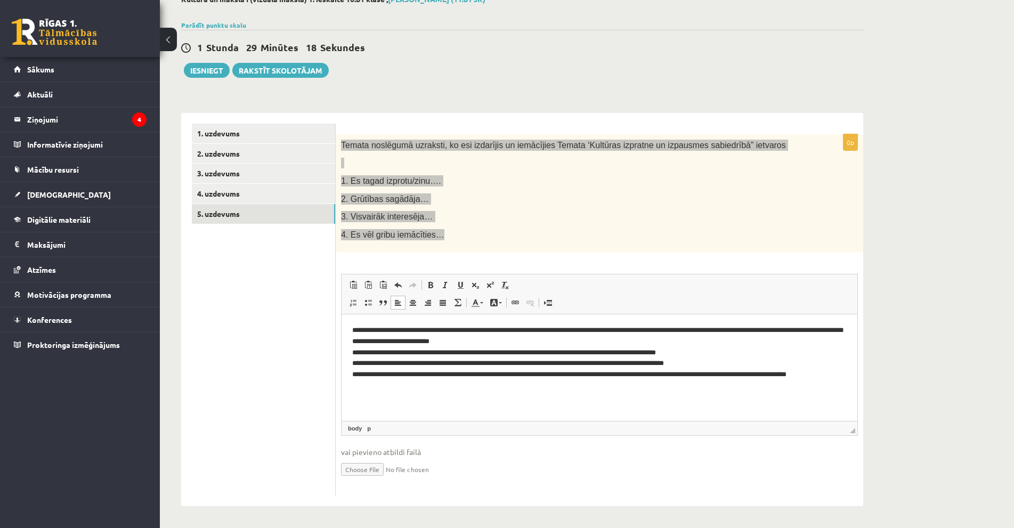
click at [673, 365] on p "**********" at bounding box center [599, 352] width 494 height 55
drag, startPoint x: 477, startPoint y: 376, endPoint x: 433, endPoint y: 376, distance: 44.2
click at [433, 376] on p "**********" at bounding box center [599, 352] width 494 height 55
drag, startPoint x: 659, startPoint y: 375, endPoint x: 603, endPoint y: 377, distance: 56.5
click at [603, 377] on p "**********" at bounding box center [599, 352] width 494 height 55
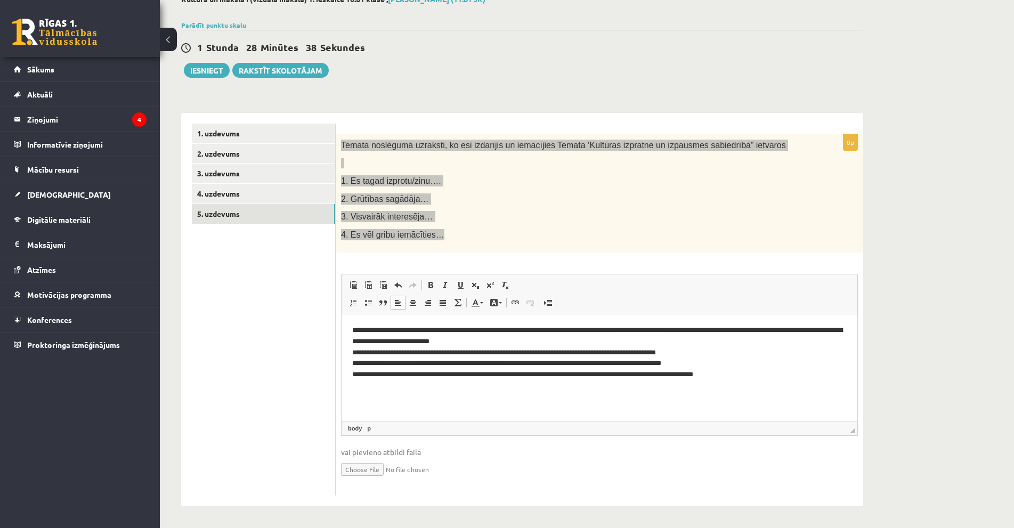
click at [603, 377] on p "**********" at bounding box center [599, 352] width 494 height 55
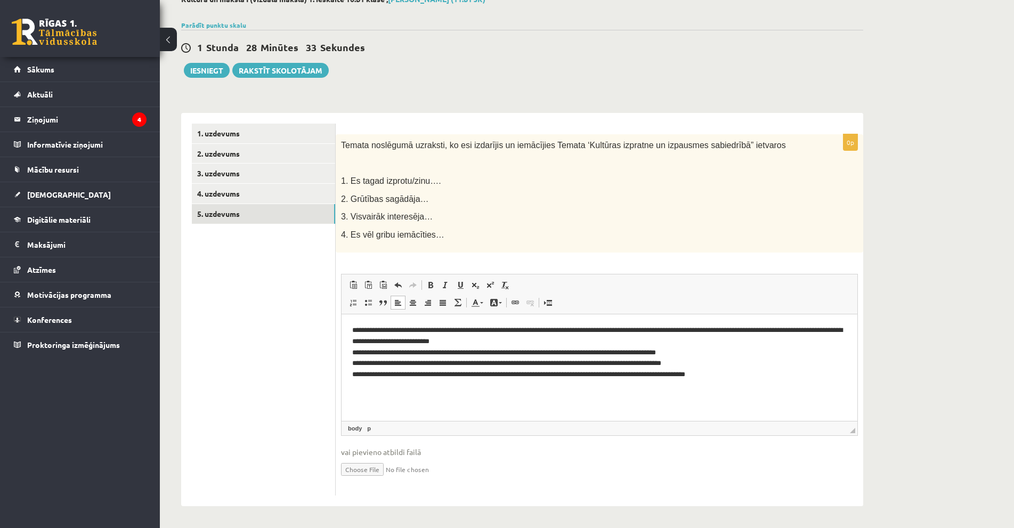
click at [271, 253] on ul "1. uzdevums 2. uzdevums 3. uzdevums 4. uzdevums 5. uzdevums" at bounding box center [264, 310] width 144 height 372
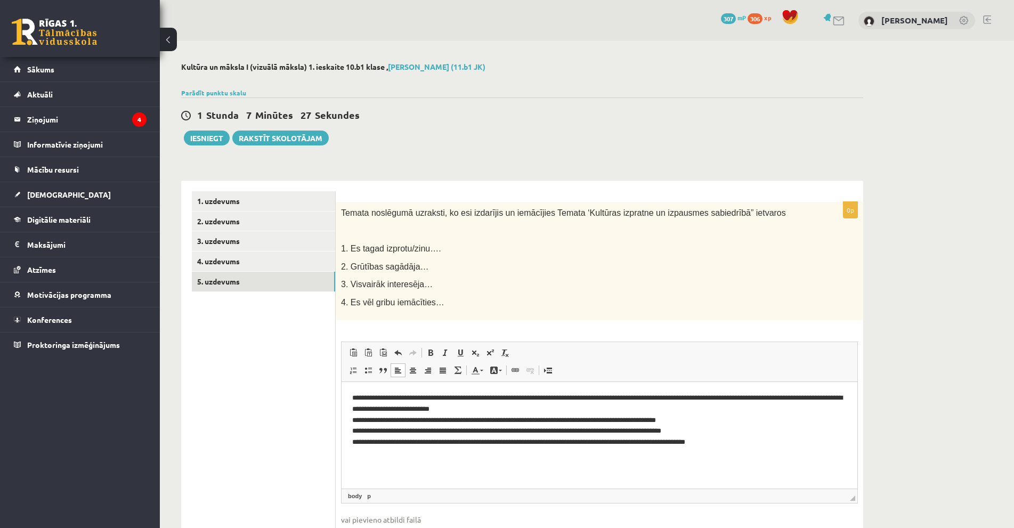
click at [270, 275] on link "5. uzdevums" at bounding box center [263, 282] width 143 height 20
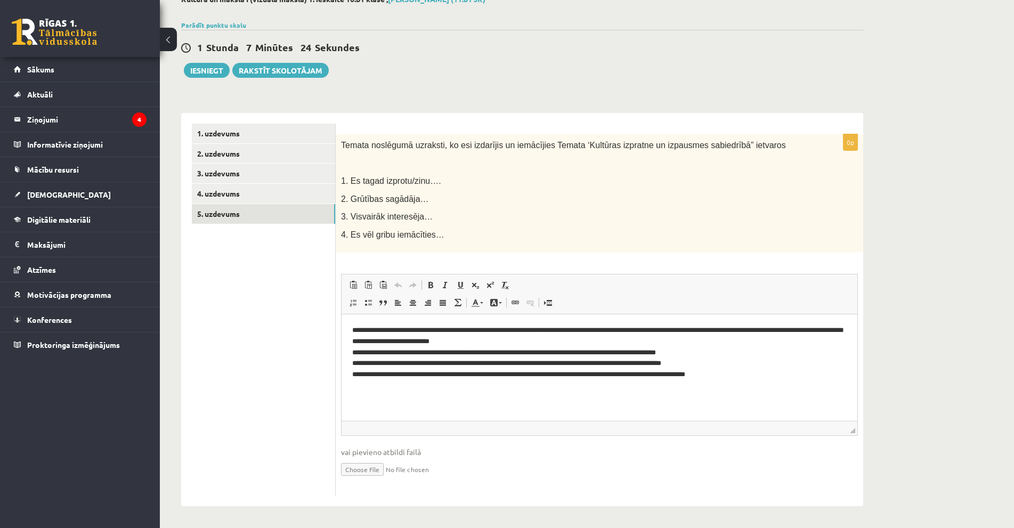
scroll to position [68, 0]
click at [199, 77] on button "Iesniegt" at bounding box center [207, 70] width 46 height 15
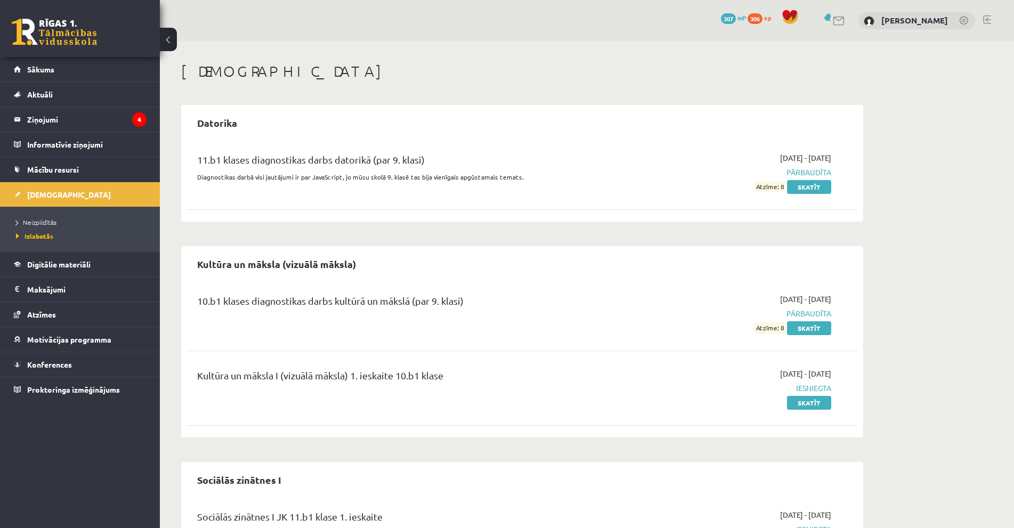
drag, startPoint x: 888, startPoint y: 287, endPoint x: 887, endPoint y: 263, distance: 23.4
click at [890, 269] on div "[DEMOGRAPHIC_DATA] [GEOGRAPHIC_DATA] 11.b1 klases diagnostikas darbs datorikā (…" at bounding box center [587, 428] width 854 height 775
click at [47, 117] on legend "Ziņojumi 4" at bounding box center [86, 119] width 119 height 25
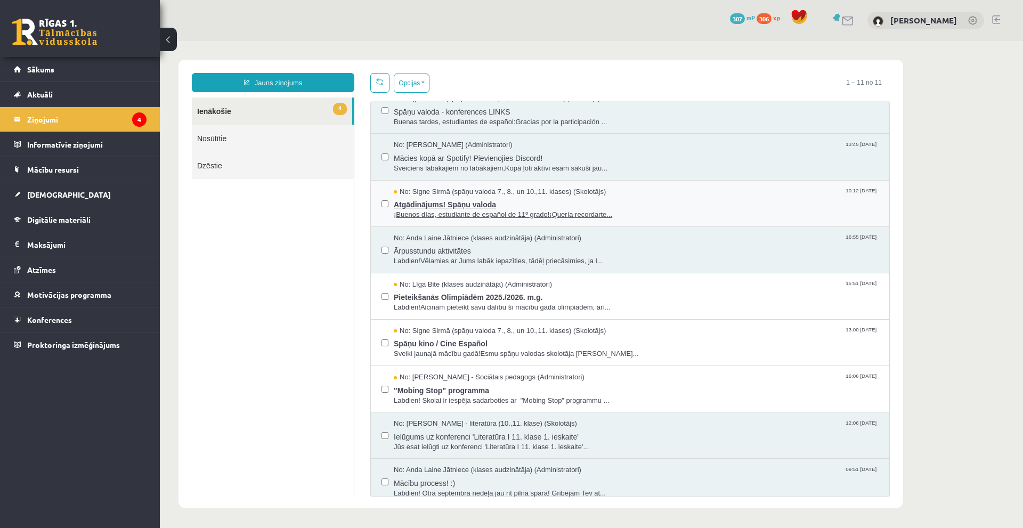
click at [476, 210] on span "¡Buenos días, estudiante de español de 11º grado!¡Quería recordarte..." at bounding box center [636, 215] width 485 height 10
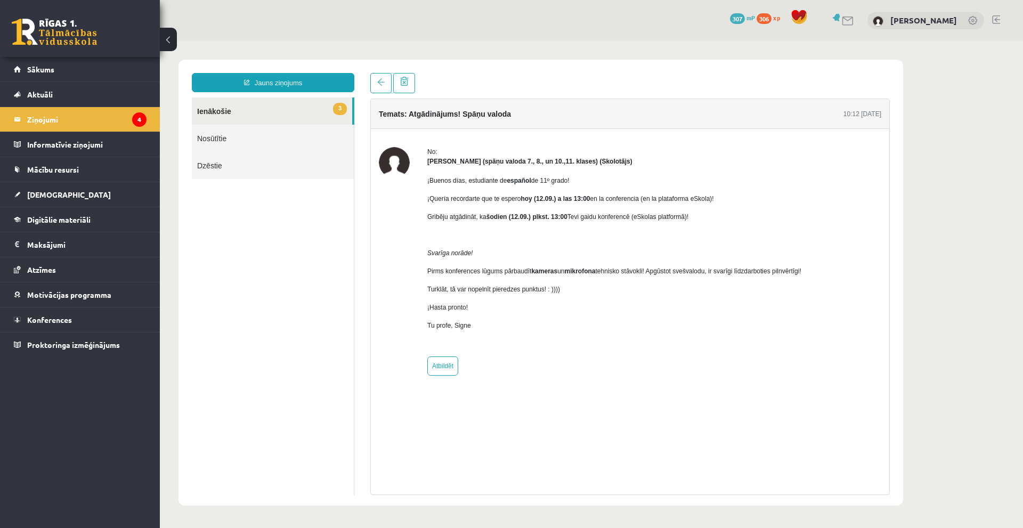
click at [170, 38] on button at bounding box center [168, 39] width 17 height 23
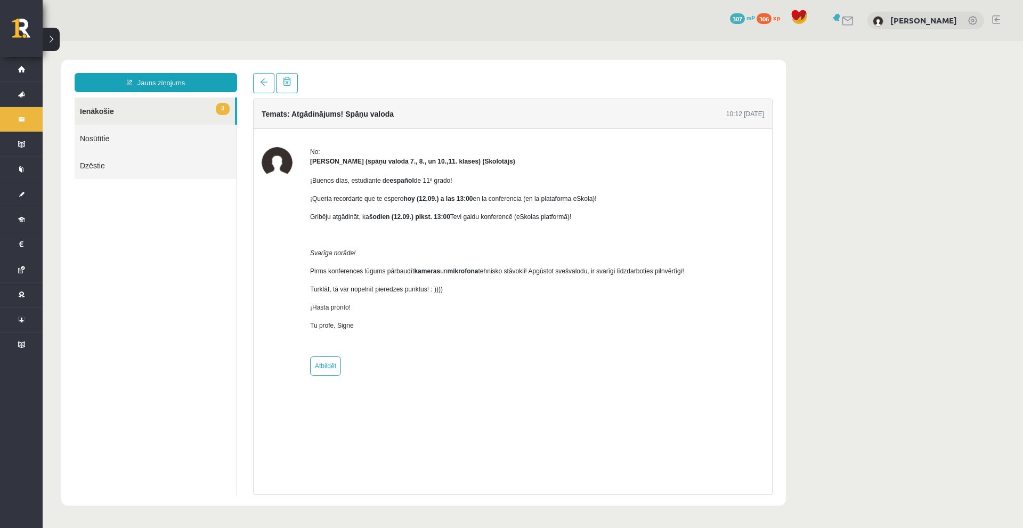
click at [54, 38] on button at bounding box center [51, 39] width 17 height 23
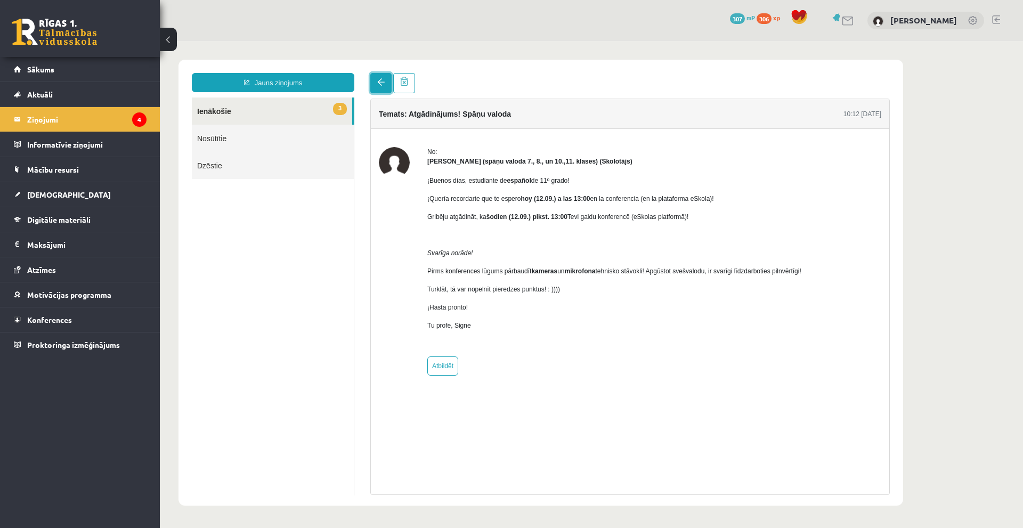
click at [376, 79] on link at bounding box center [380, 83] width 21 height 20
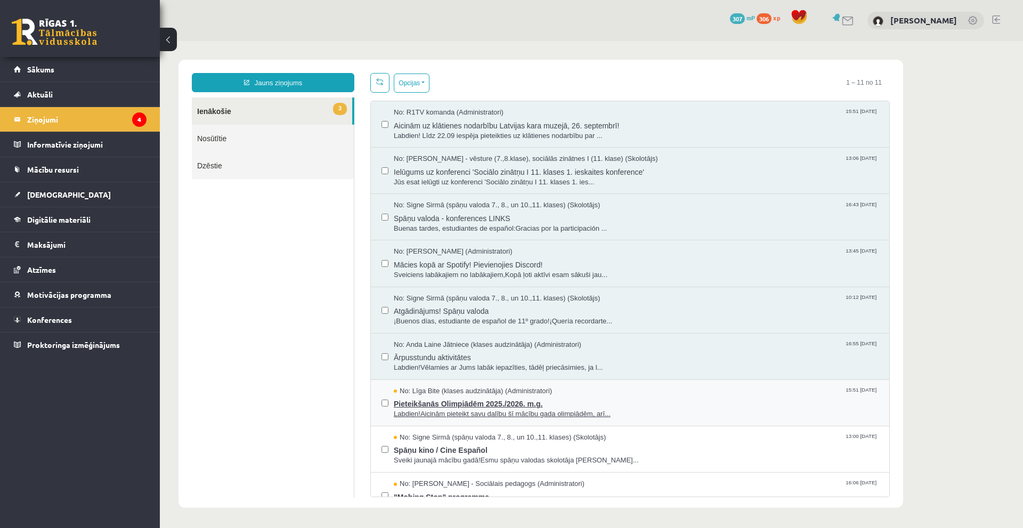
click at [445, 401] on span "Pieteikšanās Olimpiādēm 2025./2026. m.g." at bounding box center [636, 402] width 485 height 13
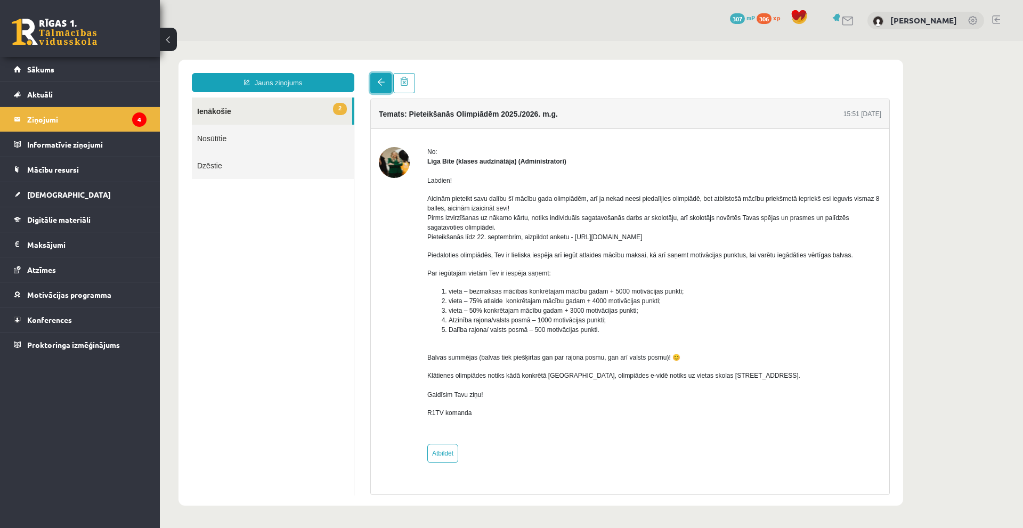
click at [383, 82] on span at bounding box center [380, 81] width 7 height 7
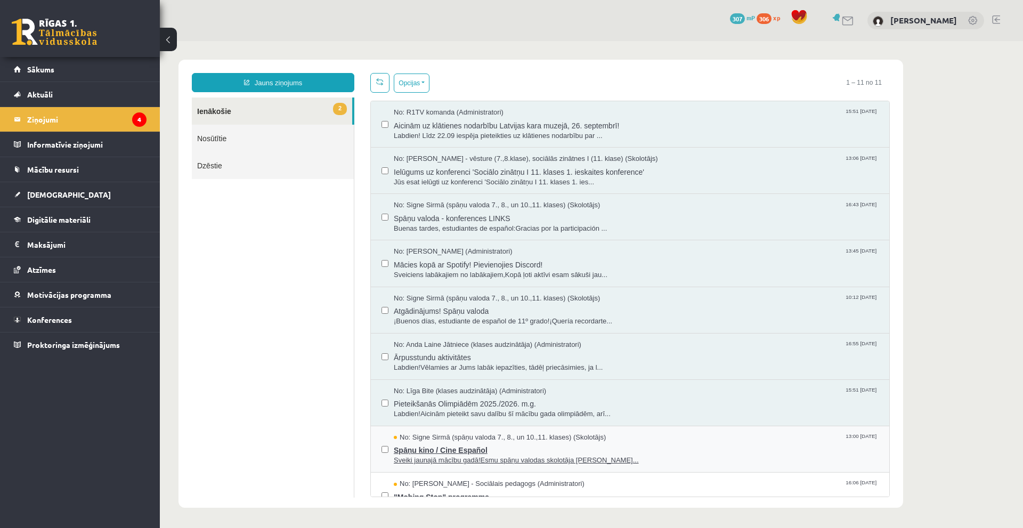
click at [461, 460] on span "Sveiki jaunajā mācību gadā!Esmu spāņu valodas skolotāja Signe Sirmā..." at bounding box center [636, 461] width 485 height 10
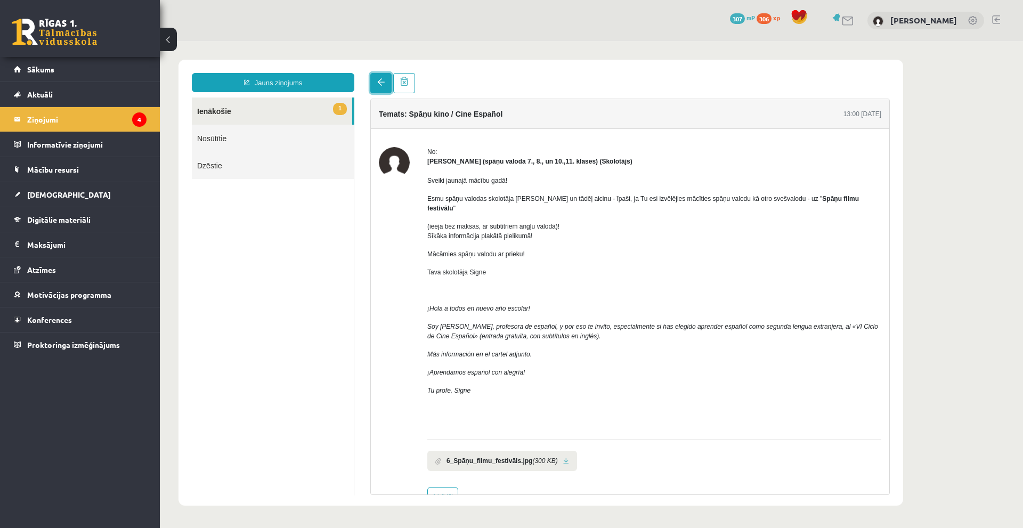
click at [380, 84] on span at bounding box center [380, 81] width 7 height 7
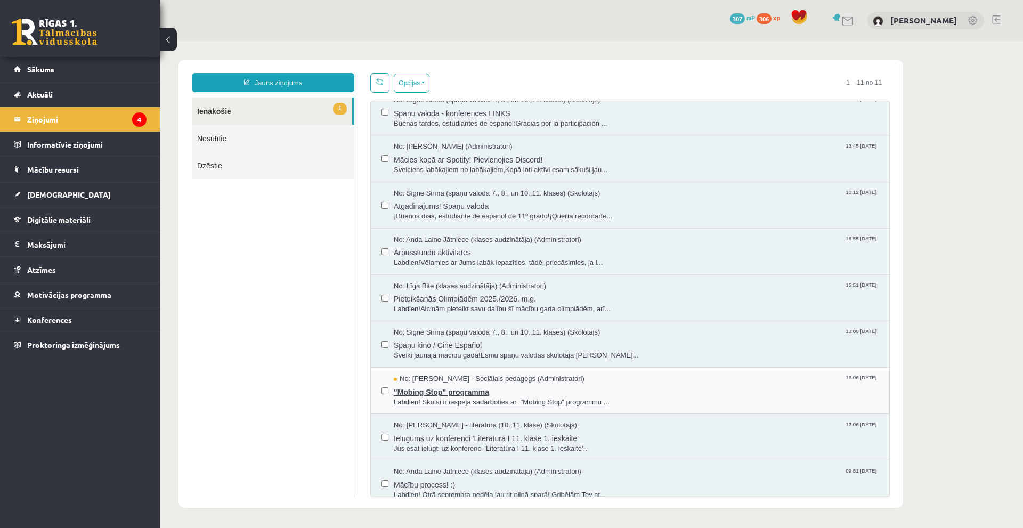
scroll to position [115, 0]
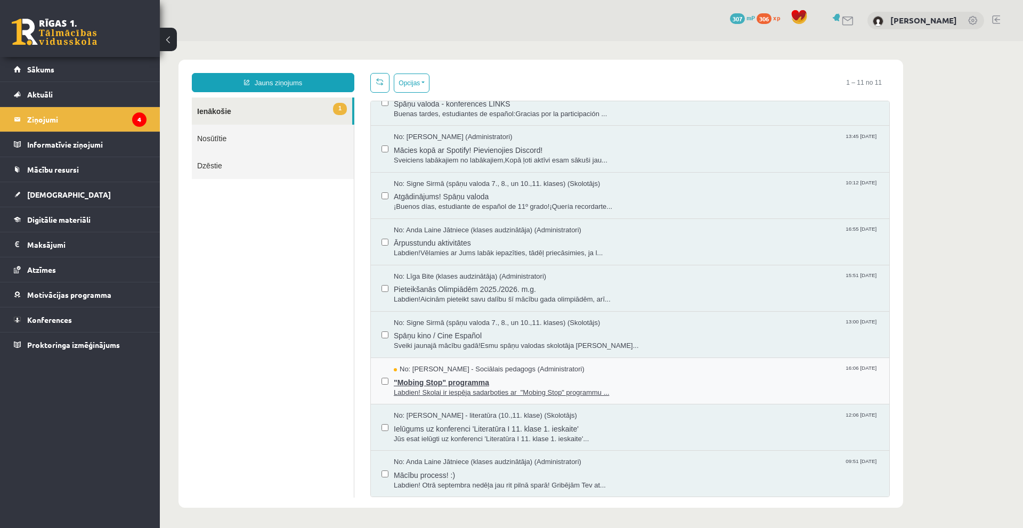
click at [452, 372] on span "No: Dagnija Gaubšteina - Sociālais pedagogs (Administratori)" at bounding box center [489, 369] width 191 height 10
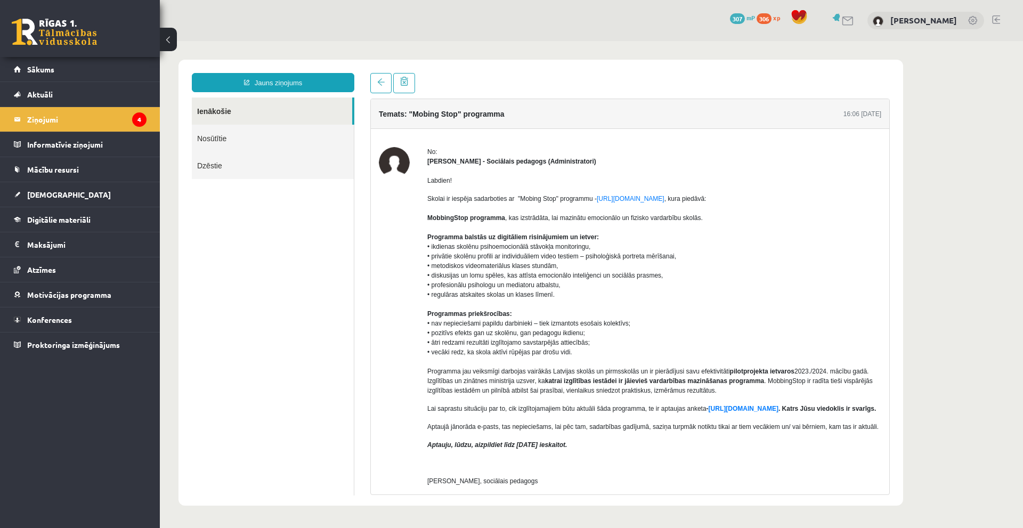
scroll to position [0, 0]
click at [84, 70] on link "Sākums" at bounding box center [80, 69] width 133 height 25
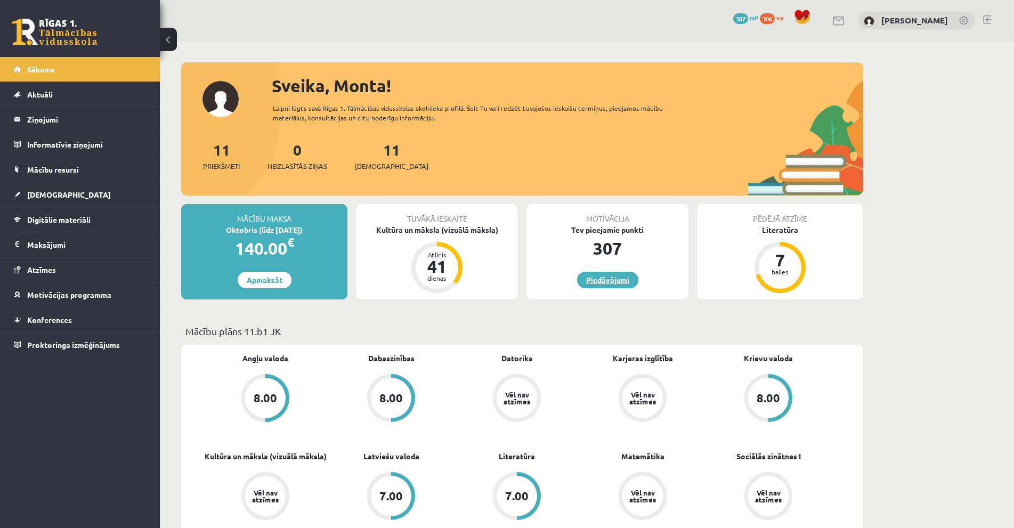
click at [609, 284] on link "Piedāvājumi" at bounding box center [607, 280] width 61 height 17
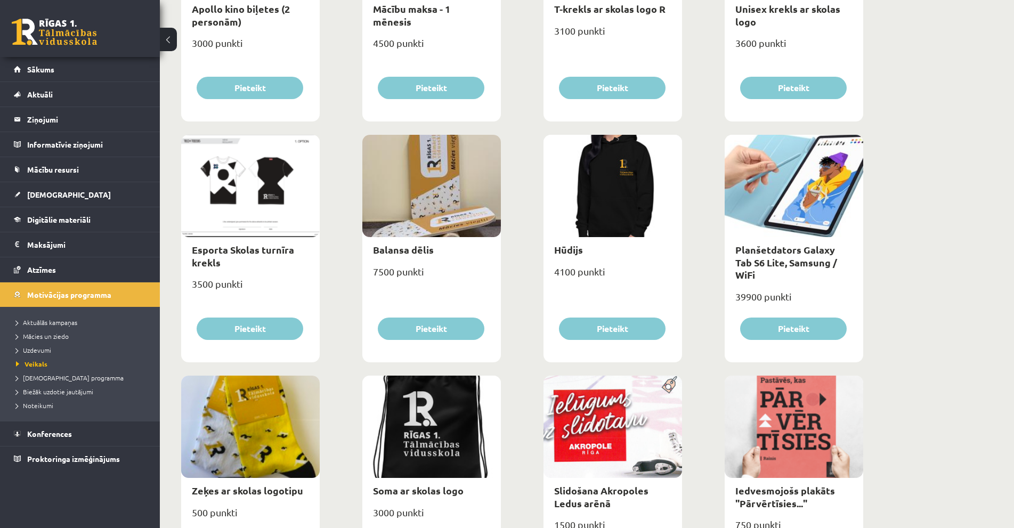
scroll to position [363, 0]
